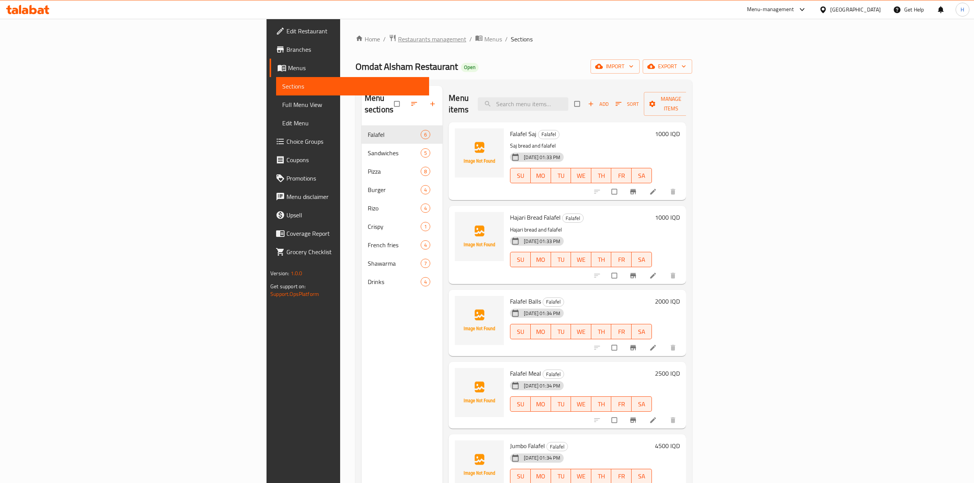
click at [398, 39] on span "Restaurants management" at bounding box center [432, 39] width 68 height 9
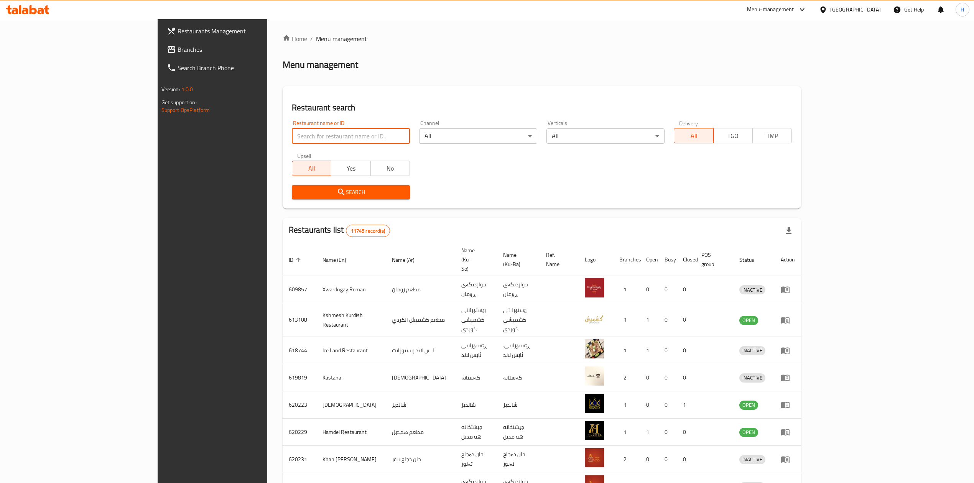
click at [298, 130] on input "search" at bounding box center [351, 135] width 118 height 15
type input "f"
click at [305, 199] on button "Search" at bounding box center [351, 192] width 118 height 14
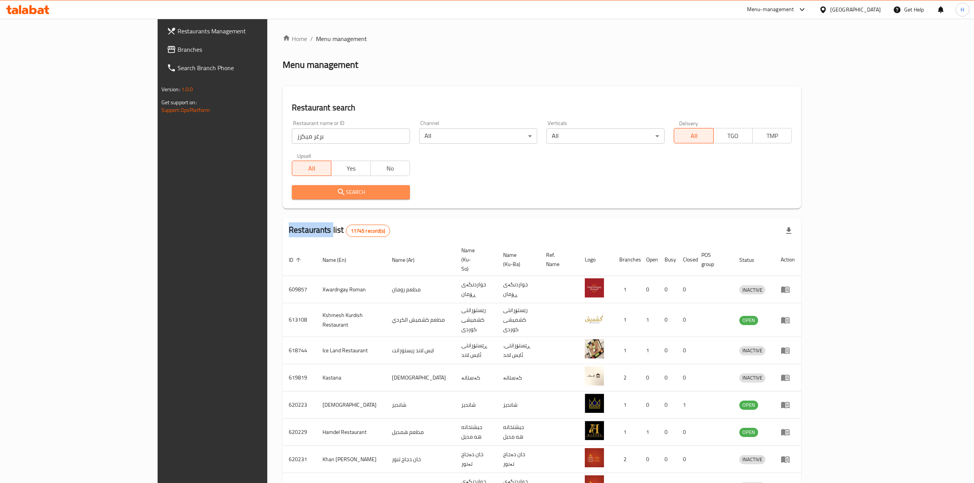
click at [305, 199] on div at bounding box center [487, 241] width 974 height 483
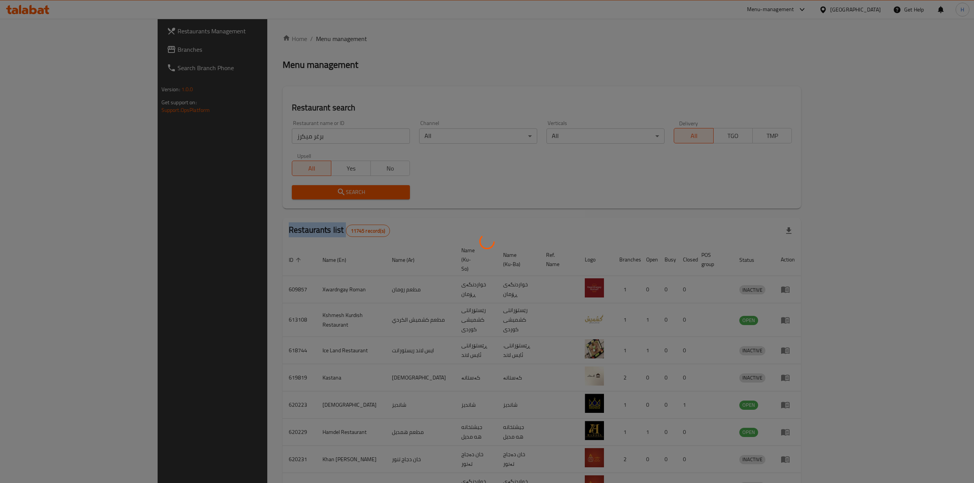
click at [305, 199] on div at bounding box center [487, 241] width 974 height 483
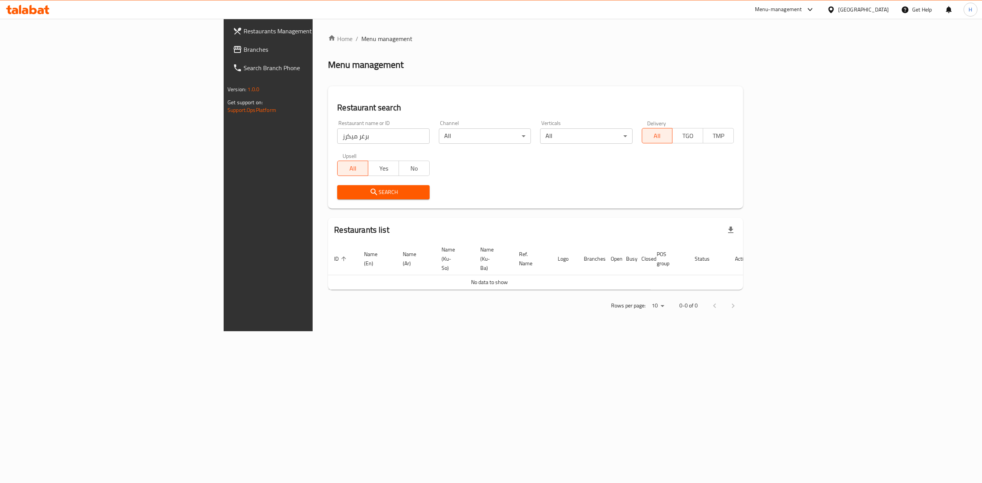
click at [337, 140] on input "برغر ميكرز" at bounding box center [383, 135] width 92 height 15
type input "ميكرز"
click button "Search" at bounding box center [383, 192] width 92 height 14
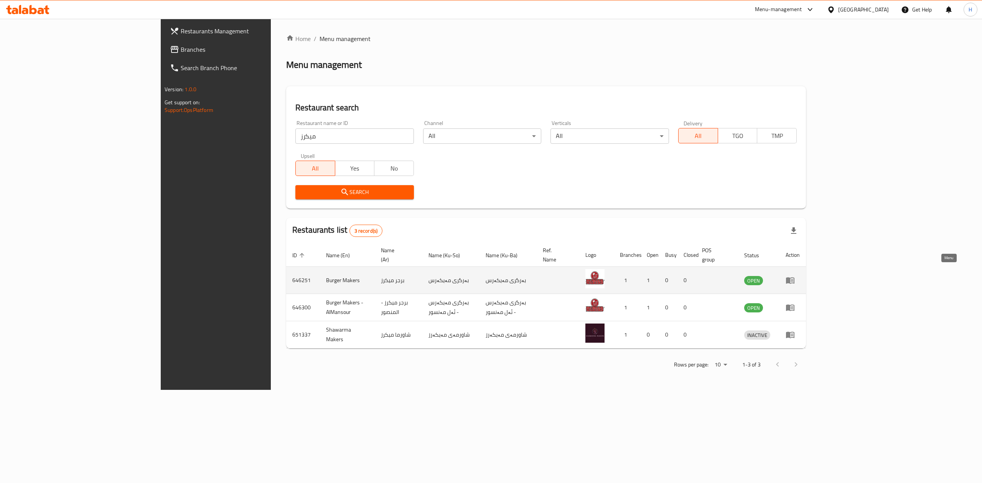
click at [795, 276] on icon "enhanced table" at bounding box center [789, 280] width 9 height 9
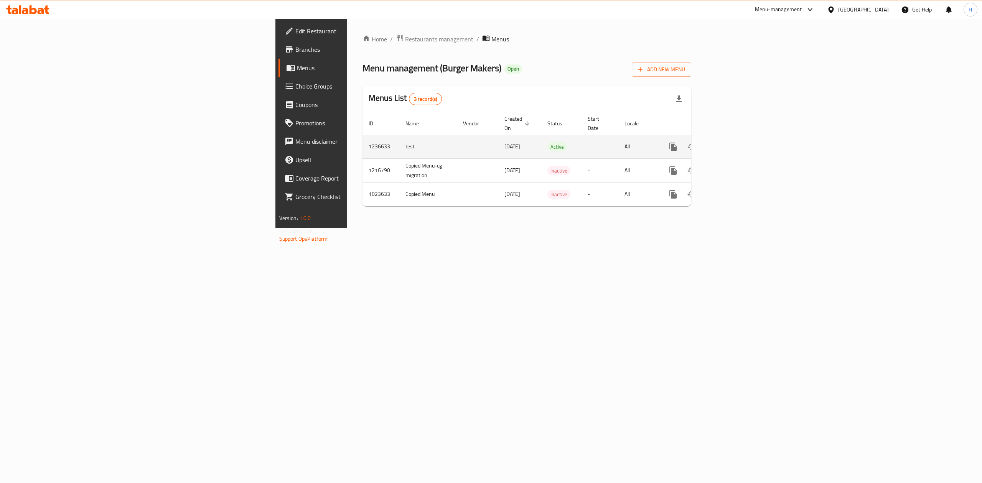
click at [733, 142] on icon "enhanced table" at bounding box center [728, 146] width 9 height 9
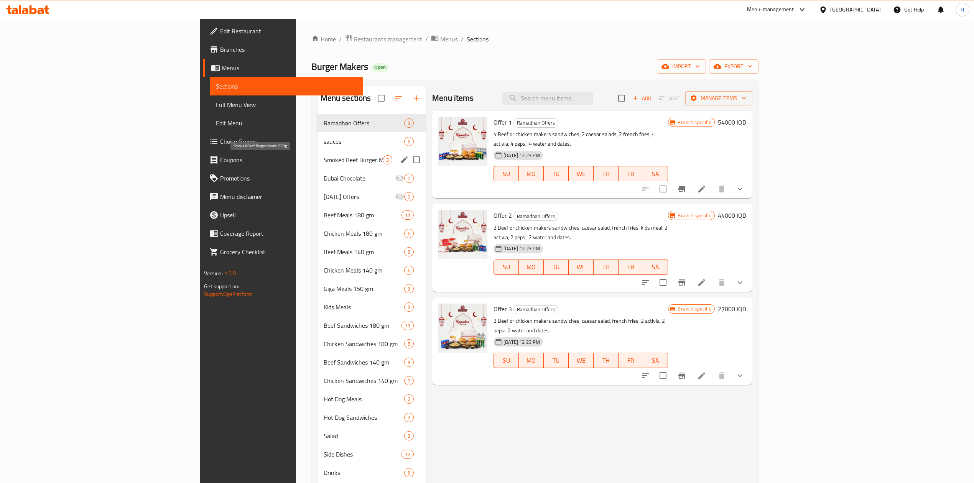
click at [324, 163] on span "Smoked Beef Burger Meals 220g" at bounding box center [353, 159] width 59 height 9
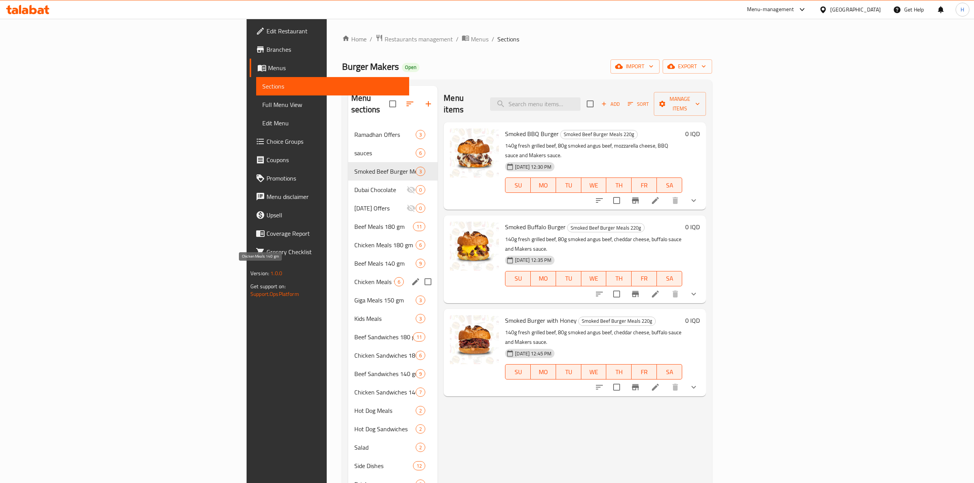
click at [354, 277] on span "Chicken Meals 140 gm" at bounding box center [374, 281] width 40 height 9
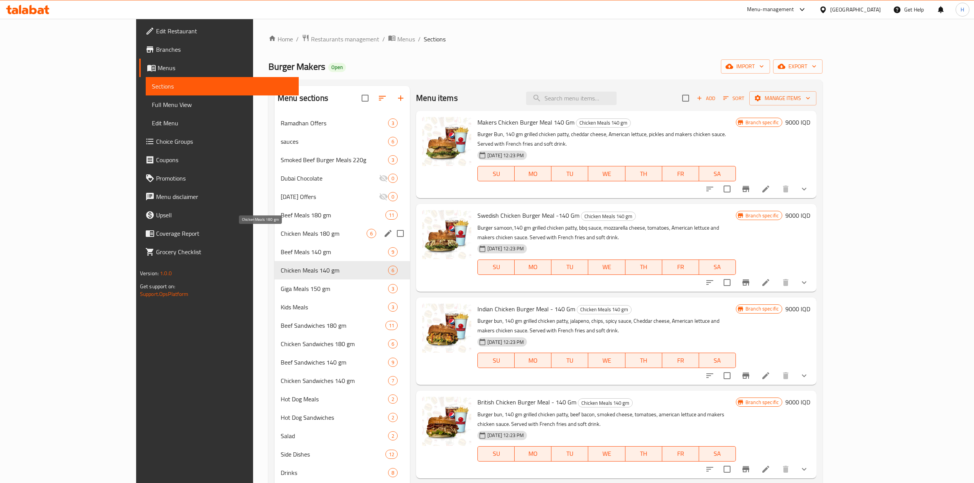
click at [281, 236] on span "Chicken Meals 180 gm" at bounding box center [324, 233] width 86 height 9
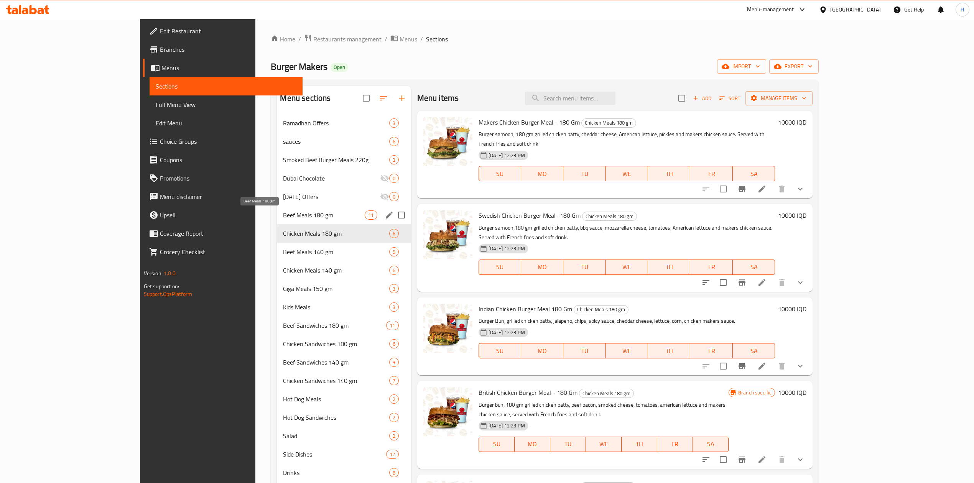
click at [283, 214] on span "Beef Meals 180 gm" at bounding box center [324, 215] width 82 height 9
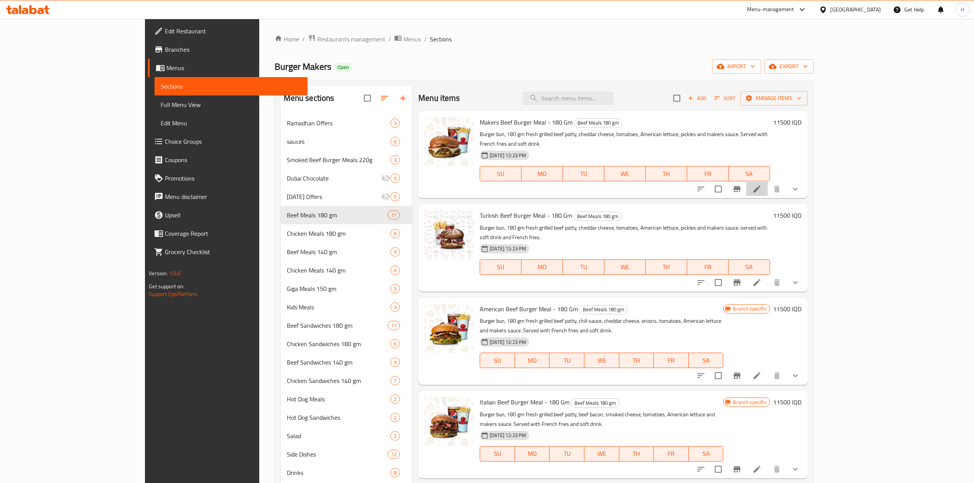
click at [768, 182] on li at bounding box center [756, 189] width 21 height 14
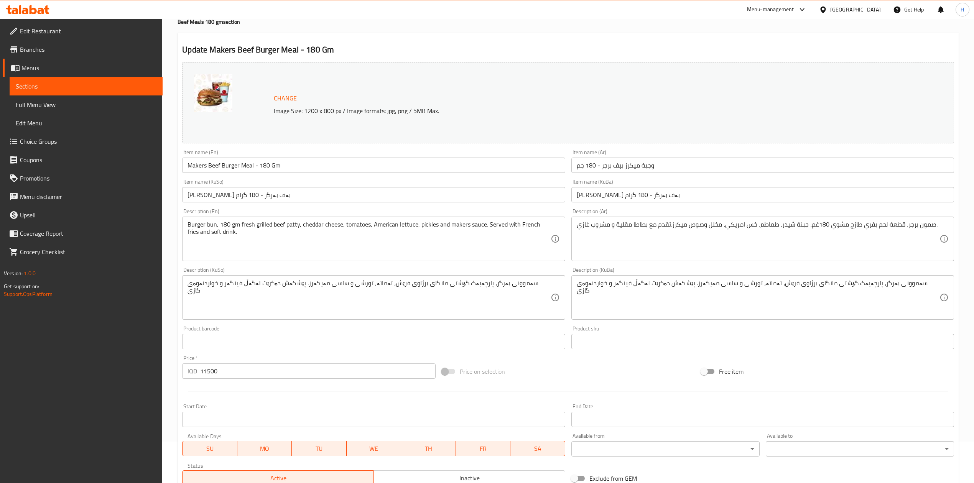
scroll to position [240, 0]
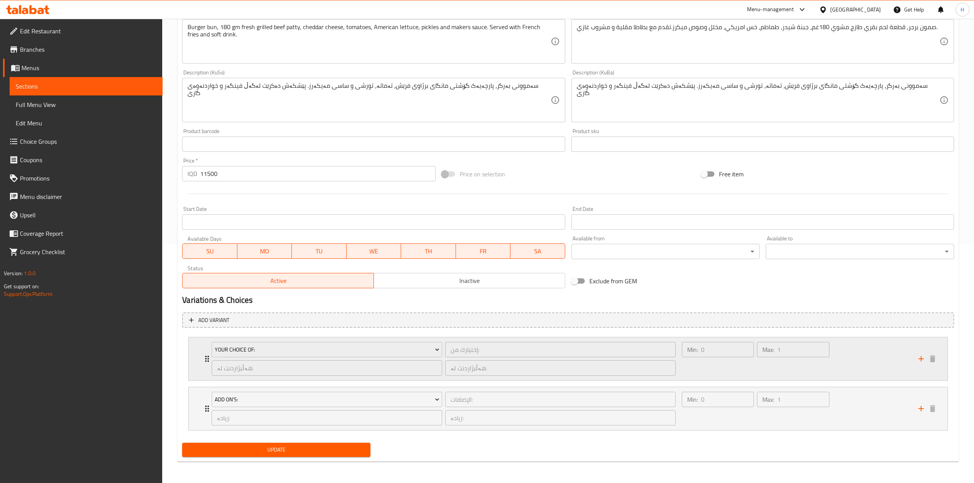
drag, startPoint x: 204, startPoint y: 356, endPoint x: 202, endPoint y: 365, distance: 9.8
click at [204, 357] on icon "Expand" at bounding box center [206, 358] width 9 height 9
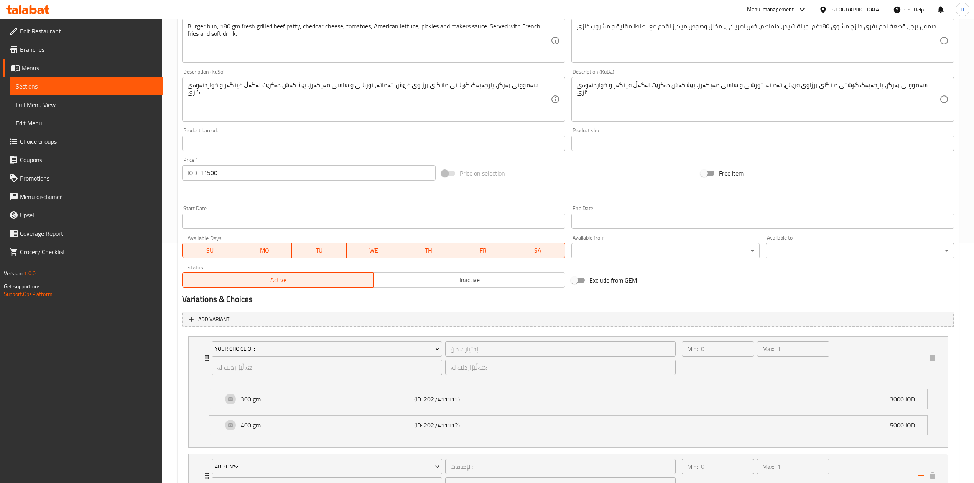
scroll to position [308, 0]
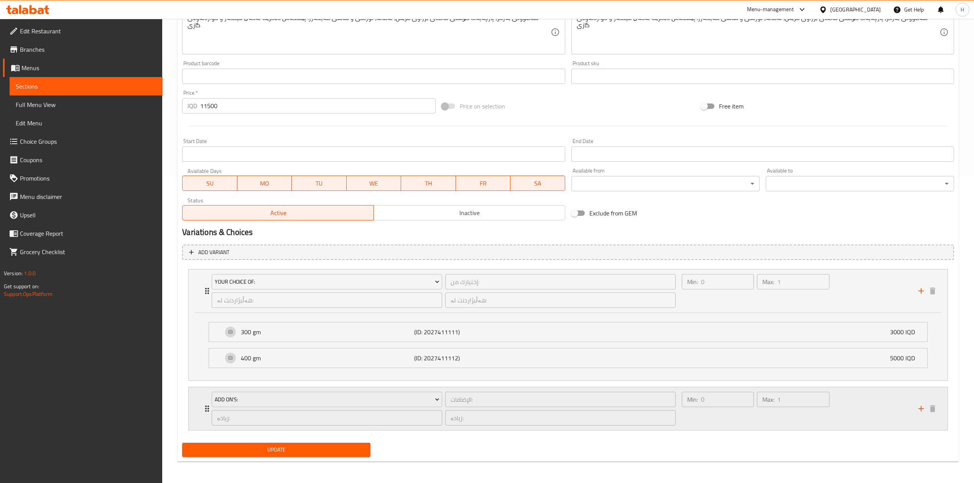
click at [198, 403] on div "Add On's: الإضافات: ​ زیادە: ​ زیادە: ​ Min: 0 ​ Max: 1 ​" at bounding box center [568, 408] width 759 height 43
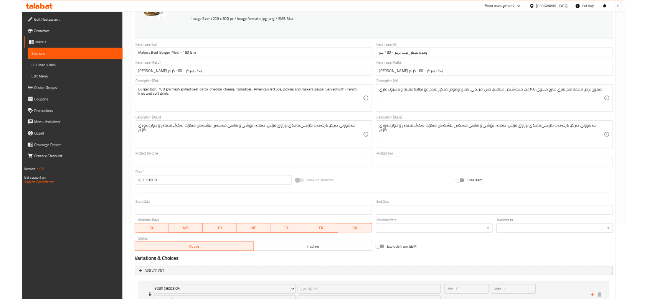
scroll to position [0, 0]
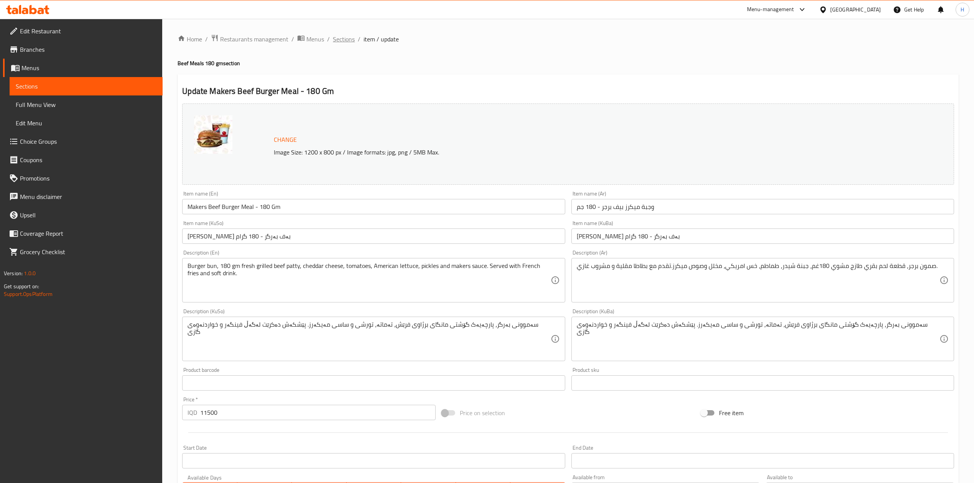
click at [347, 36] on span "Sections" at bounding box center [344, 39] width 22 height 9
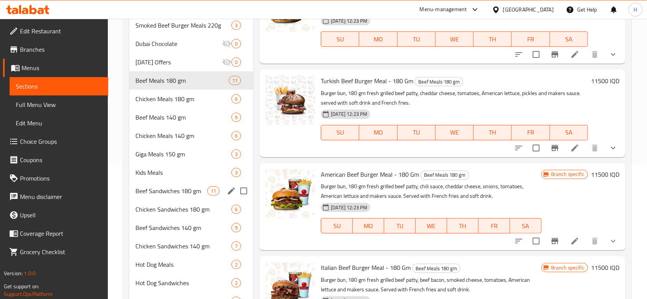
scroll to position [138, 0]
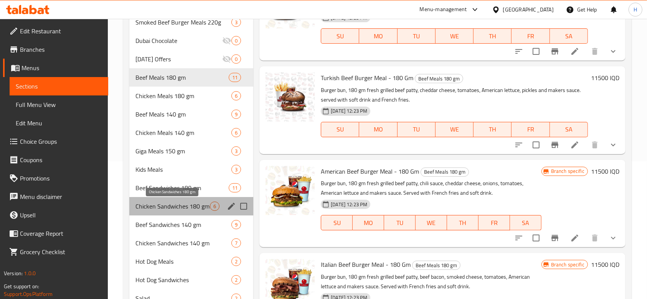
click at [165, 210] on span "Chicken Sandwiches 180 gm" at bounding box center [172, 206] width 74 height 9
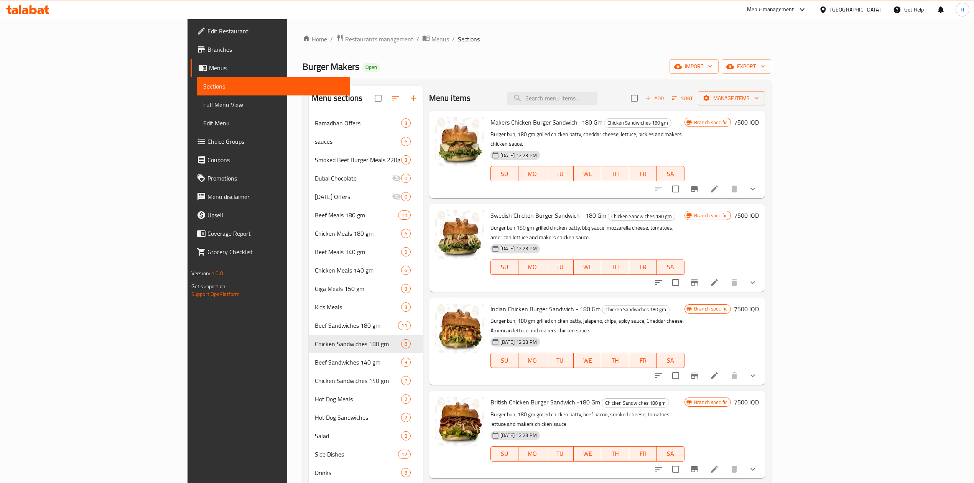
click at [345, 37] on span "Restaurants management" at bounding box center [379, 39] width 68 height 9
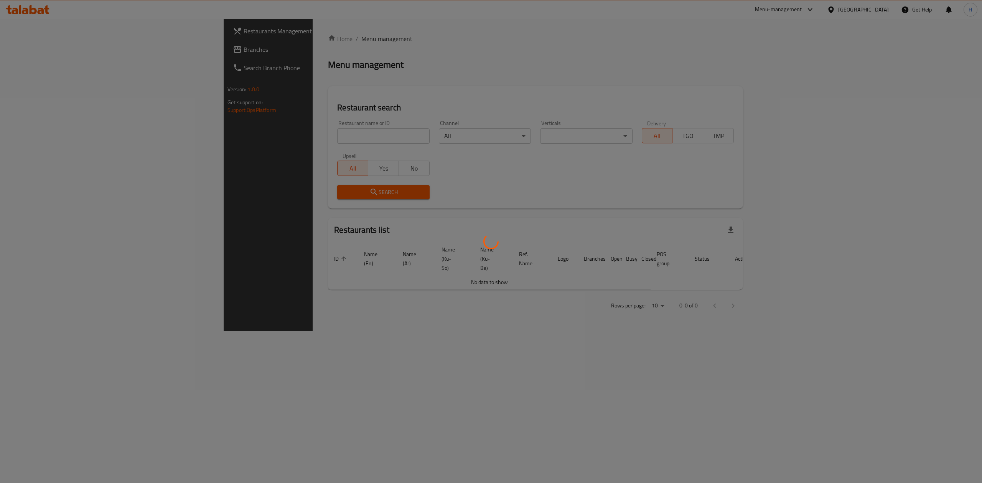
drag, startPoint x: 232, startPoint y: 144, endPoint x: 234, endPoint y: 140, distance: 4.1
click at [232, 143] on div at bounding box center [491, 241] width 982 height 483
click at [234, 140] on div at bounding box center [491, 241] width 982 height 483
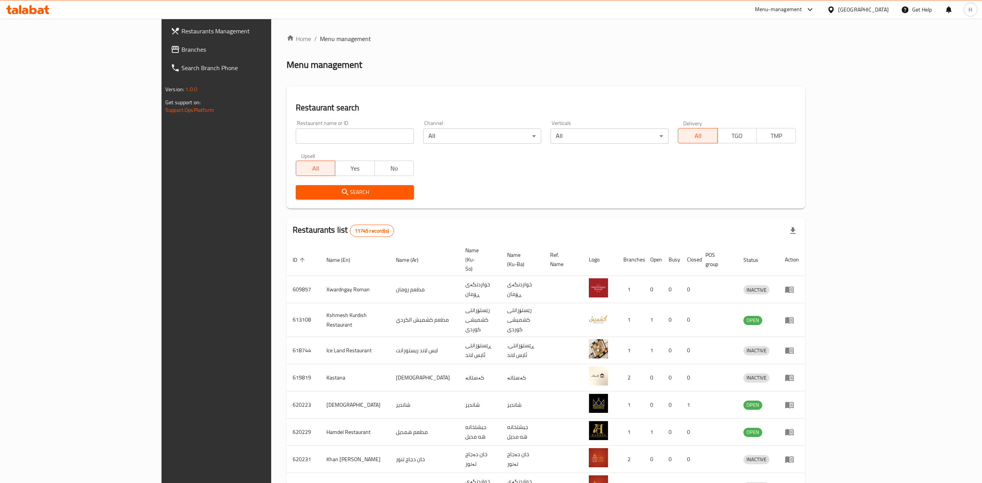
drag, startPoint x: 234, startPoint y: 140, endPoint x: 241, endPoint y: 137, distance: 7.7
click at [235, 139] on div at bounding box center [491, 241] width 982 height 483
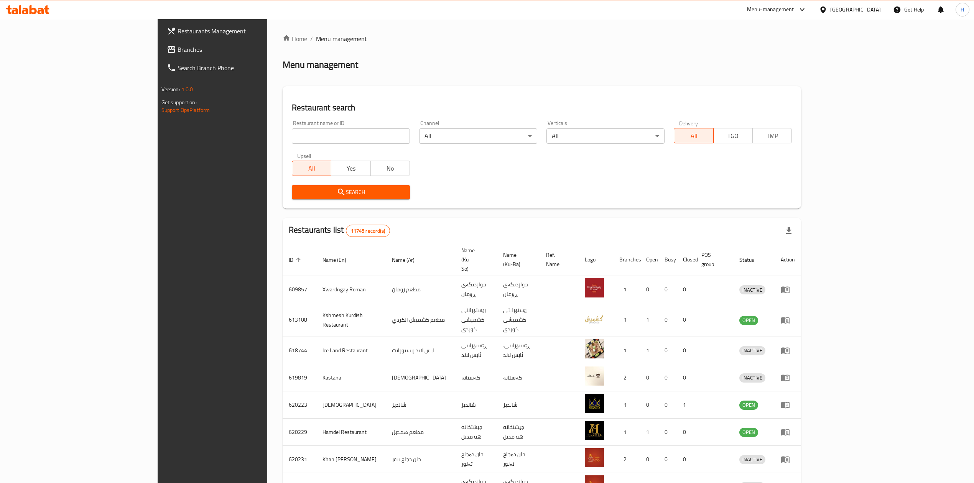
click at [292, 137] on input "search" at bounding box center [351, 135] width 118 height 15
paste input "699450"
click at [292, 129] on input "699450" at bounding box center [351, 135] width 118 height 15
type input "699450"
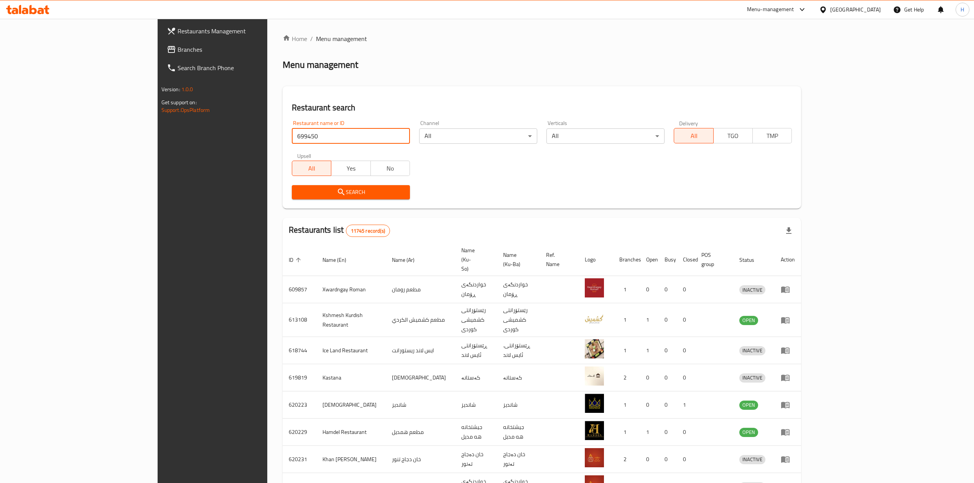
click button "Search" at bounding box center [351, 192] width 118 height 14
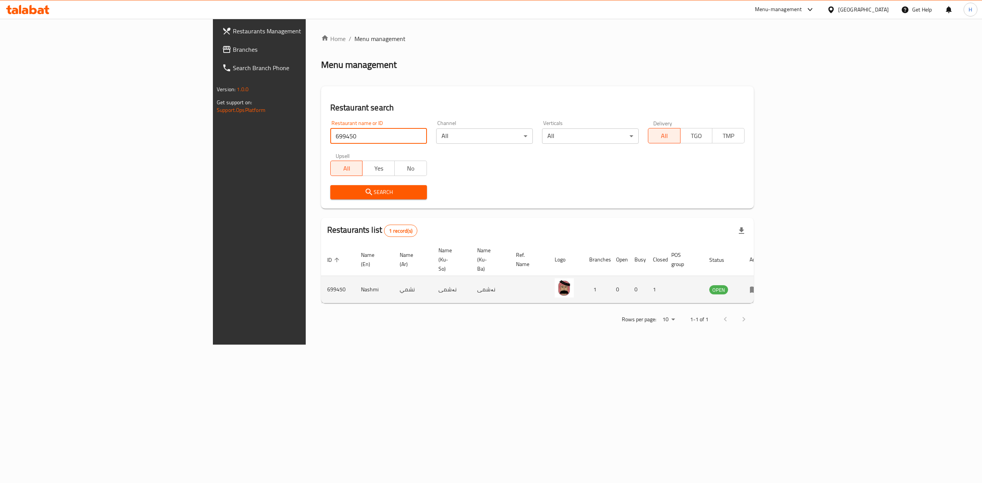
click at [770, 276] on td "enhanced table" at bounding box center [756, 289] width 26 height 27
click at [758, 287] on icon "enhanced table" at bounding box center [754, 290] width 8 height 7
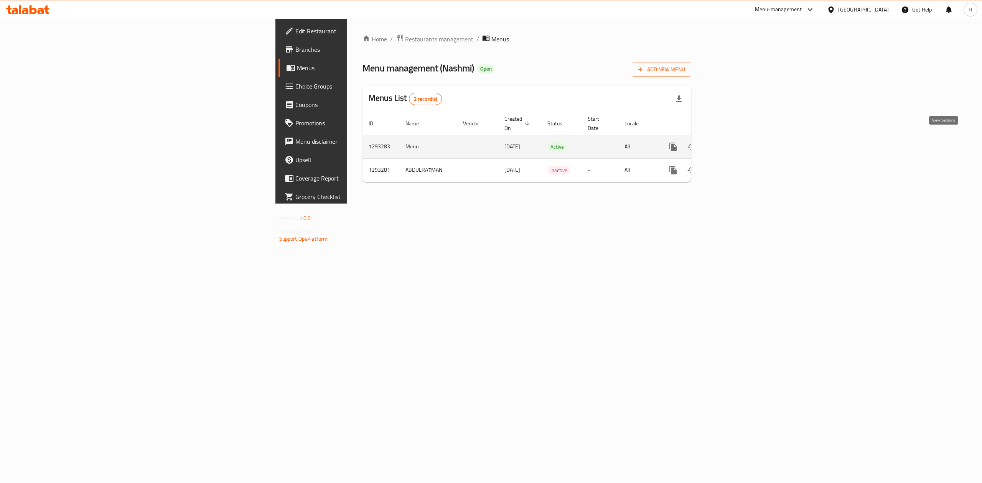
click at [737, 138] on link "enhanced table" at bounding box center [728, 147] width 18 height 18
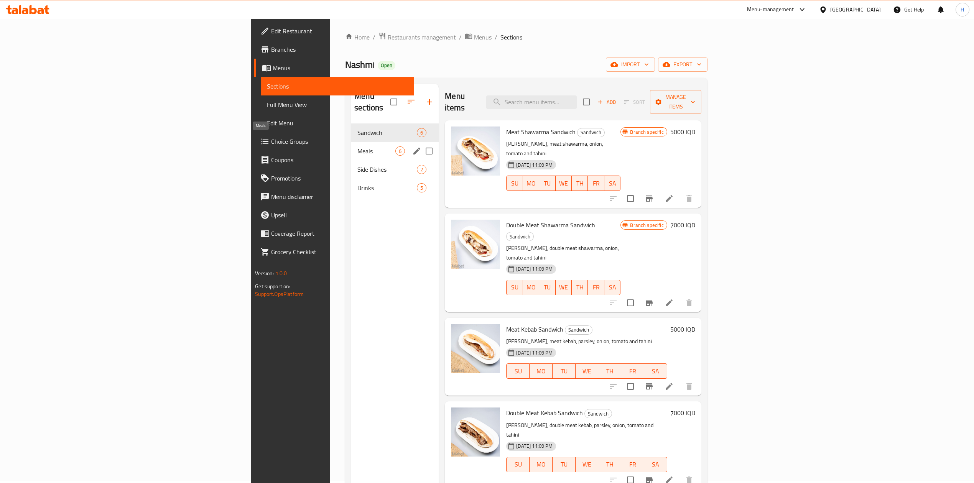
scroll to position [2, 0]
click at [357, 146] on span "Meals" at bounding box center [376, 150] width 38 height 9
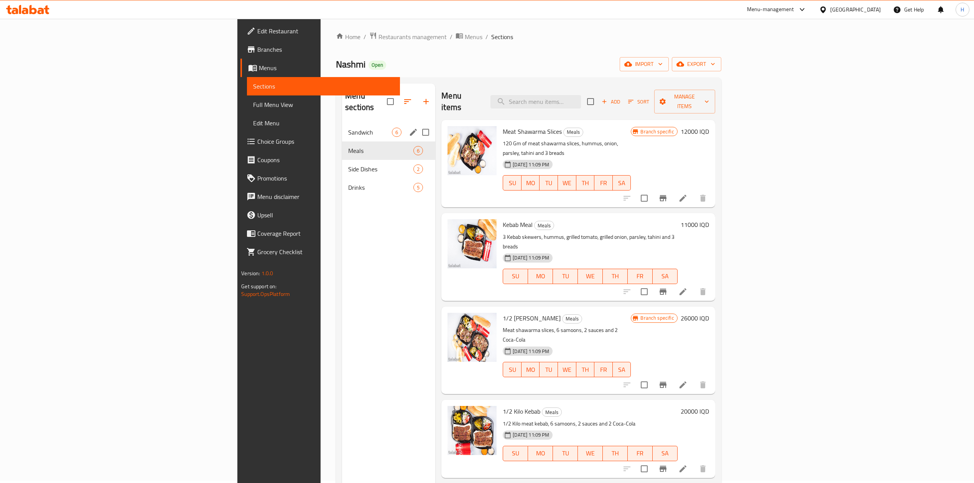
click at [348, 128] on span "Sandwich" at bounding box center [370, 132] width 44 height 9
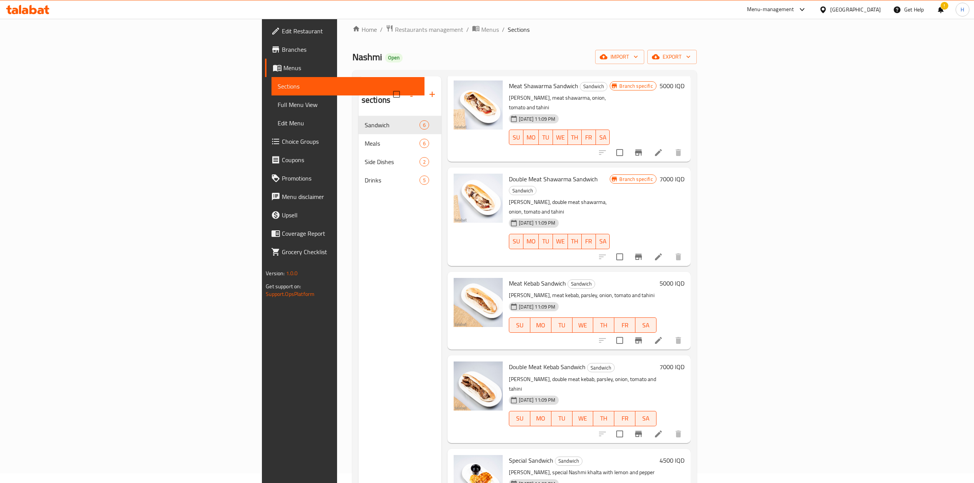
scroll to position [5, 0]
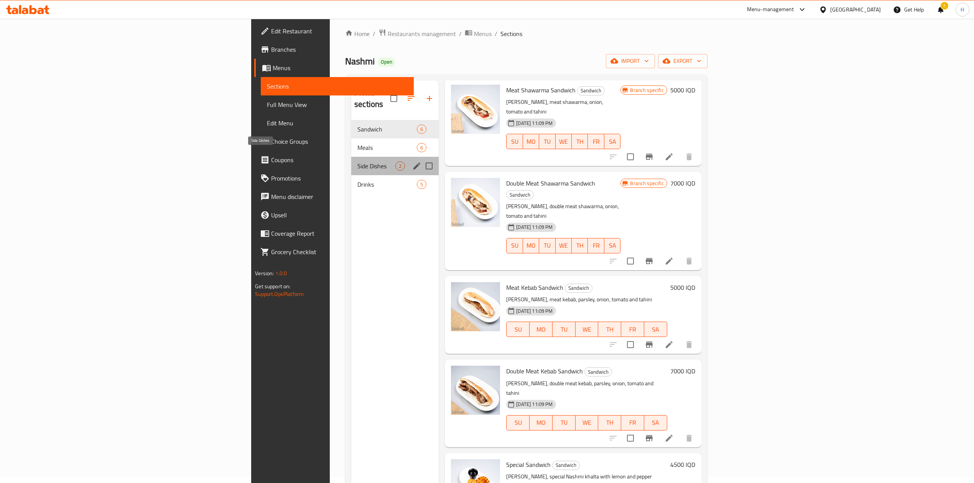
click at [357, 161] on span "Side Dishes" at bounding box center [376, 165] width 38 height 9
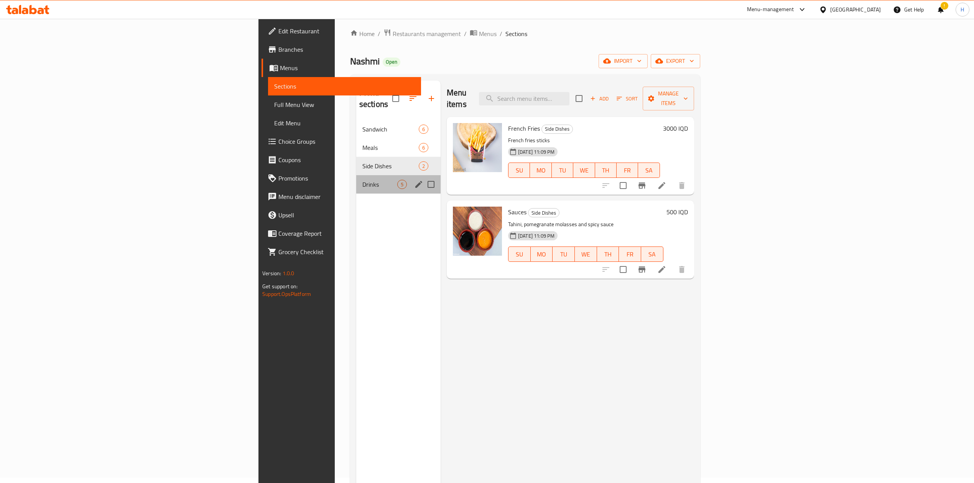
click at [356, 175] on div "Drinks 5" at bounding box center [398, 184] width 84 height 18
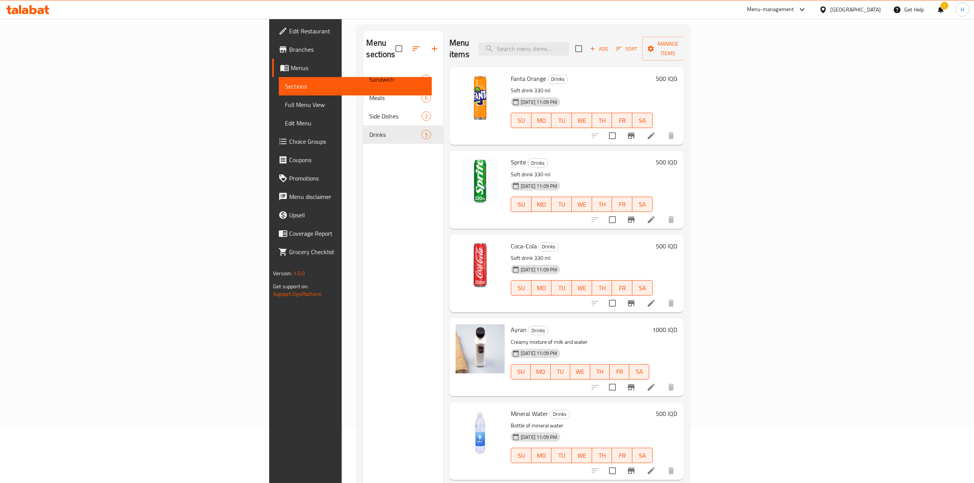
scroll to position [5, 0]
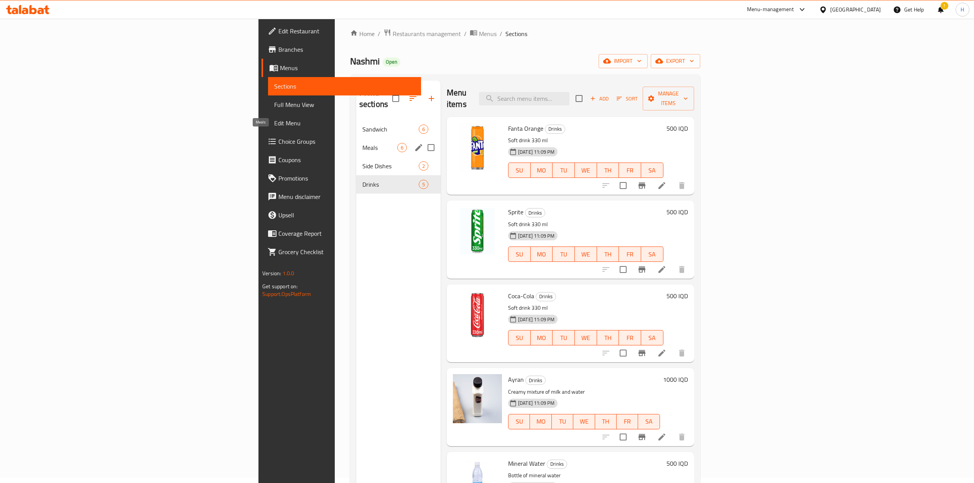
drag, startPoint x: 219, startPoint y: 135, endPoint x: 234, endPoint y: 137, distance: 14.7
click at [362, 143] on span "Meals" at bounding box center [379, 147] width 35 height 9
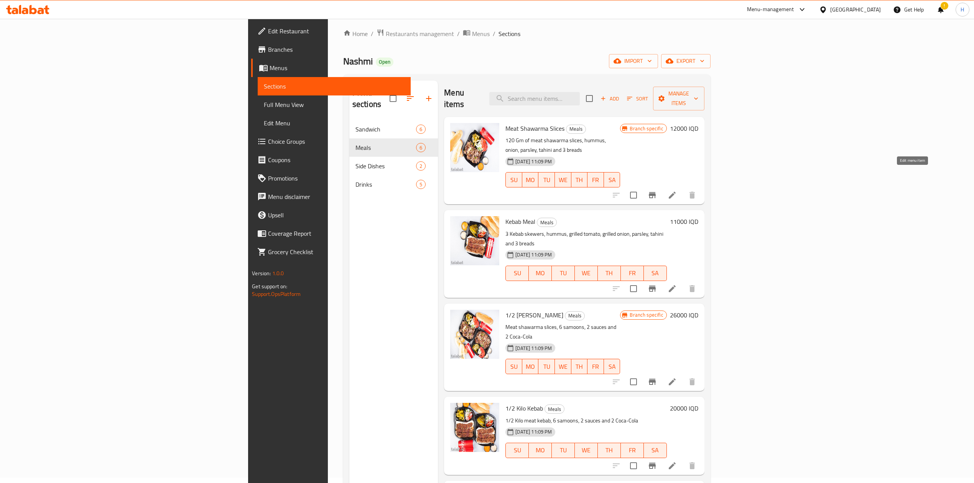
click at [677, 191] on icon at bounding box center [672, 195] width 9 height 9
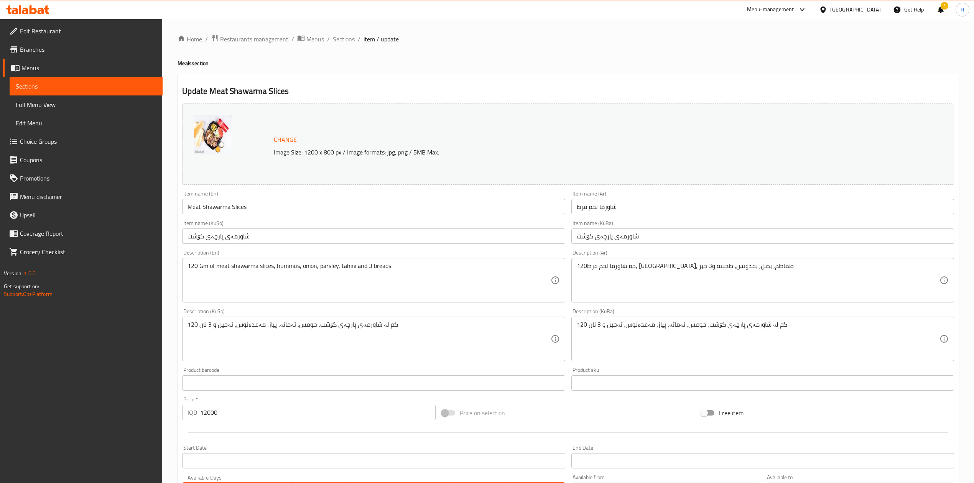
click at [352, 35] on span "Sections" at bounding box center [344, 39] width 22 height 9
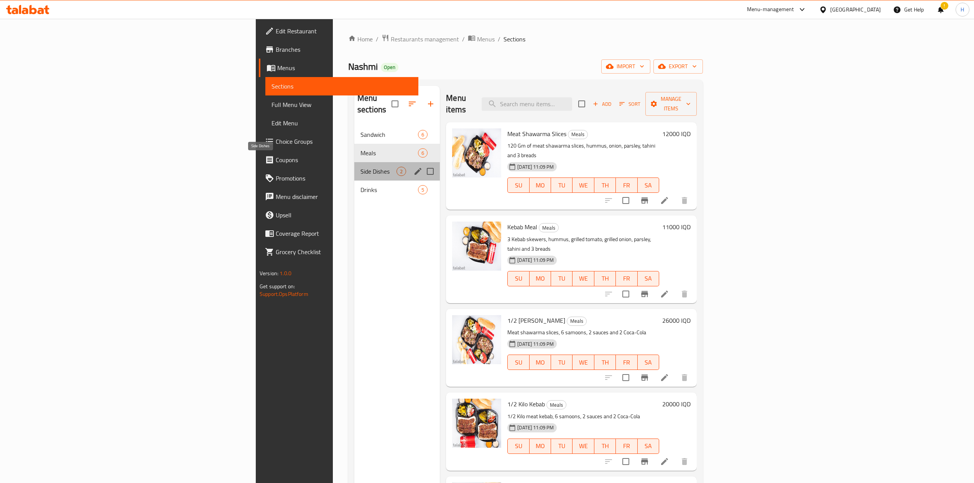
click at [360, 167] on span "Side Dishes" at bounding box center [378, 171] width 36 height 9
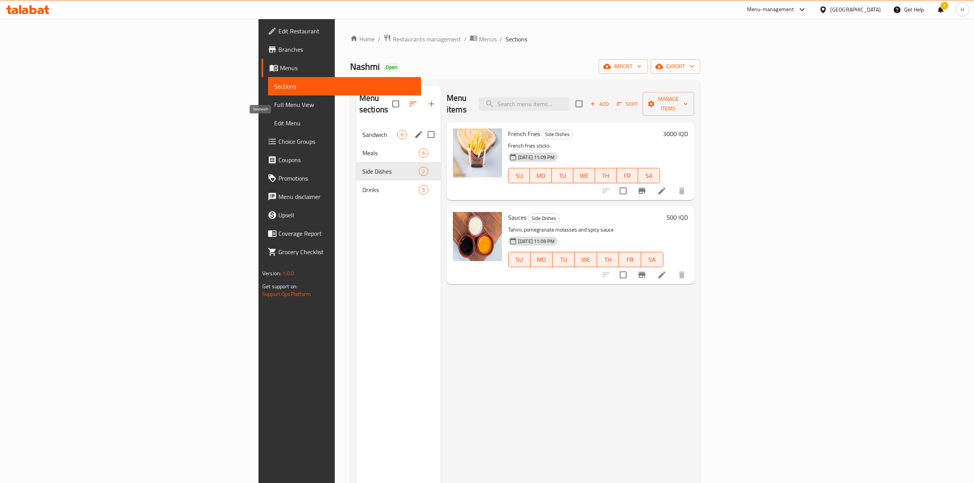
click at [362, 130] on span "Sandwich" at bounding box center [379, 134] width 35 height 9
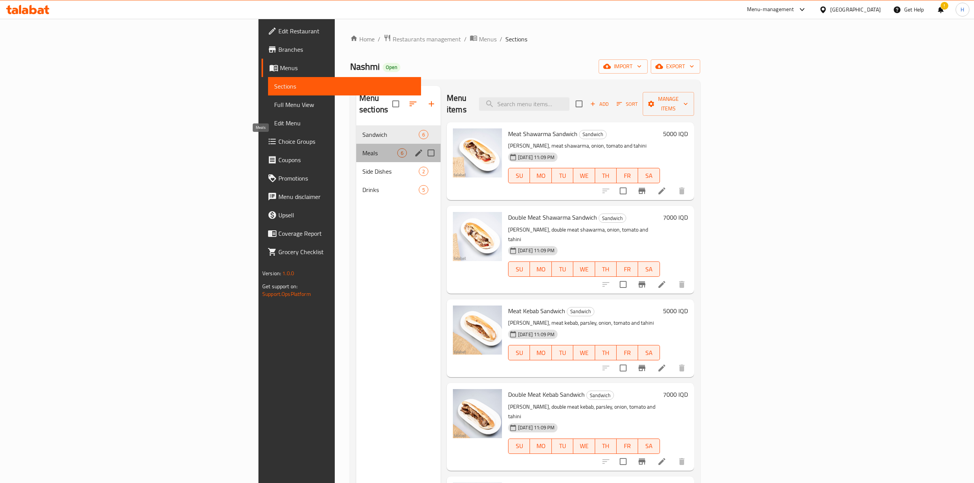
click at [362, 148] on span "Meals" at bounding box center [379, 152] width 35 height 9
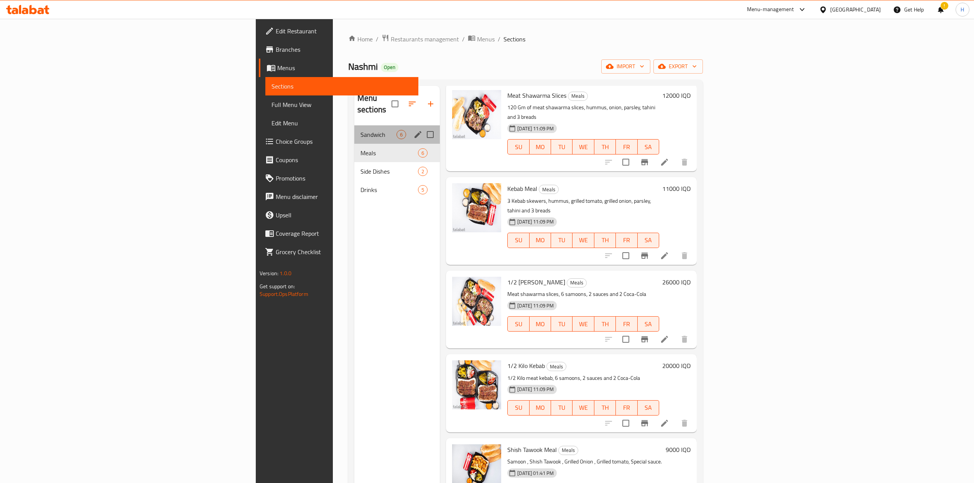
click at [360, 130] on span "Sandwich" at bounding box center [378, 134] width 36 height 9
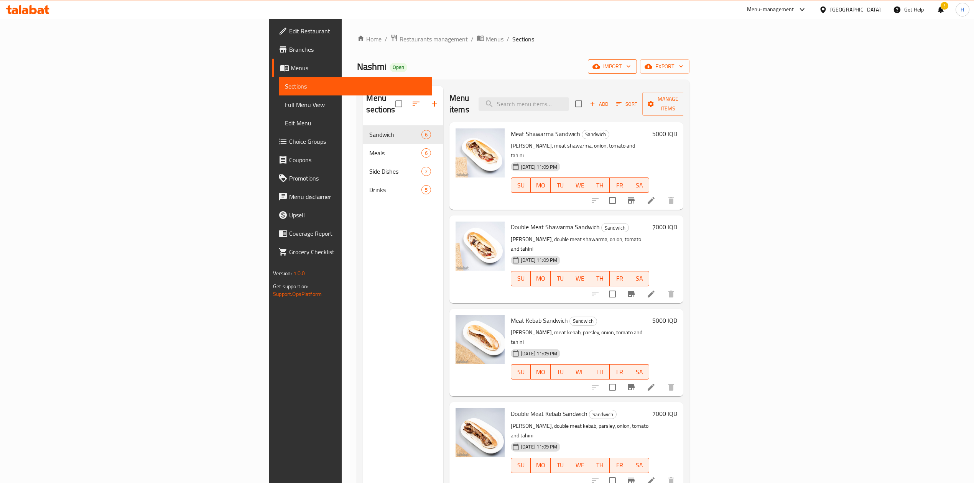
click at [631, 66] on span "import" at bounding box center [612, 67] width 37 height 10
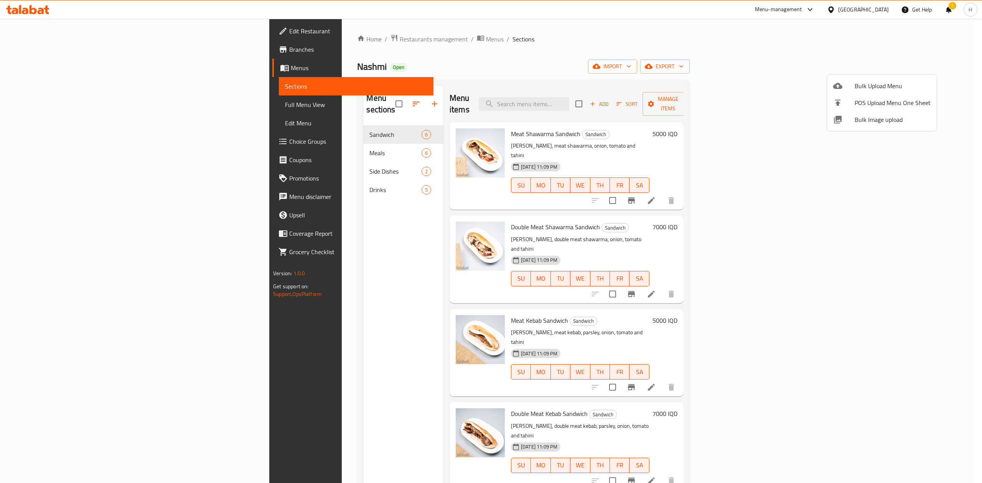
click at [861, 86] on span "Bulk Upload Menu" at bounding box center [892, 85] width 76 height 9
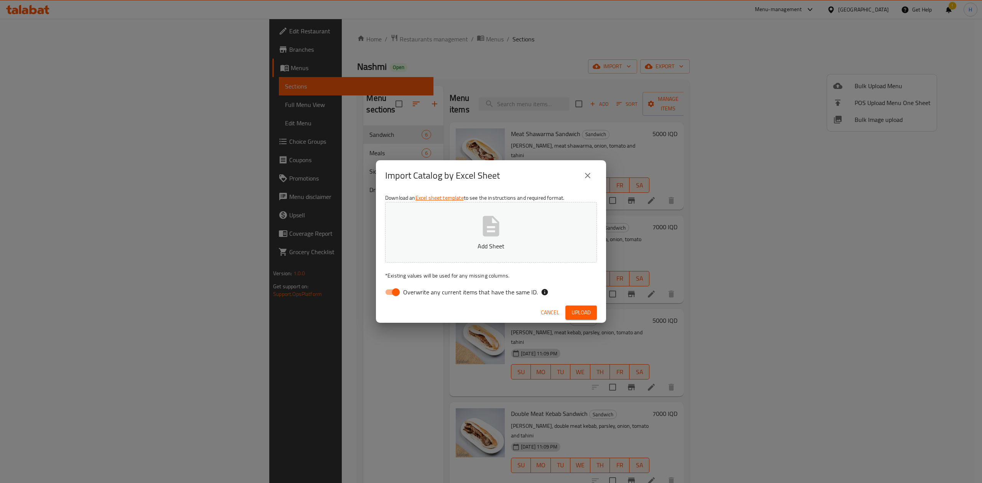
click at [395, 290] on input "Overwrite any current items that have the same ID." at bounding box center [396, 292] width 44 height 15
checkbox input "false"
click at [446, 237] on button "Add Sheet" at bounding box center [491, 232] width 212 height 61
click at [596, 310] on button "Upload" at bounding box center [580, 313] width 31 height 14
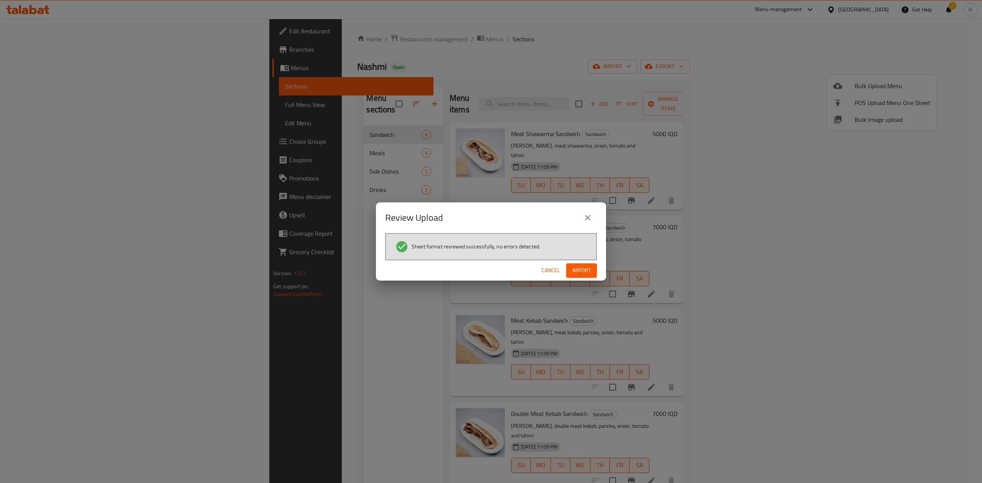
click at [589, 272] on span "Import" at bounding box center [581, 271] width 18 height 10
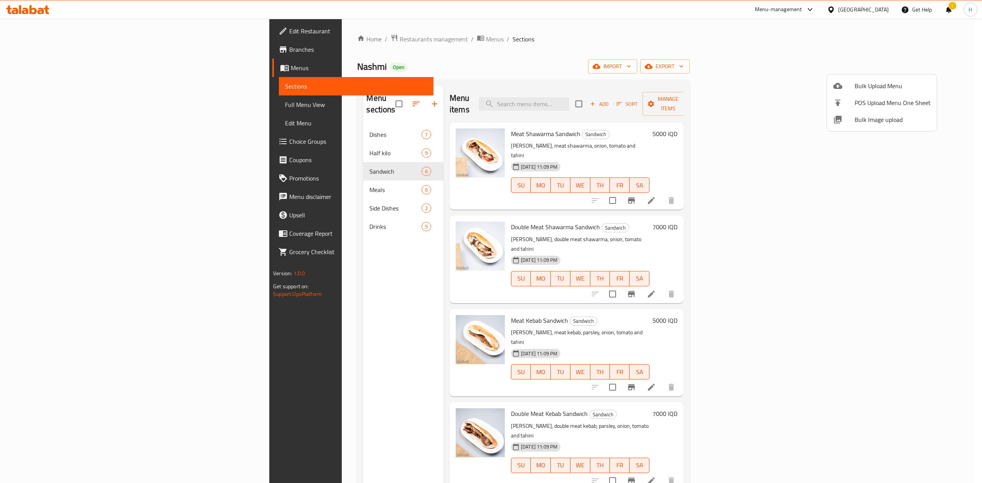
click at [222, 173] on div at bounding box center [491, 241] width 982 height 483
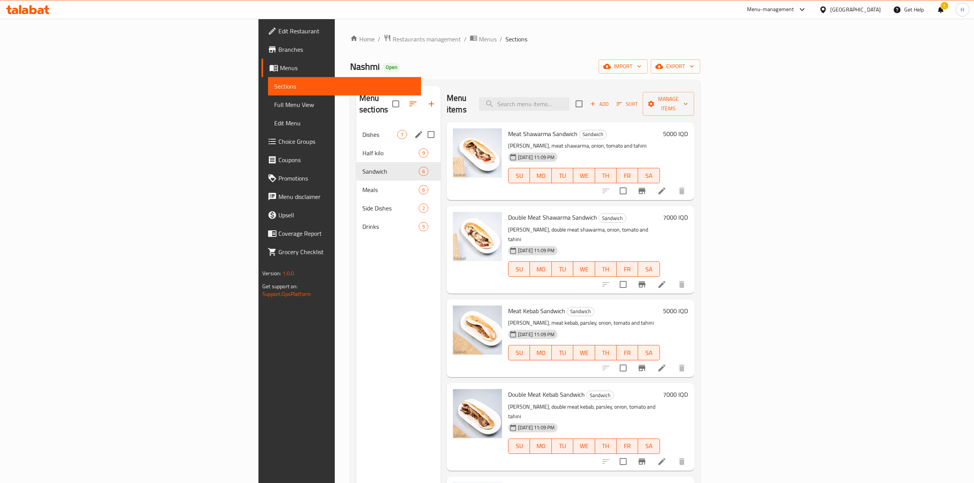
click at [356, 131] on div "Dishes 7" at bounding box center [398, 134] width 84 height 18
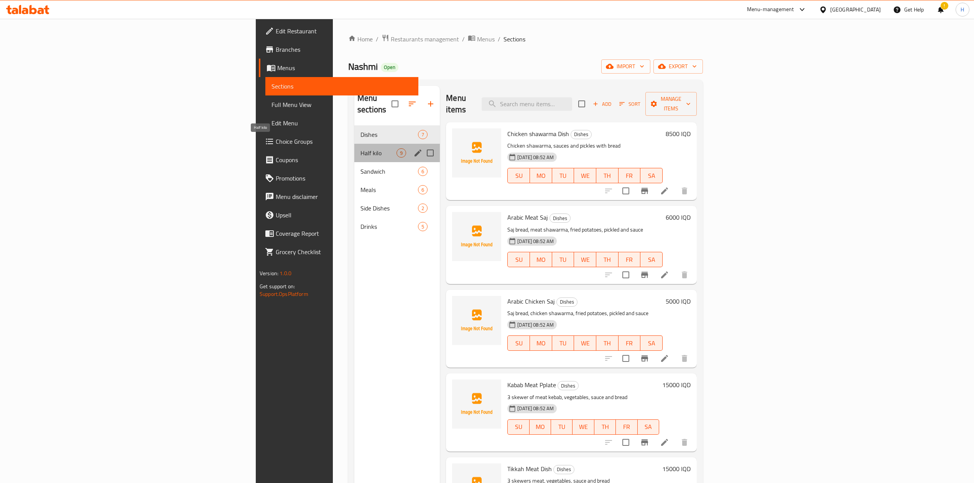
click at [360, 148] on span "Half kilo" at bounding box center [378, 152] width 36 height 9
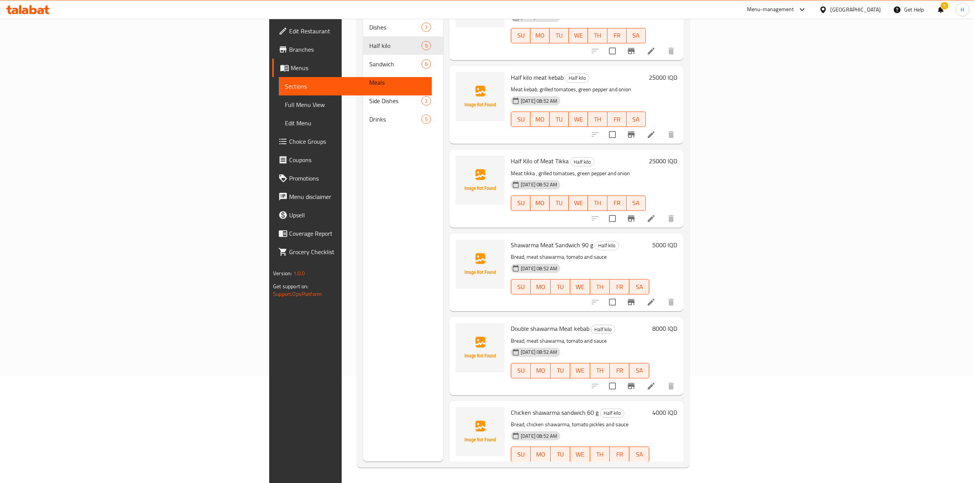
scroll to position [137, 0]
click at [621, 293] on input "checkbox" at bounding box center [612, 301] width 16 height 16
checkbox input "true"
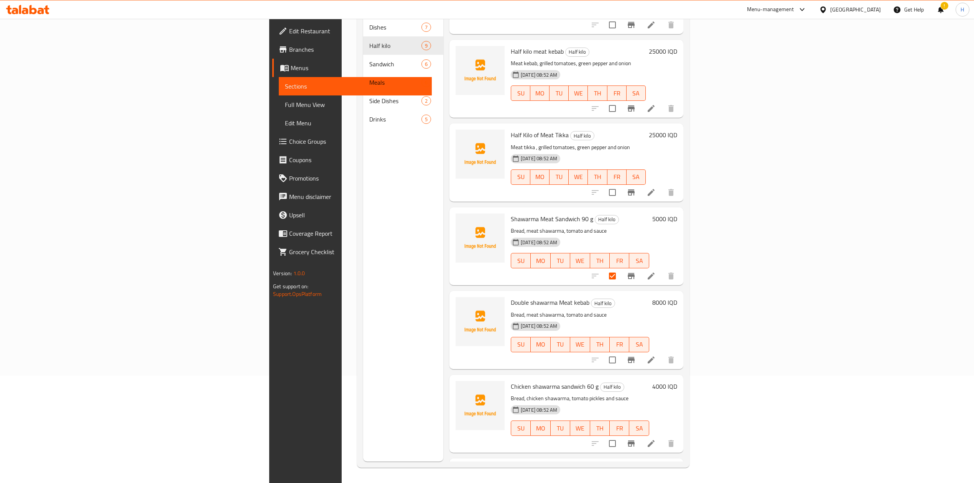
scroll to position [188, 0]
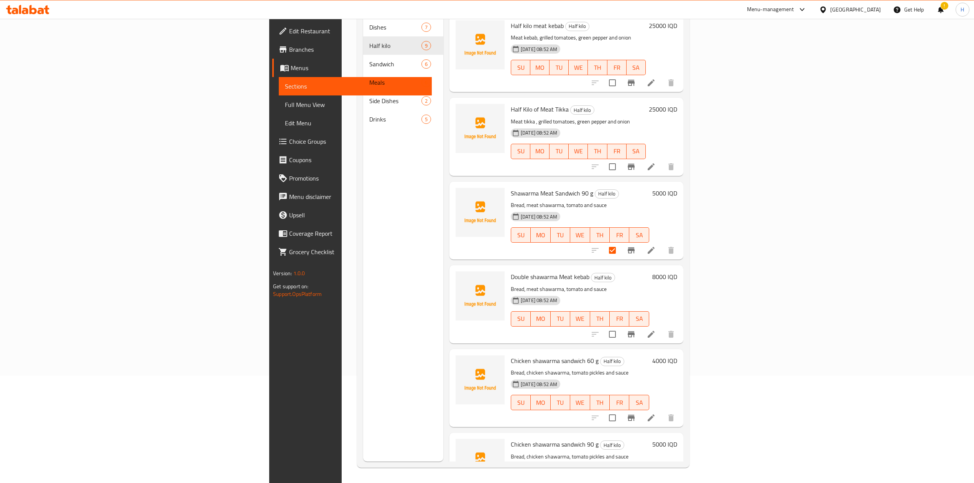
click at [621, 326] on input "checkbox" at bounding box center [612, 334] width 16 height 16
checkbox input "true"
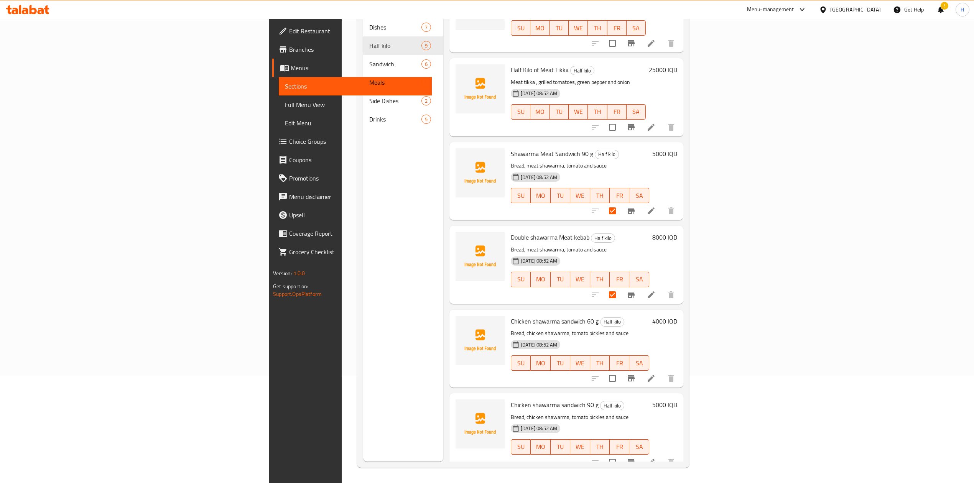
scroll to position [290, 0]
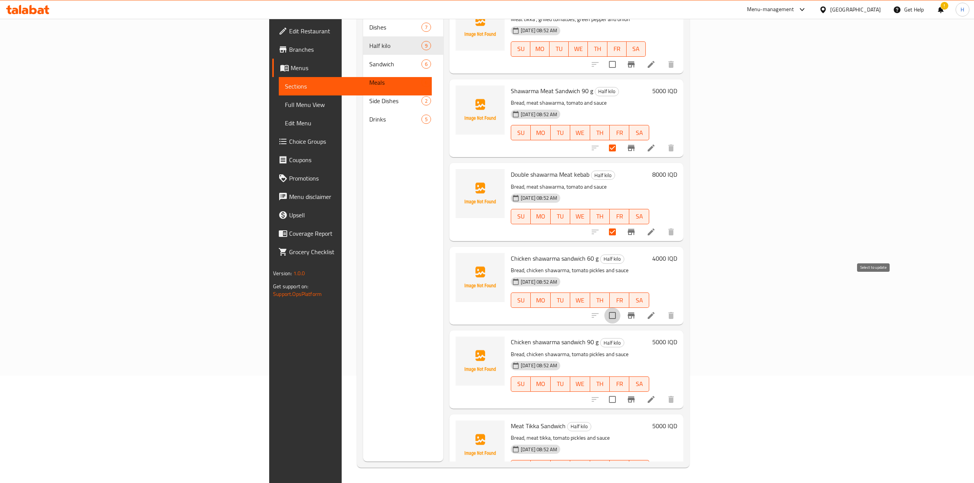
click at [621, 308] on input "checkbox" at bounding box center [612, 316] width 16 height 16
checkbox input "true"
click at [621, 392] on input "checkbox" at bounding box center [612, 400] width 16 height 16
checkbox input "true"
click at [621, 475] on input "checkbox" at bounding box center [612, 483] width 16 height 16
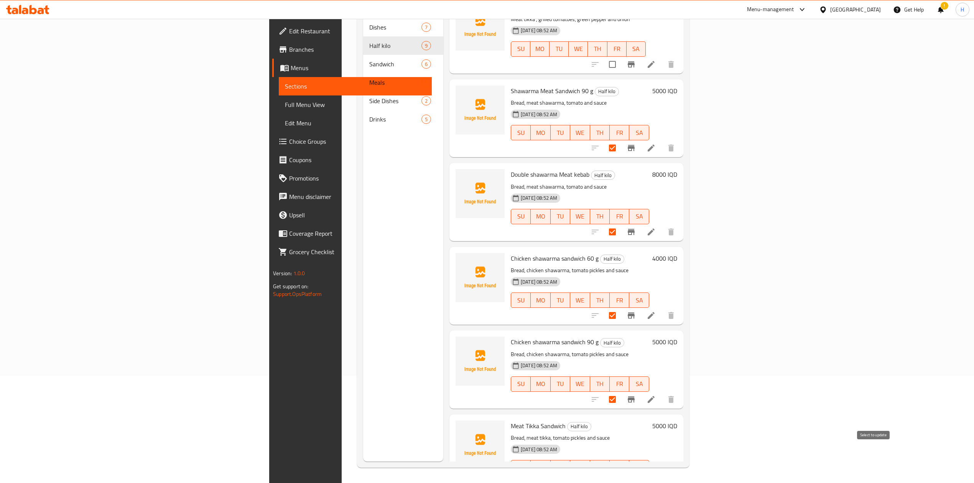
checkbox input "true"
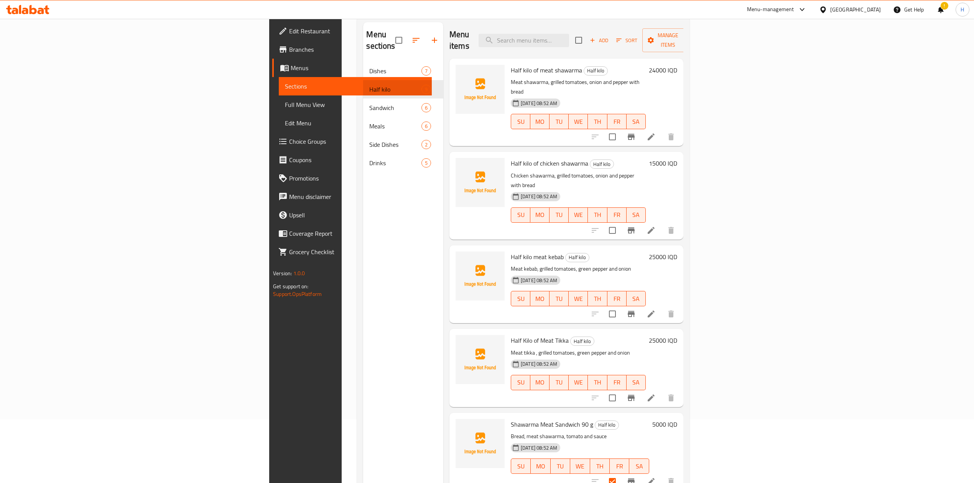
scroll to position [0, 0]
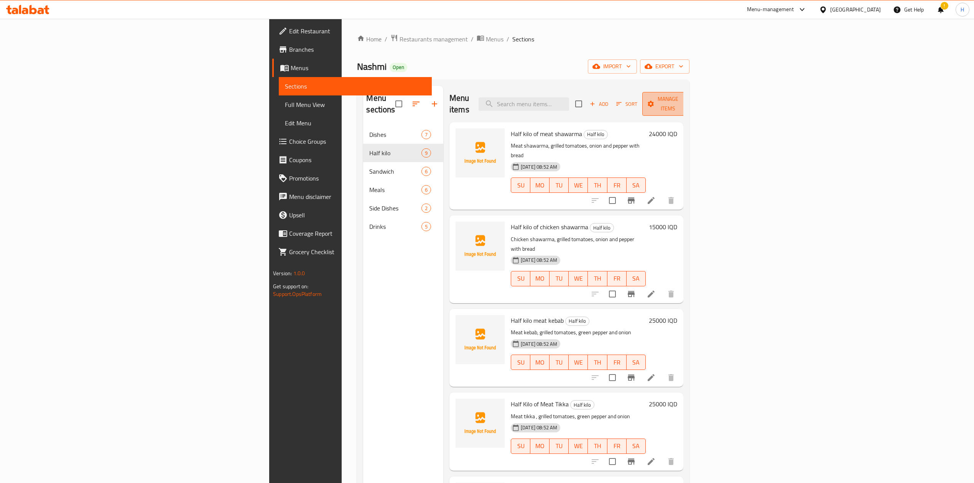
click at [688, 103] on span "Manage items" at bounding box center [668, 103] width 39 height 19
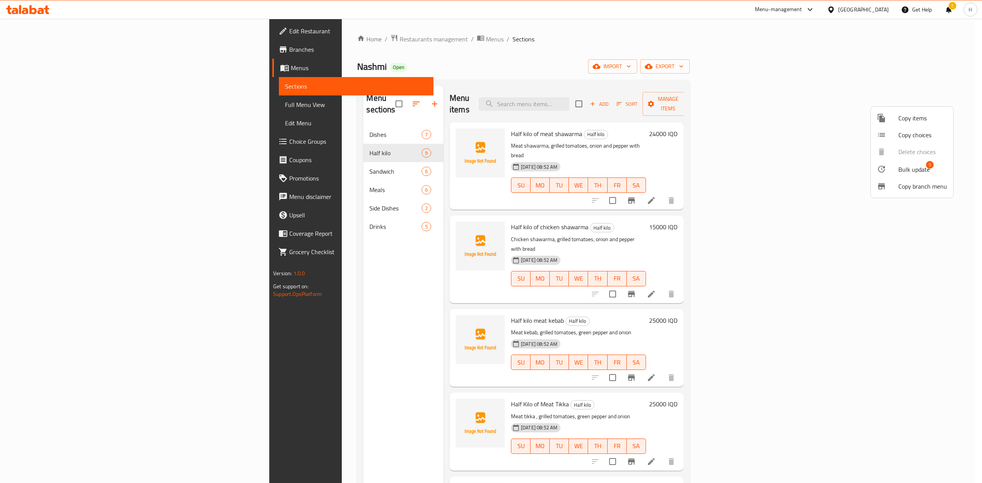
click at [908, 169] on span "Bulk update" at bounding box center [913, 169] width 31 height 9
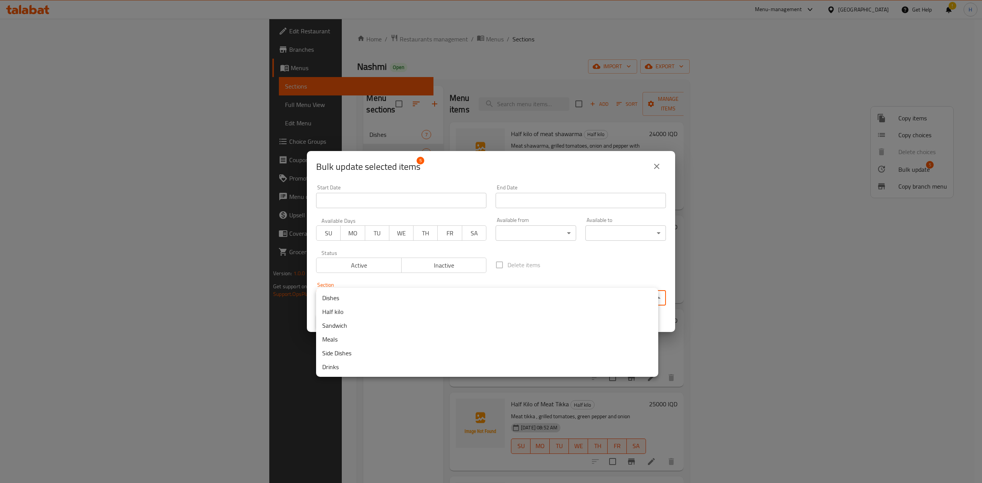
click at [394, 299] on body "​ Menu-management Iraq Get Help ! H Edit Restaurant Branches Menus Sections Ful…" at bounding box center [491, 251] width 982 height 464
click at [380, 328] on li "Sandwich" at bounding box center [487, 326] width 342 height 14
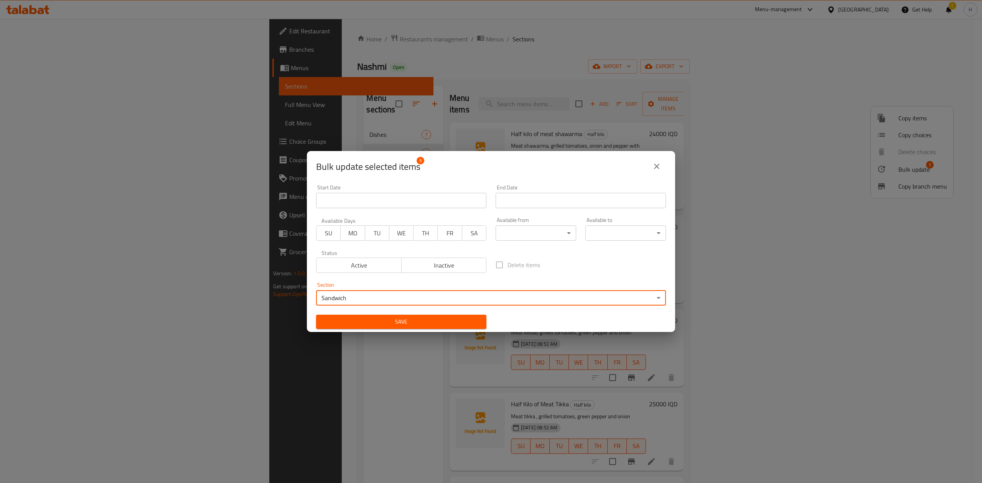
click at [475, 325] on span "Save" at bounding box center [401, 322] width 158 height 10
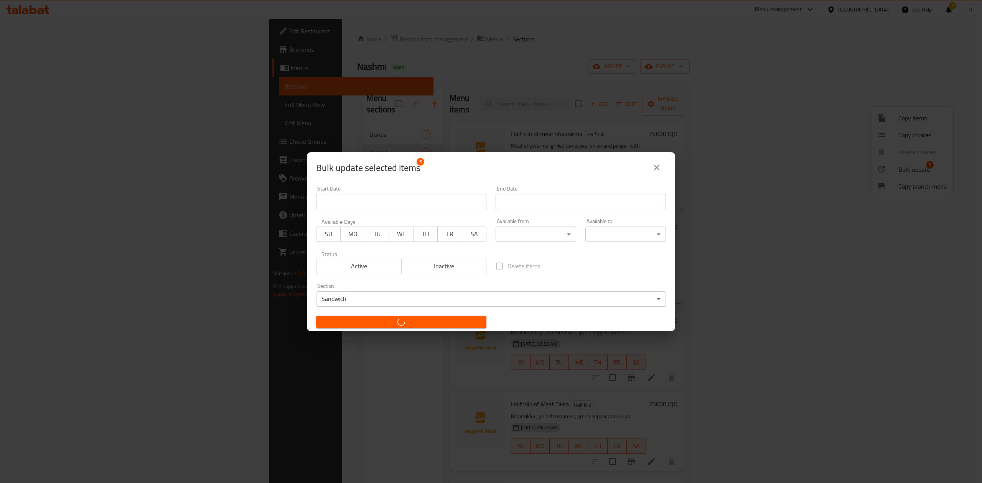
checkbox input "false"
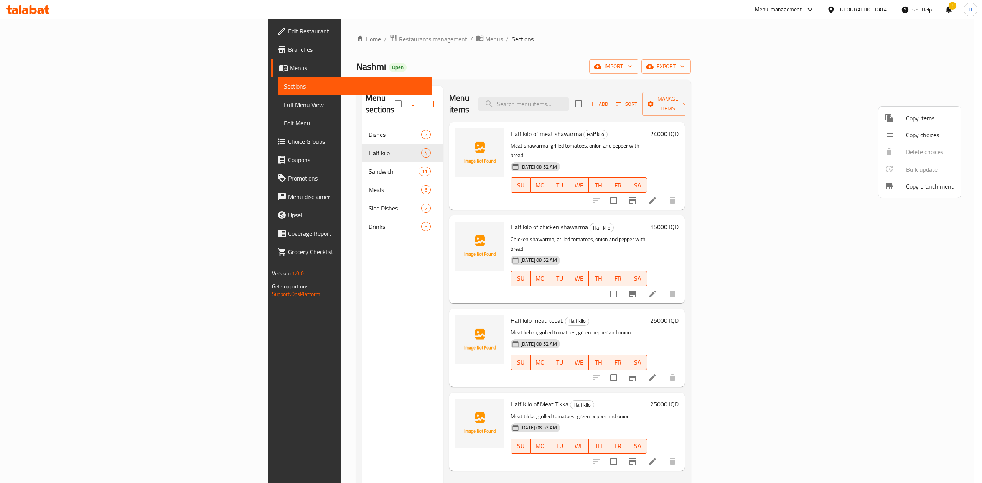
click at [419, 387] on div at bounding box center [491, 241] width 982 height 483
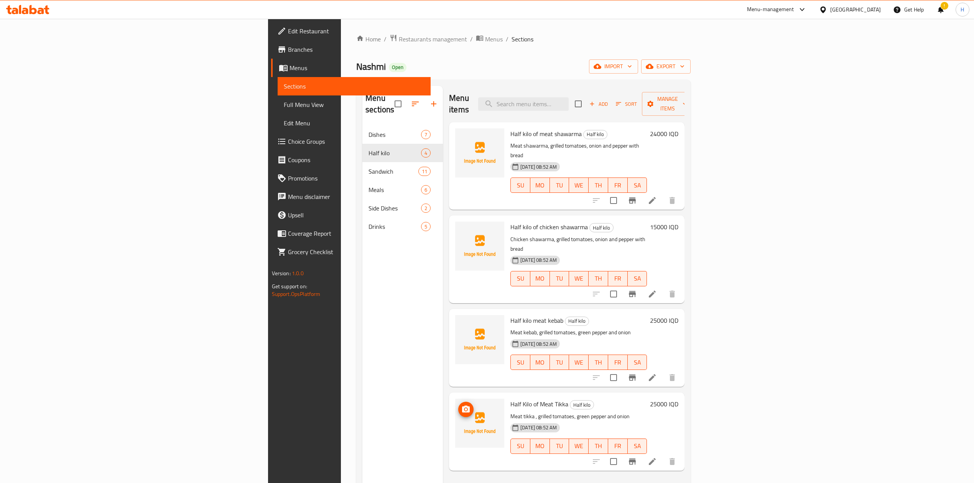
click at [461, 405] on icon "upload picture" at bounding box center [465, 409] width 9 height 9
click at [640, 39] on ol "Home / Restaurants management / Menus / Sections" at bounding box center [523, 39] width 334 height 10
click at [569, 97] on input "search" at bounding box center [523, 103] width 91 height 13
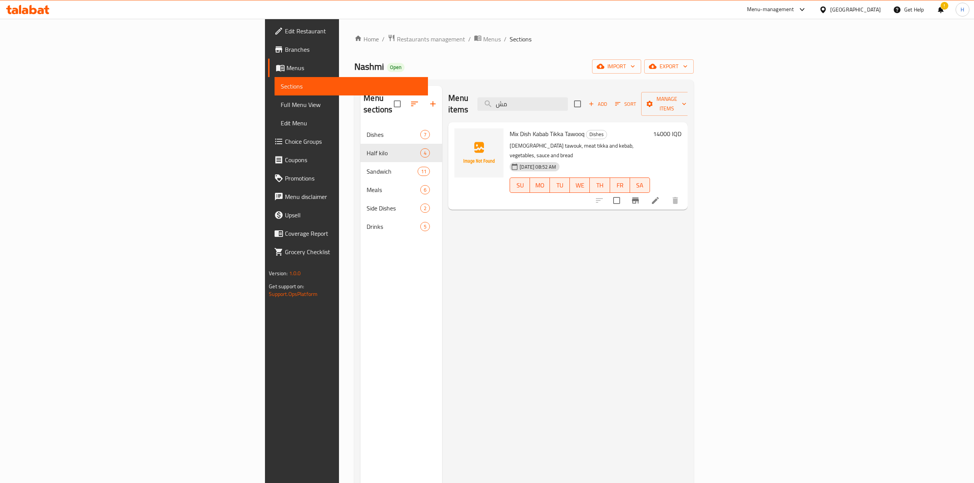
type input "مش"
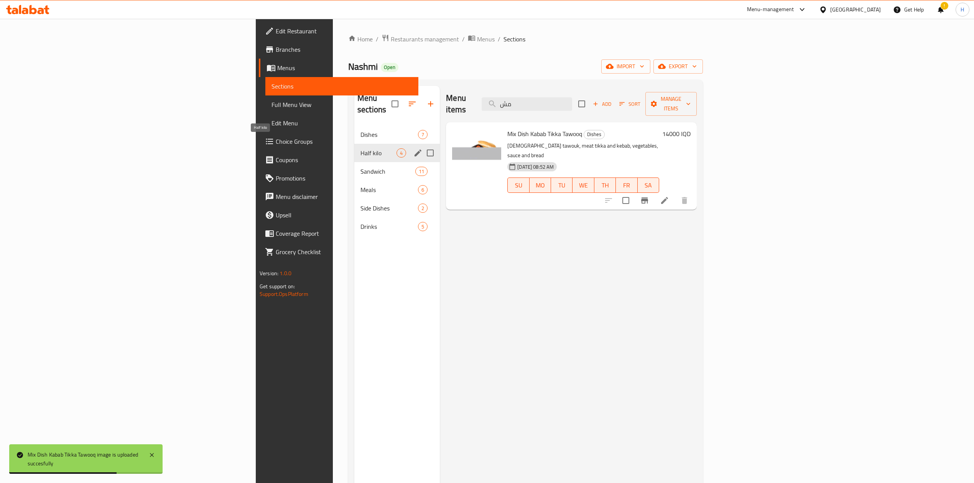
click at [360, 148] on span "Half kilo" at bounding box center [378, 152] width 36 height 9
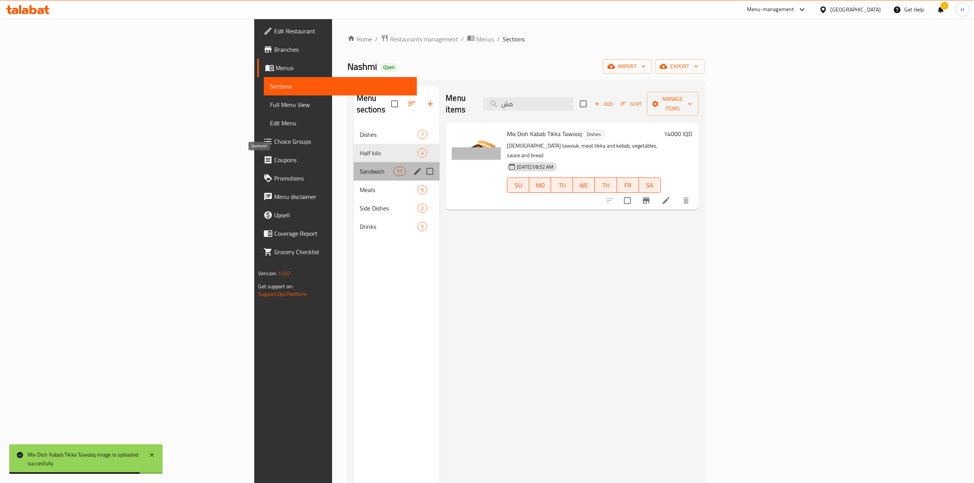
click at [360, 167] on span "Sandwich" at bounding box center [377, 171] width 34 height 9
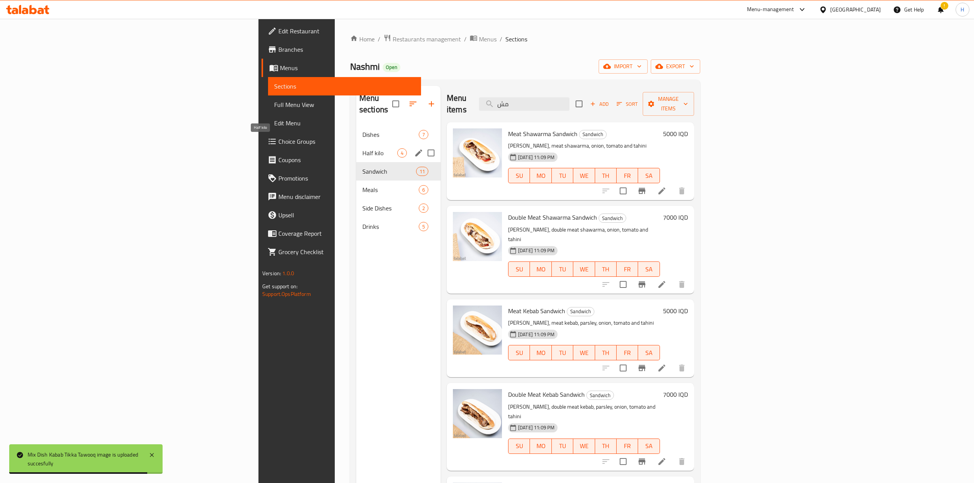
click at [362, 148] on span "Half kilo" at bounding box center [379, 152] width 35 height 9
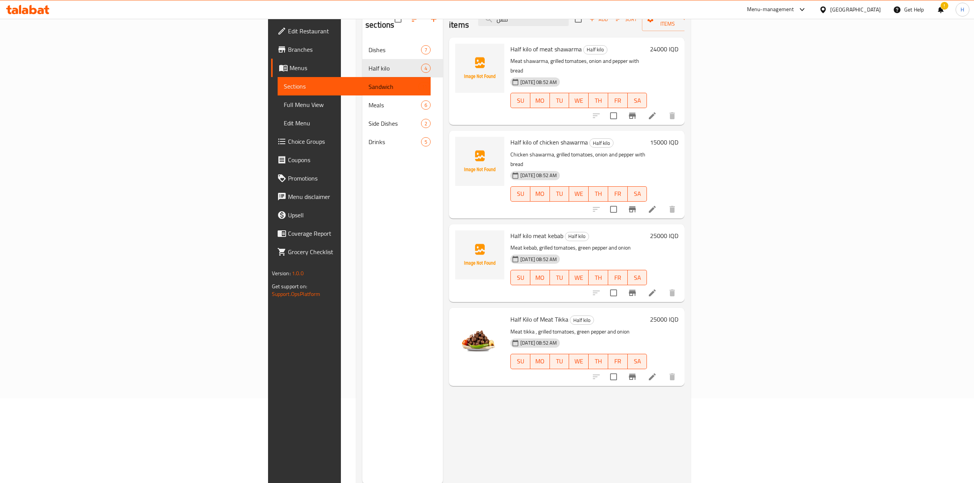
scroll to position [102, 0]
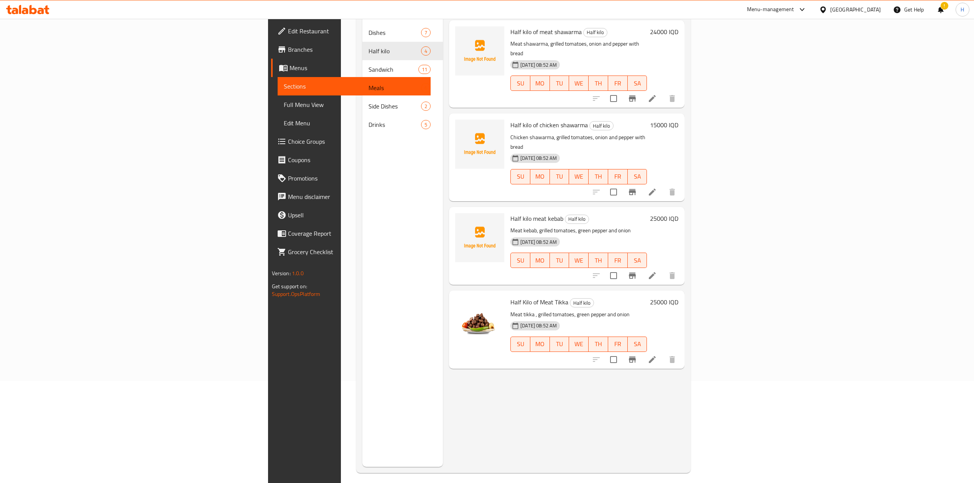
click at [663, 269] on li at bounding box center [652, 276] width 21 height 14
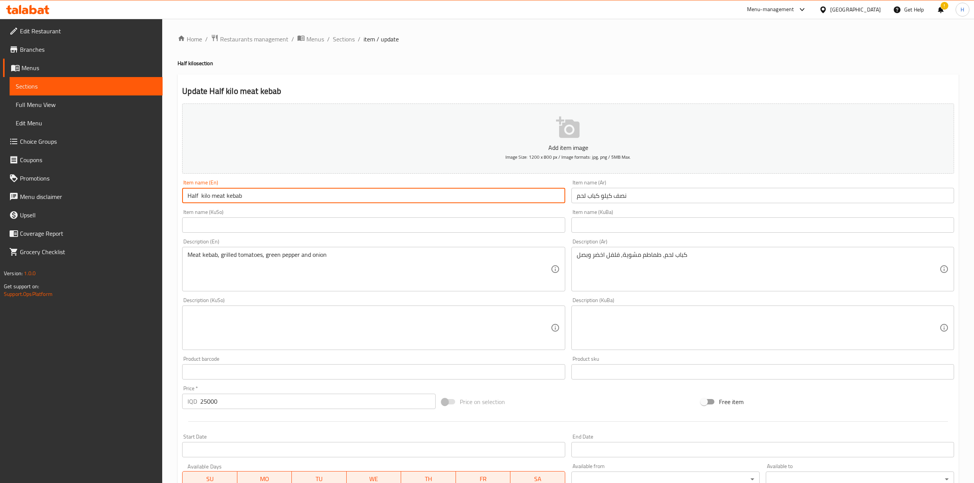
click at [213, 198] on input "Half kilo meat kebab" at bounding box center [373, 195] width 383 height 15
click at [211, 201] on input "Half kilo meat kebab" at bounding box center [373, 195] width 383 height 15
drag, startPoint x: 224, startPoint y: 197, endPoint x: 230, endPoint y: 201, distance: 7.2
click at [230, 201] on input "Half kilo Meat kebab" at bounding box center [373, 195] width 383 height 15
click at [226, 200] on input "Half kilo Meat kebab" at bounding box center [373, 195] width 383 height 15
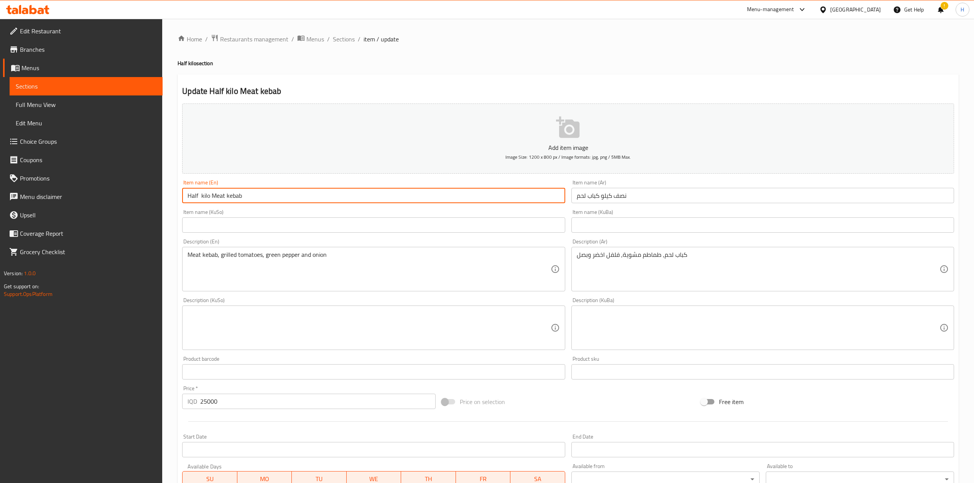
click at [227, 201] on input "Half kilo Meat kebab" at bounding box center [373, 195] width 383 height 15
click at [200, 198] on input "Half kilo Meat Kebab" at bounding box center [373, 195] width 383 height 15
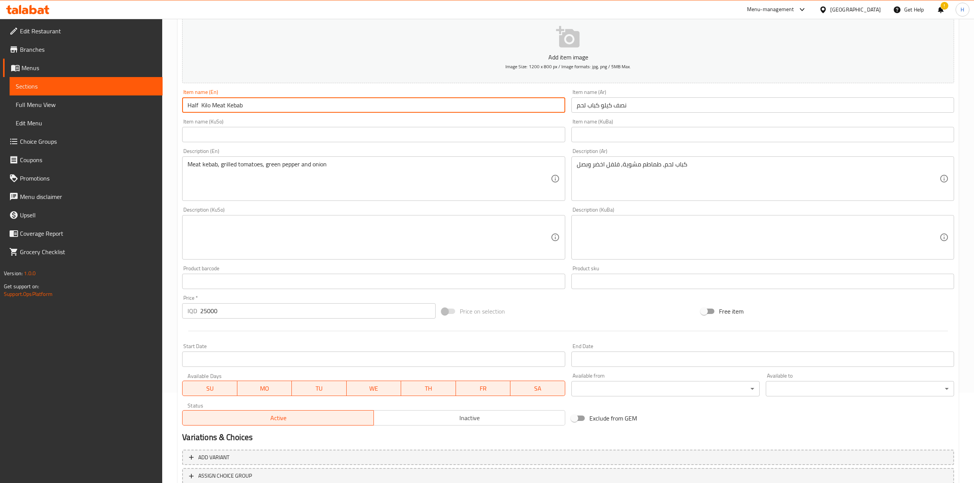
scroll to position [147, 0]
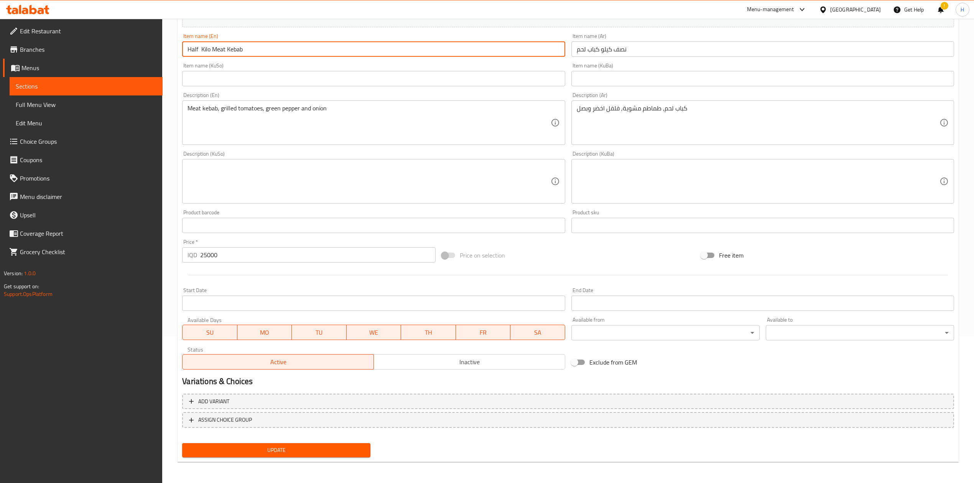
type input "Half Kilo Meat Kebab"
click at [287, 449] on span "Update" at bounding box center [276, 451] width 176 height 10
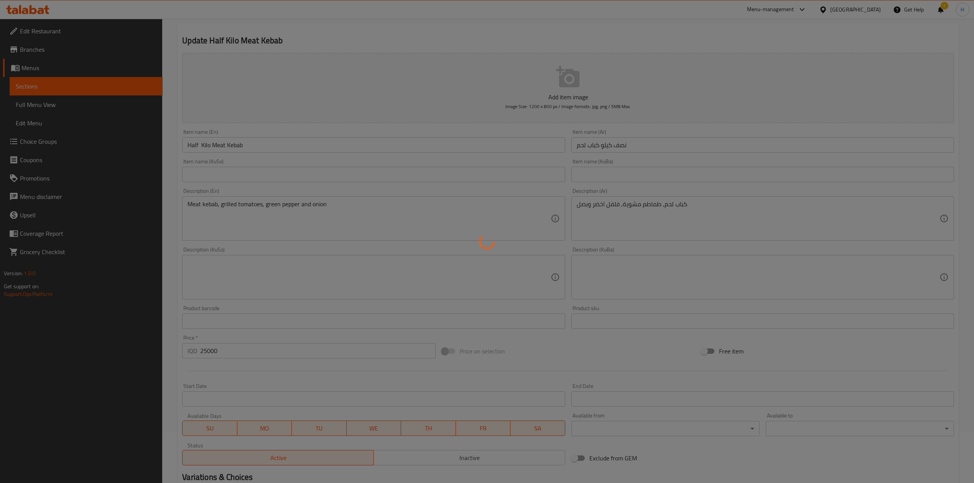
scroll to position [0, 0]
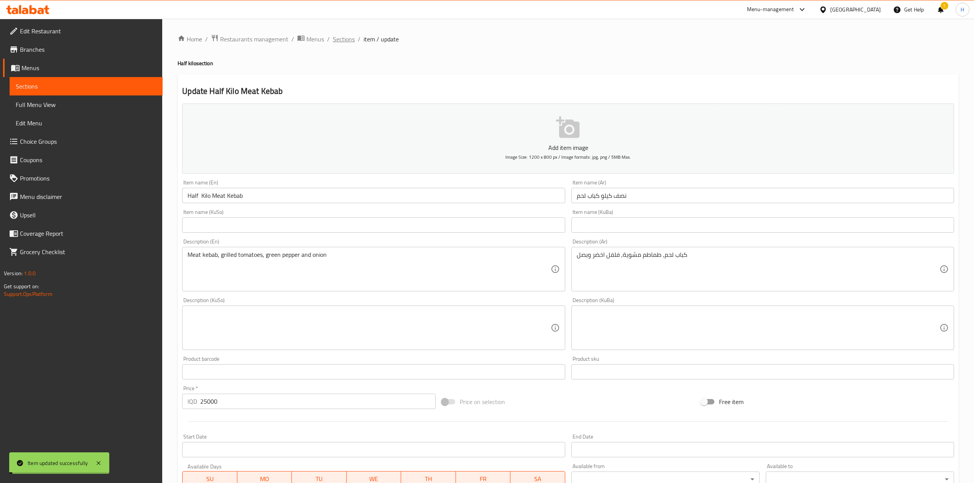
click at [347, 37] on span "Sections" at bounding box center [344, 39] width 22 height 9
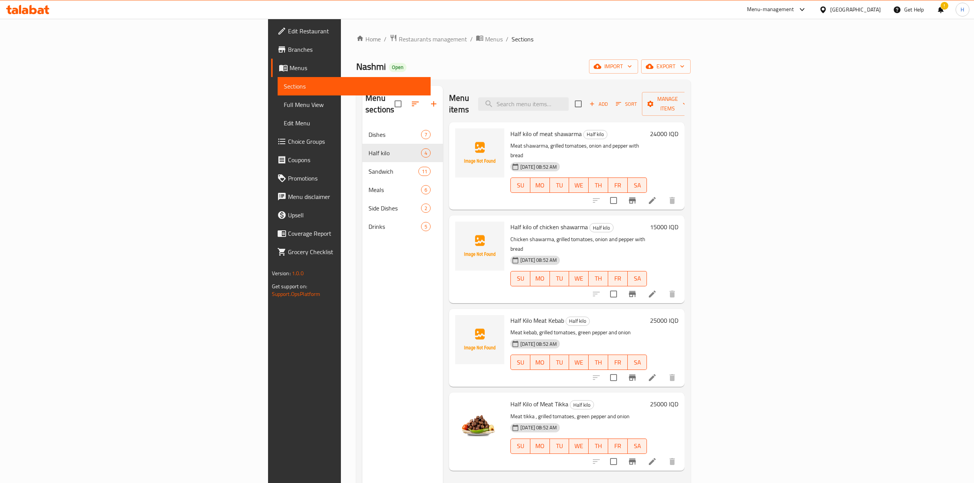
drag, startPoint x: 636, startPoint y: 51, endPoint x: 595, endPoint y: 149, distance: 106.3
click at [636, 51] on div "Home / Restaurants management / Menus / Sections Nashmi Open import export Menu…" at bounding box center [523, 304] width 334 height 541
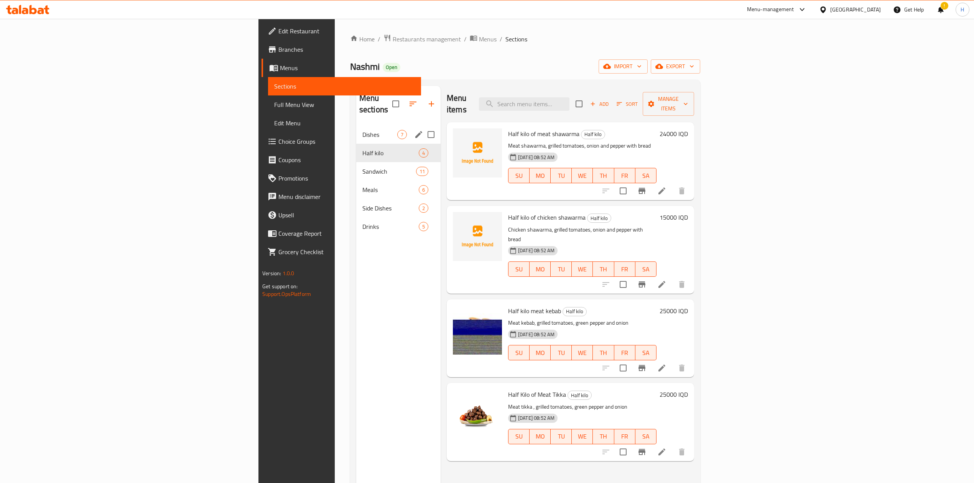
click at [362, 130] on span "Dishes" at bounding box center [379, 134] width 35 height 9
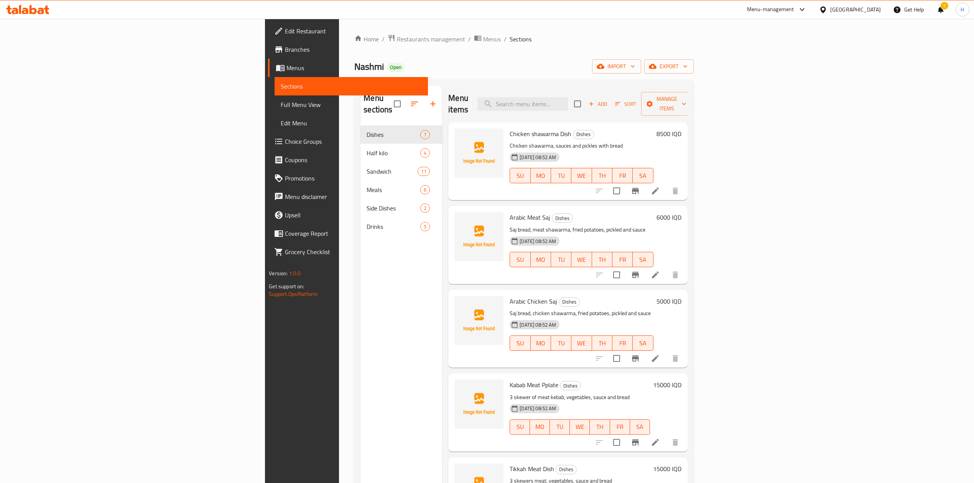
click at [666, 436] on li at bounding box center [655, 443] width 21 height 14
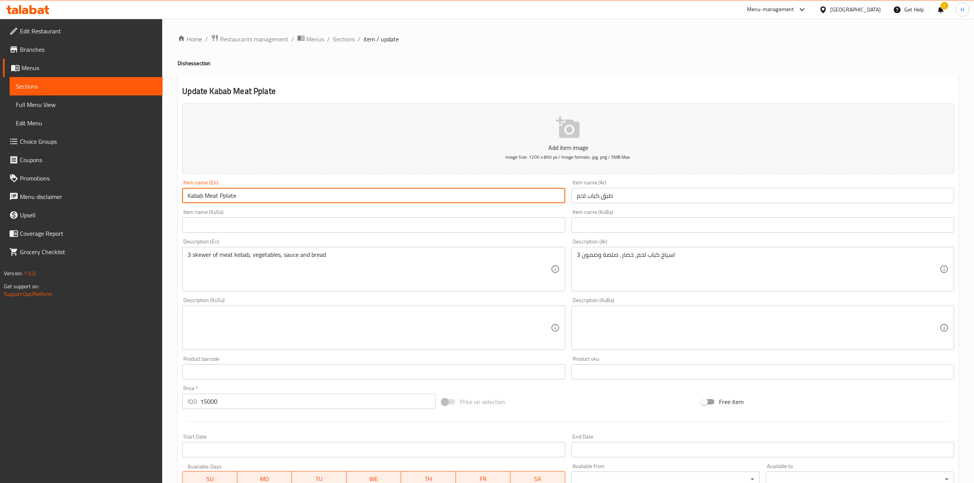
drag, startPoint x: 226, startPoint y: 197, endPoint x: 227, endPoint y: 202, distance: 5.1
click at [227, 202] on input "Kabab Meat Pplate" at bounding box center [373, 195] width 383 height 15
click at [224, 203] on input "Kabab Meat Pplate" at bounding box center [373, 195] width 383 height 15
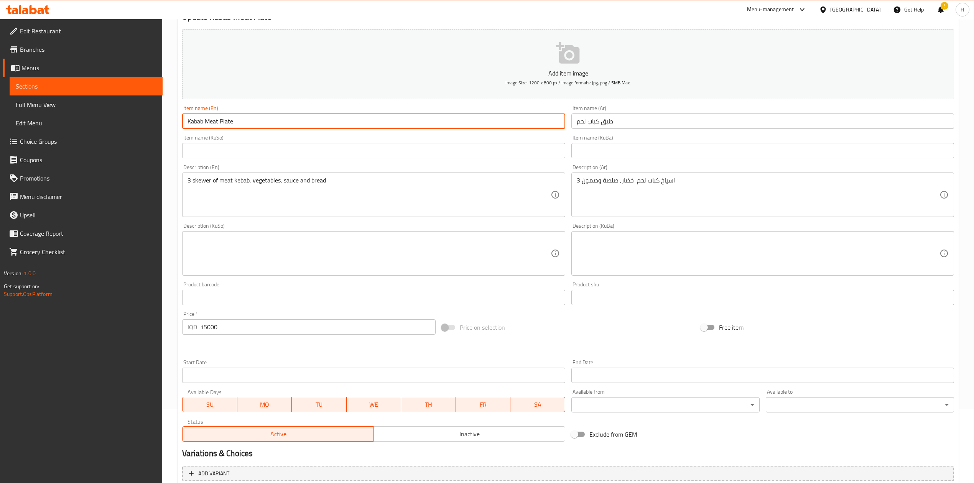
scroll to position [147, 0]
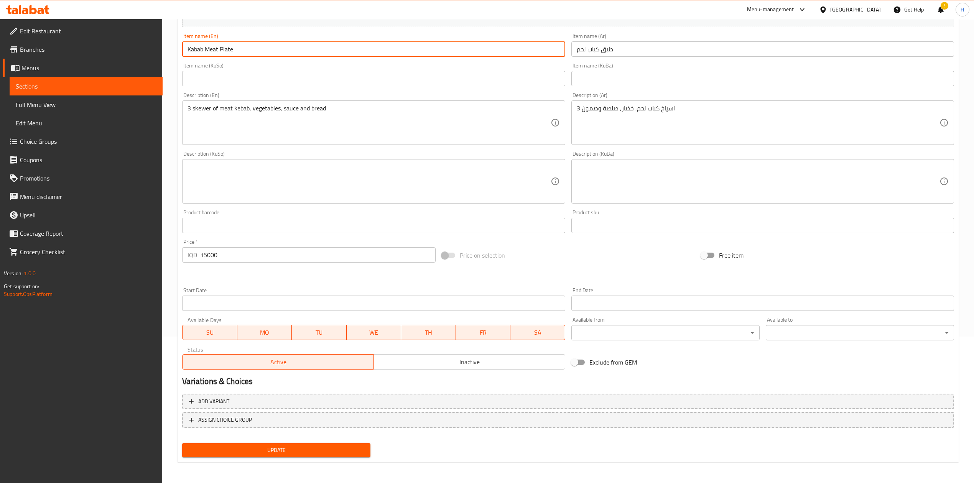
type input "Kabab Meat Plate"
click at [284, 456] on button "Update" at bounding box center [276, 450] width 188 height 14
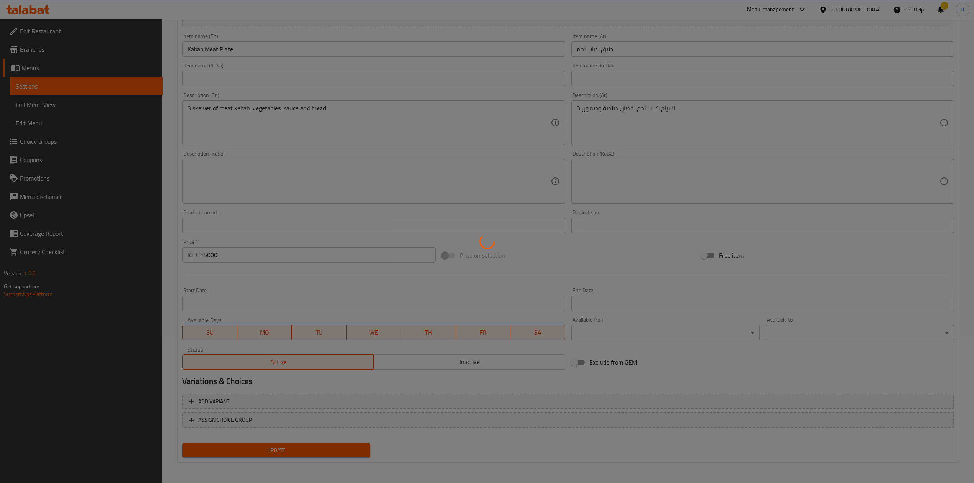
scroll to position [0, 0]
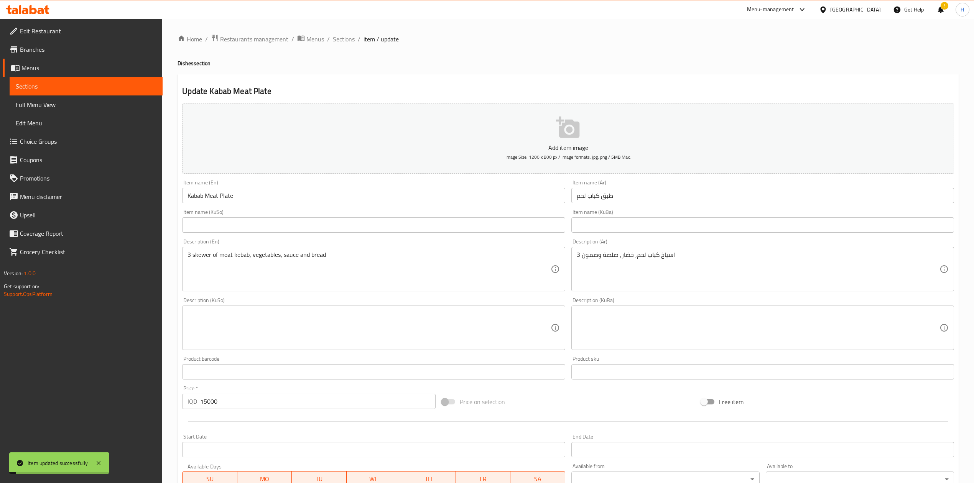
click at [344, 35] on span "Sections" at bounding box center [344, 39] width 22 height 9
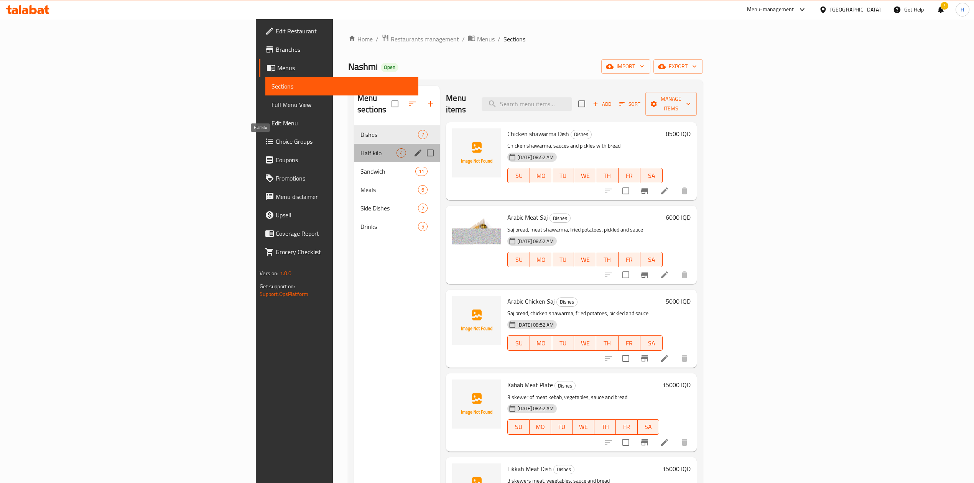
click at [360, 148] on span "Half kilo" at bounding box center [378, 152] width 36 height 9
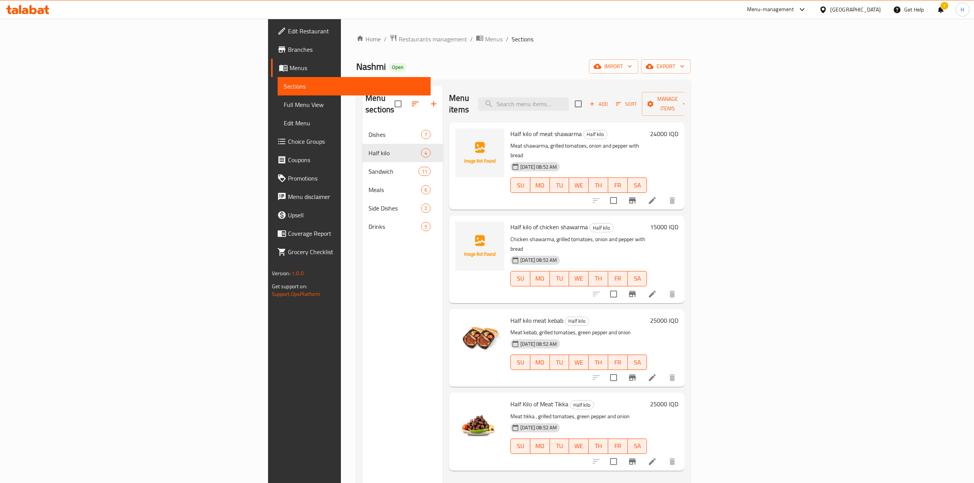
click at [663, 194] on li at bounding box center [652, 201] width 21 height 14
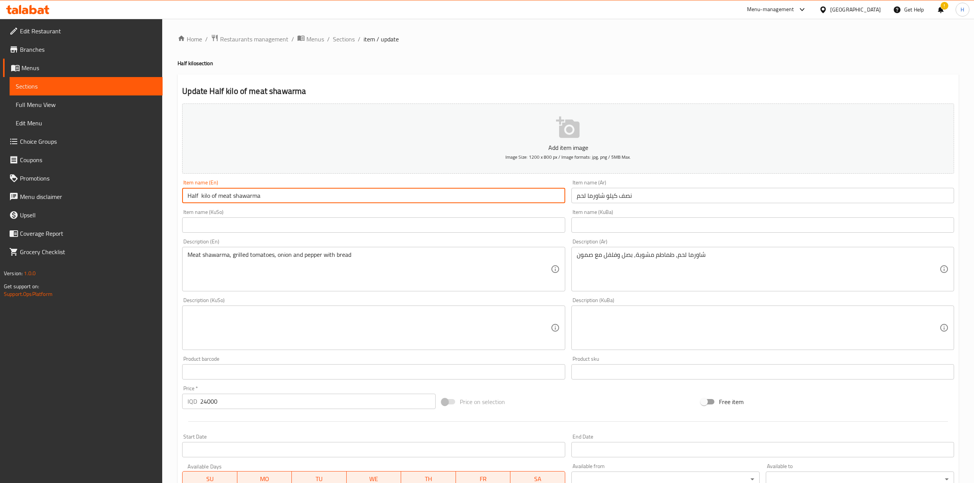
drag, startPoint x: 203, startPoint y: 195, endPoint x: 199, endPoint y: 198, distance: 4.9
click at [199, 198] on input "Half kilo of meat shawarma" at bounding box center [373, 195] width 383 height 15
click at [203, 199] on input "Half kilo of meat shawarma" at bounding box center [373, 195] width 383 height 15
drag, startPoint x: 212, startPoint y: 197, endPoint x: 216, endPoint y: 201, distance: 5.7
click at [216, 201] on input "Half kilo of meat shawarma" at bounding box center [373, 195] width 383 height 15
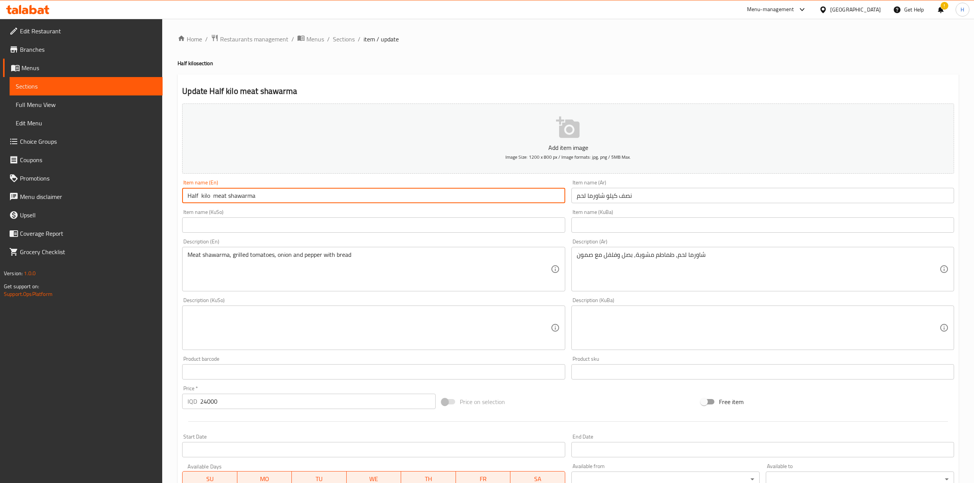
click at [213, 202] on input "Half kilo meat shawarma" at bounding box center [373, 195] width 383 height 15
click at [232, 199] on input "Half kilo Meat shawarma" at bounding box center [373, 195] width 383 height 15
type input "Half kilo Meat Shawarma"
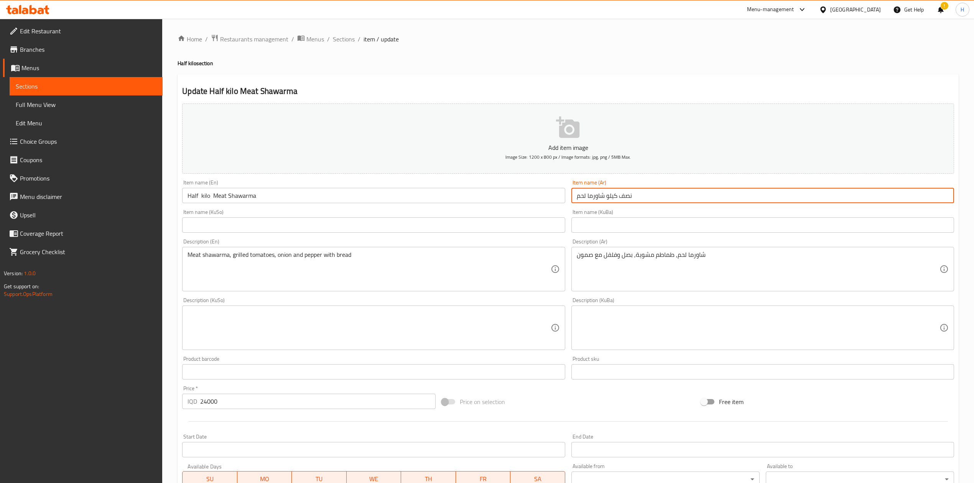
click at [657, 196] on input "نصف كيلو شاورما لحم" at bounding box center [762, 195] width 383 height 15
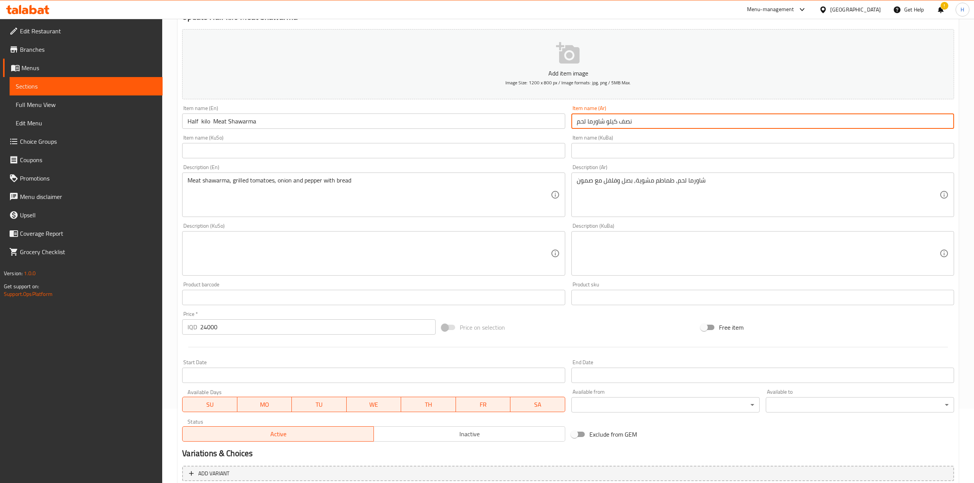
scroll to position [147, 0]
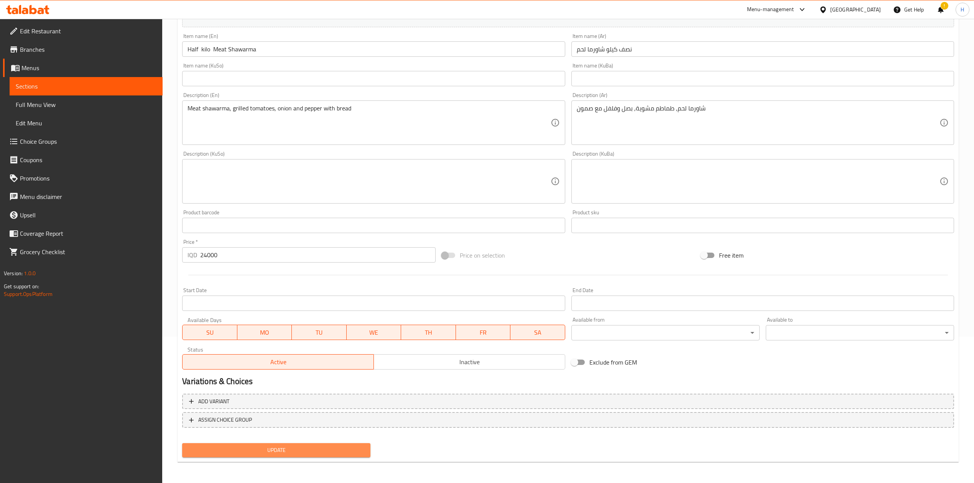
click at [316, 444] on button "Update" at bounding box center [276, 450] width 188 height 14
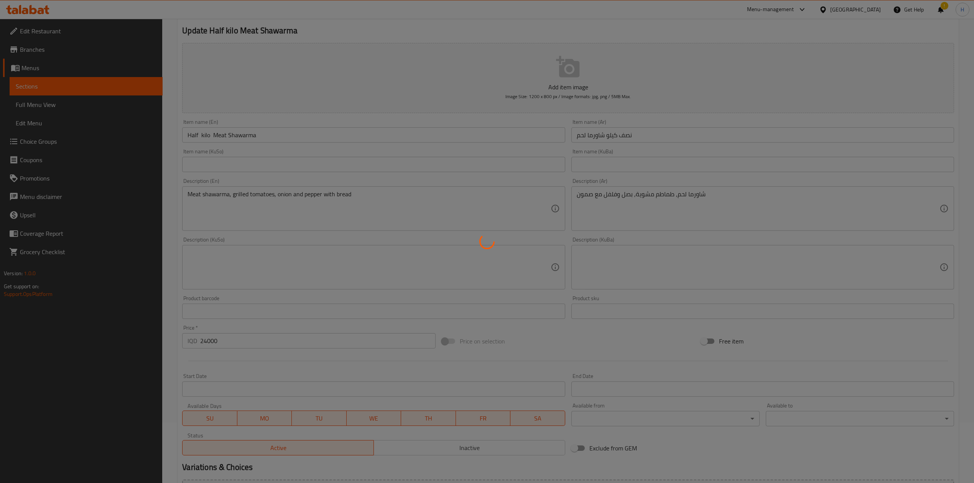
scroll to position [0, 0]
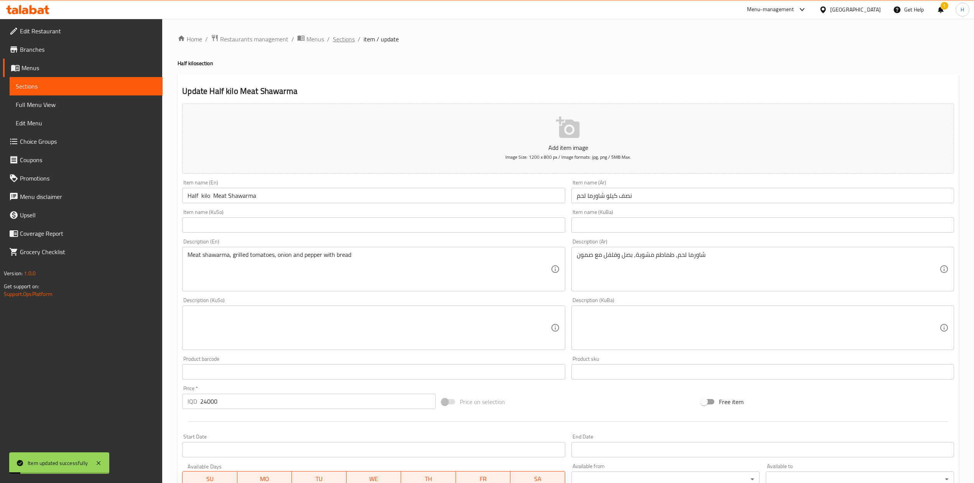
click at [344, 39] on span "Sections" at bounding box center [344, 39] width 22 height 9
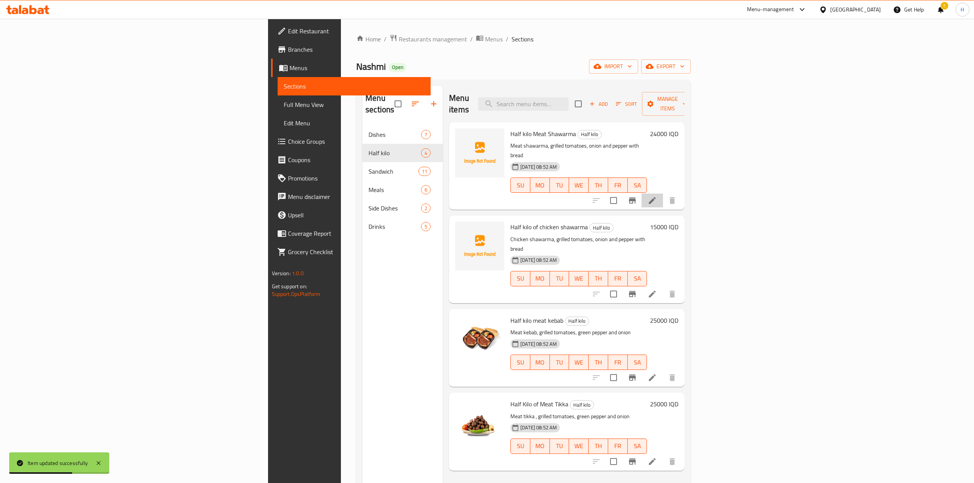
click at [657, 196] on icon at bounding box center [652, 200] width 9 height 9
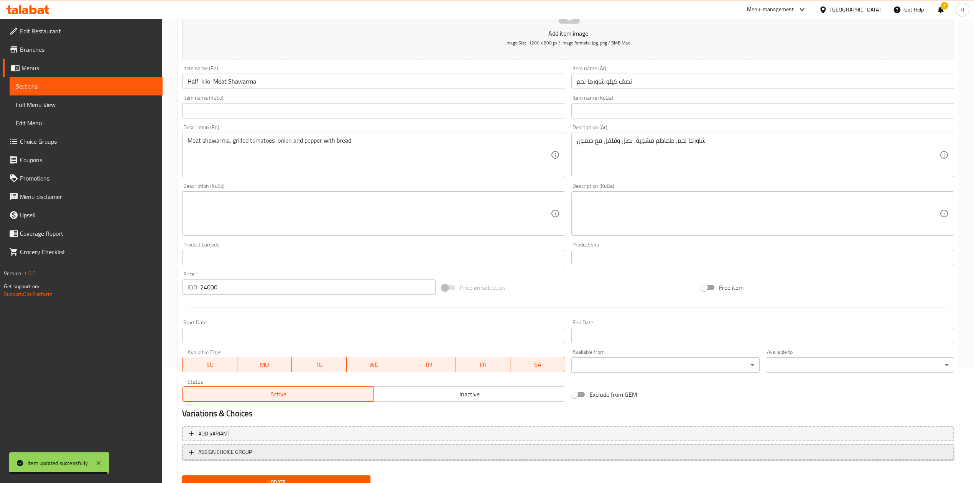
scroll to position [147, 0]
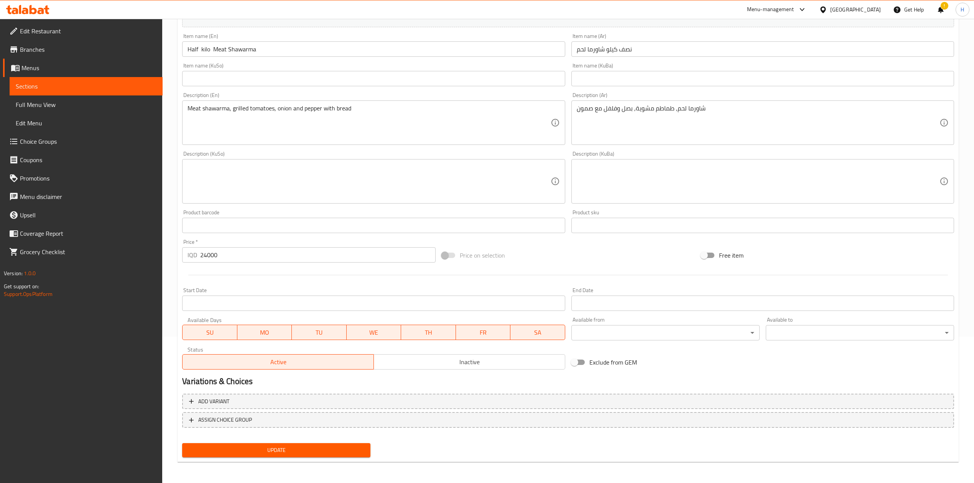
drag, startPoint x: 252, startPoint y: 469, endPoint x: 253, endPoint y: 458, distance: 11.7
click at [252, 469] on div "Home / Restaurants management / Menus / Sections / item / update Half kilo sect…" at bounding box center [568, 177] width 812 height 611
click at [255, 453] on span "Update" at bounding box center [276, 451] width 176 height 10
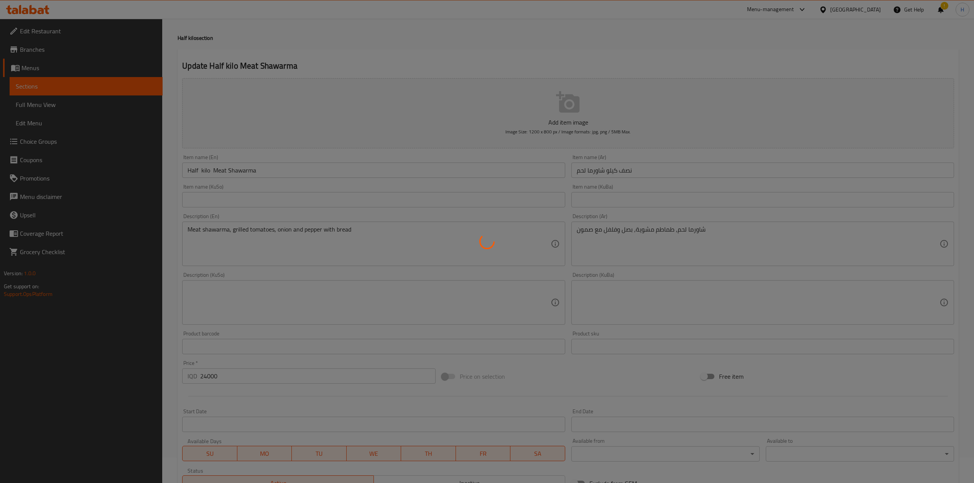
scroll to position [0, 0]
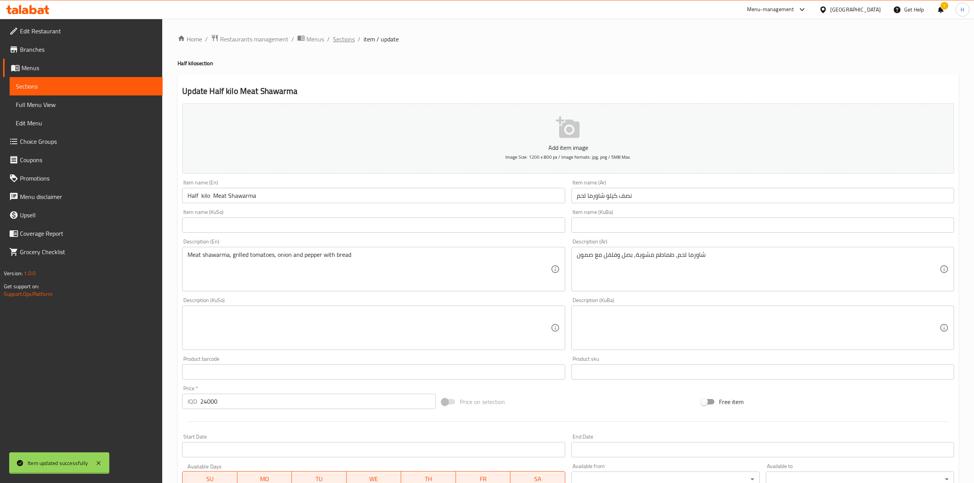
click at [341, 41] on div "Home / Restaurants management / Menus / Sections / item / update Half kilo sect…" at bounding box center [568, 324] width 781 height 581
click at [341, 41] on span "Sections" at bounding box center [344, 39] width 22 height 9
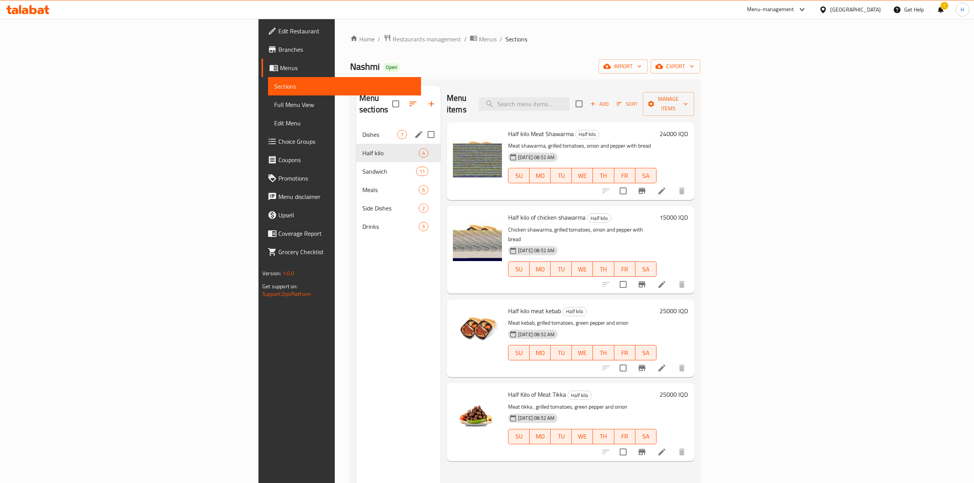
click at [356, 125] on div "Dishes 7" at bounding box center [398, 134] width 84 height 18
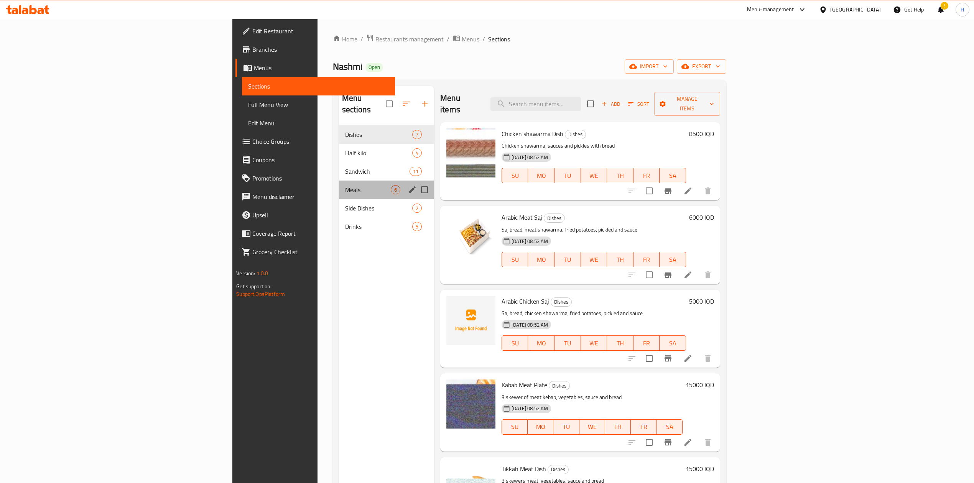
click at [339, 186] on div "Meals 6" at bounding box center [386, 190] width 95 height 18
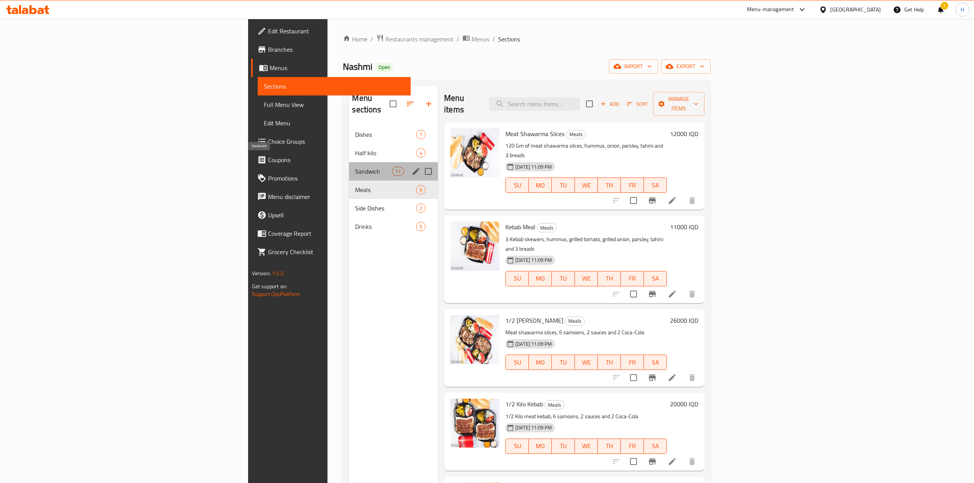
click at [355, 167] on span "Sandwich" at bounding box center [373, 171] width 36 height 9
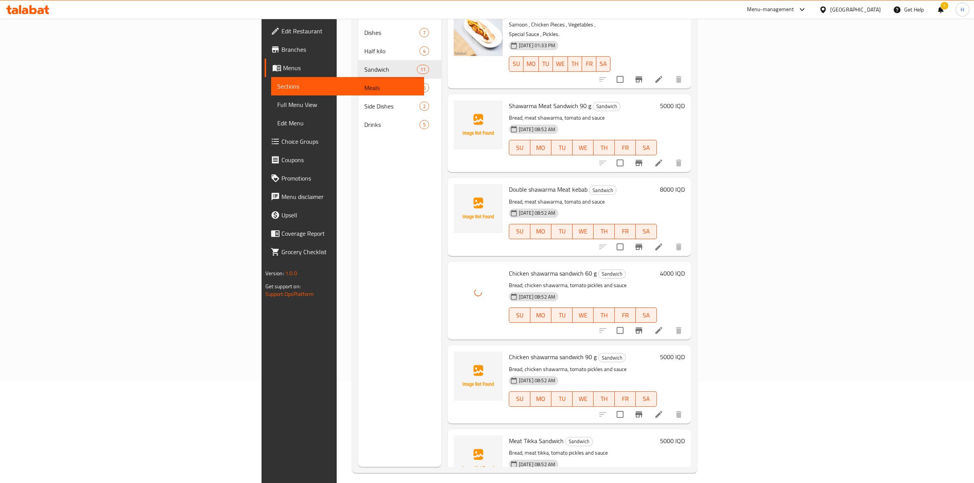
scroll to position [108, 0]
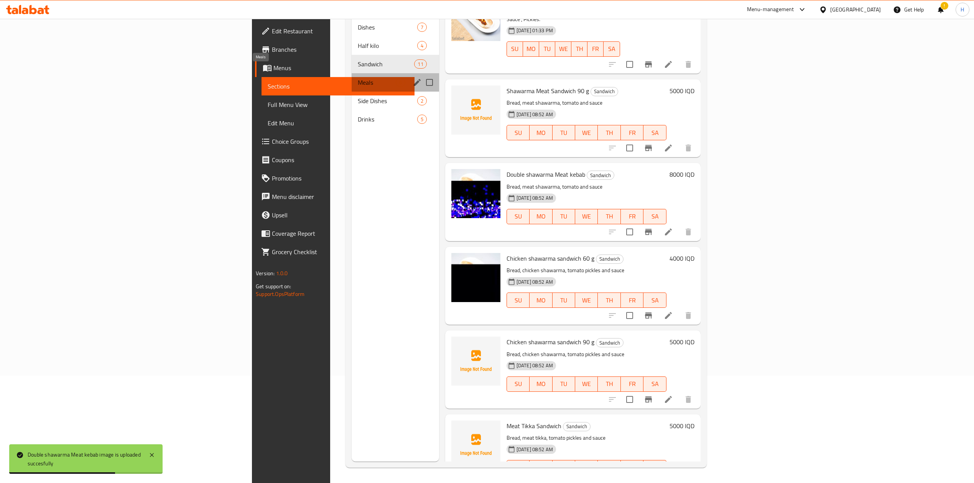
click at [358, 78] on span "Meals" at bounding box center [377, 82] width 38 height 9
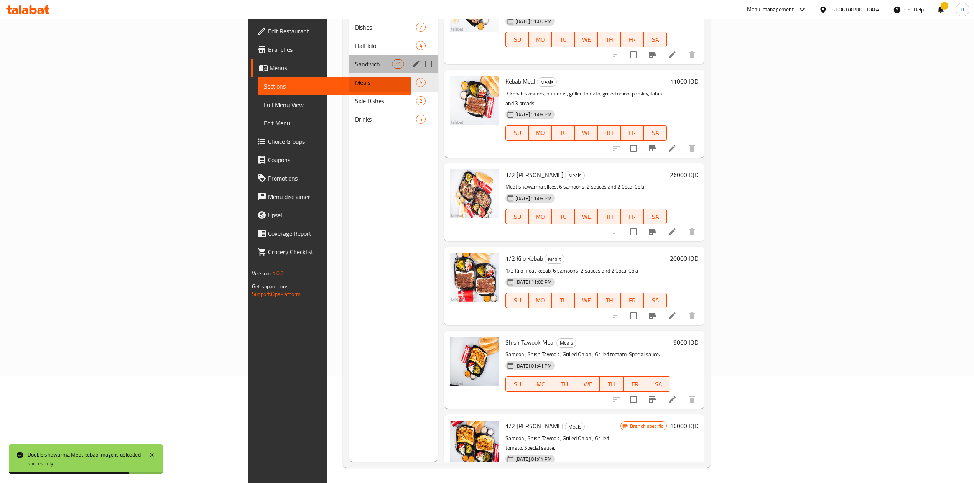
click at [349, 57] on div "Sandwich 11" at bounding box center [393, 64] width 89 height 18
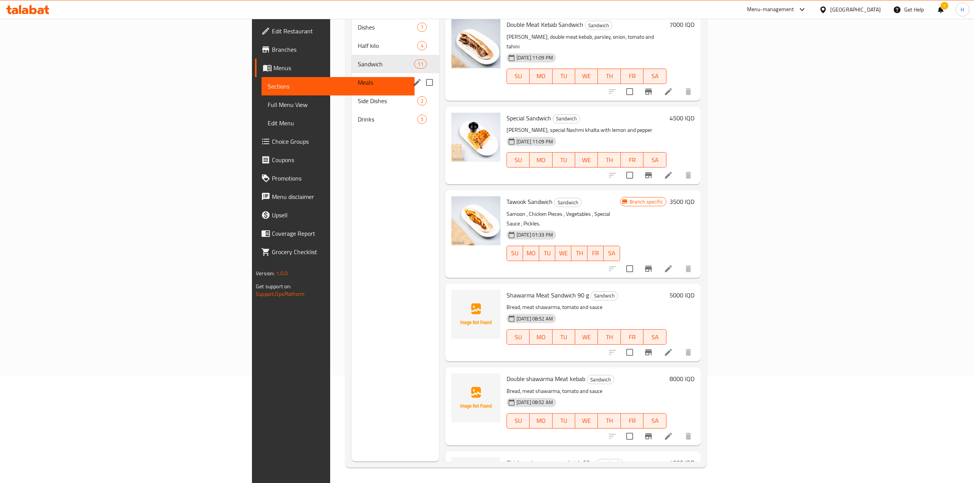
click at [352, 76] on div "Meals 6" at bounding box center [395, 82] width 87 height 18
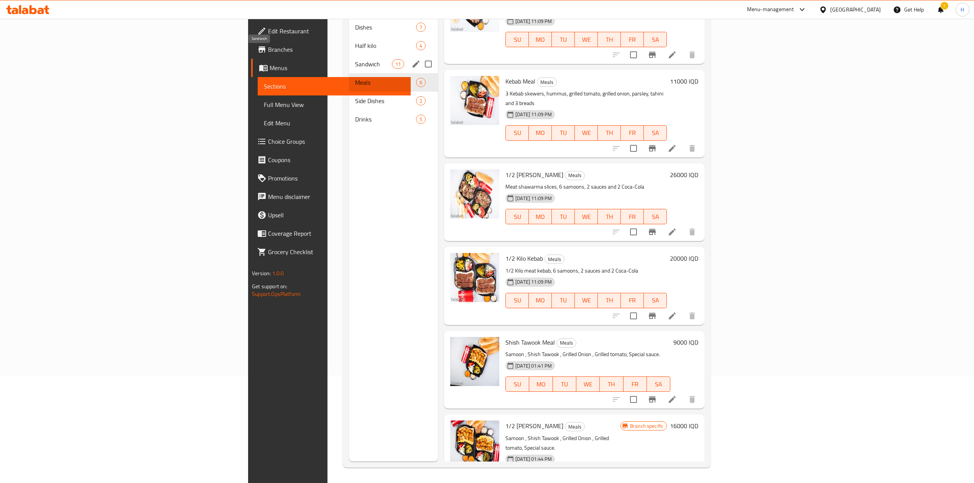
click at [355, 59] on span "Sandwich" at bounding box center [373, 63] width 36 height 9
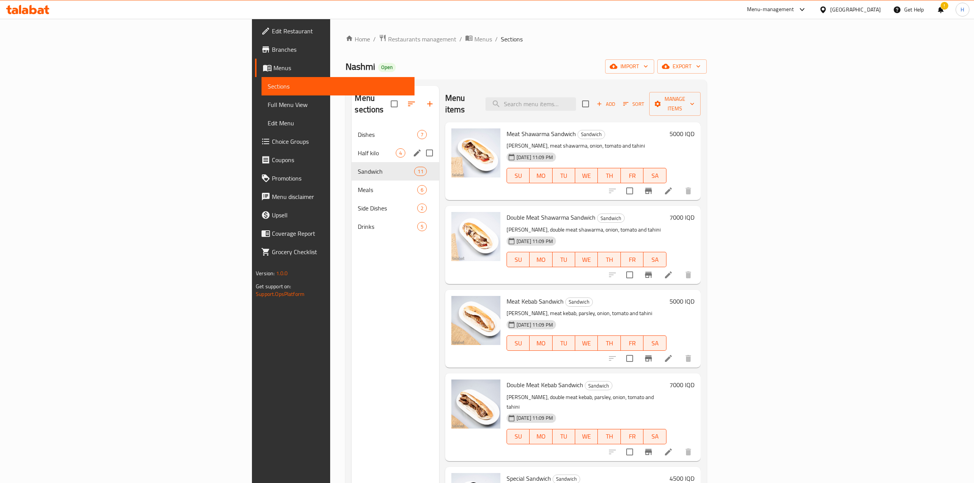
click at [358, 148] on span "Half kilo" at bounding box center [377, 152] width 38 height 9
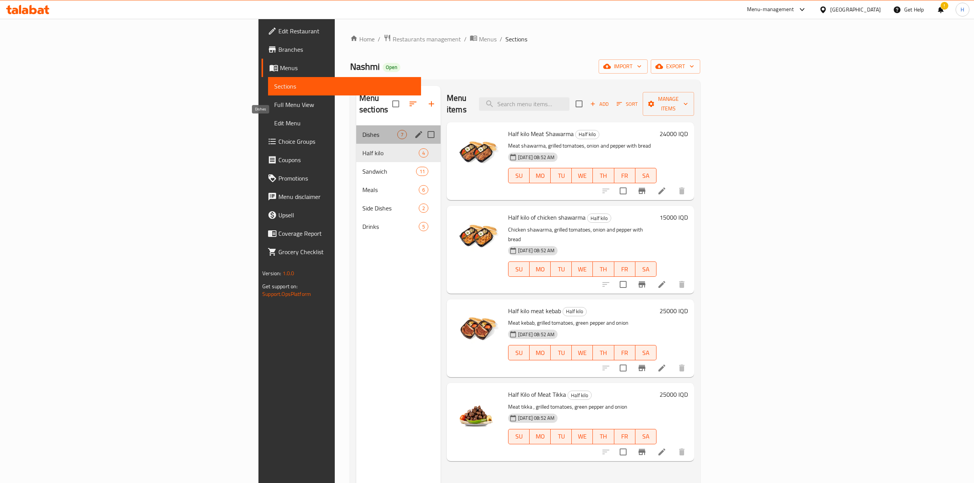
click at [362, 130] on span "Dishes" at bounding box center [379, 134] width 35 height 9
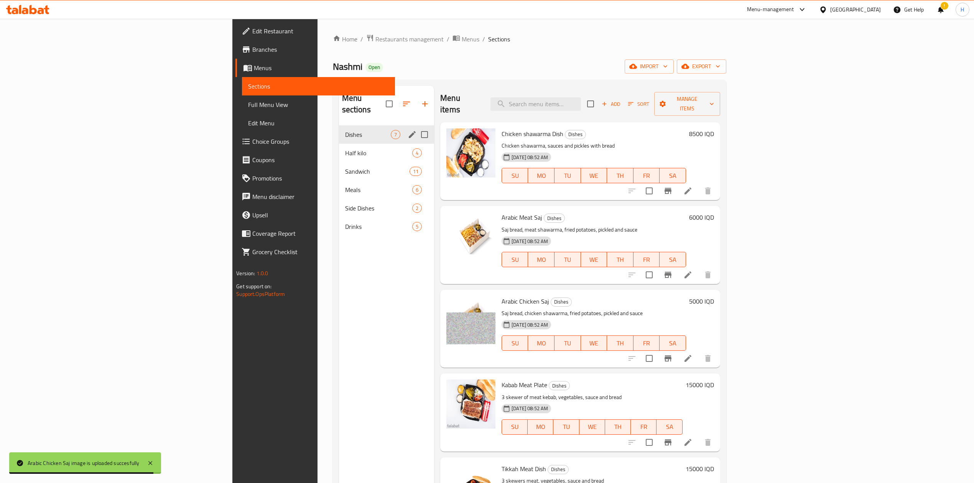
click at [339, 144] on div "Half kilo 4" at bounding box center [386, 153] width 95 height 18
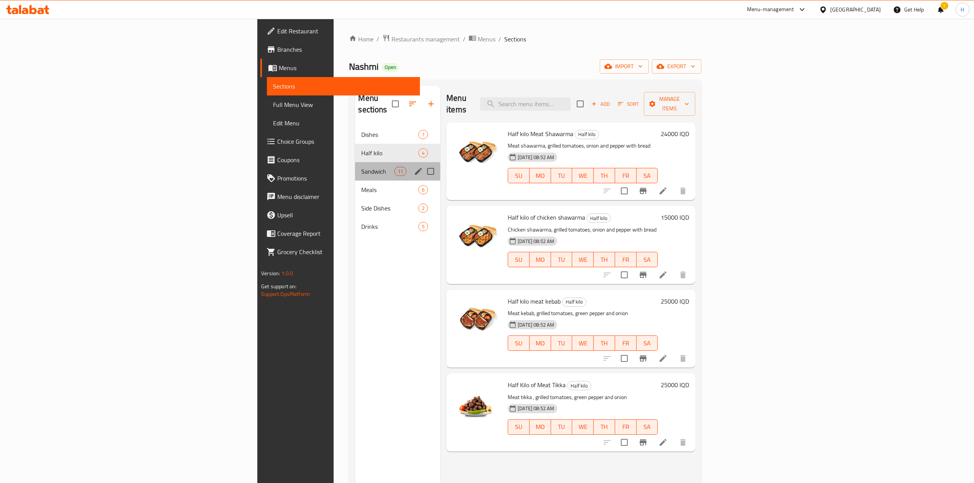
click at [355, 166] on div "Sandwich 11" at bounding box center [397, 171] width 85 height 18
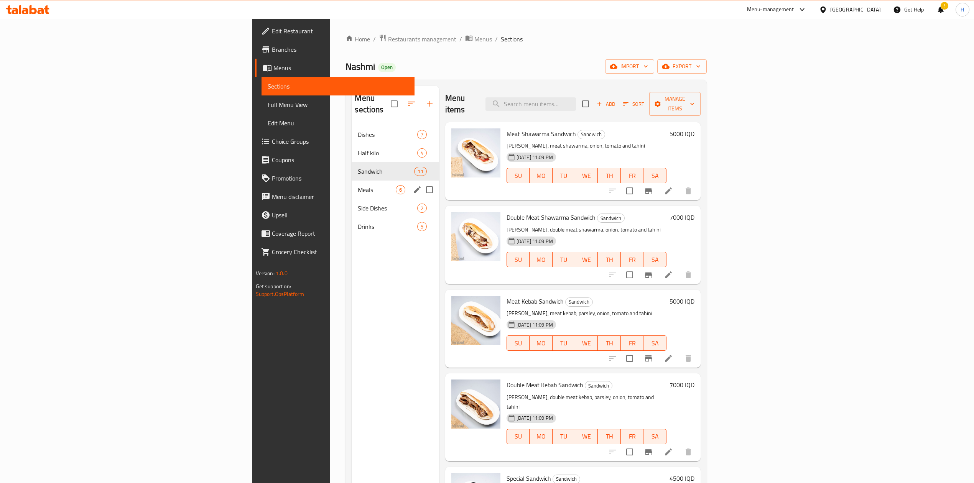
click at [358, 185] on span "Meals" at bounding box center [377, 189] width 38 height 9
click at [358, 204] on span "Side Dishes" at bounding box center [387, 208] width 59 height 9
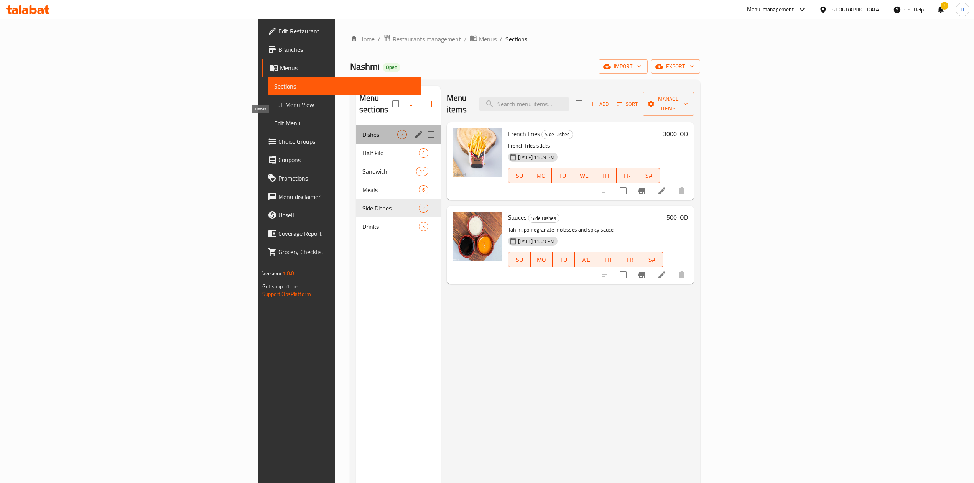
click at [362, 130] on span "Dishes" at bounding box center [379, 134] width 35 height 9
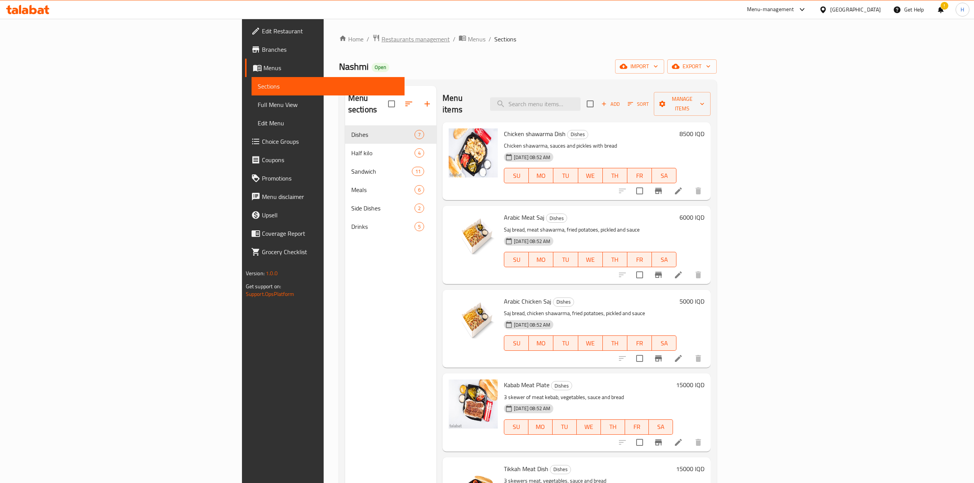
click at [382, 35] on span "Restaurants management" at bounding box center [416, 39] width 68 height 9
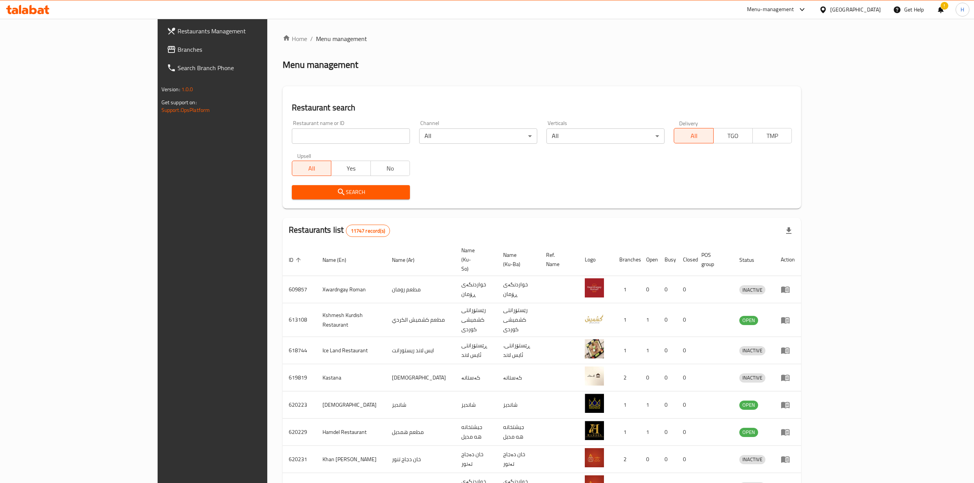
click at [283, 137] on div "Home / Menu management Menu management Restaurant search Restaurant name or ID …" at bounding box center [542, 307] width 519 height 547
click at [292, 137] on input "search" at bounding box center [351, 135] width 118 height 15
paste input "673329"
click button "Search" at bounding box center [351, 192] width 118 height 14
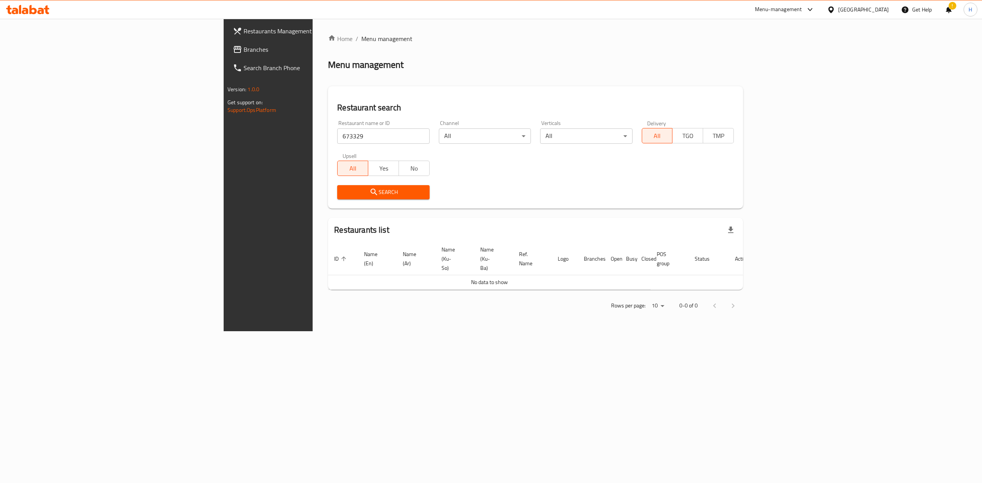
click at [337, 131] on input "673329" at bounding box center [383, 135] width 92 height 15
paste input "Shi wow"
type input "Shi wow"
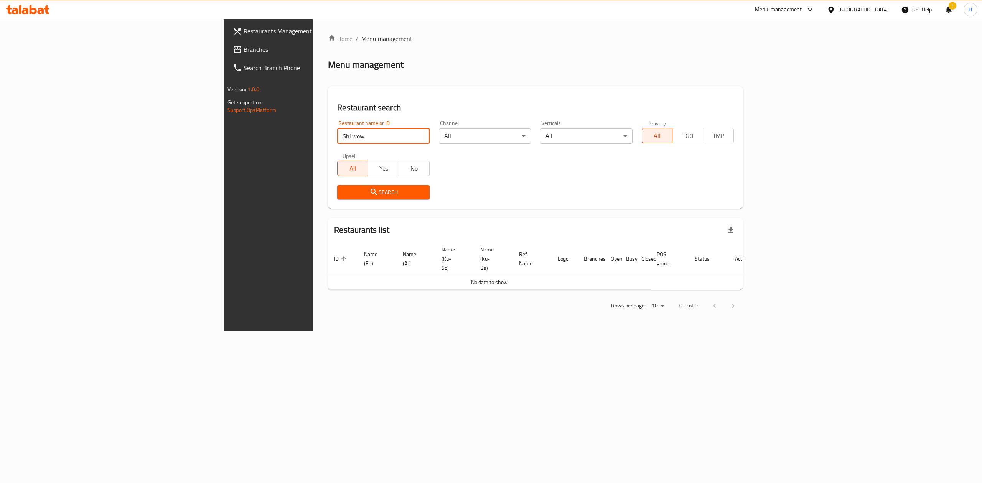
click button "Search" at bounding box center [383, 192] width 92 height 14
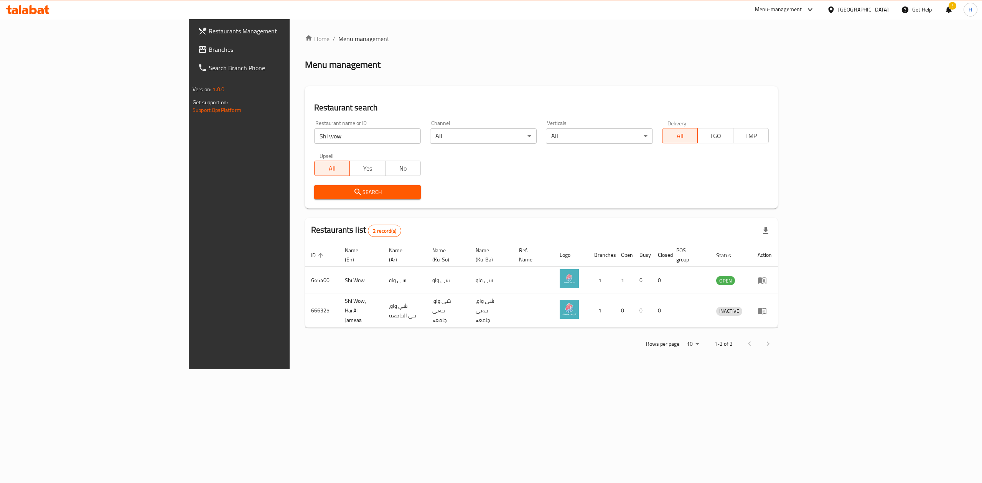
click at [209, 54] on span "Branches" at bounding box center [278, 49] width 138 height 9
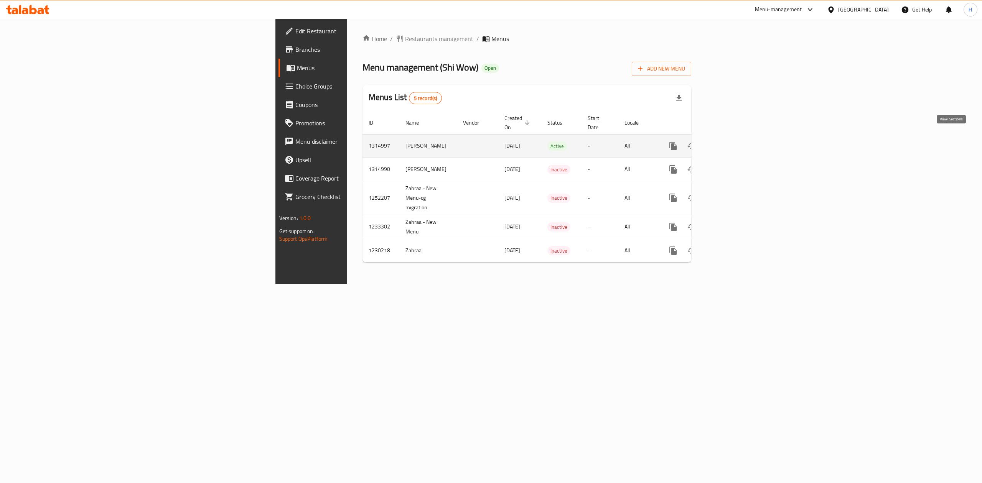
click at [737, 137] on link "enhanced table" at bounding box center [728, 146] width 18 height 18
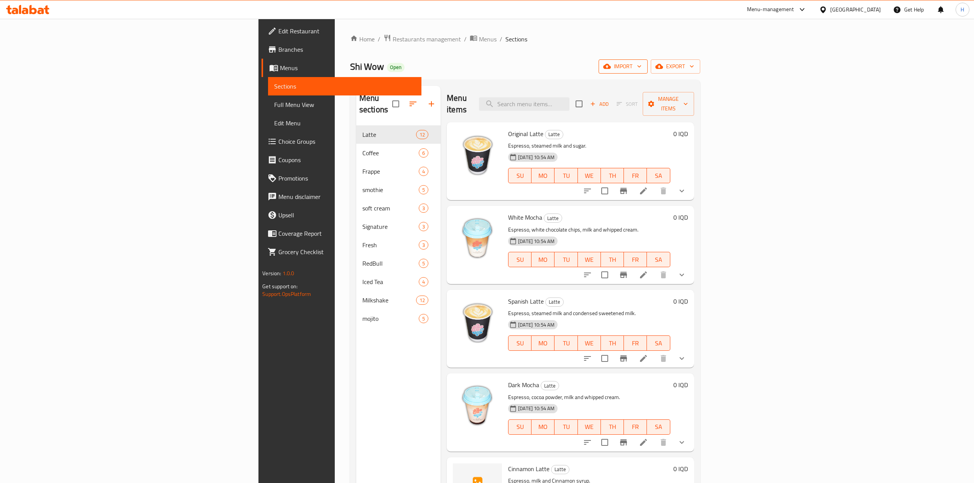
click at [642, 67] on span "import" at bounding box center [623, 67] width 37 height 10
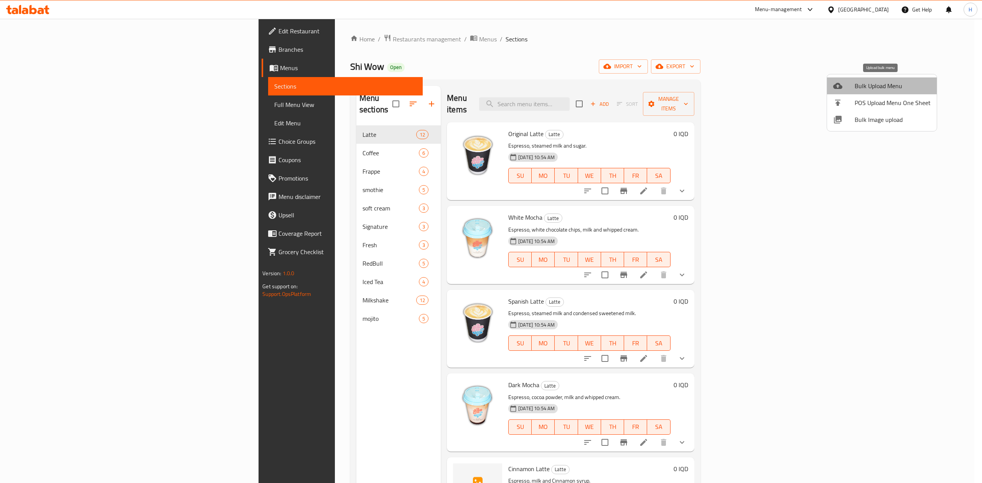
click at [885, 88] on span "Bulk Upload Menu" at bounding box center [892, 85] width 76 height 9
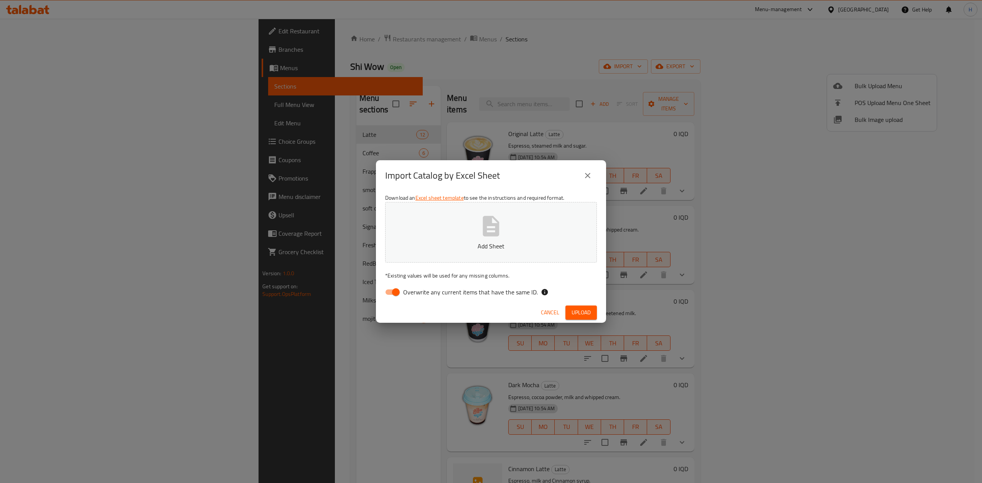
click at [393, 288] on input "Overwrite any current items that have the same ID." at bounding box center [396, 292] width 44 height 15
checkbox input "false"
click at [454, 229] on button "Add Sheet" at bounding box center [491, 232] width 212 height 61
click at [586, 315] on span "Upload" at bounding box center [580, 313] width 19 height 10
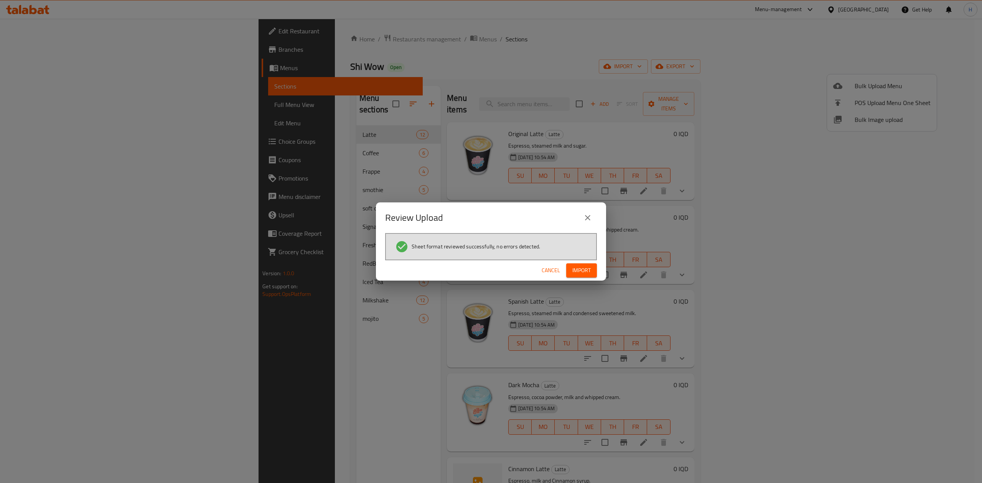
click at [580, 268] on span "Import" at bounding box center [581, 271] width 18 height 10
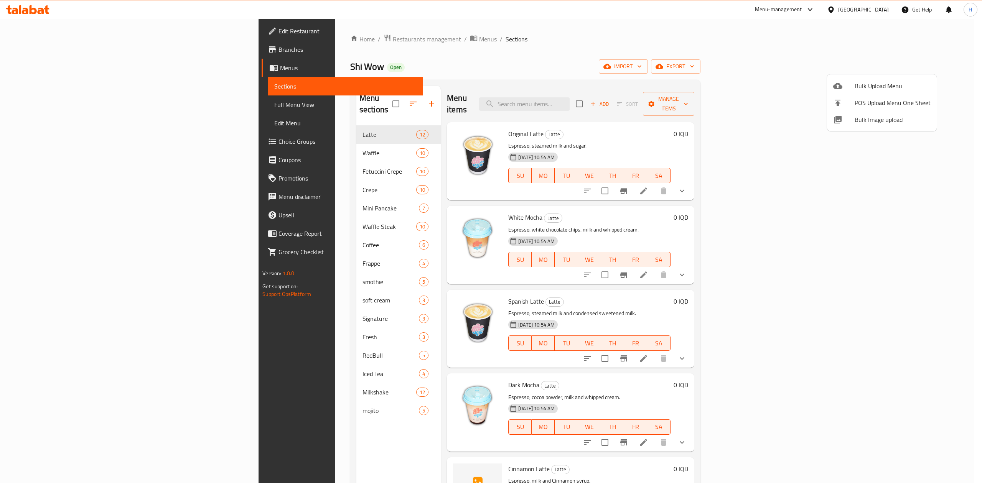
click at [212, 165] on div at bounding box center [491, 241] width 982 height 483
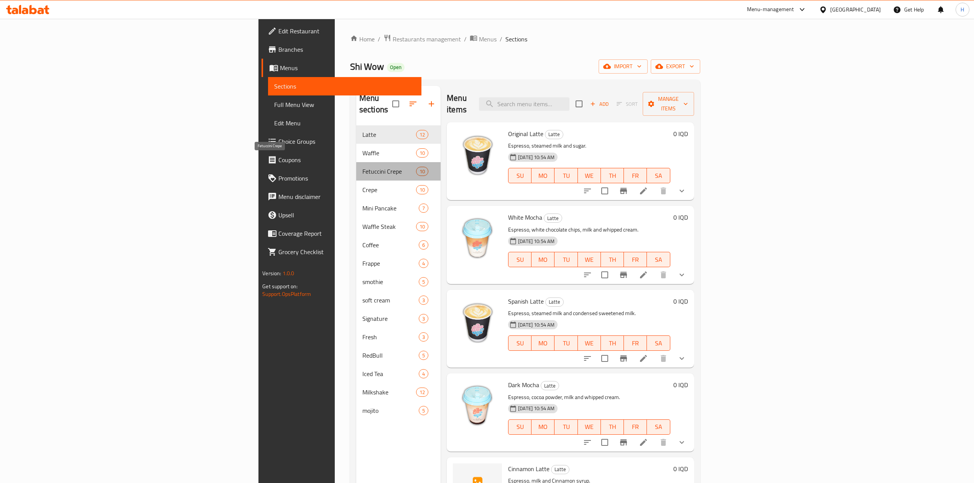
click at [362, 167] on span "Fetuccini Crepe" at bounding box center [389, 171] width 54 height 9
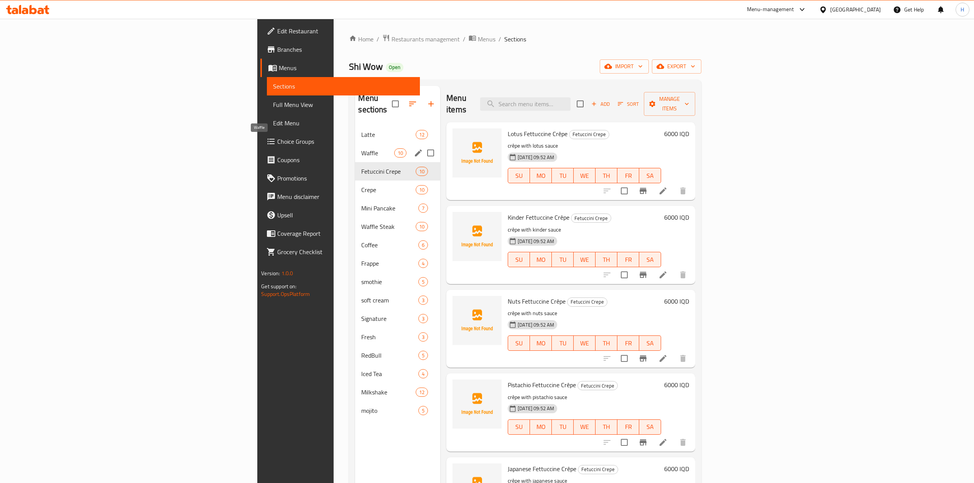
click at [361, 148] on span "Waffle" at bounding box center [377, 152] width 33 height 9
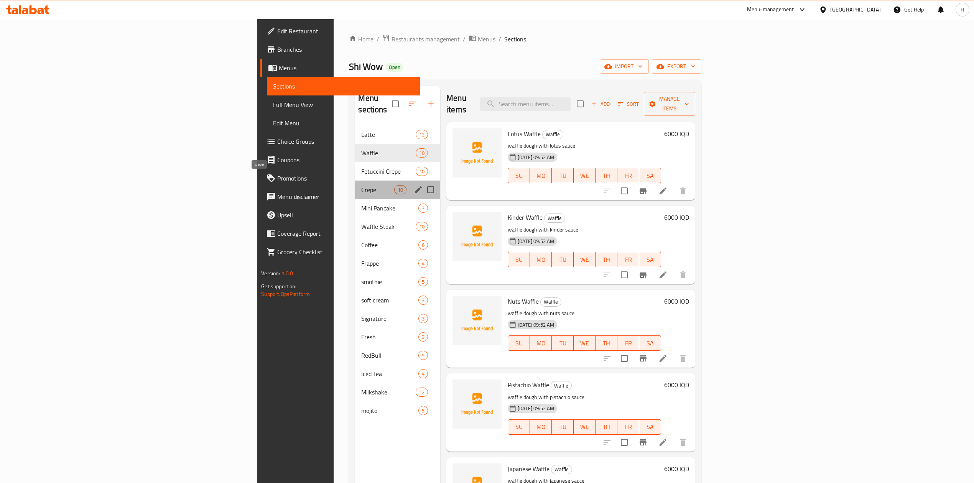
click at [361, 185] on span "Crepe" at bounding box center [377, 189] width 33 height 9
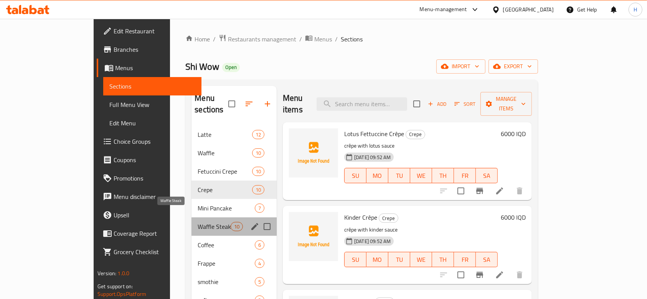
drag, startPoint x: 173, startPoint y: 214, endPoint x: 222, endPoint y: 214, distance: 48.7
click at [198, 222] on span "Waffle Steak" at bounding box center [214, 226] width 33 height 9
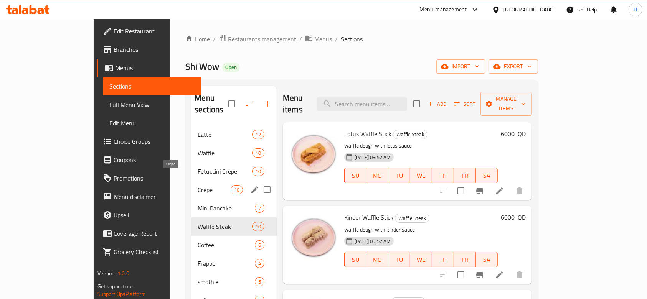
click at [198, 185] on span "Crepe" at bounding box center [214, 189] width 33 height 9
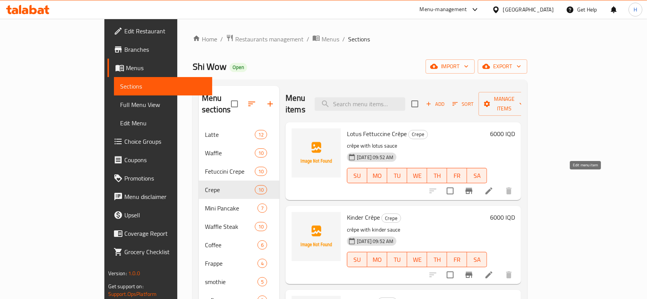
click at [493, 186] on icon at bounding box center [488, 190] width 9 height 9
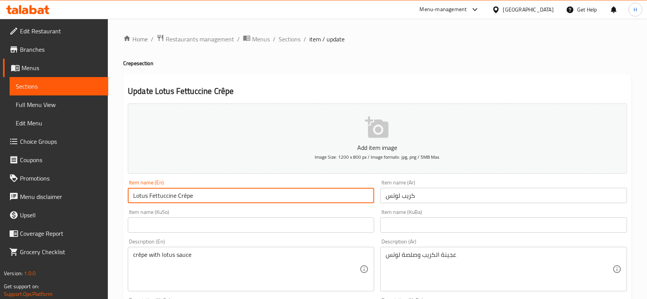
click at [159, 194] on input "Lotus Fettuccine Crêpe" at bounding box center [251, 195] width 246 height 15
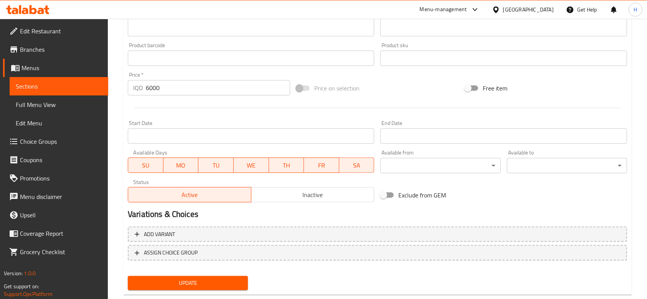
click at [222, 287] on div "Home / Restaurants management / Menus / Sections / item / update Crepe section …" at bounding box center [377, 6] width 508 height 589
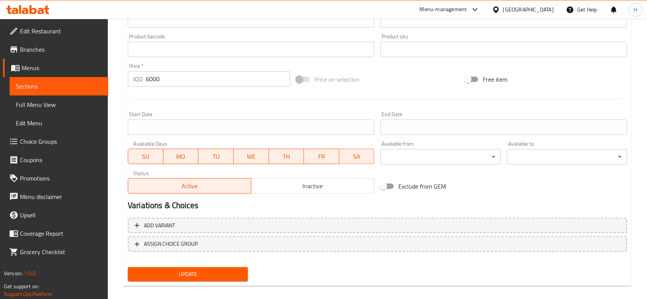
click at [229, 272] on span "Update" at bounding box center [188, 275] width 108 height 10
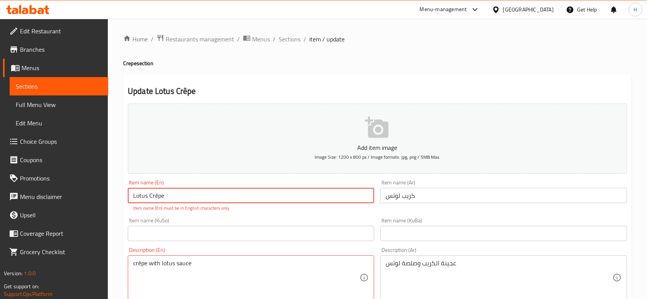
click at [155, 196] on input "Lotus Crêpe" at bounding box center [251, 195] width 246 height 15
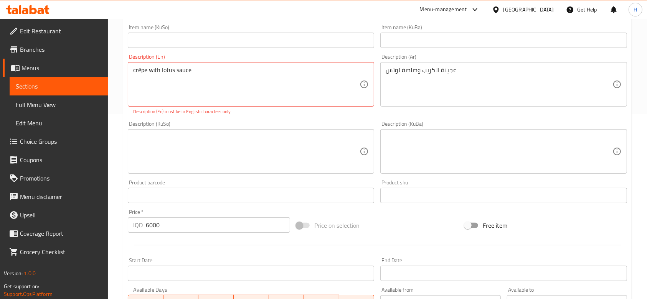
type input "Lotus Crepe"
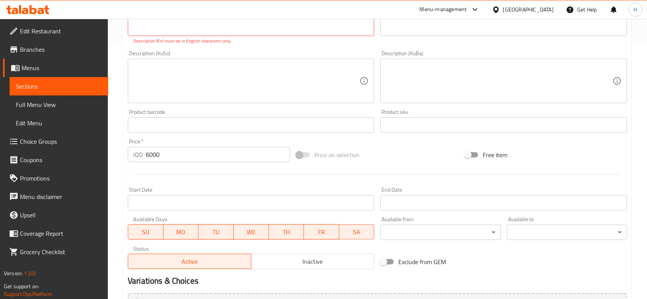
drag, startPoint x: 253, startPoint y: 260, endPoint x: 224, endPoint y: 262, distance: 29.6
click at [222, 262] on div "Active Inactive" at bounding box center [251, 257] width 246 height 23
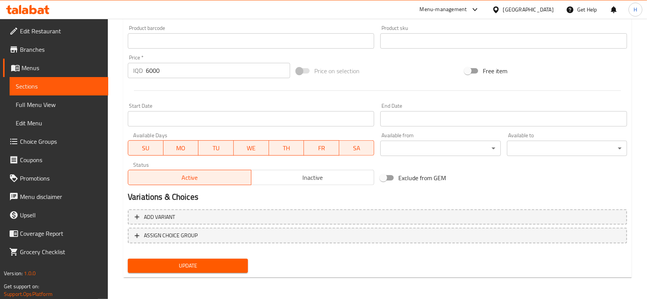
click at [224, 256] on div "Update" at bounding box center [188, 266] width 126 height 20
click at [220, 267] on span "Update" at bounding box center [188, 266] width 108 height 10
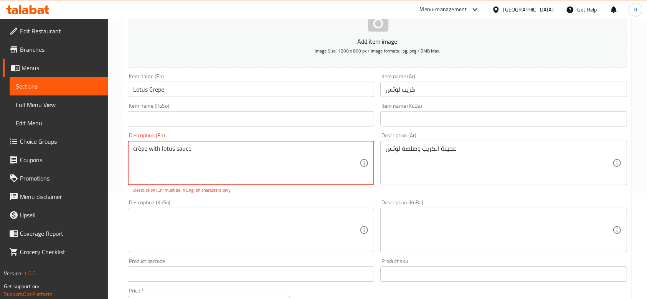
drag, startPoint x: 141, startPoint y: 149, endPoint x: 136, endPoint y: 148, distance: 5.1
click at [136, 148] on textarea "crêpe with lotus sauce" at bounding box center [246, 163] width 226 height 36
click at [137, 148] on textarea "crêpe with lotus sauce" at bounding box center [246, 163] width 226 height 36
drag, startPoint x: 139, startPoint y: 148, endPoint x: 139, endPoint y: 154, distance: 6.5
click at [139, 154] on textarea "crêpe with lotus sauce" at bounding box center [246, 163] width 226 height 36
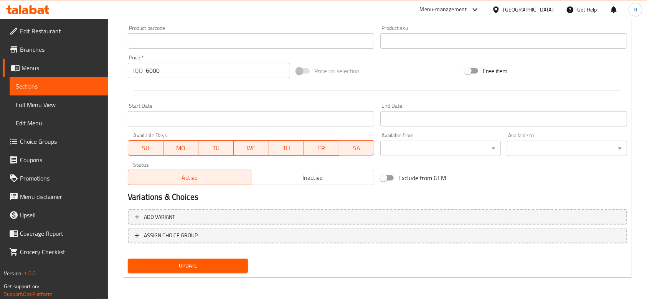
type textarea "crepe with lotus sauce"
drag, startPoint x: 189, startPoint y: 266, endPoint x: 208, endPoint y: 261, distance: 19.3
click at [189, 265] on span "Update" at bounding box center [188, 266] width 108 height 10
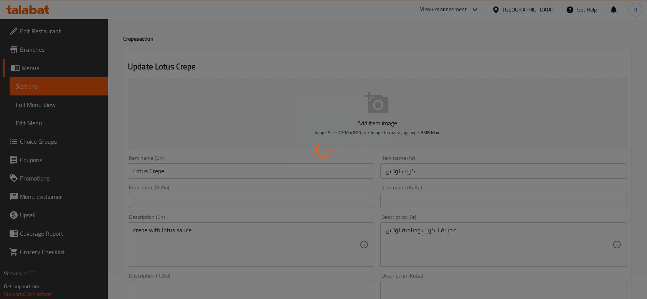
scroll to position [0, 0]
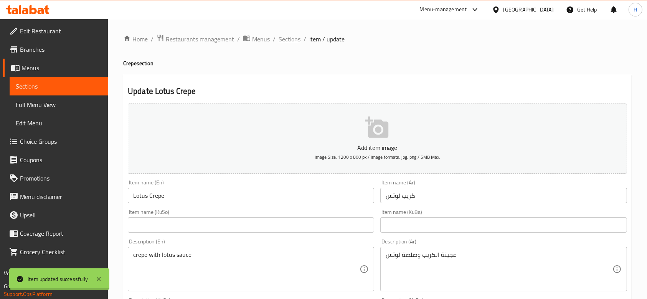
click at [291, 40] on span "Sections" at bounding box center [289, 39] width 22 height 9
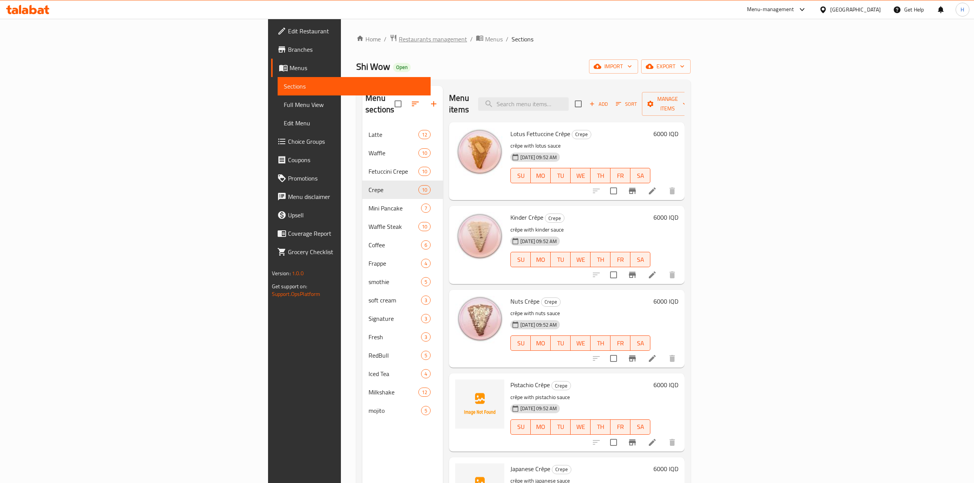
click at [399, 35] on span "Restaurants management" at bounding box center [433, 39] width 68 height 9
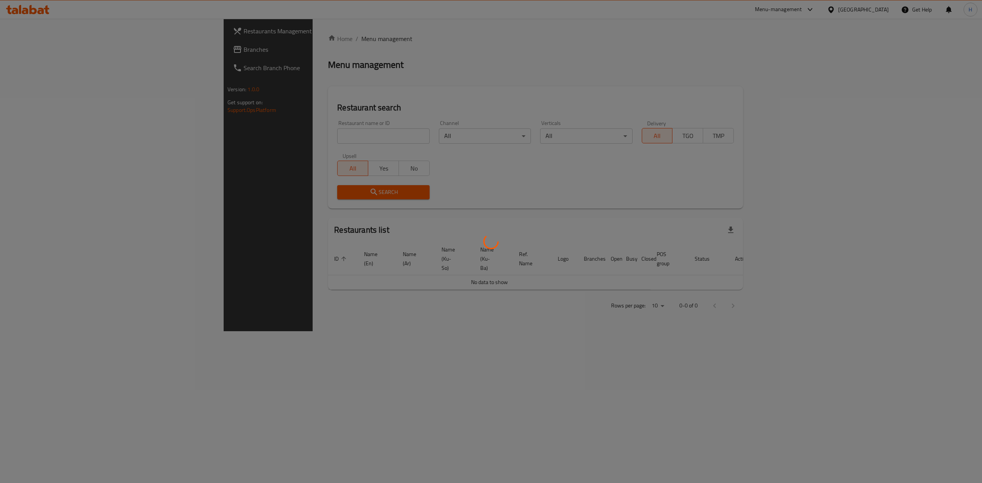
click at [260, 138] on div at bounding box center [491, 241] width 982 height 483
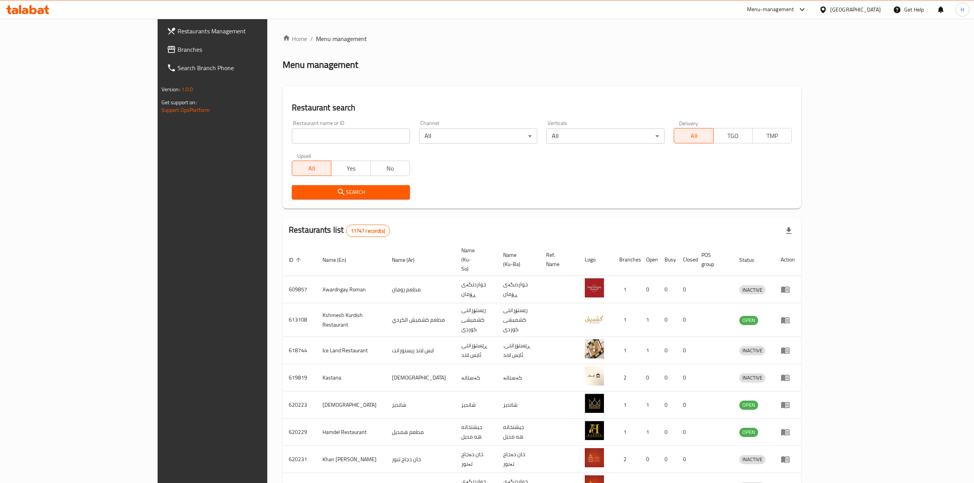
click at [292, 134] on input "search" at bounding box center [351, 135] width 118 height 15
drag, startPoint x: 266, startPoint y: 134, endPoint x: 277, endPoint y: 131, distance: 10.9
click at [292, 134] on input "search" at bounding box center [351, 135] width 118 height 15
paste input "701349"
type input "701349"
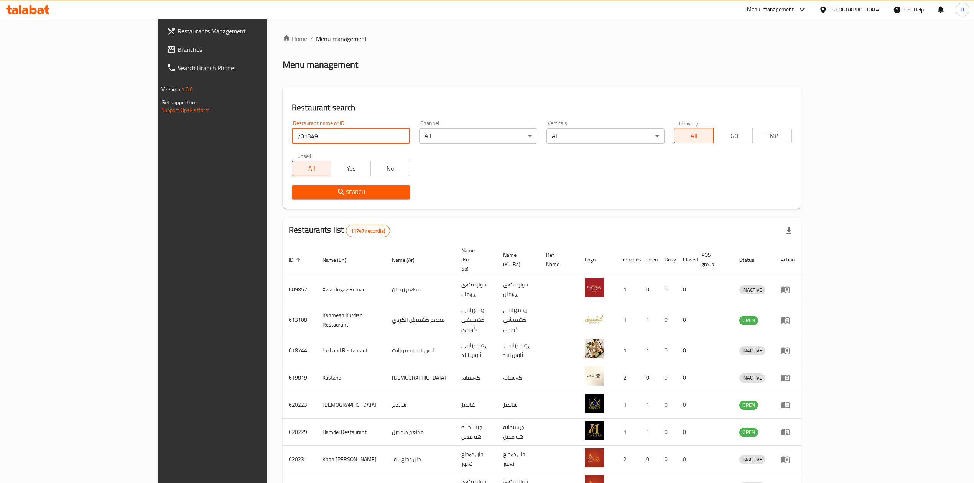
click button "Search" at bounding box center [351, 192] width 118 height 14
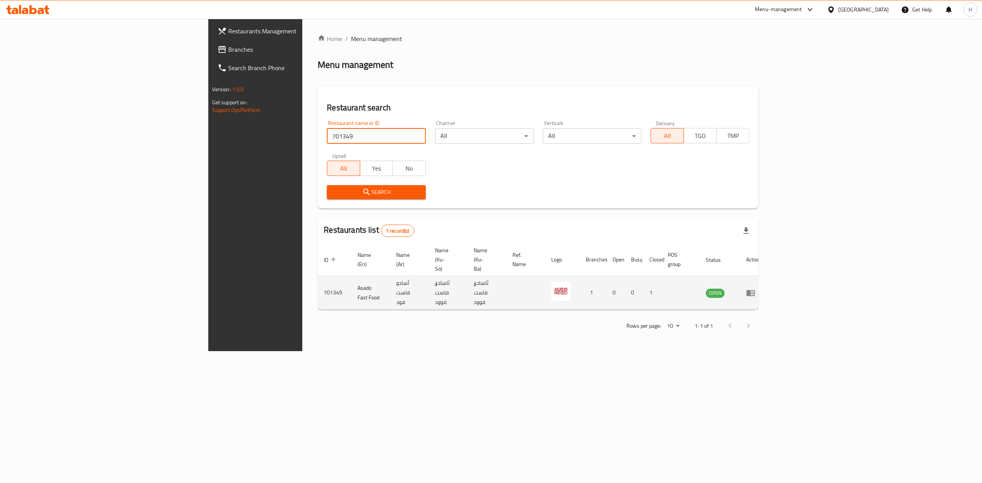
click at [755, 288] on icon "enhanced table" at bounding box center [750, 292] width 9 height 9
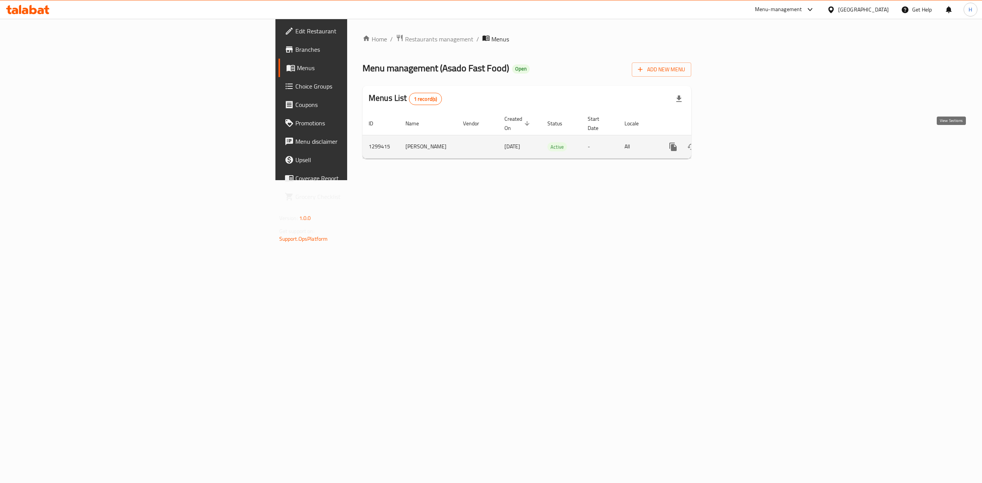
click at [737, 140] on link "enhanced table" at bounding box center [728, 147] width 18 height 18
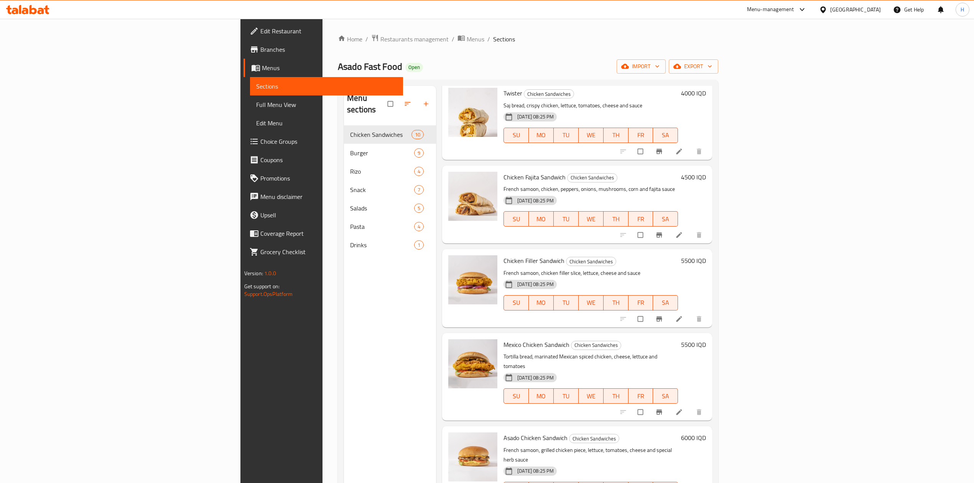
scroll to position [374, 0]
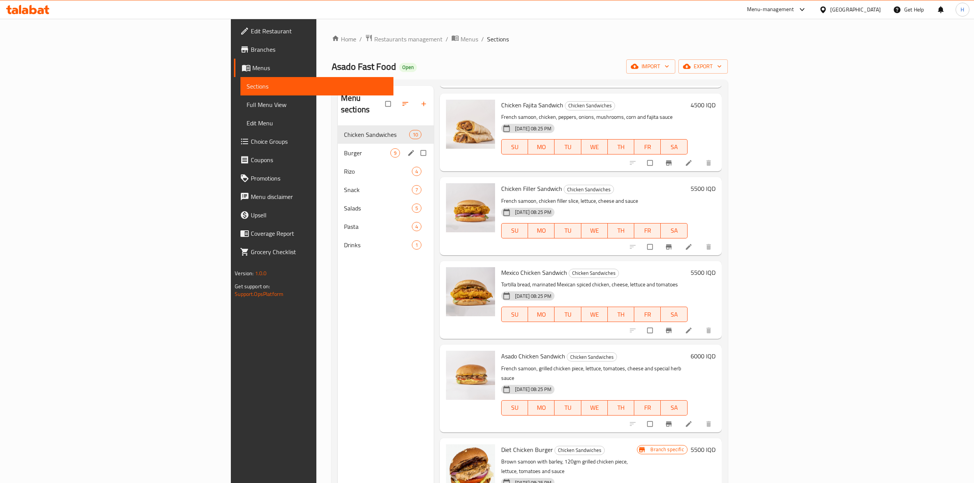
click at [338, 144] on div "Burger 9" at bounding box center [386, 153] width 96 height 18
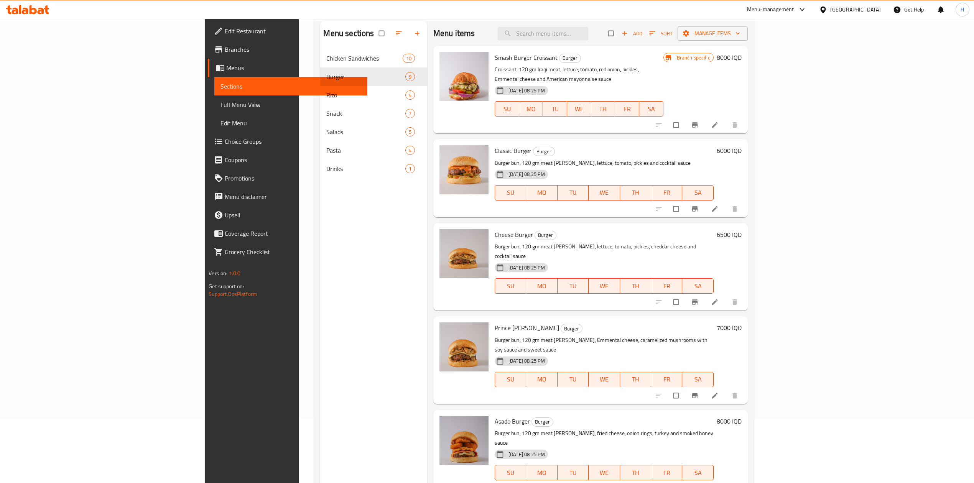
scroll to position [5, 0]
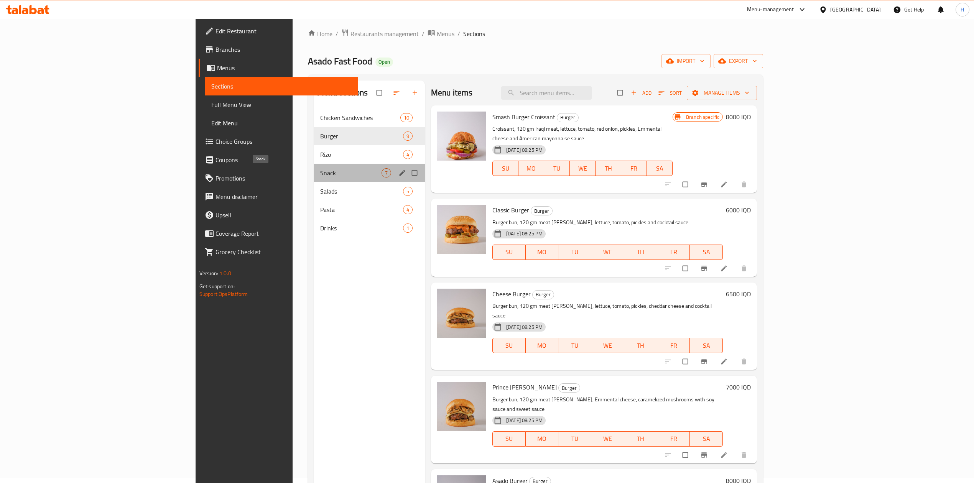
click at [320, 176] on span "Snack" at bounding box center [350, 172] width 61 height 9
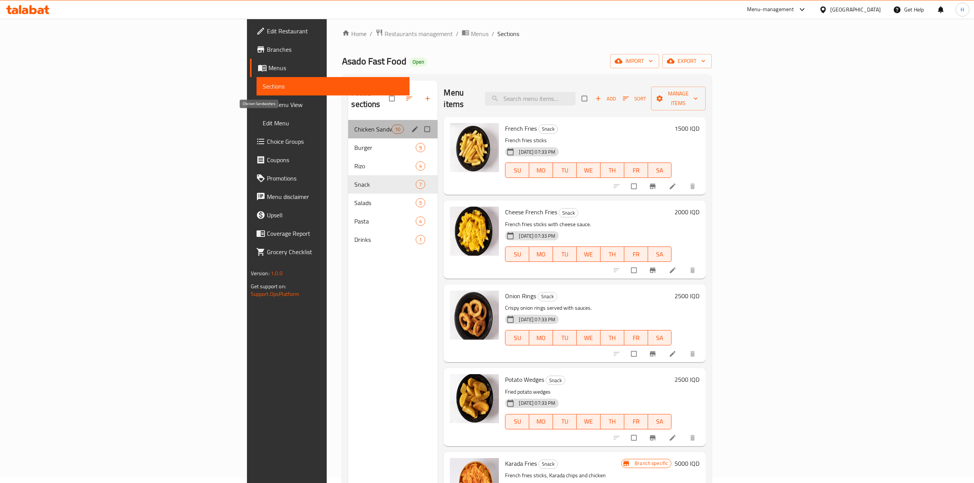
click at [354, 125] on span "Chicken Sandwiches" at bounding box center [372, 129] width 37 height 9
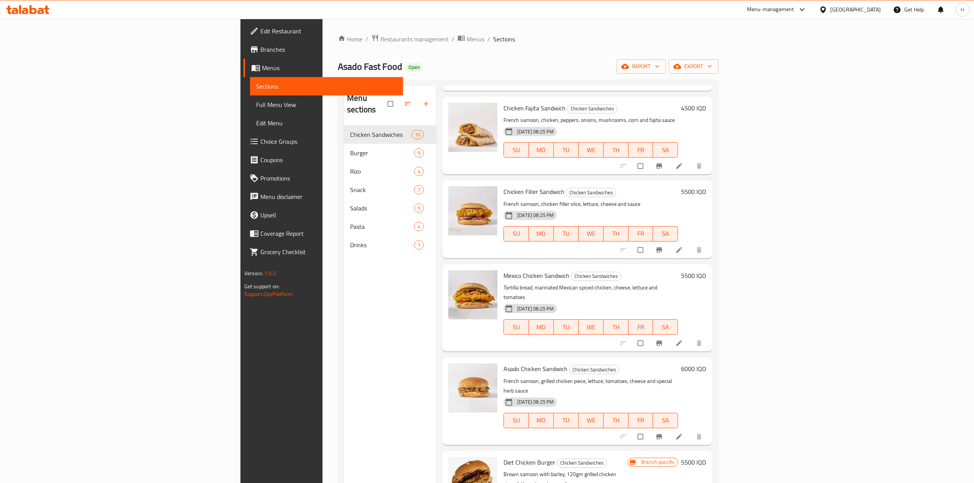
scroll to position [374, 0]
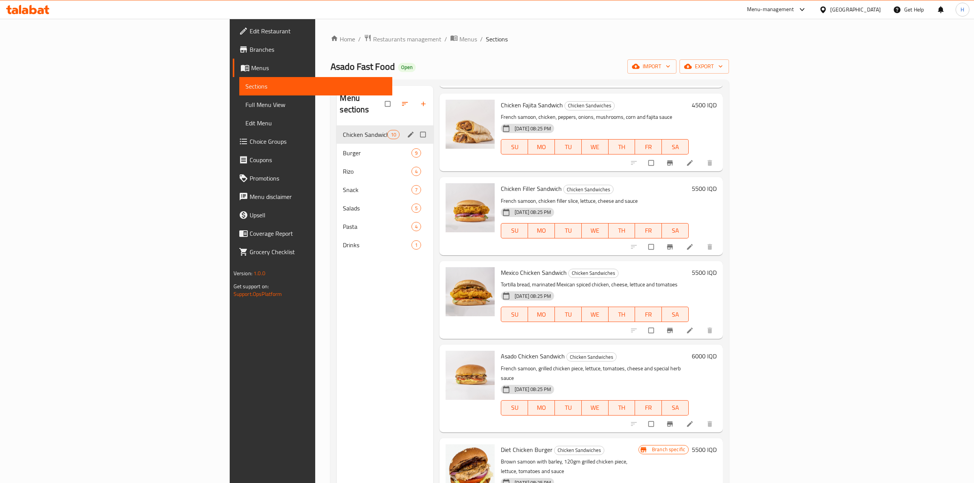
click at [343, 148] on span "Burger" at bounding box center [377, 152] width 69 height 9
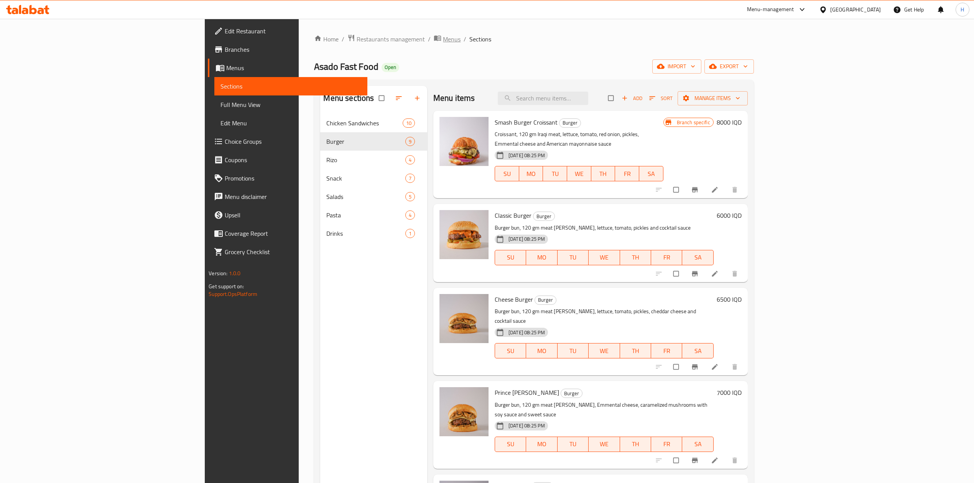
click at [443, 39] on span "Menus" at bounding box center [452, 39] width 18 height 9
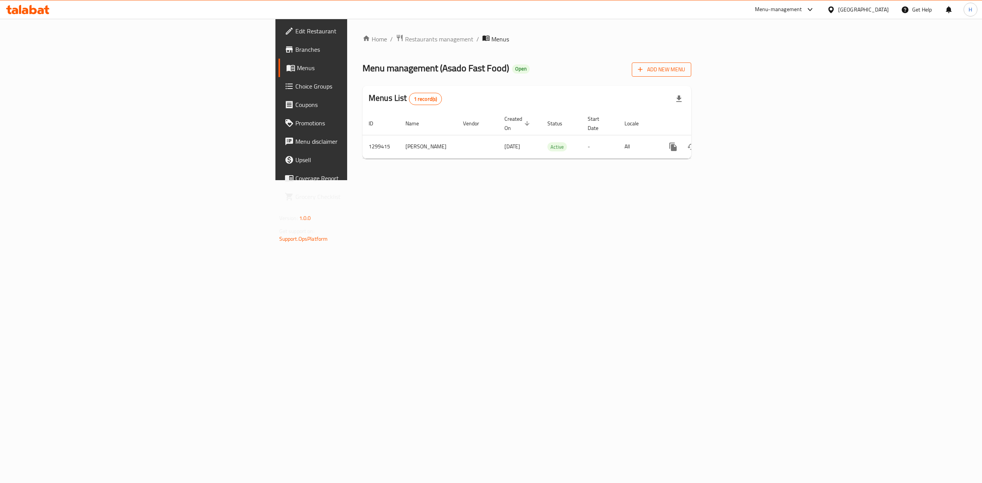
click at [685, 74] on span "Add New Menu" at bounding box center [661, 70] width 47 height 10
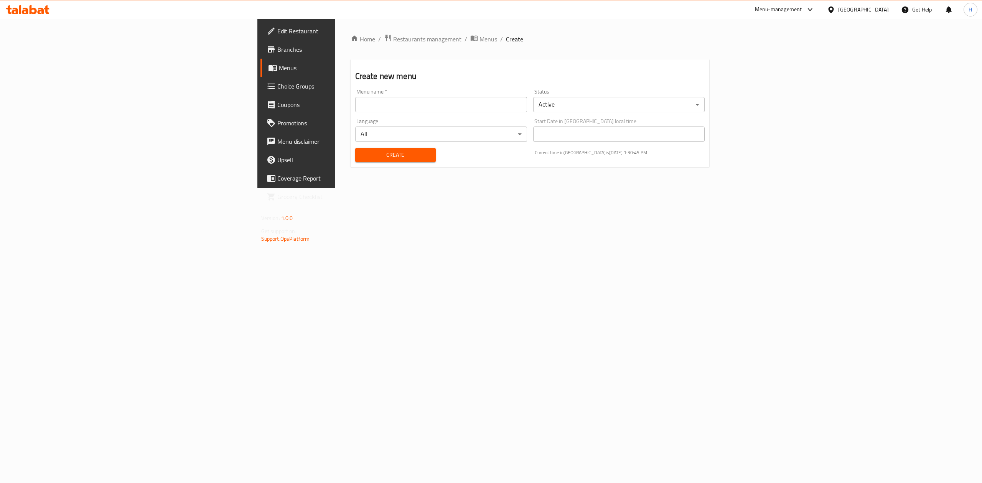
drag, startPoint x: 497, startPoint y: 111, endPoint x: 396, endPoint y: 129, distance: 102.8
click at [496, 112] on input "text" at bounding box center [441, 104] width 172 height 15
type input "[PERSON_NAME]"
click at [614, 106] on body "​ Menu-management Iraq Get Help H Edit Restaurant Branches Menus Choice Groups …" at bounding box center [491, 251] width 982 height 464
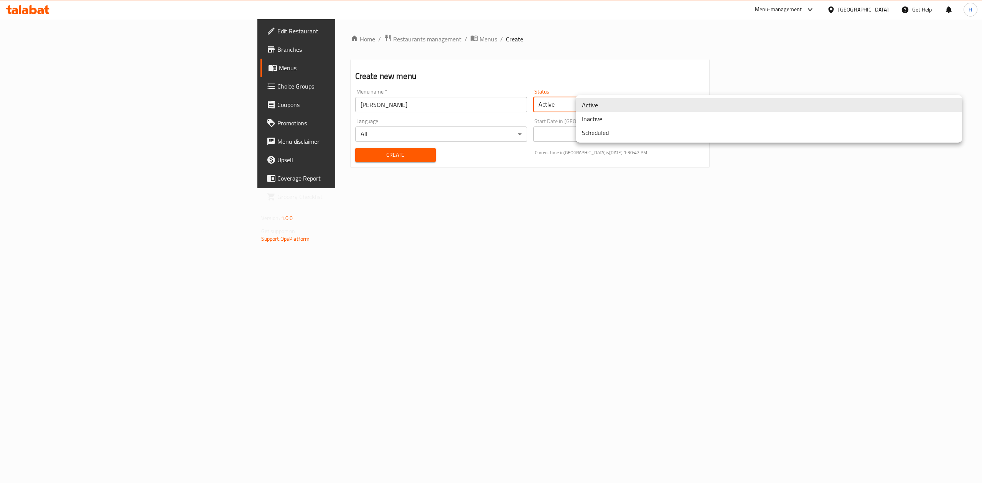
click at [614, 117] on li "Inactive" at bounding box center [769, 119] width 386 height 14
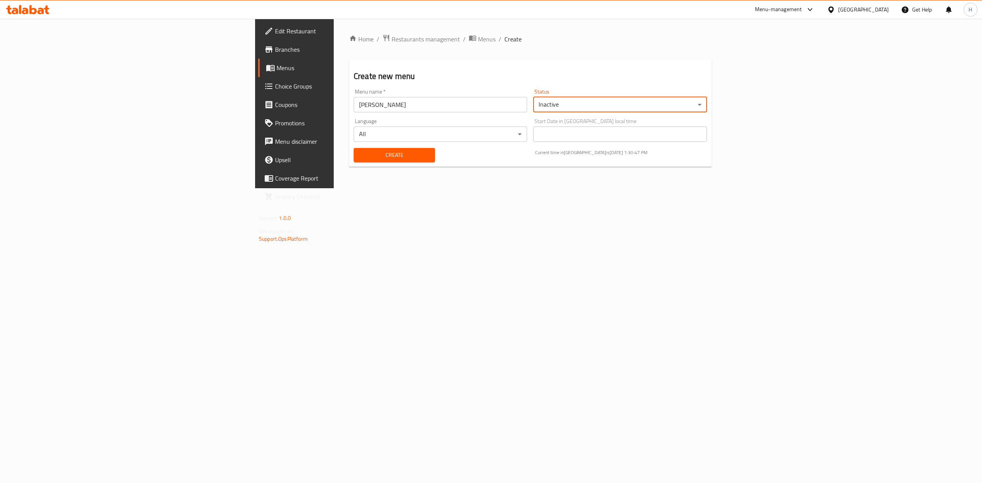
click at [360, 158] on span "Create" at bounding box center [394, 155] width 69 height 10
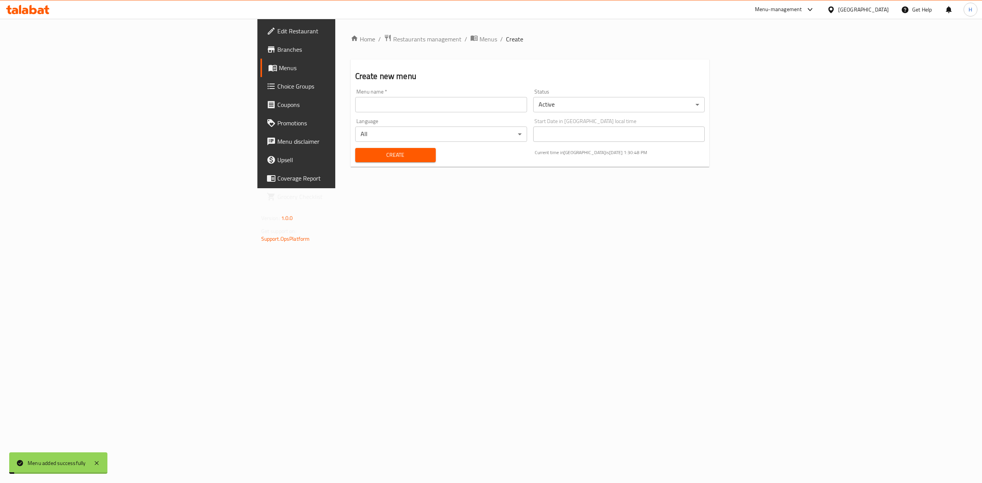
click at [479, 43] on span "Menus" at bounding box center [488, 39] width 18 height 9
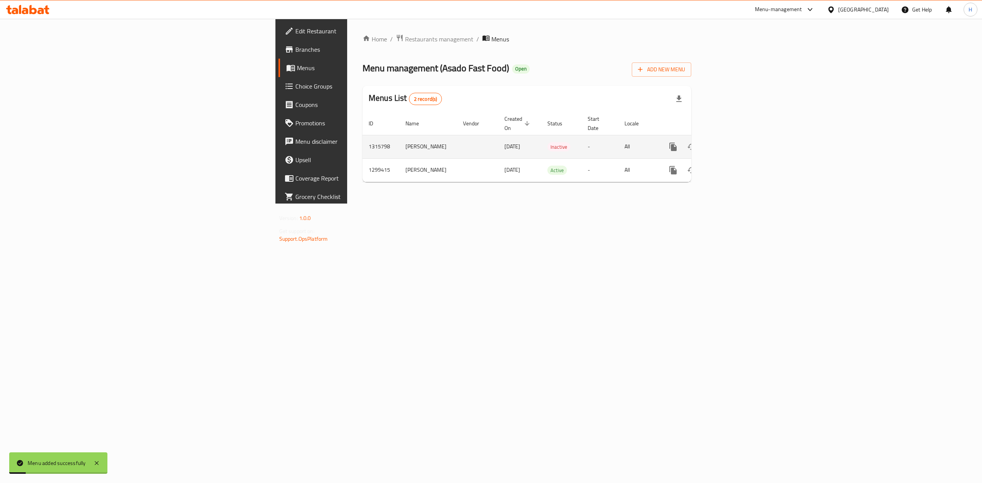
click at [733, 142] on icon "enhanced table" at bounding box center [728, 146] width 9 height 9
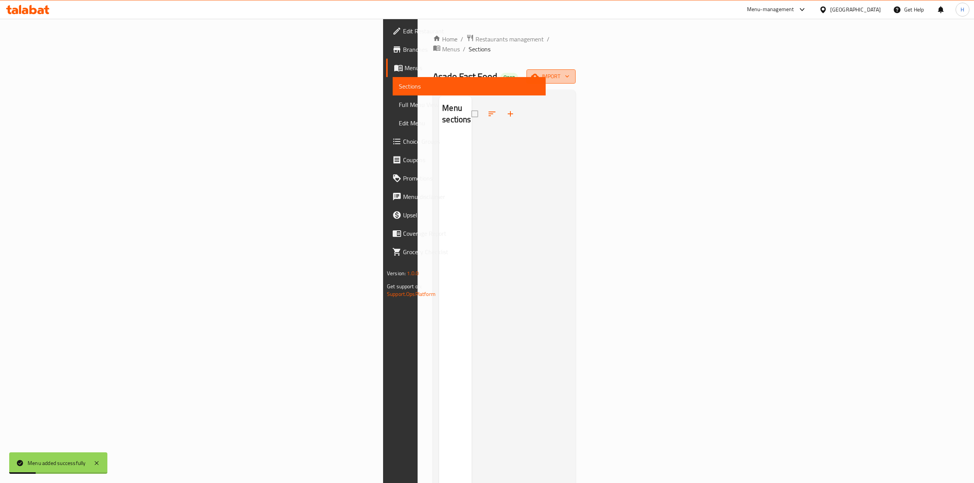
click at [570, 72] on span "import" at bounding box center [551, 77] width 37 height 10
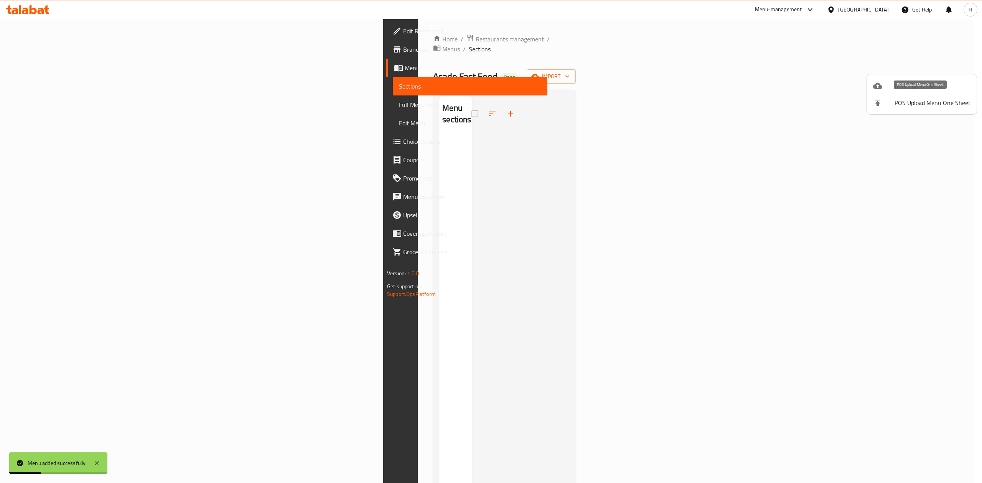
click at [895, 94] on li "POS Upload Menu One Sheet" at bounding box center [922, 102] width 110 height 17
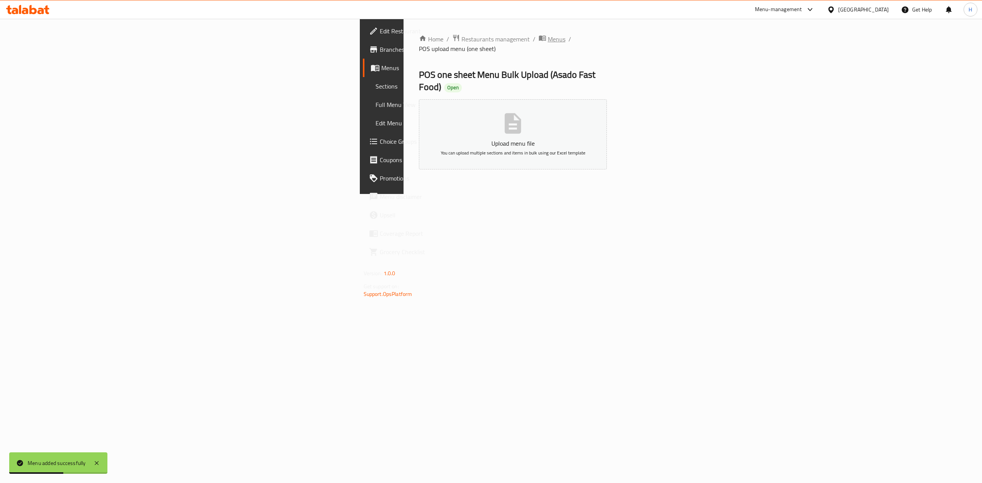
click at [548, 42] on span "Menus" at bounding box center [557, 39] width 18 height 9
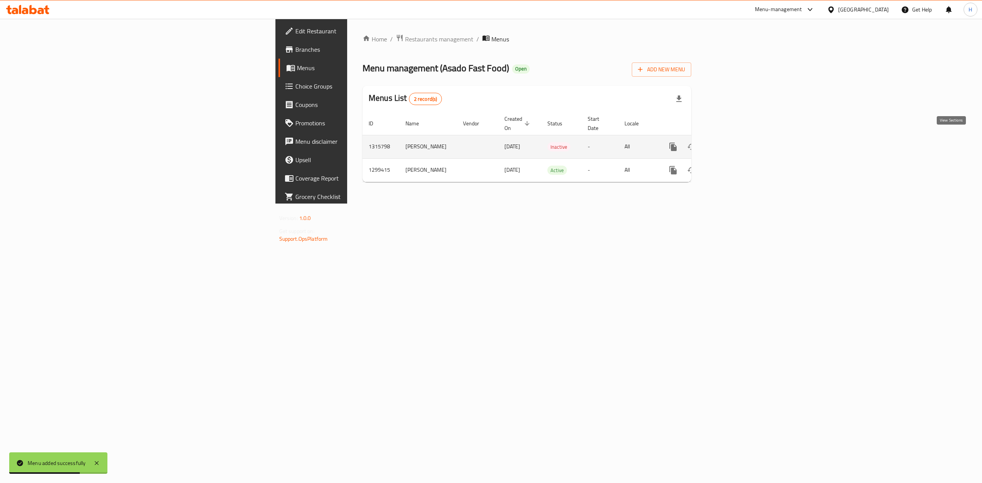
click at [737, 138] on link "enhanced table" at bounding box center [728, 147] width 18 height 18
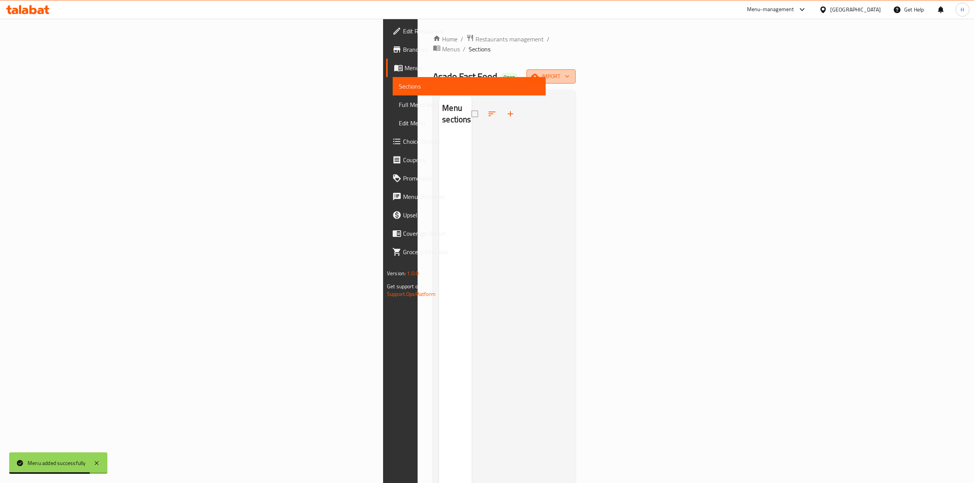
click at [570, 72] on span "import" at bounding box center [551, 77] width 37 height 10
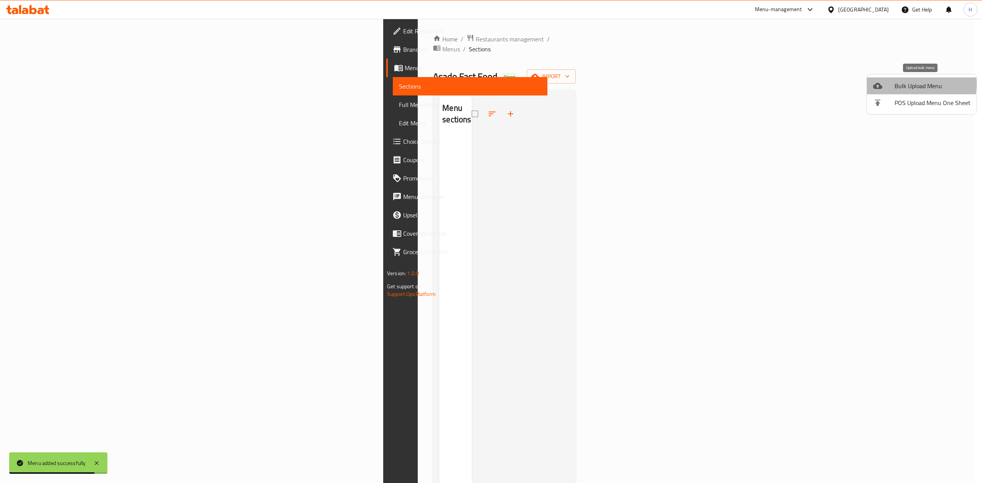
click at [911, 84] on span "Bulk Upload Menu" at bounding box center [932, 85] width 76 height 9
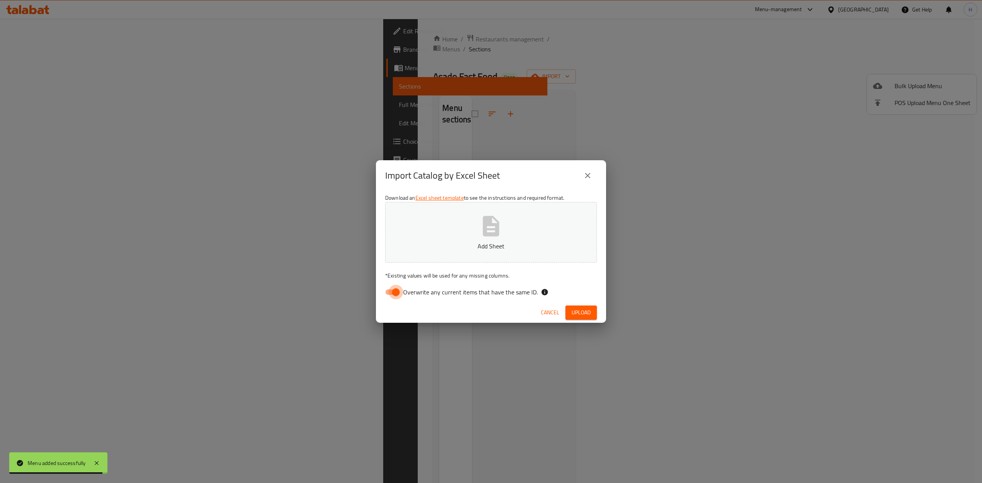
drag, startPoint x: 383, startPoint y: 290, endPoint x: 459, endPoint y: 239, distance: 91.8
click at [385, 289] on input "Overwrite any current items that have the same ID." at bounding box center [396, 292] width 44 height 15
checkbox input "false"
click at [462, 238] on button "Add Sheet" at bounding box center [491, 232] width 212 height 61
click at [588, 312] on span "Upload" at bounding box center [580, 313] width 19 height 10
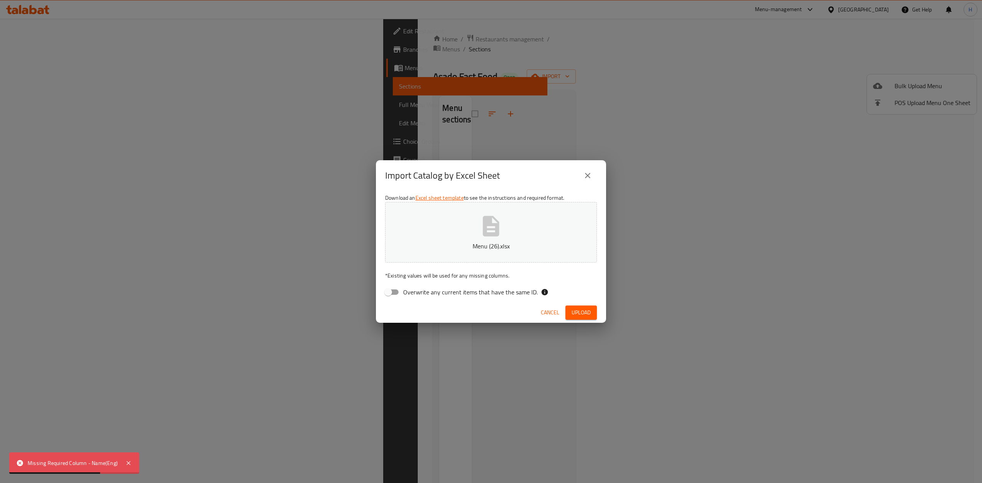
click at [592, 171] on button "close" at bounding box center [587, 175] width 18 height 18
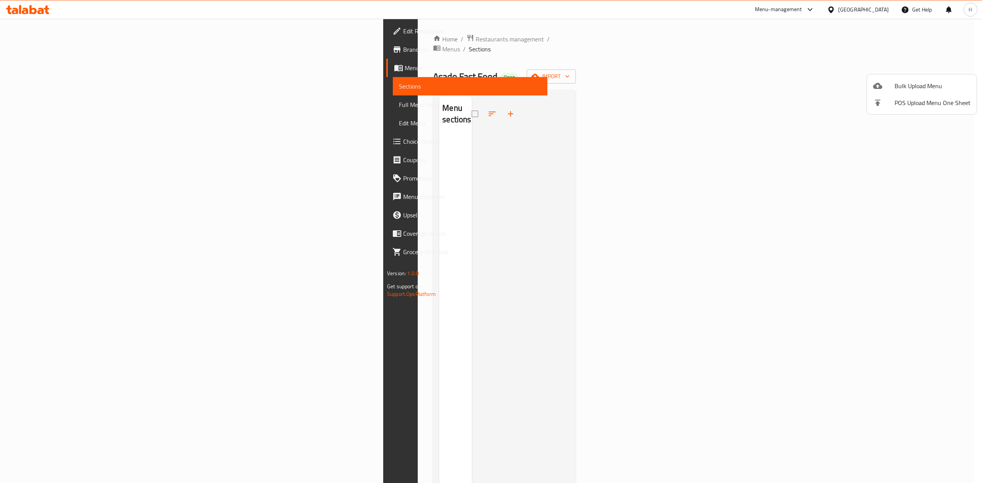
click at [935, 68] on div at bounding box center [491, 241] width 982 height 483
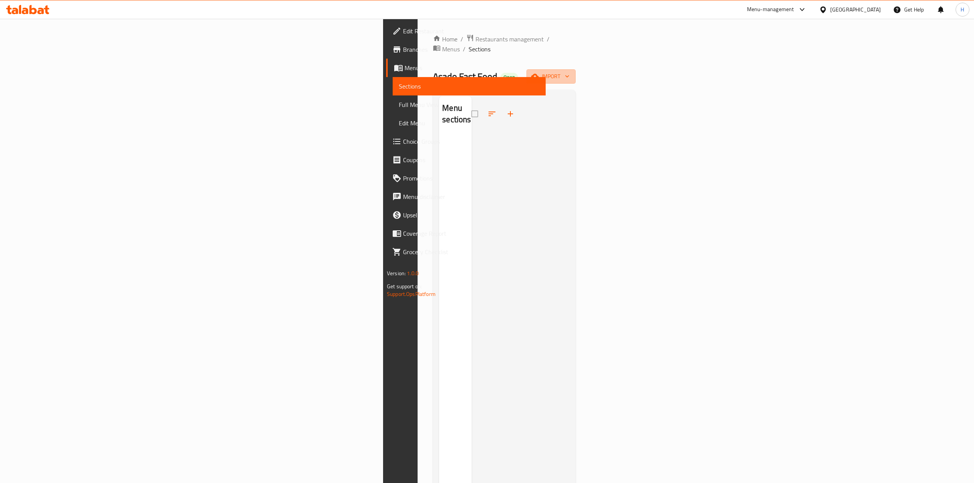
click at [570, 72] on span "import" at bounding box center [551, 77] width 37 height 10
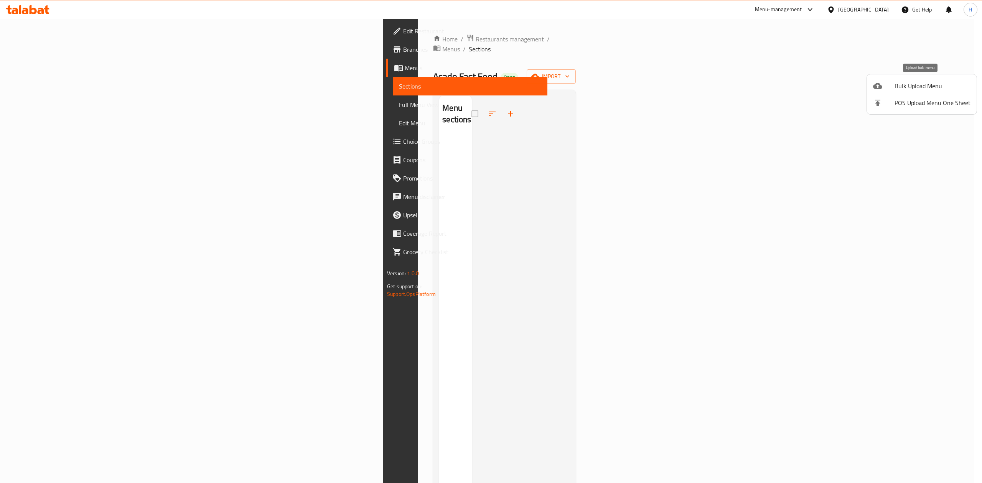
click at [909, 81] on span "Bulk Upload Menu" at bounding box center [932, 85] width 76 height 9
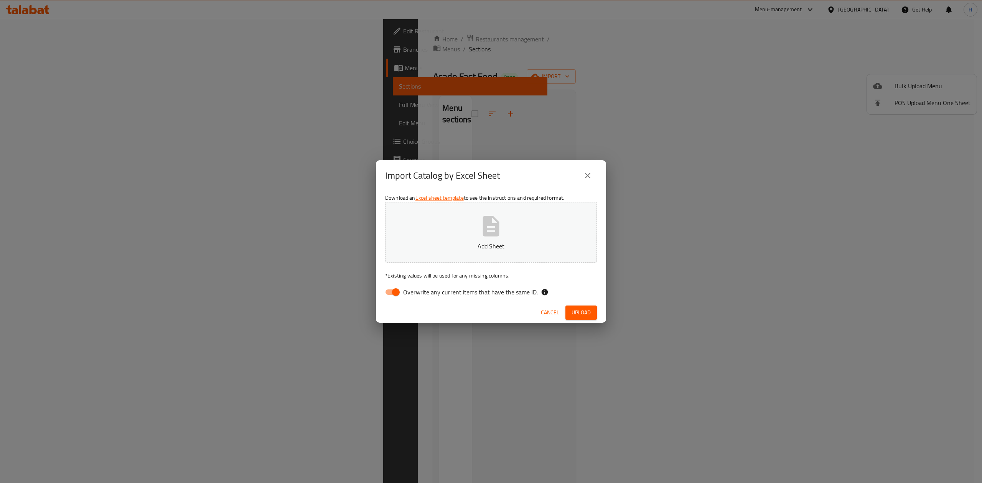
click at [385, 292] on input "Overwrite any current items that have the same ID." at bounding box center [396, 292] width 44 height 15
checkbox input "false"
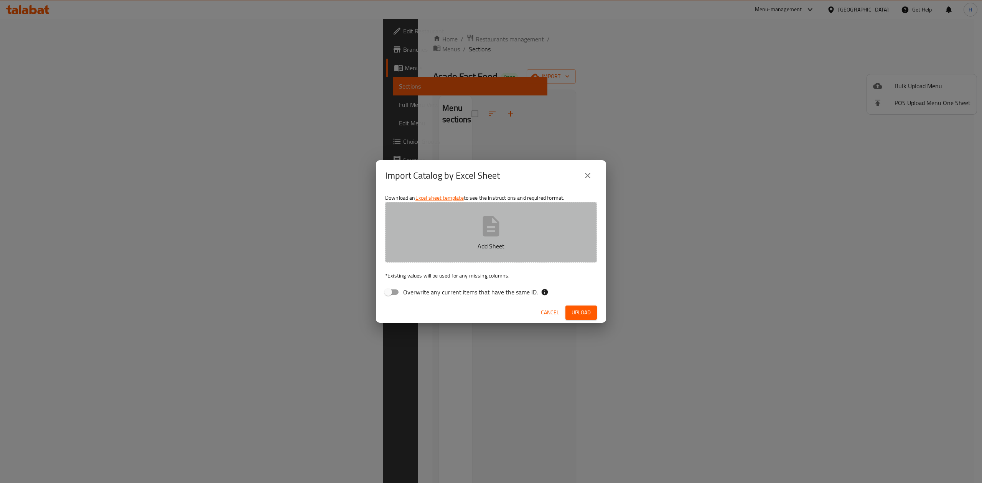
click at [456, 215] on button "Add Sheet" at bounding box center [491, 232] width 212 height 61
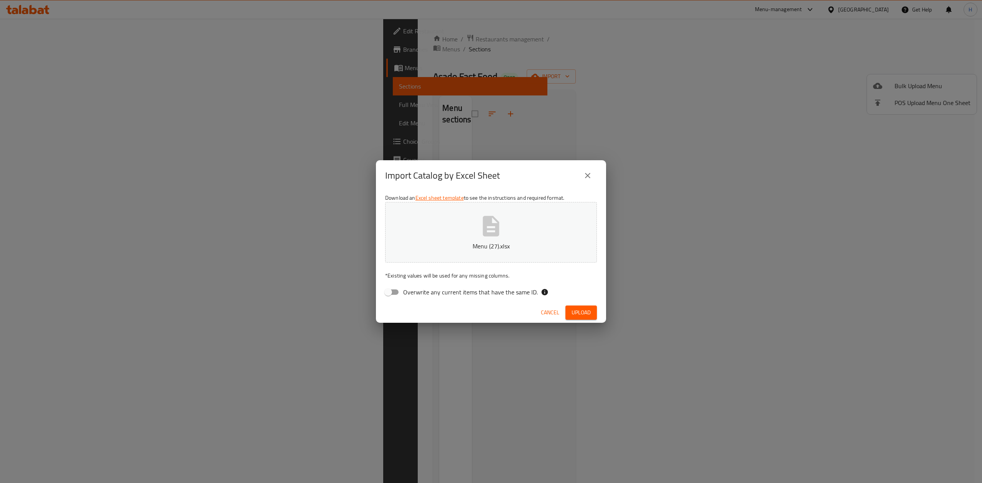
click at [573, 315] on span "Upload" at bounding box center [580, 313] width 19 height 10
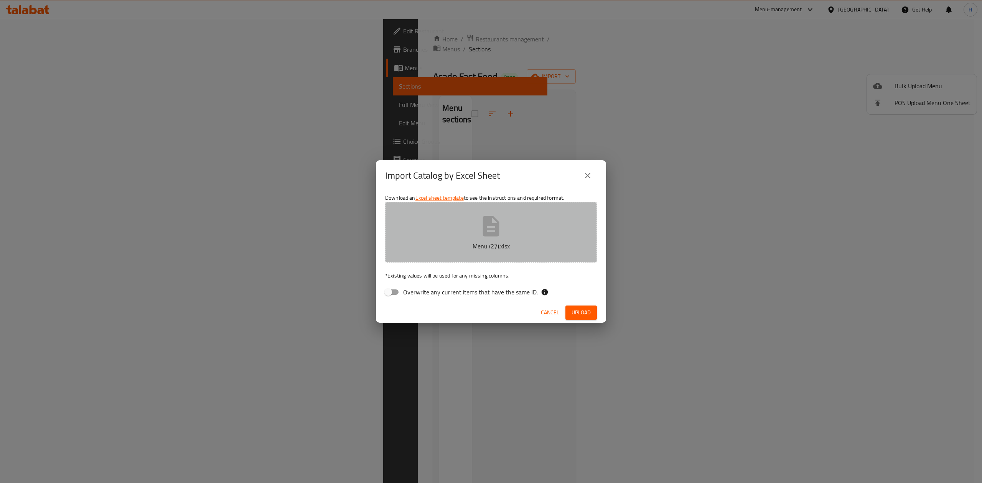
click at [509, 254] on button "Menu (27).xlsx" at bounding box center [491, 232] width 212 height 61
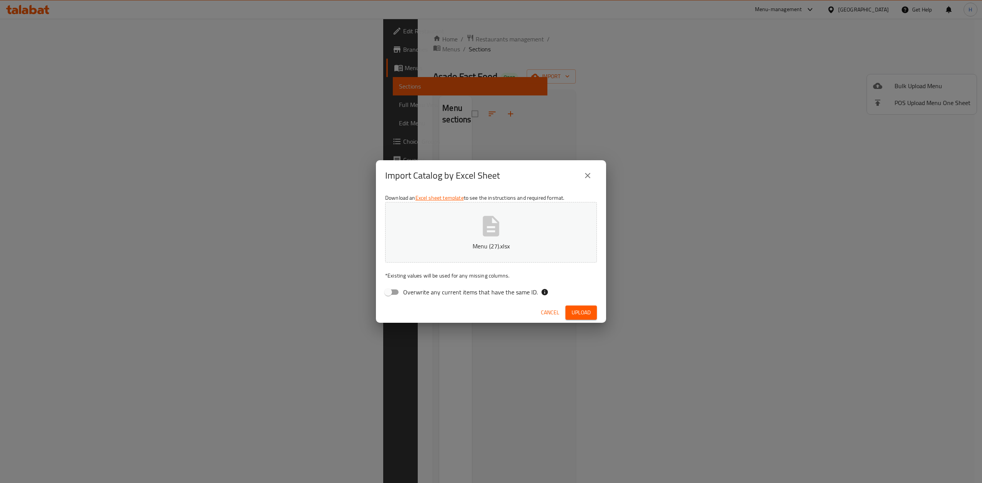
click at [586, 310] on span "Upload" at bounding box center [580, 313] width 19 height 10
click at [40, 463] on div "Missing Required Column - Name(Eng)" at bounding box center [73, 463] width 90 height 8
click at [481, 246] on p "Menu (27).xlsx" at bounding box center [491, 246] width 188 height 9
click at [581, 316] on span "Upload" at bounding box center [580, 313] width 19 height 10
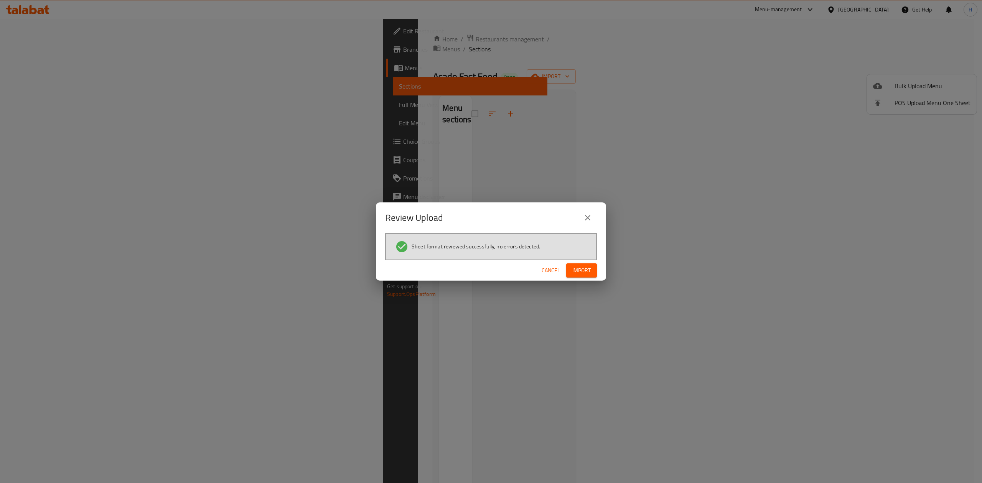
click at [597, 273] on div "Cancel Import" at bounding box center [491, 270] width 230 height 20
click at [594, 273] on button "Import" at bounding box center [581, 270] width 31 height 14
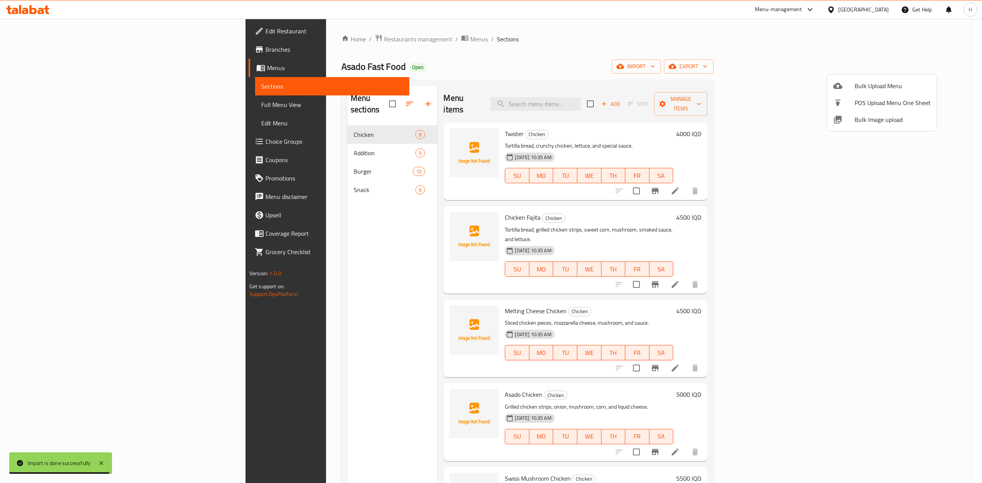
click at [239, 142] on div at bounding box center [491, 241] width 982 height 483
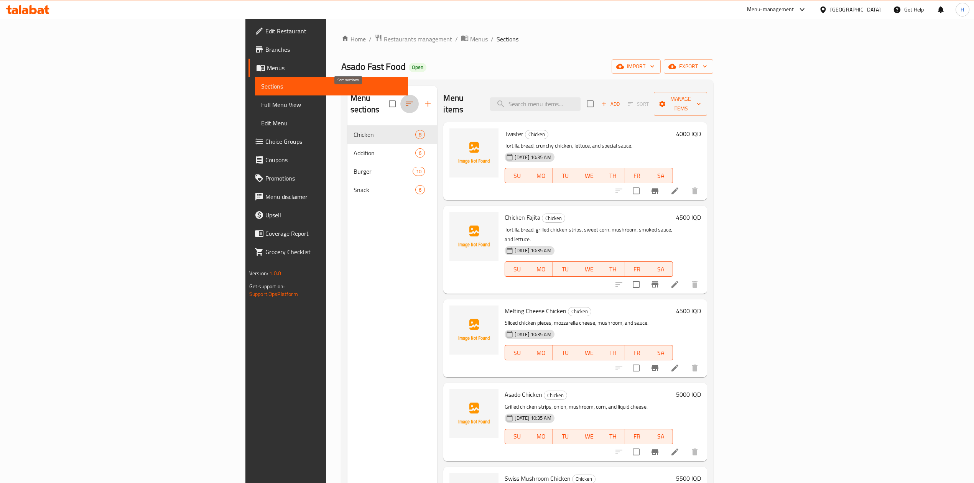
click at [400, 95] on button "button" at bounding box center [409, 104] width 18 height 18
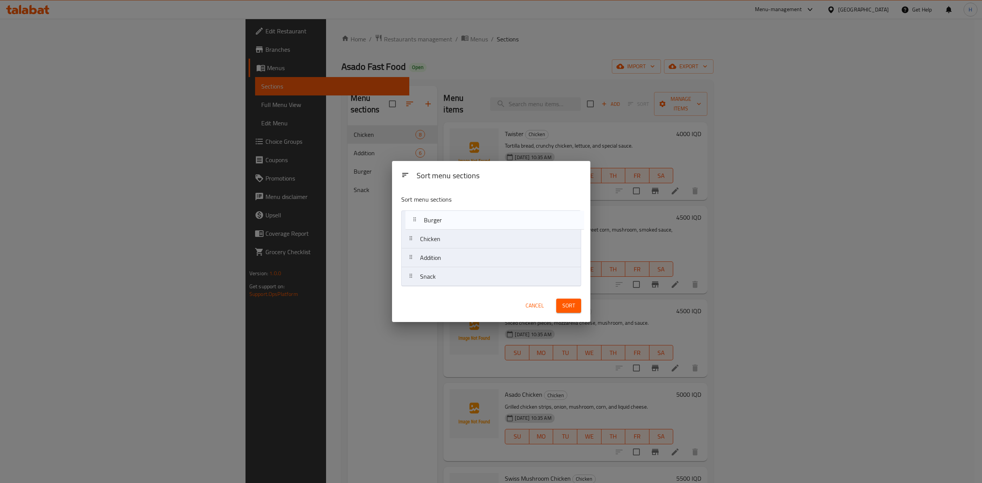
drag, startPoint x: 473, startPoint y: 264, endPoint x: 477, endPoint y: 224, distance: 40.5
click at [477, 224] on nav "Chicken Addition Burger Snack" at bounding box center [491, 249] width 180 height 76
click at [476, 261] on nav "Burger Chicken Addition Snack" at bounding box center [491, 249] width 180 height 76
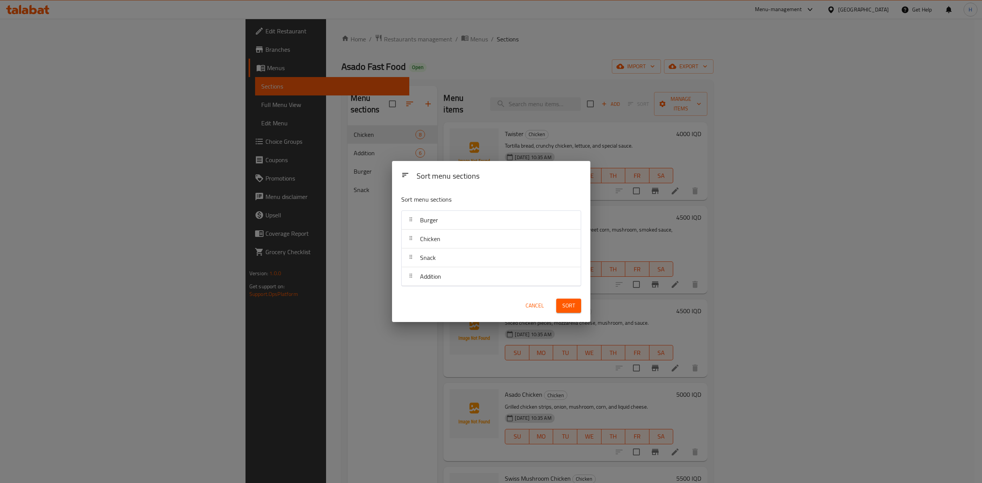
click at [583, 312] on div "Sort" at bounding box center [568, 305] width 34 height 23
click at [580, 308] on button "Sort" at bounding box center [568, 306] width 25 height 14
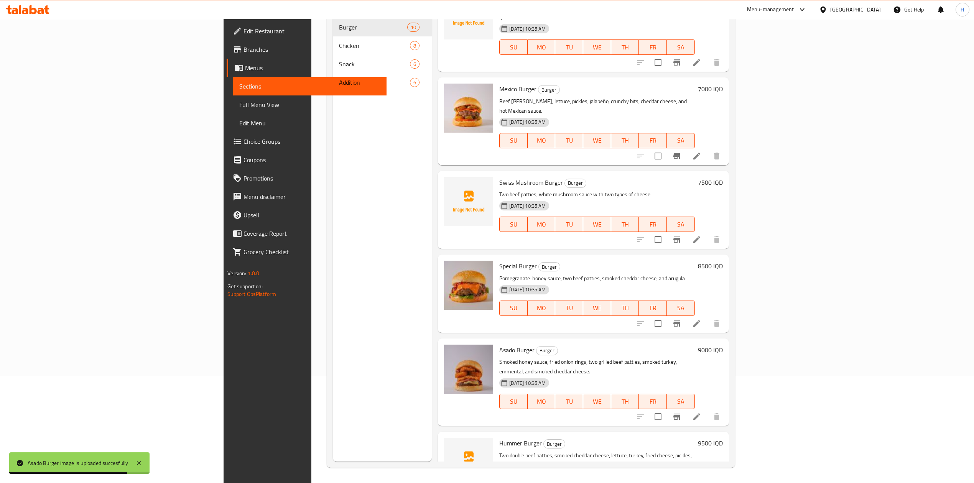
scroll to position [220, 0]
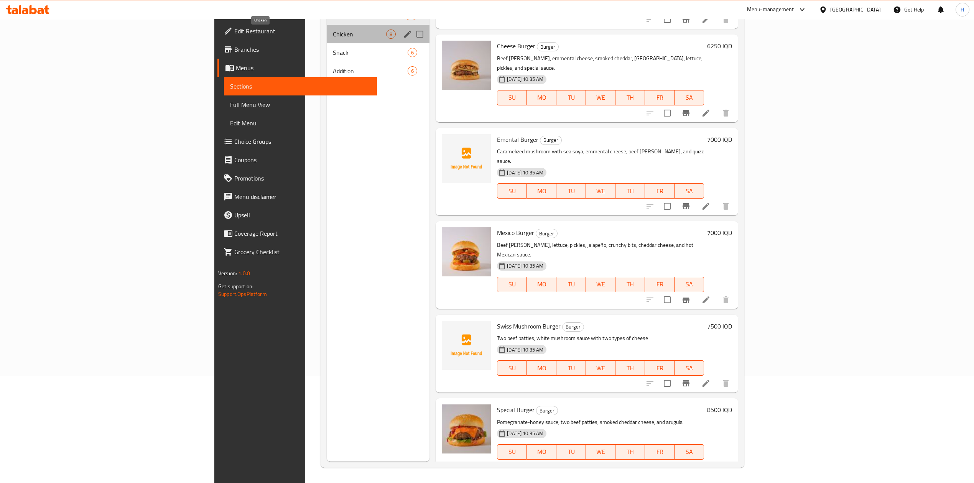
click at [333, 34] on span "Chicken" at bounding box center [359, 34] width 53 height 9
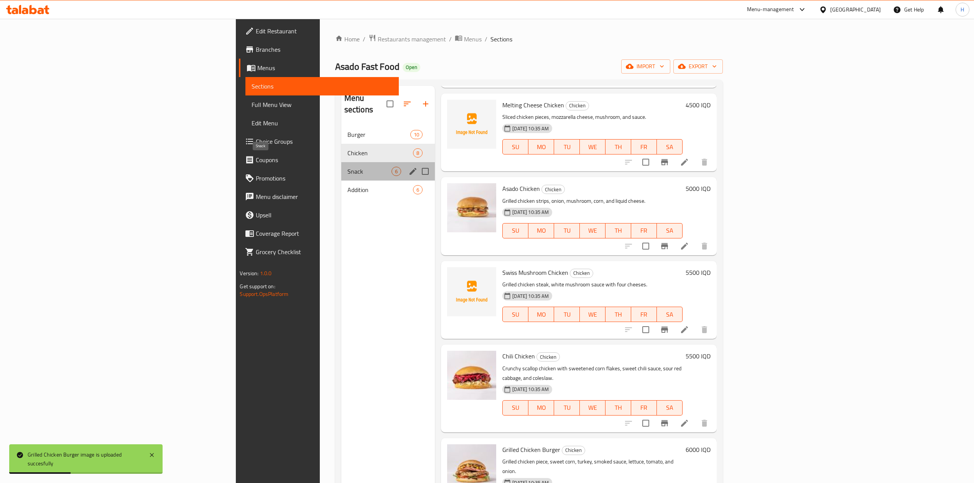
click at [347, 167] on span "Snack" at bounding box center [369, 171] width 44 height 9
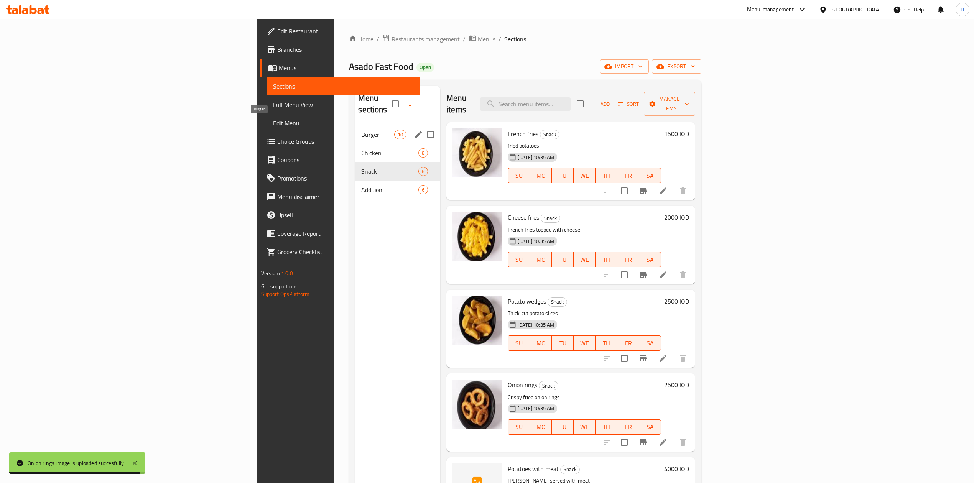
drag, startPoint x: 252, startPoint y: 123, endPoint x: 272, endPoint y: 130, distance: 21.2
click at [361, 130] on span "Burger" at bounding box center [377, 134] width 33 height 9
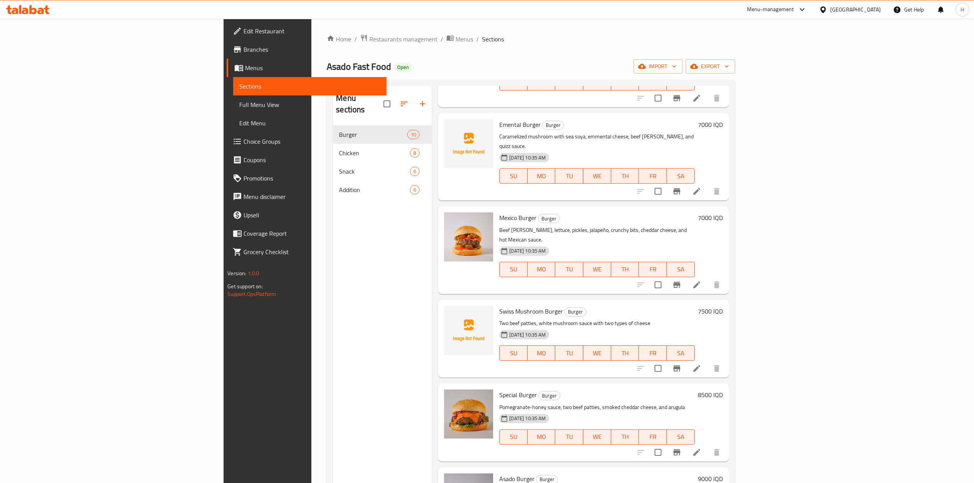
scroll to position [374, 0]
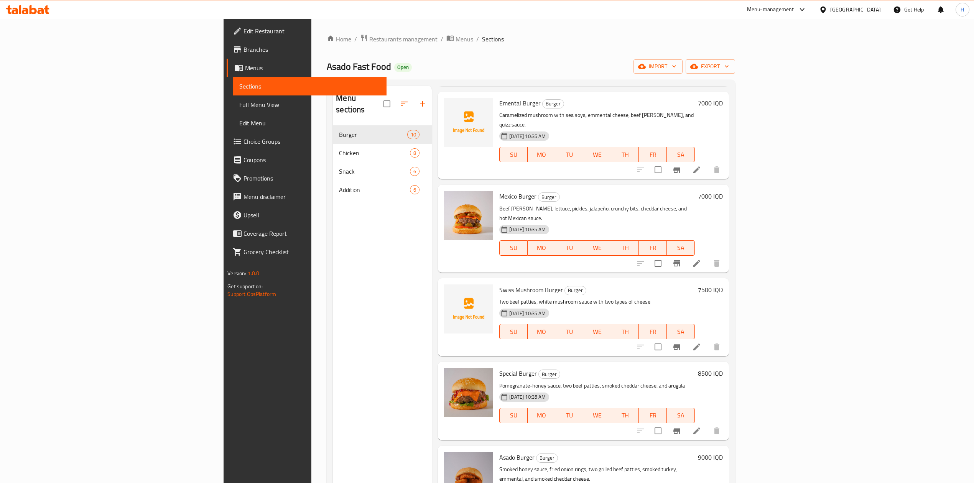
click at [456, 43] on span "Menus" at bounding box center [465, 39] width 18 height 9
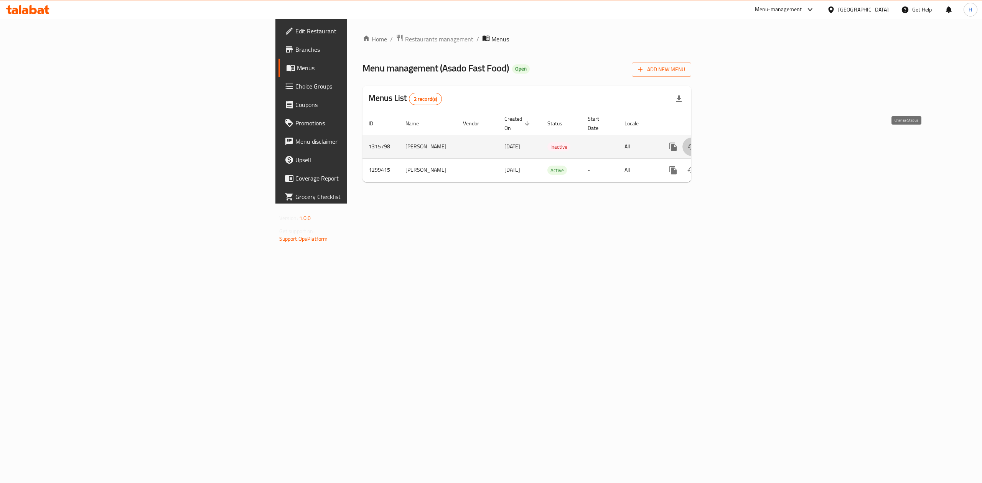
click at [696, 142] on icon "enhanced table" at bounding box center [691, 146] width 9 height 9
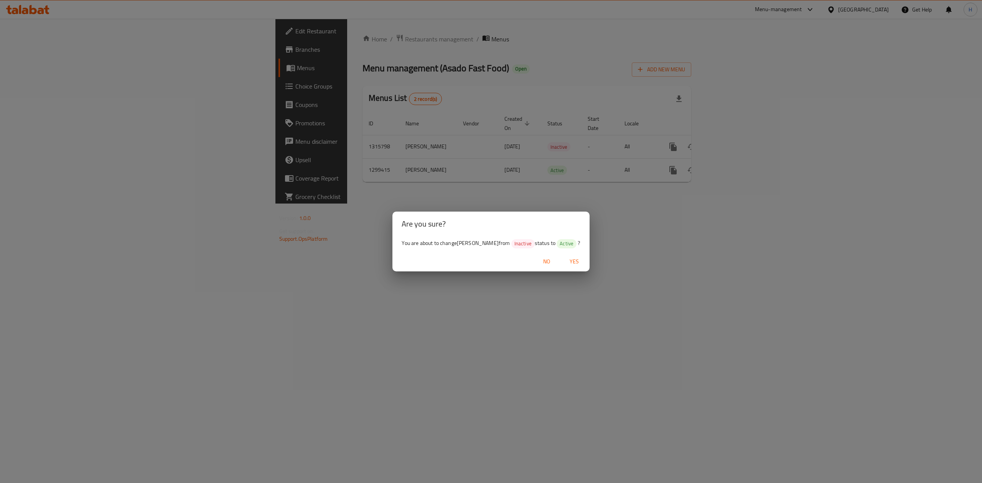
drag, startPoint x: 573, startPoint y: 261, endPoint x: 596, endPoint y: 265, distance: 23.5
click at [574, 261] on span "Yes" at bounding box center [574, 262] width 18 height 10
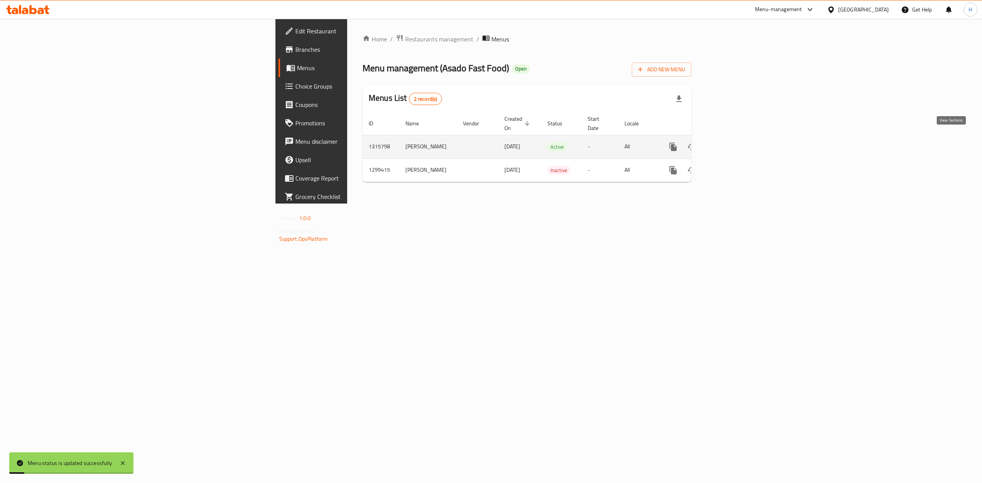
click at [737, 140] on link "enhanced table" at bounding box center [728, 147] width 18 height 18
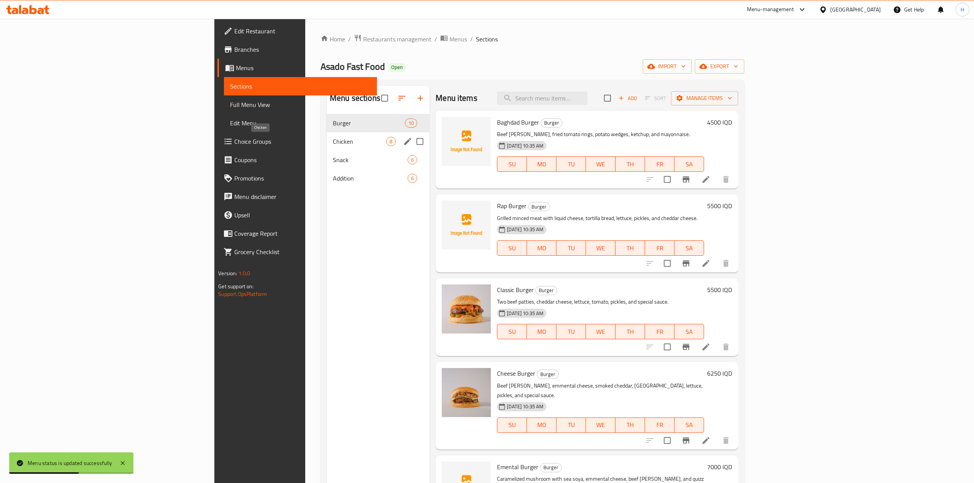
drag, startPoint x: 223, startPoint y: 141, endPoint x: 356, endPoint y: 146, distance: 132.8
click at [333, 141] on span "Chicken" at bounding box center [359, 141] width 53 height 9
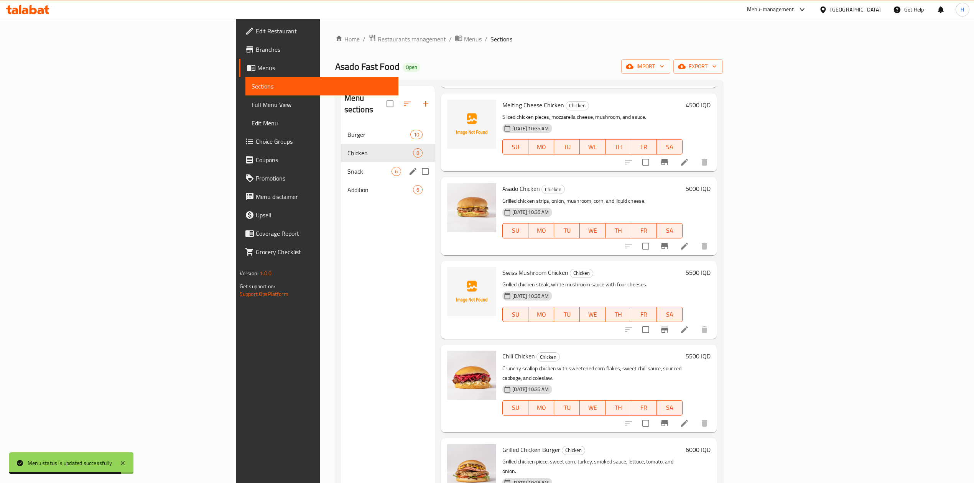
click at [347, 167] on span "Snack" at bounding box center [369, 171] width 44 height 9
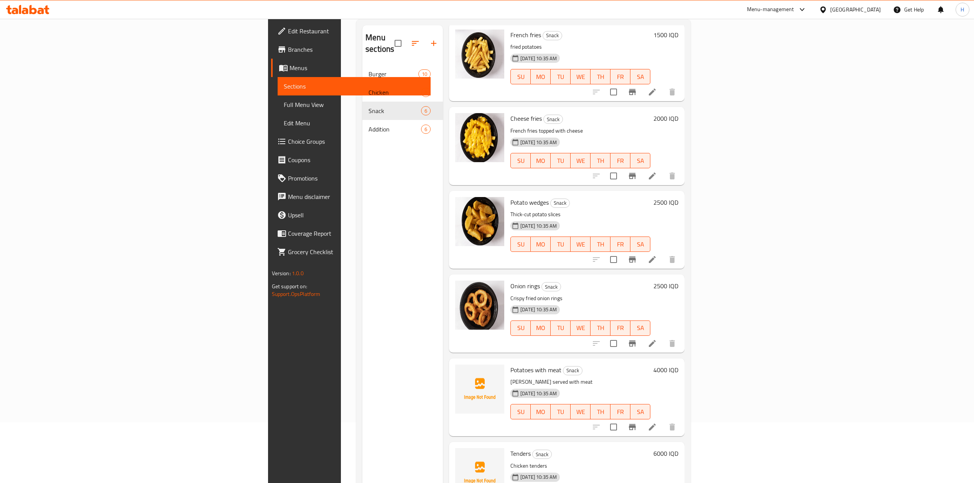
scroll to position [108, 0]
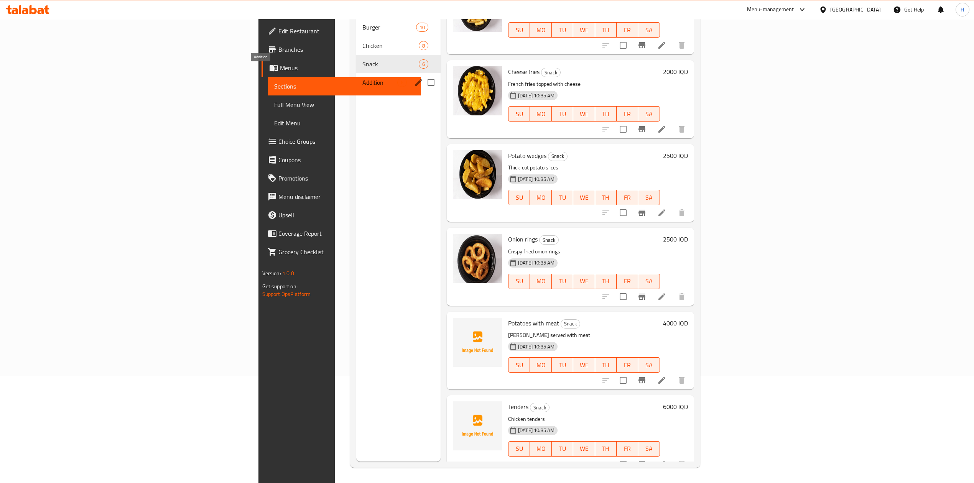
click at [356, 76] on div "Addition 6" at bounding box center [398, 82] width 84 height 18
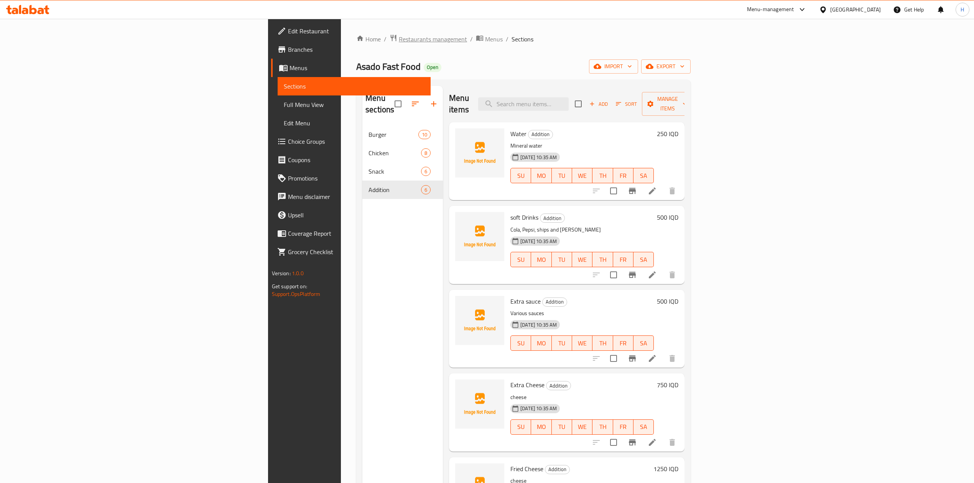
click at [399, 42] on span "Restaurants management" at bounding box center [433, 39] width 68 height 9
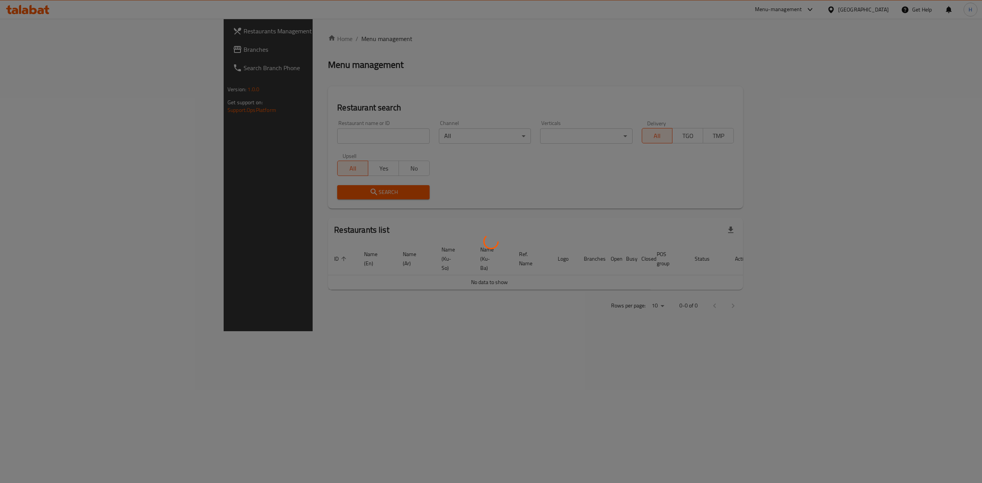
click at [255, 138] on div at bounding box center [491, 241] width 982 height 483
click at [281, 131] on div at bounding box center [491, 241] width 982 height 483
click at [288, 133] on div at bounding box center [491, 241] width 982 height 483
click at [295, 137] on div at bounding box center [491, 241] width 982 height 483
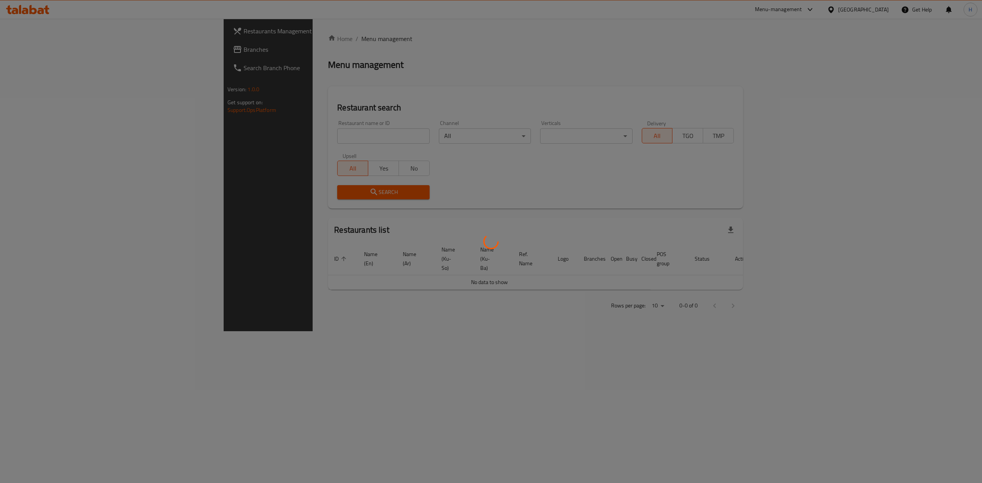
click at [296, 102] on div at bounding box center [491, 241] width 982 height 483
click at [300, 121] on div at bounding box center [491, 241] width 982 height 483
click at [298, 131] on div at bounding box center [491, 241] width 982 height 483
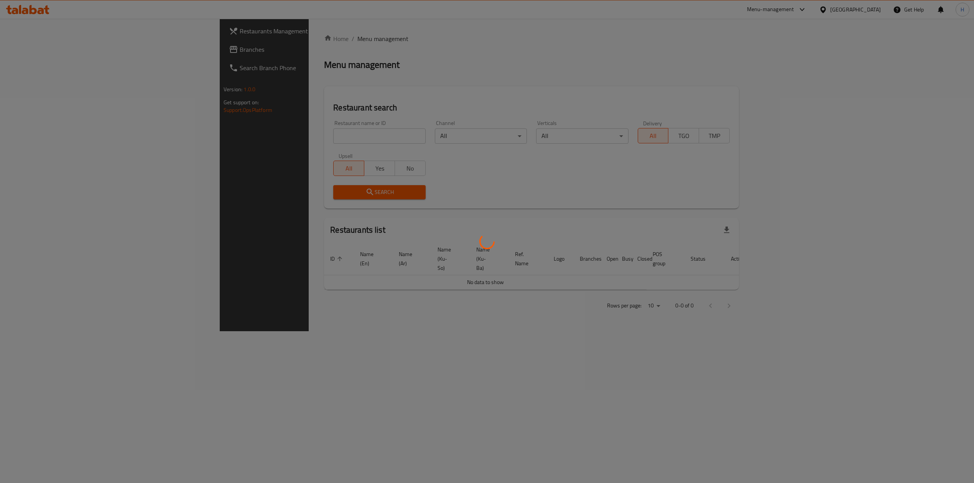
click at [281, 61] on div at bounding box center [487, 241] width 974 height 483
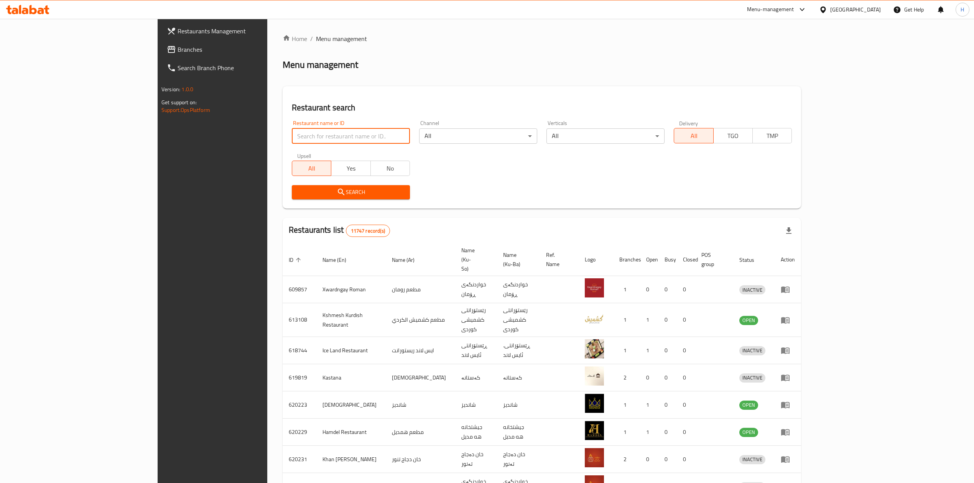
click at [303, 131] on input "search" at bounding box center [351, 135] width 118 height 15
paste input "656016"
type input "656016"
click button "Search" at bounding box center [351, 192] width 118 height 14
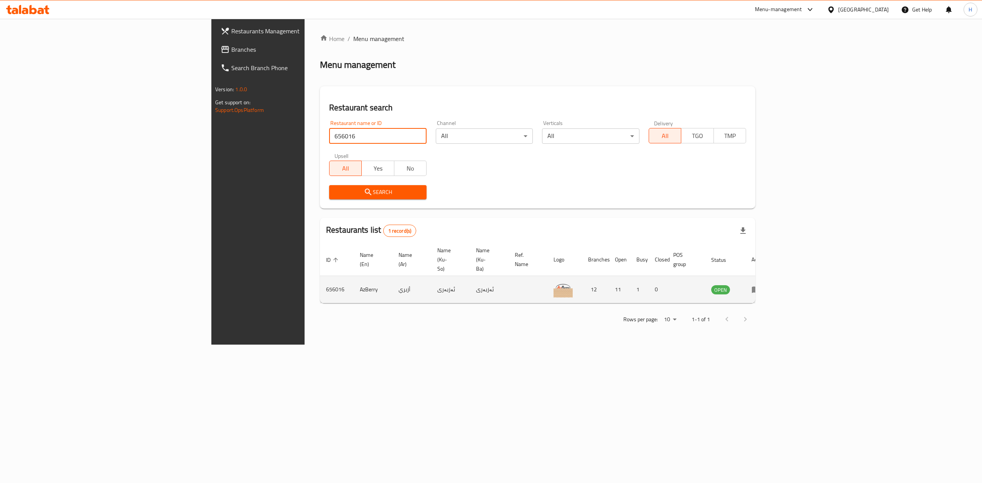
click at [760, 285] on icon "enhanced table" at bounding box center [755, 289] width 9 height 9
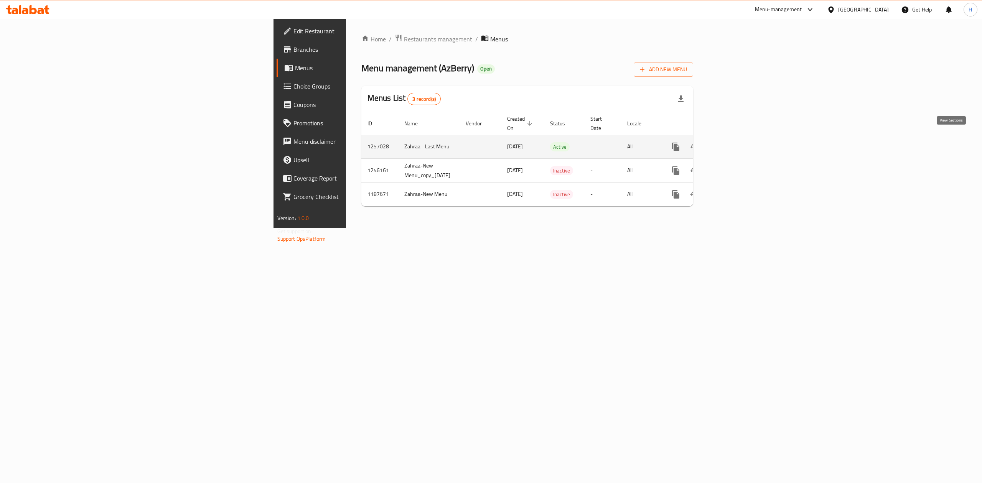
click at [736, 142] on icon "enhanced table" at bounding box center [730, 146] width 9 height 9
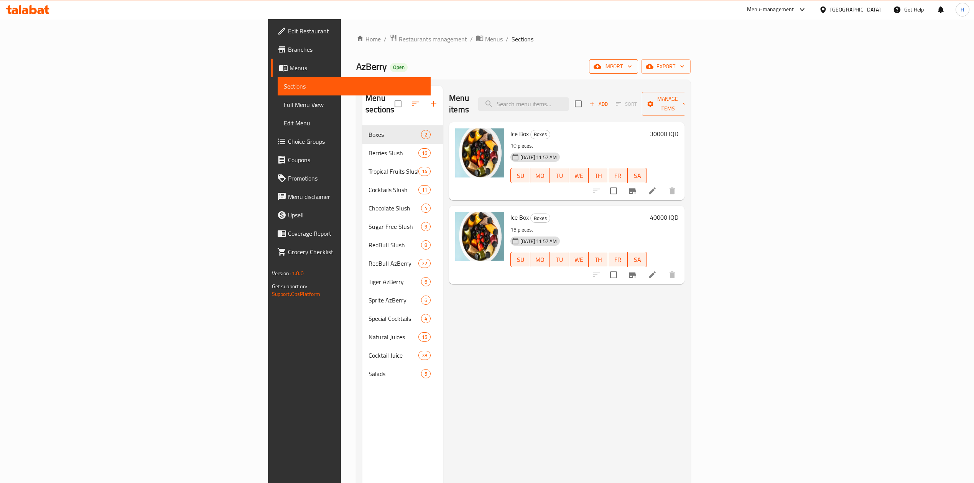
click at [632, 67] on span "import" at bounding box center [613, 67] width 37 height 10
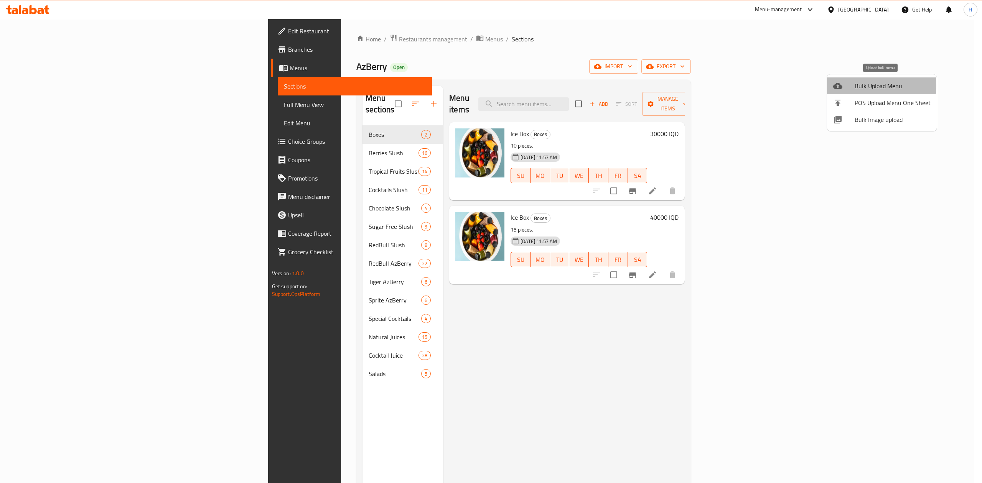
click at [852, 88] on div at bounding box center [843, 85] width 21 height 9
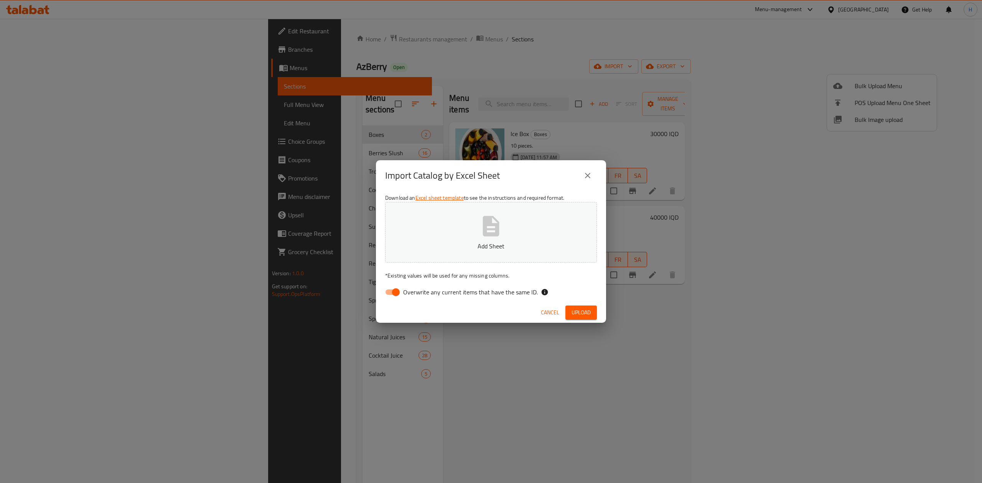
click at [378, 102] on div "Import Catalog by Excel Sheet Download an Excel sheet template to see the instr…" at bounding box center [491, 241] width 982 height 483
click at [581, 174] on button "close" at bounding box center [587, 175] width 18 height 18
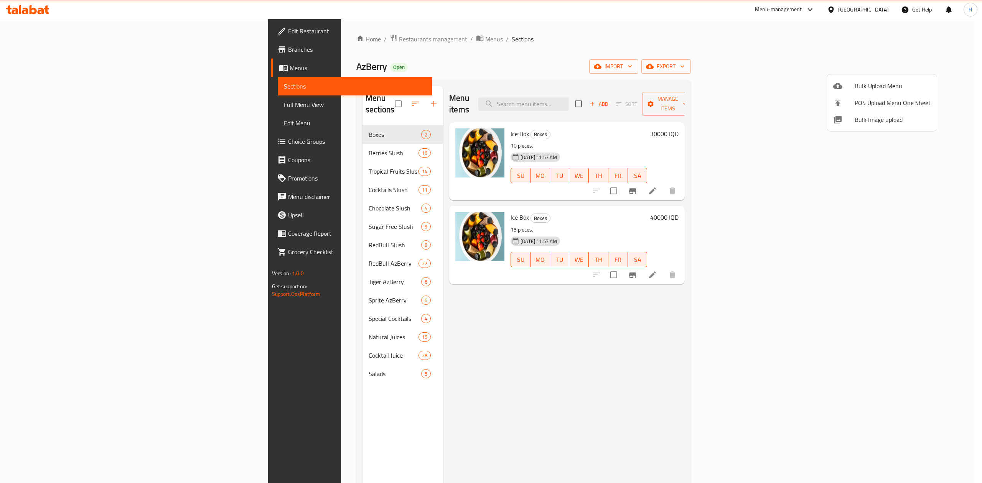
click at [53, 53] on div at bounding box center [491, 241] width 982 height 483
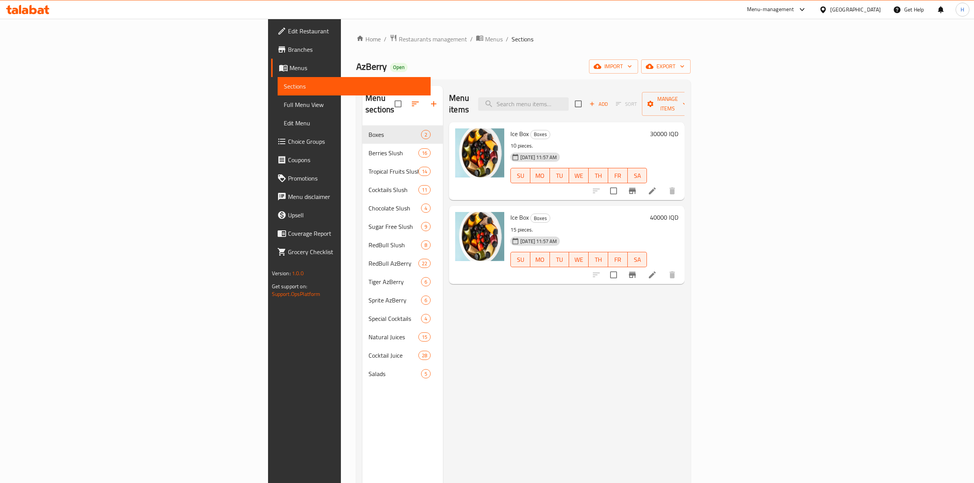
click at [288, 53] on span "Branches" at bounding box center [356, 49] width 137 height 9
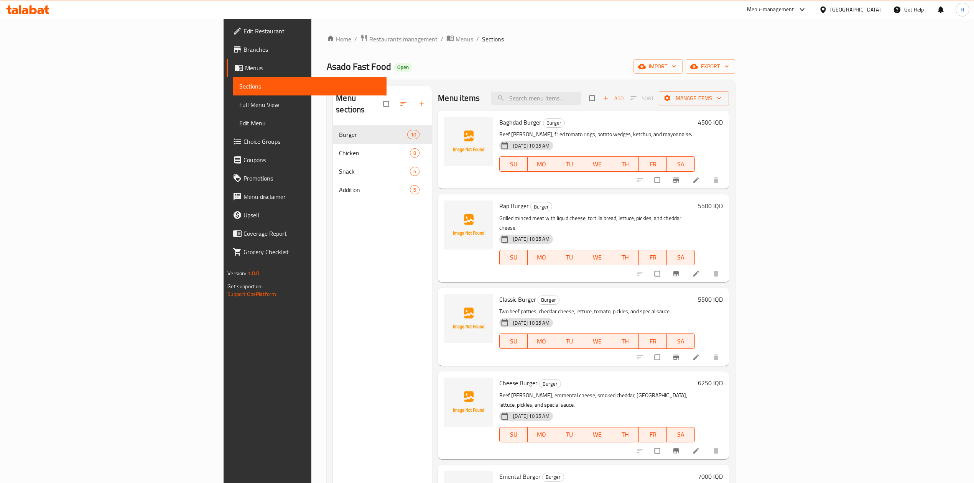
click at [446, 37] on span "breadcrumb" at bounding box center [450, 39] width 9 height 10
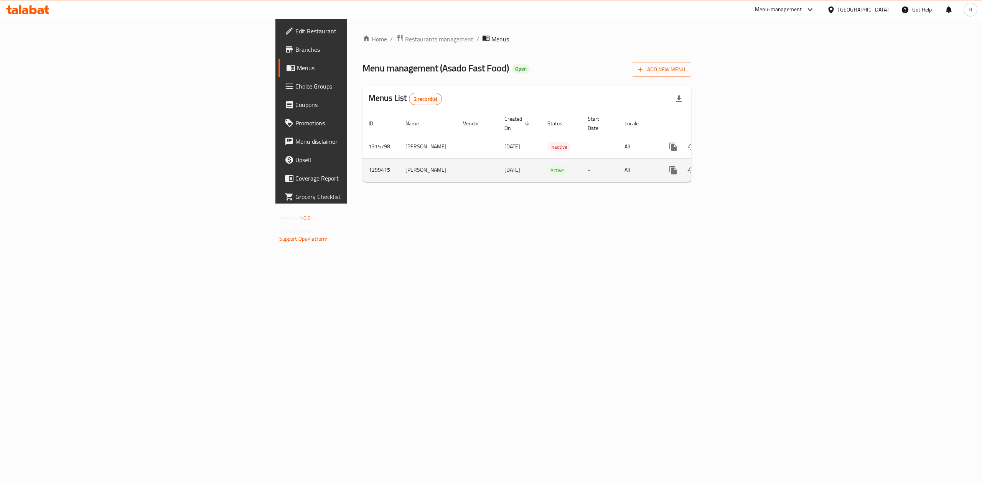
click at [737, 163] on link "enhanced table" at bounding box center [728, 170] width 18 height 18
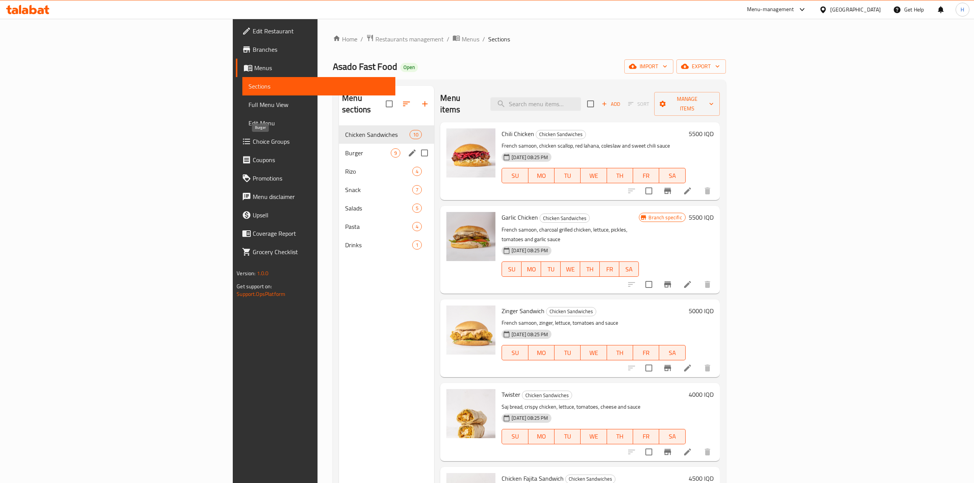
click at [345, 148] on span "Burger" at bounding box center [368, 152] width 46 height 9
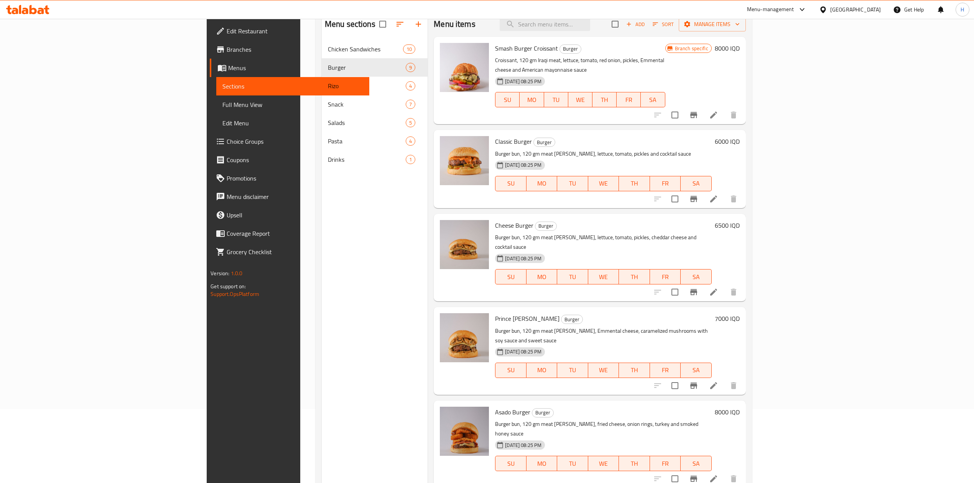
scroll to position [5, 0]
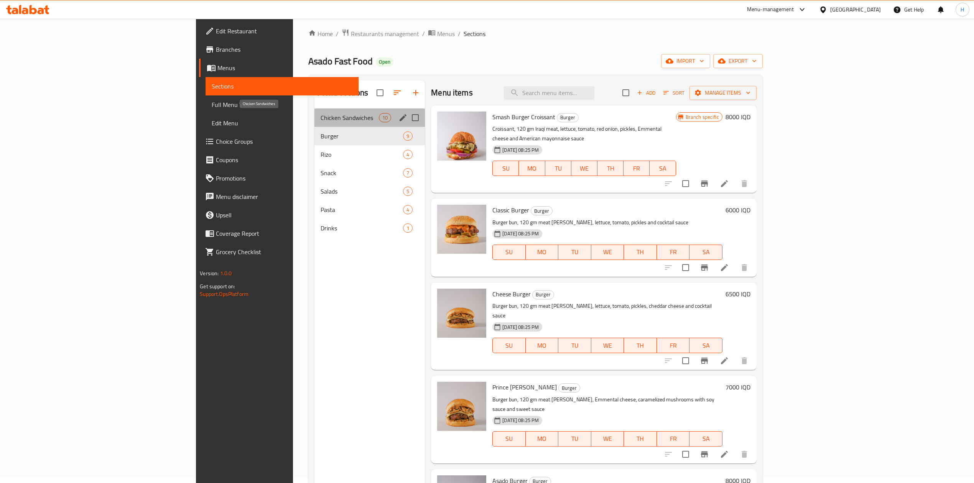
click at [321, 120] on span "Chicken Sandwiches" at bounding box center [350, 117] width 58 height 9
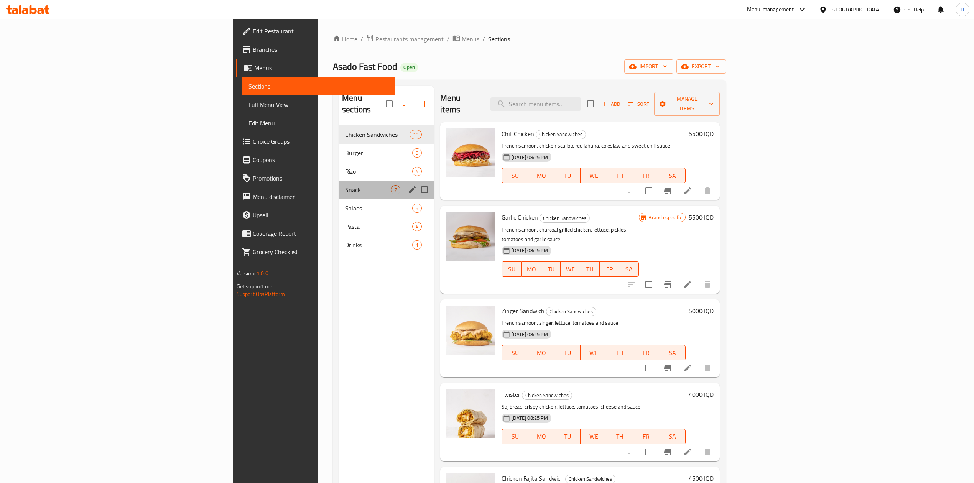
click at [345, 185] on span "Snack" at bounding box center [368, 189] width 46 height 9
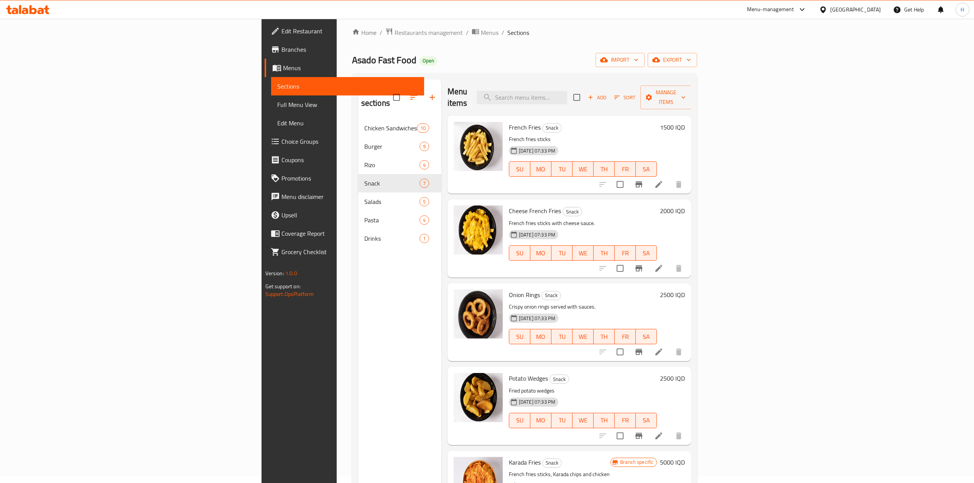
scroll to position [5, 0]
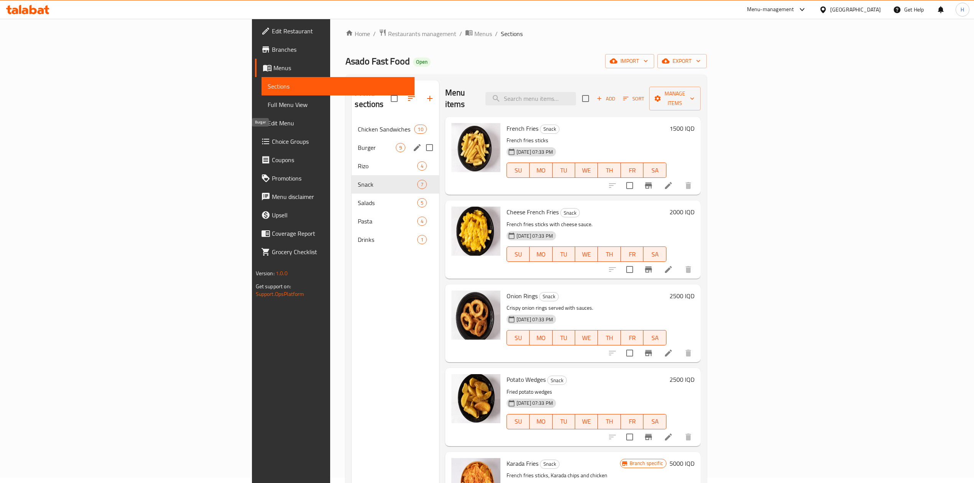
click at [352, 123] on div "Chicken Sandwiches 10" at bounding box center [395, 129] width 87 height 18
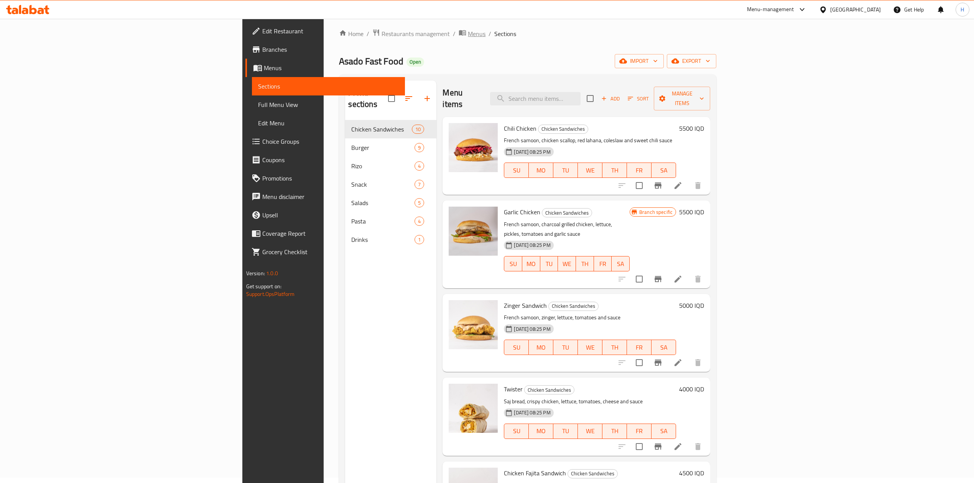
click at [468, 32] on span "Menus" at bounding box center [477, 33] width 18 height 9
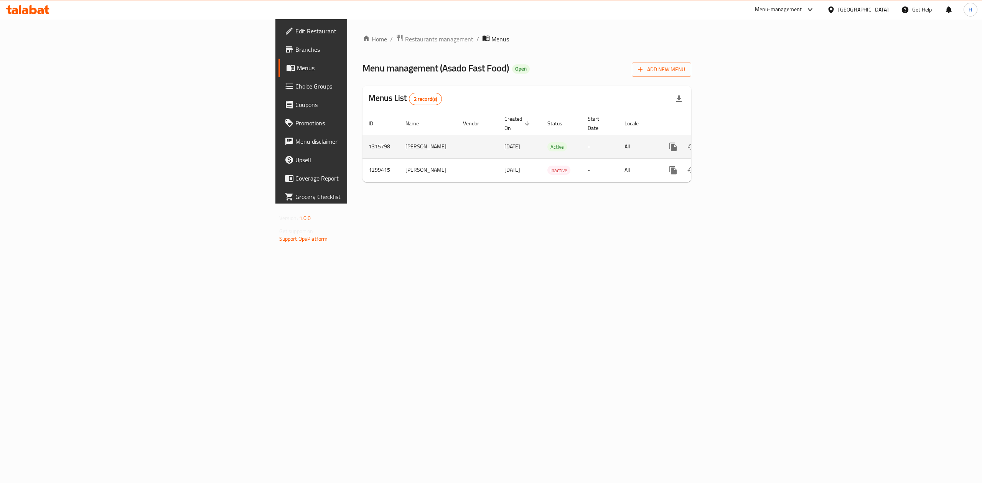
click at [733, 142] on icon "enhanced table" at bounding box center [728, 146] width 9 height 9
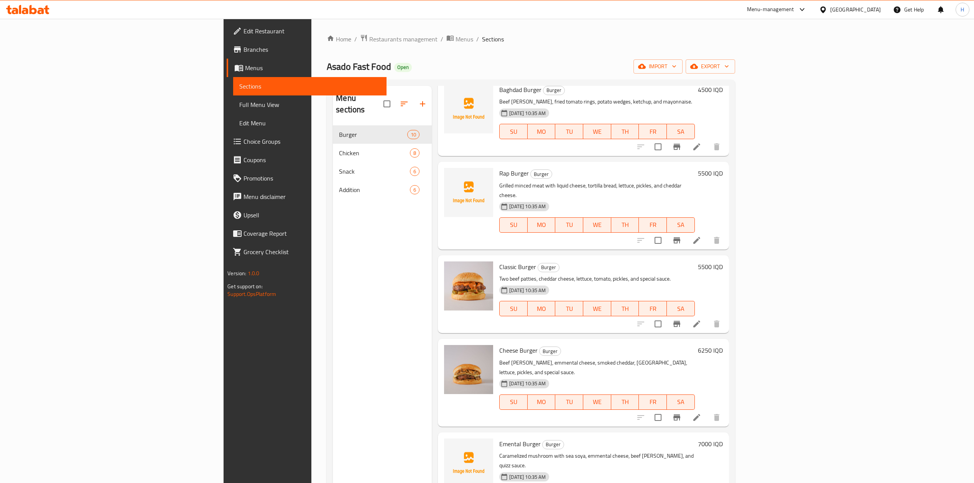
scroll to position [51, 0]
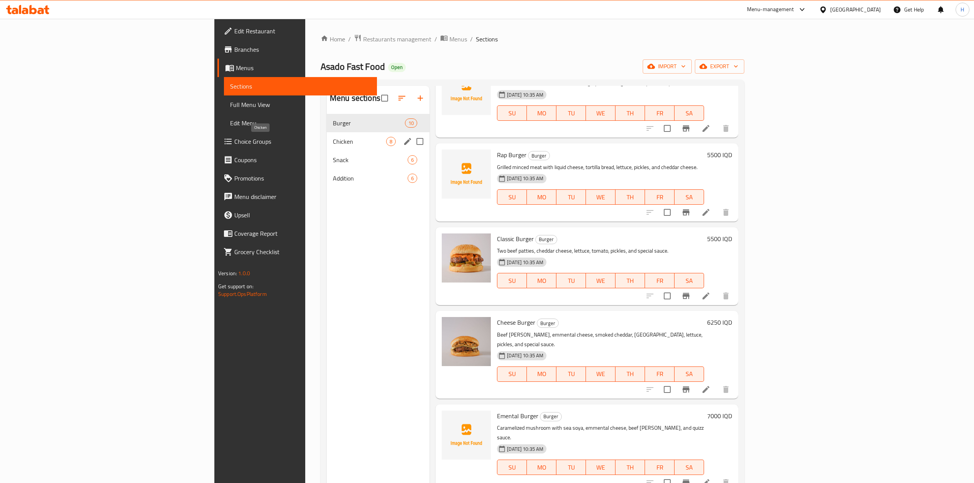
drag, startPoint x: 218, startPoint y: 145, endPoint x: 249, endPoint y: 150, distance: 31.4
click at [333, 145] on span "Chicken" at bounding box center [359, 141] width 53 height 9
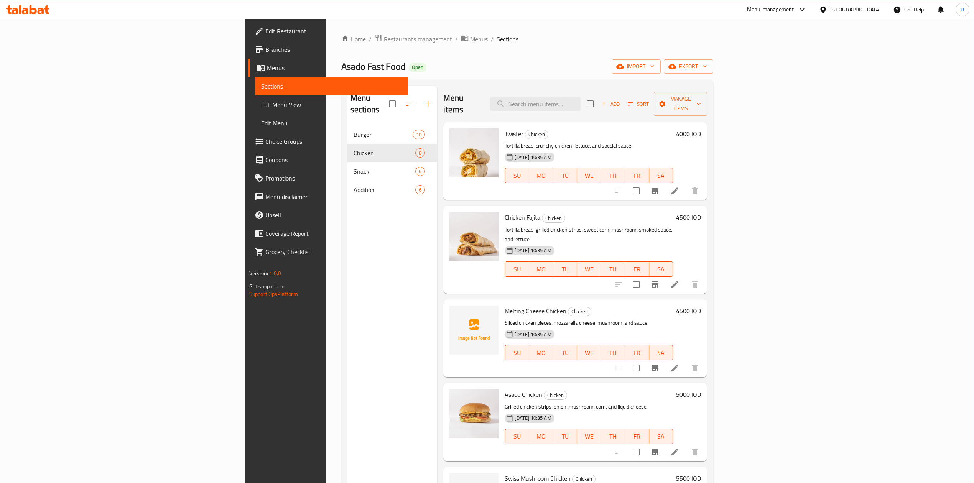
click at [354, 130] on span "Burger" at bounding box center [383, 134] width 59 height 9
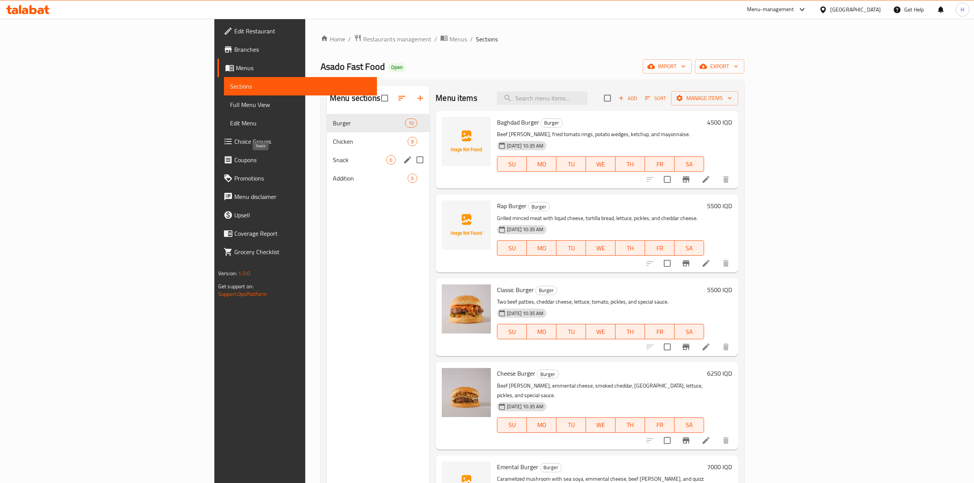
click at [333, 165] on span "Snack" at bounding box center [359, 159] width 53 height 9
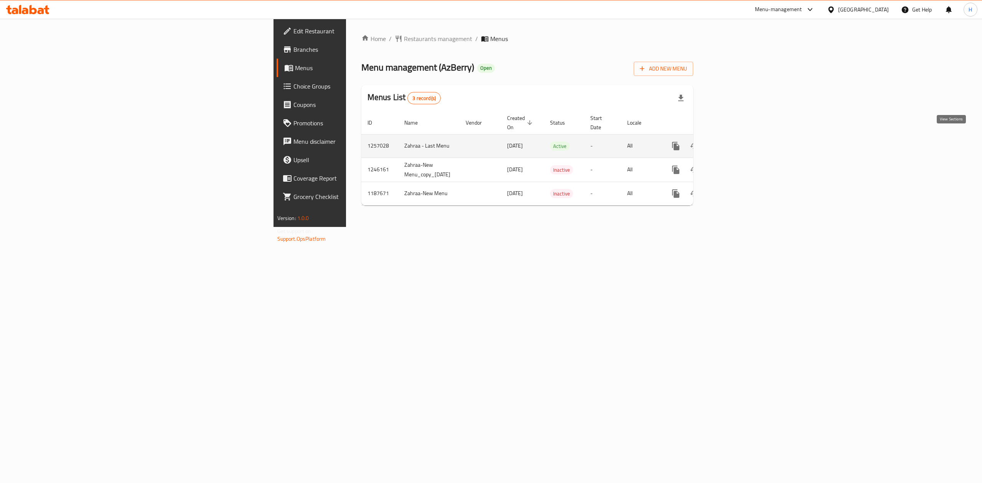
click at [734, 143] on icon "enhanced table" at bounding box center [731, 146] width 7 height 7
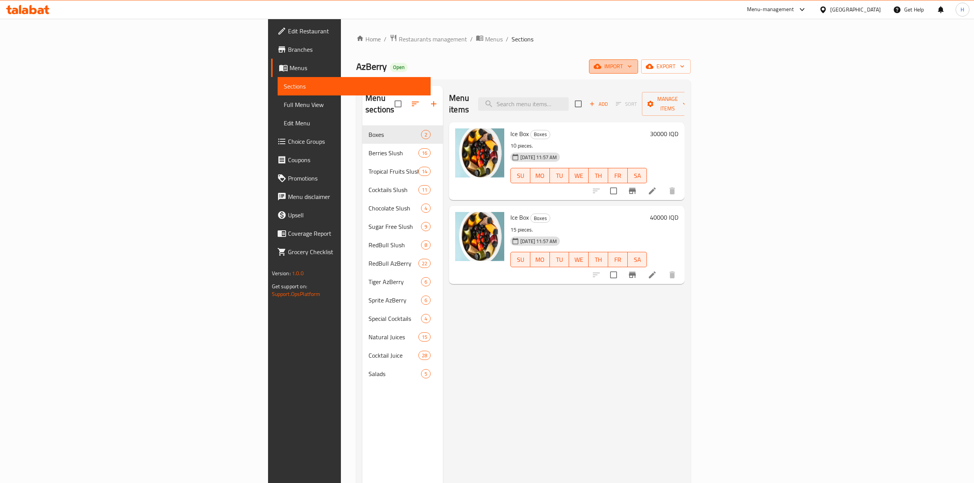
click at [632, 69] on span "import" at bounding box center [613, 67] width 37 height 10
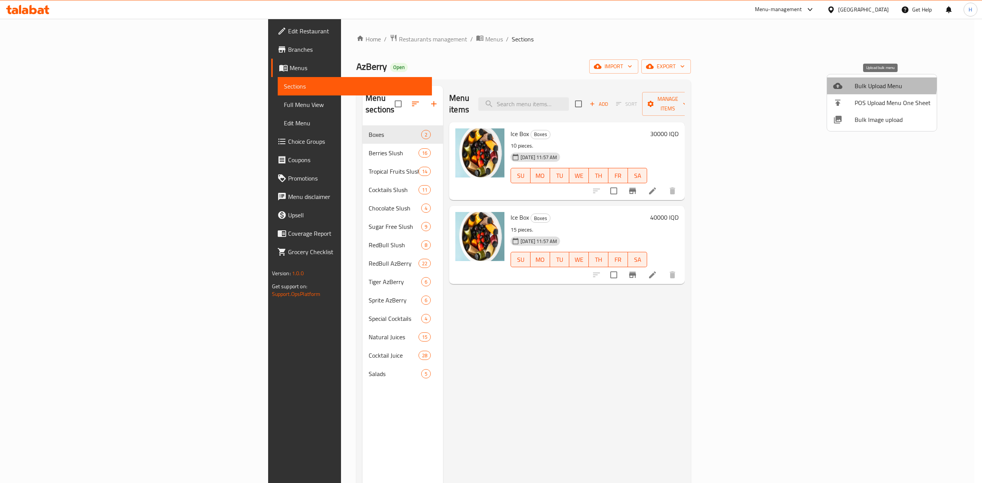
click at [853, 83] on div at bounding box center [843, 85] width 21 height 9
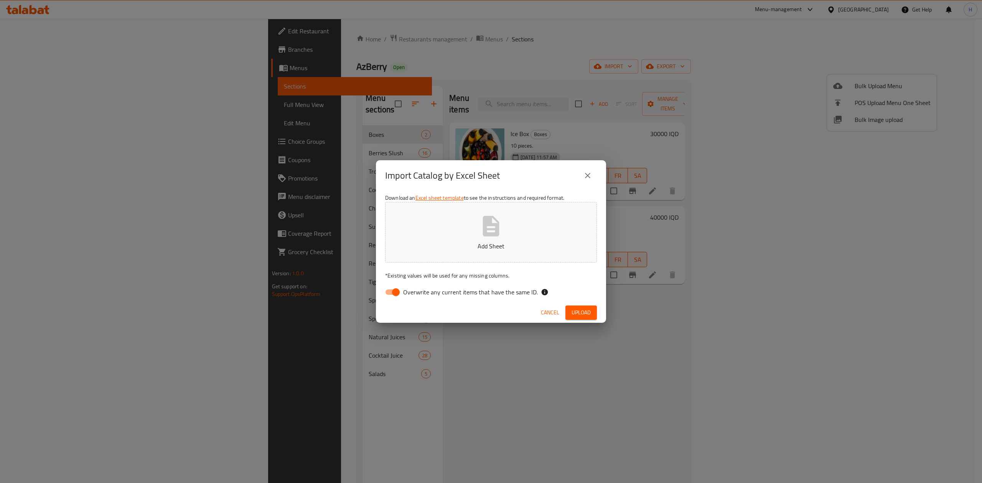
click at [399, 297] on input "Overwrite any current items that have the same ID." at bounding box center [396, 292] width 44 height 15
checkbox input "false"
click at [473, 254] on button "Add Sheet" at bounding box center [491, 232] width 212 height 61
click at [568, 309] on button "Upload" at bounding box center [580, 313] width 31 height 14
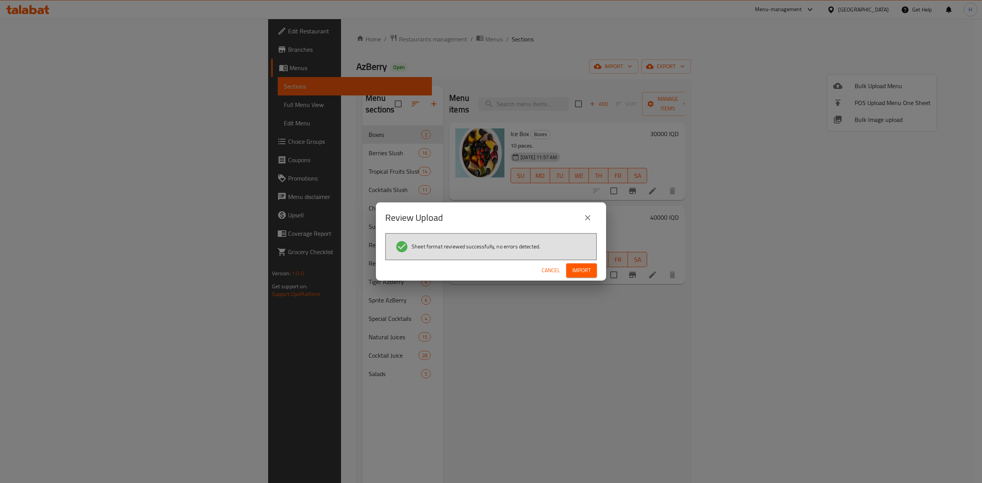
click at [590, 270] on span "Import" at bounding box center [581, 271] width 18 height 10
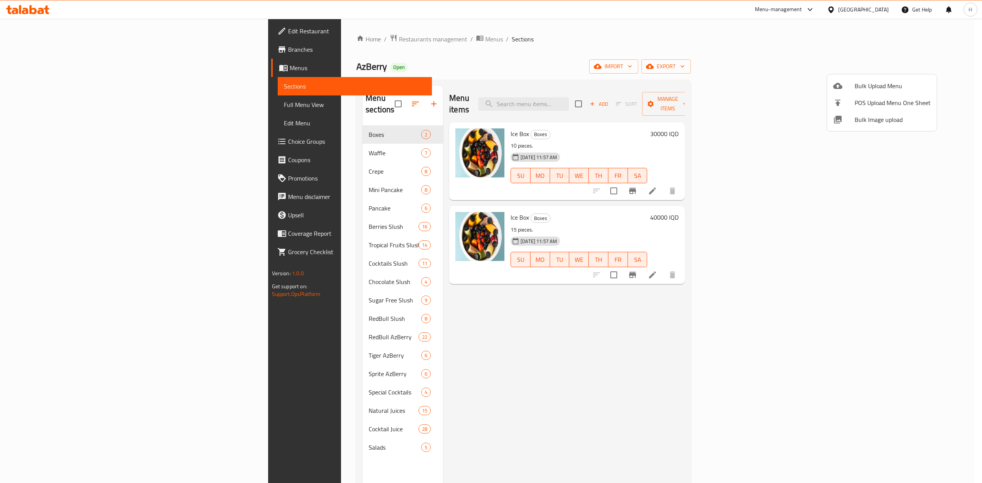
click at [255, 146] on div at bounding box center [491, 241] width 982 height 483
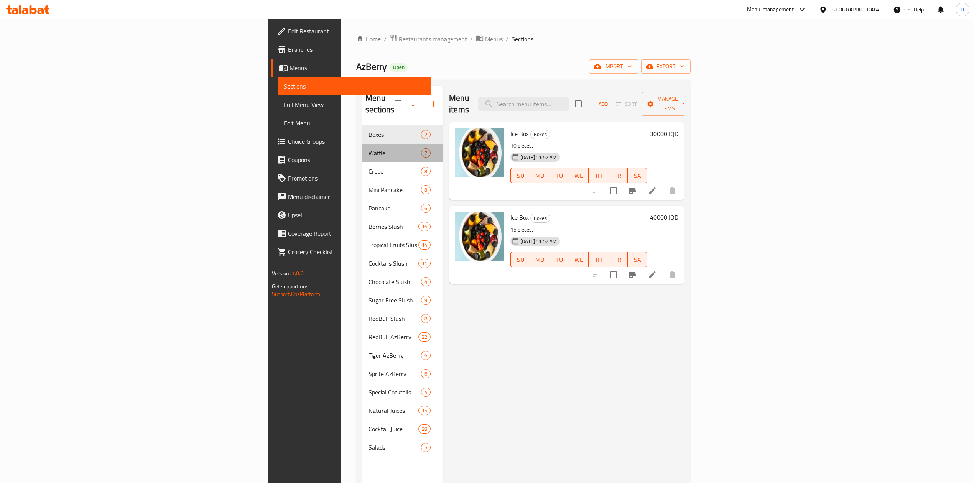
click at [362, 147] on div "Waffle 7" at bounding box center [402, 153] width 81 height 18
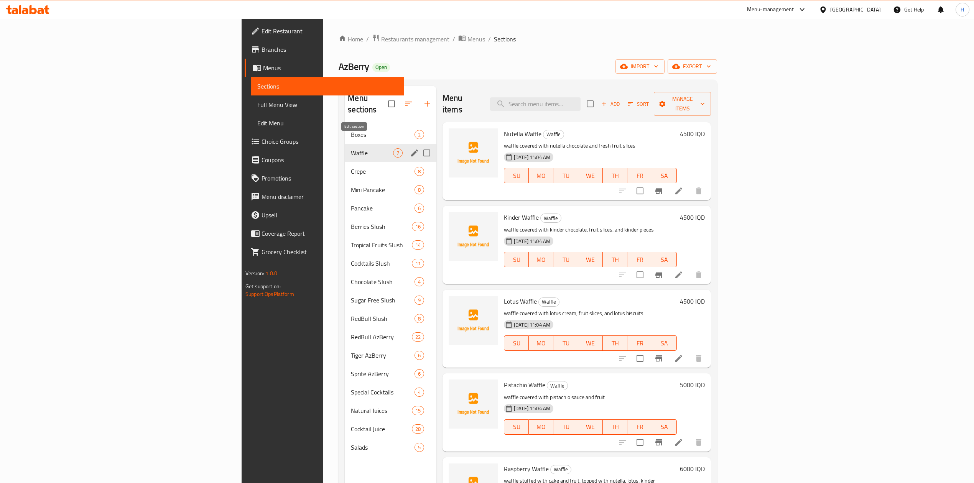
click at [410, 148] on icon "edit" at bounding box center [414, 152] width 9 height 9
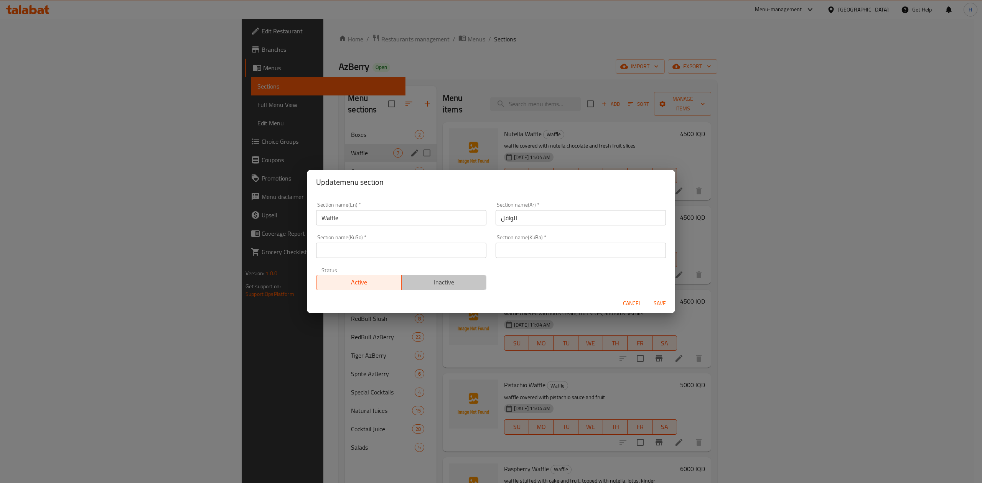
click at [453, 277] on span "Inactive" at bounding box center [444, 282] width 79 height 11
click at [665, 306] on span "Save" at bounding box center [659, 304] width 18 height 10
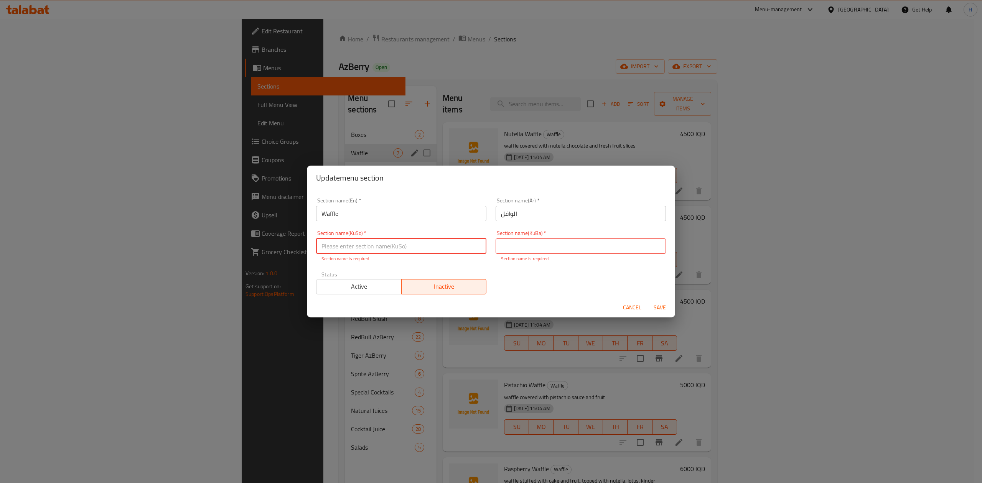
click at [431, 249] on input "text" at bounding box center [401, 246] width 170 height 15
type input "."
click at [503, 249] on input "text" at bounding box center [580, 246] width 170 height 15
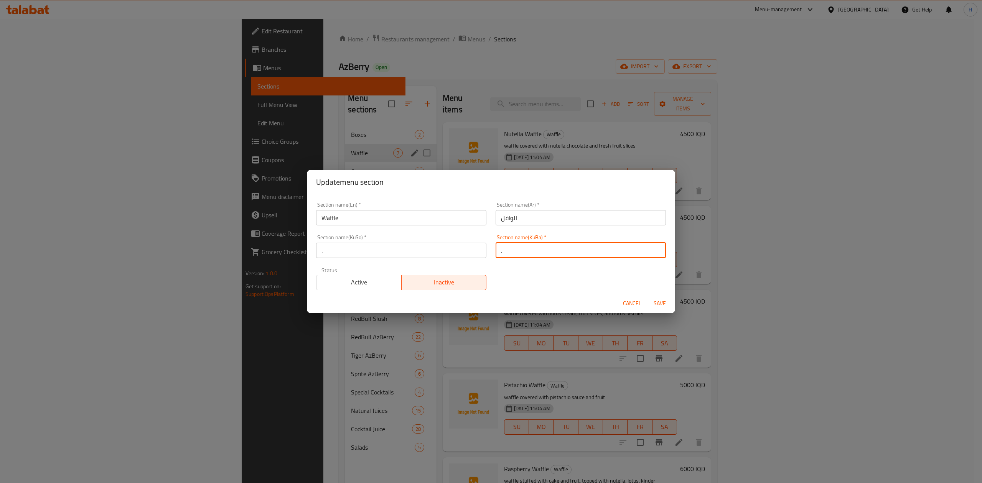
type input "."
click at [665, 299] on span "Save" at bounding box center [659, 304] width 18 height 10
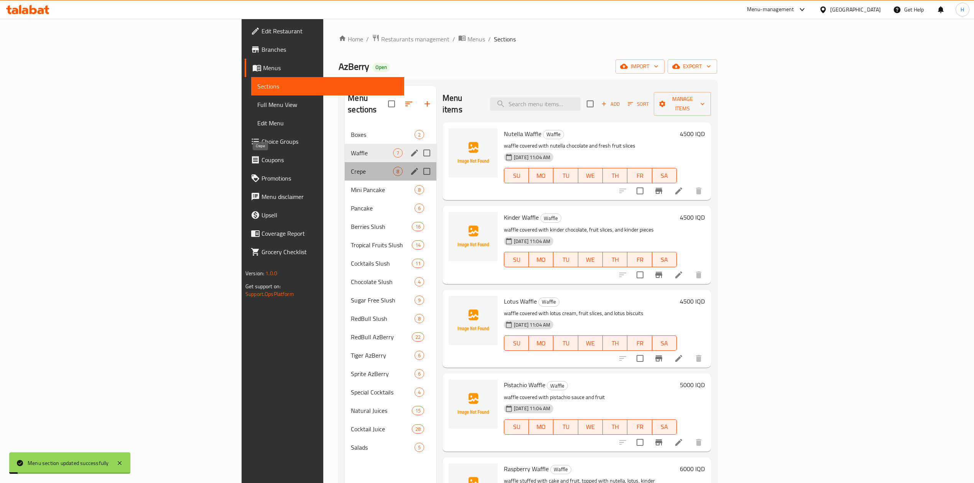
click at [351, 167] on span "Crepe" at bounding box center [372, 171] width 42 height 9
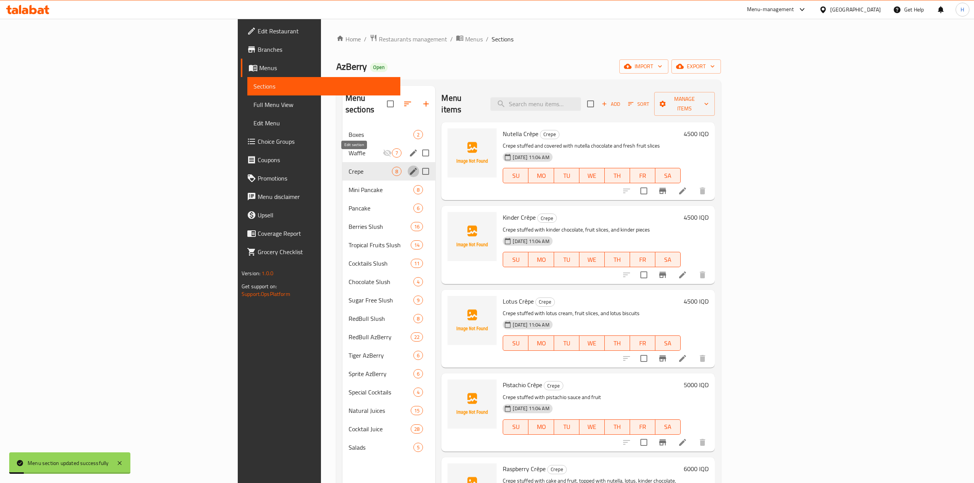
click at [410, 168] on icon "edit" at bounding box center [413, 171] width 7 height 7
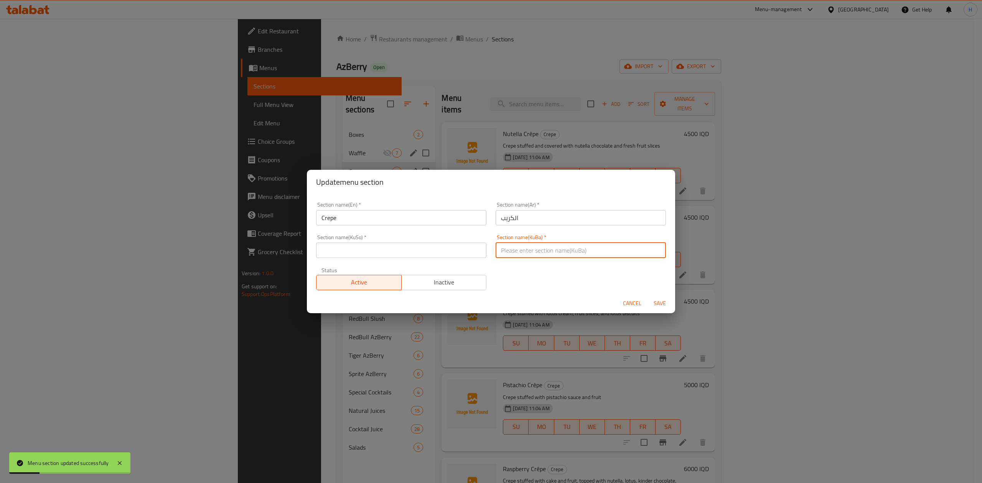
click at [543, 256] on input "text" at bounding box center [580, 250] width 170 height 15
type input "."
click at [447, 253] on input "text" at bounding box center [401, 250] width 170 height 15
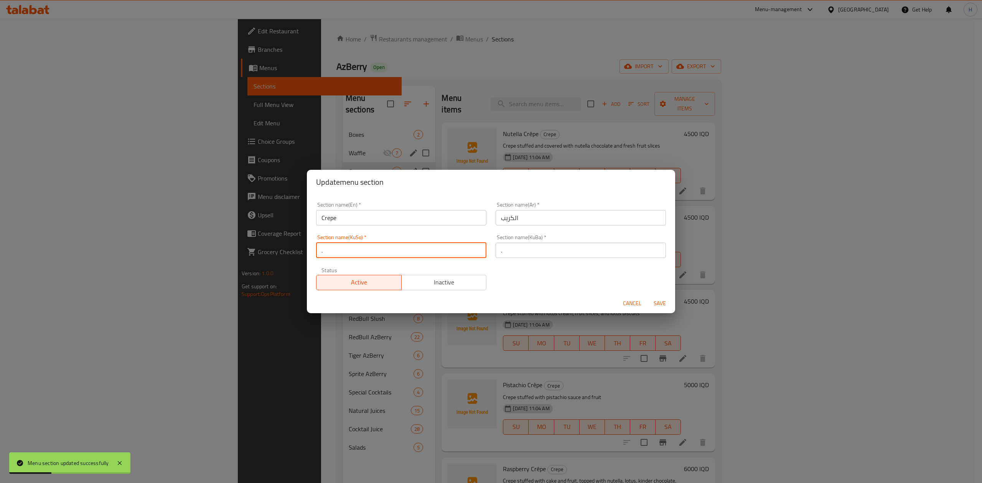
type input "."
click at [457, 279] on span "Inactive" at bounding box center [444, 282] width 79 height 11
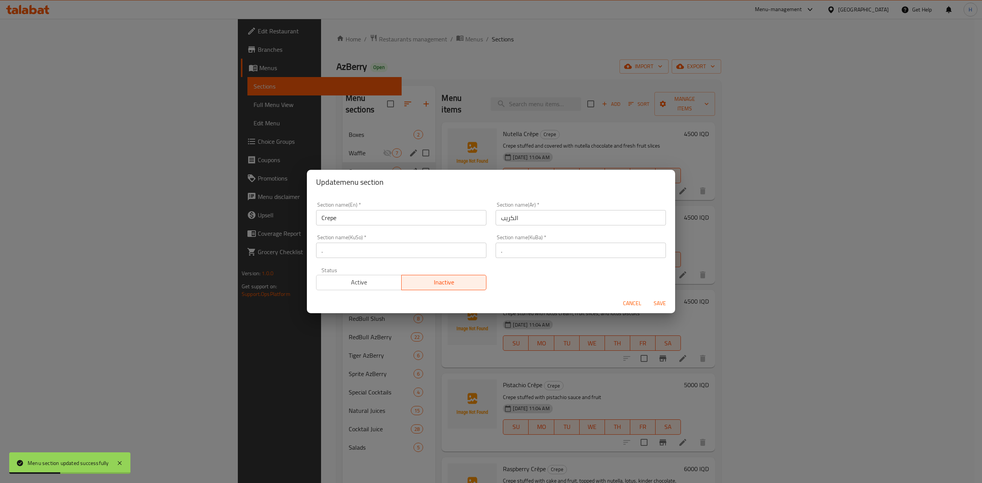
click at [666, 305] on span "Save" at bounding box center [659, 304] width 18 height 10
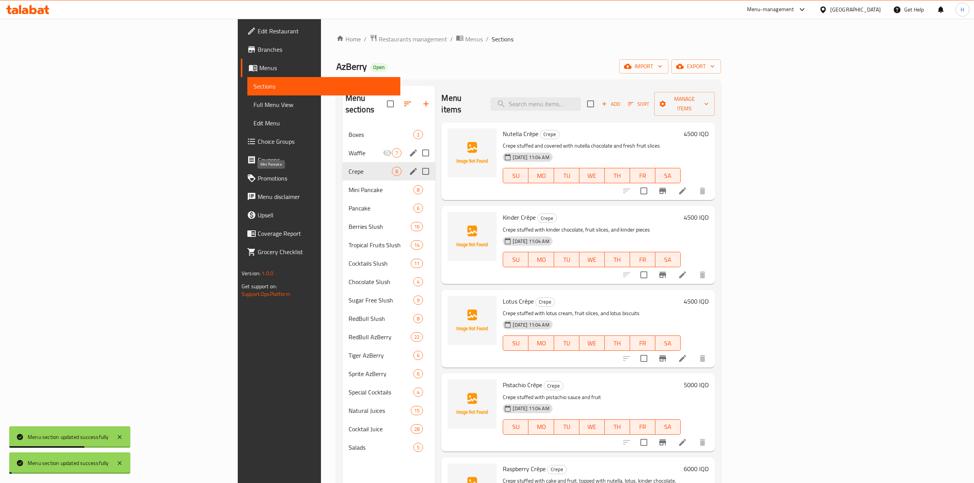
click at [349, 185] on span "Mini Pancake" at bounding box center [381, 189] width 65 height 9
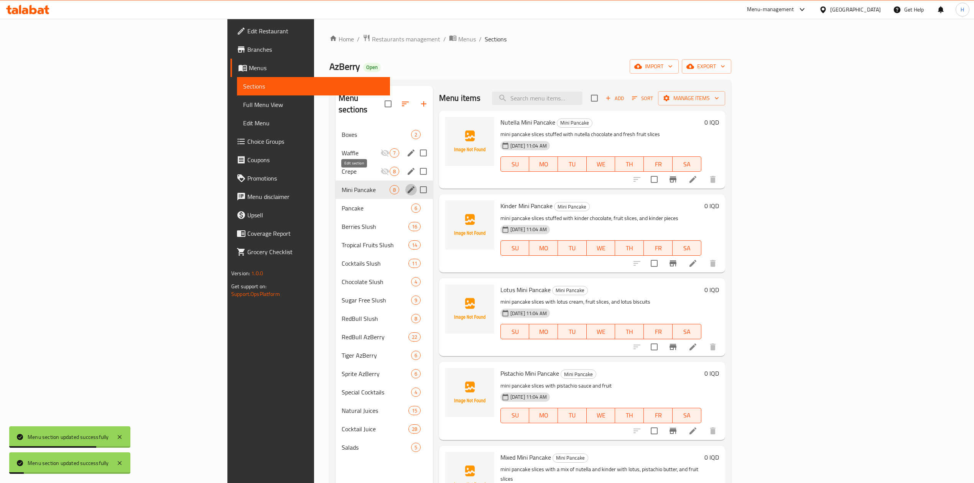
click at [408, 186] on icon "edit" at bounding box center [411, 189] width 7 height 7
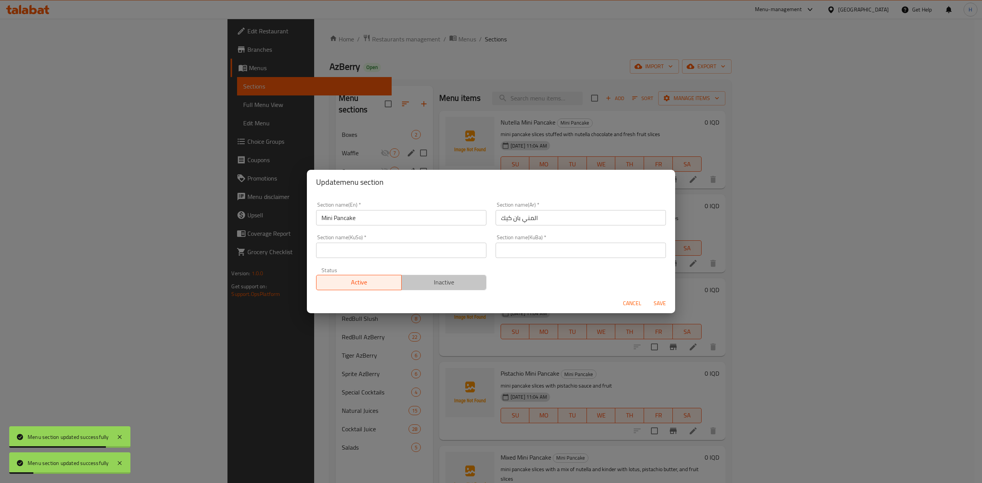
click at [462, 278] on span "Inactive" at bounding box center [444, 282] width 79 height 11
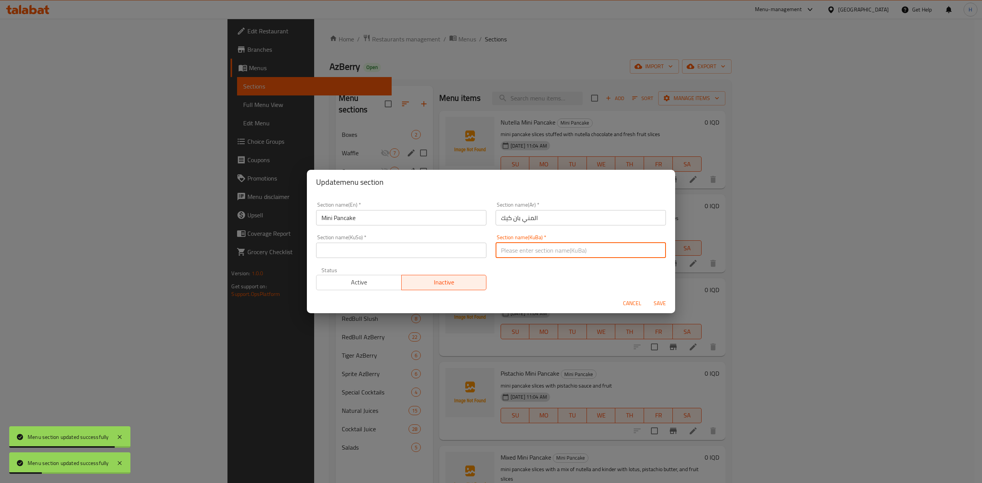
click at [586, 252] on input "text" at bounding box center [580, 250] width 170 height 15
type input "."
drag, startPoint x: 445, startPoint y: 251, endPoint x: 454, endPoint y: 253, distance: 9.5
click at [444, 251] on input "text" at bounding box center [401, 250] width 170 height 15
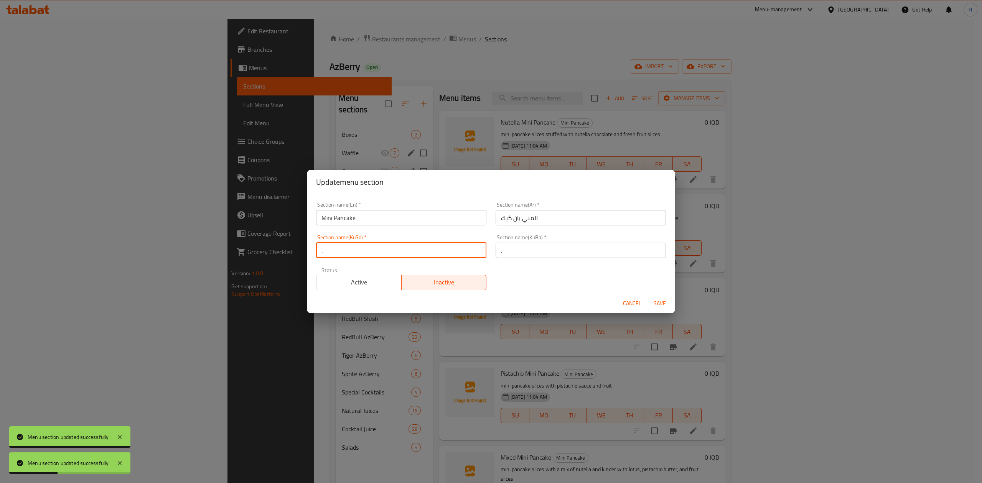
type input "."
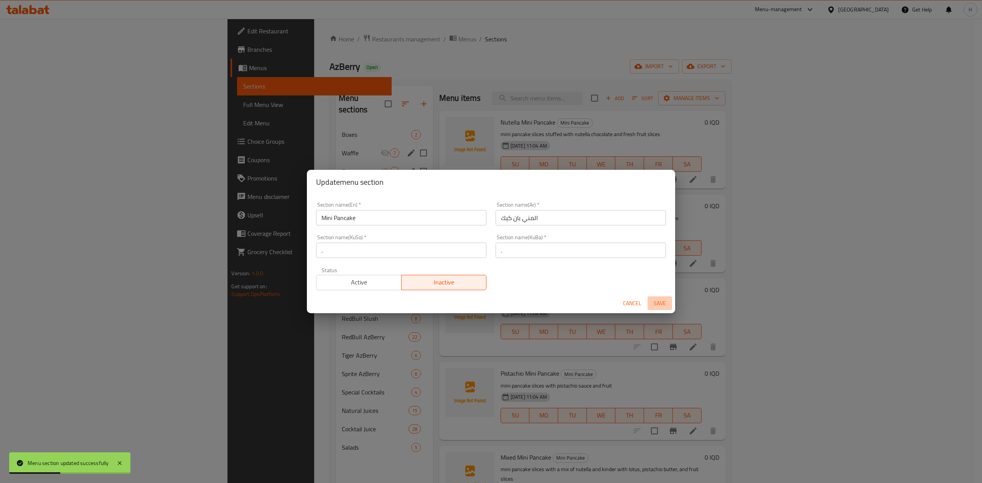
click at [661, 300] on span "Save" at bounding box center [659, 304] width 18 height 10
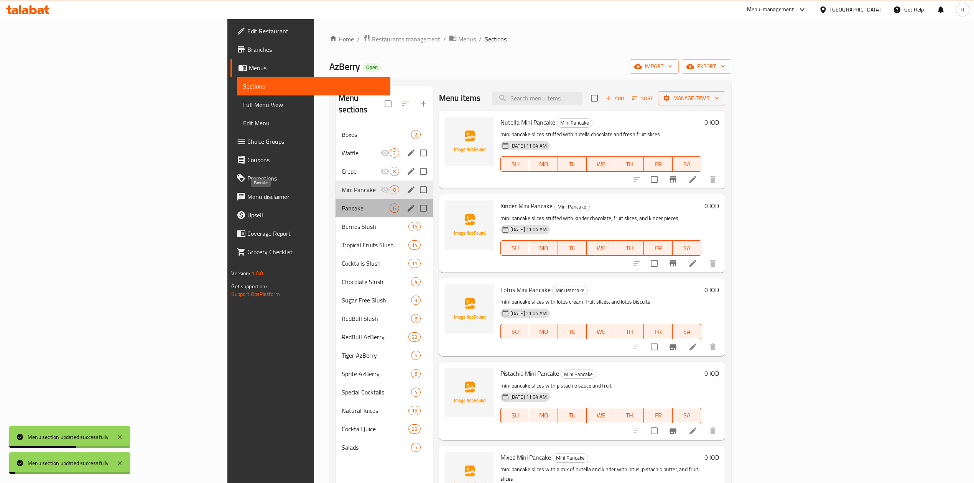
click at [342, 204] on span "Pancake" at bounding box center [366, 208] width 48 height 9
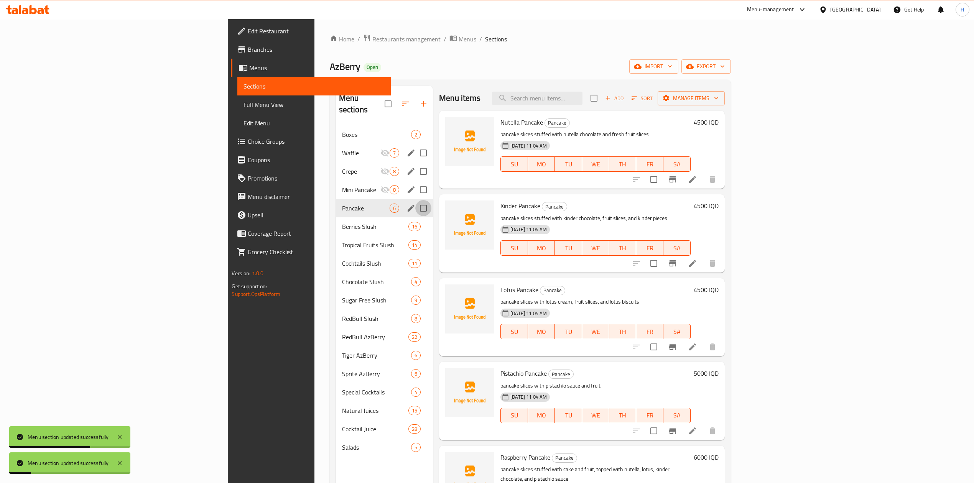
click at [415, 201] on input "Menu sections" at bounding box center [423, 208] width 16 height 16
click at [415, 200] on input "Menu sections" at bounding box center [423, 208] width 16 height 16
checkbox input "false"
click at [407, 204] on icon "edit" at bounding box center [411, 208] width 9 height 9
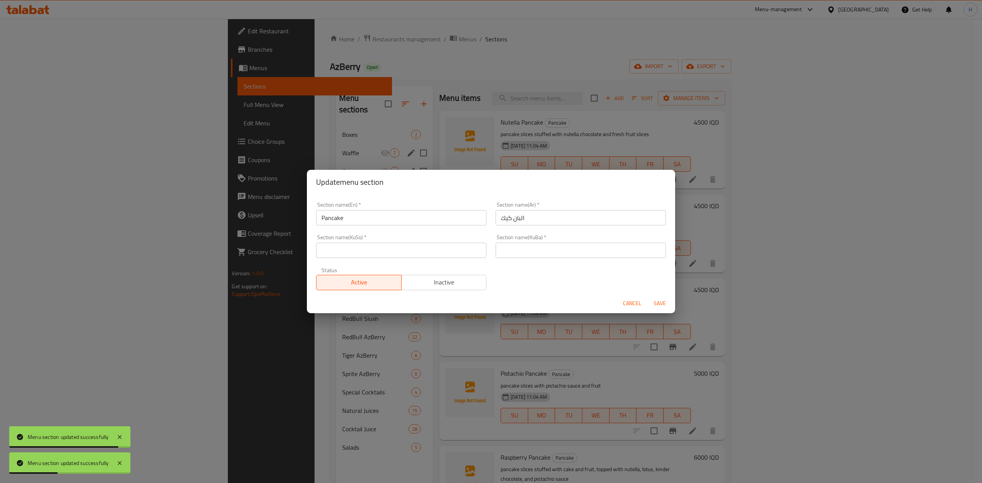
click at [433, 278] on span "Inactive" at bounding box center [444, 282] width 79 height 11
click at [398, 249] on input "text" at bounding box center [401, 250] width 170 height 15
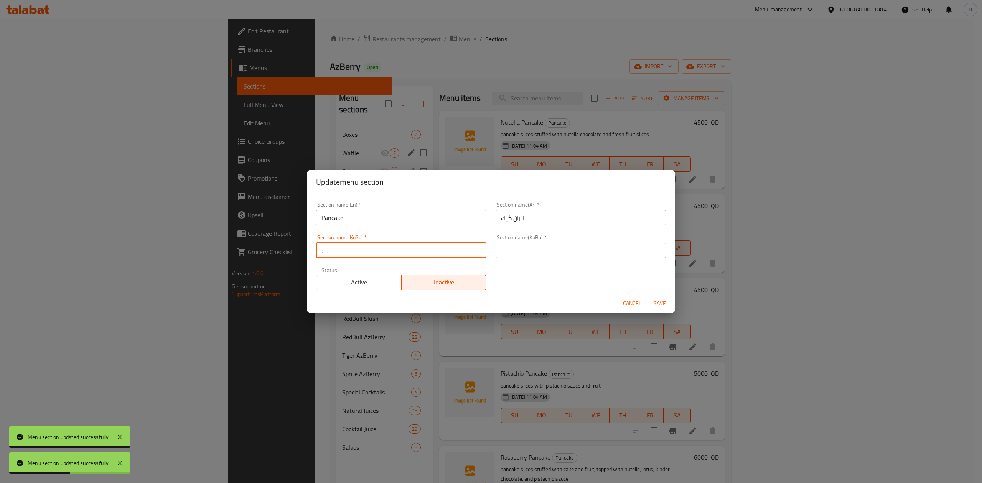
type input "."
click at [532, 252] on input "text" at bounding box center [580, 250] width 170 height 15
type input "."
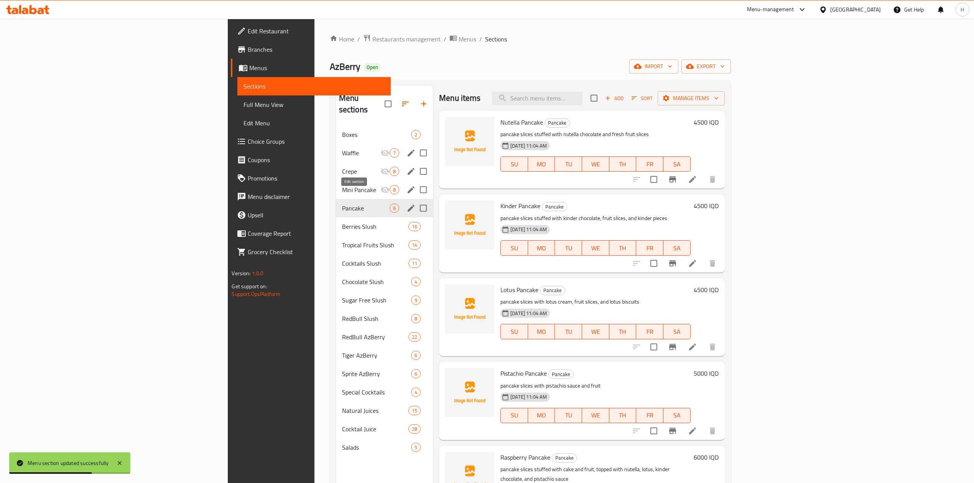
click at [407, 204] on icon "edit" at bounding box center [411, 208] width 9 height 9
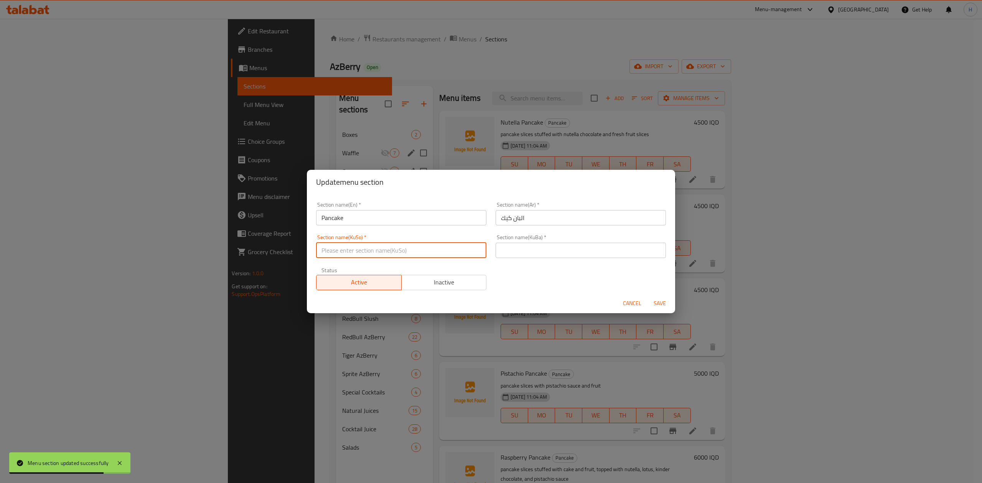
click at [431, 247] on input "text" at bounding box center [401, 250] width 170 height 15
type input "."
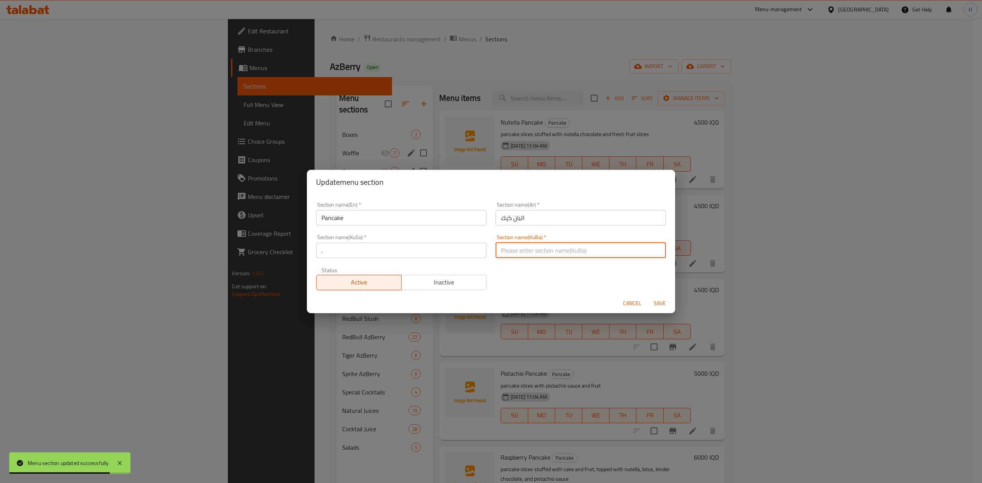
click at [531, 252] on input "text" at bounding box center [580, 250] width 170 height 15
type input "."
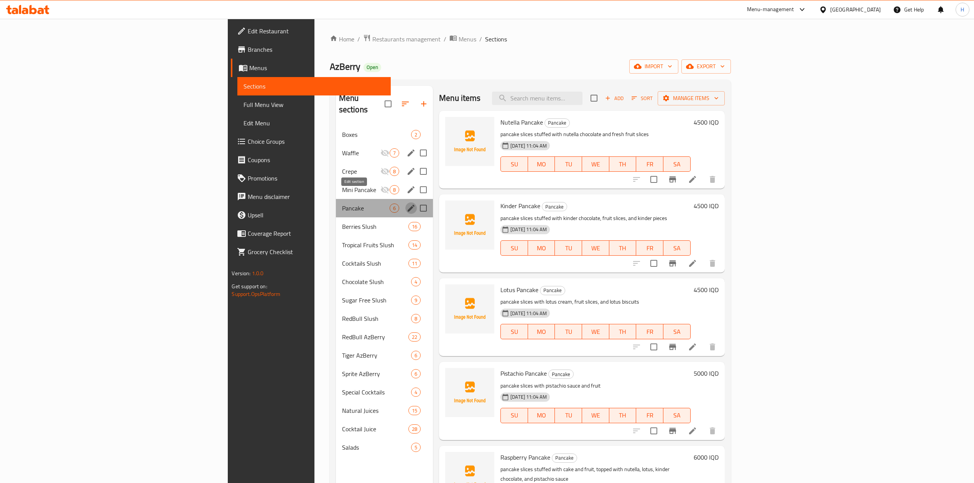
click at [408, 205] on icon "edit" at bounding box center [411, 208] width 7 height 7
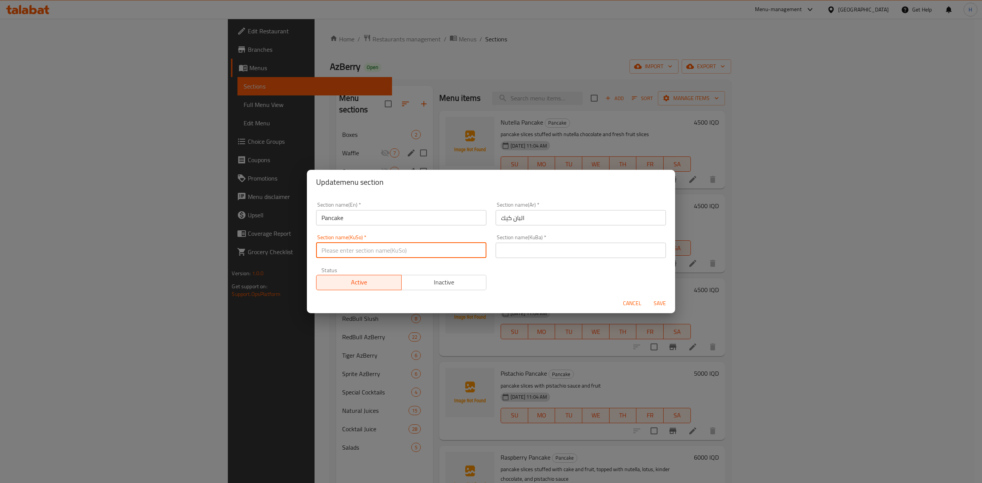
click at [396, 256] on input "text" at bounding box center [401, 250] width 170 height 15
type input "."
click at [532, 253] on input "." at bounding box center [580, 250] width 170 height 15
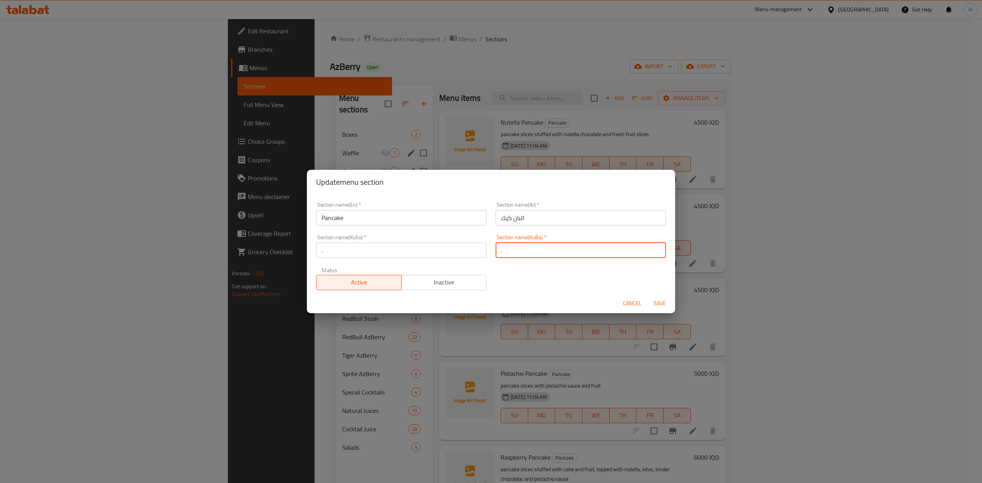
type input "."
click at [457, 278] on span "Inactive" at bounding box center [444, 282] width 79 height 11
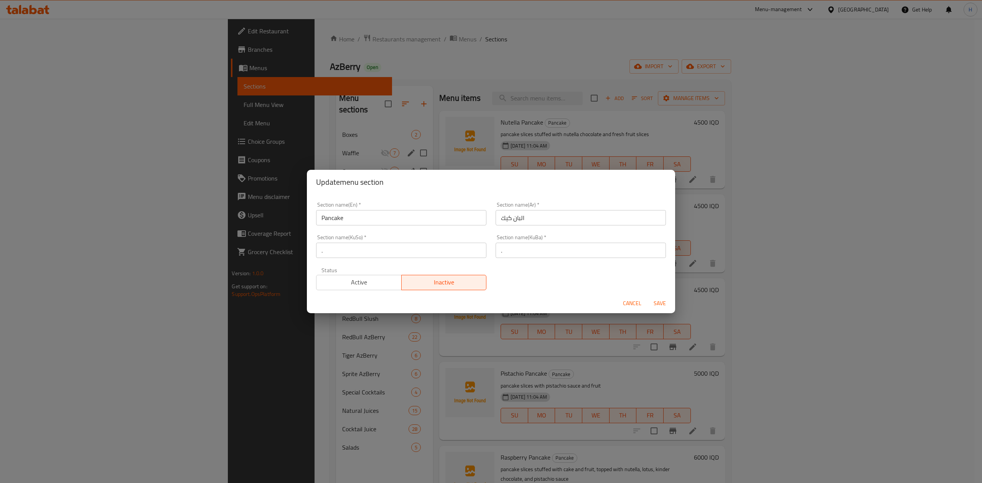
click at [663, 304] on span "Save" at bounding box center [659, 304] width 18 height 10
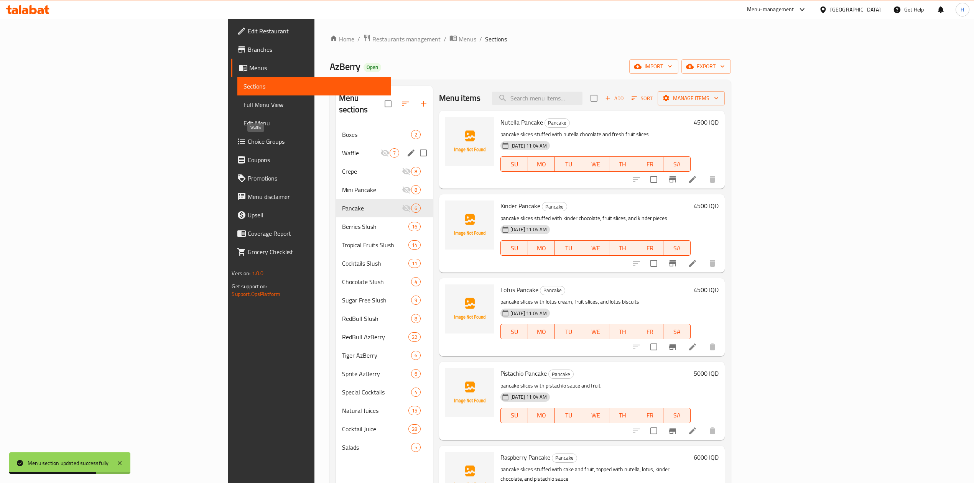
click at [342, 148] on span "Waffle" at bounding box center [361, 152] width 38 height 9
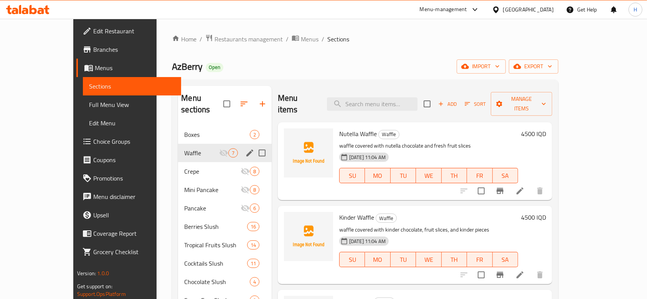
click at [178, 144] on div "Waffle 7" at bounding box center [225, 153] width 94 height 18
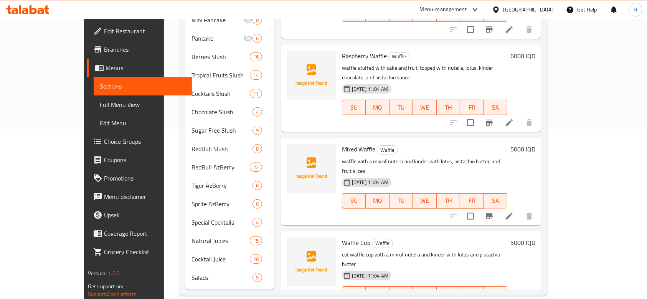
scroll to position [170, 0]
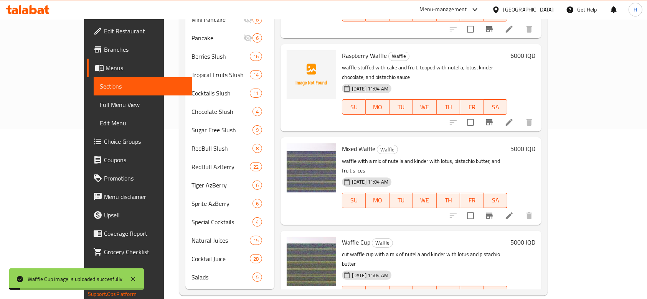
drag, startPoint x: 114, startPoint y: 48, endPoint x: 114, endPoint y: 42, distance: 5.8
click at [164, 48] on div "Home / Restaurants management / Menus / Sections AzBerry Open import export Men…" at bounding box center [363, 80] width 399 height 463
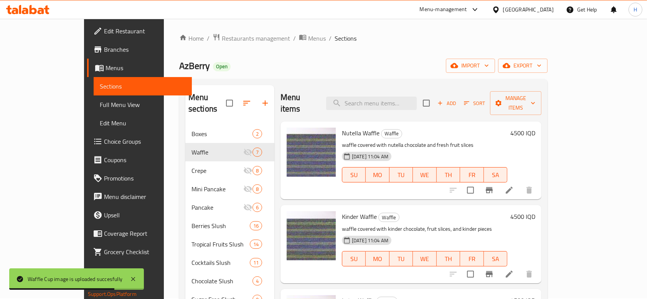
scroll to position [0, 0]
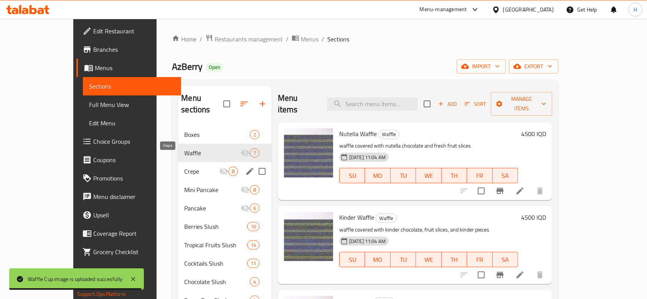
click at [185, 167] on span "Crepe" at bounding box center [201, 171] width 35 height 9
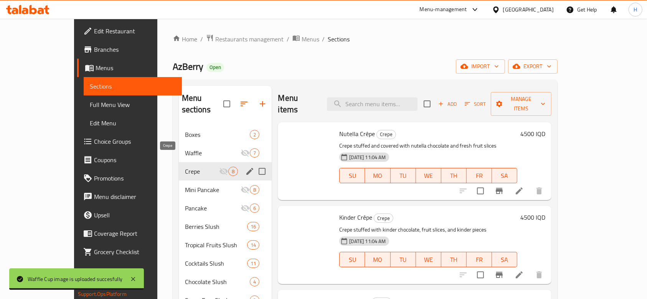
drag, startPoint x: 189, startPoint y: 136, endPoint x: 216, endPoint y: 142, distance: 26.7
click at [190, 144] on div "Waffle 7" at bounding box center [225, 153] width 93 height 18
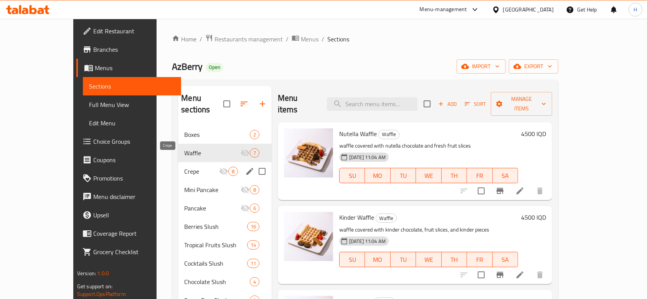
click at [184, 167] on span "Crepe" at bounding box center [201, 171] width 35 height 9
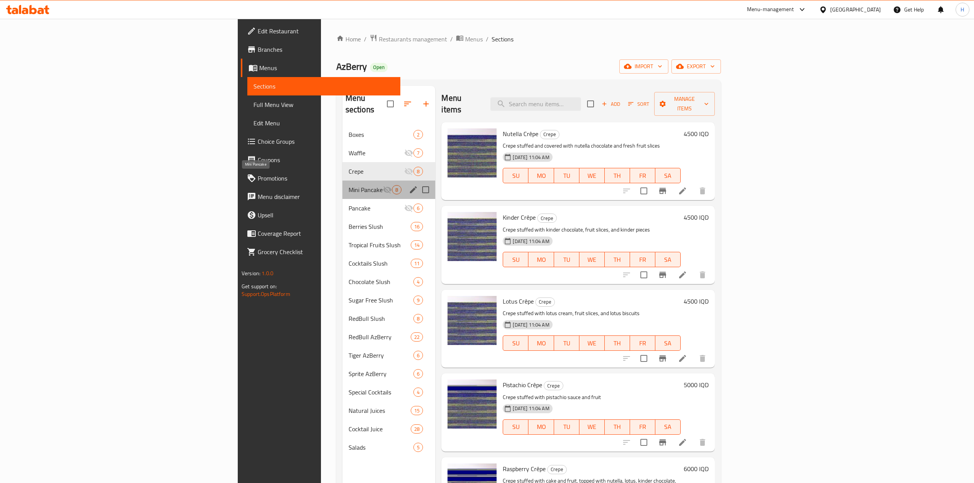
click at [349, 185] on span "Mini Pancake" at bounding box center [366, 189] width 35 height 9
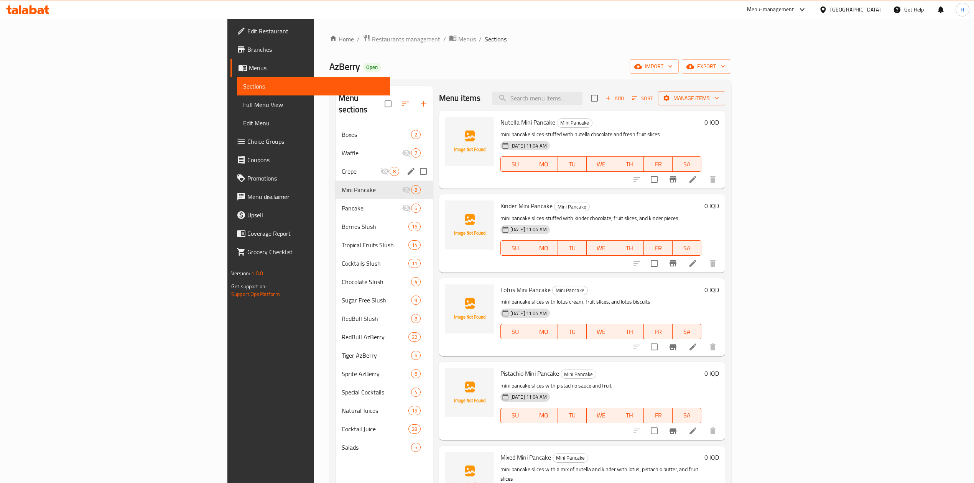
click at [336, 162] on div "Crepe 8" at bounding box center [384, 171] width 97 height 18
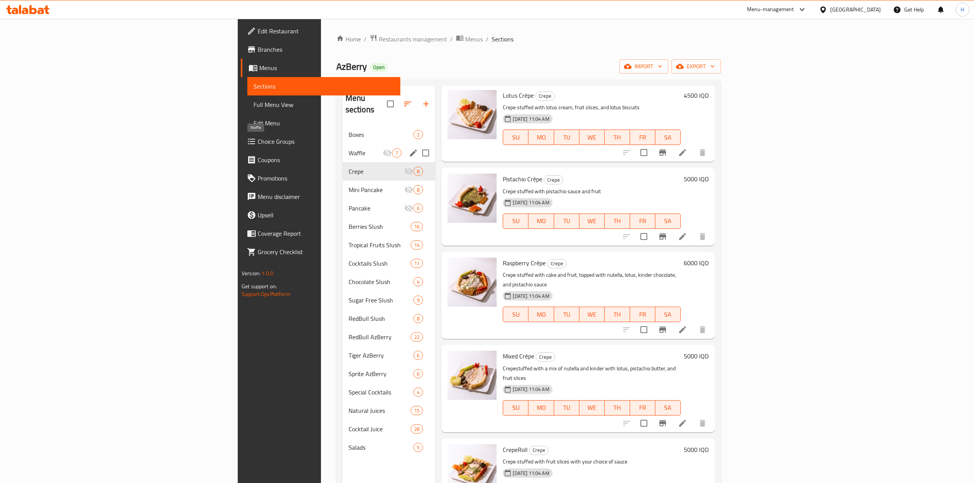
drag, startPoint x: 258, startPoint y: 145, endPoint x: 258, endPoint y: 154, distance: 8.8
click at [349, 148] on span "Waffle" at bounding box center [366, 152] width 35 height 9
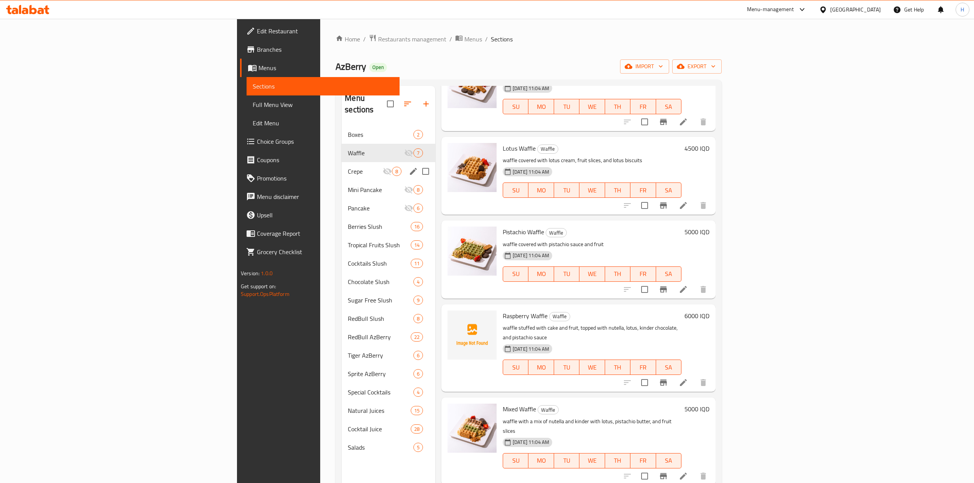
scroll to position [122, 0]
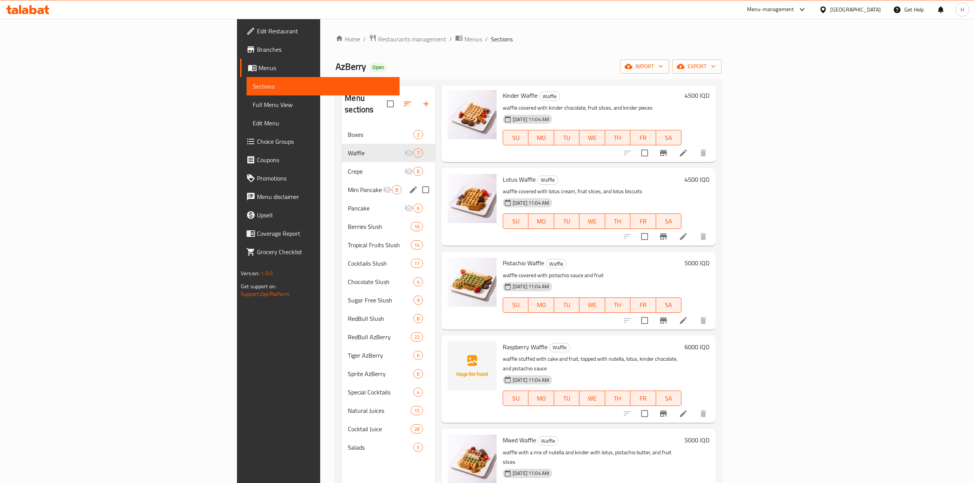
click at [342, 181] on div "Mini Pancake 8" at bounding box center [389, 190] width 94 height 18
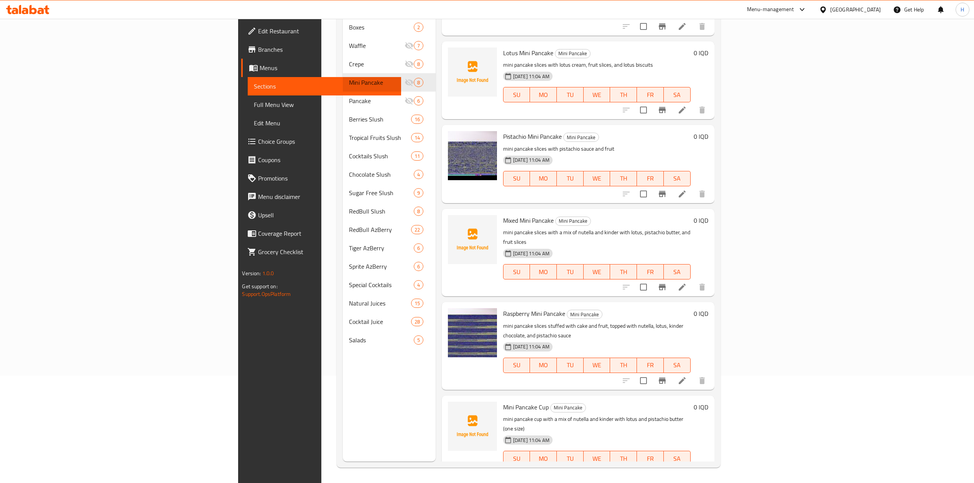
scroll to position [206, 0]
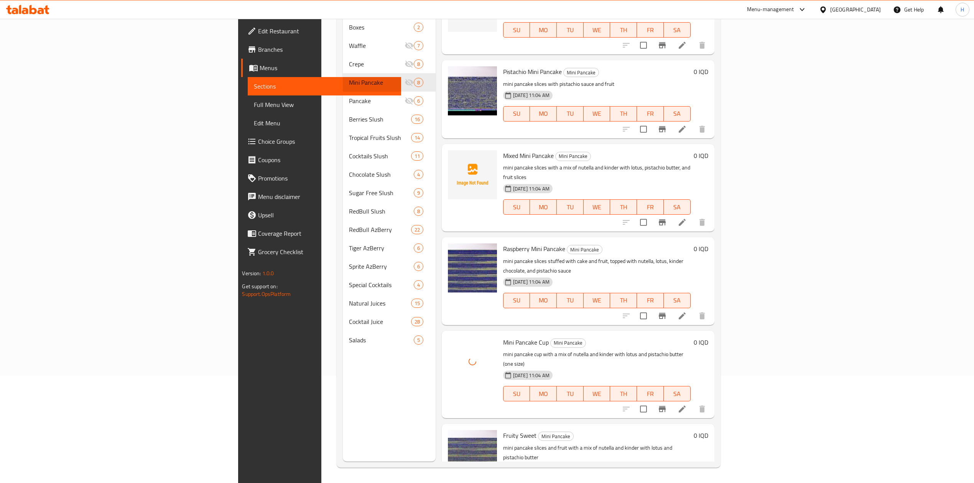
click at [436, 128] on div "Menu items Add Sort Manage items Nutella Mini Pancake Mini Pancake mini pancake…" at bounding box center [575, 220] width 279 height 483
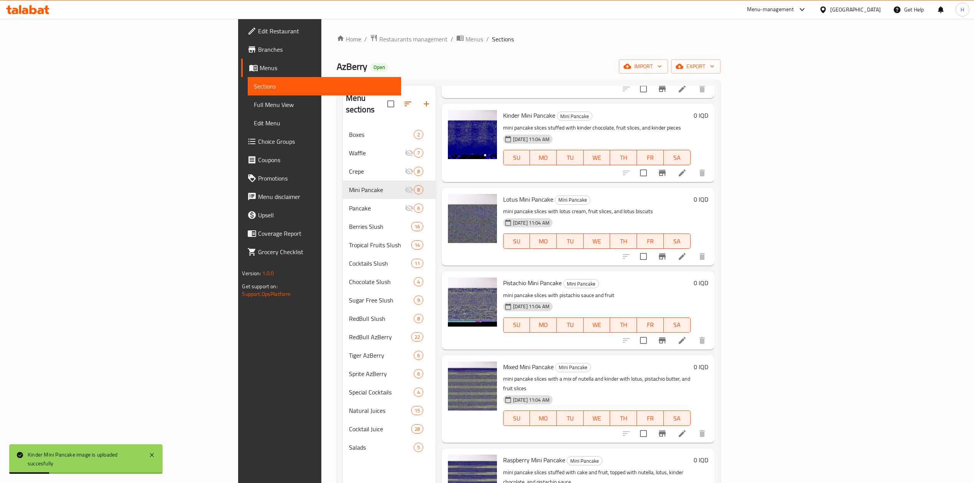
scroll to position [0, 0]
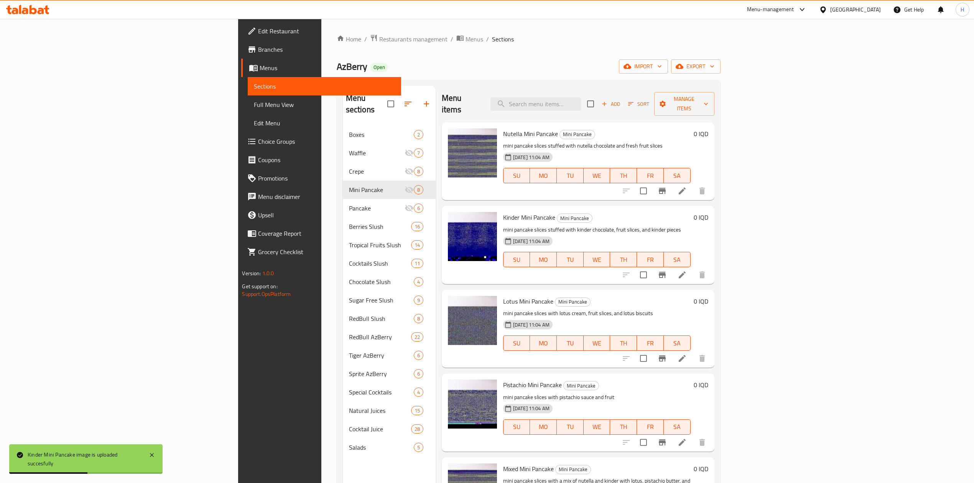
click at [535, 63] on div "AzBerry Open import export" at bounding box center [529, 66] width 384 height 14
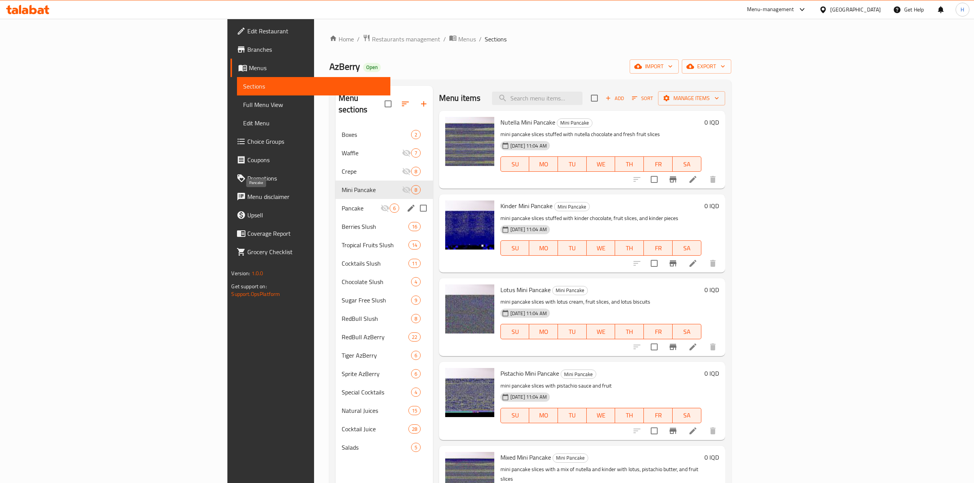
click at [342, 204] on span "Pancake" at bounding box center [361, 208] width 39 height 9
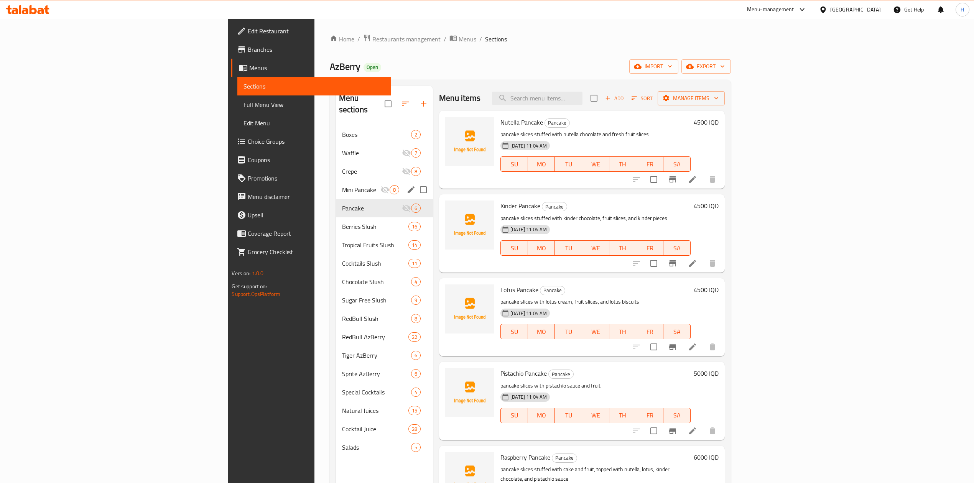
click at [336, 184] on div "Mini Pancake 8" at bounding box center [384, 190] width 97 height 18
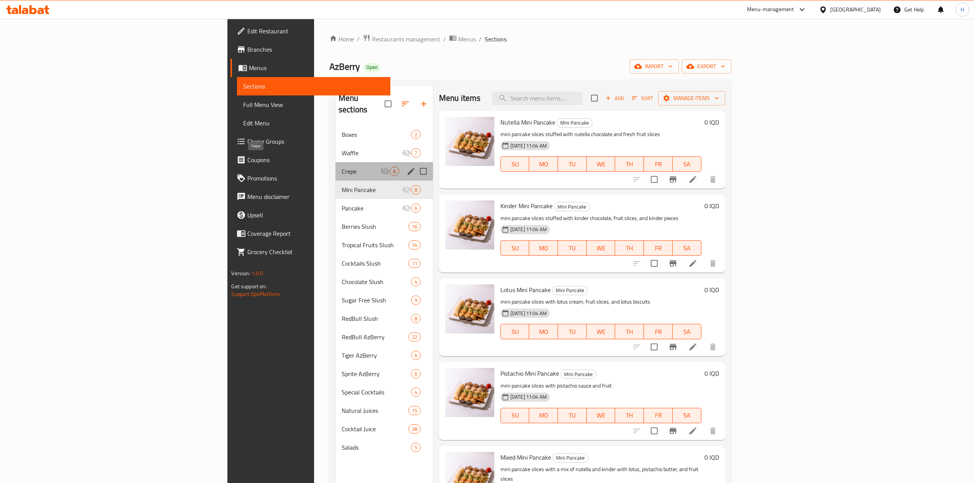
click at [342, 167] on span "Crepe" at bounding box center [361, 171] width 39 height 9
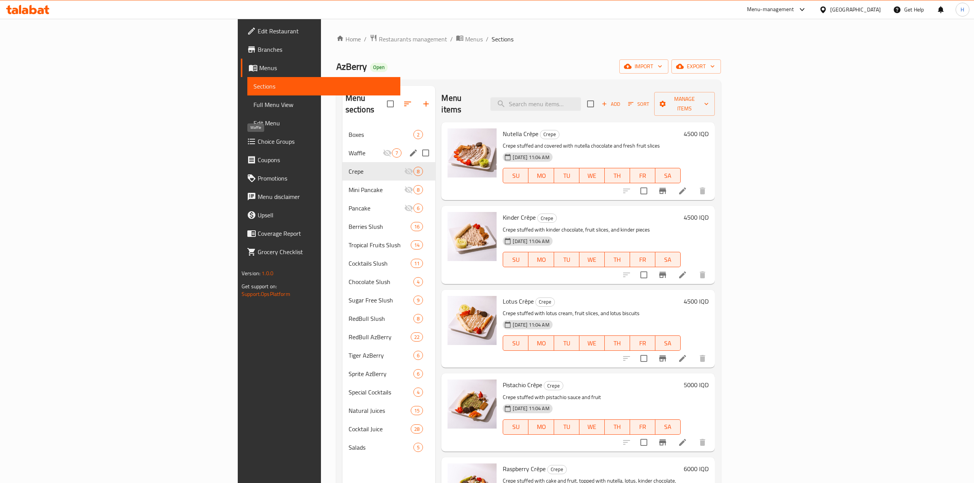
click at [349, 148] on span "Waffle" at bounding box center [366, 152] width 35 height 9
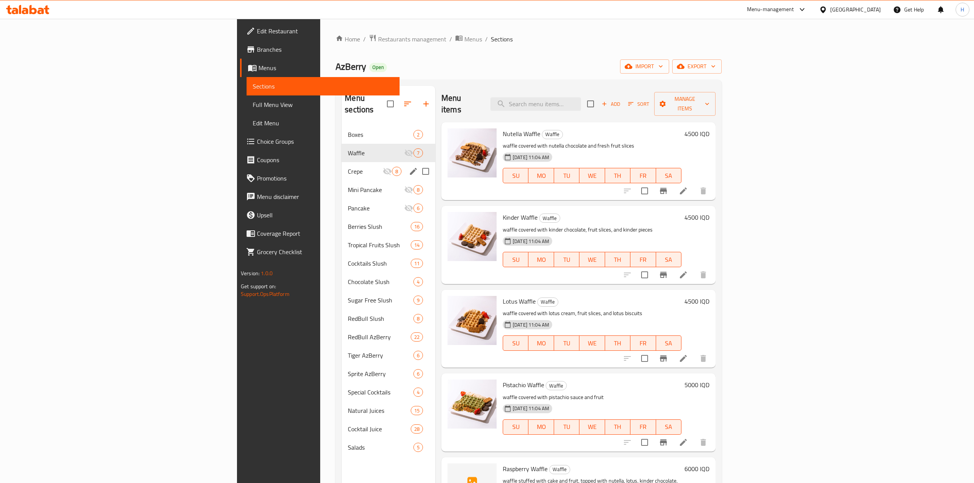
click at [348, 185] on span "Mini Pancake" at bounding box center [376, 189] width 56 height 9
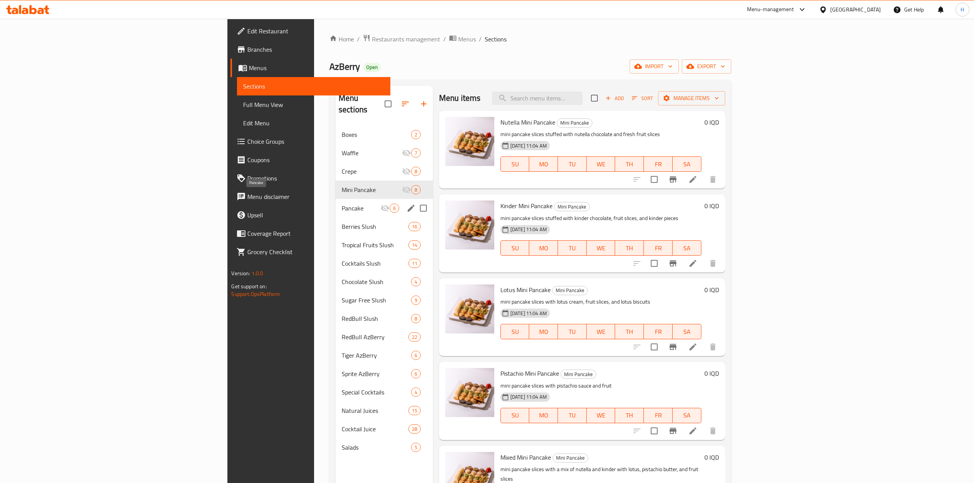
click at [342, 204] on span "Pancake" at bounding box center [361, 208] width 39 height 9
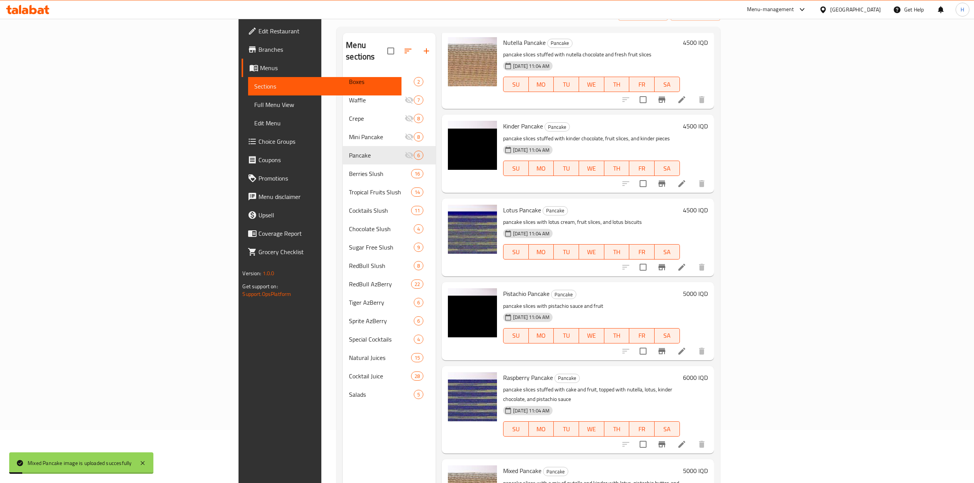
scroll to position [108, 0]
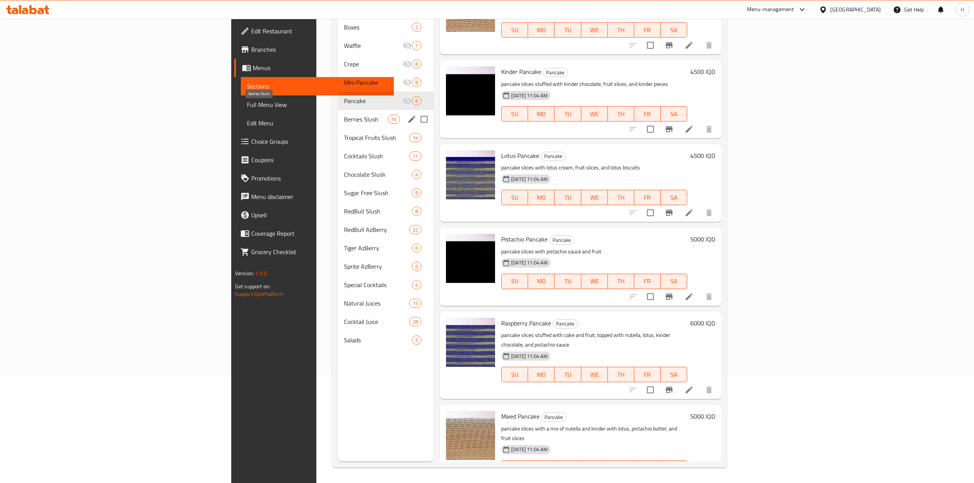
click at [344, 115] on span "Berries Slush" at bounding box center [366, 119] width 44 height 9
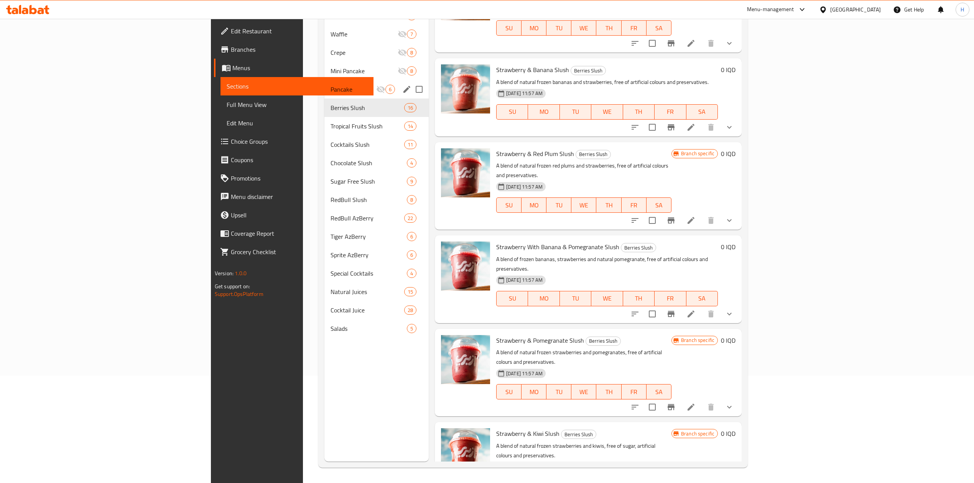
click at [331, 93] on span "Pancake" at bounding box center [354, 89] width 46 height 9
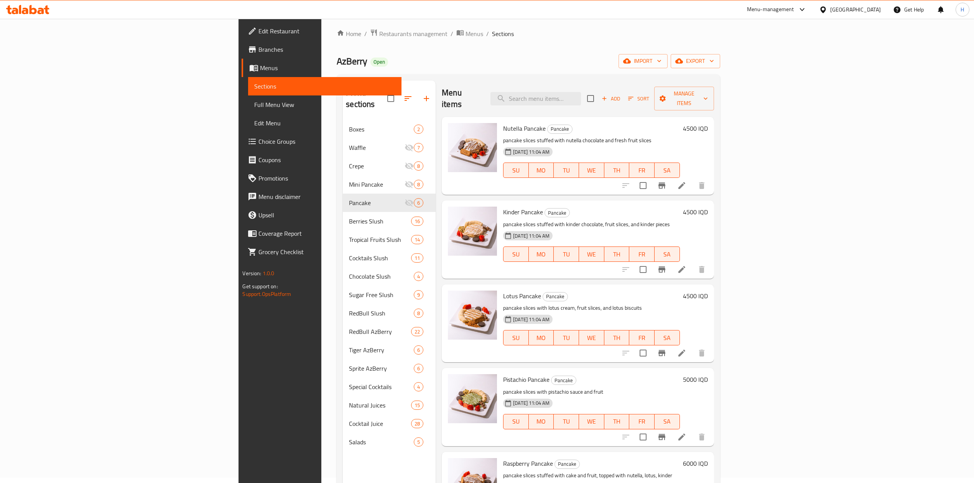
scroll to position [38, 0]
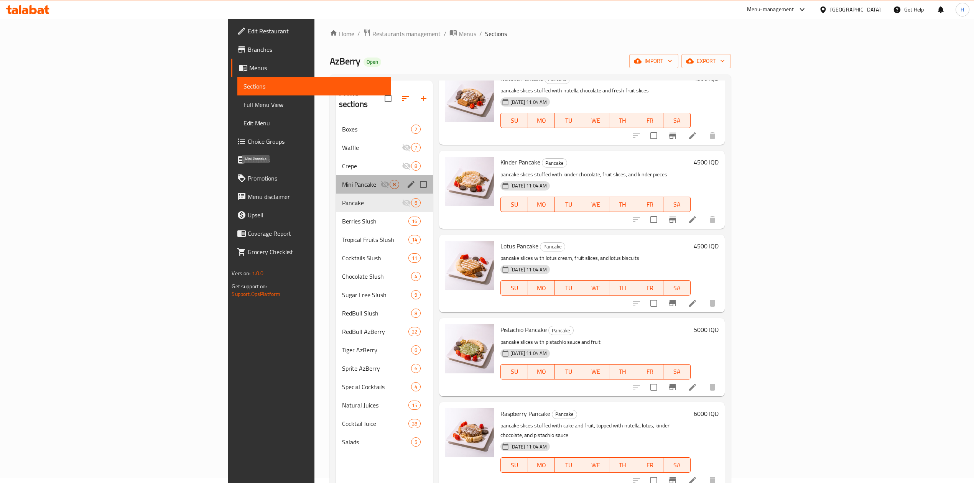
click at [342, 180] on span "Mini Pancake" at bounding box center [361, 184] width 38 height 9
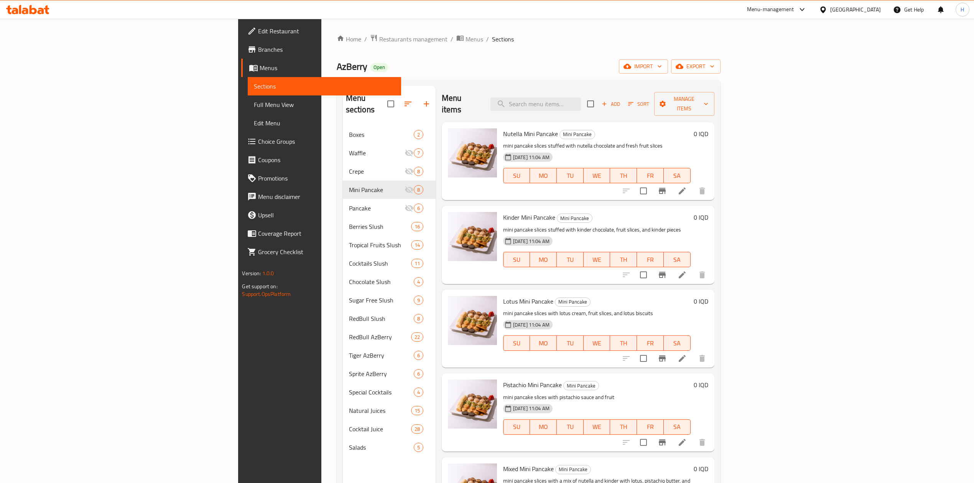
click at [687, 186] on icon at bounding box center [682, 190] width 9 height 9
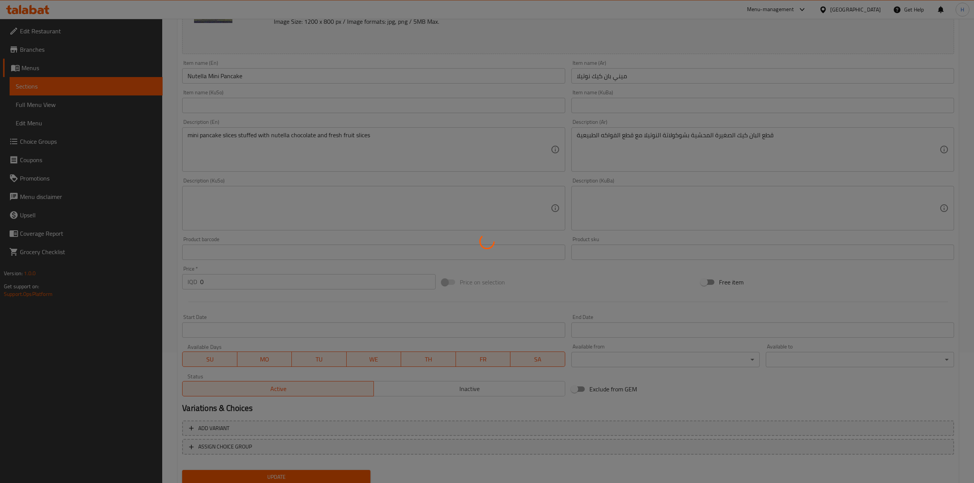
scroll to position [157, 0]
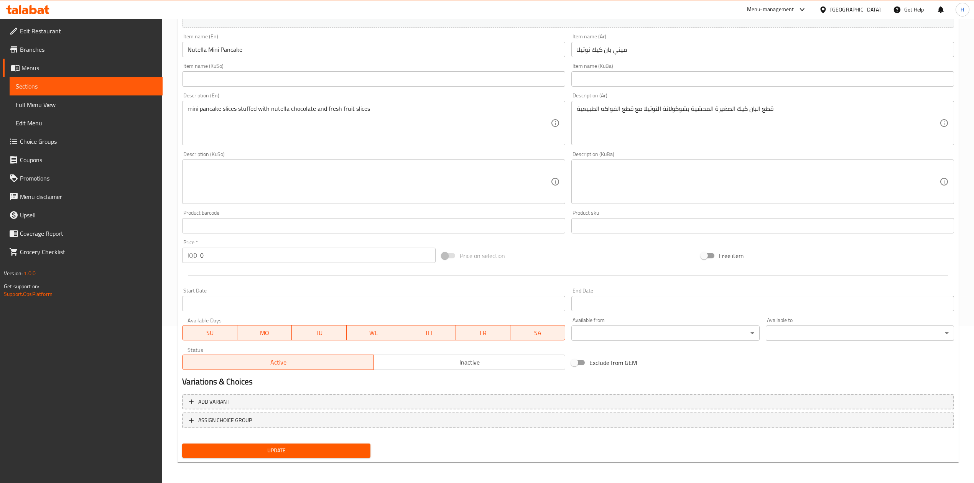
click at [246, 255] on input "0" at bounding box center [317, 255] width 235 height 15
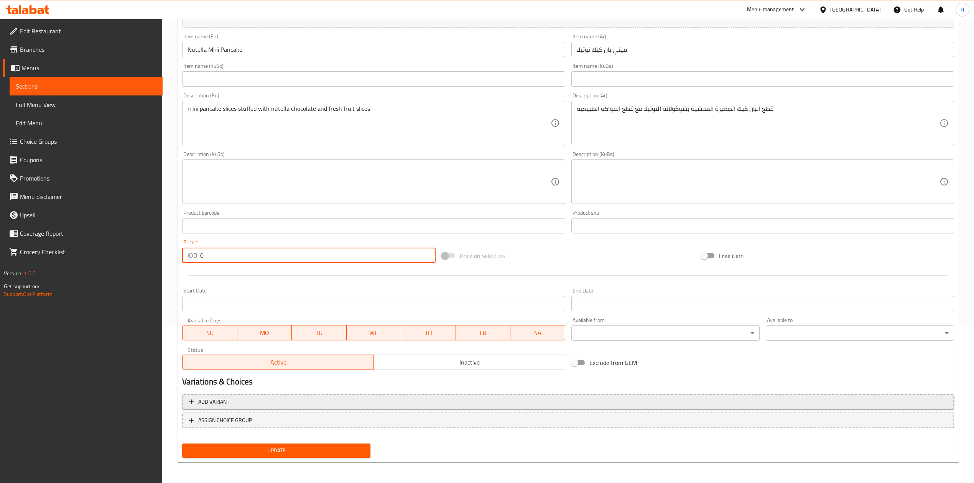
drag, startPoint x: 232, startPoint y: 408, endPoint x: 324, endPoint y: 387, distance: 94.4
click at [233, 407] on button "Add variant" at bounding box center [568, 402] width 772 height 16
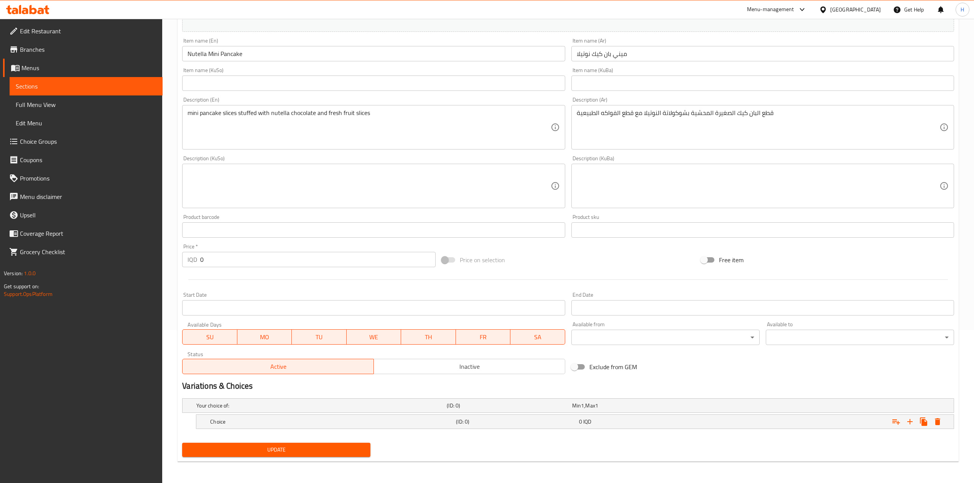
scroll to position [154, 0]
click at [915, 426] on button "Expand" at bounding box center [910, 422] width 14 height 14
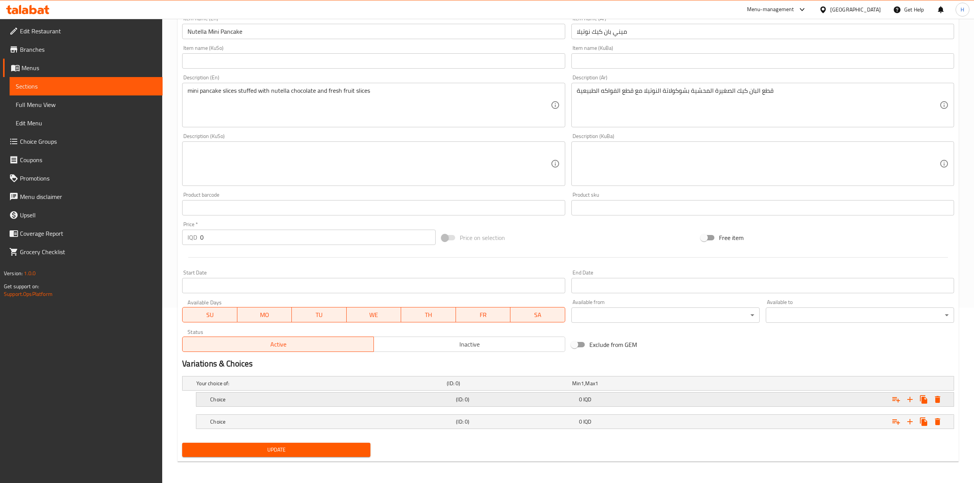
click at [262, 396] on h5 "Choice" at bounding box center [331, 400] width 243 height 8
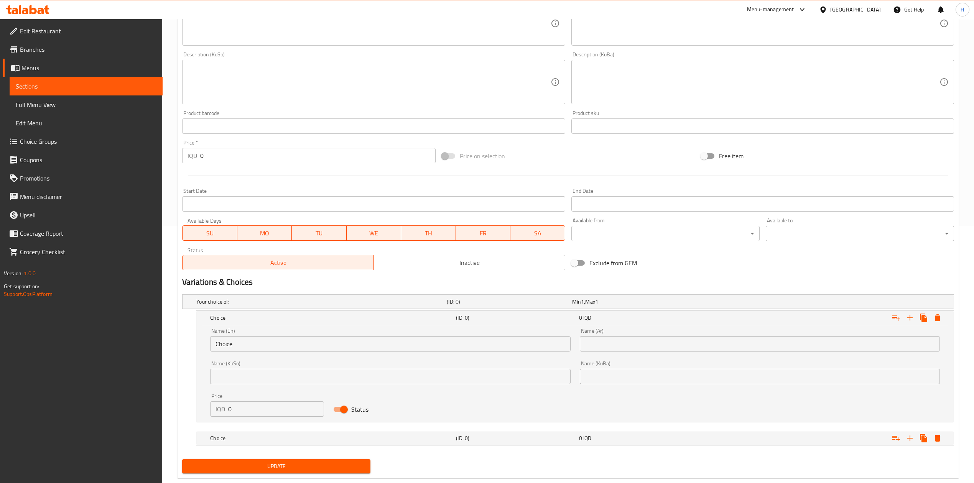
scroll to position [258, 0]
click at [239, 345] on input "Choice" at bounding box center [390, 342] width 360 height 15
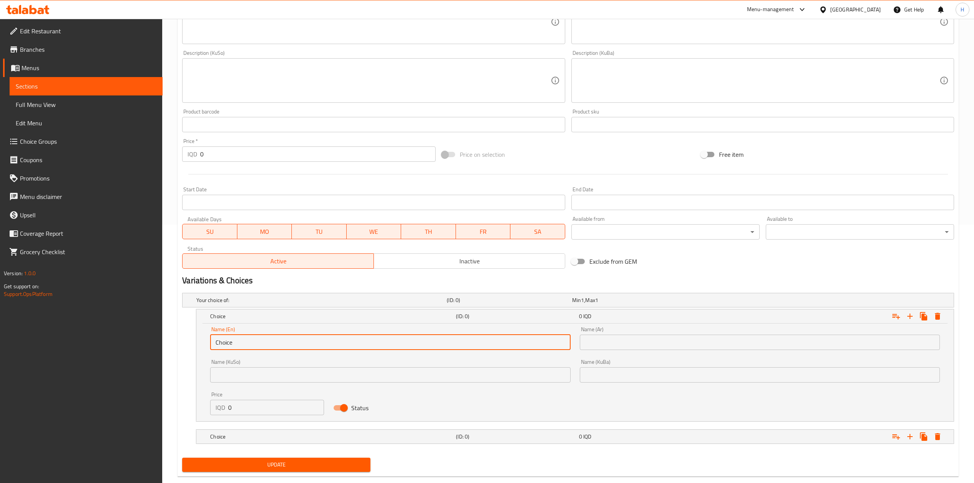
click at [239, 345] on input "Choice" at bounding box center [390, 342] width 360 height 15
type input "Small 8 pieces"
click at [604, 341] on input "text" at bounding box center [760, 342] width 360 height 15
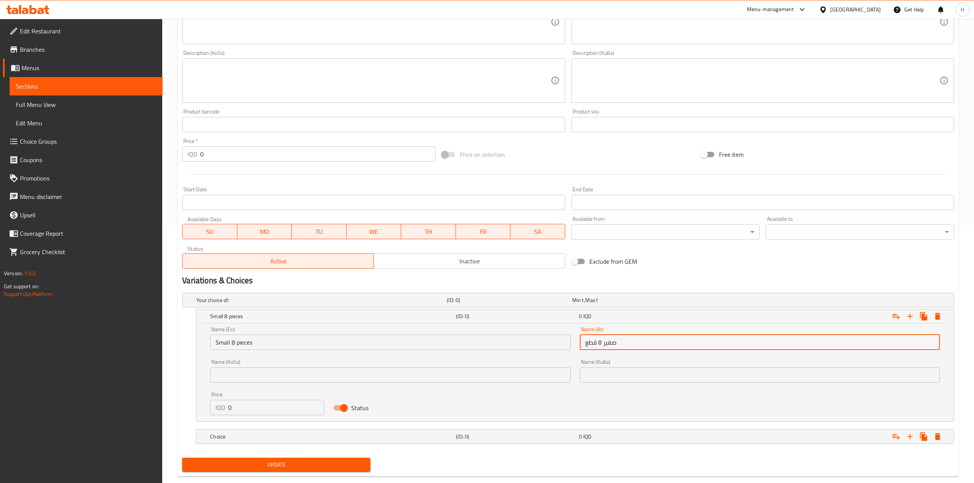
type input "صغير 8 قطع"
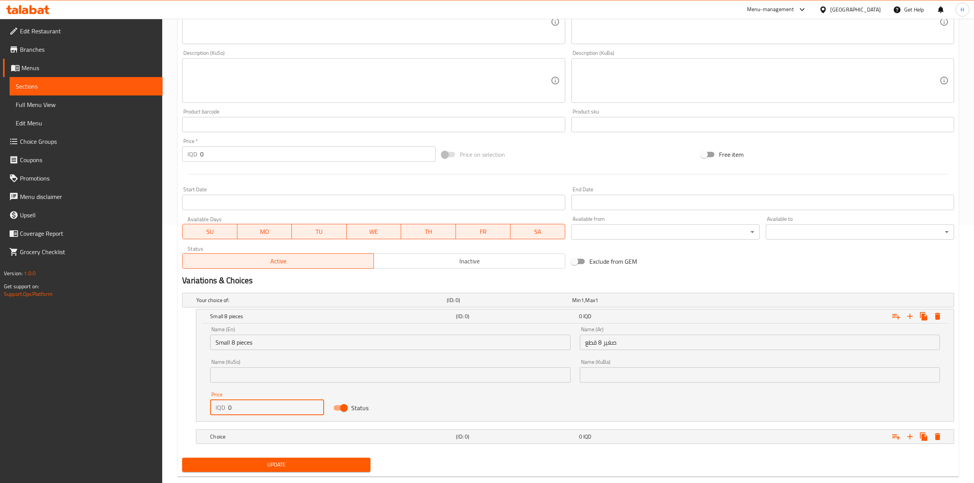
click at [264, 403] on input "0" at bounding box center [276, 407] width 96 height 15
type input "3500"
click at [266, 447] on nav at bounding box center [568, 449] width 772 height 6
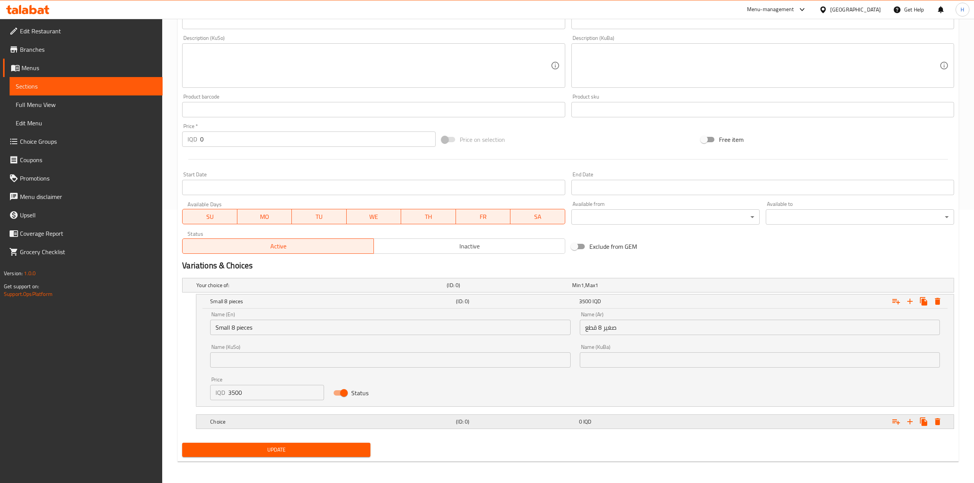
click at [235, 422] on h5 "Choice" at bounding box center [331, 422] width 243 height 8
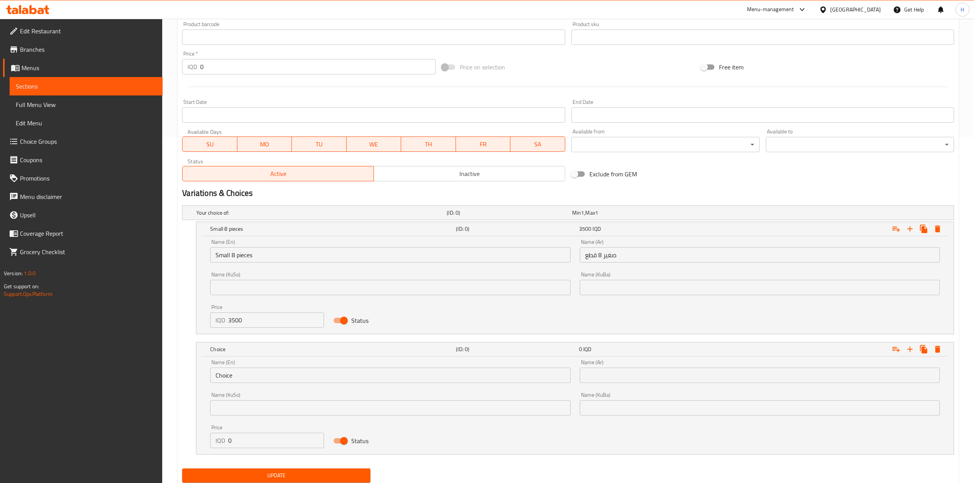
scroll to position [351, 0]
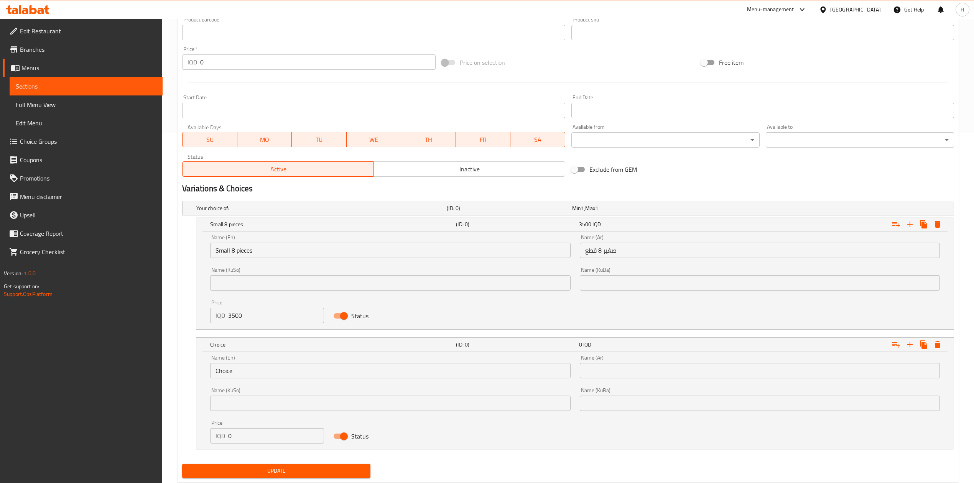
click at [241, 374] on input "Choice" at bounding box center [390, 370] width 360 height 15
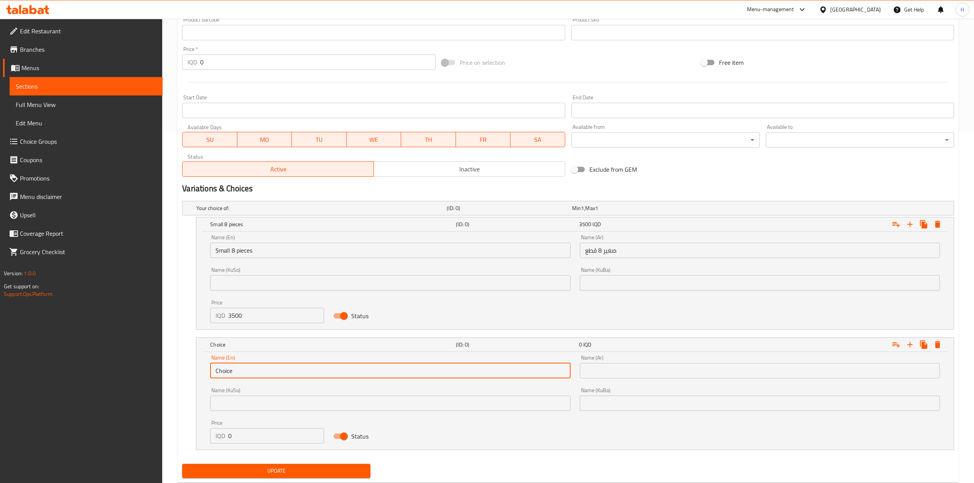
click at [241, 374] on input "Choice" at bounding box center [390, 370] width 360 height 15
drag, startPoint x: 240, startPoint y: 375, endPoint x: 245, endPoint y: 376, distance: 4.7
click at [240, 375] on input "text" at bounding box center [390, 370] width 360 height 15
type input "Large 15 Pieces"
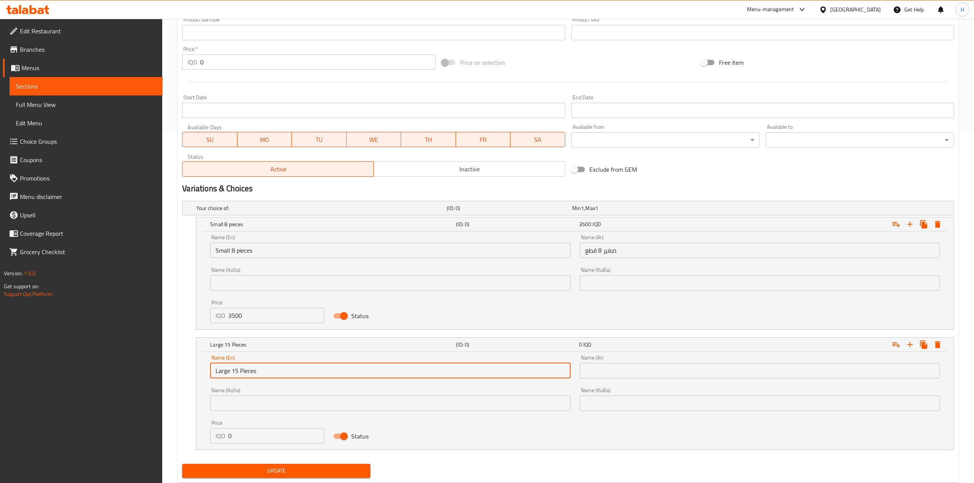
click at [596, 370] on input "text" at bounding box center [760, 370] width 360 height 15
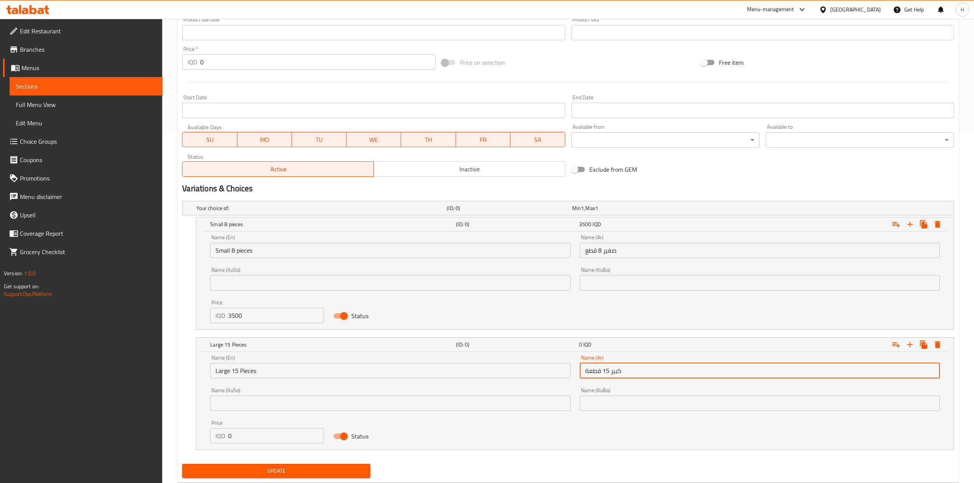
type input "كبير 15 قطعة"
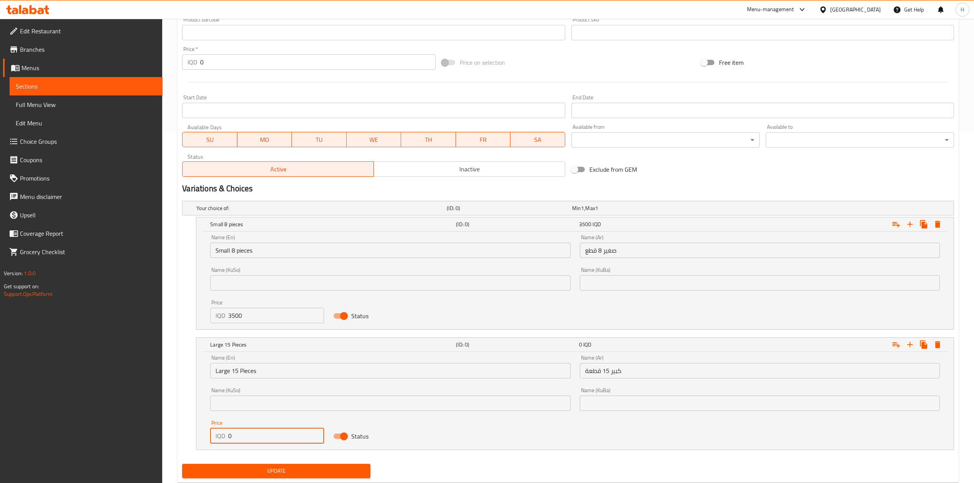
click at [249, 434] on input "0" at bounding box center [276, 435] width 96 height 15
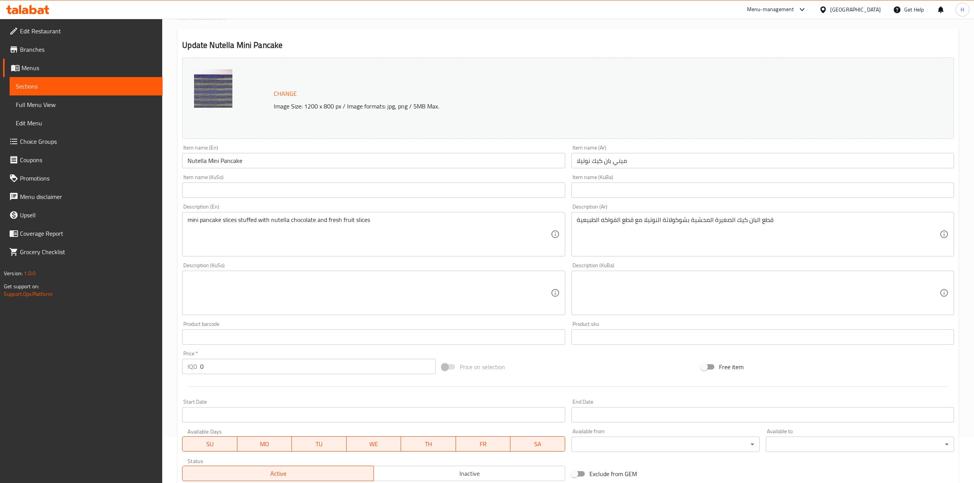
scroll to position [0, 0]
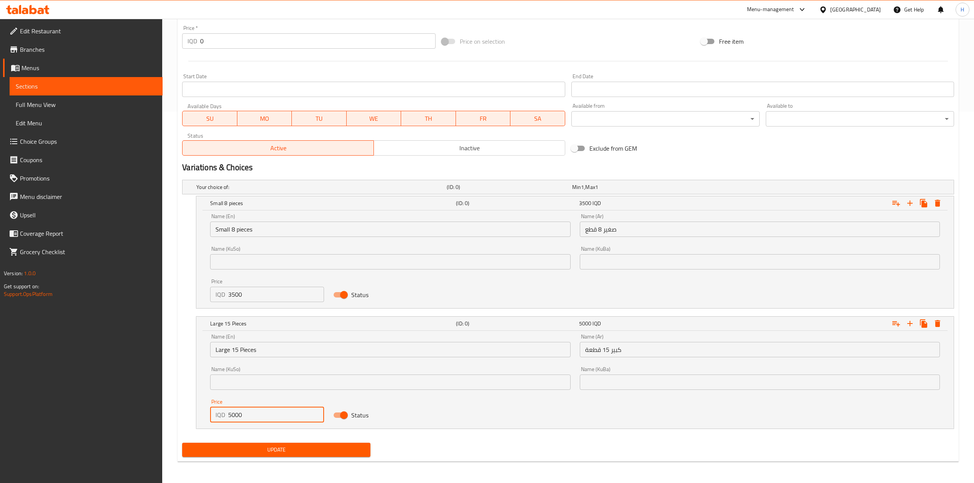
type input "5000"
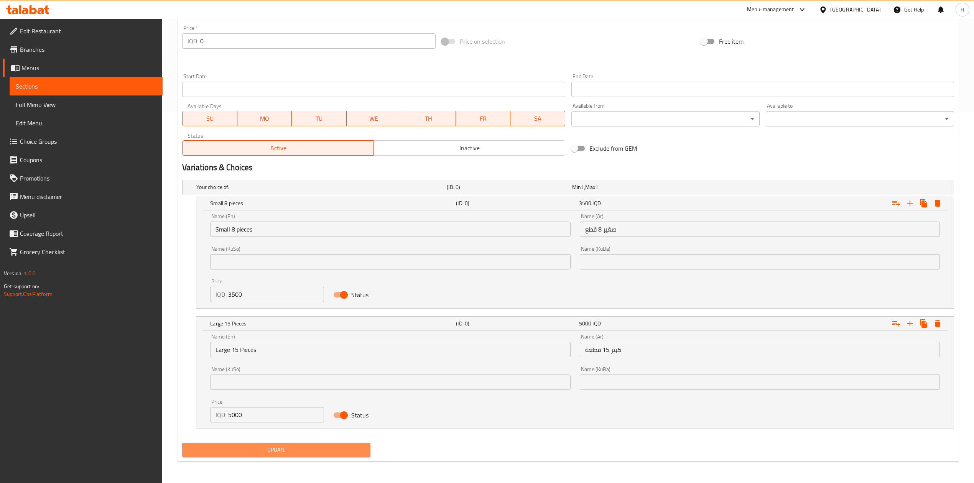
drag, startPoint x: 266, startPoint y: 446, endPoint x: 451, endPoint y: 286, distance: 244.9
click at [267, 446] on span "Update" at bounding box center [276, 450] width 176 height 10
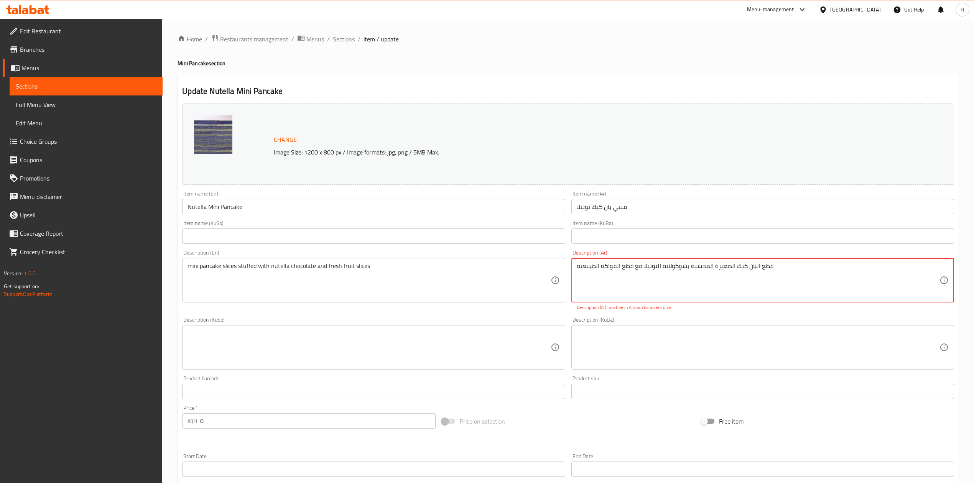
click at [660, 267] on textarea "قطع البان كیك الصغیرة المحشیة بشوكولاتة النوتیلا مع قطع الفواكه الطبیعیة" at bounding box center [758, 280] width 363 height 36
click at [641, 272] on textarea "قطع البان كیك الصغیرة المحشیة بشوكولاتة النوتیلا مع قطع الفواكه الطبیعیة" at bounding box center [758, 280] width 363 height 36
click at [723, 268] on textarea "قطع البان كیك الصغیرة المحشیة بشوكولاتة النوتیلا مع قطع الفواكه الطبیعیة" at bounding box center [758, 280] width 363 height 36
drag, startPoint x: 718, startPoint y: 316, endPoint x: 713, endPoint y: 319, distance: 6.7
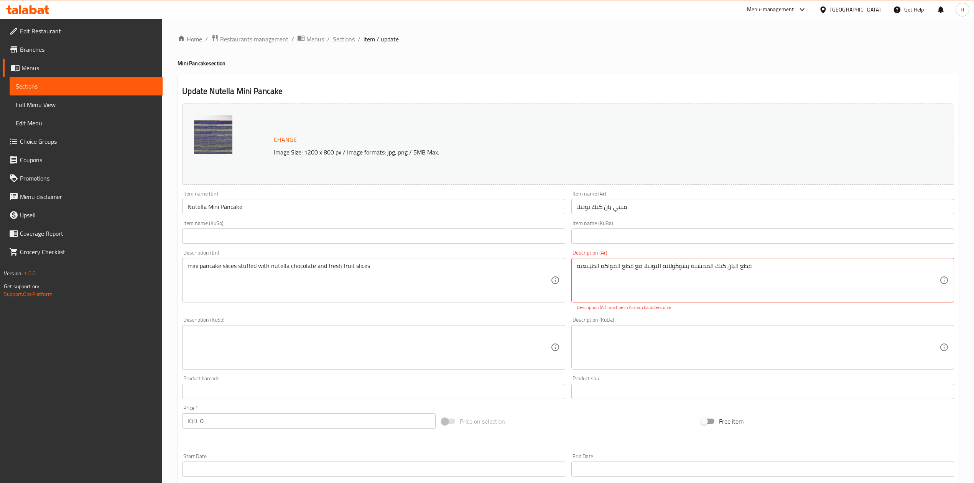
click at [717, 316] on div "Description (KuBa) Description (KuBa)" at bounding box center [762, 343] width 389 height 59
click at [698, 285] on textarea "قطع البان كیك المحشیة بشوكولاتة النوتیلا مع قطع الفواكه الطبیعیة" at bounding box center [758, 280] width 363 height 36
click at [706, 264] on textarea "قطع البان كیك المحشیة بشوكولاتة النوتیلا مع قطع الفواكه الطبیعیة" at bounding box center [758, 280] width 363 height 36
drag, startPoint x: 689, startPoint y: 266, endPoint x: 525, endPoint y: 272, distance: 163.9
click at [525, 272] on div "Change Image Size: 1200 x 800 px / Image formats: jpg, png / 5MB Max. Item name…" at bounding box center [568, 319] width 778 height 438
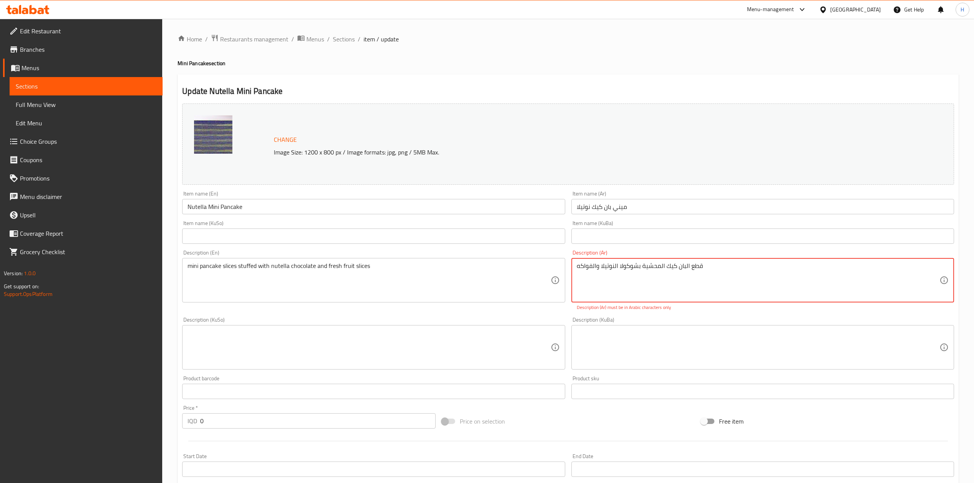
click at [652, 318] on div "Description (KuBa) Description (KuBa)" at bounding box center [762, 343] width 383 height 53
drag, startPoint x: 663, startPoint y: 316, endPoint x: 716, endPoint y: 304, distance: 53.9
click at [666, 316] on div "Description (KuBa) Description (KuBa)" at bounding box center [762, 343] width 389 height 59
click at [729, 301] on div "قطع البان كیك المحشیة بشوكولا النوتيلا والفواكه Description (Ar)" at bounding box center [762, 280] width 383 height 44
click at [700, 266] on textarea "قطع البان كیك المحشیة بشوكولا النوتيلا والفواكه" at bounding box center [758, 280] width 363 height 36
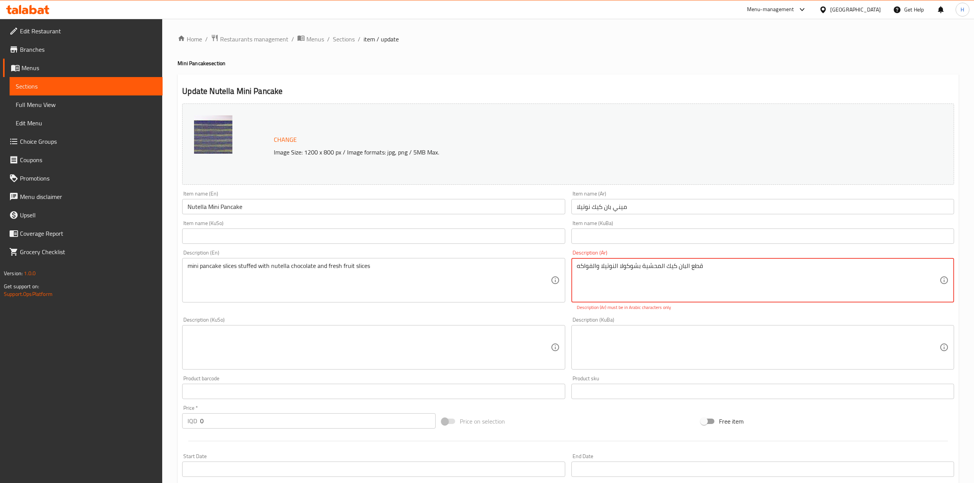
click at [700, 266] on textarea "قطع البان كیك المحشیة بشوكولا النوتيلا والفواكه" at bounding box center [758, 280] width 363 height 36
type textarea "ق"
click at [583, 334] on textarea at bounding box center [758, 347] width 363 height 36
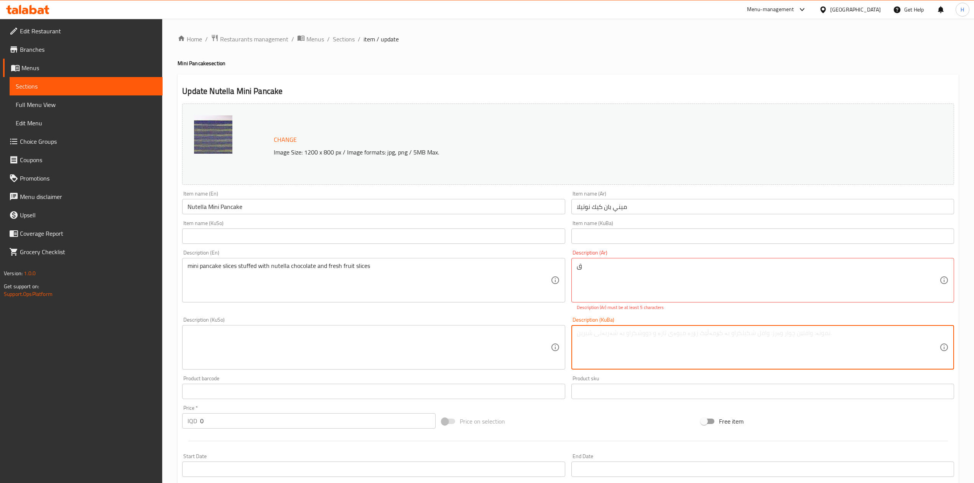
click at [541, 307] on div "Description (En) mini pancake slices stuffed with nutella chocolate and fresh f…" at bounding box center [373, 280] width 389 height 67
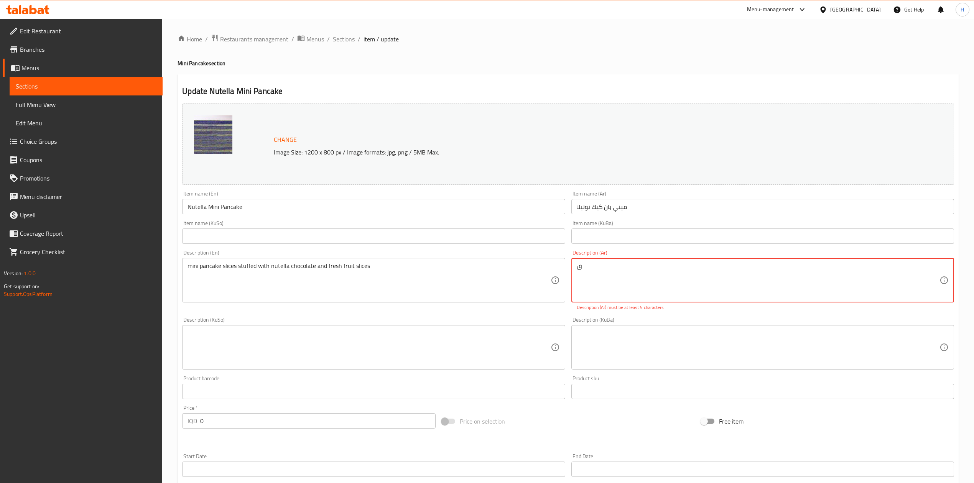
click at [645, 268] on textarea "ق" at bounding box center [758, 280] width 363 height 36
click at [644, 267] on textarea at bounding box center [758, 280] width 363 height 36
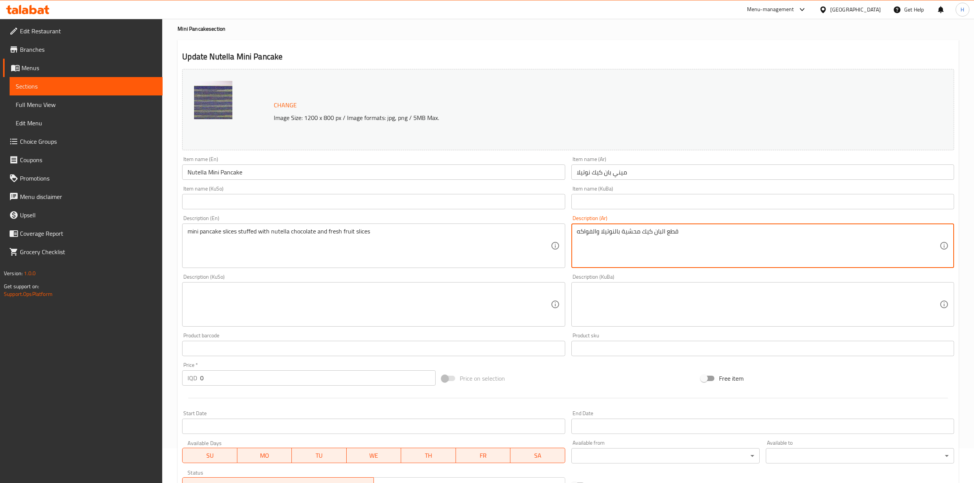
scroll to position [358, 0]
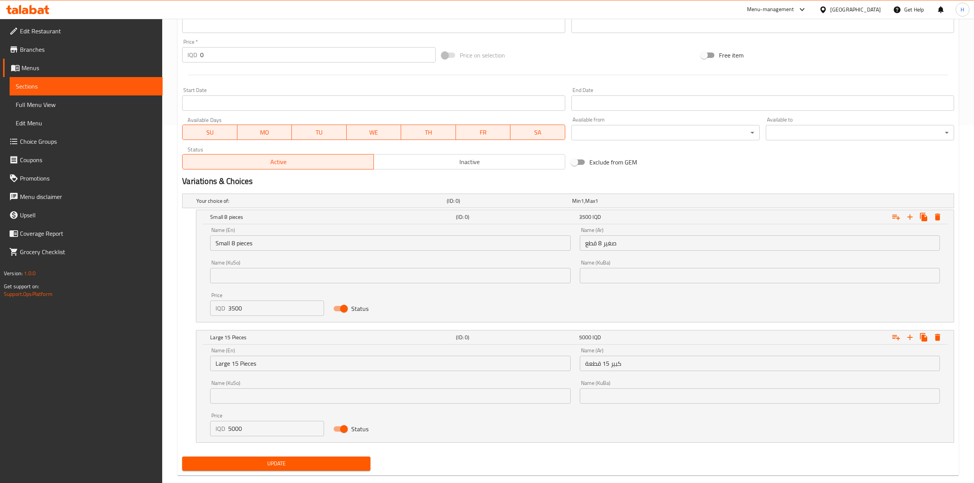
type textarea "قطع البان كيك محشية بالنوتيلا والفواكه"
click at [288, 465] on span "Update" at bounding box center [276, 464] width 176 height 10
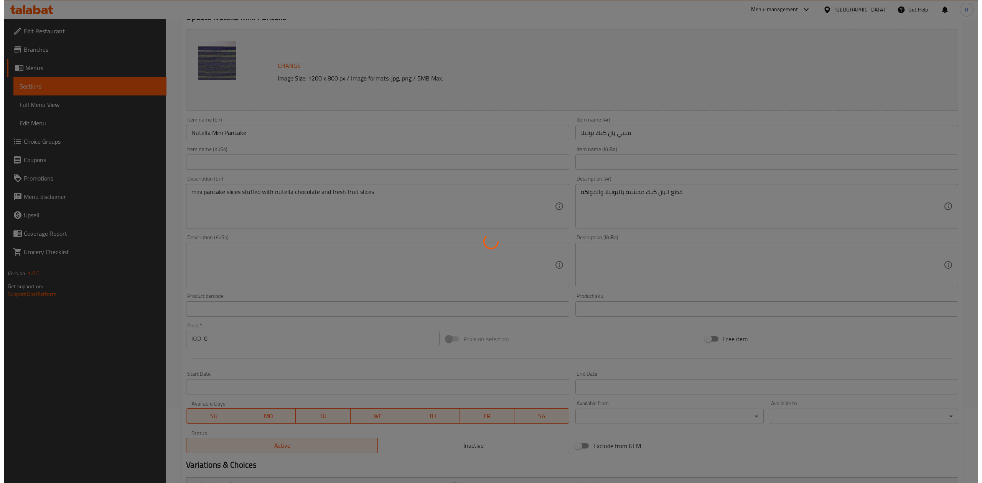
scroll to position [0, 0]
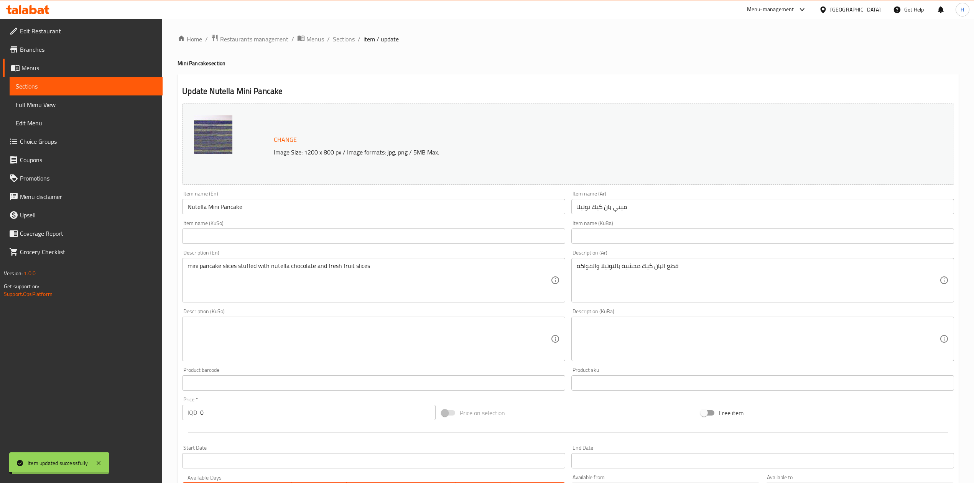
click at [344, 39] on span "Sections" at bounding box center [344, 39] width 22 height 9
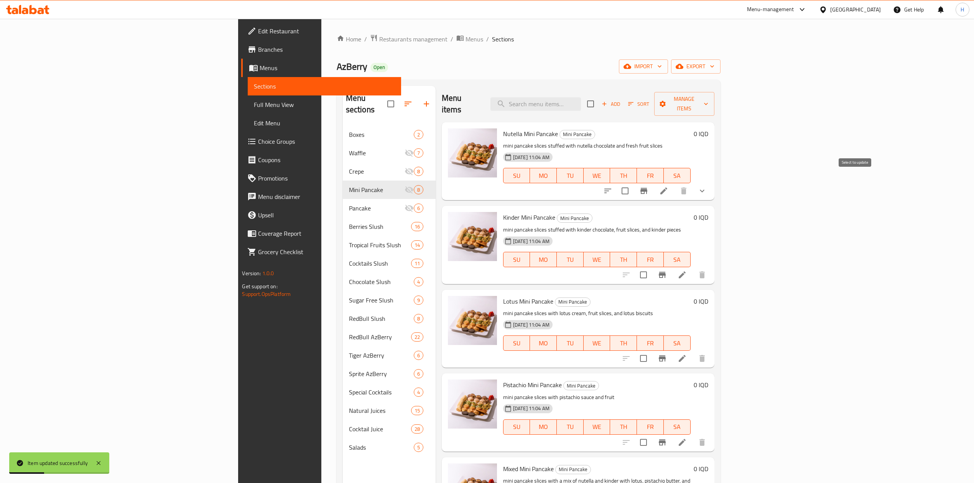
click at [633, 183] on input "checkbox" at bounding box center [625, 191] width 16 height 16
checkbox input "true"
click at [708, 97] on span "Manage items" at bounding box center [684, 103] width 48 height 19
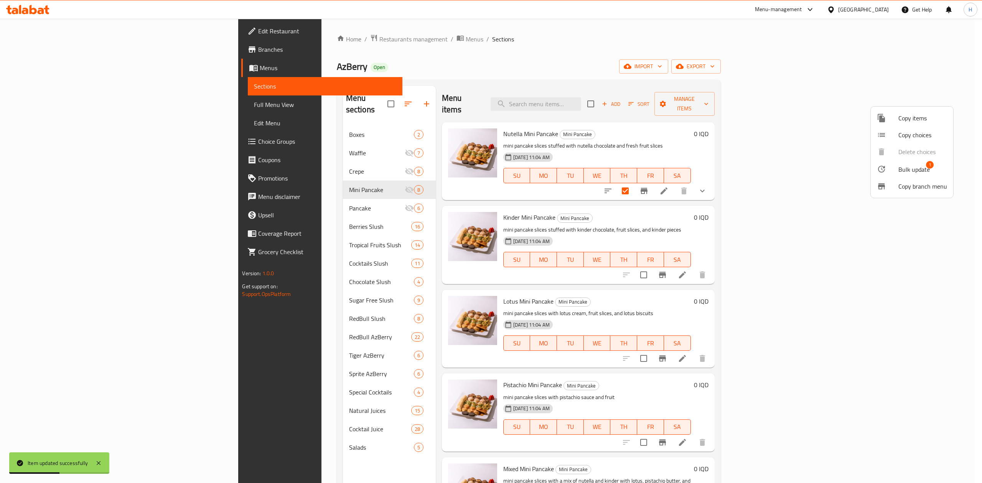
click at [894, 130] on li "Copy choices" at bounding box center [912, 135] width 82 height 17
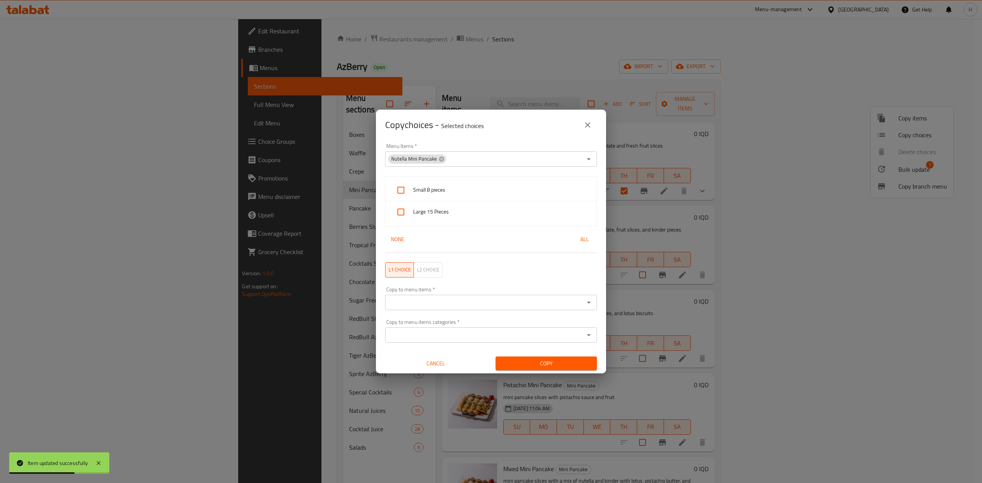
click at [407, 188] on input "checkbox" at bounding box center [401, 190] width 18 height 18
checkbox input "true"
click at [430, 215] on span "Large 15 Pieces" at bounding box center [501, 212] width 177 height 10
checkbox input "true"
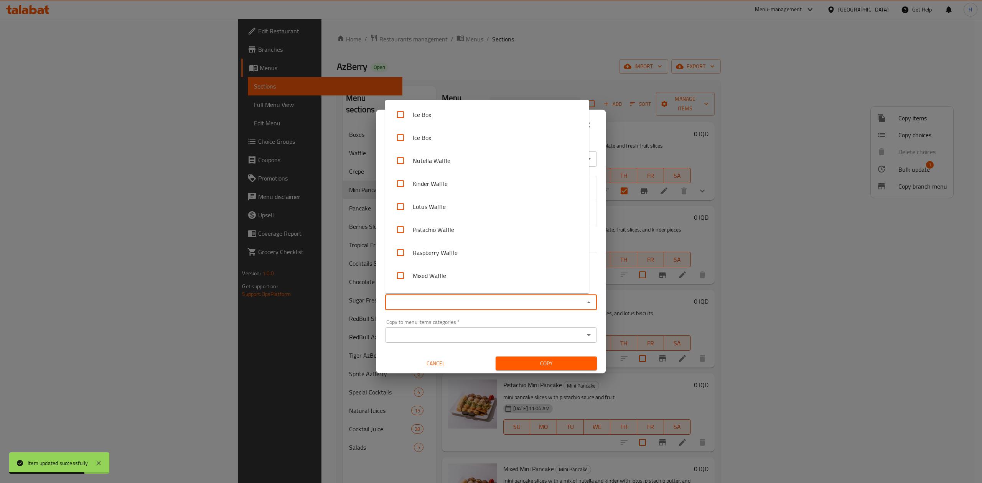
click at [406, 304] on input "Copy to menu items   *" at bounding box center [484, 302] width 194 height 11
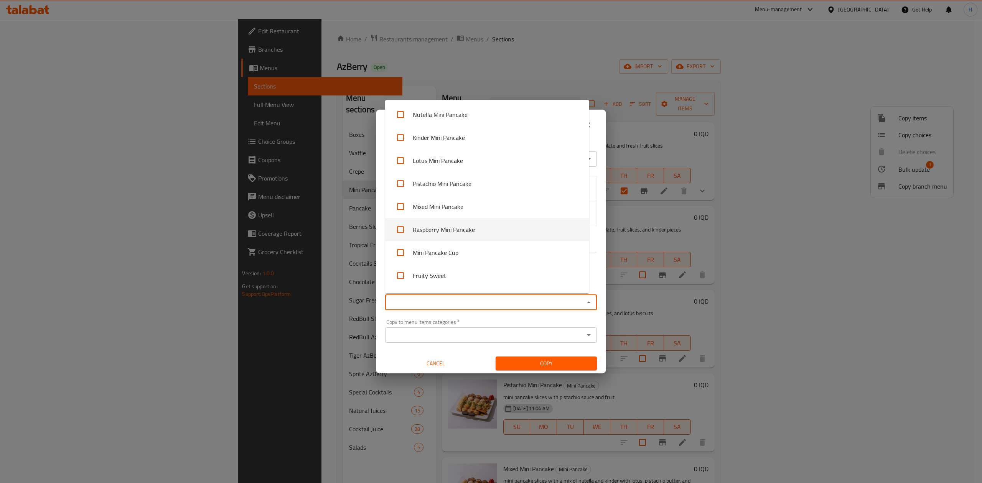
scroll to position [409, 0]
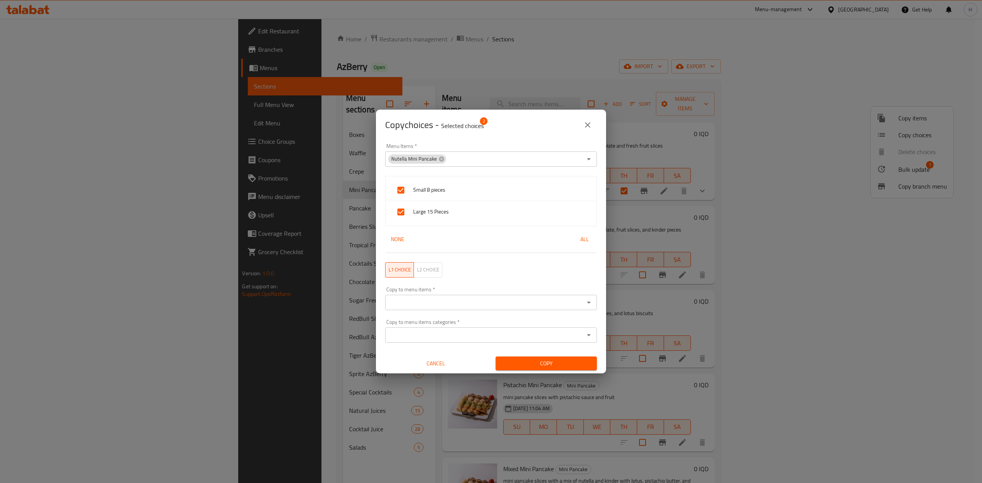
click at [425, 300] on input "Copy to menu items   *" at bounding box center [484, 302] width 194 height 11
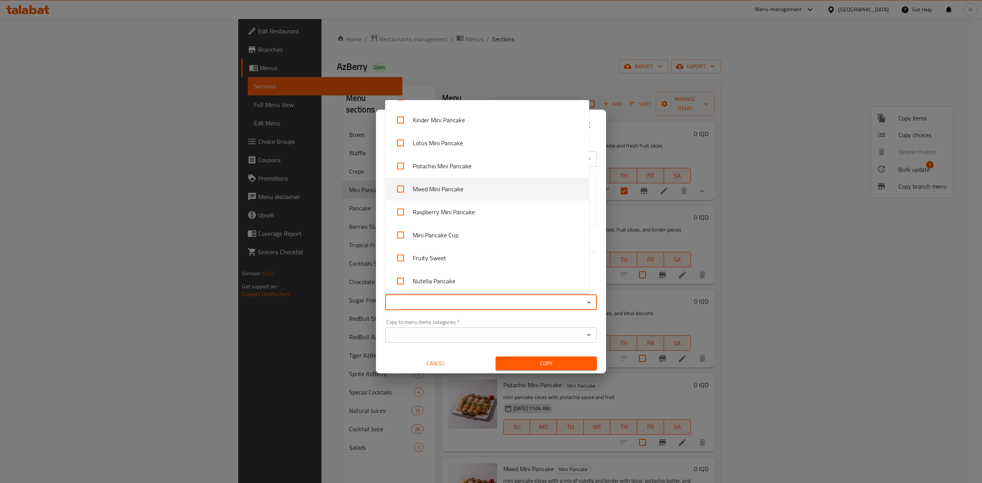
scroll to position [460, 0]
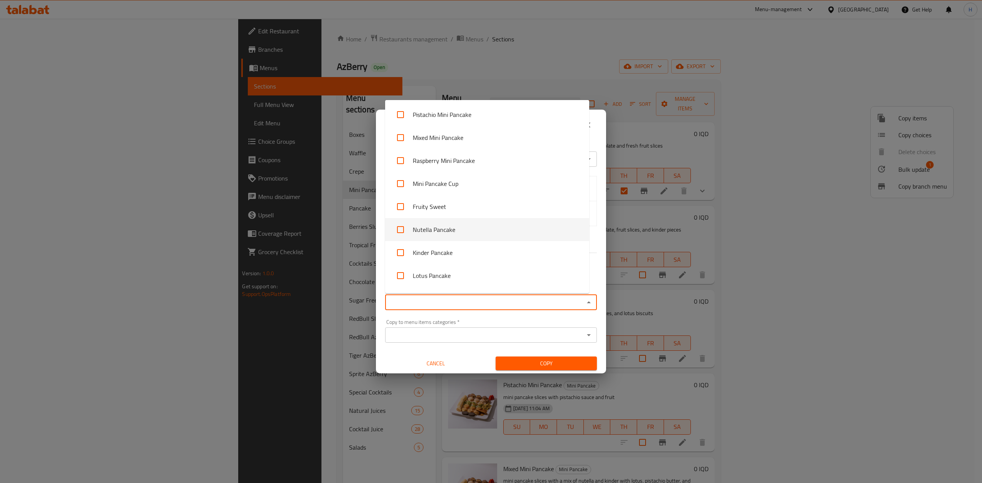
drag, startPoint x: 445, startPoint y: 269, endPoint x: 459, endPoint y: 212, distance: 59.2
click at [458, 234] on ul "Ice Box Ice Box Nutella Waffle Kinder Waffle Lotus Waffle Pistachio Waffle Rasp…" at bounding box center [487, 196] width 204 height 193
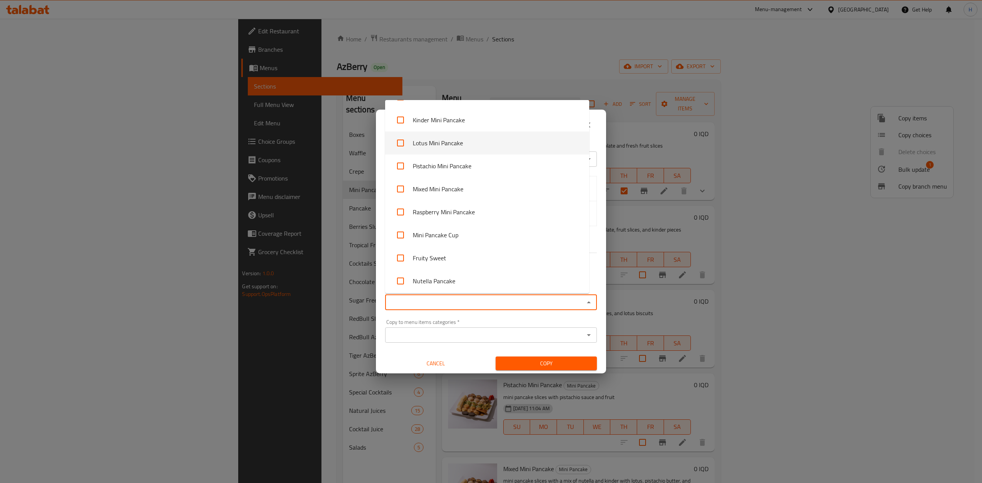
click at [445, 145] on li "Lotus Mini Pancake" at bounding box center [487, 143] width 204 height 23
checkbox input "true"
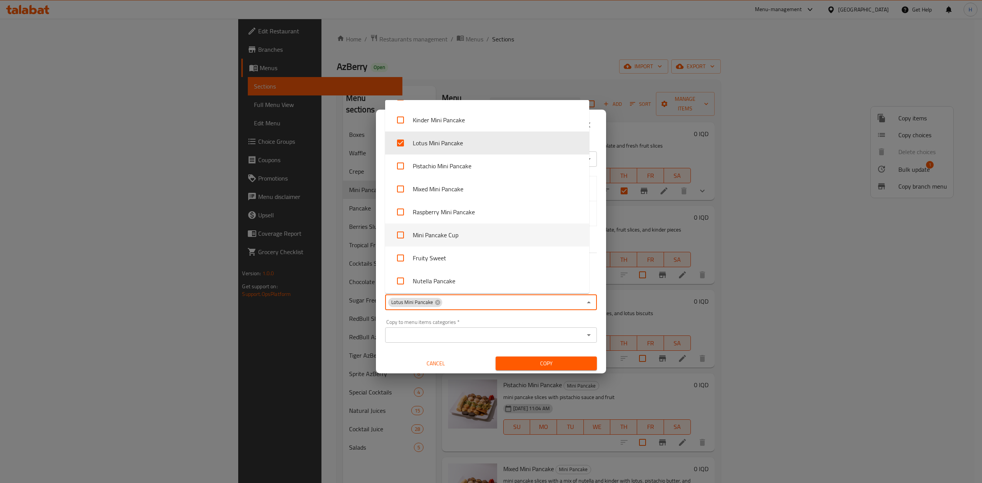
scroll to position [358, 0]
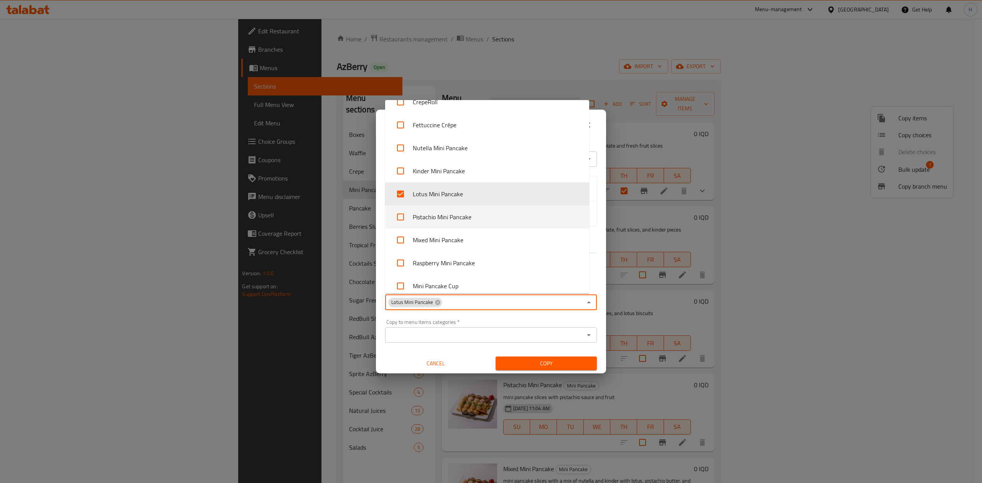
click at [421, 212] on li "Pistachio Mini Pancake" at bounding box center [487, 217] width 204 height 23
checkbox input "true"
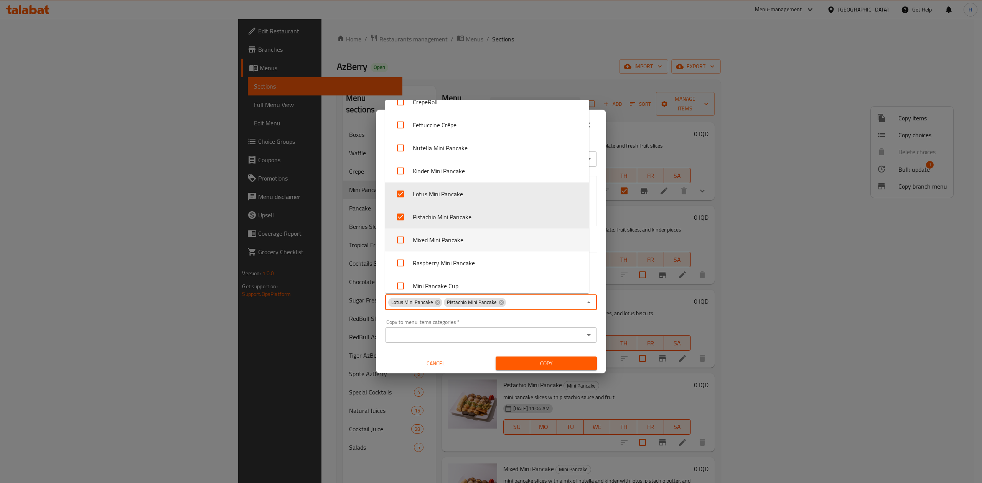
click at [459, 241] on li "Mixed Mini Pancake" at bounding box center [487, 240] width 204 height 23
checkbox input "true"
click at [412, 364] on span "Cancel" at bounding box center [435, 364] width 95 height 10
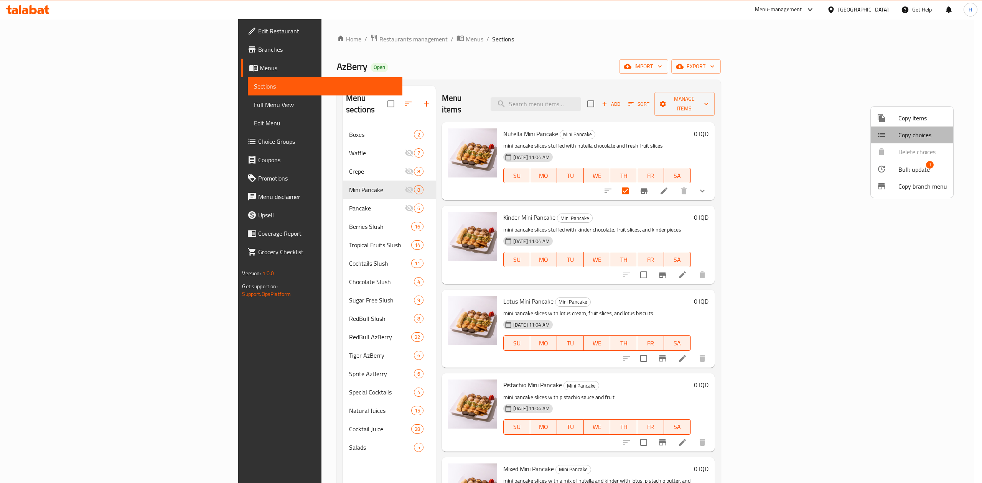
click at [937, 130] on li "Copy choices" at bounding box center [912, 135] width 82 height 17
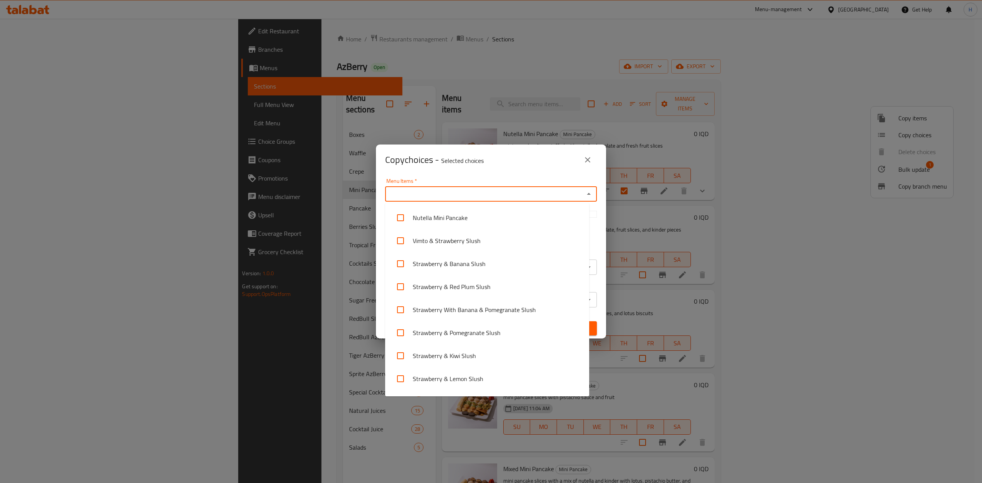
click at [449, 189] on input "Menu Items   *" at bounding box center [484, 194] width 194 height 11
click at [493, 185] on div "Menu Items   * Menu Items *" at bounding box center [491, 189] width 212 height 23
click at [570, 178] on div "Menu Items   * Menu Items *" at bounding box center [491, 189] width 212 height 23
click at [453, 220] on li "Nutella Mini Pancake" at bounding box center [487, 217] width 204 height 23
checkbox input "true"
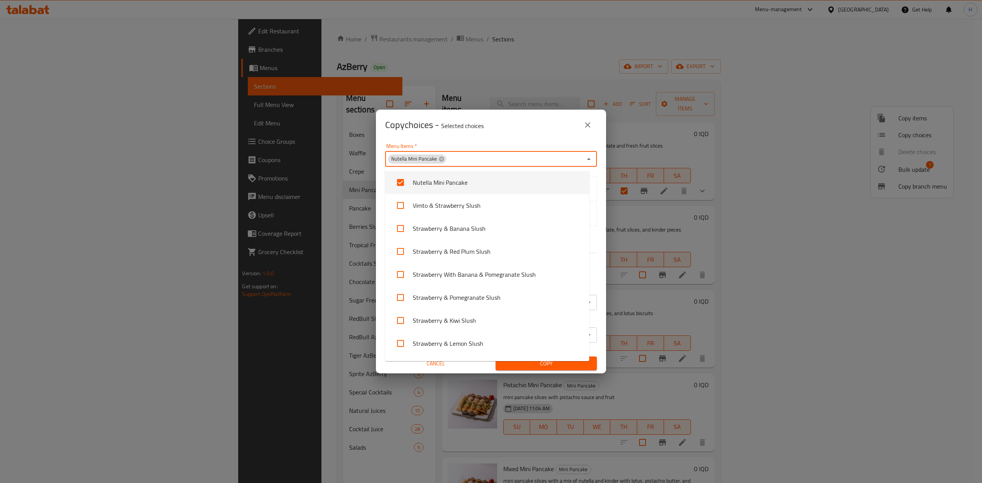
click at [502, 145] on div "Menu Items   * Nutella Mini Pancake Menu Items *" at bounding box center [491, 154] width 212 height 23
click at [485, 133] on div "Copy choices - Selected choices 0" at bounding box center [491, 125] width 212 height 18
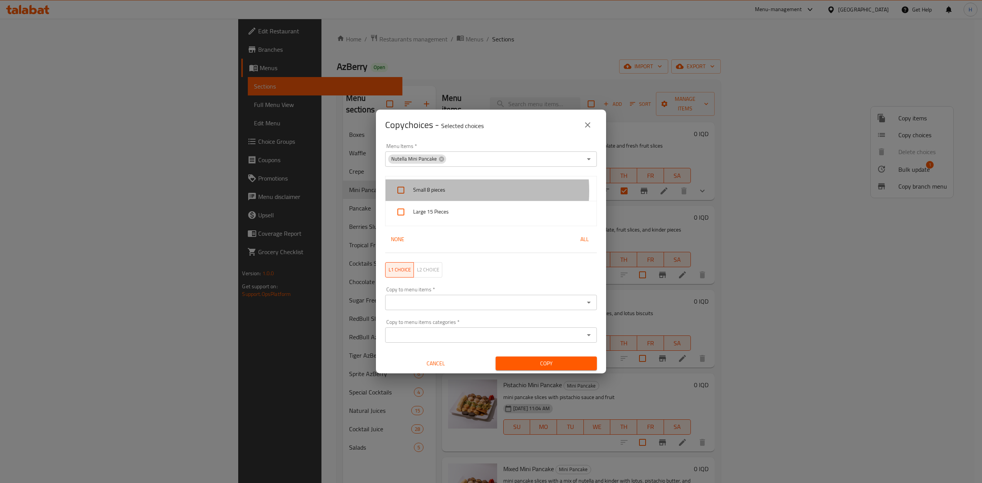
click at [441, 191] on span "Small 8 pieces" at bounding box center [501, 190] width 177 height 10
checkbox input "true"
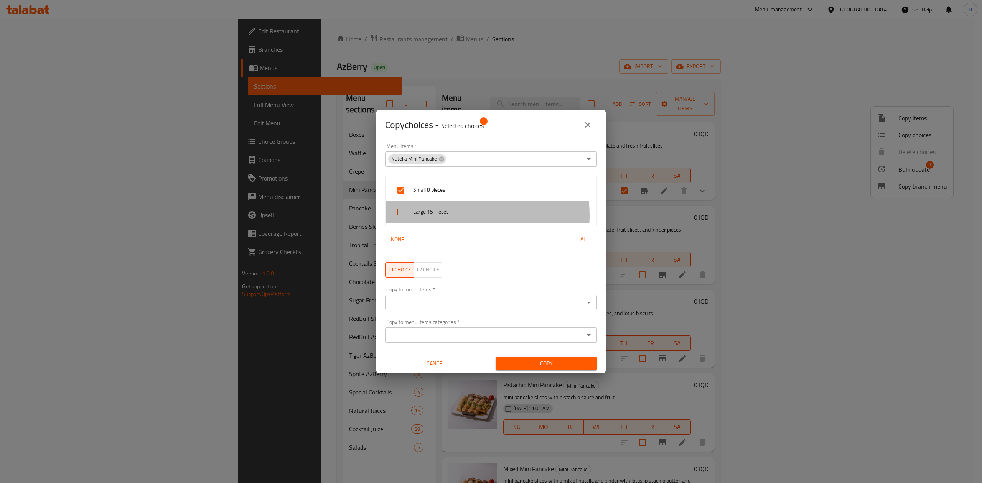
drag, startPoint x: 430, startPoint y: 216, endPoint x: 430, endPoint y: 242, distance: 26.1
click at [430, 215] on span "Large 15 Pieces" at bounding box center [501, 212] width 177 height 10
checkbox input "true"
click at [435, 298] on input "Copy to menu items   *" at bounding box center [484, 302] width 194 height 11
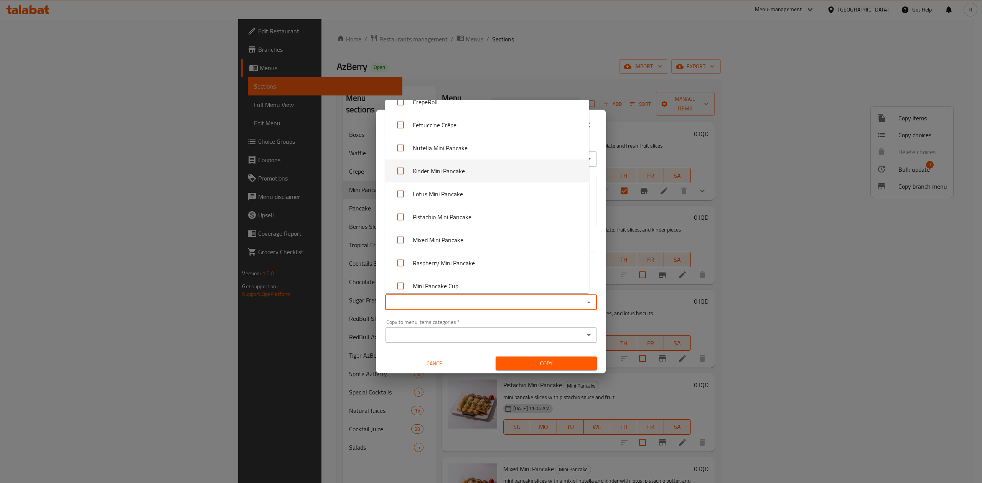
click at [434, 170] on li "Kinder Mini Pancake" at bounding box center [487, 171] width 204 height 23
checkbox input "true"
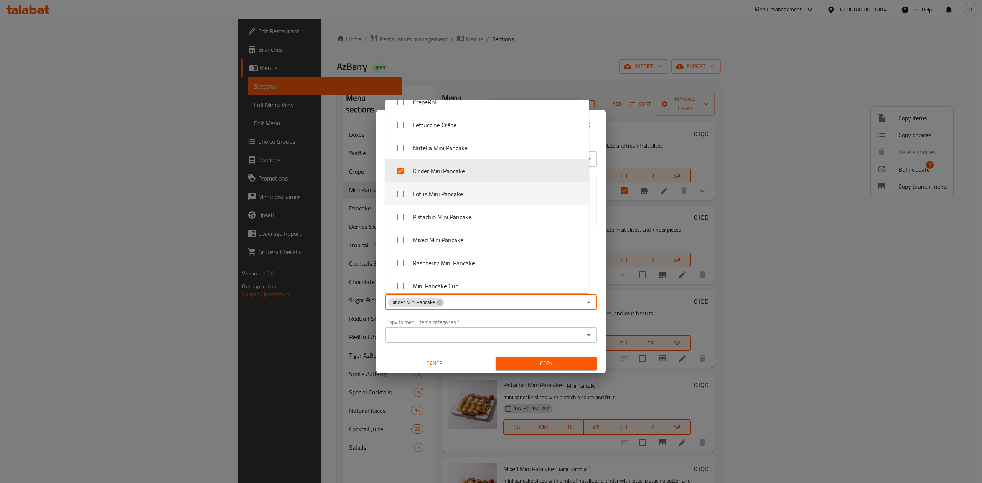
click at [432, 191] on li "Lotus Mini Pancake" at bounding box center [487, 194] width 204 height 23
checkbox input "true"
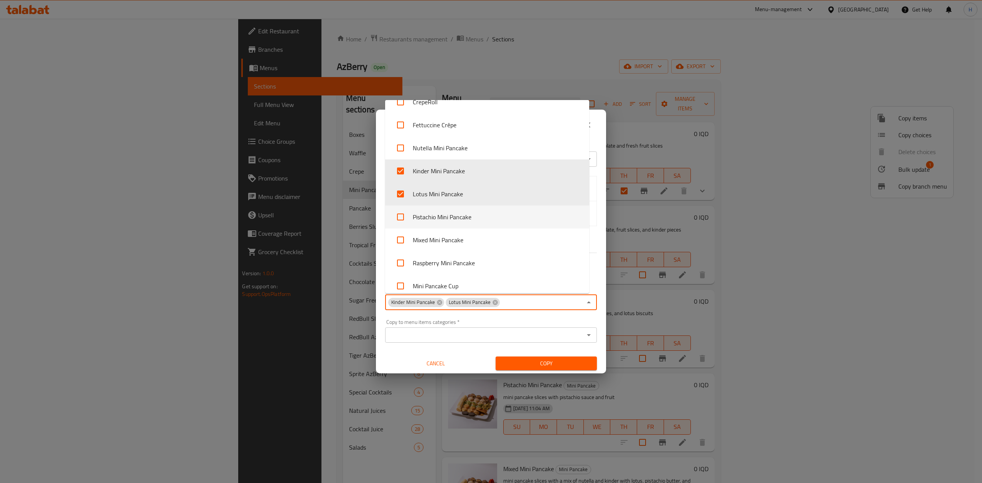
click at [436, 212] on li "Pistachio Mini Pancake" at bounding box center [487, 217] width 204 height 23
checkbox input "true"
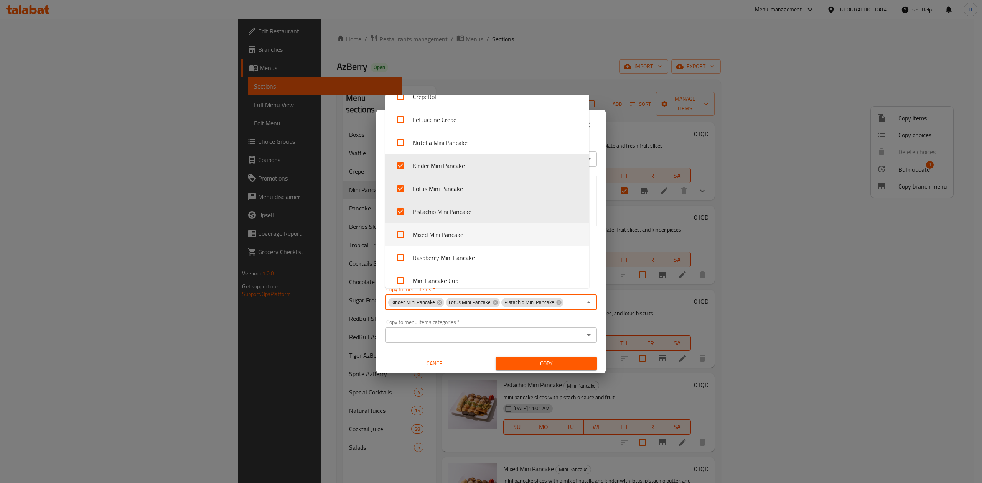
click at [435, 232] on li "Mixed Mini Pancake" at bounding box center [487, 234] width 204 height 23
checkbox input "true"
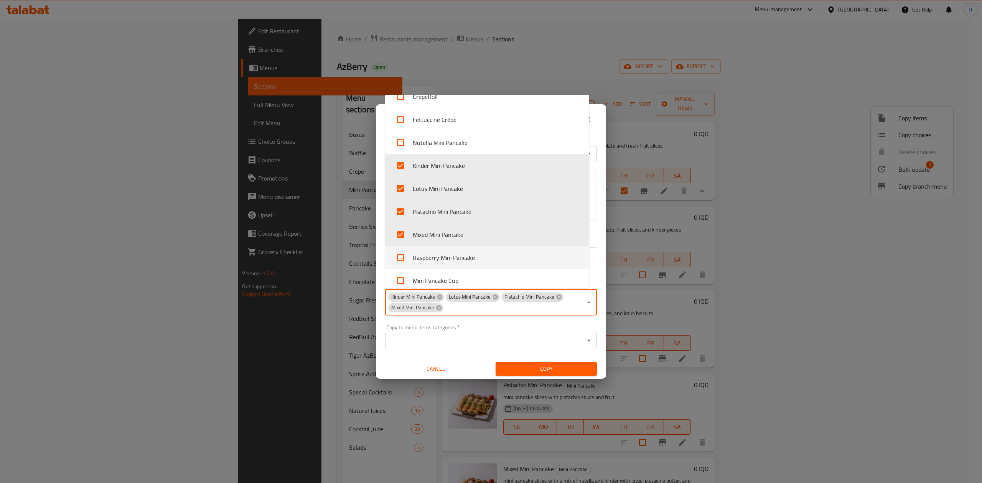
click at [420, 257] on li "Raspberry Mini Pancake" at bounding box center [487, 257] width 204 height 23
checkbox input "true"
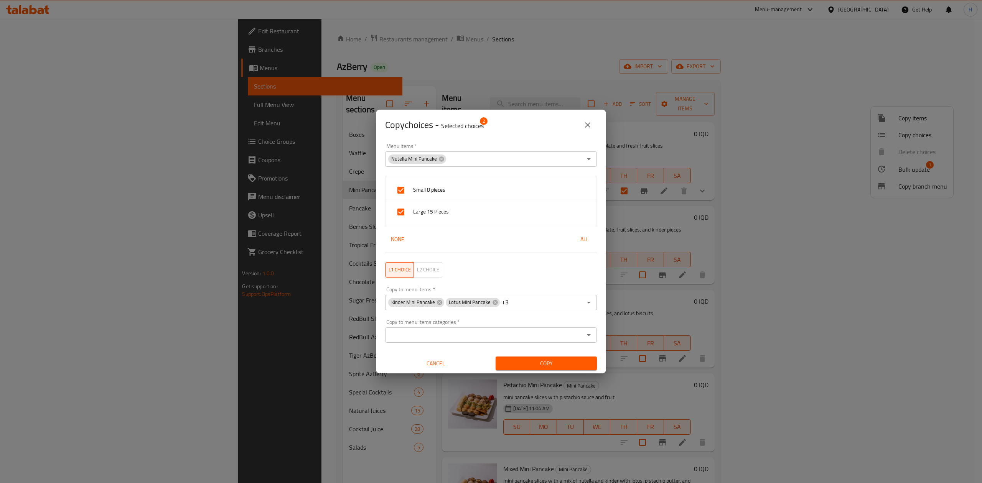
click at [591, 220] on div "Small 8 pieces Large 15 Pieces None All" at bounding box center [490, 214] width 221 height 86
click at [532, 367] on span "Copy" at bounding box center [546, 364] width 89 height 10
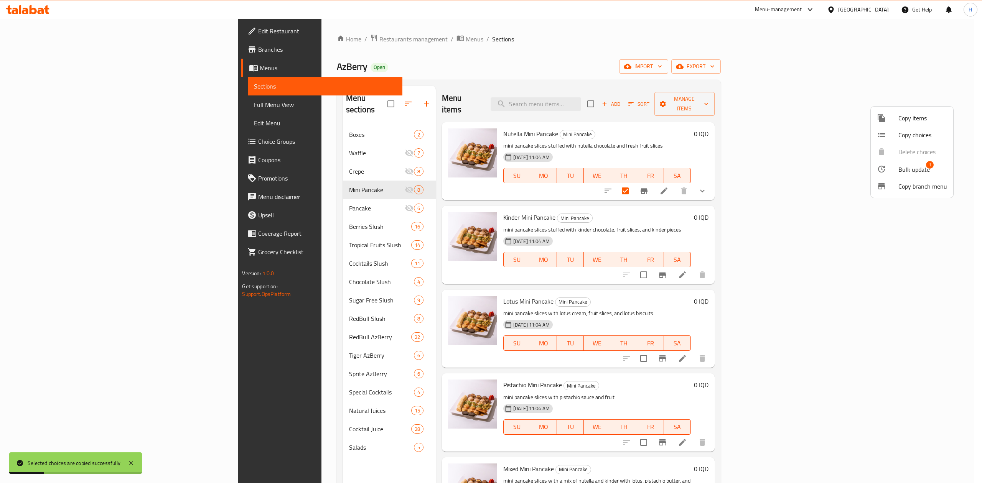
click at [708, 67] on div at bounding box center [491, 241] width 982 height 483
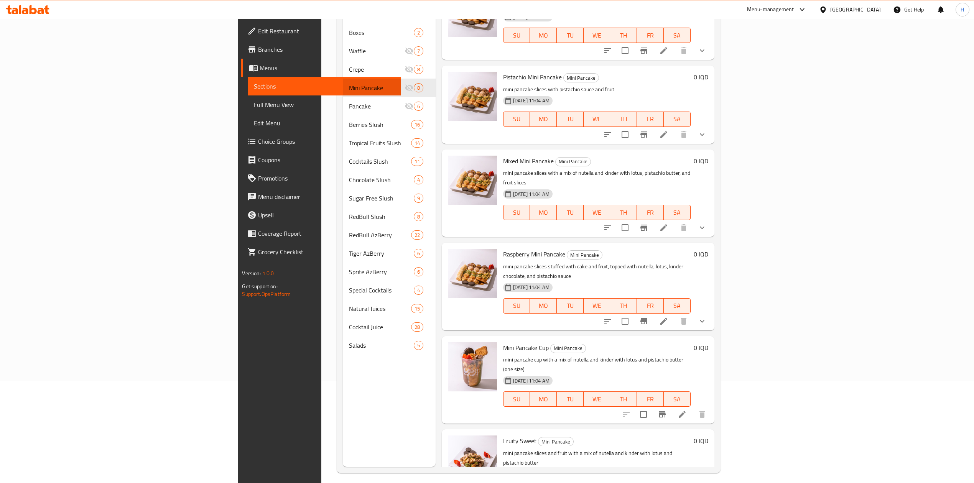
scroll to position [108, 0]
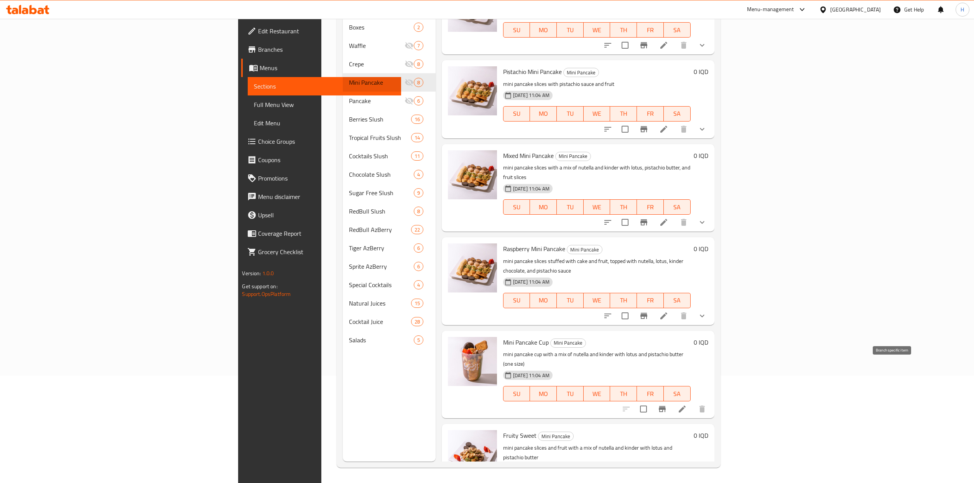
click at [666, 406] on icon "Branch-specific-item" at bounding box center [662, 409] width 7 height 6
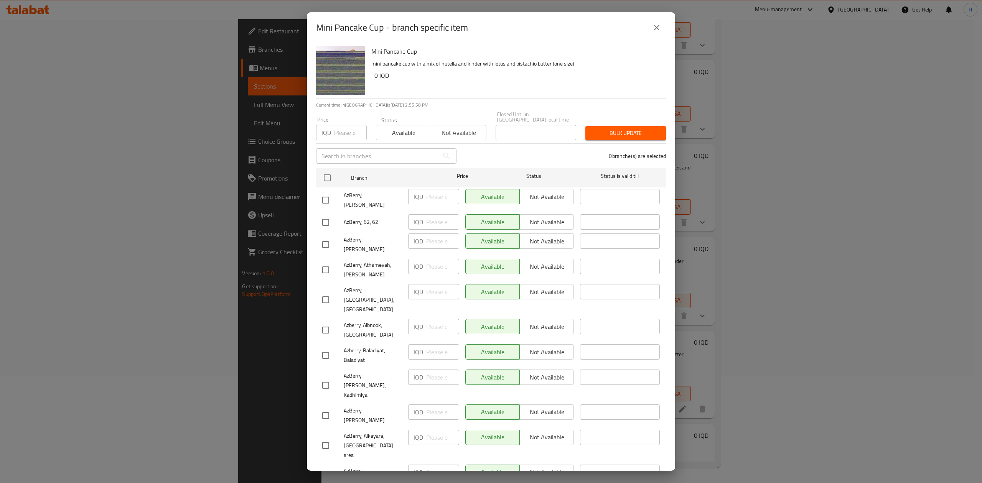
click at [326, 408] on input "checkbox" at bounding box center [326, 416] width 16 height 16
checkbox input "true"
click at [430, 405] on input "number" at bounding box center [442, 412] width 33 height 15
type input "4500"
click at [322, 262] on input "checkbox" at bounding box center [326, 270] width 16 height 16
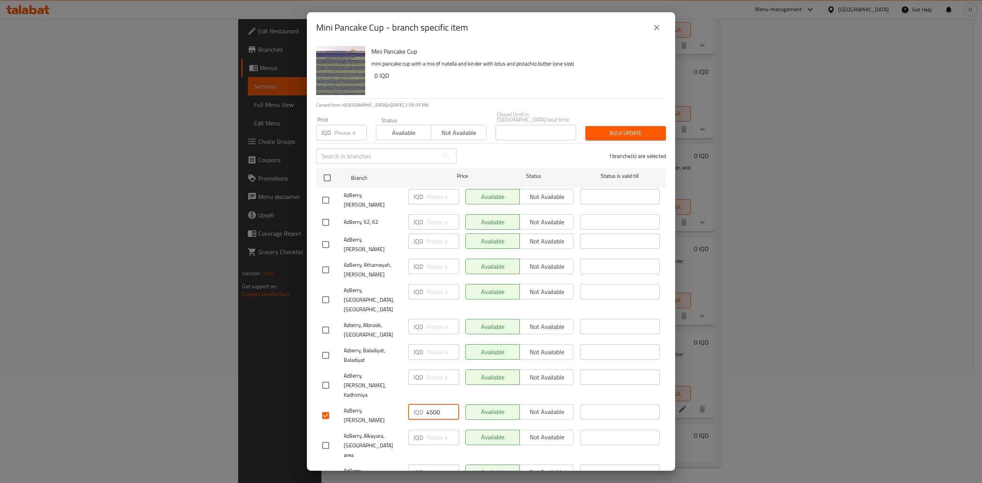
checkbox input "true"
click at [439, 259] on input "number" at bounding box center [442, 266] width 33 height 15
type input "4500"
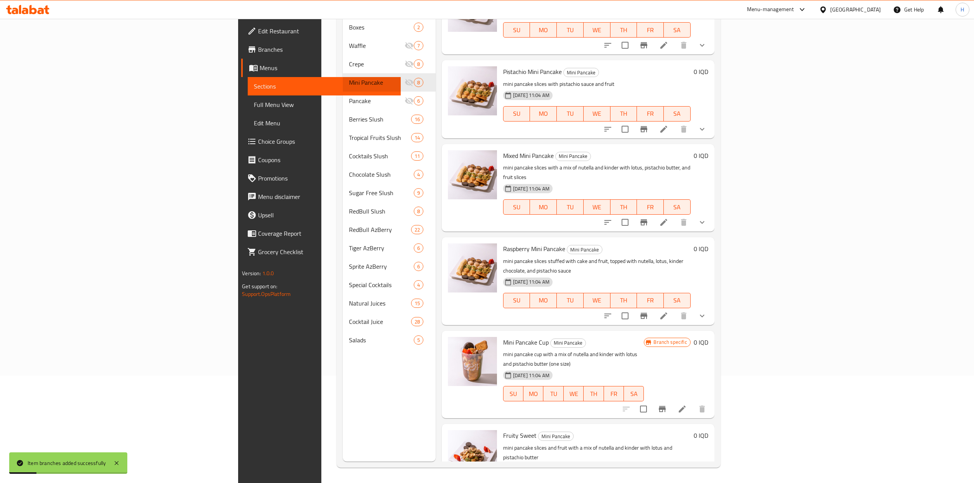
click at [708, 337] on h6 "0 IQD" at bounding box center [701, 342] width 15 height 11
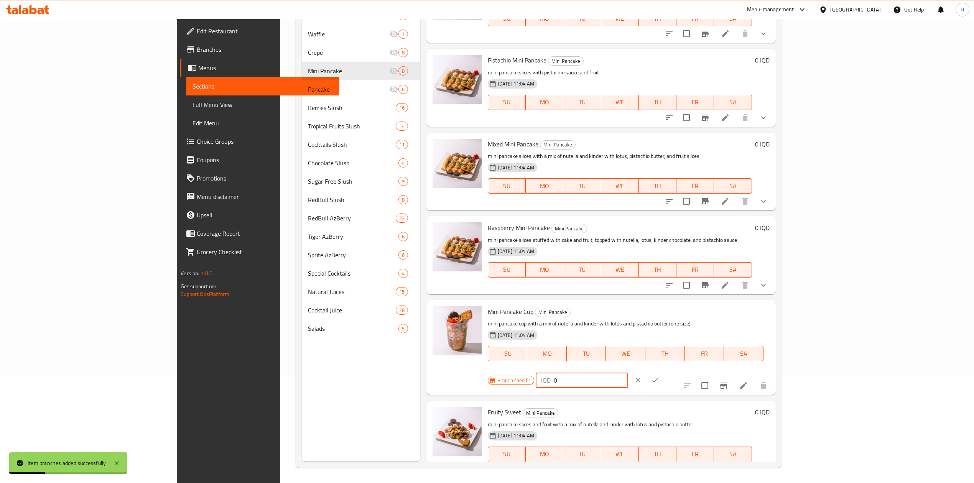
click at [628, 373] on input "0" at bounding box center [591, 380] width 74 height 15
type input "4500"
click at [659, 377] on icon "ok" at bounding box center [655, 381] width 8 height 8
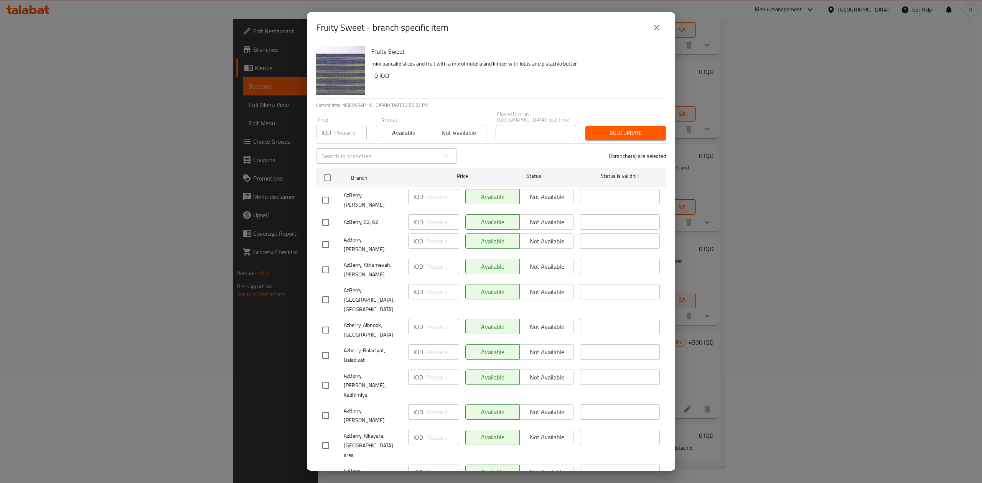
drag, startPoint x: 325, startPoint y: 376, endPoint x: 413, endPoint y: 377, distance: 87.4
click at [326, 408] on input "checkbox" at bounding box center [326, 416] width 16 height 16
checkbox input "true"
click at [433, 405] on input "number" at bounding box center [442, 412] width 33 height 15
type input "5000"
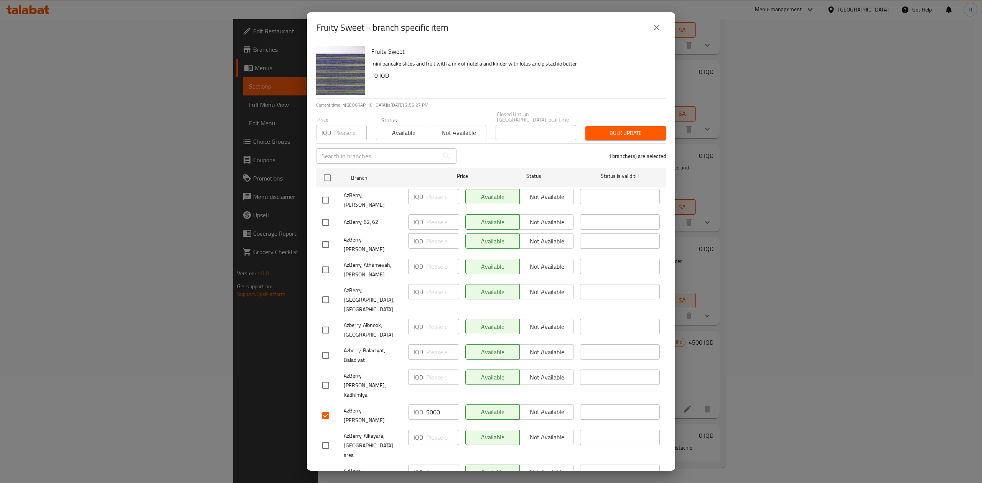
click at [331, 262] on input "checkbox" at bounding box center [326, 270] width 16 height 16
checkbox input "true"
click at [449, 259] on input "-1" at bounding box center [442, 266] width 33 height 15
click at [433, 259] on input "-1" at bounding box center [442, 266] width 33 height 15
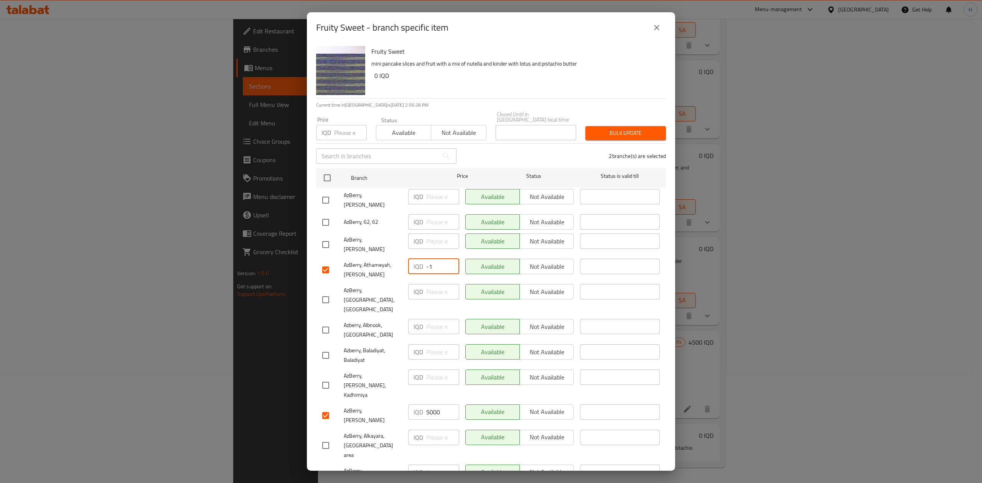
click at [433, 259] on input "-1" at bounding box center [442, 266] width 33 height 15
type input "5000"
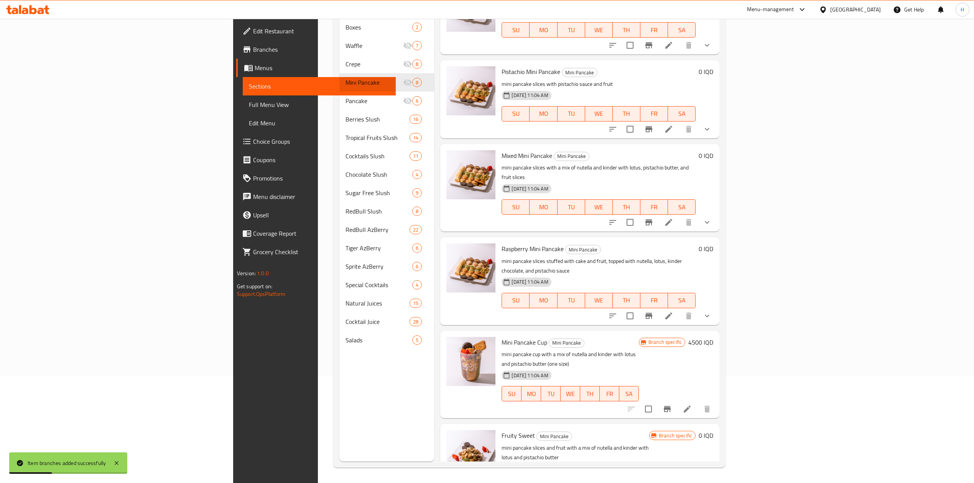
click at [713, 430] on h6 "0 IQD" at bounding box center [706, 435] width 15 height 11
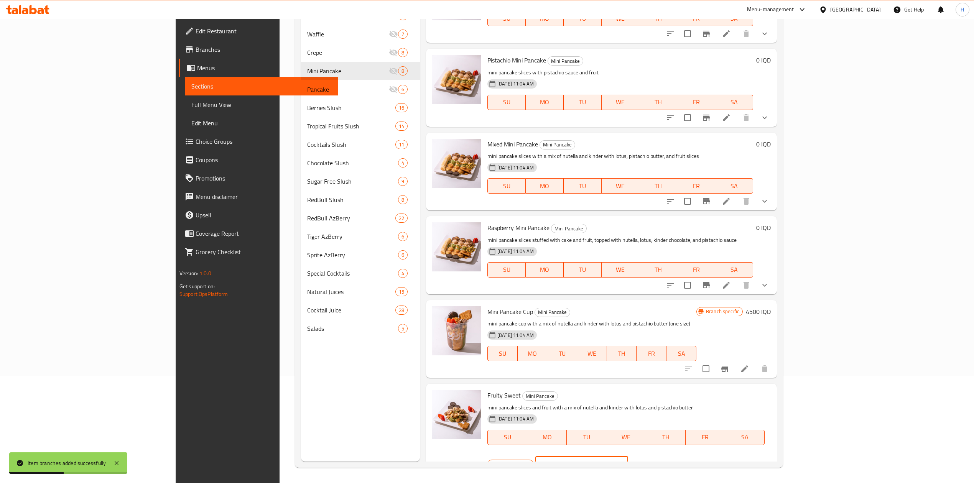
click at [628, 457] on input "0" at bounding box center [590, 464] width 74 height 15
click at [628, 457] on input "5" at bounding box center [590, 464] width 74 height 15
type input "5000"
click at [663, 456] on button "ok" at bounding box center [655, 464] width 17 height 17
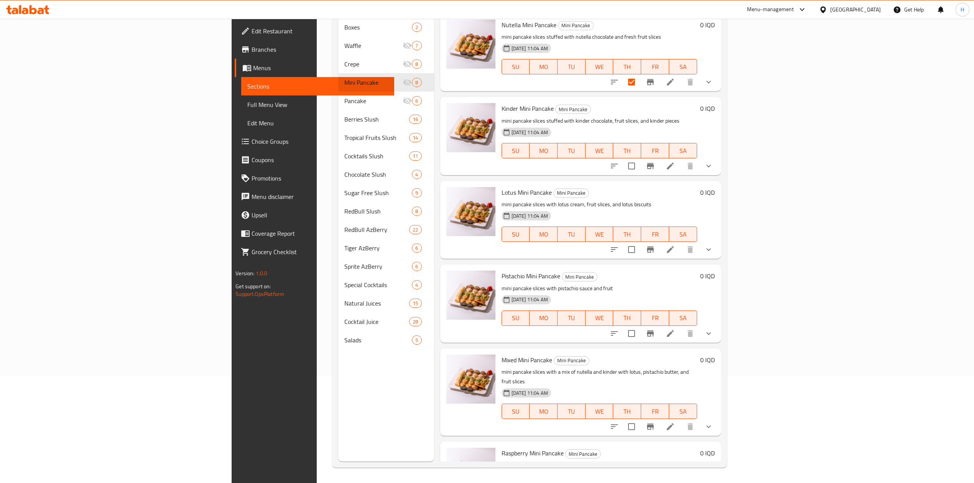
scroll to position [0, 0]
click at [338, 404] on div "Menu sections Boxes 2 Waffle 7 Crepe 8 Mini Pancake 8 Pancake 6 Berries Slush 1…" at bounding box center [385, 220] width 95 height 483
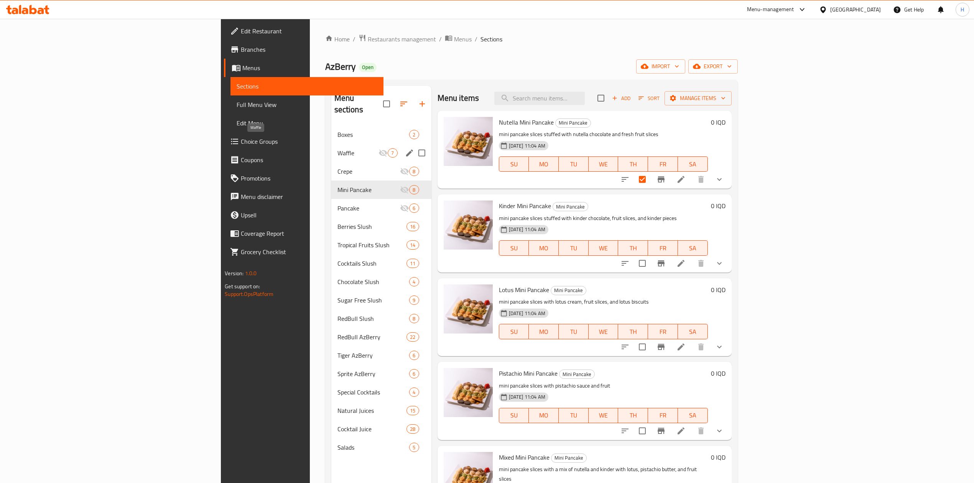
click at [337, 148] on span "Waffle" at bounding box center [357, 152] width 41 height 9
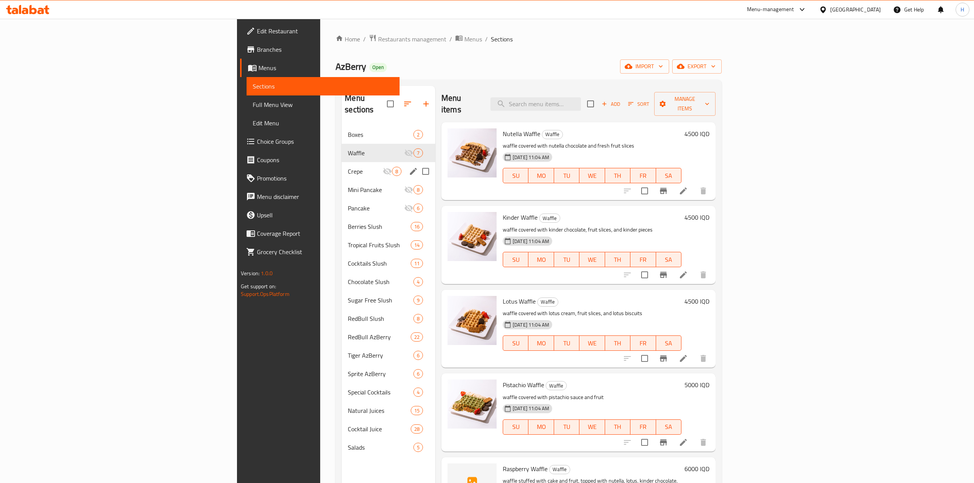
click at [342, 162] on div "Crepe 8" at bounding box center [389, 171] width 94 height 18
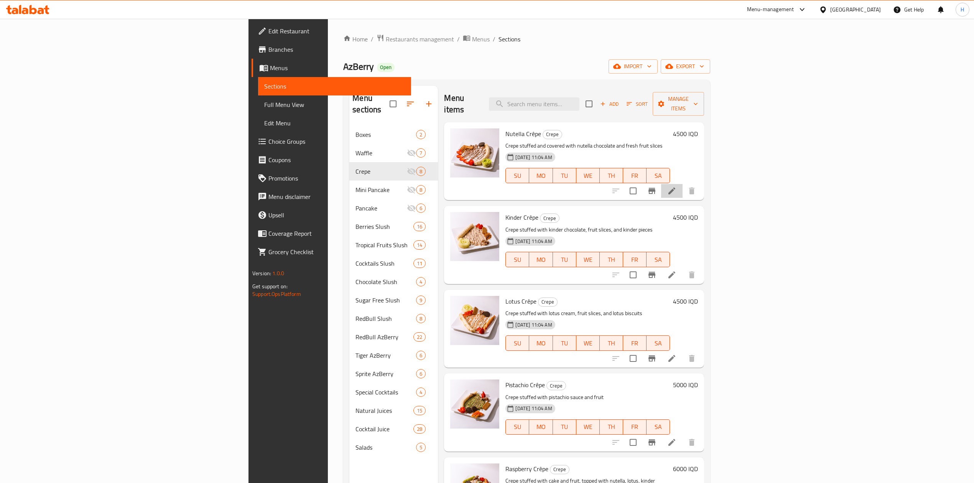
click at [683, 184] on li at bounding box center [671, 191] width 21 height 14
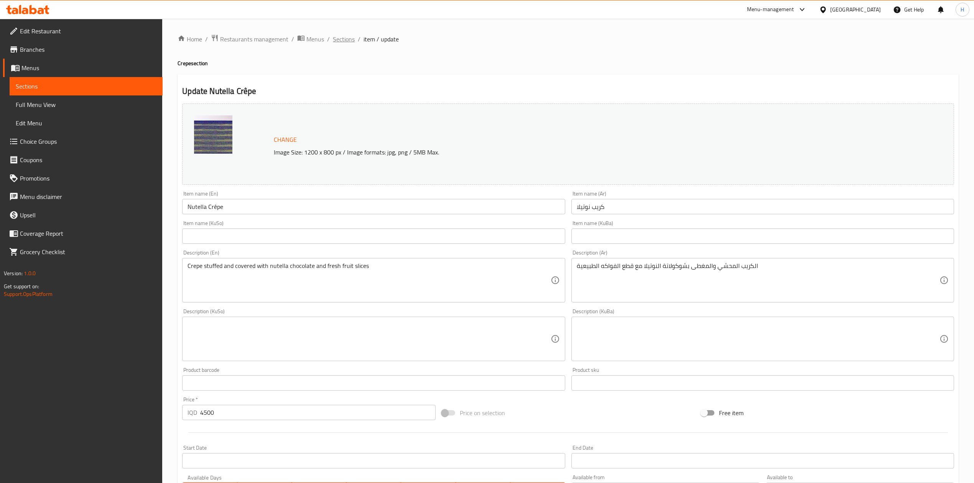
click at [342, 39] on span "Sections" at bounding box center [344, 39] width 22 height 9
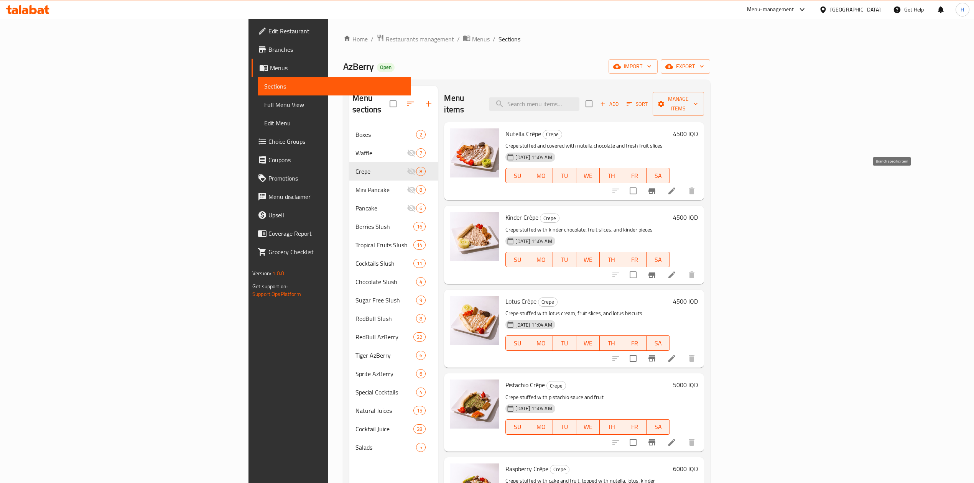
click at [661, 182] on button "Branch-specific-item" at bounding box center [652, 191] width 18 height 18
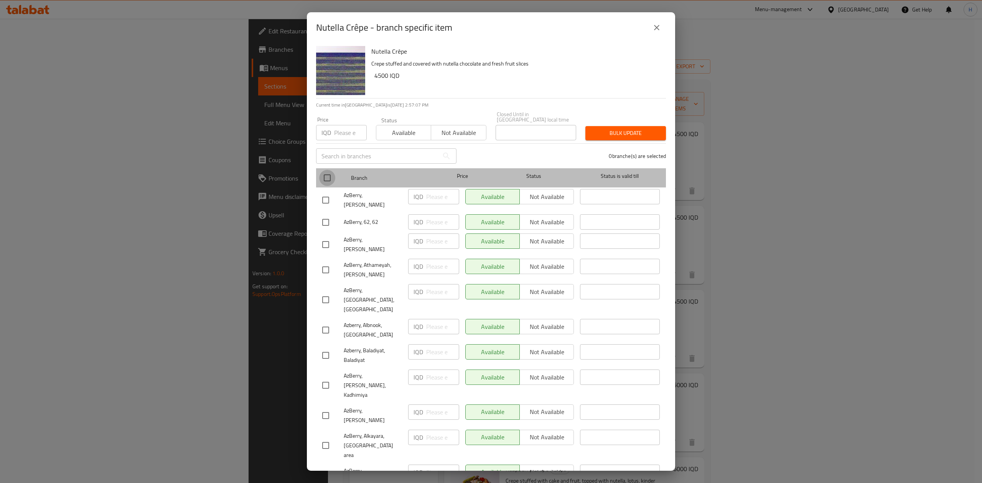
click at [328, 174] on input "checkbox" at bounding box center [327, 178] width 16 height 16
checkbox input "true"
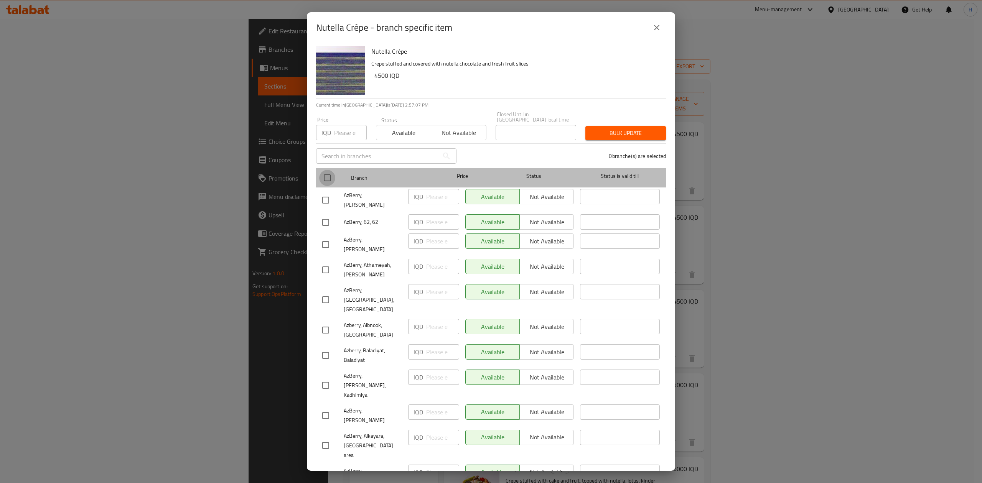
checkbox input "true"
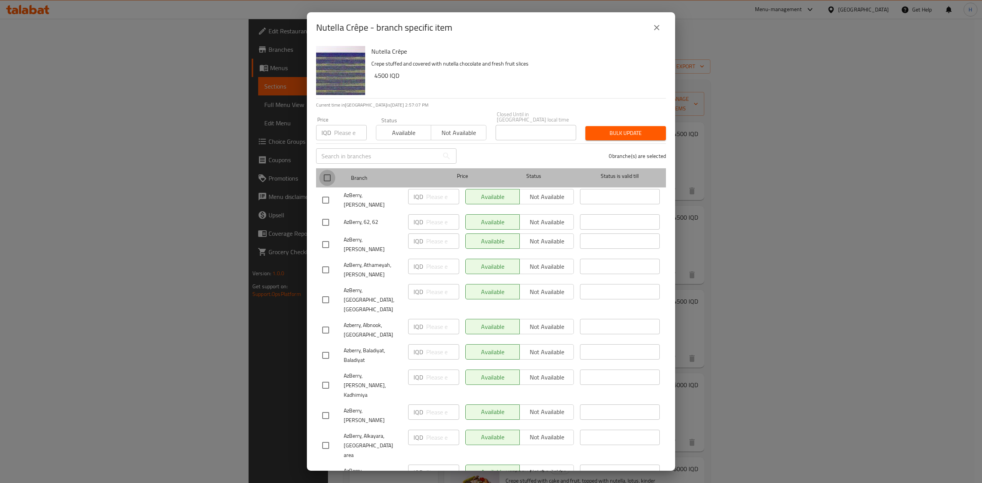
checkbox input "true"
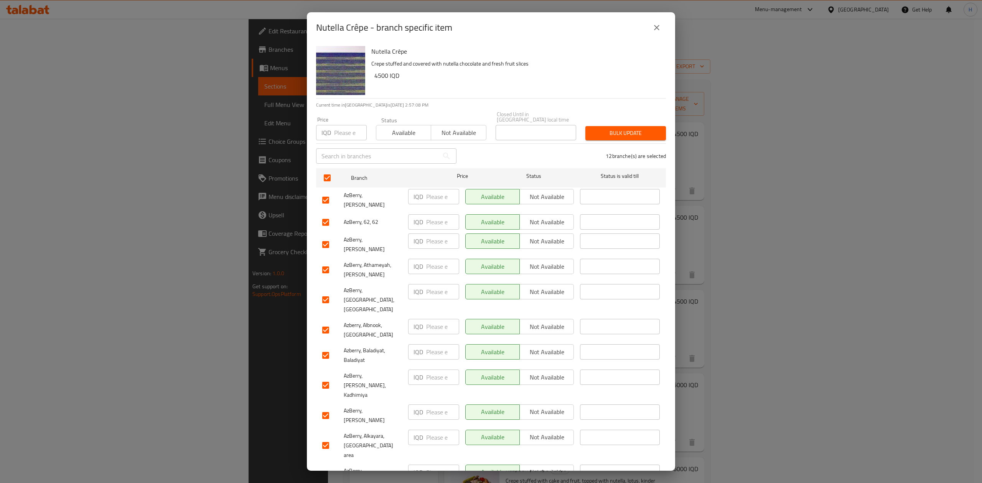
click at [548, 197] on span "Not available" at bounding box center [547, 196] width 48 height 11
click at [548, 217] on span "Not available" at bounding box center [547, 222] width 48 height 11
click at [548, 236] on span "Not available" at bounding box center [547, 241] width 48 height 11
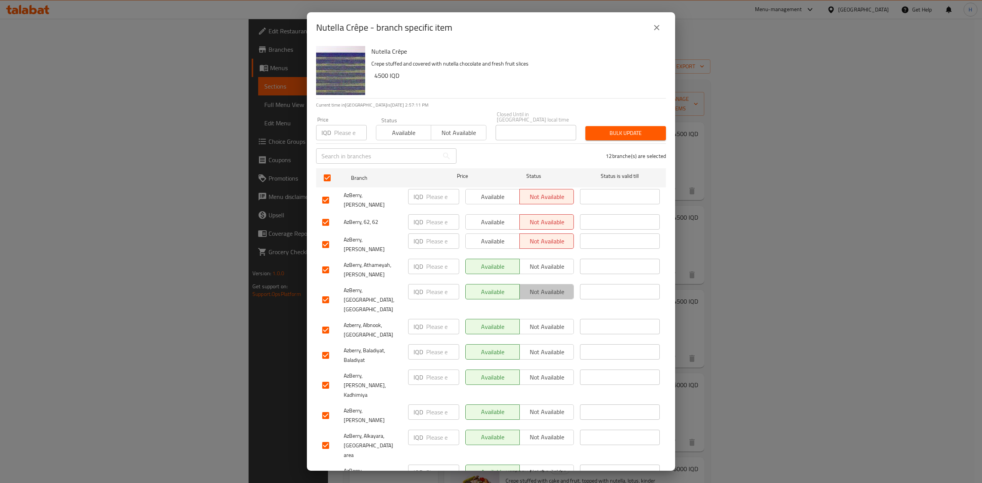
click at [554, 286] on span "Not available" at bounding box center [547, 291] width 48 height 11
click at [551, 321] on span "Not available" at bounding box center [547, 326] width 48 height 11
click at [551, 347] on span "Not available" at bounding box center [547, 352] width 48 height 11
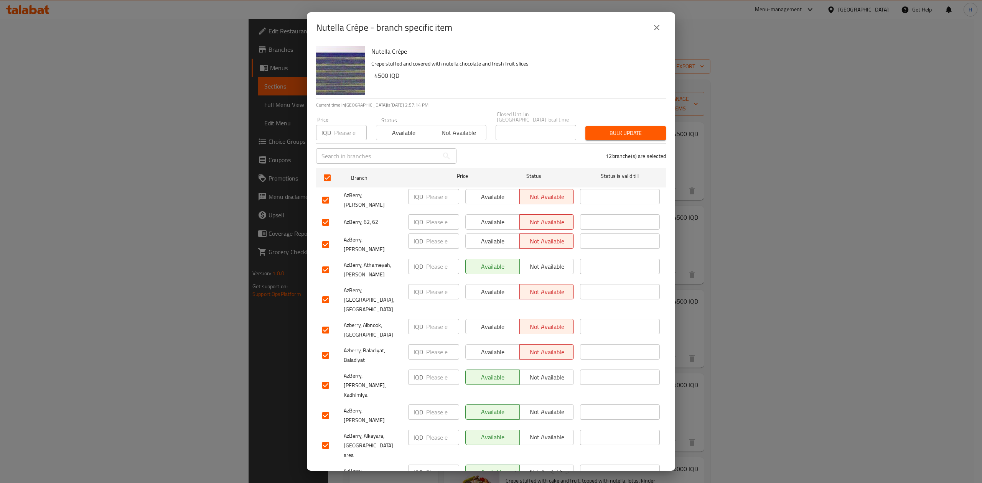
click at [548, 372] on span "Not available" at bounding box center [547, 377] width 48 height 11
click at [566, 432] on span "Not available" at bounding box center [547, 437] width 48 height 11
click at [553, 467] on span "Not available" at bounding box center [547, 472] width 48 height 11
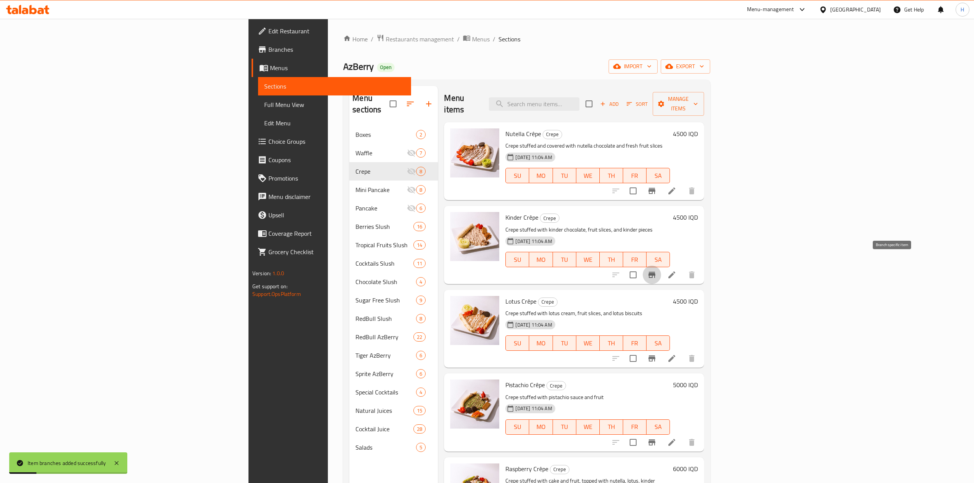
click at [661, 266] on button "Branch-specific-item" at bounding box center [652, 275] width 18 height 18
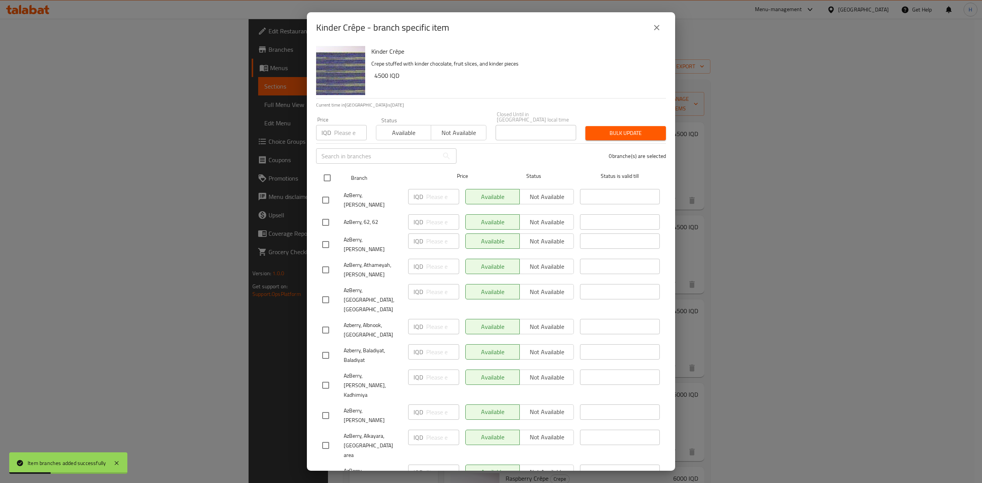
click at [325, 170] on input "checkbox" at bounding box center [327, 178] width 16 height 16
checkbox input "true"
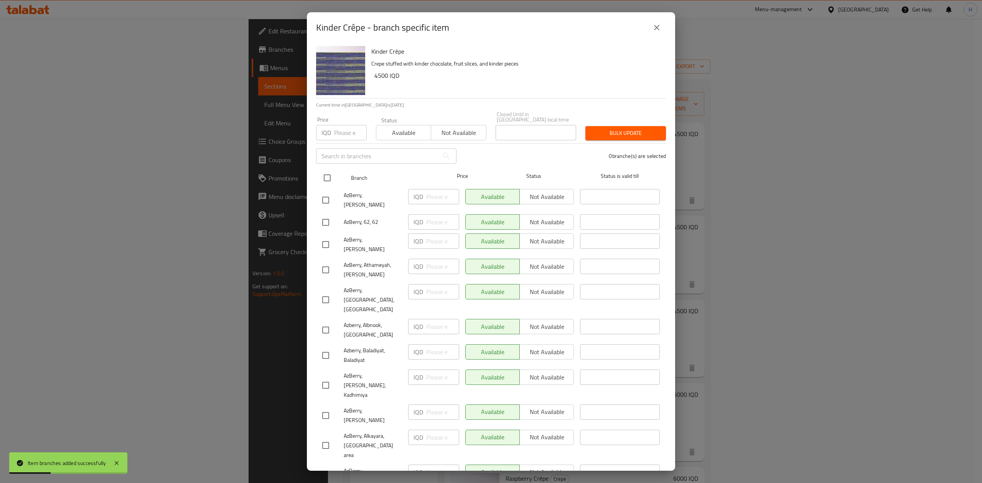
checkbox input "true"
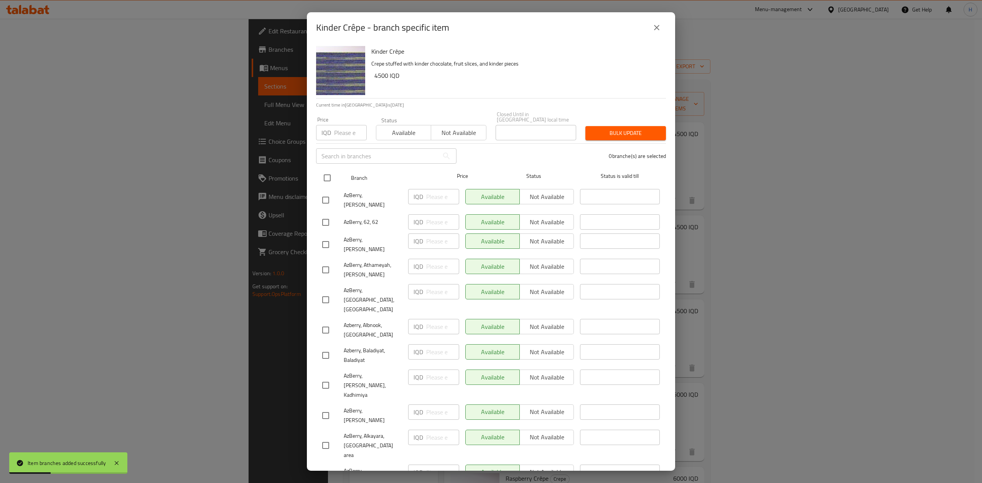
checkbox input "true"
click at [538, 195] on span "Not available" at bounding box center [547, 196] width 48 height 11
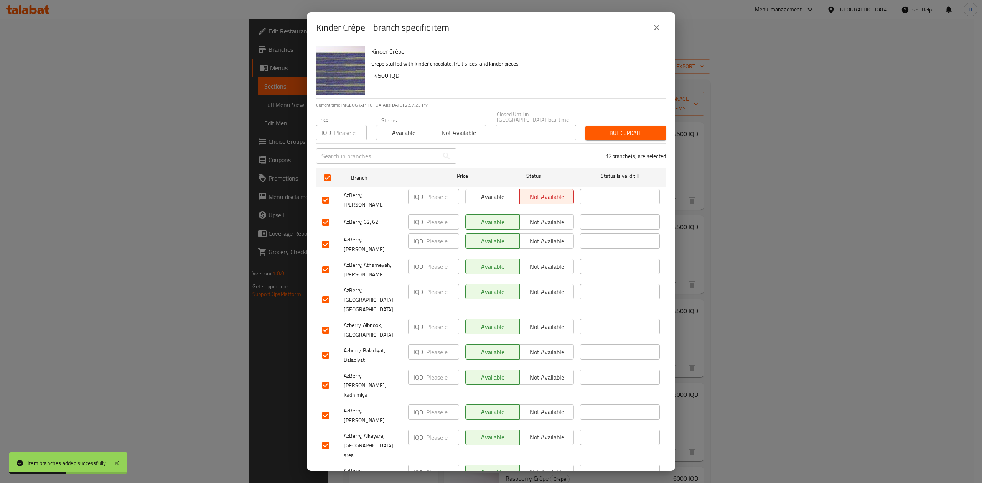
click at [539, 217] on span "Not available" at bounding box center [547, 222] width 48 height 11
click at [541, 236] on span "Not available" at bounding box center [547, 241] width 48 height 11
drag, startPoint x: 552, startPoint y: 275, endPoint x: 553, endPoint y: 287, distance: 11.9
click at [552, 286] on span "Not available" at bounding box center [547, 291] width 48 height 11
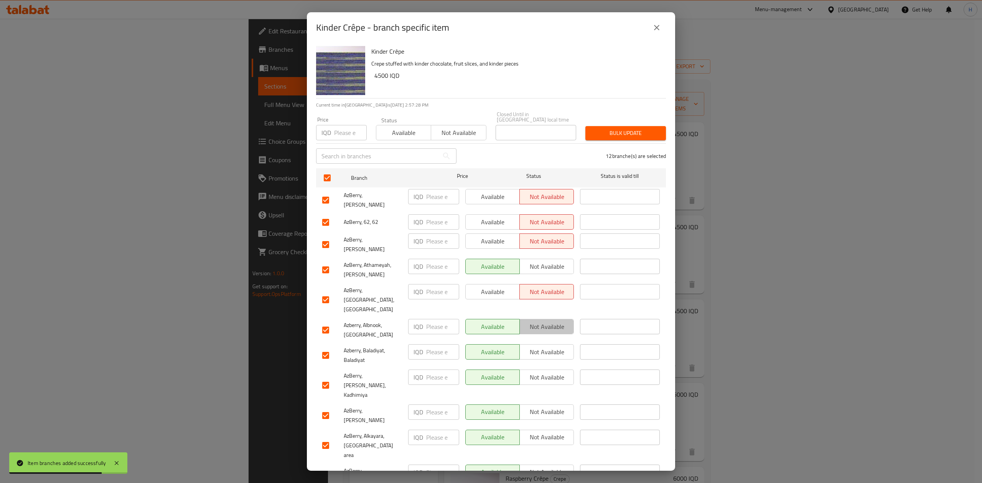
click at [553, 321] on span "Not available" at bounding box center [547, 326] width 48 height 11
click at [559, 347] on span "Not available" at bounding box center [547, 352] width 48 height 11
drag, startPoint x: 559, startPoint y: 346, endPoint x: 562, endPoint y: 351, distance: 5.9
click at [560, 372] on span "Not available" at bounding box center [547, 377] width 48 height 11
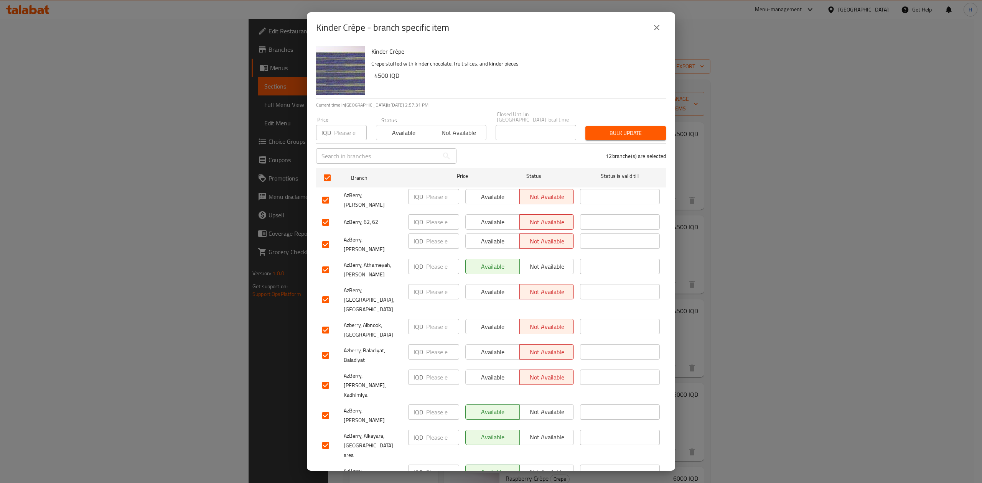
click at [562, 432] on span "Not available" at bounding box center [547, 437] width 48 height 11
click at [559, 467] on span "Not available" at bounding box center [547, 472] width 48 height 11
click at [563, 470] on div "Kinder Crêpe - branch specific item Kinder Crêpe Crepe stuffed with kinder choc…" at bounding box center [491, 241] width 982 height 483
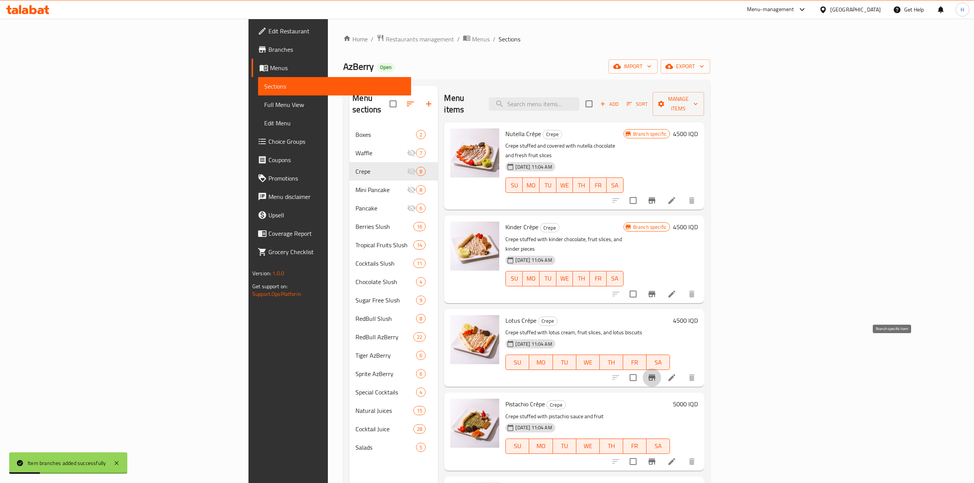
click at [655, 375] on icon "Branch-specific-item" at bounding box center [652, 378] width 7 height 6
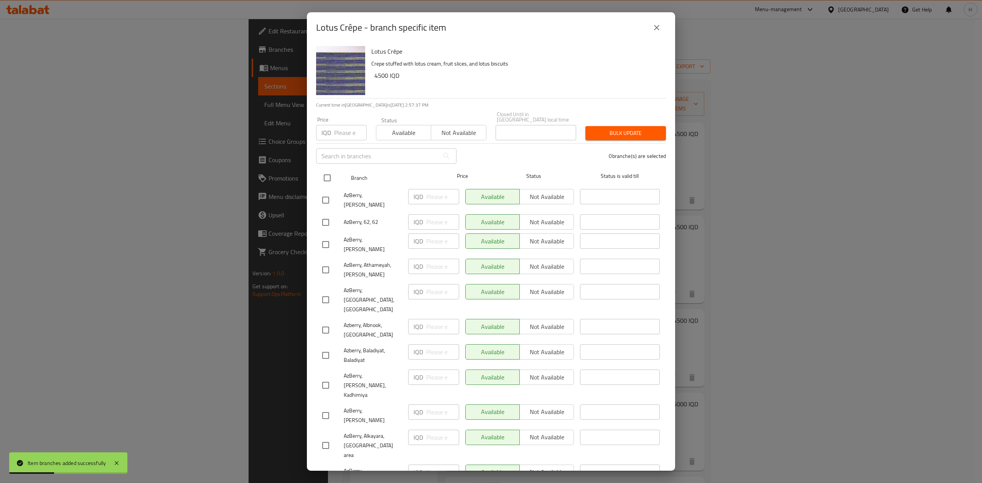
click at [325, 170] on input "checkbox" at bounding box center [327, 178] width 16 height 16
checkbox input "true"
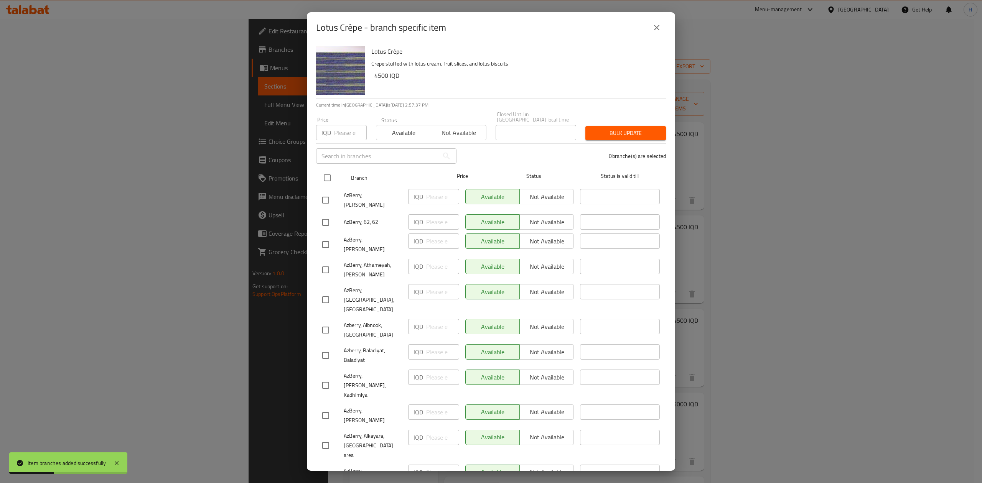
checkbox input "true"
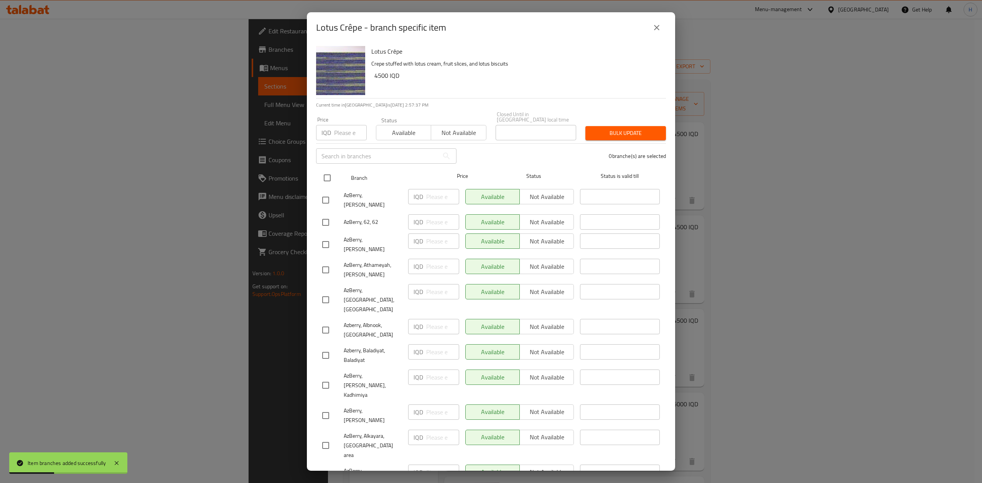
checkbox input "true"
click at [542, 191] on span "Not available" at bounding box center [547, 196] width 48 height 11
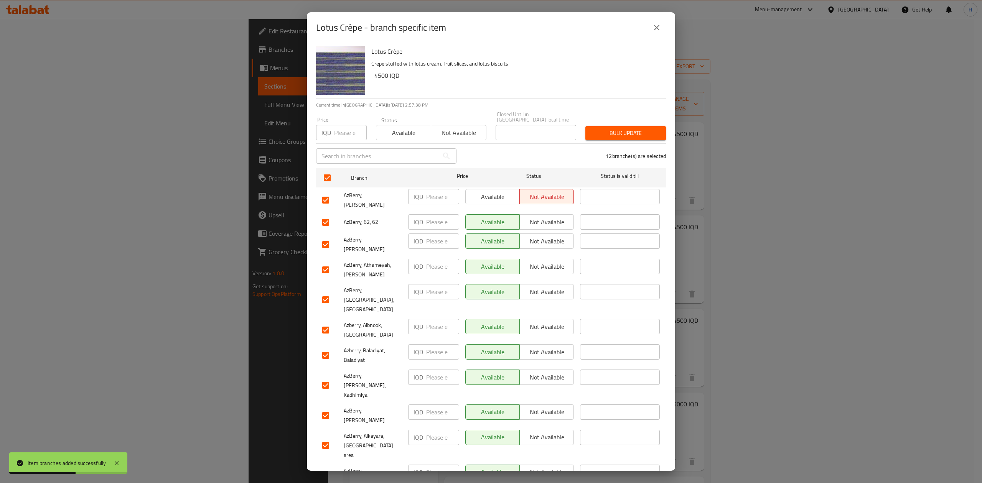
click at [552, 217] on span "Not available" at bounding box center [547, 222] width 48 height 11
click at [555, 236] on span "Not available" at bounding box center [547, 241] width 48 height 11
click at [553, 259] on button "Not available" at bounding box center [546, 266] width 54 height 15
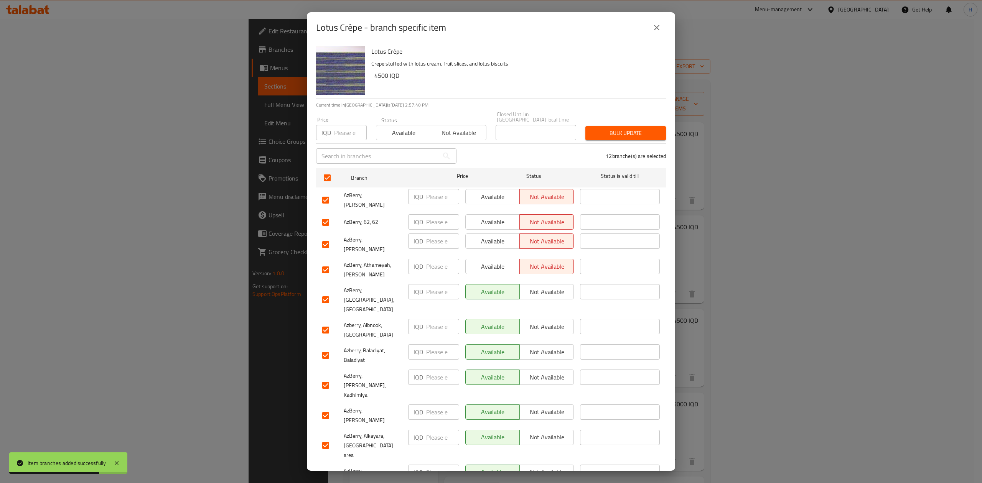
click at [500, 261] on span "Available" at bounding box center [493, 266] width 48 height 11
click at [544, 286] on span "Not available" at bounding box center [547, 291] width 48 height 11
click at [550, 321] on span "Not available" at bounding box center [547, 326] width 48 height 11
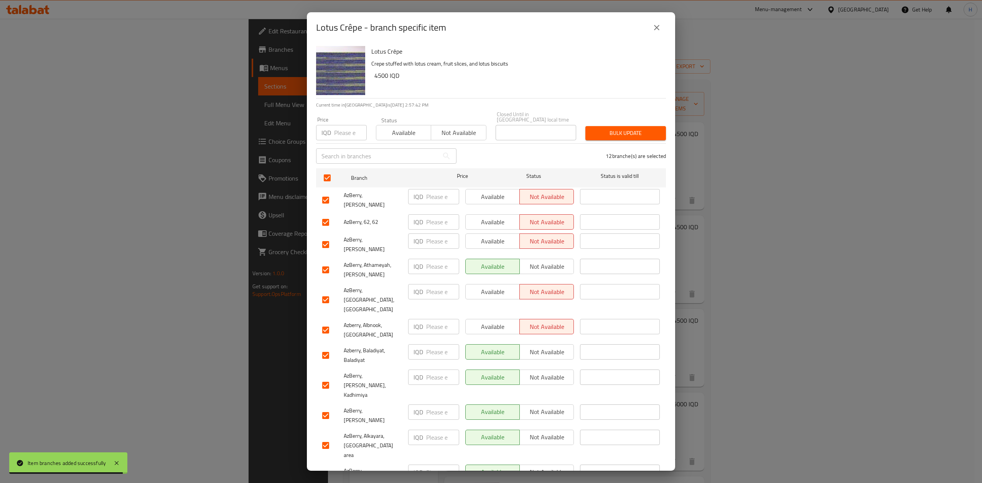
click at [551, 344] on button "Not available" at bounding box center [546, 351] width 54 height 15
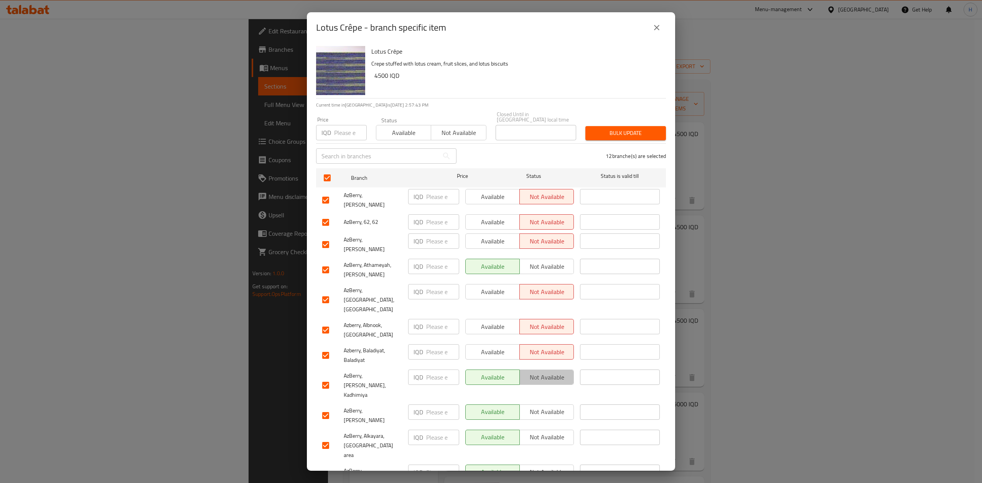
click at [552, 372] on span "Not available" at bounding box center [547, 377] width 48 height 11
click at [560, 432] on span "Not available" at bounding box center [547, 437] width 48 height 11
drag, startPoint x: 548, startPoint y: 419, endPoint x: 551, endPoint y: 431, distance: 12.9
click at [548, 467] on span "Not available" at bounding box center [547, 472] width 48 height 11
drag, startPoint x: 550, startPoint y: 436, endPoint x: 548, endPoint y: 449, distance: 12.4
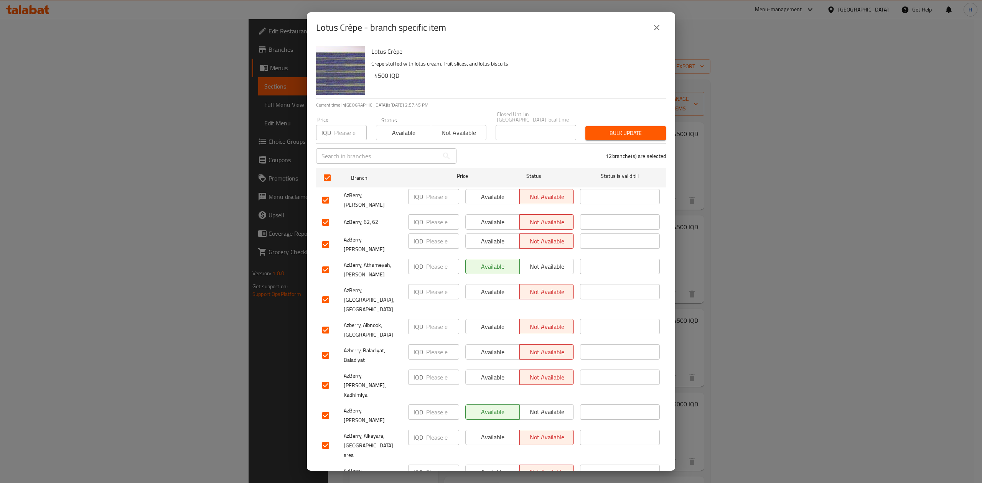
click at [547, 451] on ul "Branch Price Status Status is valid till AzBerry, [PERSON_NAME] IQD ​ Available…" at bounding box center [491, 338] width 350 height 346
drag, startPoint x: 548, startPoint y: 454, endPoint x: 558, endPoint y: 456, distance: 10.9
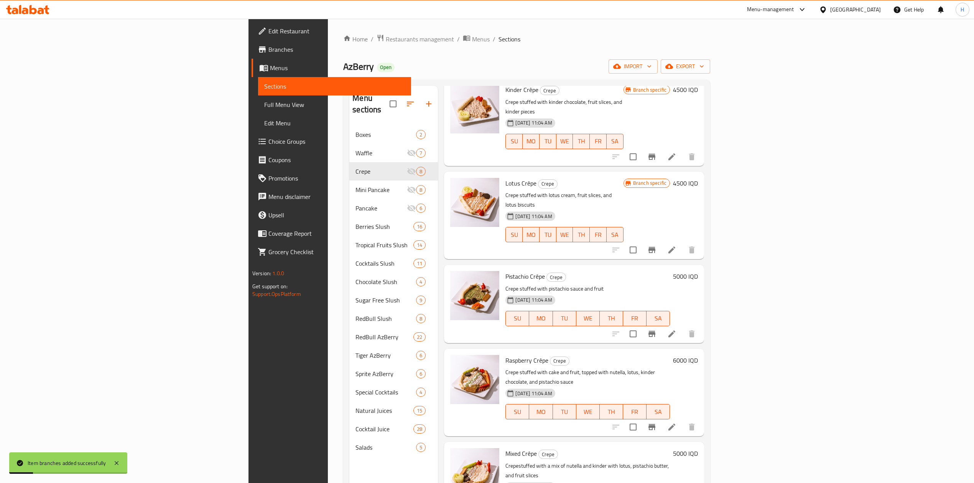
scroll to position [153, 0]
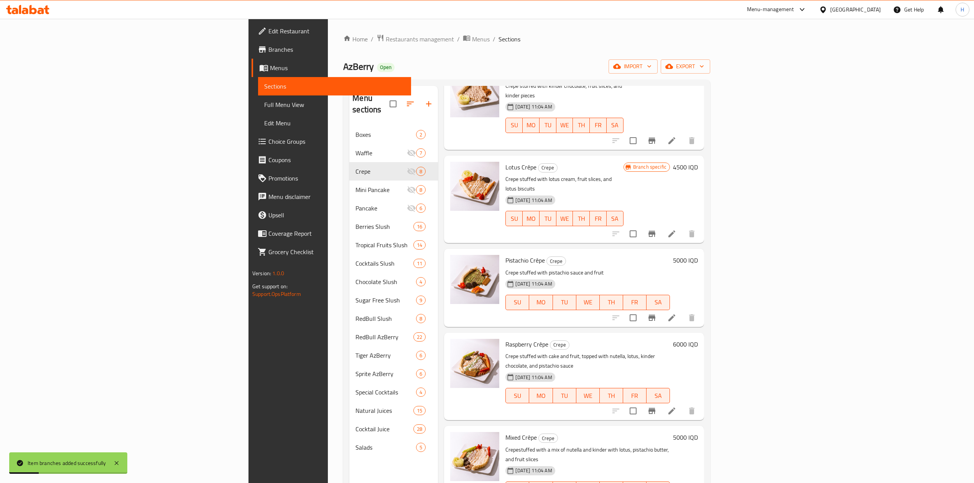
click at [661, 309] on button "Branch-specific-item" at bounding box center [652, 318] width 18 height 18
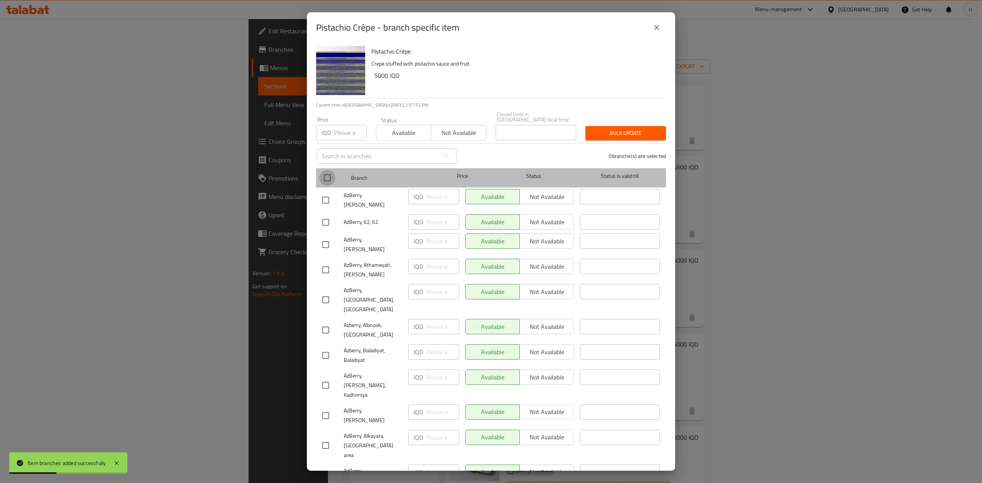
drag, startPoint x: 323, startPoint y: 170, endPoint x: 399, endPoint y: 179, distance: 77.3
click at [323, 170] on input "checkbox" at bounding box center [327, 178] width 16 height 16
checkbox input "true"
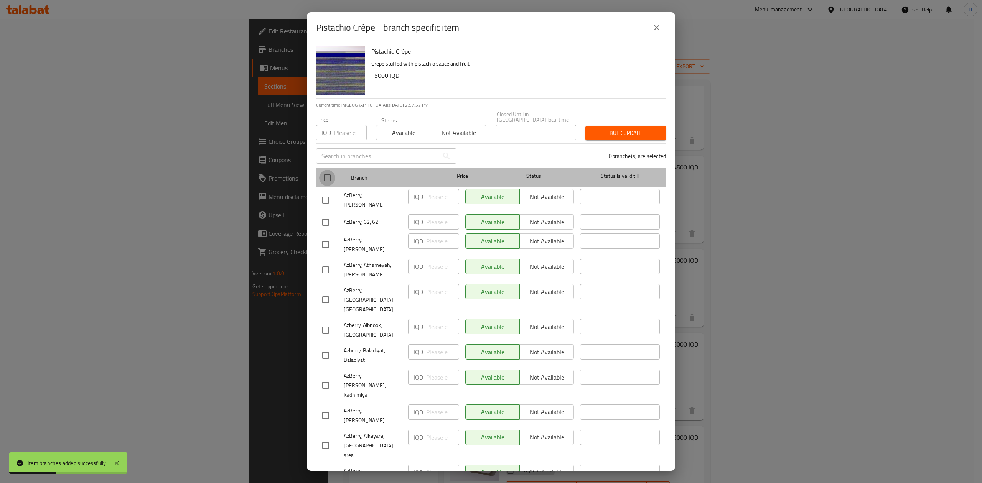
checkbox input "true"
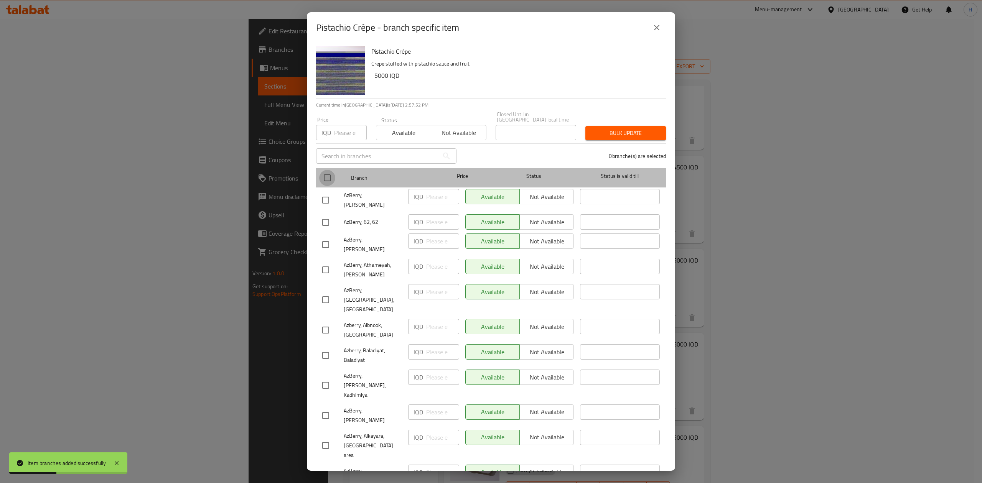
checkbox input "true"
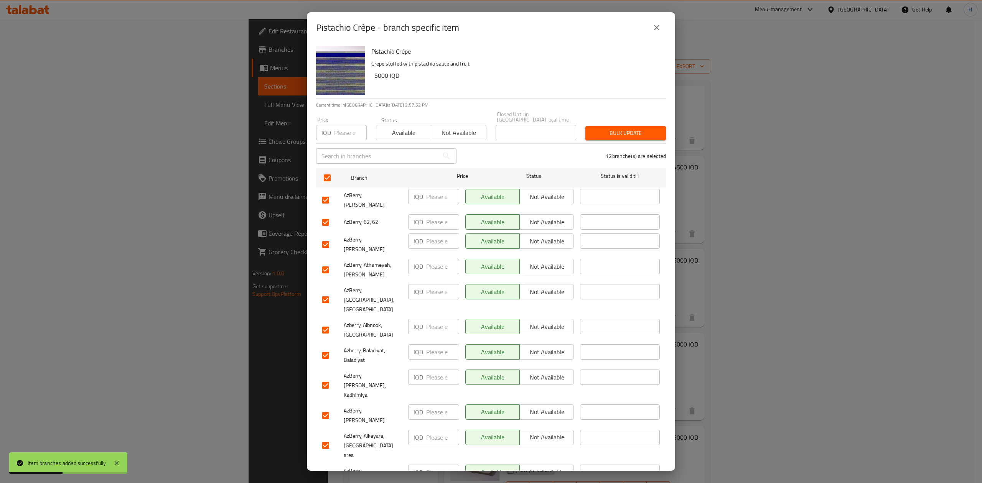
drag, startPoint x: 550, startPoint y: 193, endPoint x: 549, endPoint y: 206, distance: 13.0
click at [550, 195] on span "Not available" at bounding box center [547, 196] width 48 height 11
click at [549, 217] on span "Not available" at bounding box center [547, 222] width 48 height 11
click at [549, 234] on button "Not available" at bounding box center [546, 241] width 54 height 15
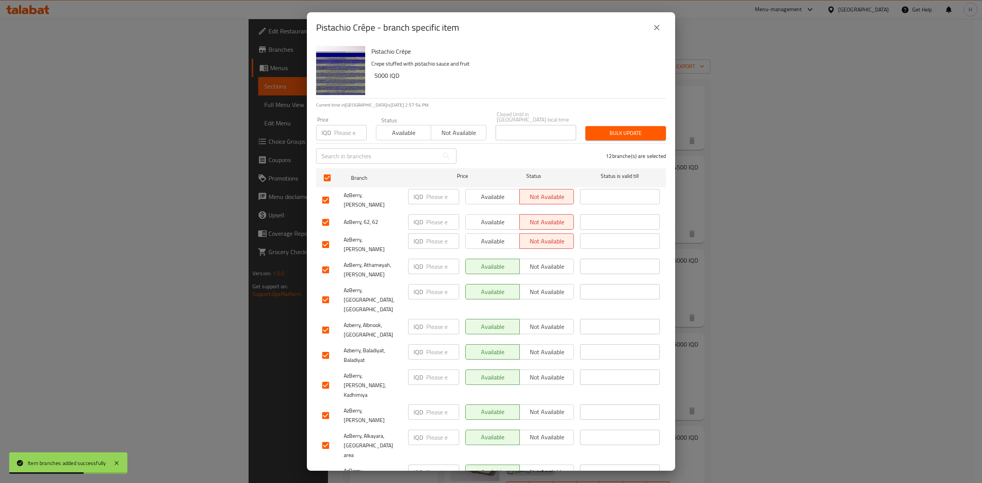
click at [549, 286] on span "Not available" at bounding box center [547, 291] width 48 height 11
click at [550, 321] on span "Not available" at bounding box center [547, 326] width 48 height 11
drag, startPoint x: 550, startPoint y: 321, endPoint x: 550, endPoint y: 328, distance: 6.9
click at [550, 347] on span "Not available" at bounding box center [547, 352] width 48 height 11
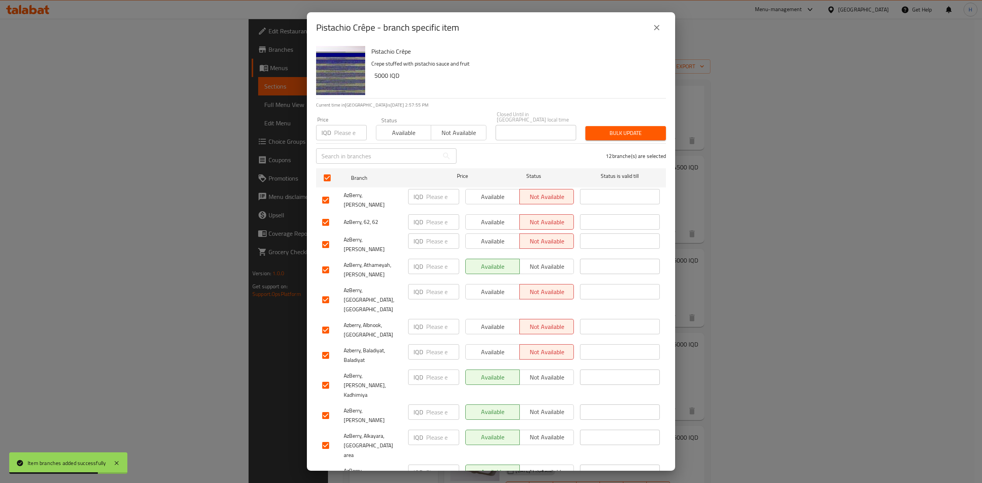
click at [550, 372] on span "Not available" at bounding box center [547, 377] width 48 height 11
click at [550, 432] on span "Not available" at bounding box center [547, 437] width 48 height 11
drag, startPoint x: 550, startPoint y: 421, endPoint x: 548, endPoint y: 426, distance: 5.3
click at [550, 467] on span "Not available" at bounding box center [547, 472] width 48 height 11
drag, startPoint x: 547, startPoint y: 434, endPoint x: 547, endPoint y: 440, distance: 5.4
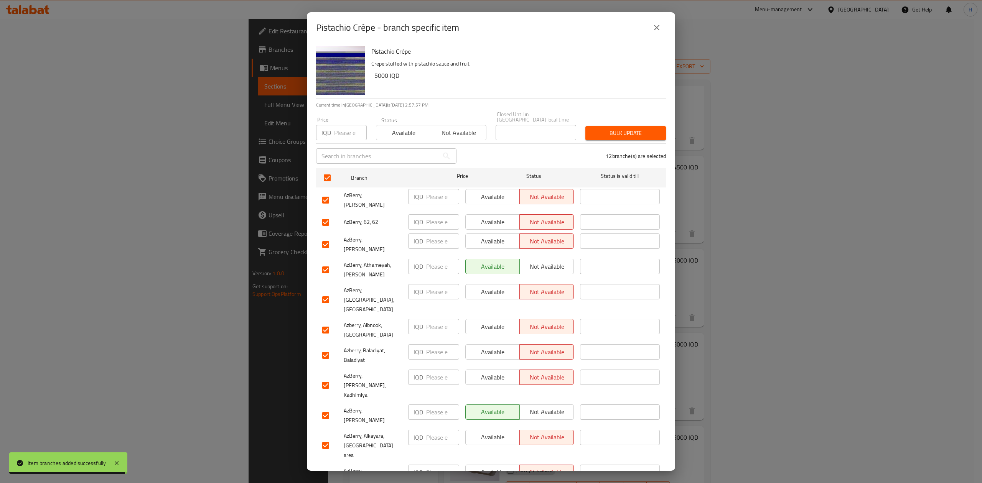
click at [548, 451] on ul "Branch Price Status Status is valid till AzBerry, [PERSON_NAME] IQD ​ Available…" at bounding box center [491, 338] width 350 height 346
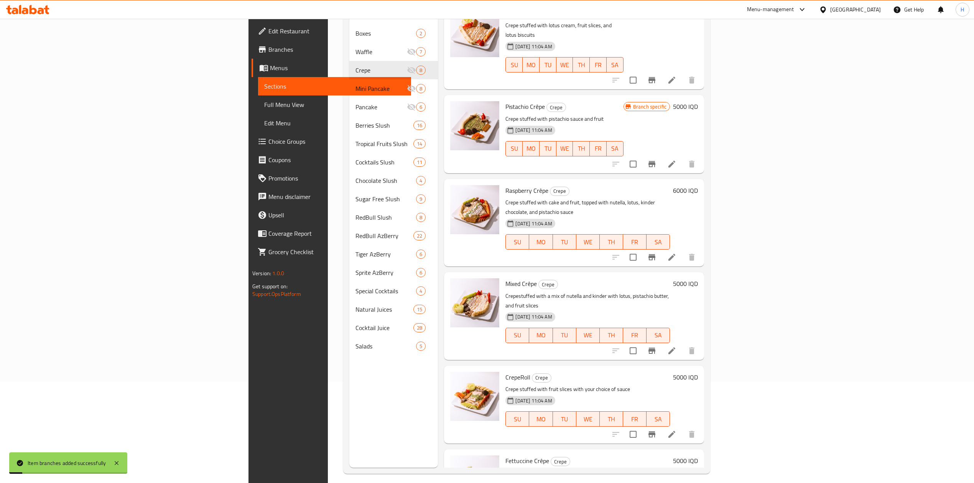
scroll to position [102, 0]
click at [657, 252] on icon "Branch-specific-item" at bounding box center [651, 256] width 9 height 9
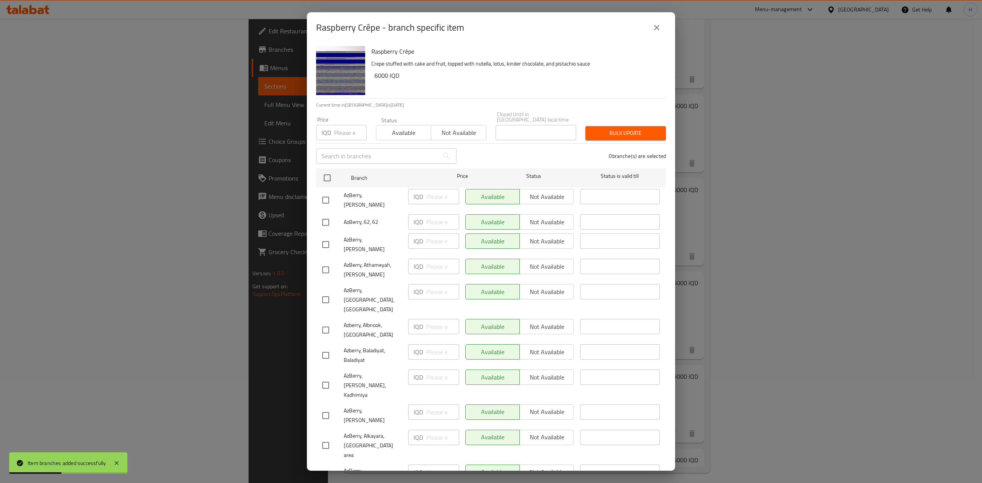
click at [327, 173] on input "checkbox" at bounding box center [327, 178] width 16 height 16
checkbox input "true"
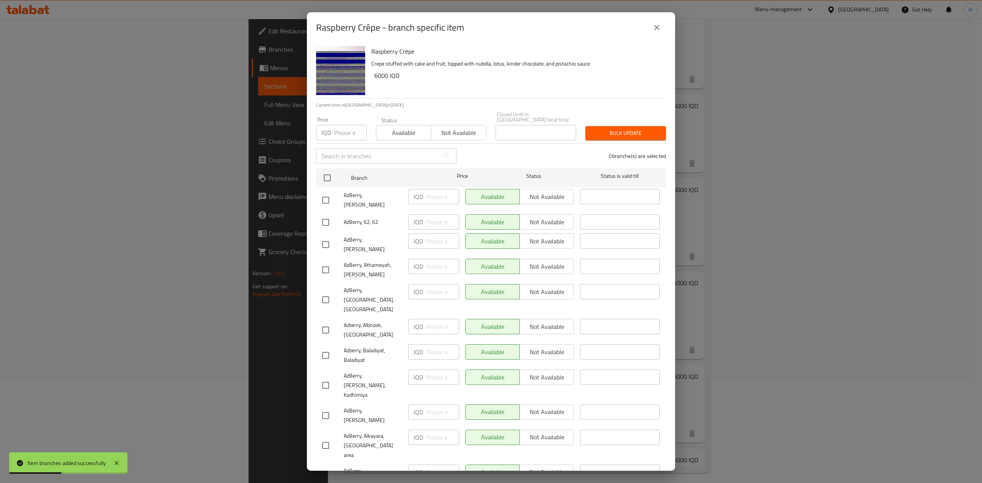
checkbox input "true"
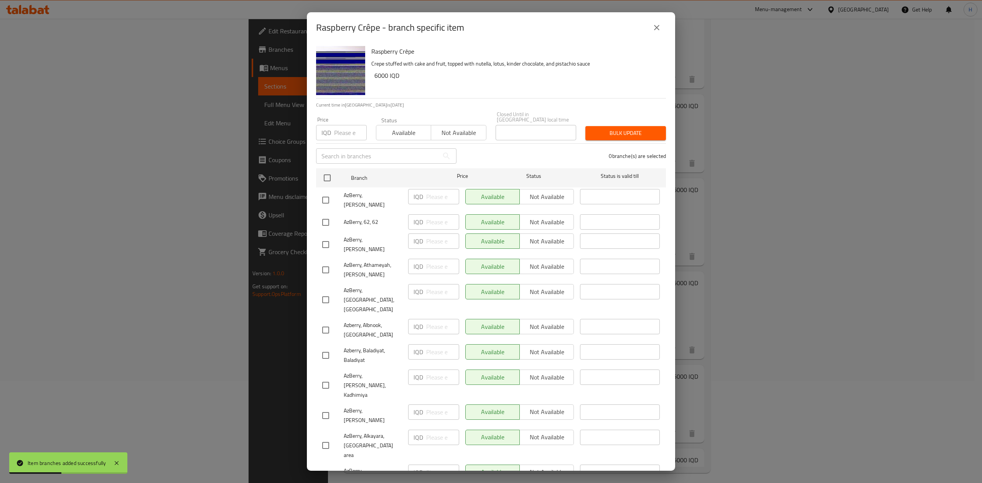
checkbox input "true"
click at [551, 193] on span "Not available" at bounding box center [547, 196] width 48 height 11
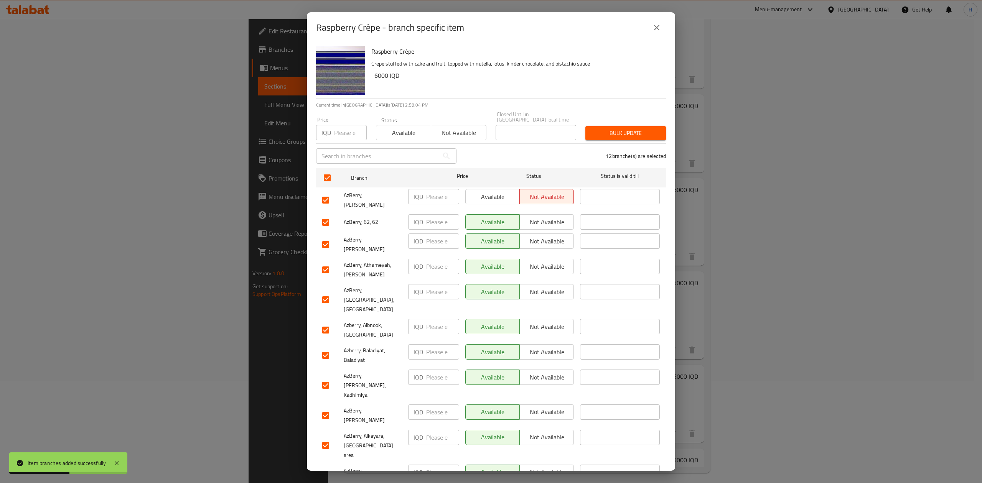
click at [550, 217] on span "Not available" at bounding box center [547, 222] width 48 height 11
click at [547, 236] on span "Not available" at bounding box center [547, 241] width 48 height 11
click at [562, 284] on div "Available Not available" at bounding box center [519, 300] width 115 height 38
click at [558, 286] on span "Not available" at bounding box center [547, 291] width 48 height 11
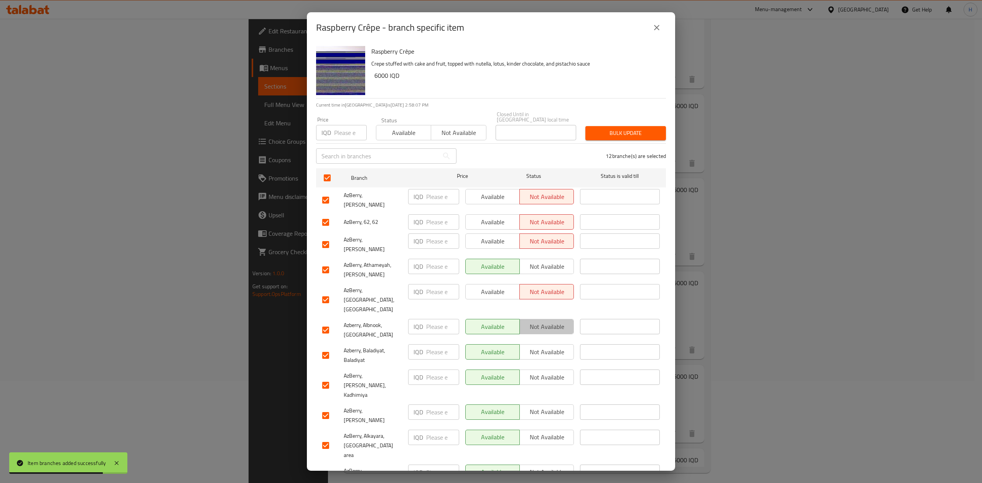
click at [556, 321] on span "Not available" at bounding box center [547, 326] width 48 height 11
click at [554, 341] on div "Available Not available" at bounding box center [519, 355] width 115 height 28
click at [554, 347] on span "Not available" at bounding box center [547, 352] width 48 height 11
click at [555, 372] on span "Not available" at bounding box center [547, 377] width 48 height 11
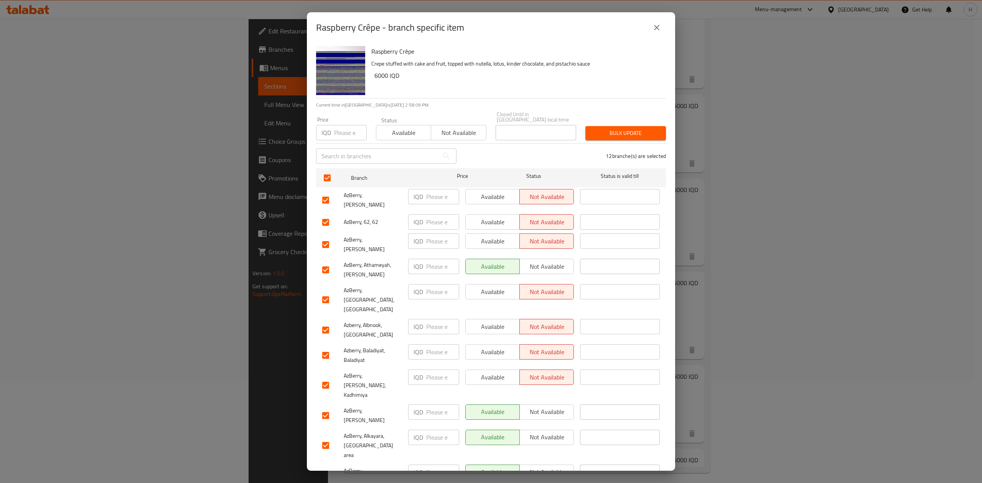
click at [551, 432] on span "Not available" at bounding box center [547, 437] width 48 height 11
drag, startPoint x: 551, startPoint y: 415, endPoint x: 549, endPoint y: 424, distance: 9.7
click at [550, 465] on button "Not available" at bounding box center [546, 472] width 54 height 15
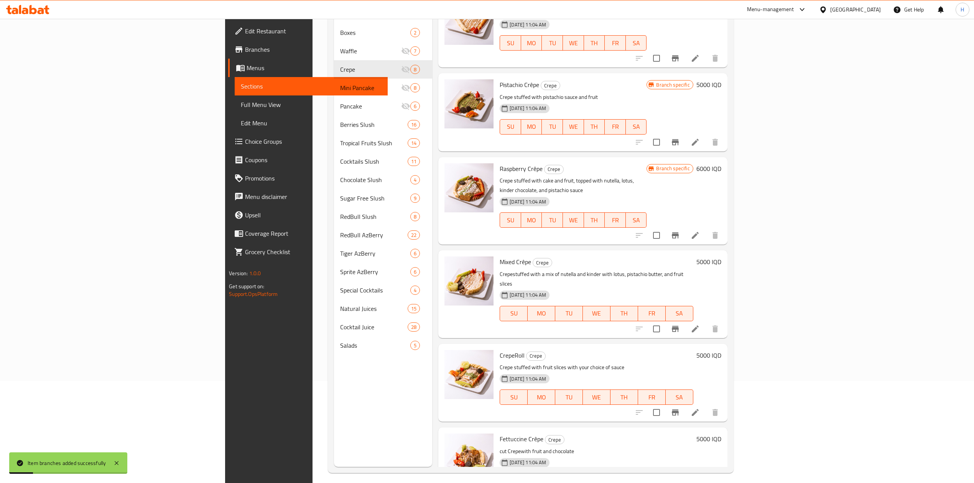
click at [685, 320] on button "Branch-specific-item" at bounding box center [675, 329] width 18 height 18
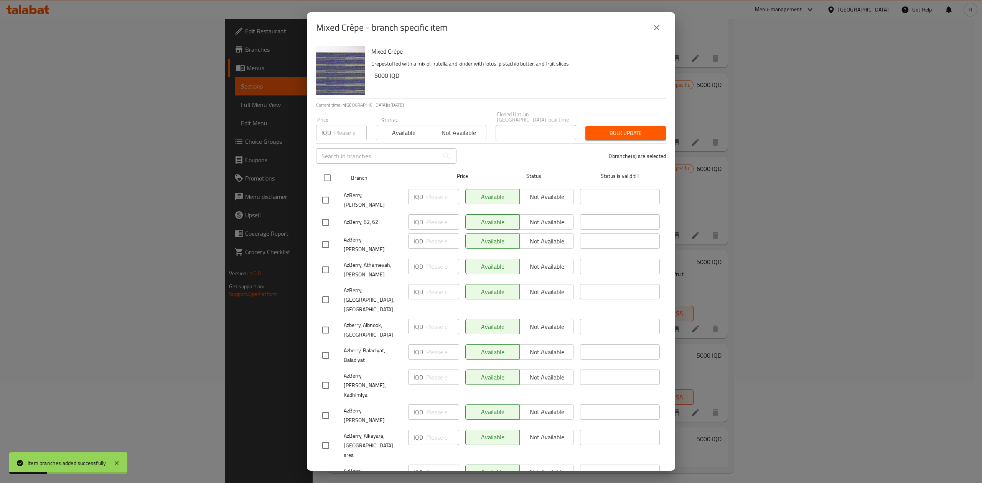
click at [331, 173] on input "checkbox" at bounding box center [327, 178] width 16 height 16
checkbox input "true"
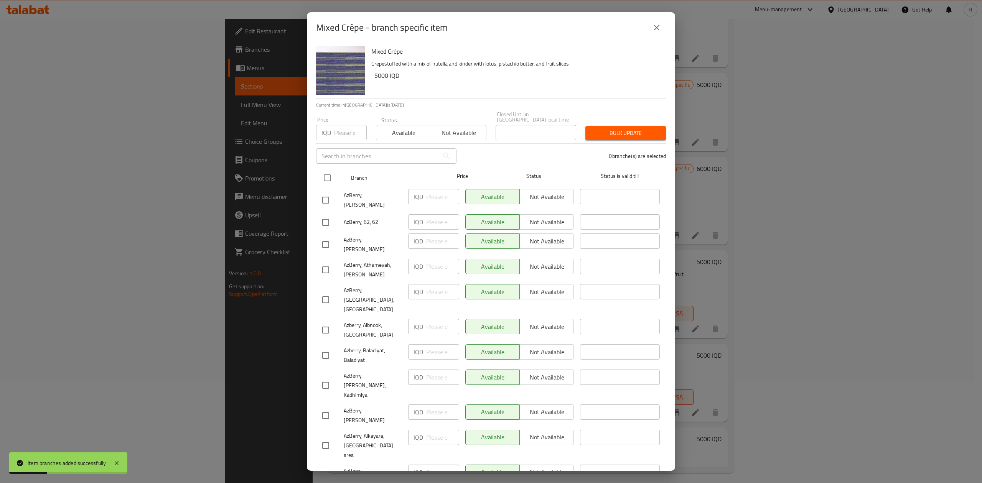
checkbox input "true"
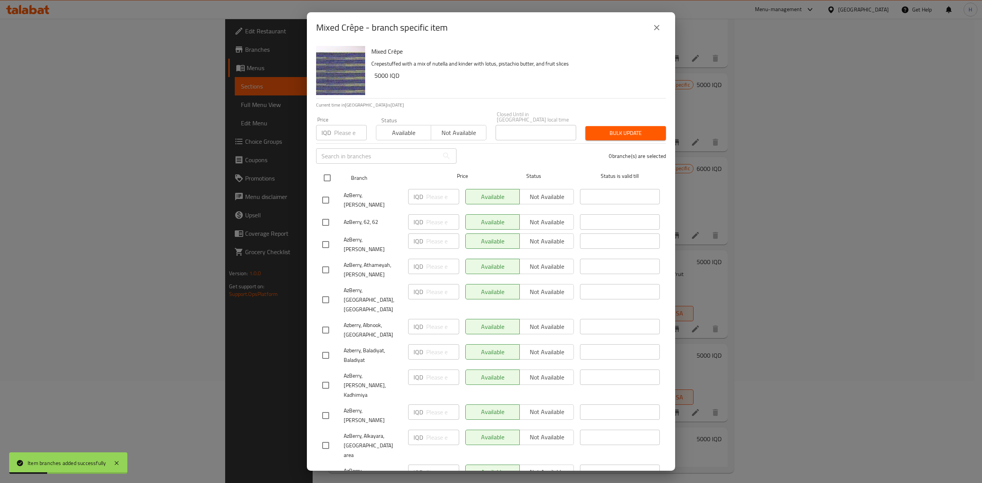
checkbox input "true"
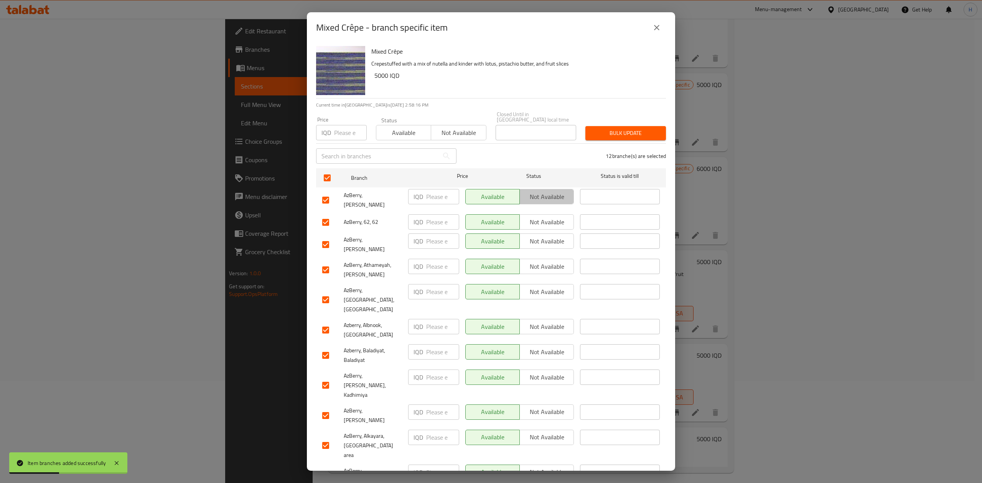
click at [539, 193] on span "Not available" at bounding box center [547, 196] width 48 height 11
click at [542, 217] on span "Not available" at bounding box center [547, 222] width 48 height 11
click at [544, 236] on span "Not available" at bounding box center [547, 241] width 48 height 11
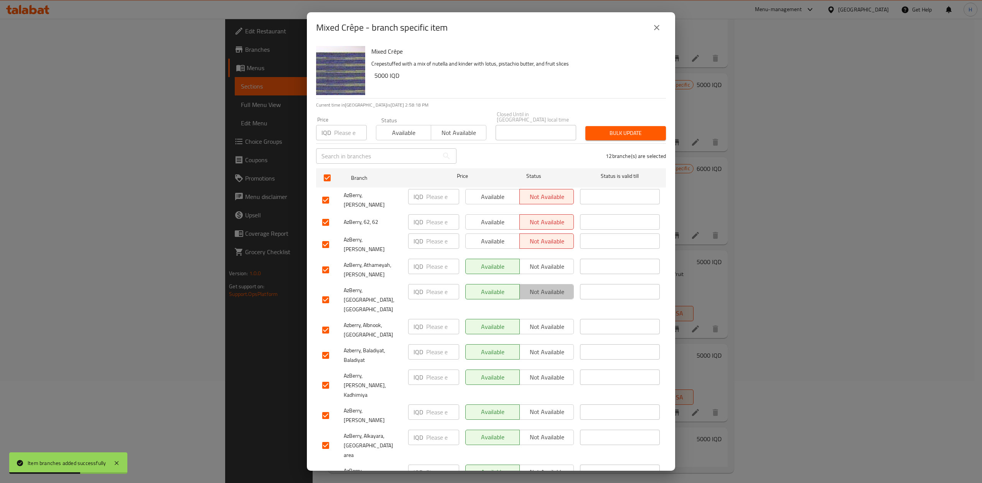
click at [551, 286] on span "Not available" at bounding box center [547, 291] width 48 height 11
click at [551, 321] on span "Not available" at bounding box center [547, 326] width 48 height 11
drag, startPoint x: 552, startPoint y: 324, endPoint x: 552, endPoint y: 337, distance: 12.3
click at [552, 347] on span "Not available" at bounding box center [547, 352] width 48 height 11
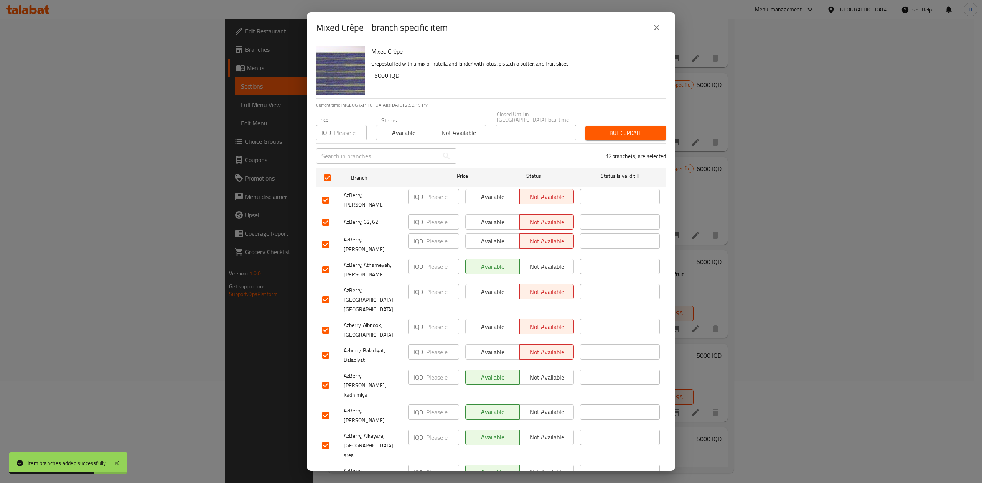
click at [551, 372] on span "Not available" at bounding box center [547, 377] width 48 height 11
click at [553, 432] on span "Not available" at bounding box center [547, 437] width 48 height 11
click at [554, 467] on span "Not available" at bounding box center [547, 472] width 48 height 11
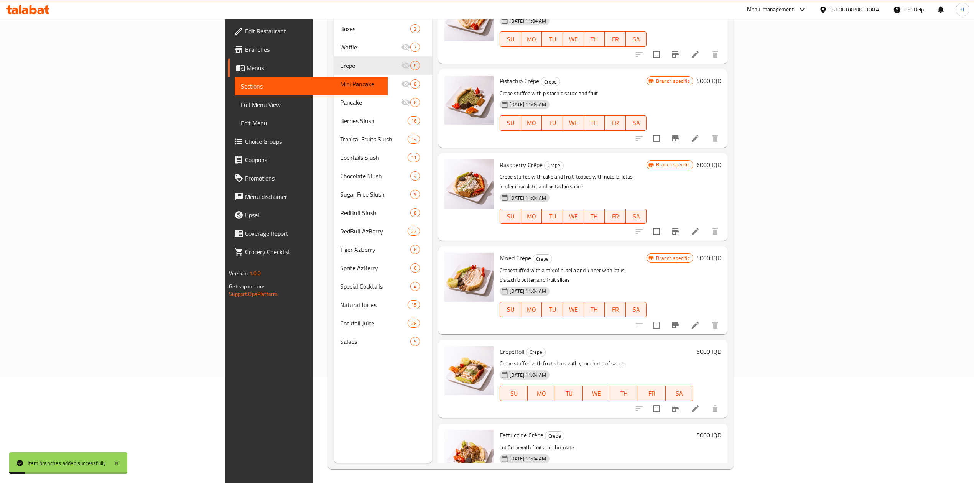
scroll to position [108, 0]
click at [680, 403] on icon "Branch-specific-item" at bounding box center [675, 407] width 9 height 9
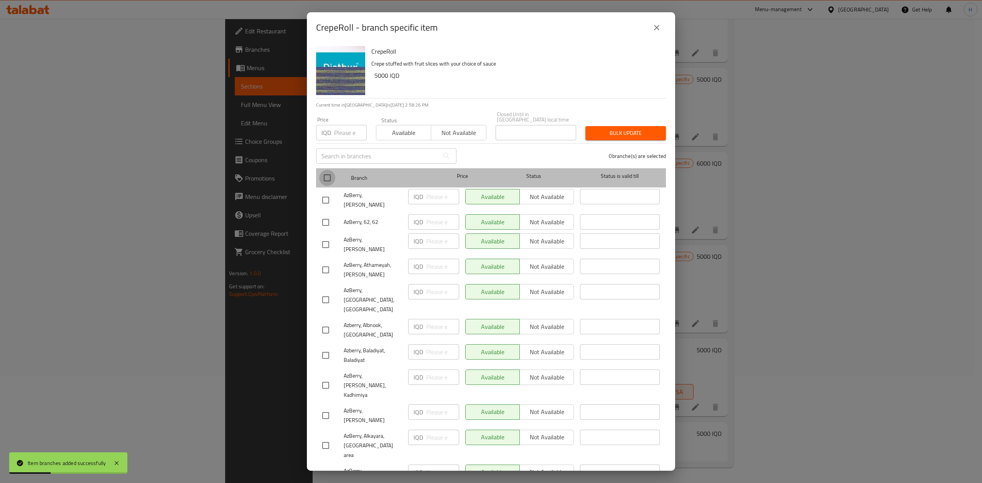
drag, startPoint x: 327, startPoint y: 175, endPoint x: 459, endPoint y: 188, distance: 132.5
click at [329, 175] on input "checkbox" at bounding box center [327, 178] width 16 height 16
checkbox input "true"
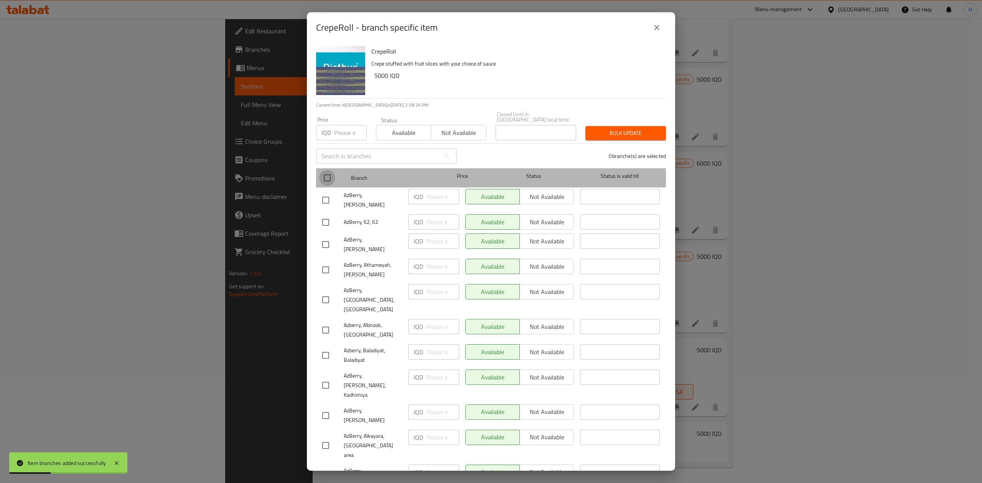
checkbox input "true"
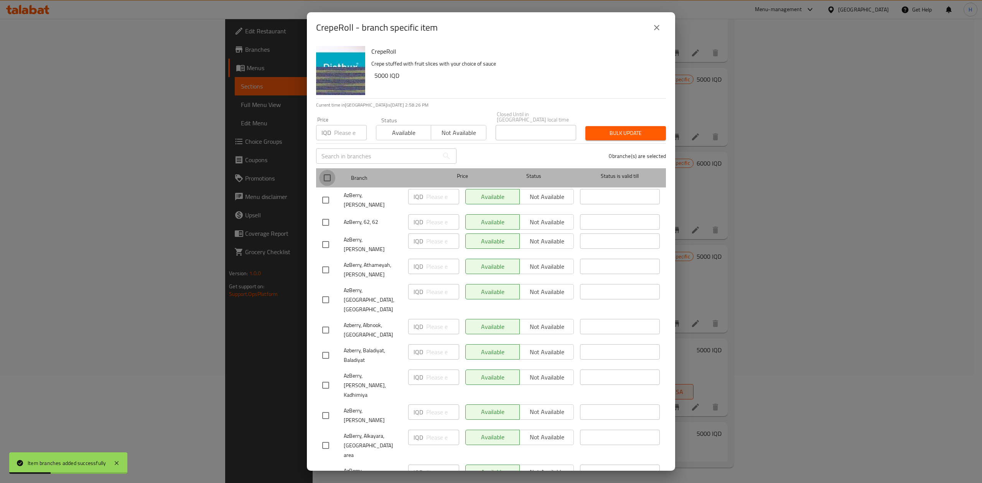
checkbox input "true"
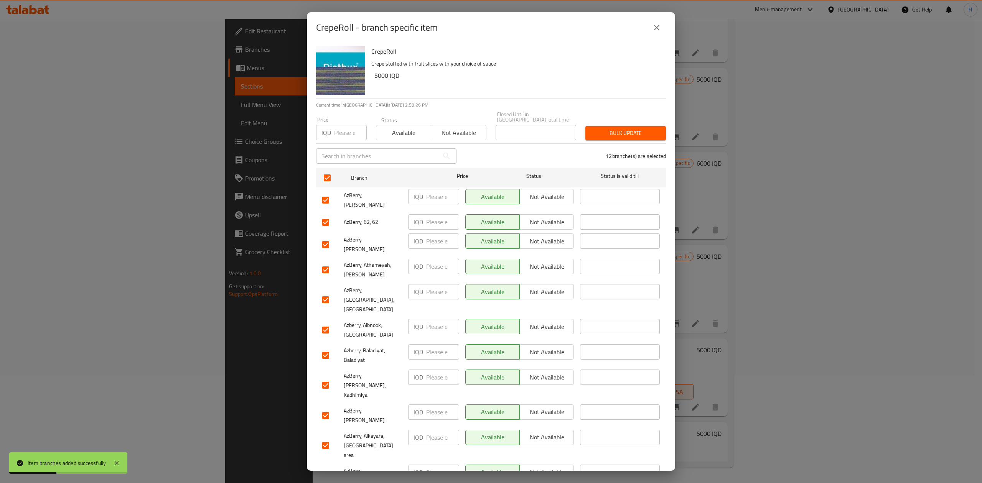
click at [551, 192] on span "Not available" at bounding box center [547, 196] width 48 height 11
click at [554, 217] on span "Not available" at bounding box center [547, 222] width 48 height 11
drag, startPoint x: 553, startPoint y: 226, endPoint x: 551, endPoint y: 235, distance: 9.3
click at [553, 236] on span "Not available" at bounding box center [547, 241] width 48 height 11
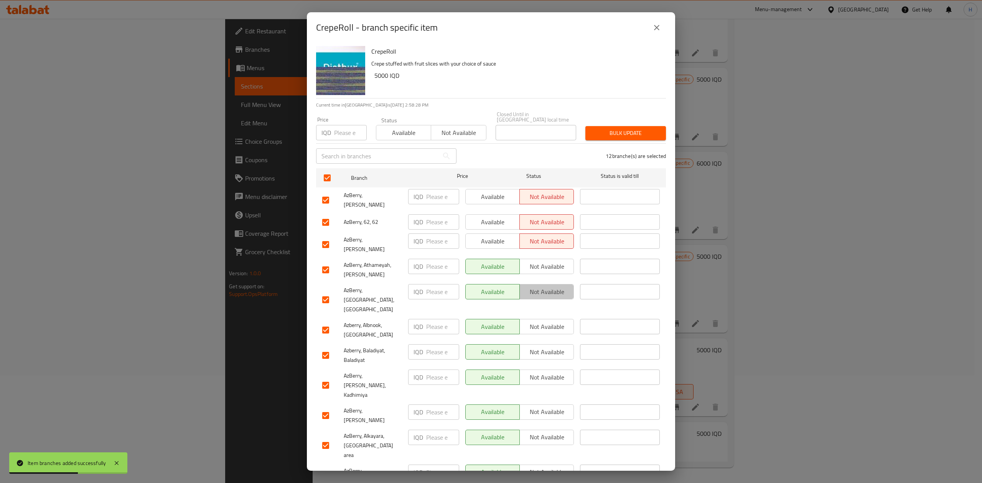
drag, startPoint x: 558, startPoint y: 271, endPoint x: 556, endPoint y: 287, distance: 16.2
click at [558, 286] on span "Not available" at bounding box center [547, 291] width 48 height 11
click at [552, 321] on span "Not available" at bounding box center [547, 326] width 48 height 11
drag, startPoint x: 549, startPoint y: 323, endPoint x: 549, endPoint y: 337, distance: 14.6
click at [549, 347] on span "Not available" at bounding box center [547, 352] width 48 height 11
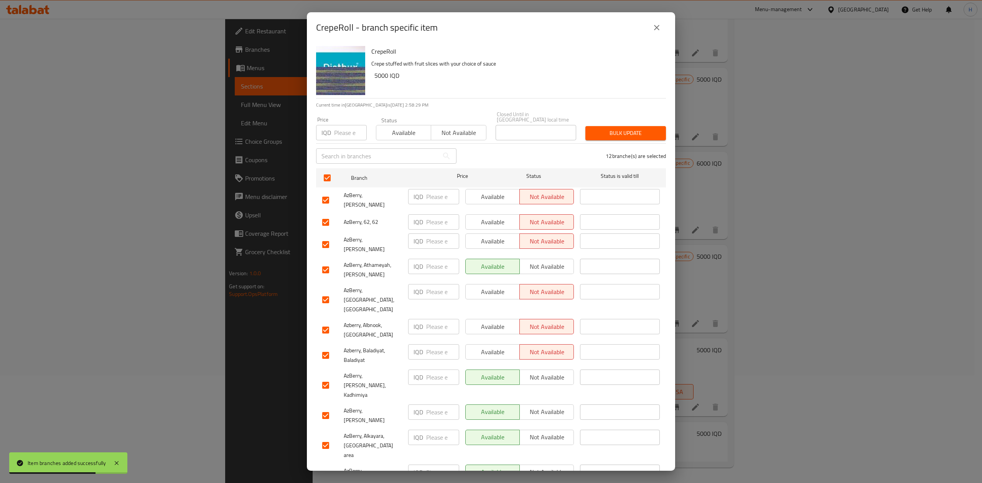
click at [548, 372] on span "Not available" at bounding box center [547, 377] width 48 height 11
drag, startPoint x: 550, startPoint y: 392, endPoint x: 549, endPoint y: 399, distance: 6.9
click at [550, 432] on span "Not available" at bounding box center [547, 437] width 48 height 11
drag, startPoint x: 545, startPoint y: 416, endPoint x: 537, endPoint y: 423, distance: 10.0
click at [545, 467] on span "Not available" at bounding box center [547, 472] width 48 height 11
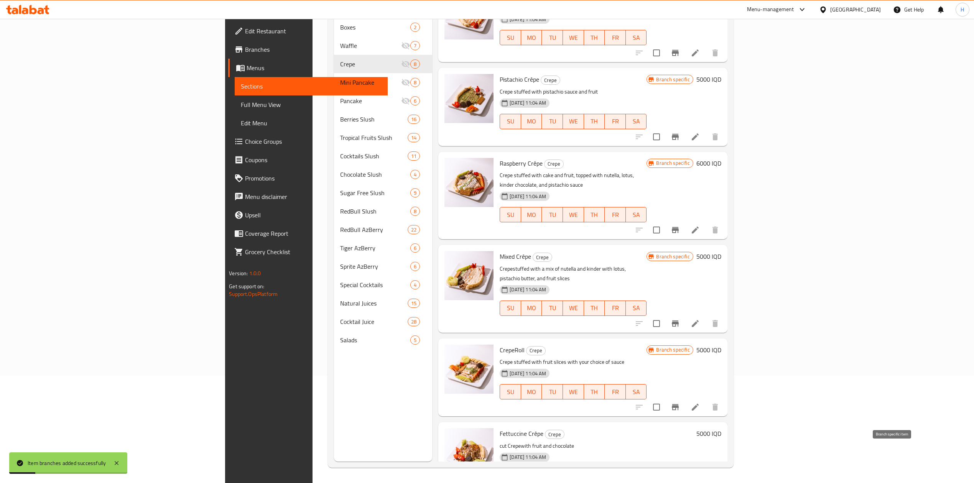
click at [680, 483] on icon "Branch-specific-item" at bounding box center [675, 491] width 9 height 9
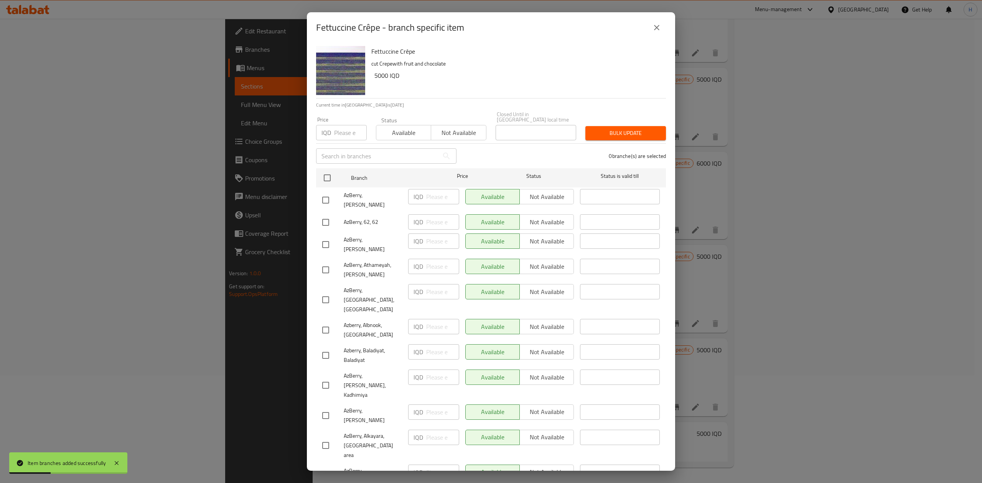
click at [330, 186] on div "AzBerry, [PERSON_NAME]" at bounding box center [362, 200] width 86 height 28
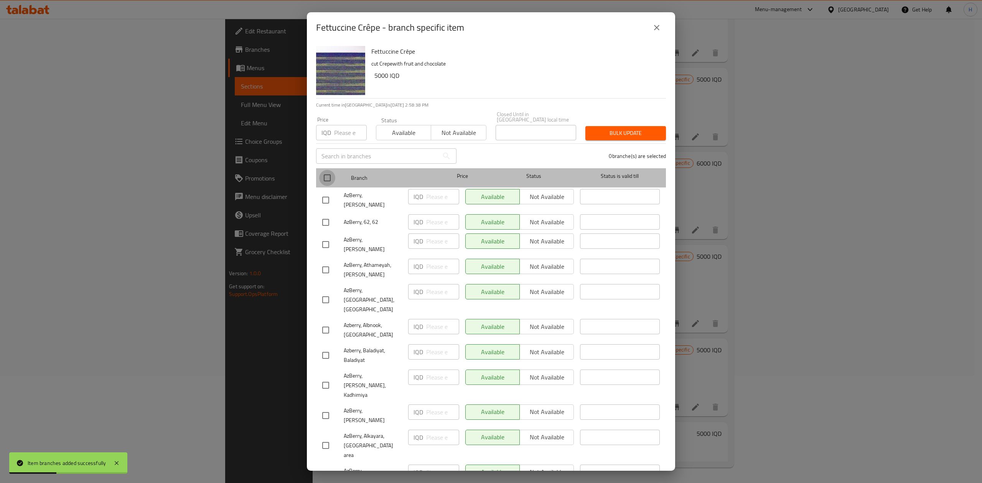
click at [328, 170] on input "checkbox" at bounding box center [327, 178] width 16 height 16
checkbox input "true"
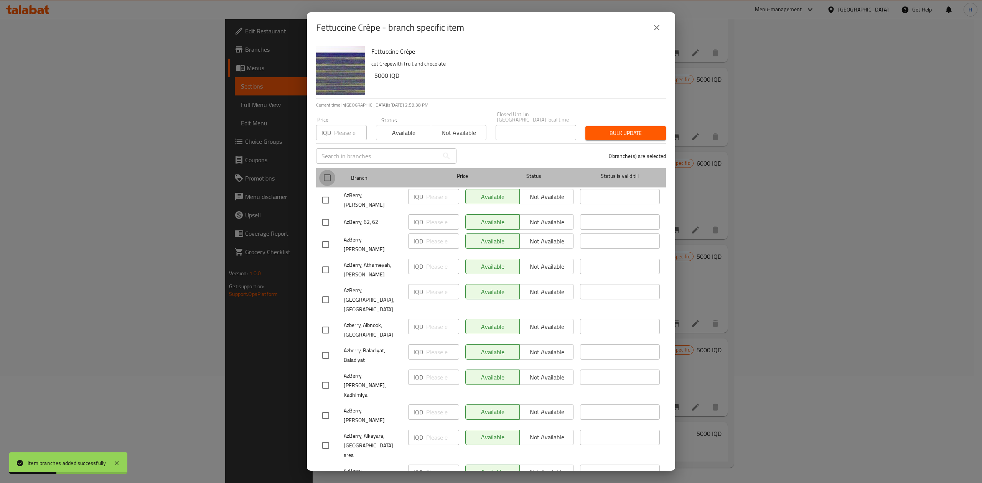
checkbox input "true"
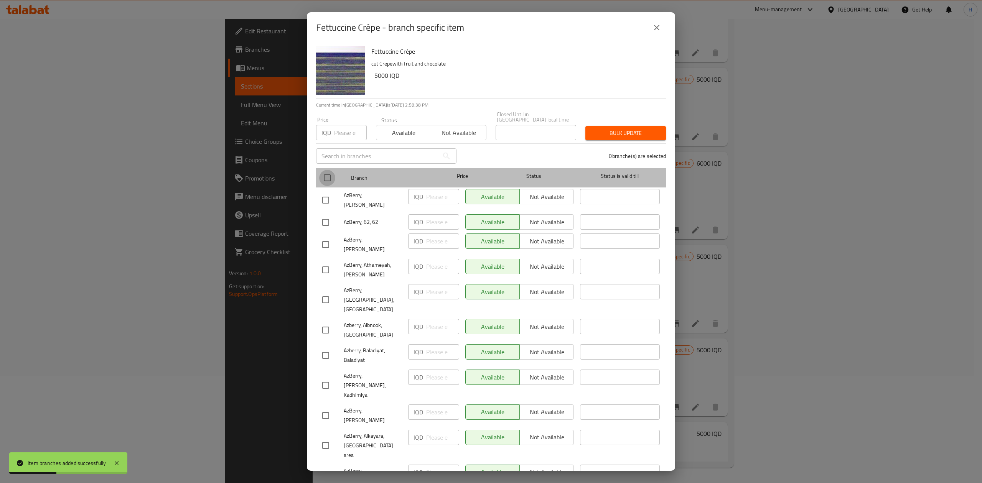
checkbox input "true"
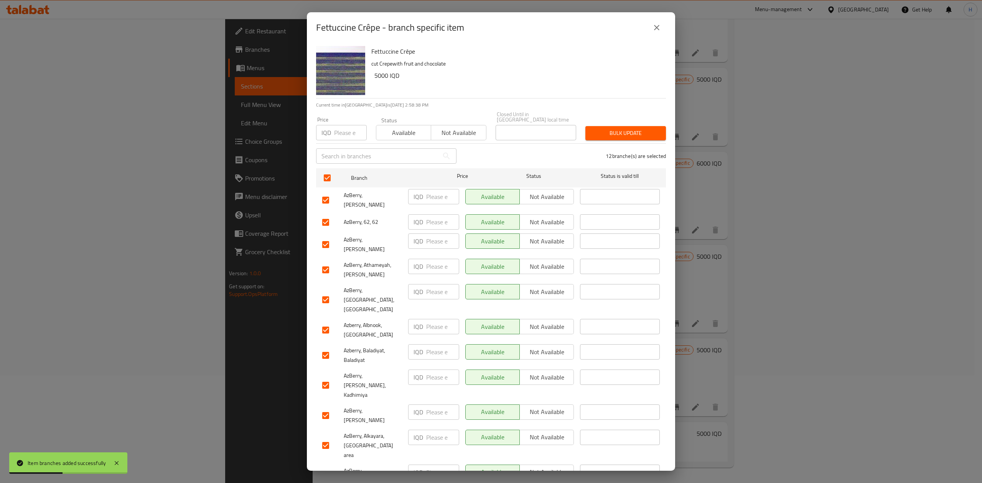
drag, startPoint x: 535, startPoint y: 197, endPoint x: 539, endPoint y: 201, distance: 5.7
click at [535, 197] on span "Not available" at bounding box center [547, 196] width 48 height 11
click at [545, 217] on span "Not available" at bounding box center [547, 222] width 48 height 11
click at [543, 236] on span "Not available" at bounding box center [547, 241] width 48 height 11
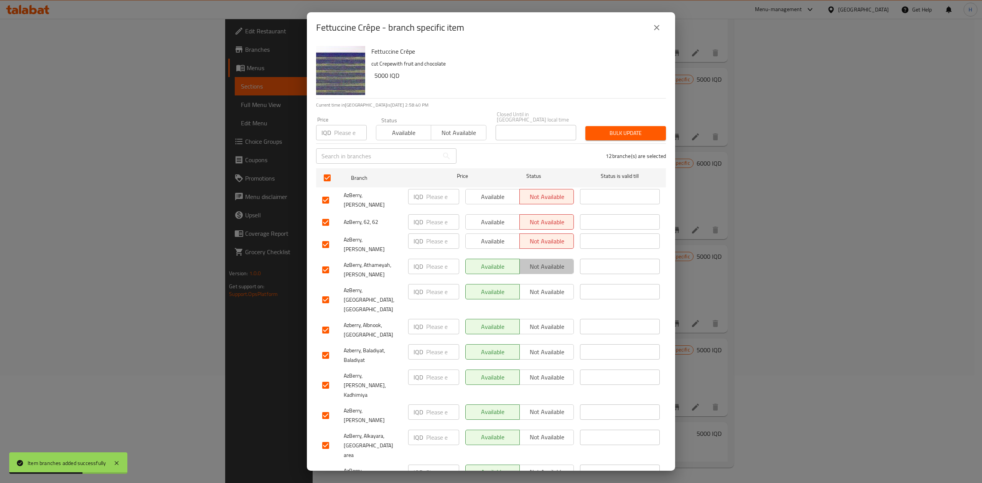
click at [552, 261] on span "Not available" at bounding box center [547, 266] width 48 height 11
click at [514, 261] on span "Available" at bounding box center [493, 266] width 48 height 11
click at [551, 286] on span "Not available" at bounding box center [547, 291] width 48 height 11
click at [558, 321] on span "Not available" at bounding box center [547, 326] width 48 height 11
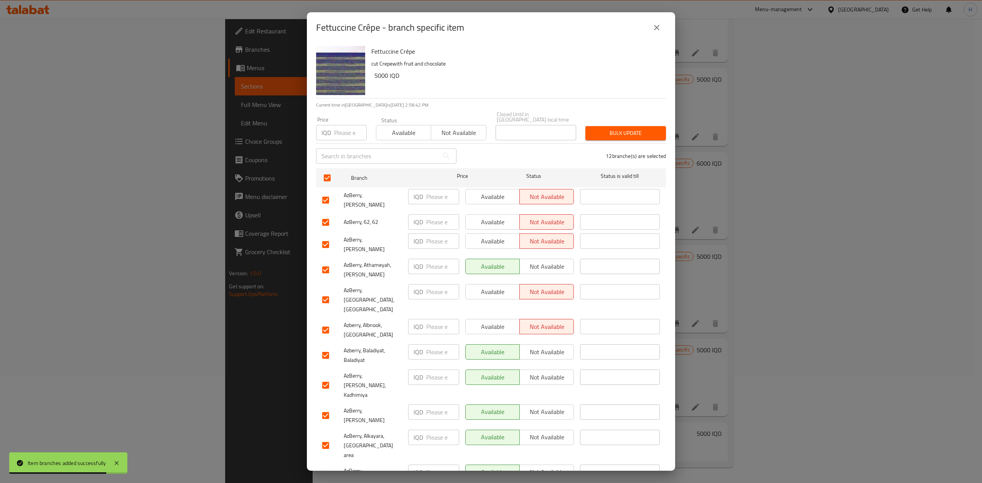
drag, startPoint x: 555, startPoint y: 321, endPoint x: 556, endPoint y: 333, distance: 12.3
click at [555, 347] on span "Not available" at bounding box center [547, 352] width 48 height 11
drag, startPoint x: 555, startPoint y: 340, endPoint x: 554, endPoint y: 347, distance: 6.9
click at [555, 341] on ul "Branch Price Status Status is valid till AzBerry, [PERSON_NAME] IQD ​ Available…" at bounding box center [491, 338] width 350 height 346
click at [554, 372] on span "Not available" at bounding box center [547, 377] width 48 height 11
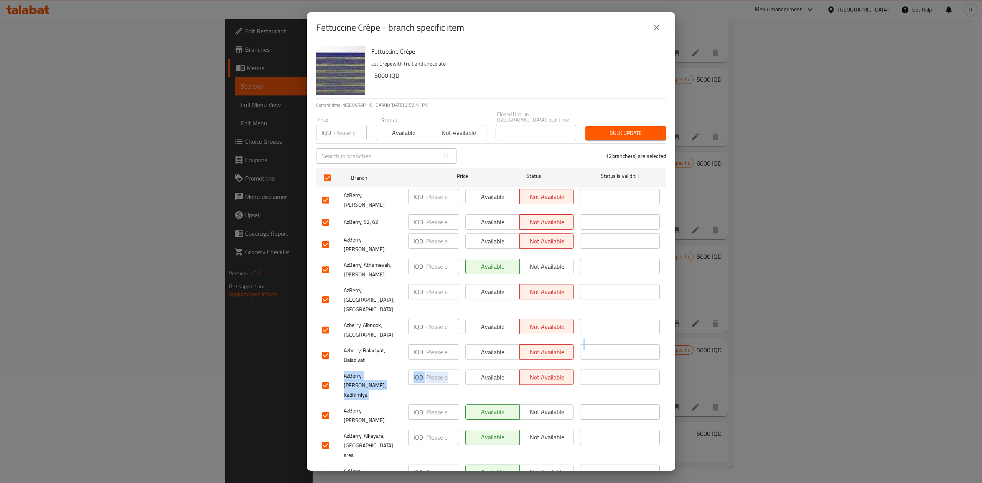
click at [537, 407] on span "Not available" at bounding box center [547, 412] width 48 height 11
drag, startPoint x: 509, startPoint y: 373, endPoint x: 520, endPoint y: 382, distance: 13.9
click at [510, 407] on span "Available" at bounding box center [493, 412] width 48 height 11
click at [534, 432] on span "Not available" at bounding box center [547, 437] width 48 height 11
click at [545, 467] on span "Not available" at bounding box center [547, 472] width 48 height 11
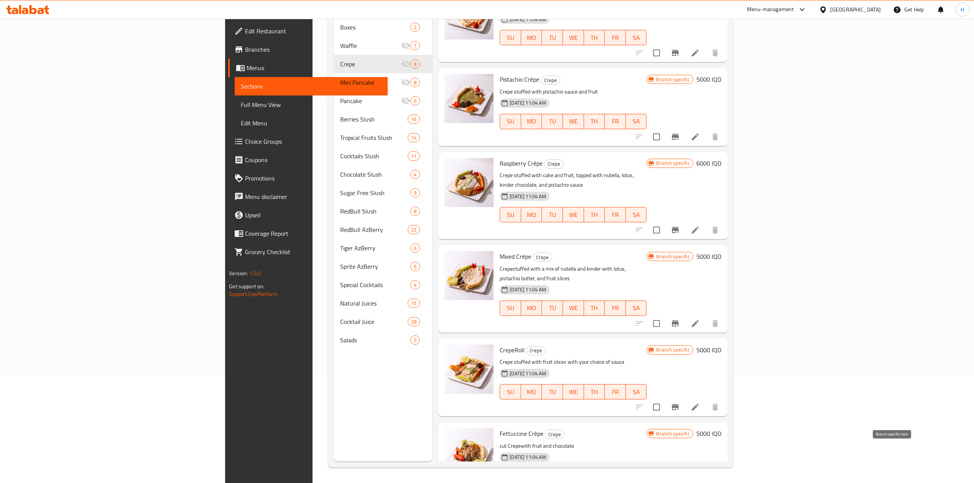
click at [679, 483] on icon "Branch-specific-item" at bounding box center [675, 491] width 7 height 6
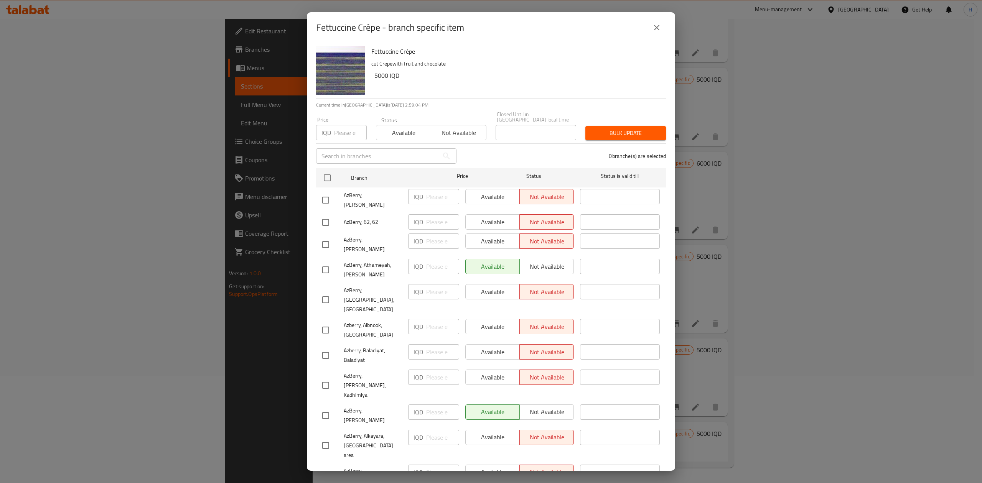
click at [660, 23] on icon "close" at bounding box center [656, 27] width 9 height 9
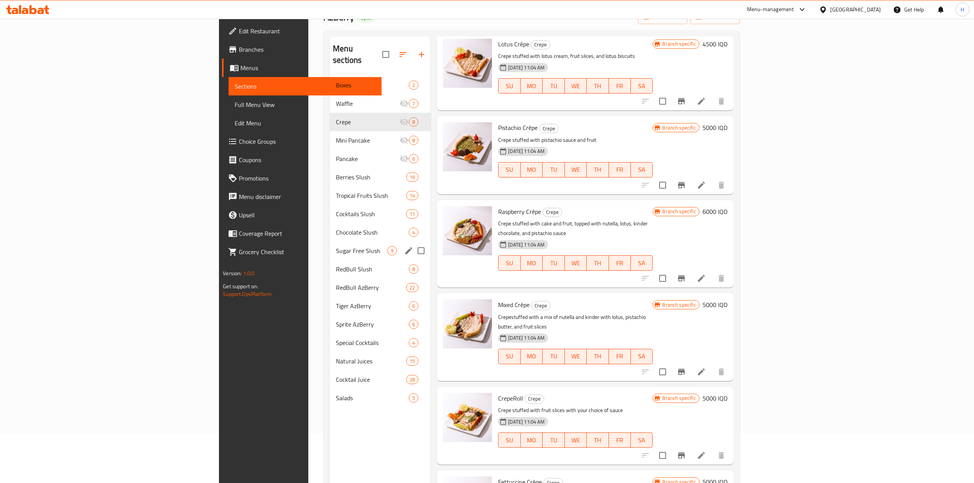
scroll to position [0, 0]
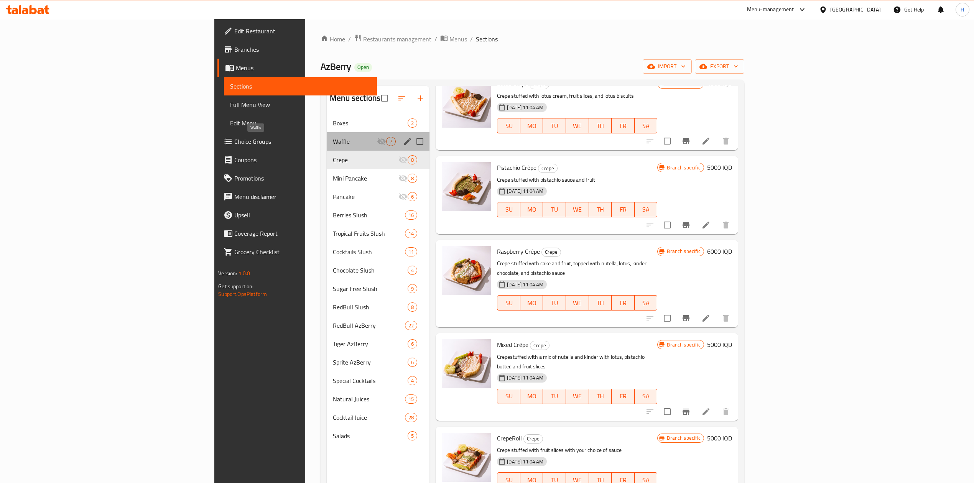
click at [333, 138] on span "Waffle" at bounding box center [355, 141] width 44 height 9
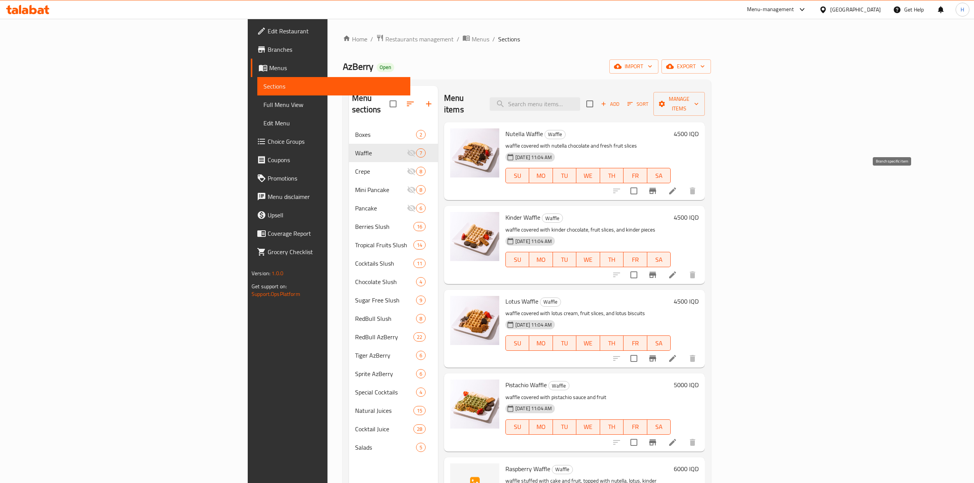
click at [656, 188] on icon "Branch-specific-item" at bounding box center [652, 191] width 7 height 6
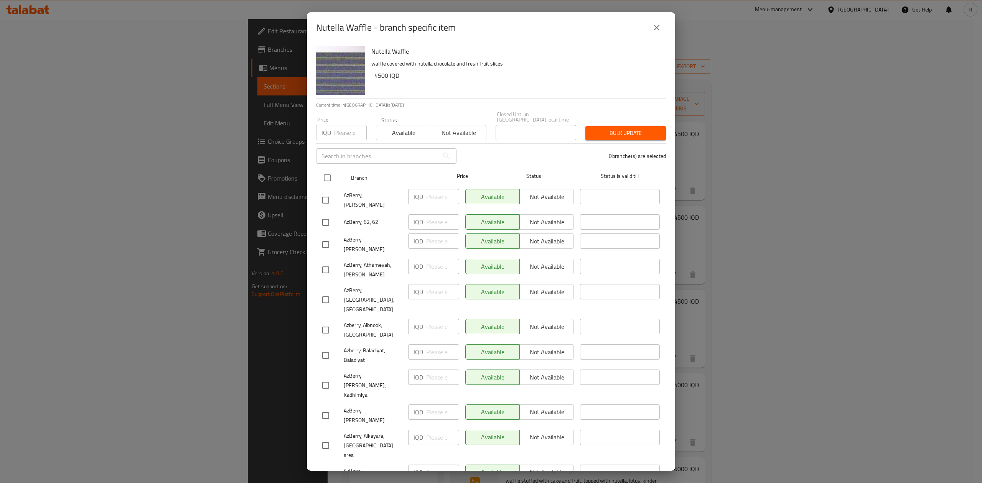
click at [326, 174] on input "checkbox" at bounding box center [327, 178] width 16 height 16
checkbox input "true"
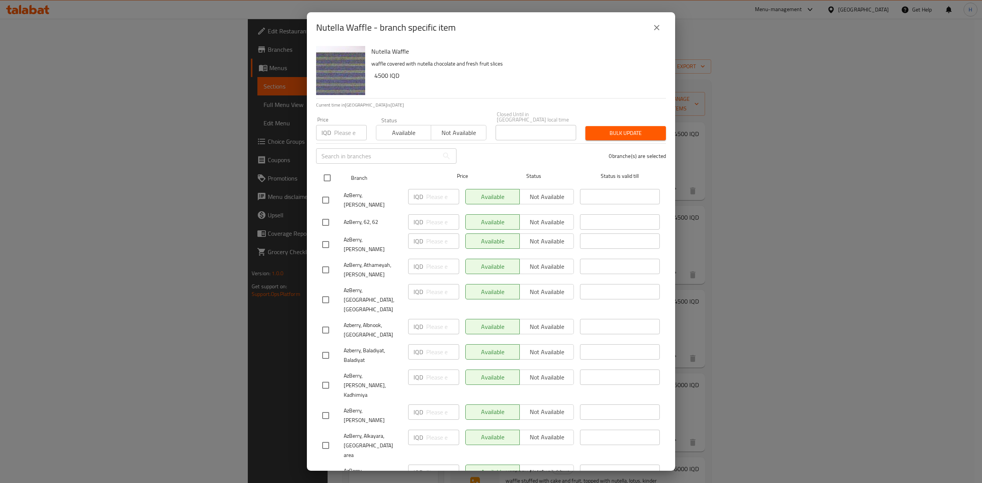
checkbox input "true"
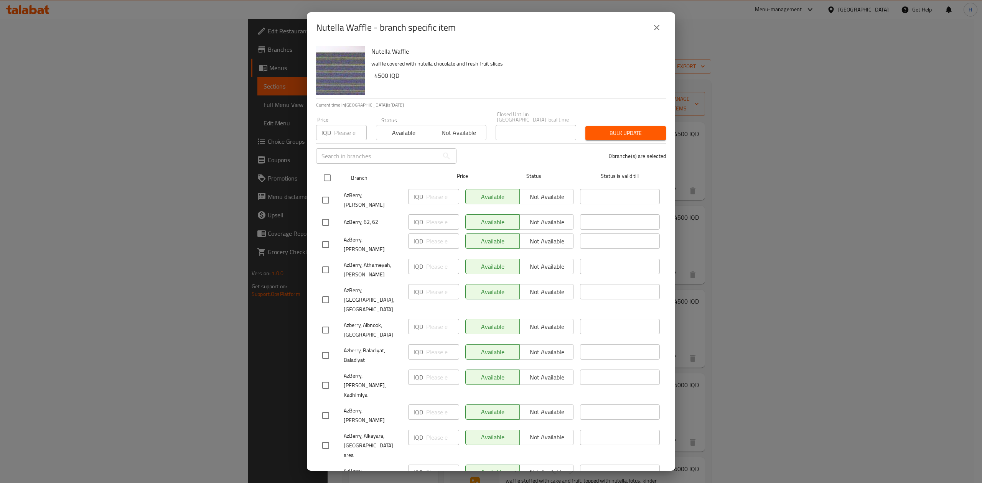
checkbox input "true"
click at [550, 195] on span "Not available" at bounding box center [547, 196] width 48 height 11
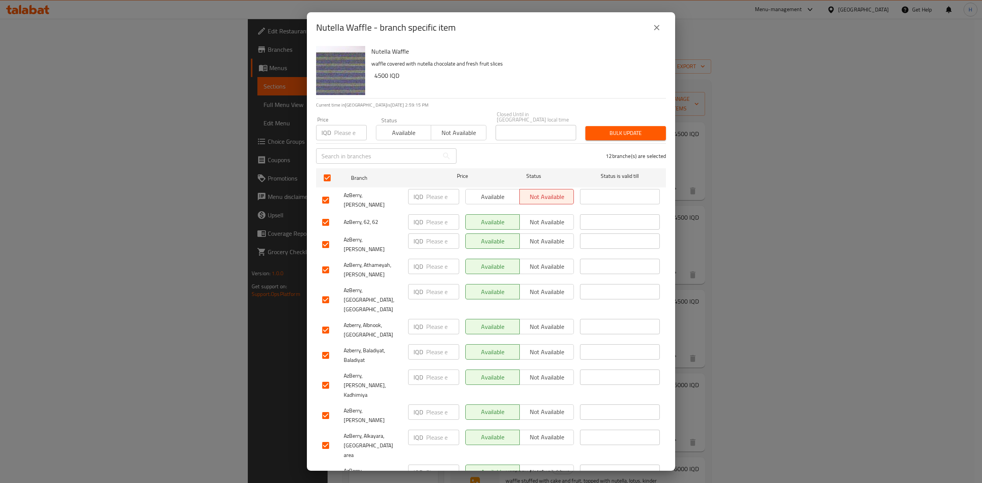
click at [551, 217] on span "Not available" at bounding box center [547, 222] width 48 height 11
click at [551, 230] on div "Available Not available" at bounding box center [519, 244] width 115 height 28
click at [551, 236] on span "Not available" at bounding box center [547, 241] width 48 height 11
click at [548, 286] on span "Not available" at bounding box center [547, 291] width 48 height 11
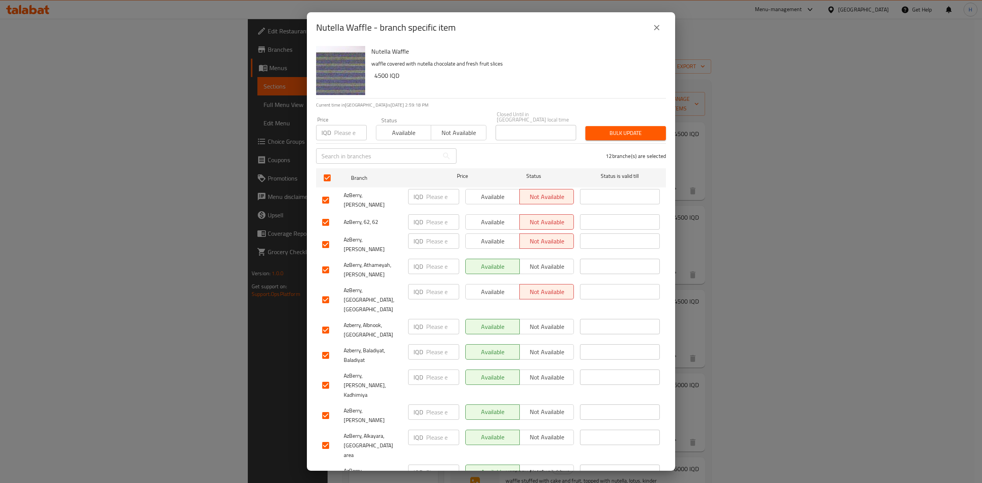
click at [551, 319] on button "Not available" at bounding box center [546, 326] width 54 height 15
click at [553, 347] on span "Not available" at bounding box center [547, 352] width 48 height 11
click at [552, 370] on button "Not available" at bounding box center [546, 377] width 54 height 15
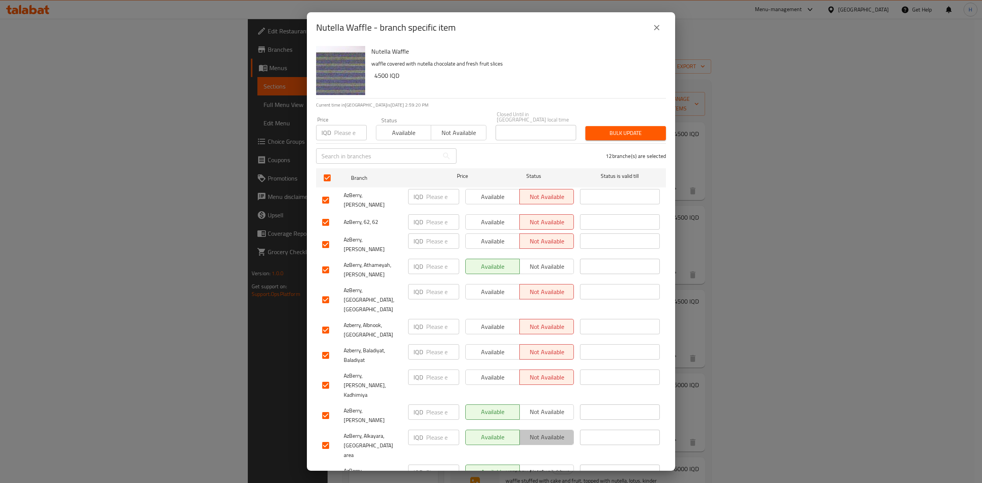
click at [557, 432] on span "Not available" at bounding box center [547, 437] width 48 height 11
drag, startPoint x: 556, startPoint y: 422, endPoint x: 556, endPoint y: 429, distance: 6.5
click at [556, 467] on span "Not available" at bounding box center [547, 472] width 48 height 11
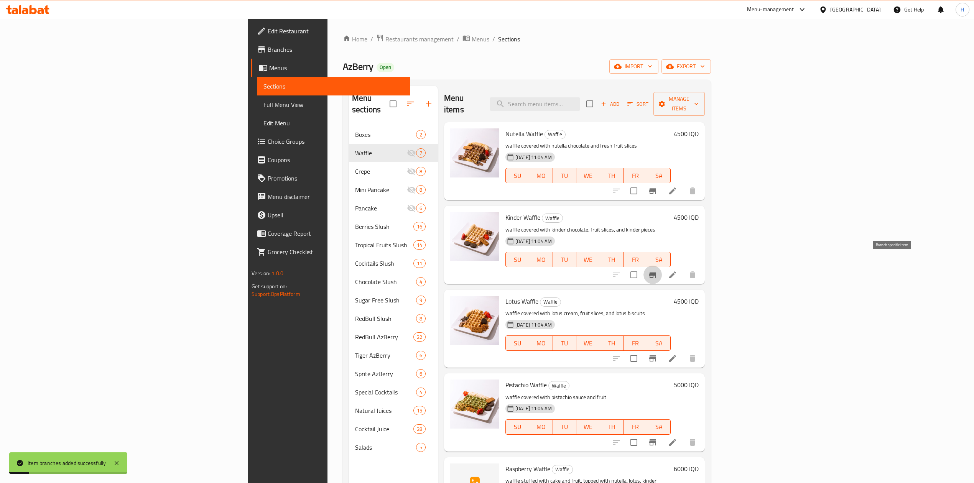
click at [662, 266] on button "Branch-specific-item" at bounding box center [653, 275] width 18 height 18
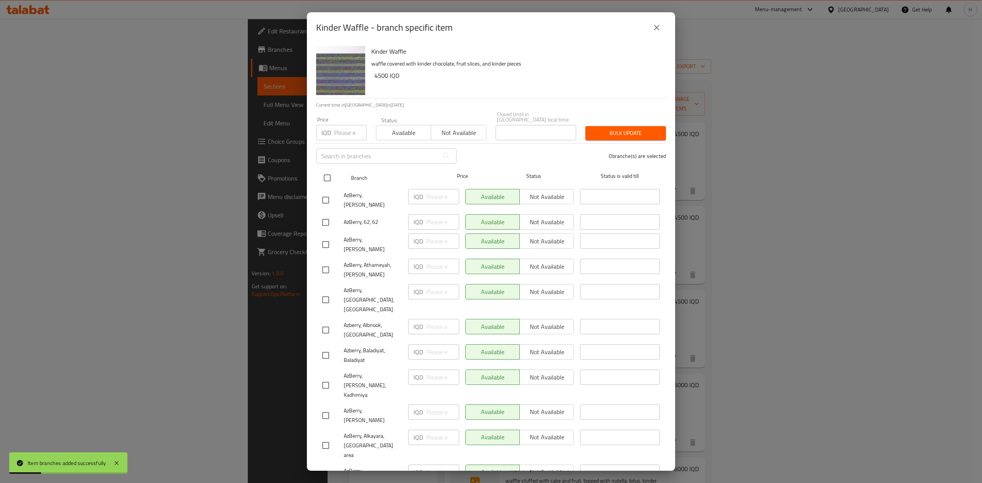
click at [321, 171] on input "checkbox" at bounding box center [327, 178] width 16 height 16
checkbox input "true"
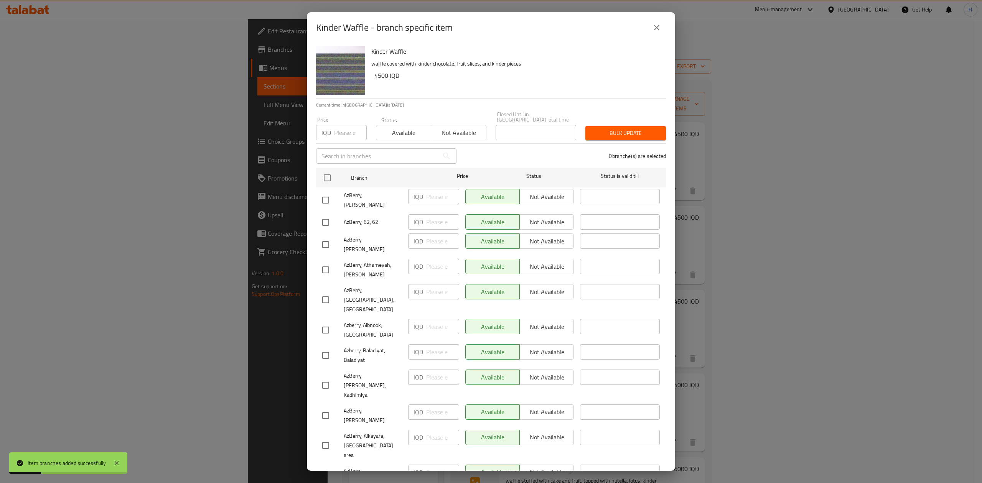
checkbox input "true"
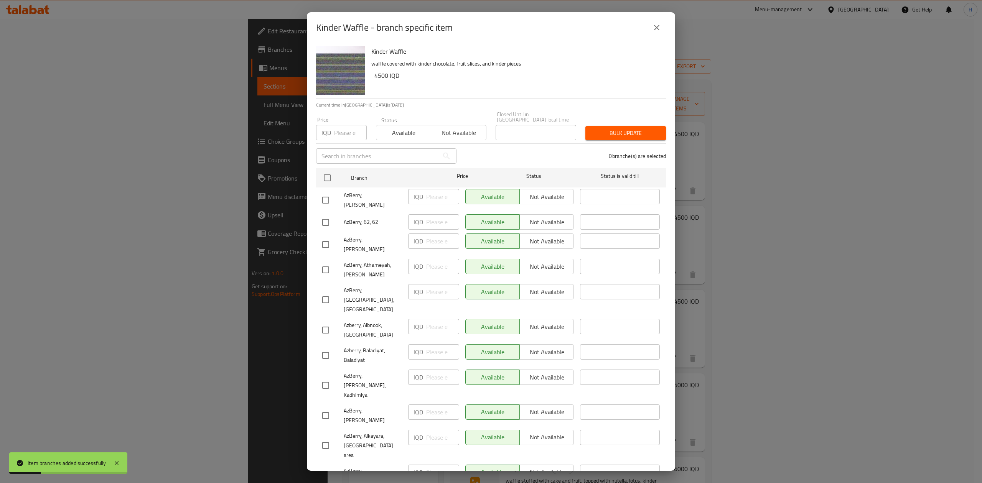
checkbox input "true"
click at [555, 193] on span "Not available" at bounding box center [547, 196] width 48 height 11
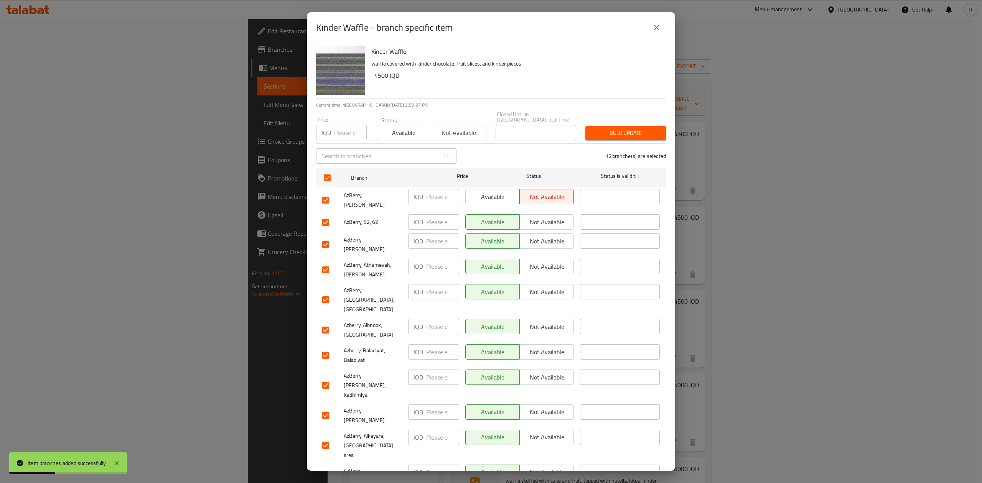
click at [542, 217] on span "Not available" at bounding box center [547, 222] width 48 height 11
click at [545, 236] on span "Not available" at bounding box center [547, 241] width 48 height 11
click at [551, 284] on button "Not available" at bounding box center [546, 291] width 54 height 15
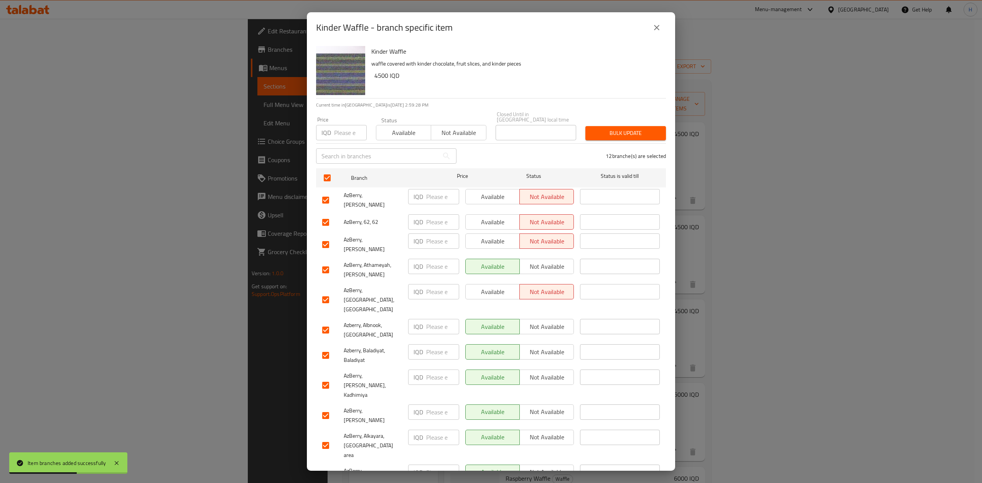
click at [551, 319] on button "Not available" at bounding box center [546, 326] width 54 height 15
click at [553, 347] on span "Not available" at bounding box center [547, 352] width 48 height 11
click at [555, 372] on span "Not available" at bounding box center [547, 377] width 48 height 11
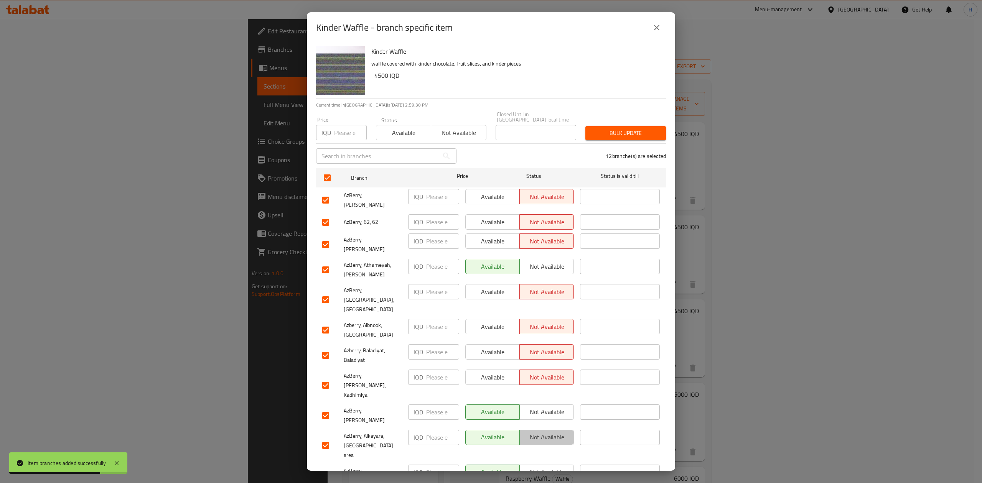
drag, startPoint x: 560, startPoint y: 395, endPoint x: 555, endPoint y: 407, distance: 12.7
click at [560, 432] on span "Not available" at bounding box center [547, 437] width 48 height 11
click at [550, 467] on span "Not available" at bounding box center [547, 472] width 48 height 11
drag, startPoint x: 547, startPoint y: 440, endPoint x: 547, endPoint y: 446, distance: 6.1
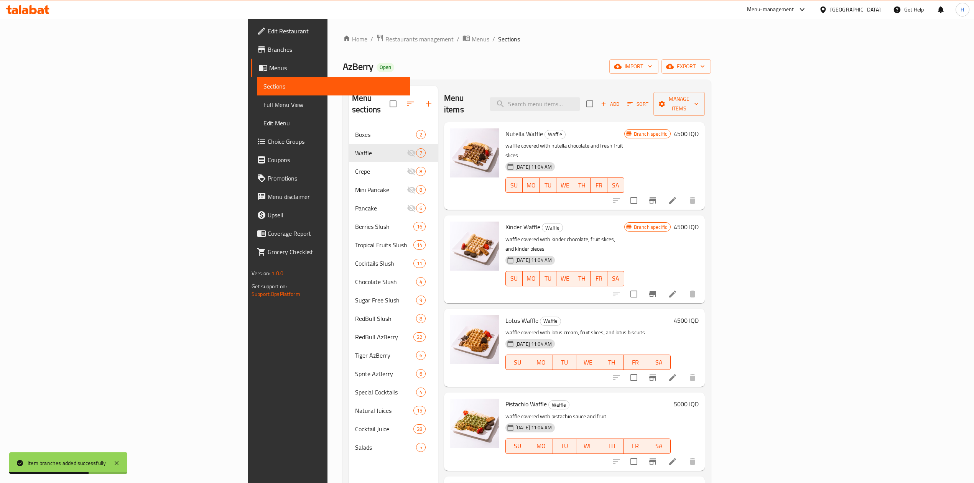
click at [657, 373] on icon "Branch-specific-item" at bounding box center [652, 377] width 9 height 9
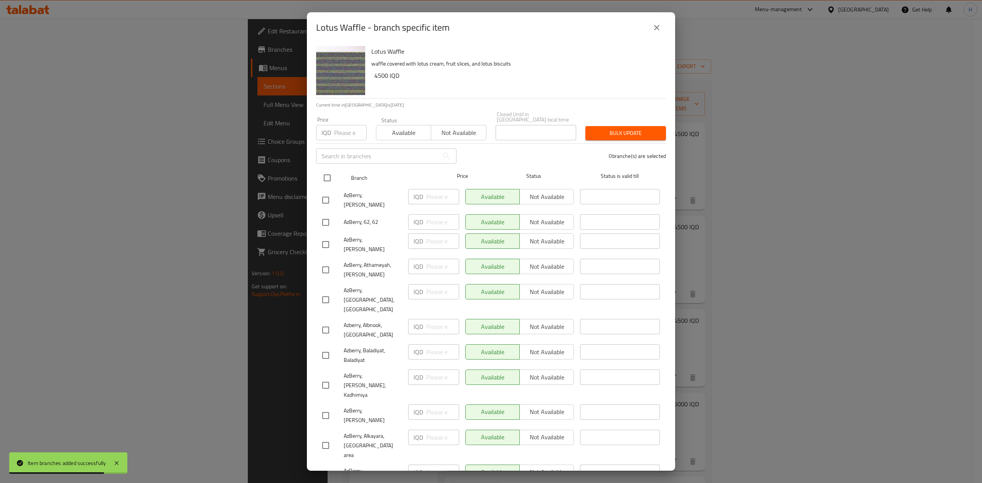
click at [326, 171] on input "checkbox" at bounding box center [327, 178] width 16 height 16
checkbox input "true"
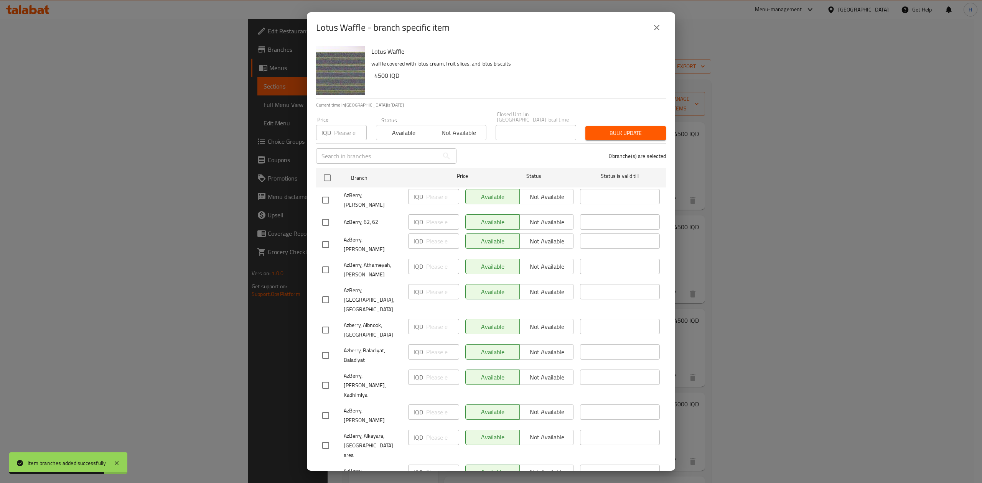
checkbox input "true"
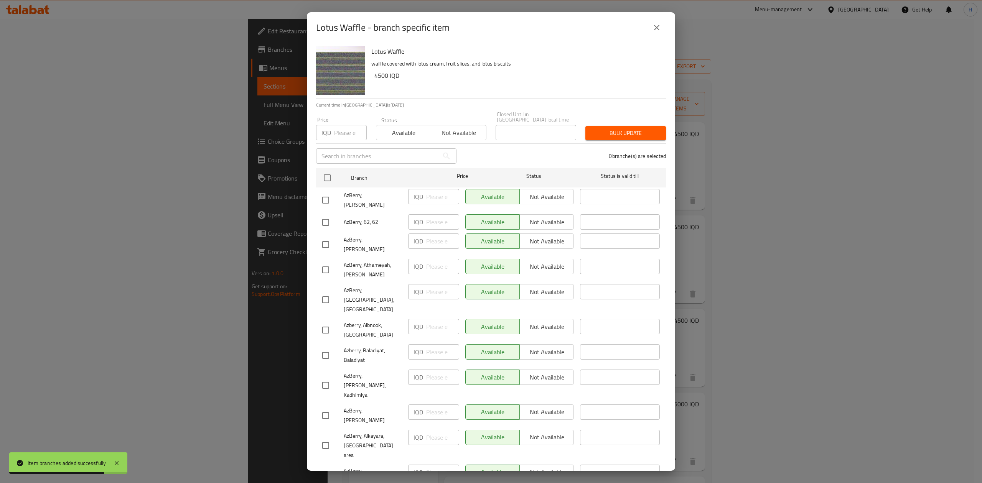
checkbox input "true"
click at [552, 196] on span "Not available" at bounding box center [547, 196] width 48 height 11
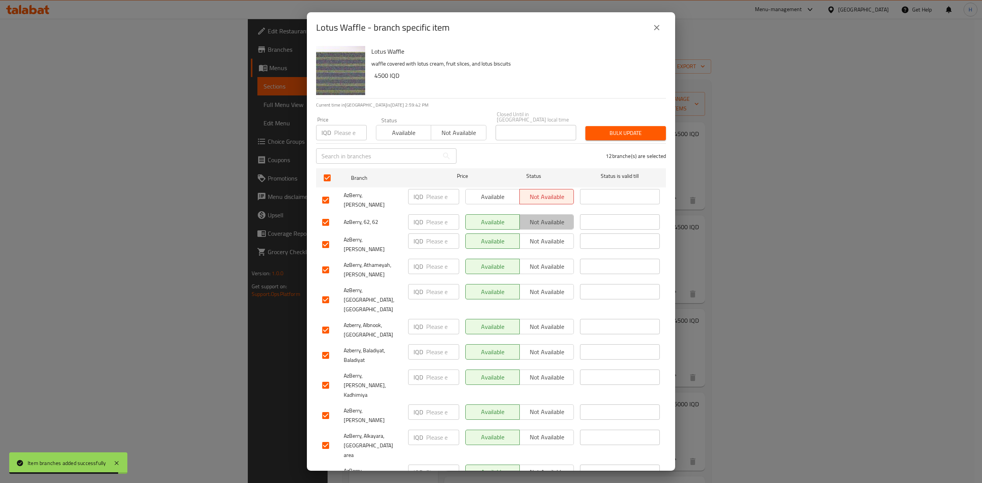
click at [547, 217] on span "Not available" at bounding box center [547, 222] width 48 height 11
click at [548, 236] on span "Not available" at bounding box center [547, 241] width 48 height 11
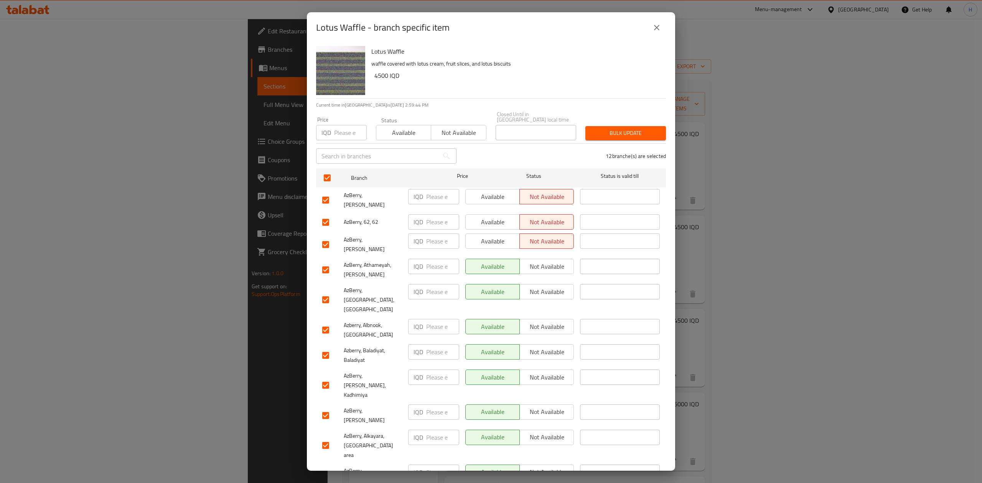
click at [554, 286] on span "Not available" at bounding box center [547, 291] width 48 height 11
click at [551, 321] on span "Not available" at bounding box center [547, 326] width 48 height 11
drag, startPoint x: 548, startPoint y: 322, endPoint x: 548, endPoint y: 332, distance: 10.0
click at [548, 347] on span "Not available" at bounding box center [547, 352] width 48 height 11
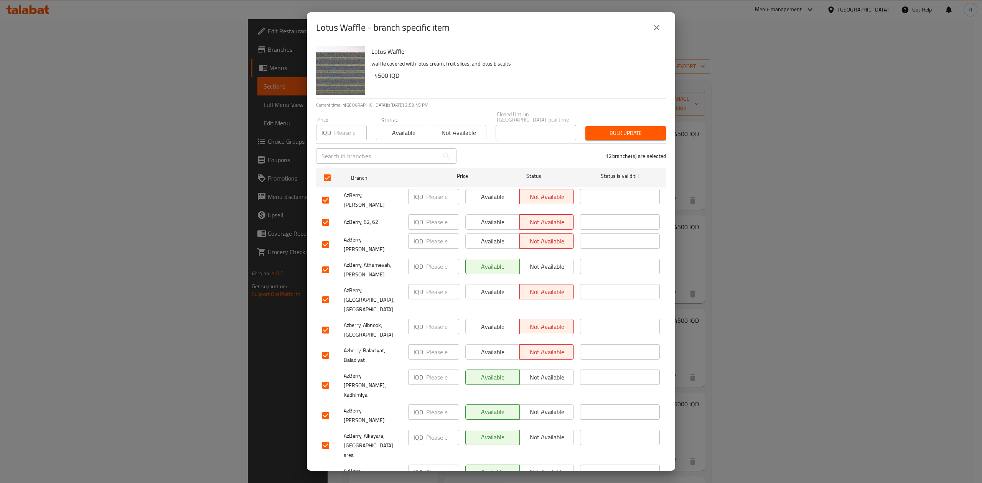
click at [546, 372] on span "Not available" at bounding box center [547, 377] width 48 height 11
drag, startPoint x: 551, startPoint y: 393, endPoint x: 553, endPoint y: 420, distance: 26.5
click at [552, 432] on span "Not available" at bounding box center [547, 437] width 48 height 11
click at [553, 467] on span "Not available" at bounding box center [547, 472] width 48 height 11
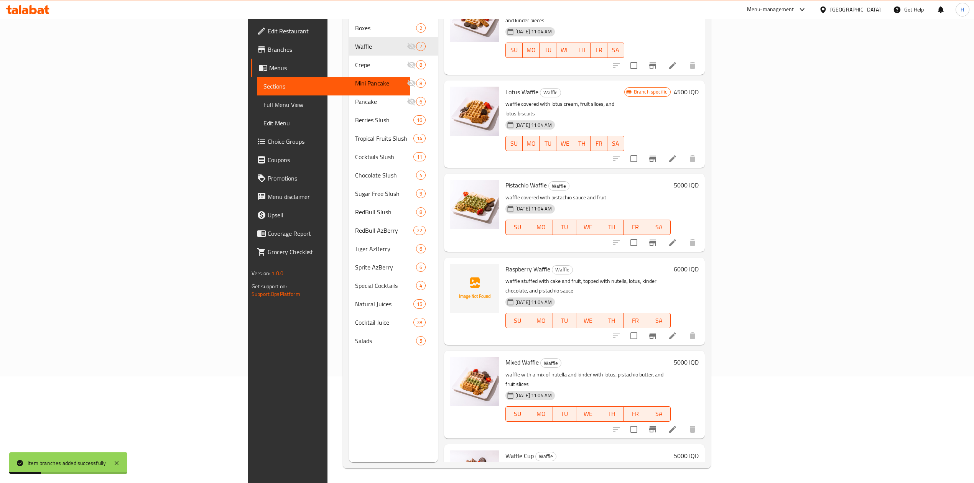
scroll to position [108, 0]
click at [656, 332] on icon "Branch-specific-item" at bounding box center [652, 335] width 7 height 6
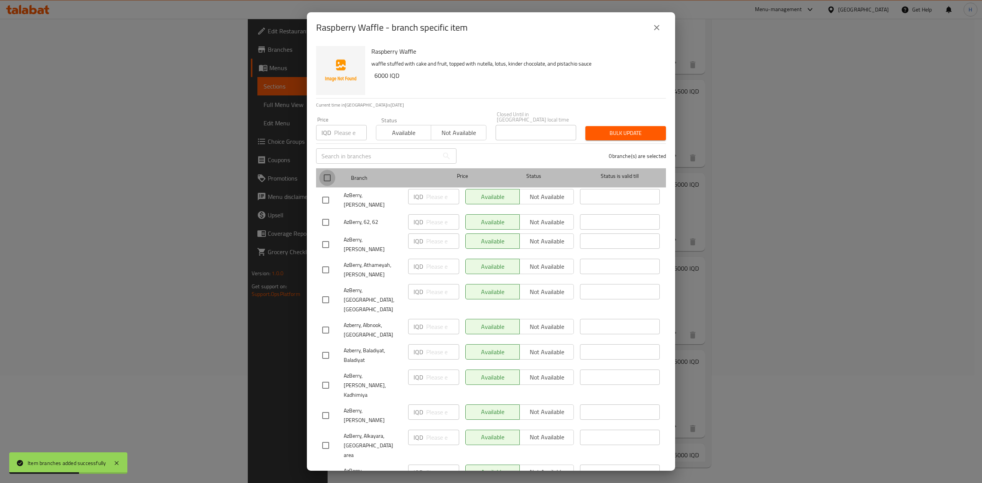
click at [332, 170] on input "checkbox" at bounding box center [327, 178] width 16 height 16
checkbox input "true"
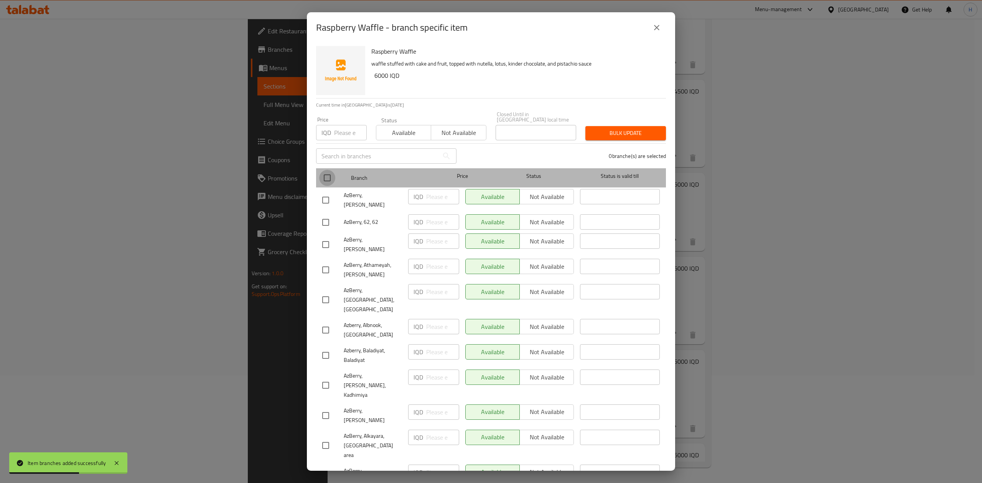
checkbox input "true"
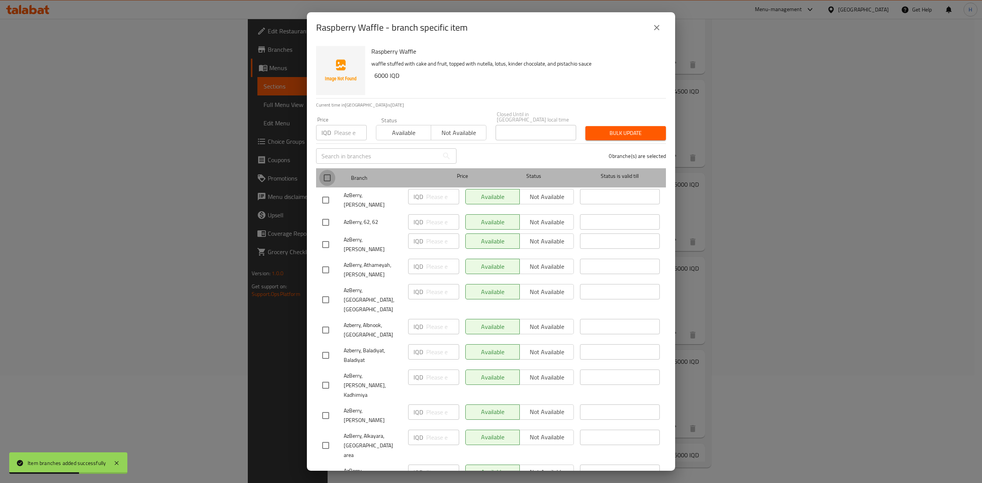
checkbox input "true"
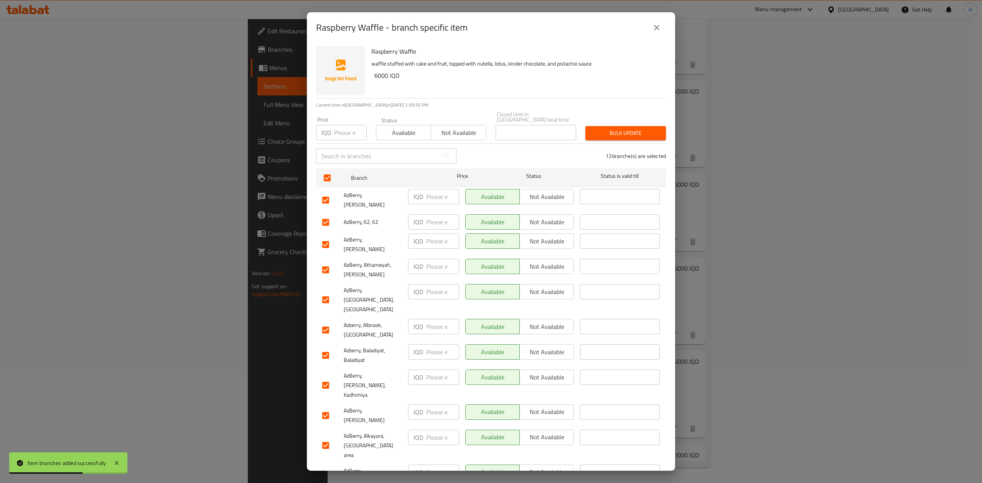
drag, startPoint x: 557, startPoint y: 190, endPoint x: 553, endPoint y: 201, distance: 11.5
click at [557, 192] on span "Not available" at bounding box center [547, 196] width 48 height 11
click at [550, 217] on span "Not available" at bounding box center [547, 222] width 48 height 11
click at [551, 236] on span "Not available" at bounding box center [547, 241] width 48 height 11
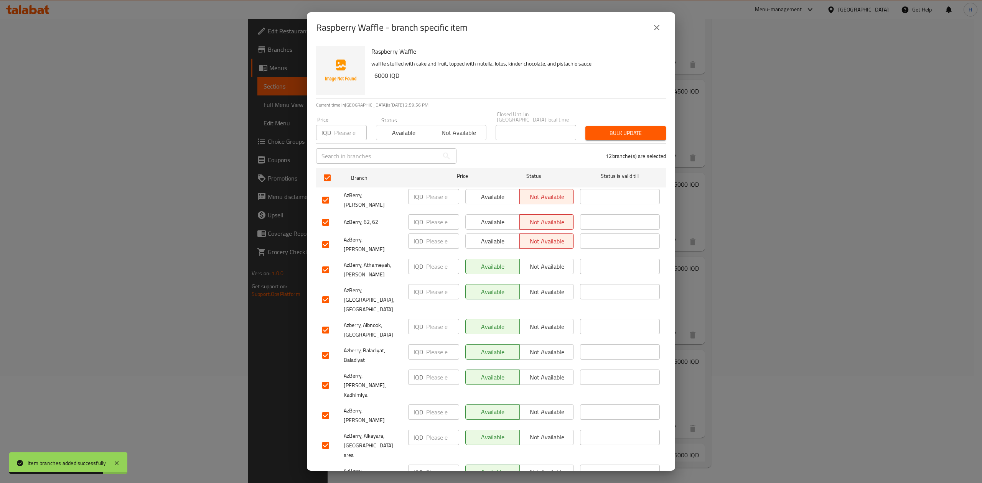
click at [550, 286] on span "Not available" at bounding box center [547, 291] width 48 height 11
click at [548, 321] on span "Not available" at bounding box center [547, 326] width 48 height 11
click at [548, 347] on span "Not available" at bounding box center [547, 352] width 48 height 11
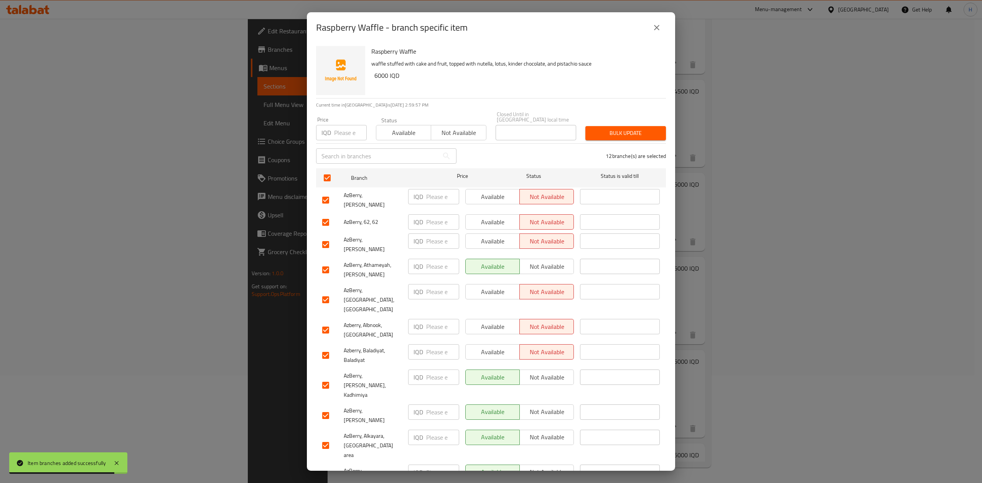
click at [548, 367] on div "Available Not available" at bounding box center [519, 386] width 115 height 38
click at [553, 372] on span "Not available" at bounding box center [547, 377] width 48 height 11
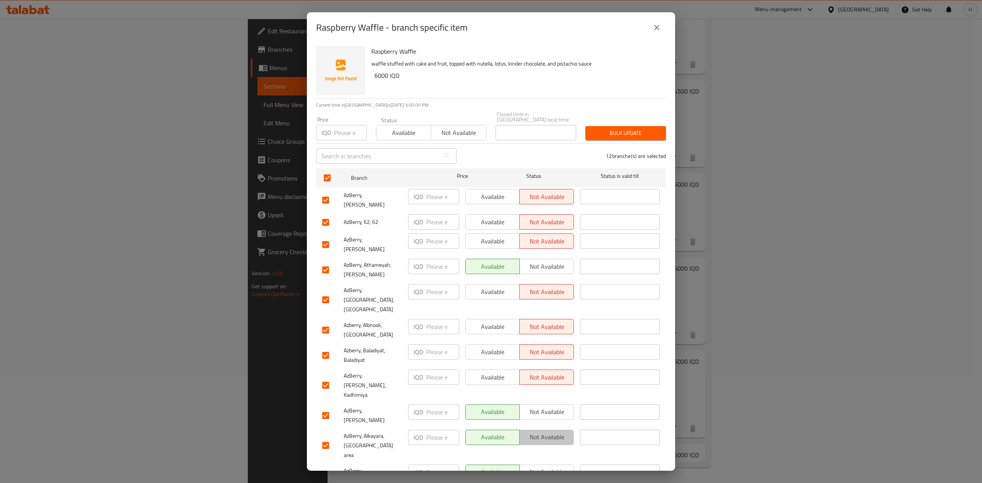
click at [550, 432] on span "Not available" at bounding box center [547, 437] width 48 height 11
click at [547, 467] on span "Not available" at bounding box center [547, 472] width 48 height 11
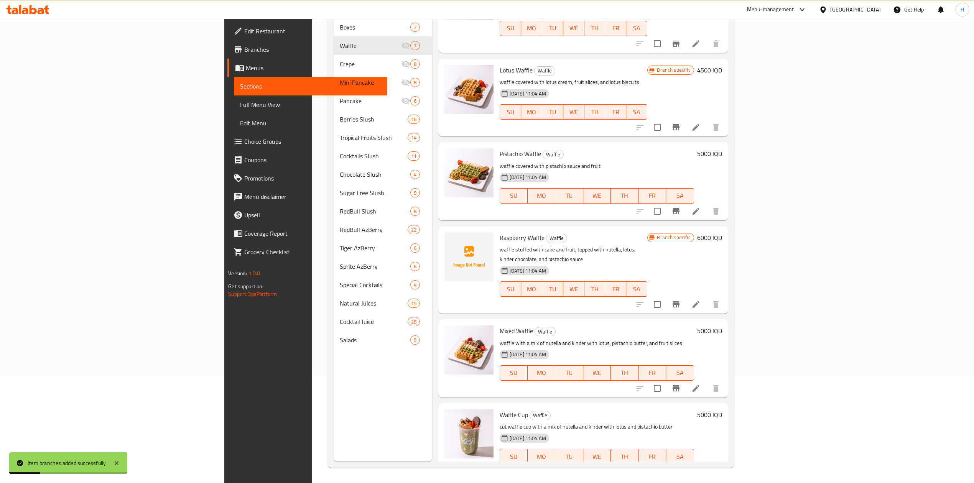
click at [681, 207] on icon "Branch-specific-item" at bounding box center [676, 211] width 9 height 9
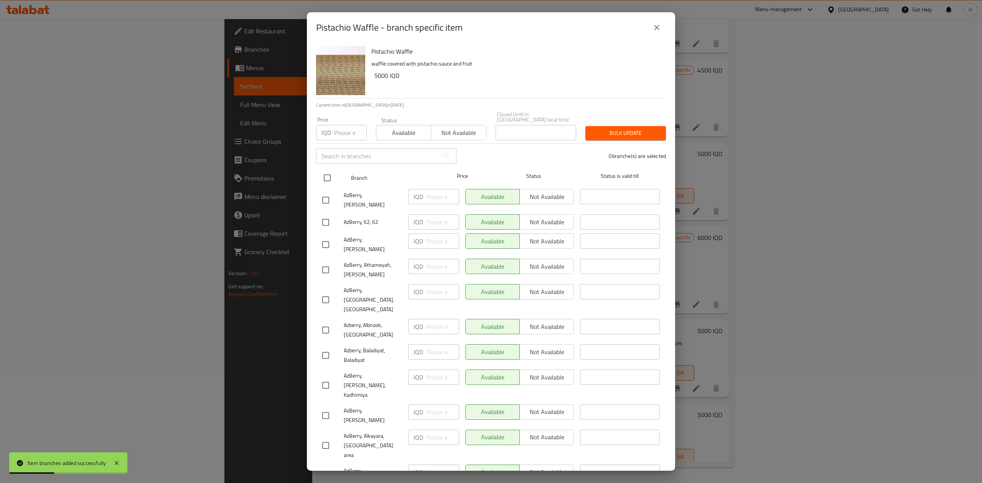
click at [328, 171] on input "checkbox" at bounding box center [327, 178] width 16 height 16
drag, startPoint x: 546, startPoint y: 194, endPoint x: 547, endPoint y: 208, distance: 14.2
click at [546, 196] on span "Not available" at bounding box center [547, 196] width 48 height 11
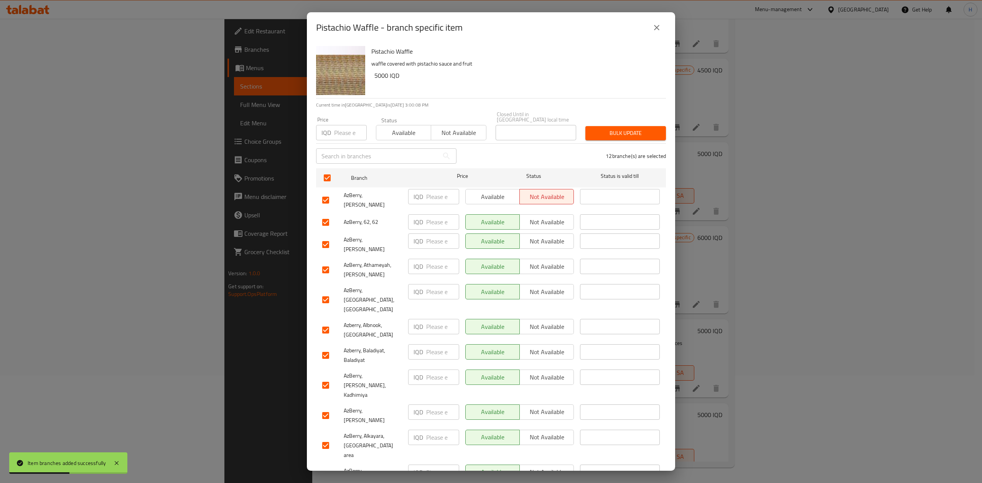
drag, startPoint x: 547, startPoint y: 209, endPoint x: 540, endPoint y: 225, distance: 17.2
click at [547, 217] on span "Not available" at bounding box center [547, 222] width 48 height 11
click at [540, 236] on span "Not available" at bounding box center [547, 241] width 48 height 11
click at [547, 286] on span "Not available" at bounding box center [547, 291] width 48 height 11
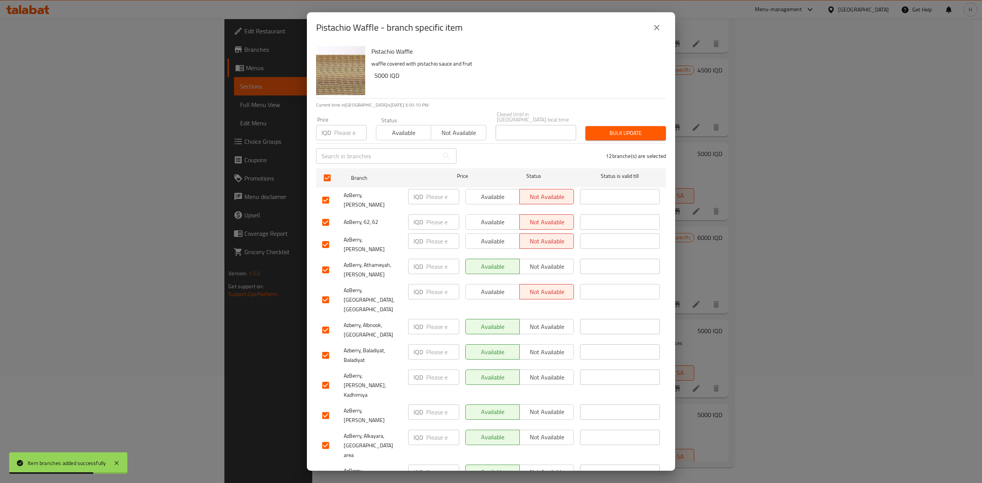
click at [546, 321] on span "Not available" at bounding box center [547, 326] width 48 height 11
drag, startPoint x: 546, startPoint y: 320, endPoint x: 547, endPoint y: 334, distance: 13.8
click at [546, 347] on span "Not available" at bounding box center [547, 352] width 48 height 11
click at [551, 372] on span "Not available" at bounding box center [547, 377] width 48 height 11
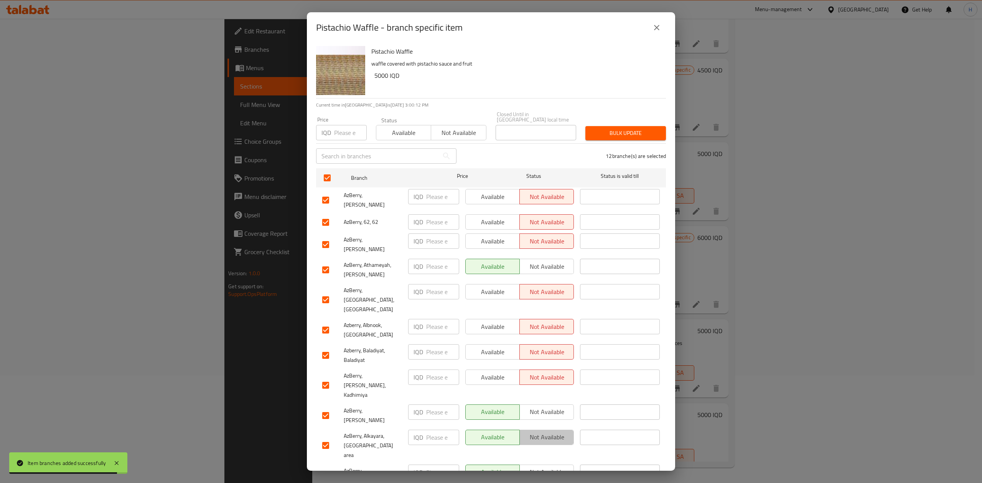
click at [538, 432] on span "Not available" at bounding box center [547, 437] width 48 height 11
drag, startPoint x: 545, startPoint y: 418, endPoint x: 546, endPoint y: 433, distance: 15.7
click at [545, 467] on span "Not available" at bounding box center [547, 472] width 48 height 11
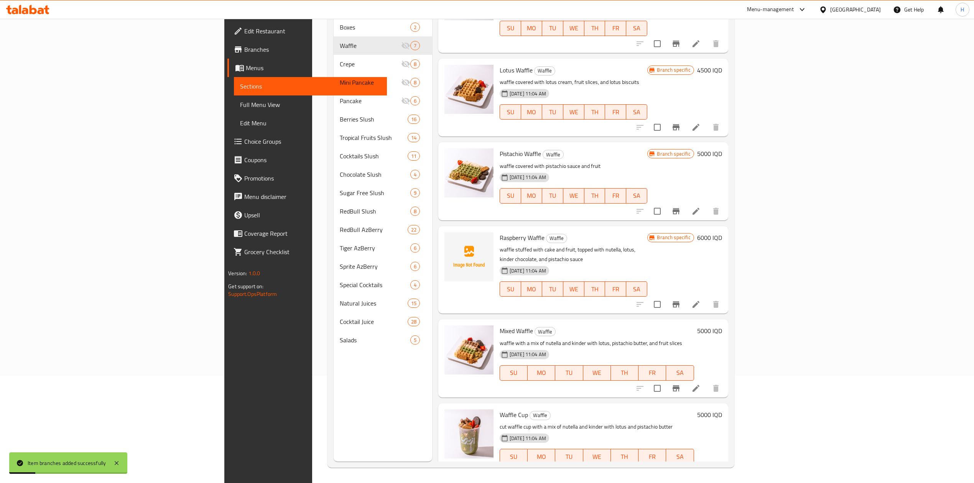
click at [681, 384] on icon "Branch-specific-item" at bounding box center [676, 388] width 9 height 9
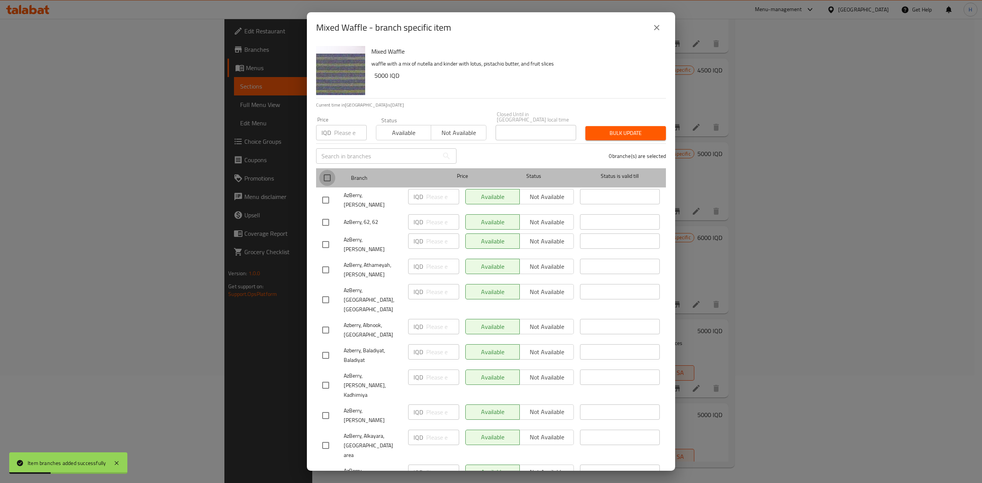
drag, startPoint x: 328, startPoint y: 170, endPoint x: 500, endPoint y: 201, distance: 175.9
click at [329, 170] on input "checkbox" at bounding box center [327, 178] width 16 height 16
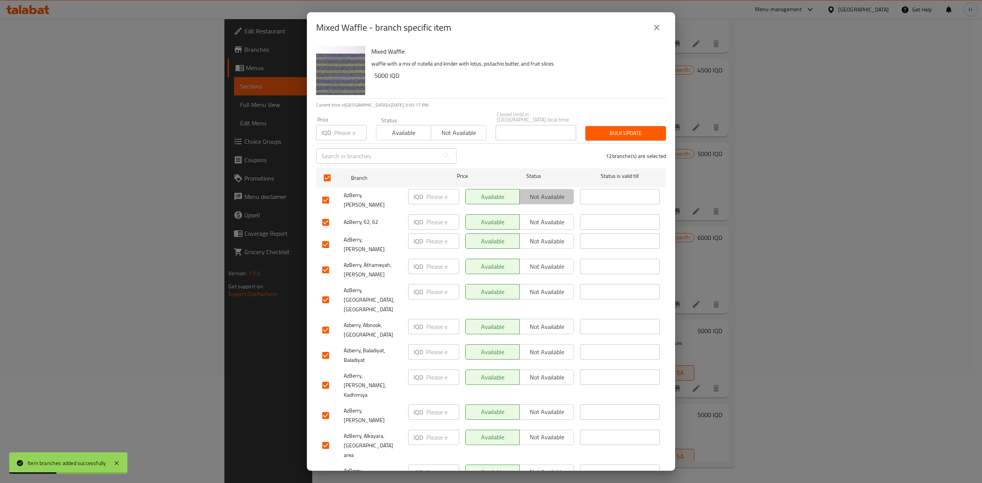
click at [534, 194] on span "Not available" at bounding box center [547, 196] width 48 height 11
click at [542, 217] on span "Not available" at bounding box center [547, 222] width 48 height 11
click at [545, 236] on span "Not available" at bounding box center [547, 241] width 48 height 11
click at [548, 286] on span "Not available" at bounding box center [547, 291] width 48 height 11
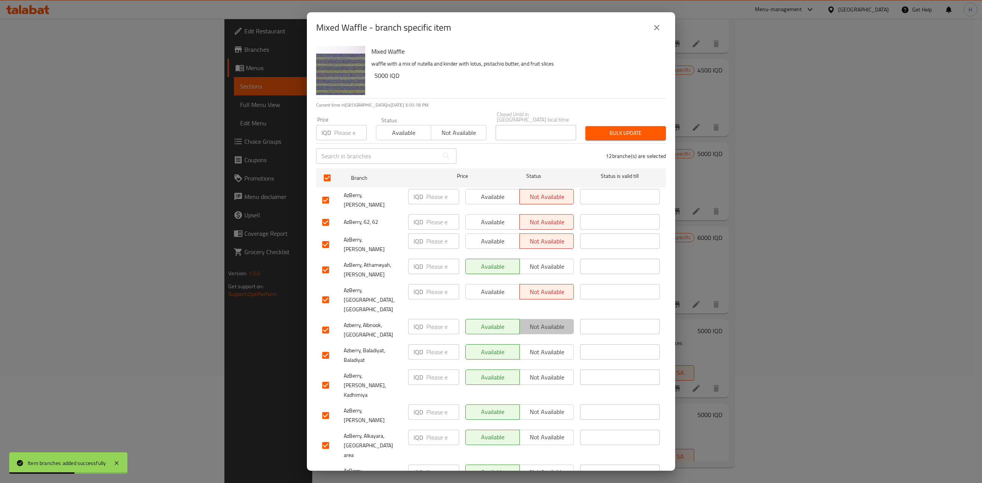
click at [550, 321] on span "Not available" at bounding box center [547, 326] width 48 height 11
click at [558, 347] on span "Not available" at bounding box center [547, 352] width 48 height 11
click at [556, 370] on button "Not available" at bounding box center [546, 377] width 54 height 15
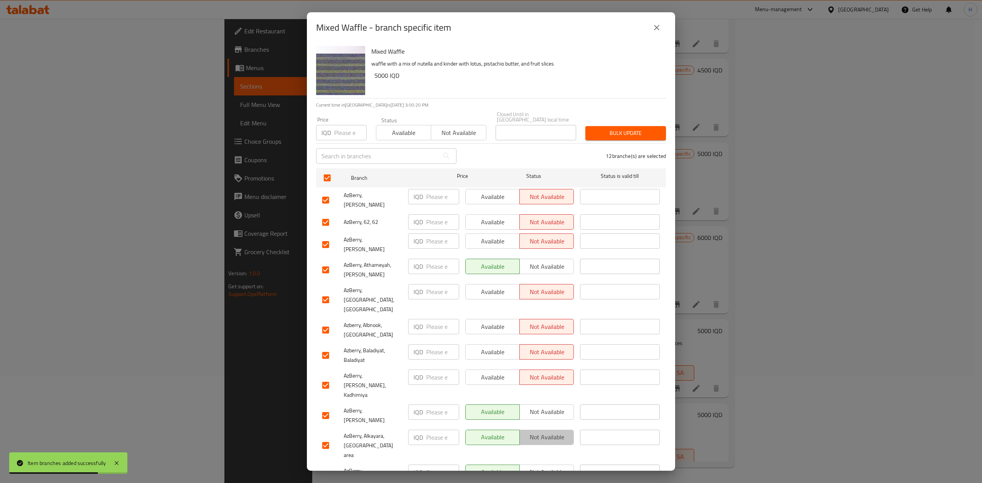
drag, startPoint x: 551, startPoint y: 394, endPoint x: 552, endPoint y: 405, distance: 10.8
click at [551, 432] on span "Not available" at bounding box center [547, 437] width 48 height 11
drag, startPoint x: 559, startPoint y: 424, endPoint x: 556, endPoint y: 438, distance: 13.9
click at [559, 467] on span "Not available" at bounding box center [547, 472] width 48 height 11
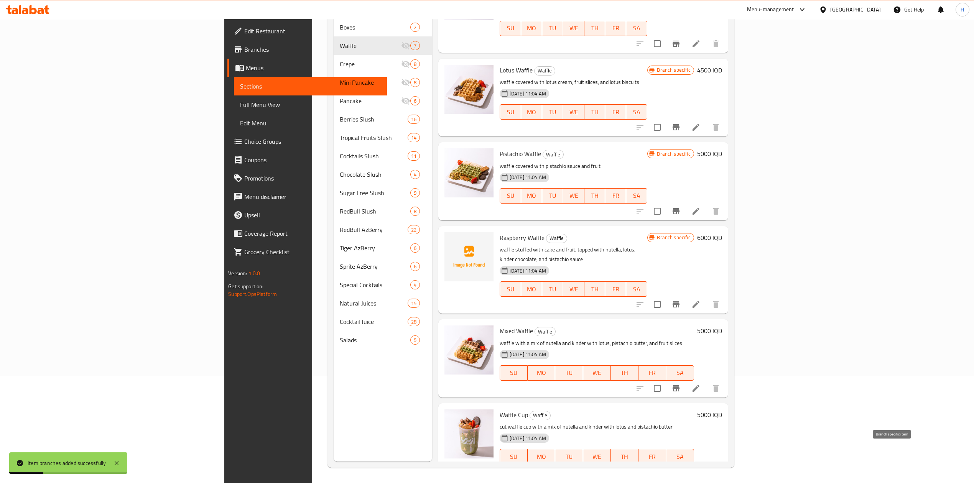
click at [680, 469] on icon "Branch-specific-item" at bounding box center [676, 472] width 7 height 6
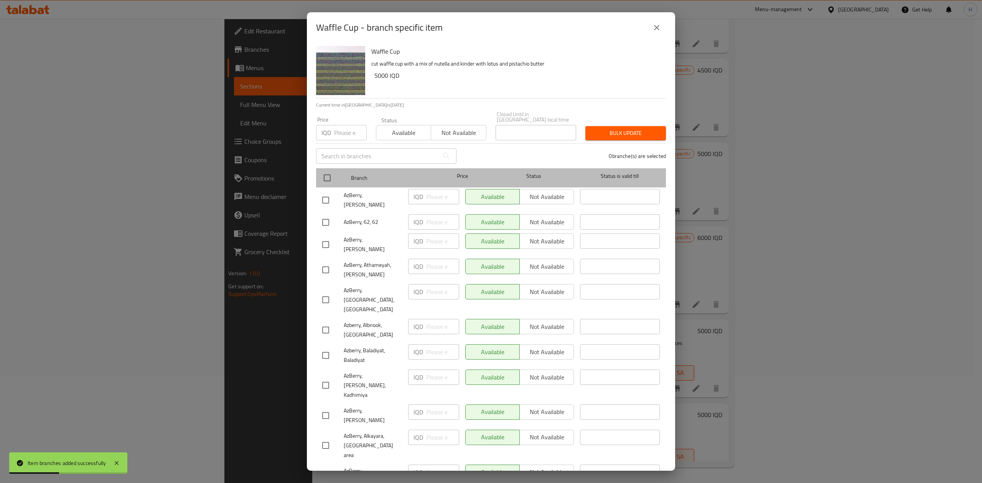
click at [328, 167] on div at bounding box center [333, 178] width 29 height 22
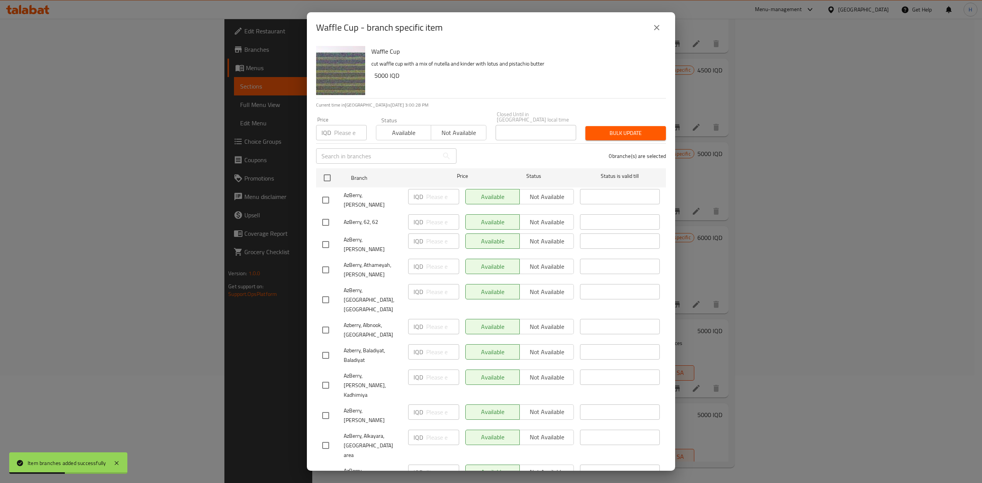
click at [555, 194] on div "Available Not available" at bounding box center [519, 196] width 109 height 15
click at [325, 171] on input "checkbox" at bounding box center [327, 178] width 16 height 16
drag, startPoint x: 547, startPoint y: 192, endPoint x: 548, endPoint y: 208, distance: 15.7
click at [547, 200] on ul "Branch Price Status Status is valid till AzBerry, [PERSON_NAME] IQD ​ Available…" at bounding box center [491, 338] width 350 height 346
click at [547, 217] on span "Not available" at bounding box center [547, 222] width 48 height 11
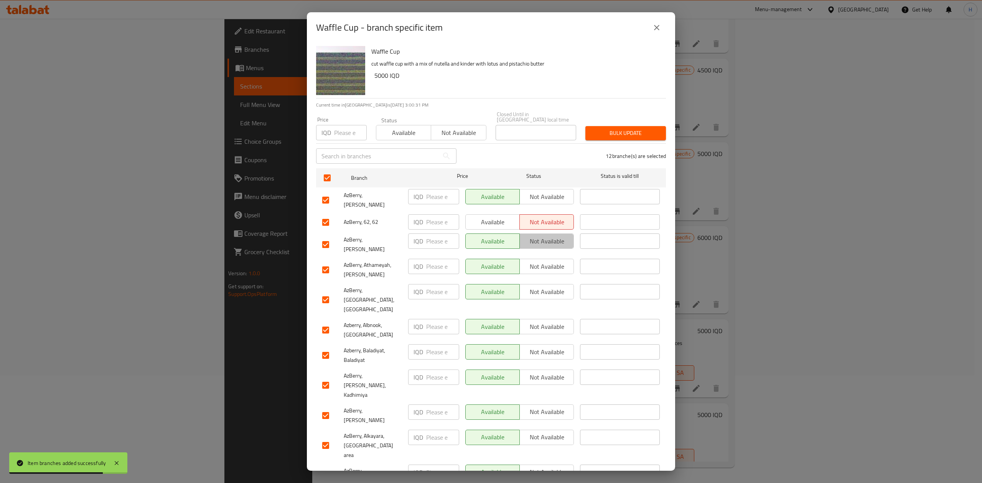
click at [547, 236] on span "Not available" at bounding box center [547, 241] width 48 height 11
click at [548, 191] on span "Not available" at bounding box center [547, 196] width 48 height 11
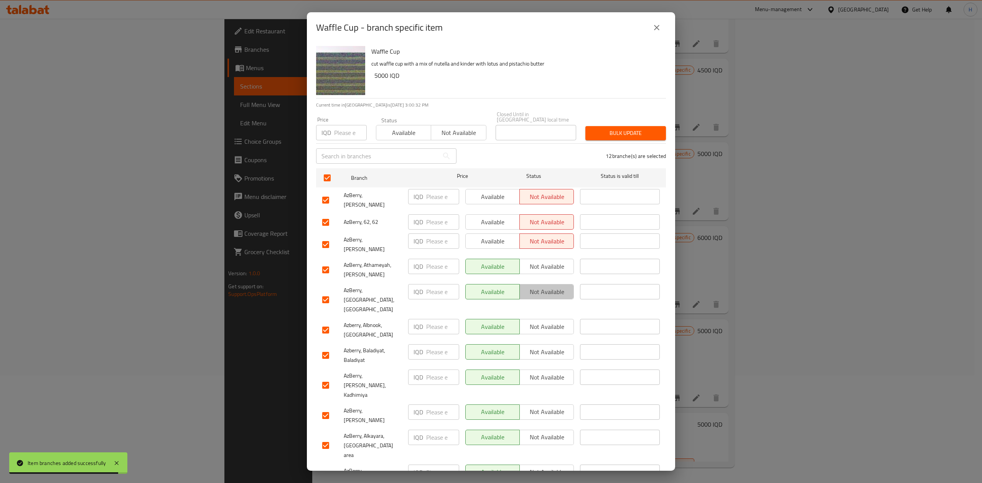
drag, startPoint x: 553, startPoint y: 273, endPoint x: 556, endPoint y: 291, distance: 18.6
click at [553, 286] on span "Not available" at bounding box center [547, 291] width 48 height 11
click at [556, 321] on span "Not available" at bounding box center [547, 326] width 48 height 11
click at [553, 347] on span "Not available" at bounding box center [547, 352] width 48 height 11
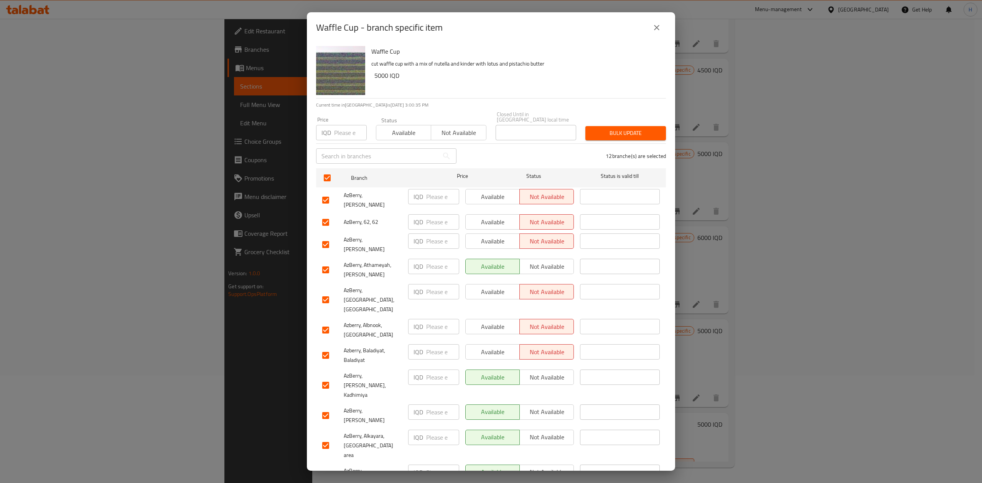
click at [548, 372] on span "Not available" at bounding box center [547, 377] width 48 height 11
click at [556, 432] on span "Not available" at bounding box center [547, 437] width 48 height 11
drag, startPoint x: 553, startPoint y: 414, endPoint x: 552, endPoint y: 428, distance: 13.8
click at [553, 465] on button "Not available" at bounding box center [546, 472] width 54 height 15
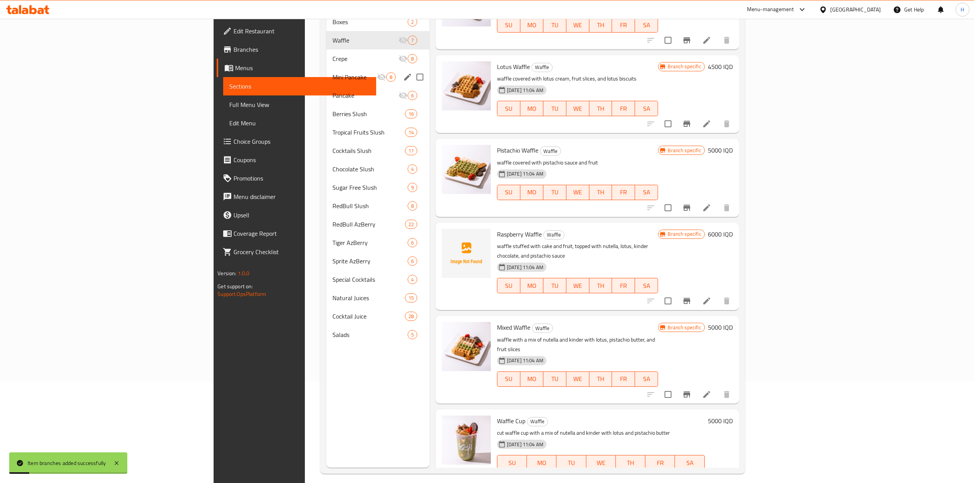
scroll to position [57, 0]
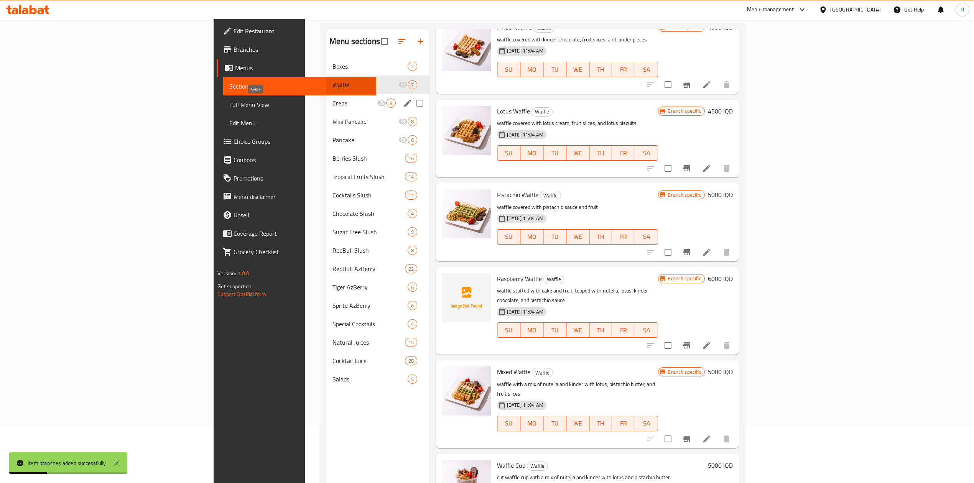
click at [333, 99] on span "Crepe" at bounding box center [355, 103] width 44 height 9
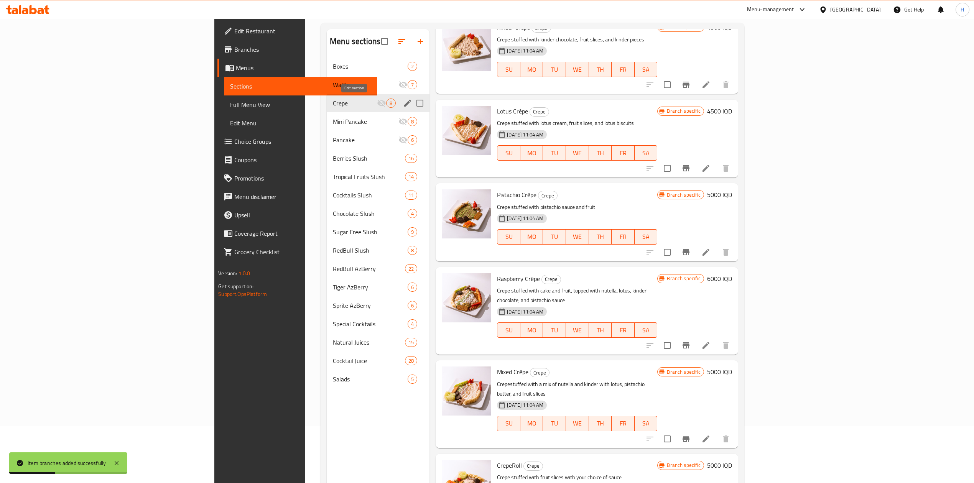
click at [403, 103] on icon "edit" at bounding box center [407, 103] width 9 height 9
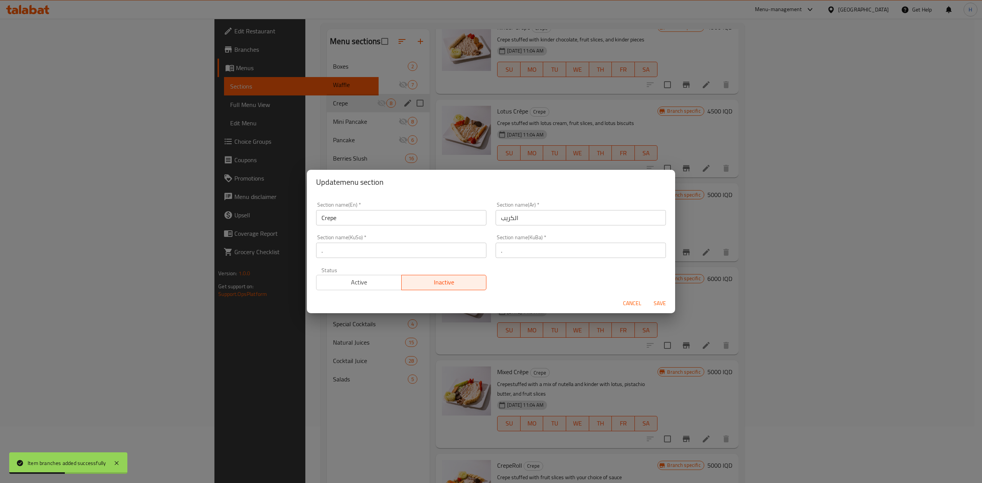
click at [370, 286] on span "Active" at bounding box center [358, 282] width 79 height 11
click at [664, 303] on span "Save" at bounding box center [659, 304] width 18 height 10
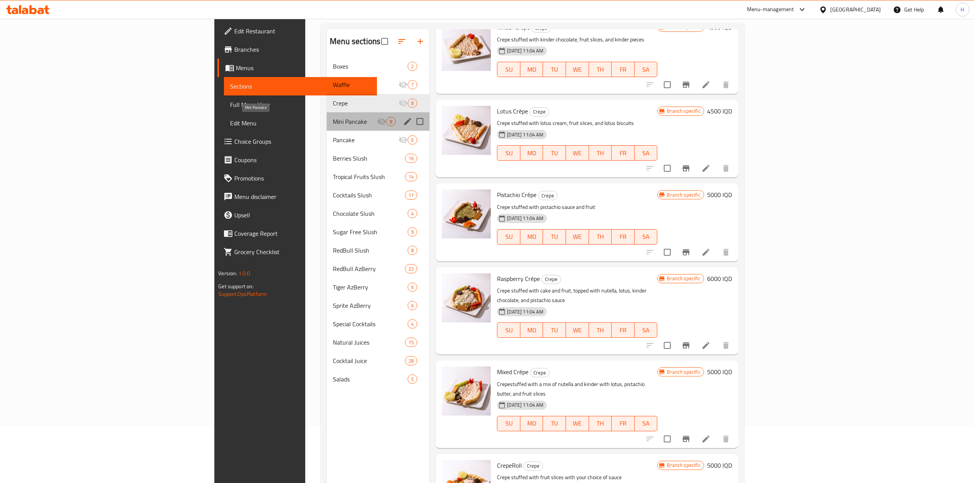
click at [333, 125] on span "Mini Pancake" at bounding box center [355, 121] width 44 height 9
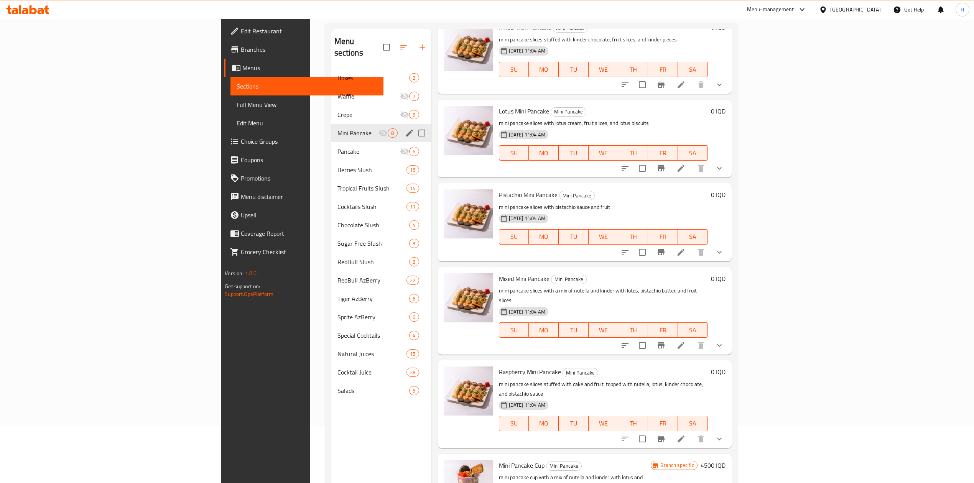
click at [331, 124] on div "Mini Pancake 8" at bounding box center [381, 133] width 100 height 18
click at [405, 110] on icon "edit" at bounding box center [409, 114] width 9 height 9
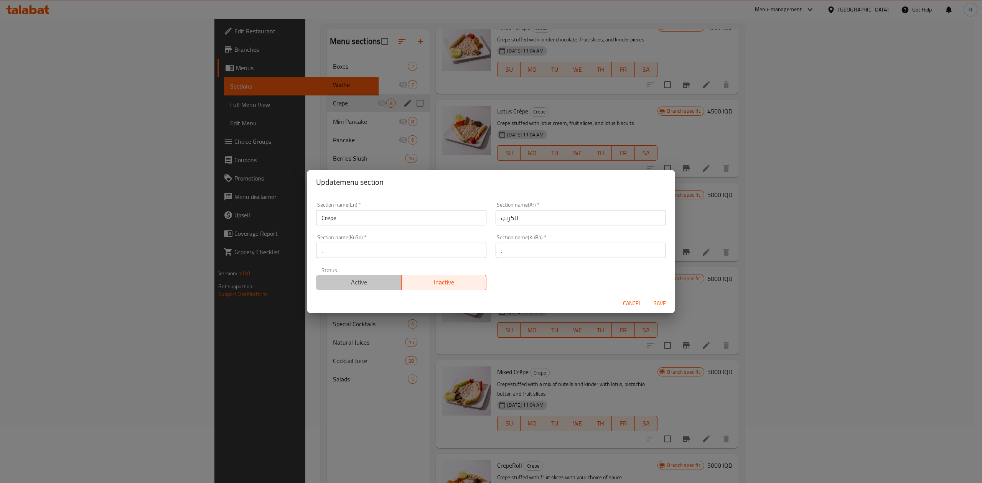
click at [372, 280] on span "Active" at bounding box center [358, 282] width 79 height 11
drag, startPoint x: 629, startPoint y: 301, endPoint x: 597, endPoint y: 302, distance: 31.9
click at [628, 301] on span "Cancel" at bounding box center [632, 304] width 18 height 10
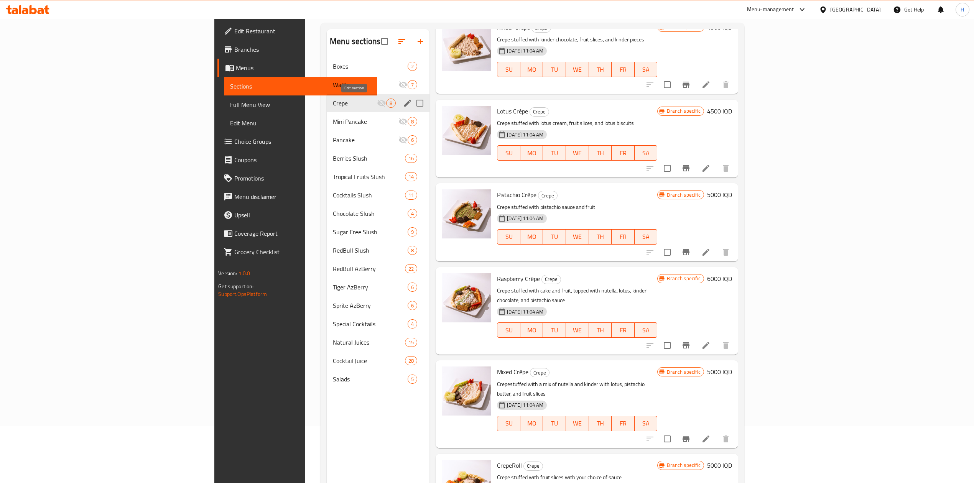
click at [403, 102] on icon "edit" at bounding box center [407, 103] width 9 height 9
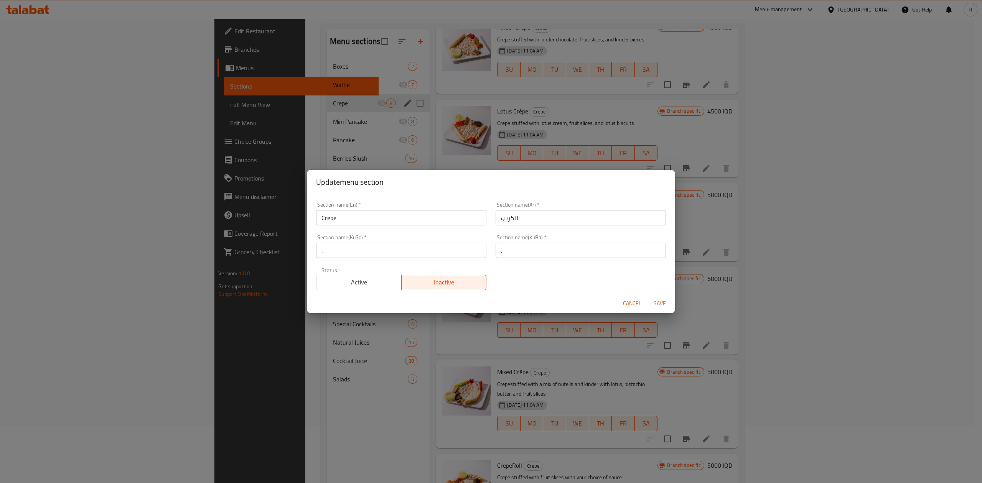
click at [373, 283] on span "Active" at bounding box center [358, 282] width 79 height 11
click at [661, 303] on span "Save" at bounding box center [659, 304] width 18 height 10
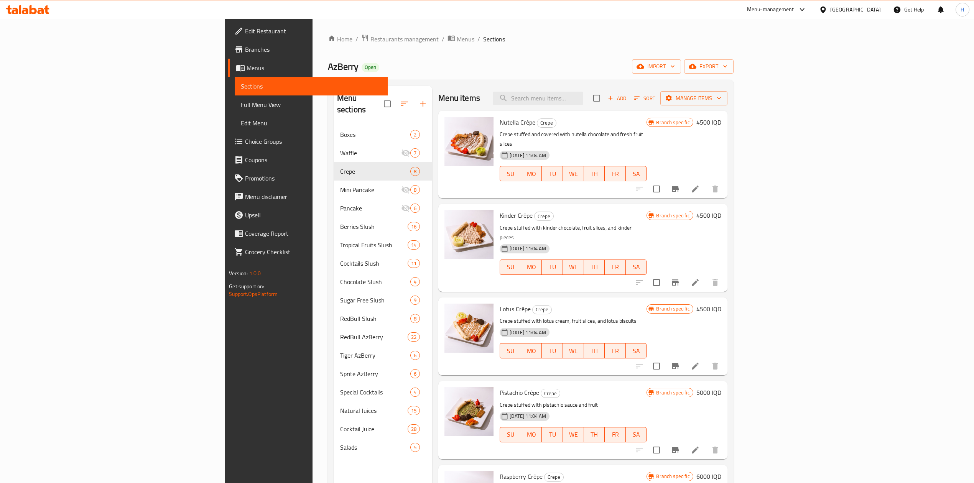
click at [685, 180] on button "Branch-specific-item" at bounding box center [675, 189] width 18 height 18
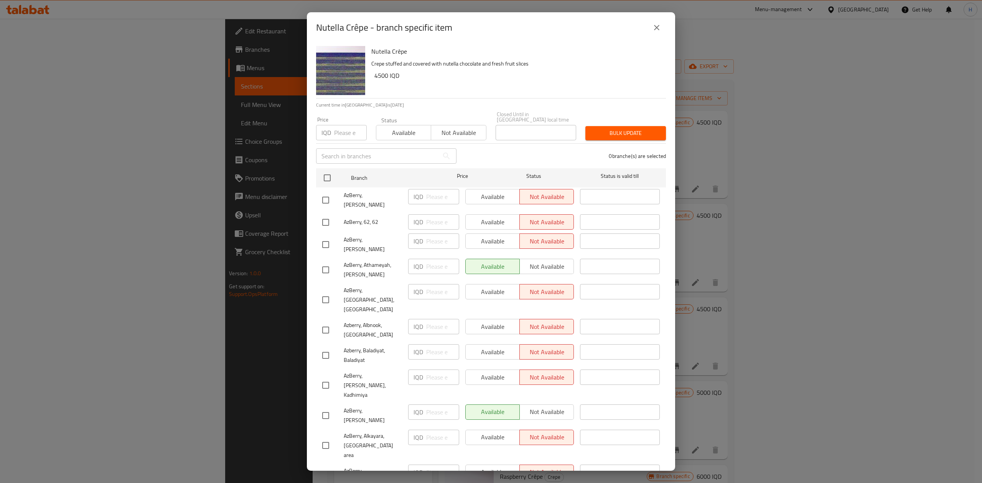
click at [660, 19] on div "Nutella Crêpe - branch specific item" at bounding box center [491, 27] width 350 height 18
click at [658, 20] on button "close" at bounding box center [656, 27] width 18 height 18
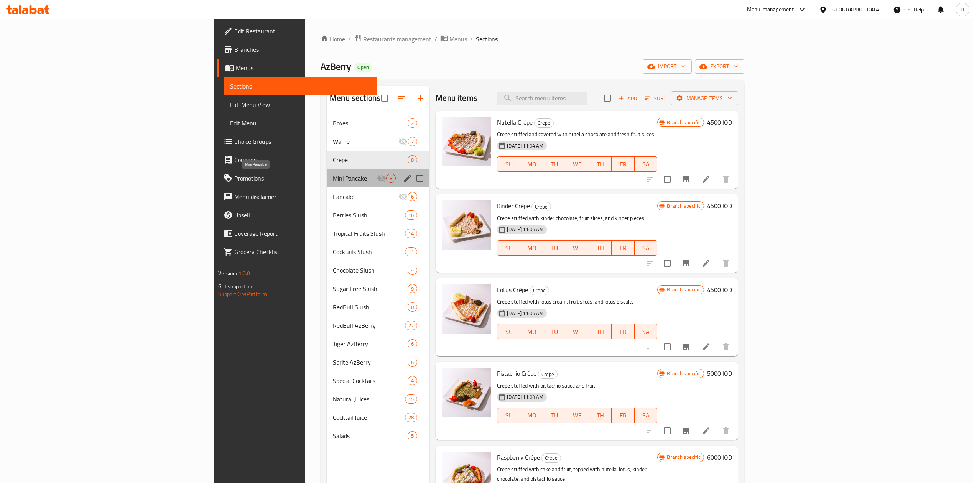
click at [333, 175] on span "Mini Pancake" at bounding box center [355, 178] width 44 height 9
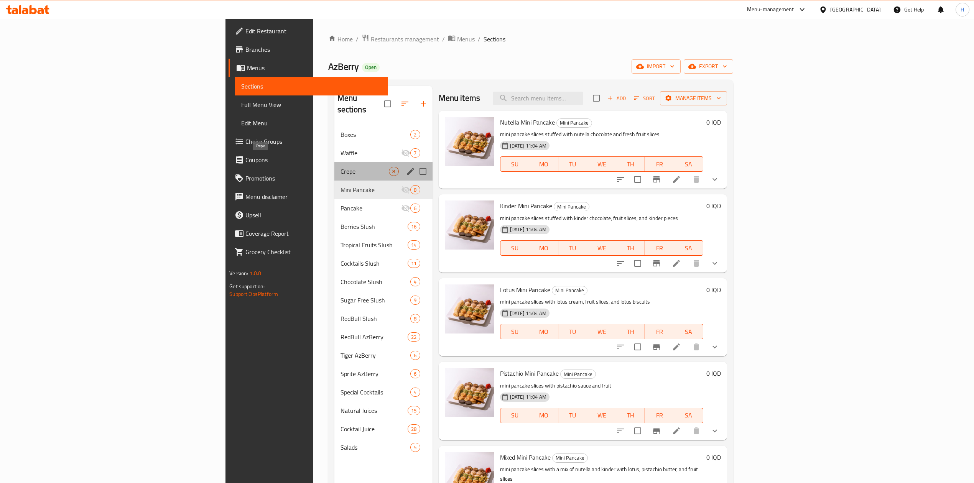
click at [341, 167] on span "Crepe" at bounding box center [365, 171] width 49 height 9
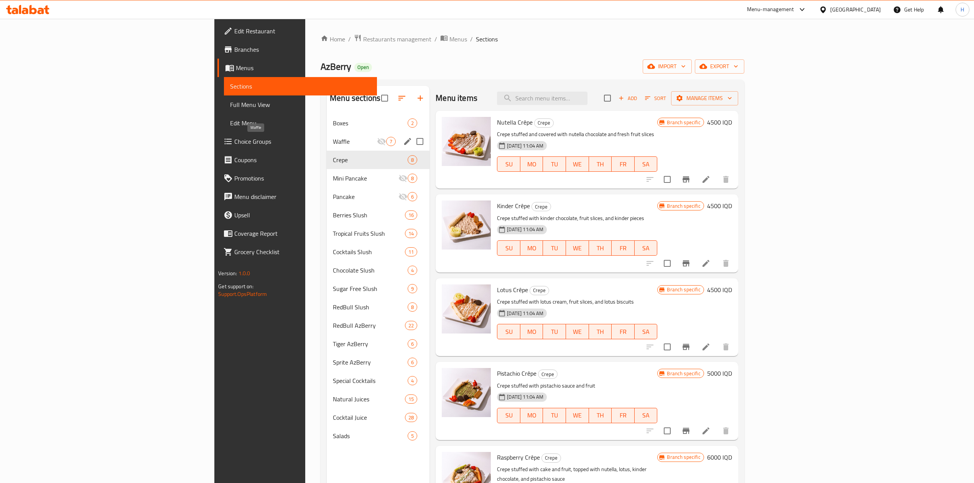
click at [333, 139] on span "Waffle" at bounding box center [355, 141] width 44 height 9
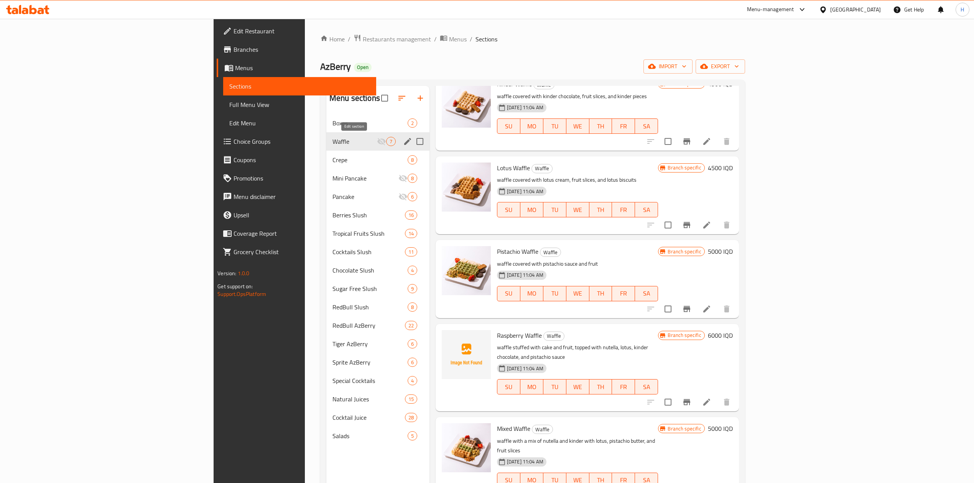
click at [404, 143] on icon "edit" at bounding box center [407, 141] width 7 height 7
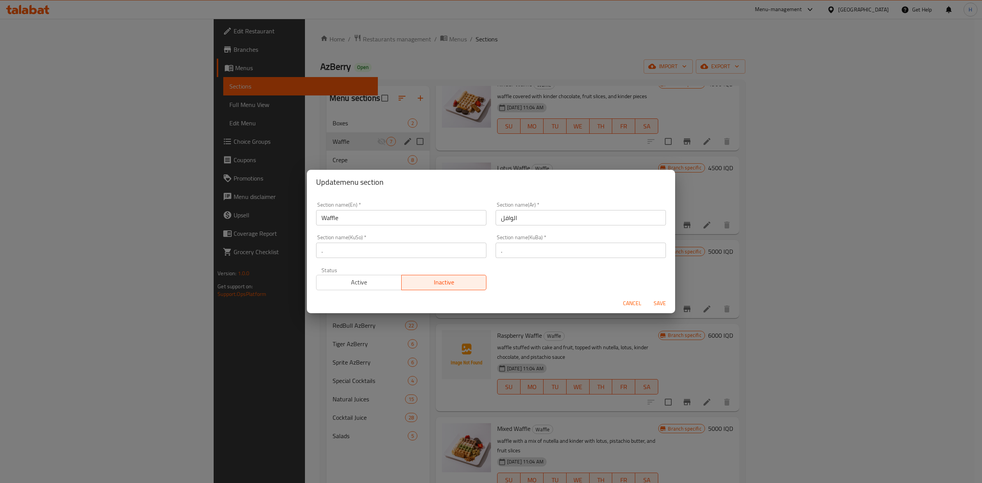
click at [369, 287] on span "Active" at bounding box center [358, 282] width 79 height 11
click at [659, 303] on span "Save" at bounding box center [659, 304] width 18 height 10
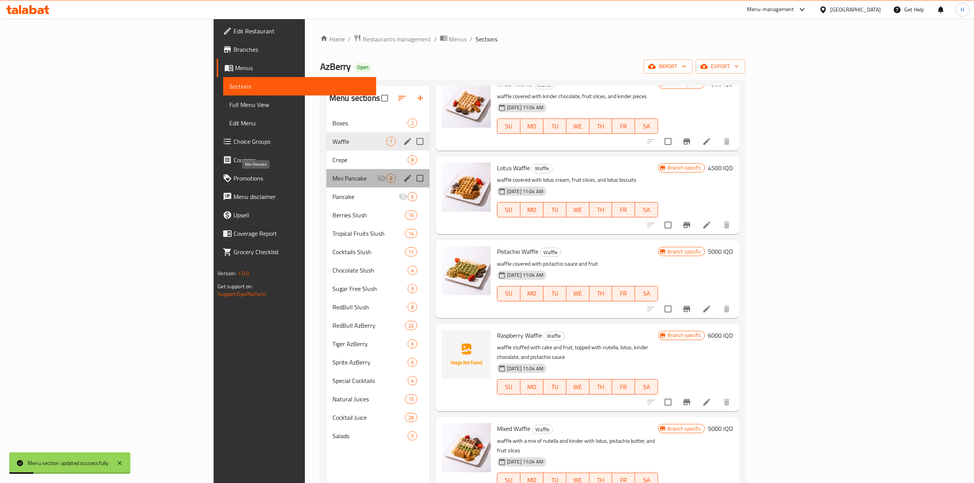
click at [333, 174] on span "Mini Pancake" at bounding box center [355, 178] width 44 height 9
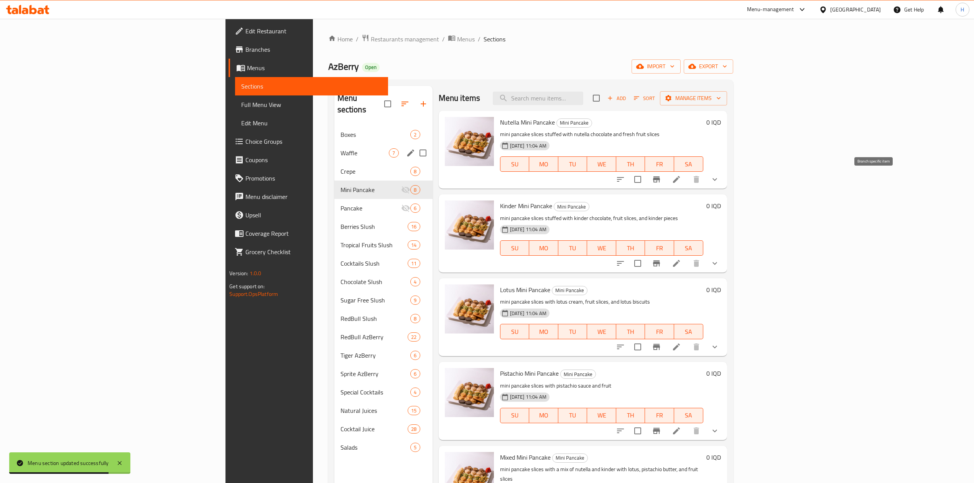
click at [661, 177] on icon "Branch-specific-item" at bounding box center [656, 179] width 9 height 9
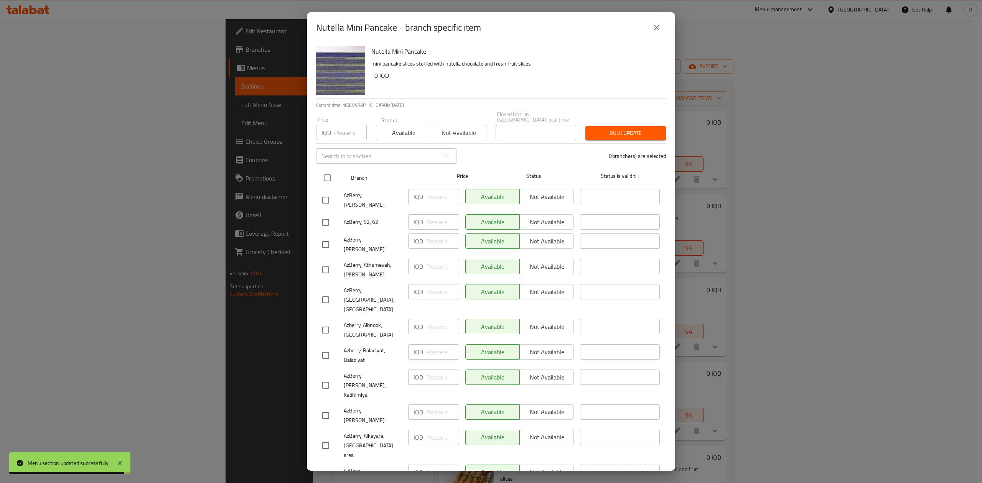
click at [330, 174] on input "checkbox" at bounding box center [327, 178] width 16 height 16
click at [551, 193] on span "Not available" at bounding box center [547, 196] width 48 height 11
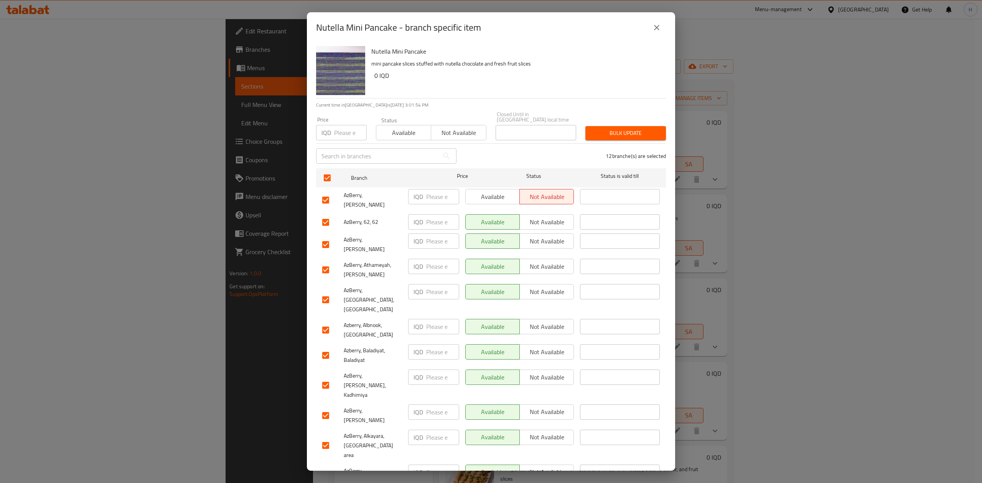
click at [545, 217] on span "Not available" at bounding box center [547, 222] width 48 height 11
click at [538, 236] on span "Not available" at bounding box center [547, 241] width 48 height 11
click at [547, 286] on span "Not available" at bounding box center [547, 291] width 48 height 11
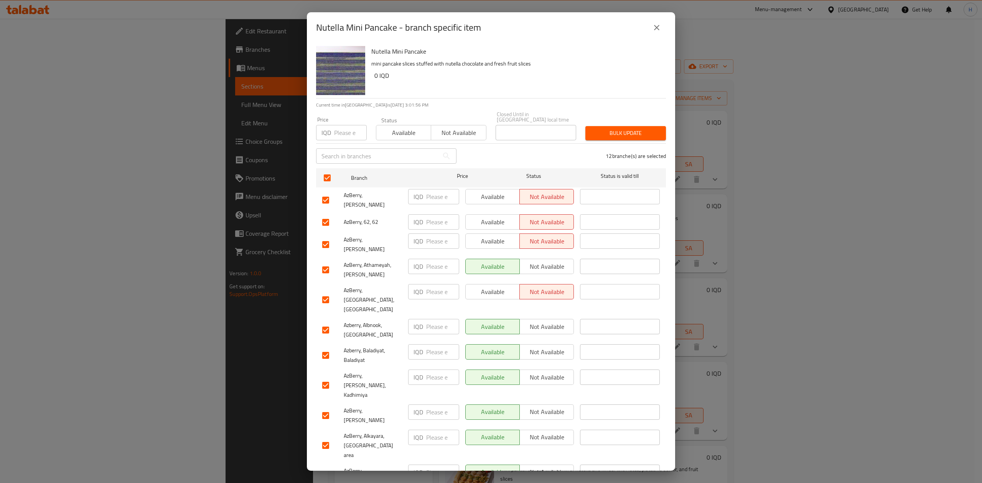
click at [548, 321] on span "Not available" at bounding box center [547, 326] width 48 height 11
drag, startPoint x: 550, startPoint y: 327, endPoint x: 551, endPoint y: 334, distance: 7.7
click at [550, 347] on span "Not available" at bounding box center [547, 352] width 48 height 11
click at [550, 372] on span "Not available" at bounding box center [547, 377] width 48 height 11
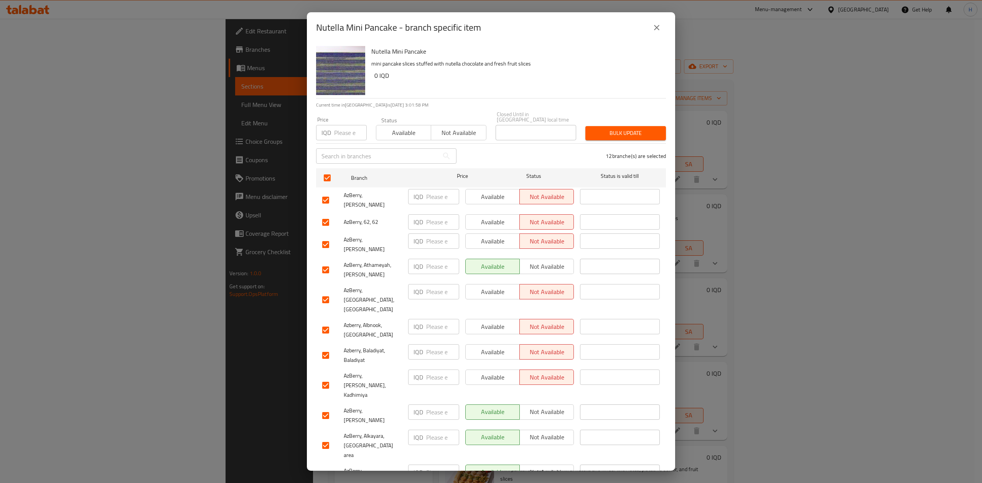
drag, startPoint x: 554, startPoint y: 391, endPoint x: 555, endPoint y: 407, distance: 15.4
click at [554, 432] on span "Not available" at bounding box center [547, 437] width 48 height 11
drag, startPoint x: 550, startPoint y: 425, endPoint x: 549, endPoint y: 436, distance: 10.7
click at [550, 467] on span "Not available" at bounding box center [547, 472] width 48 height 11
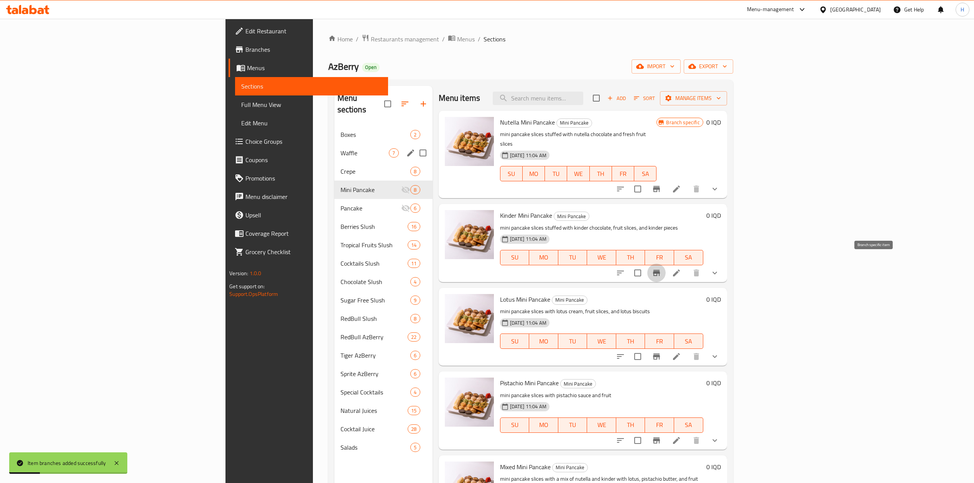
click at [666, 264] on button "Branch-specific-item" at bounding box center [656, 273] width 18 height 18
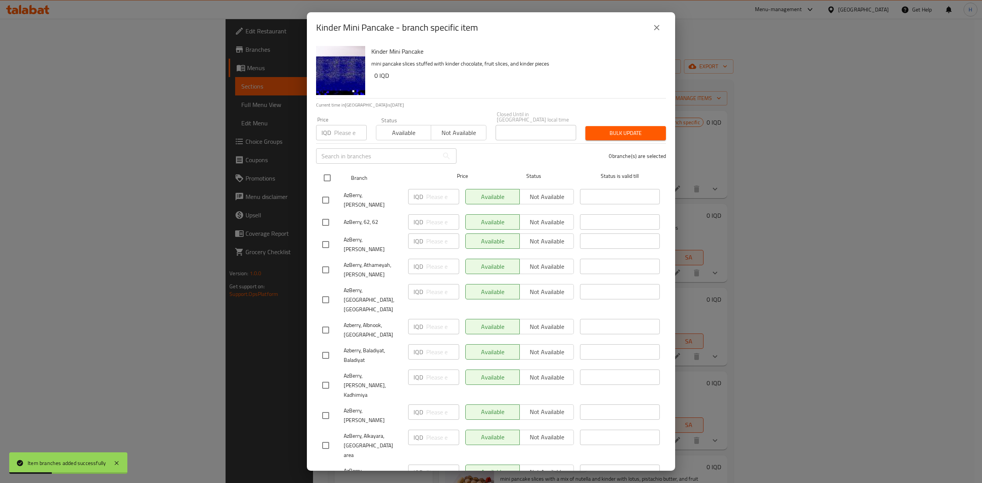
drag, startPoint x: 331, startPoint y: 174, endPoint x: 520, endPoint y: 203, distance: 191.7
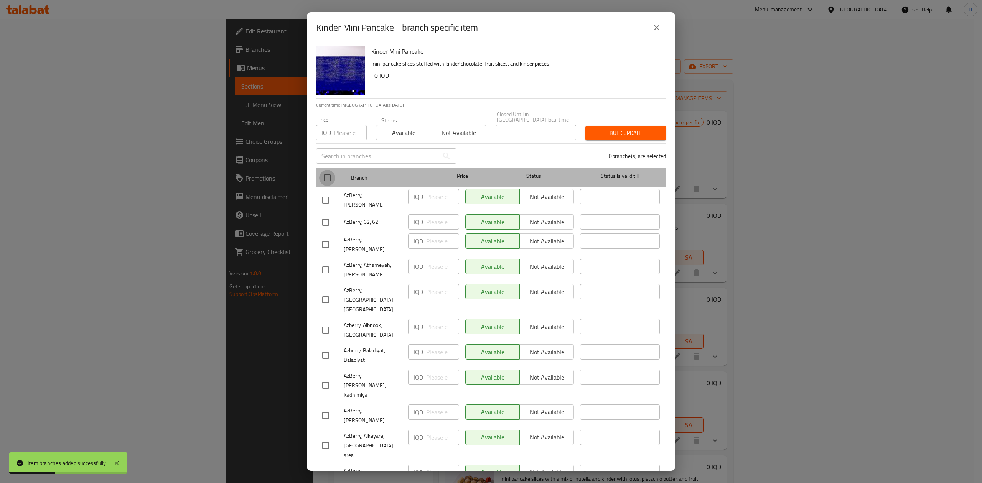
click at [331, 174] on input "checkbox" at bounding box center [327, 178] width 16 height 16
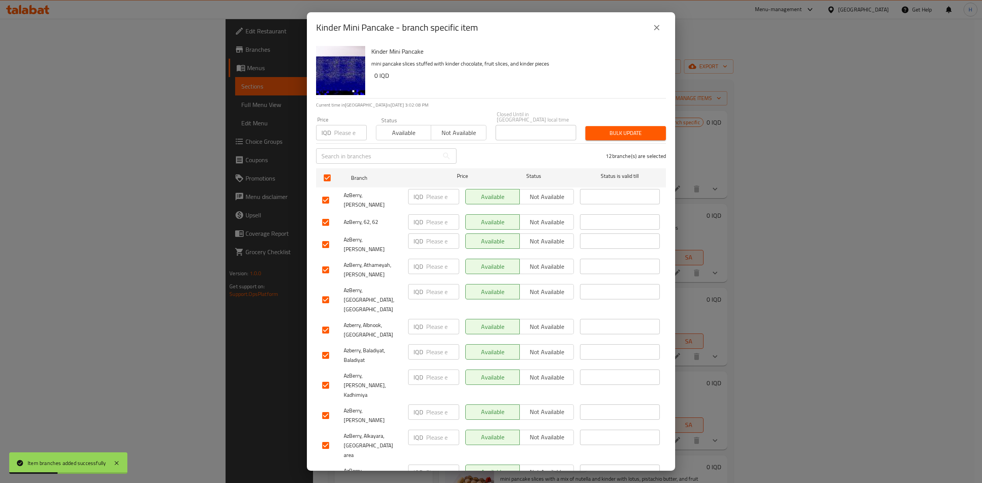
click at [536, 195] on span "Not available" at bounding box center [547, 196] width 48 height 11
click at [545, 217] on span "Not available" at bounding box center [547, 222] width 48 height 11
click at [542, 236] on span "Not available" at bounding box center [547, 241] width 48 height 11
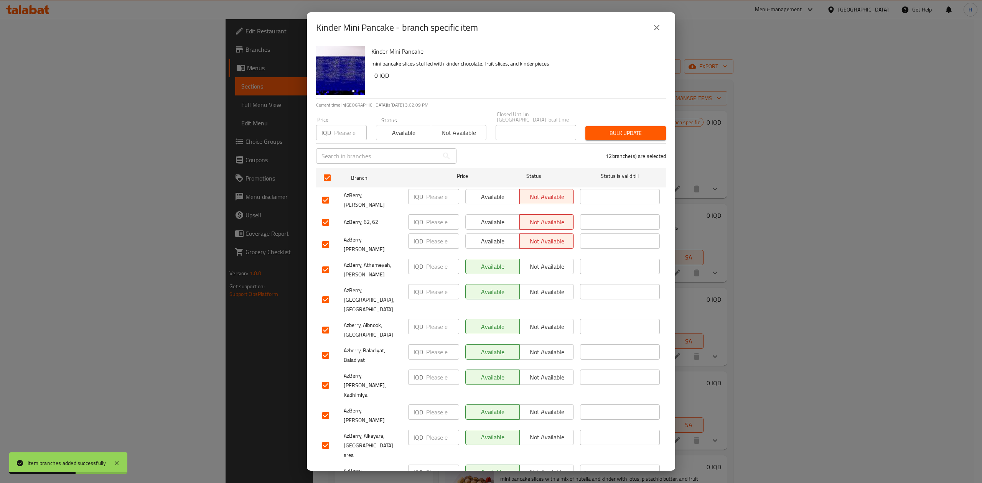
click at [546, 286] on span "Not available" at bounding box center [547, 291] width 48 height 11
drag, startPoint x: 542, startPoint y: 299, endPoint x: 543, endPoint y: 316, distance: 17.3
click at [542, 321] on span "Not available" at bounding box center [547, 326] width 48 height 11
drag, startPoint x: 543, startPoint y: 324, endPoint x: 543, endPoint y: 341, distance: 16.9
click at [543, 347] on span "Not available" at bounding box center [547, 352] width 48 height 11
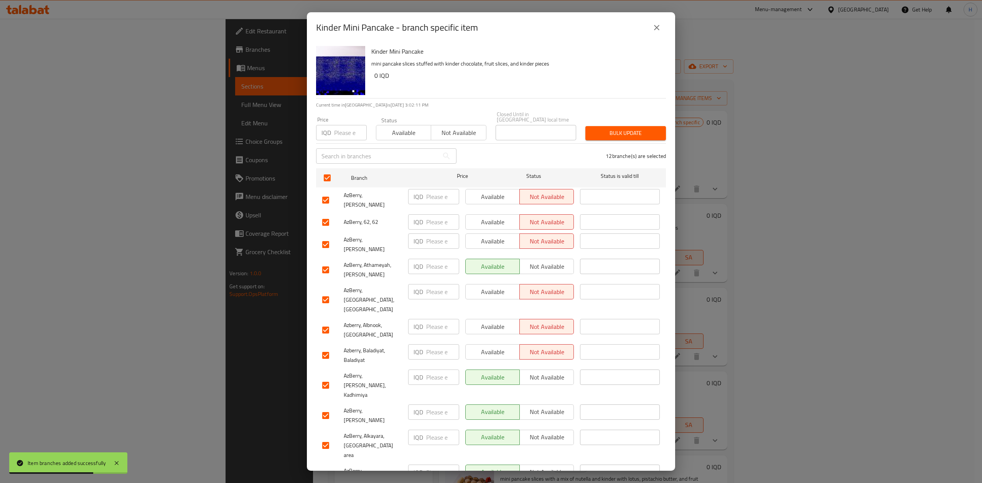
click at [542, 372] on span "Not available" at bounding box center [547, 377] width 48 height 11
click at [542, 432] on span "Not available" at bounding box center [547, 437] width 48 height 11
click at [542, 465] on button "Not available" at bounding box center [546, 472] width 54 height 15
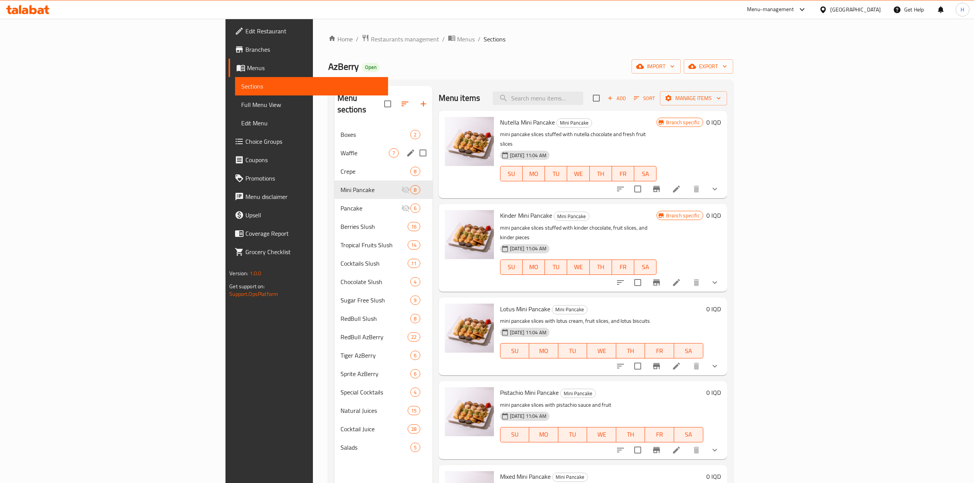
click at [660, 363] on icon "Branch-specific-item" at bounding box center [656, 366] width 7 height 6
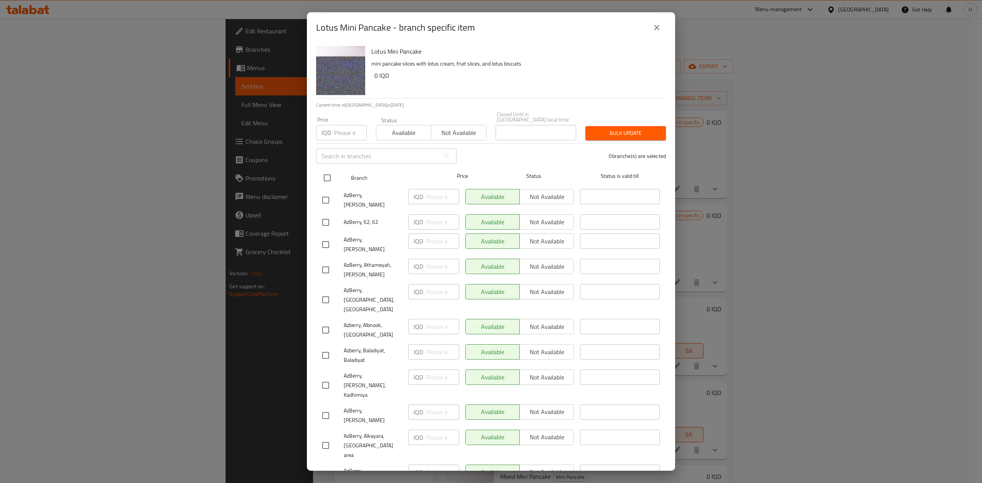
click at [330, 171] on input "checkbox" at bounding box center [327, 178] width 16 height 16
click at [539, 197] on span "Not available" at bounding box center [547, 196] width 48 height 11
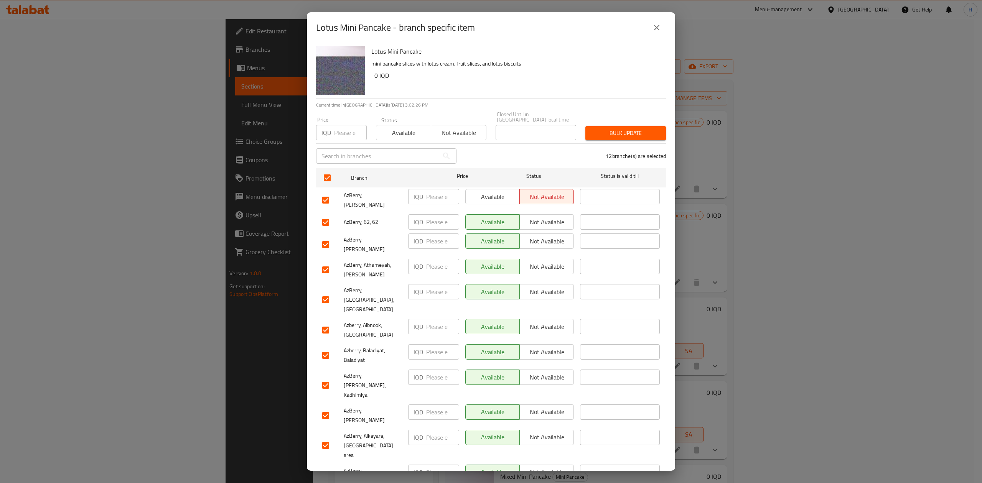
click at [542, 217] on span "Not available" at bounding box center [547, 222] width 48 height 11
click at [540, 236] on span "Not available" at bounding box center [547, 241] width 48 height 11
drag, startPoint x: 550, startPoint y: 275, endPoint x: 550, endPoint y: 281, distance: 6.1
click at [550, 286] on span "Not available" at bounding box center [547, 291] width 48 height 11
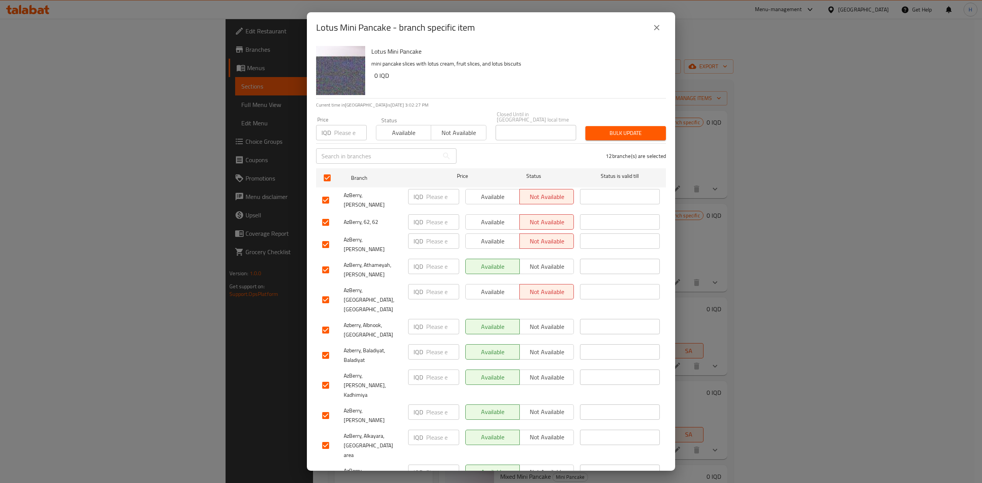
click at [547, 321] on span "Not available" at bounding box center [547, 326] width 48 height 11
click at [543, 347] on span "Not available" at bounding box center [547, 352] width 48 height 11
click at [543, 372] on span "Not available" at bounding box center [547, 377] width 48 height 11
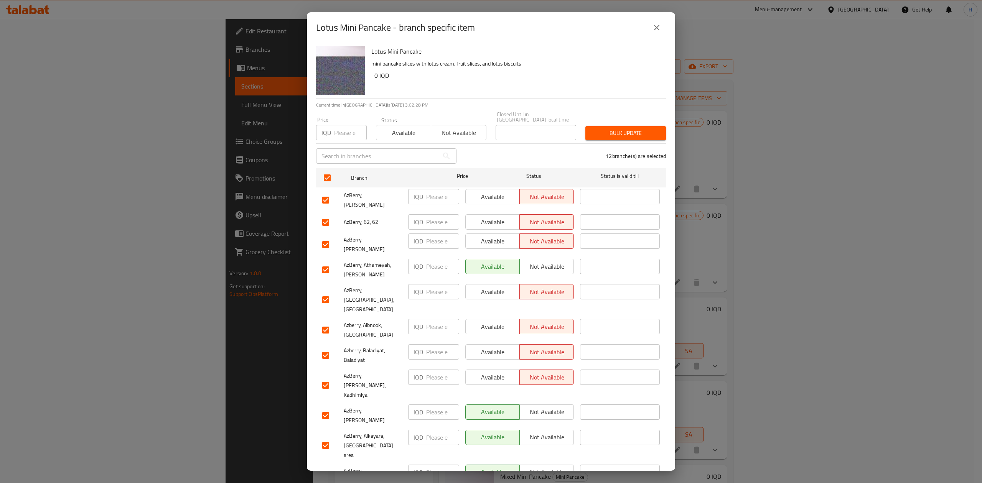
click at [545, 432] on span "Not available" at bounding box center [547, 437] width 48 height 11
click at [545, 467] on span "Not available" at bounding box center [547, 472] width 48 height 11
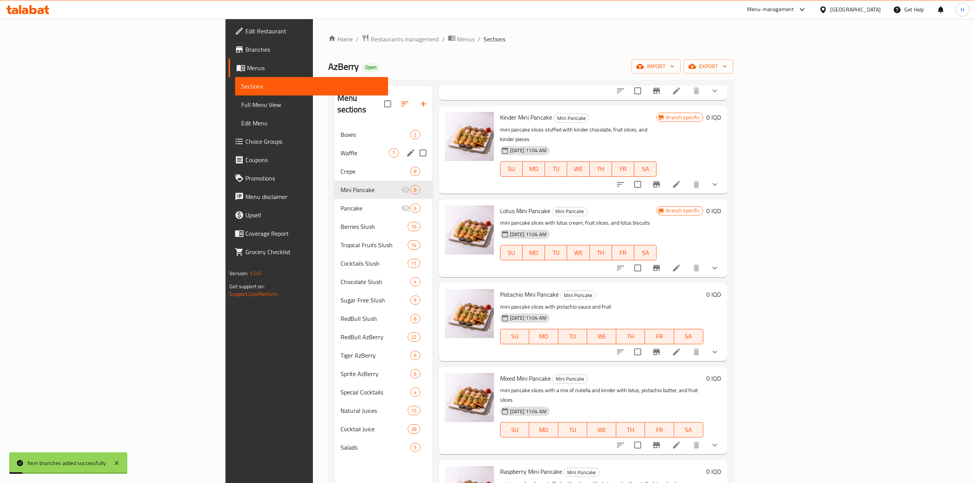
scroll to position [102, 0]
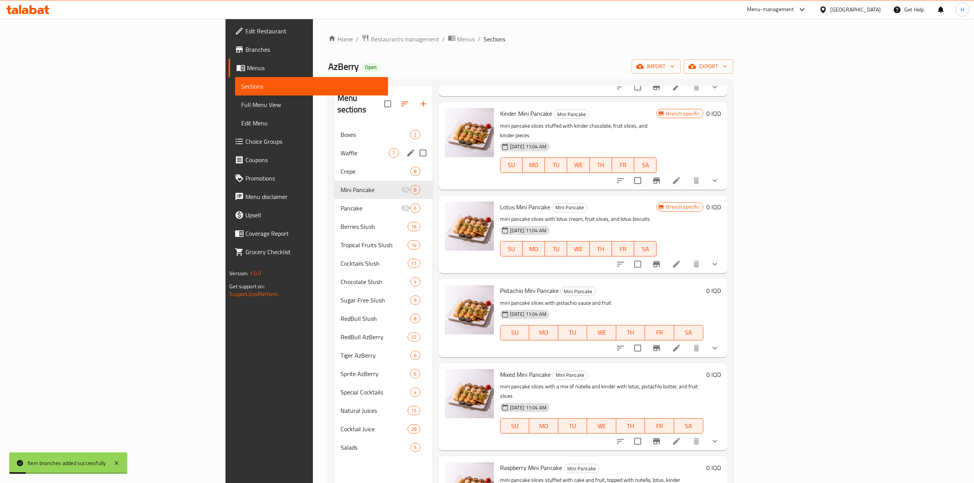
click at [660, 345] on icon "Branch-specific-item" at bounding box center [656, 348] width 7 height 6
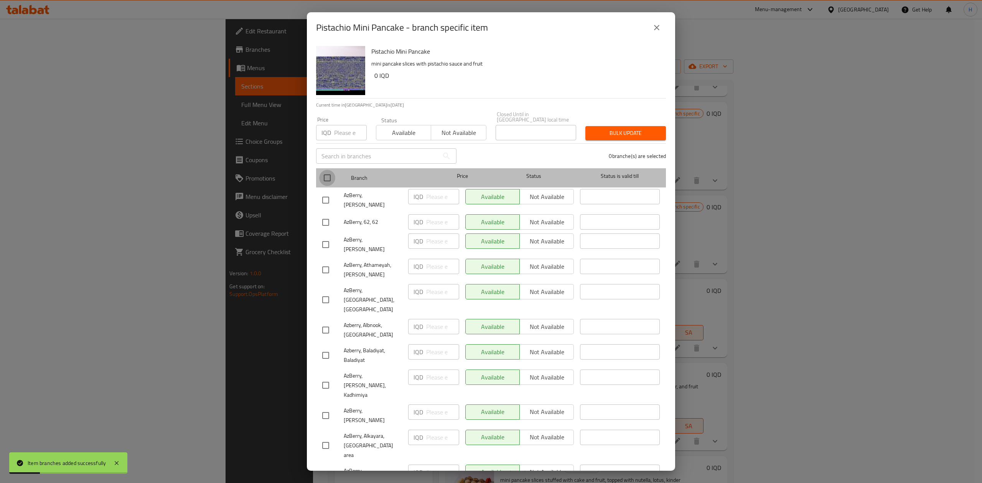
drag, startPoint x: 326, startPoint y: 172, endPoint x: 503, endPoint y: 191, distance: 178.6
click at [326, 172] on input "checkbox" at bounding box center [327, 178] width 16 height 16
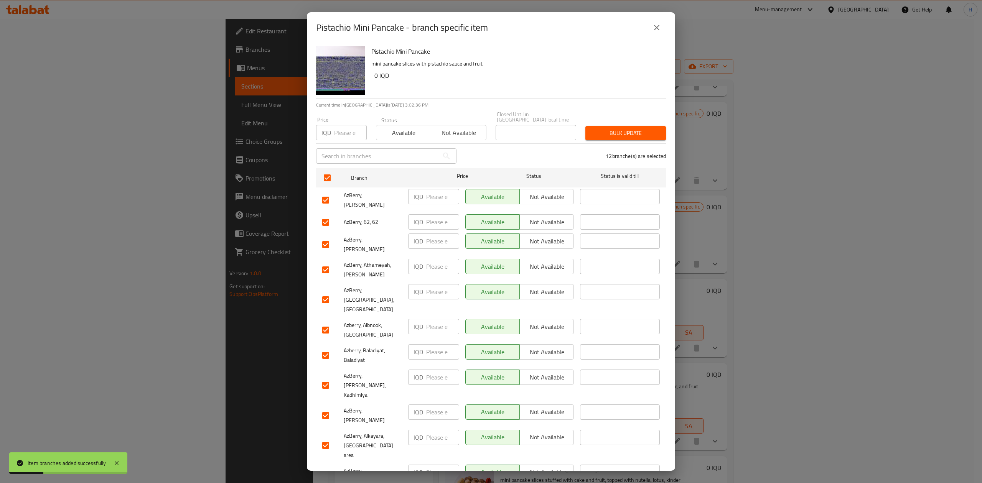
drag, startPoint x: 523, startPoint y: 189, endPoint x: 527, endPoint y: 192, distance: 4.9
click at [525, 191] on span "Not available" at bounding box center [547, 196] width 48 height 11
click at [540, 217] on span "Not available" at bounding box center [547, 222] width 48 height 11
click at [545, 261] on span "Not available" at bounding box center [547, 266] width 48 height 11
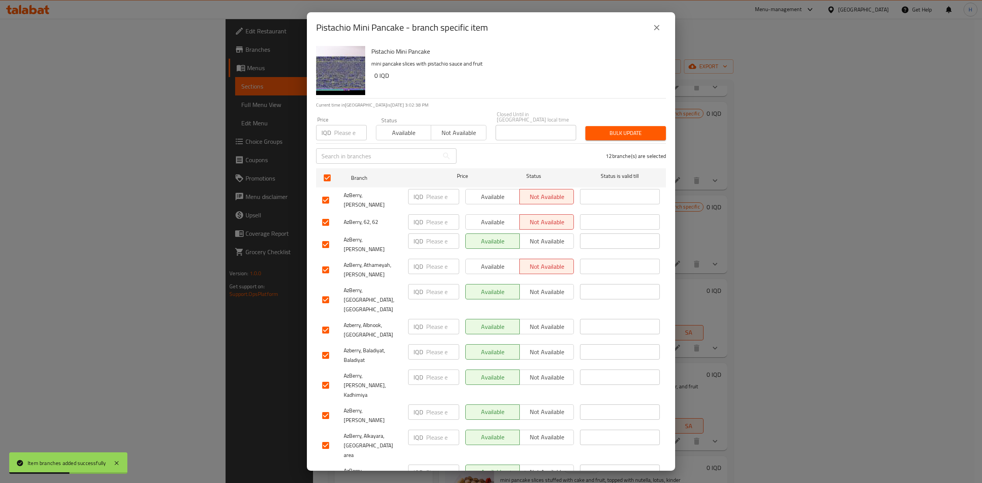
click at [545, 236] on span "Not available" at bounding box center [547, 241] width 48 height 11
click at [496, 261] on span "Available" at bounding box center [493, 266] width 48 height 11
click at [548, 286] on span "Not available" at bounding box center [547, 291] width 48 height 11
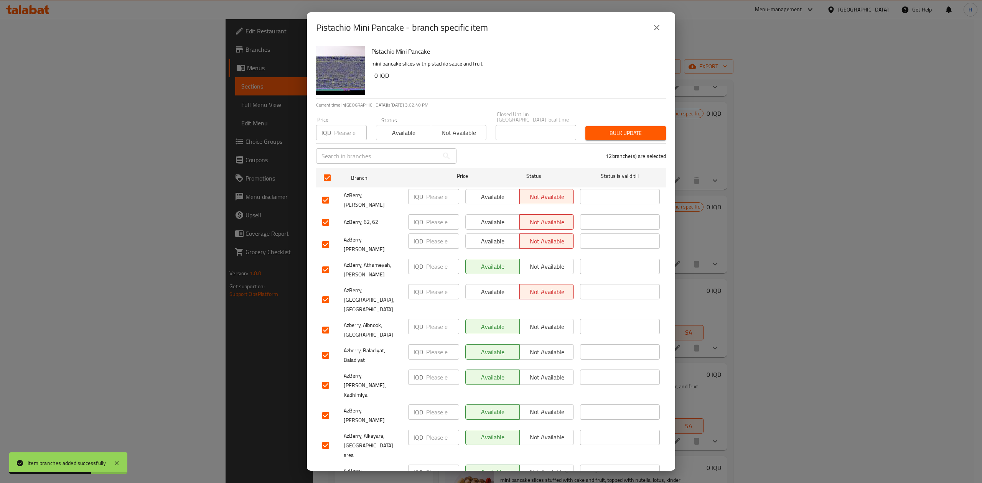
click at [543, 321] on span "Not available" at bounding box center [547, 326] width 48 height 11
click at [542, 347] on span "Not available" at bounding box center [547, 352] width 48 height 11
click at [540, 372] on span "Not available" at bounding box center [547, 377] width 48 height 11
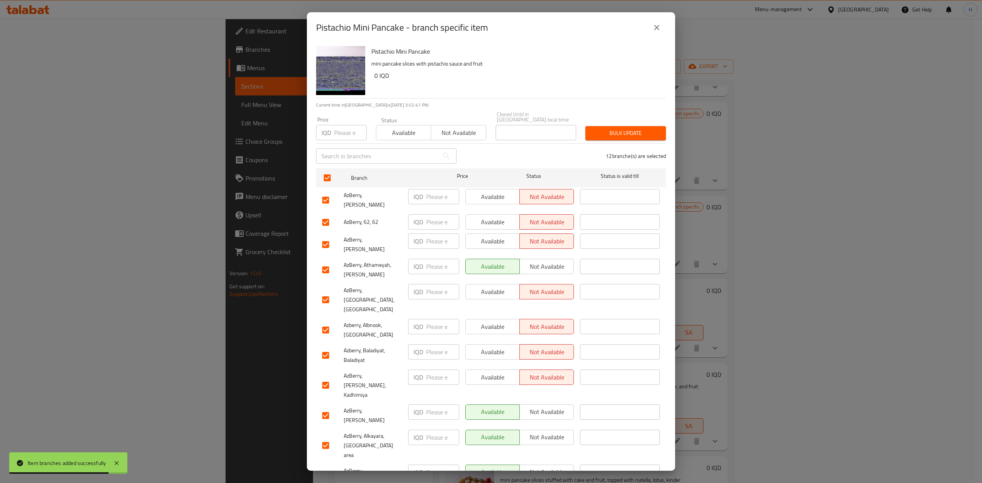
click at [545, 432] on span "Not available" at bounding box center [547, 437] width 48 height 11
click at [545, 467] on span "Not available" at bounding box center [547, 472] width 48 height 11
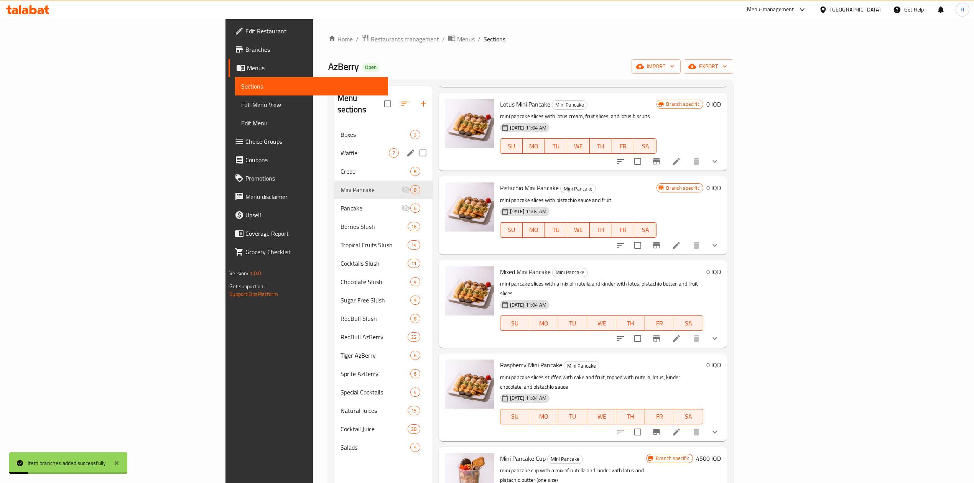
scroll to position [206, 0]
click at [660, 334] on icon "Branch-specific-item" at bounding box center [656, 337] width 7 height 6
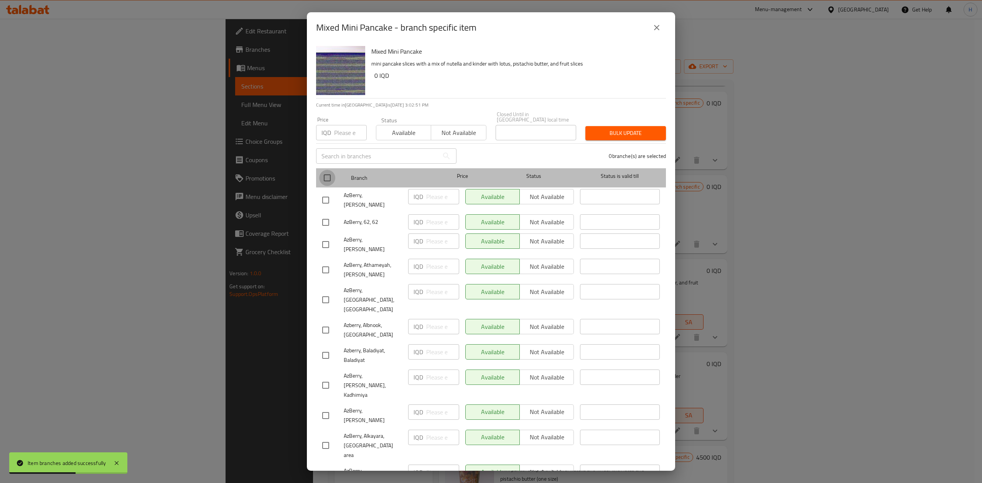
click at [327, 174] on input "checkbox" at bounding box center [327, 178] width 16 height 16
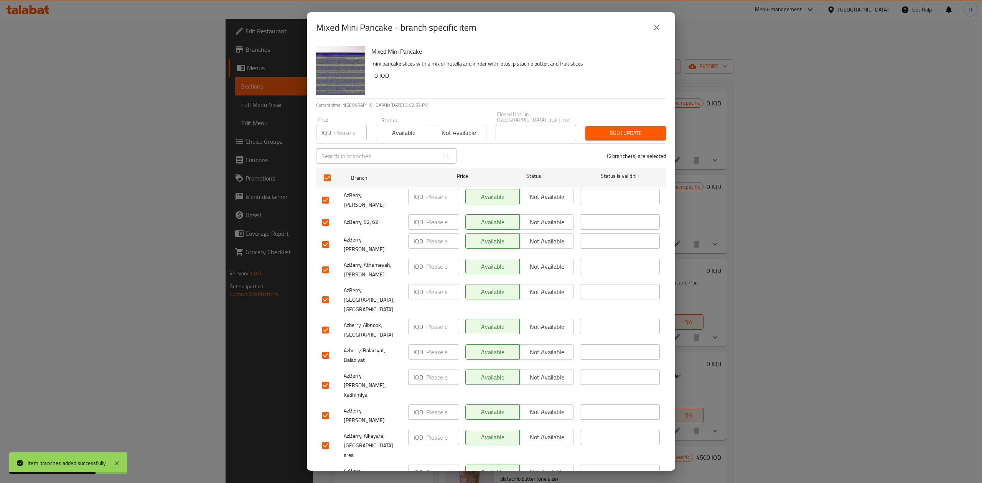
drag, startPoint x: 544, startPoint y: 192, endPoint x: 552, endPoint y: 206, distance: 16.8
click at [545, 194] on span "Not available" at bounding box center [547, 196] width 48 height 11
click at [552, 217] on span "Not available" at bounding box center [547, 222] width 48 height 11
click at [544, 236] on span "Not available" at bounding box center [547, 241] width 48 height 11
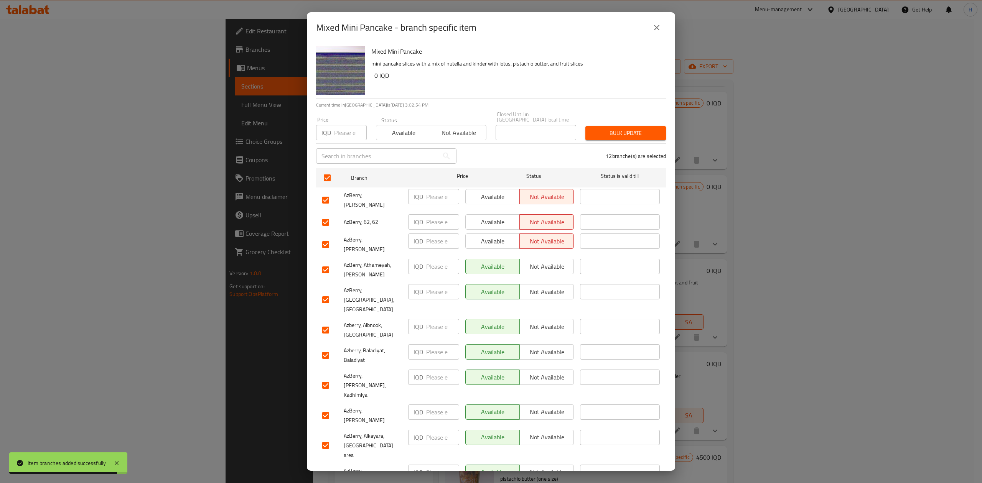
click at [545, 286] on span "Not available" at bounding box center [547, 291] width 48 height 11
click at [546, 316] on div "Available Not available" at bounding box center [519, 330] width 115 height 28
click at [547, 347] on span "Not available" at bounding box center [547, 352] width 48 height 11
click at [551, 321] on span "Not available" at bounding box center [547, 326] width 48 height 11
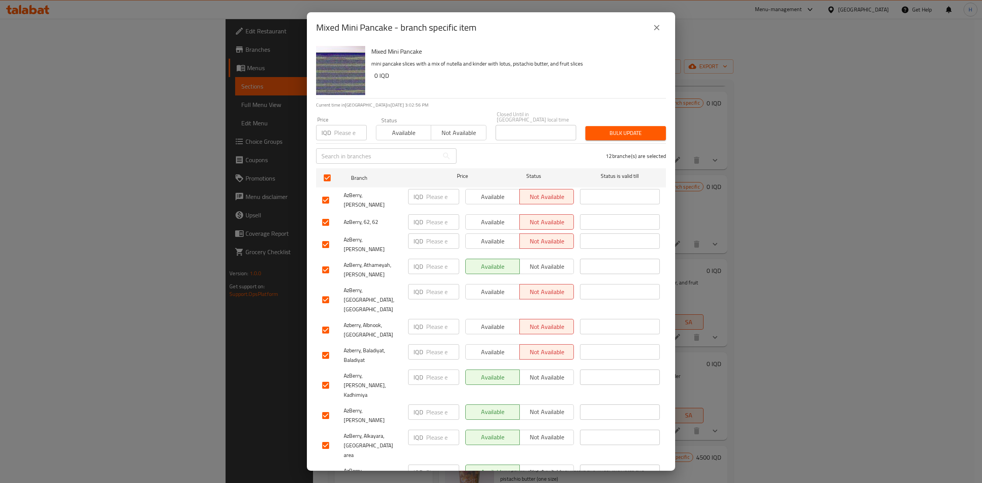
click at [557, 372] on span "Not available" at bounding box center [547, 377] width 48 height 11
click at [551, 432] on span "Not available" at bounding box center [547, 437] width 48 height 11
click at [553, 467] on span "Not available" at bounding box center [547, 472] width 48 height 11
drag, startPoint x: 550, startPoint y: 436, endPoint x: 550, endPoint y: 442, distance: 5.8
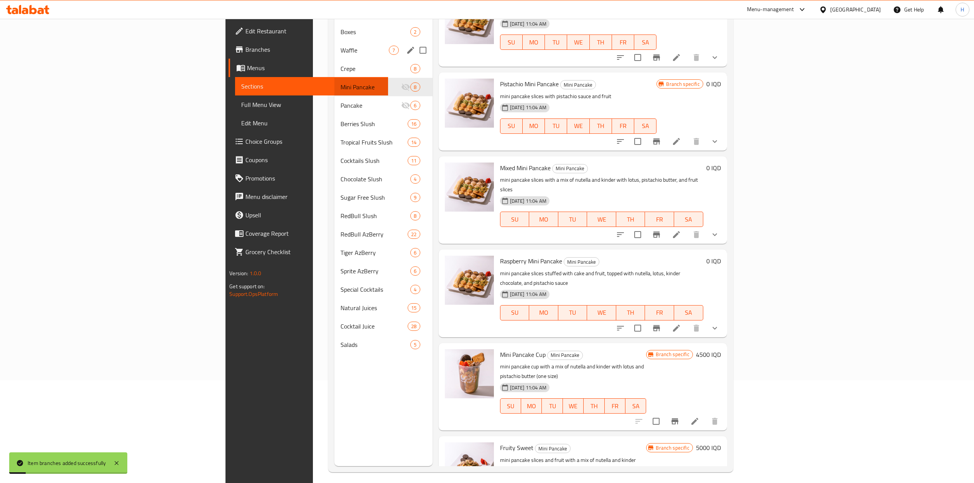
scroll to position [108, 0]
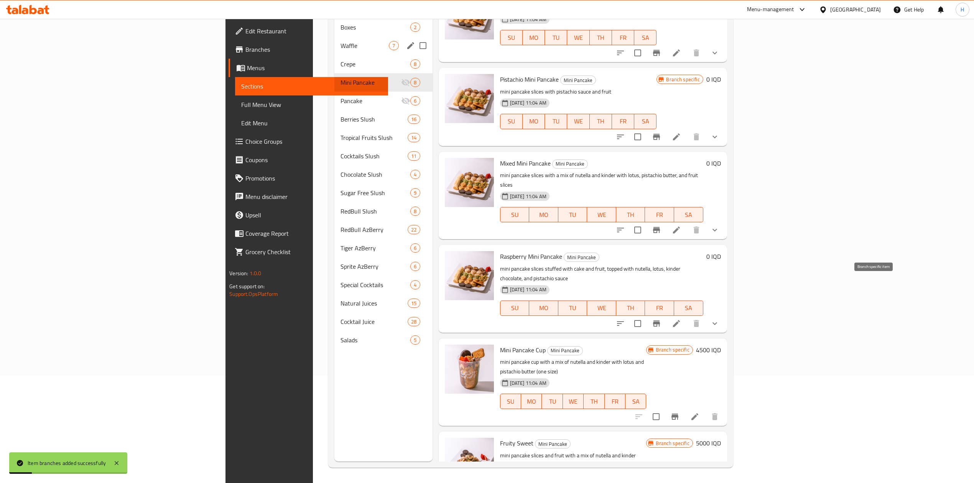
click at [666, 314] on button "Branch-specific-item" at bounding box center [656, 323] width 18 height 18
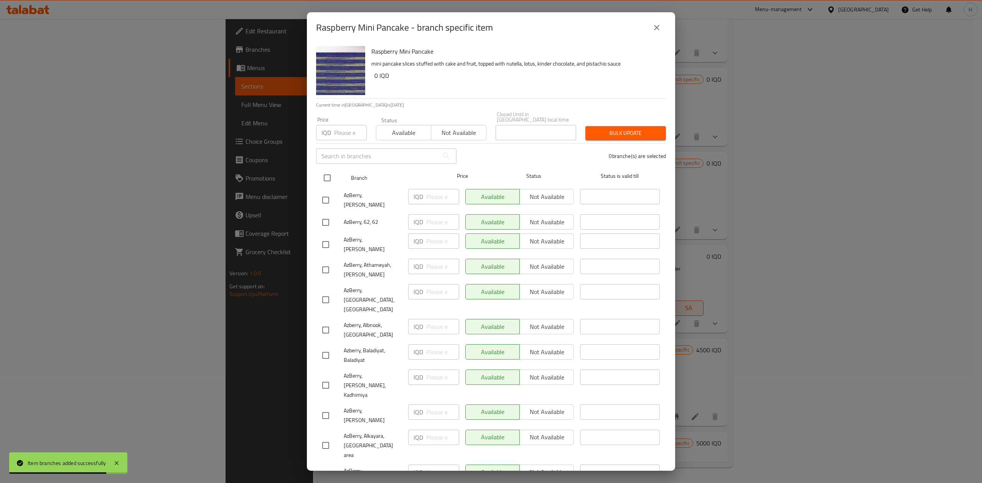
click at [324, 177] on input "checkbox" at bounding box center [327, 178] width 16 height 16
click at [542, 194] on span "Not available" at bounding box center [547, 196] width 48 height 11
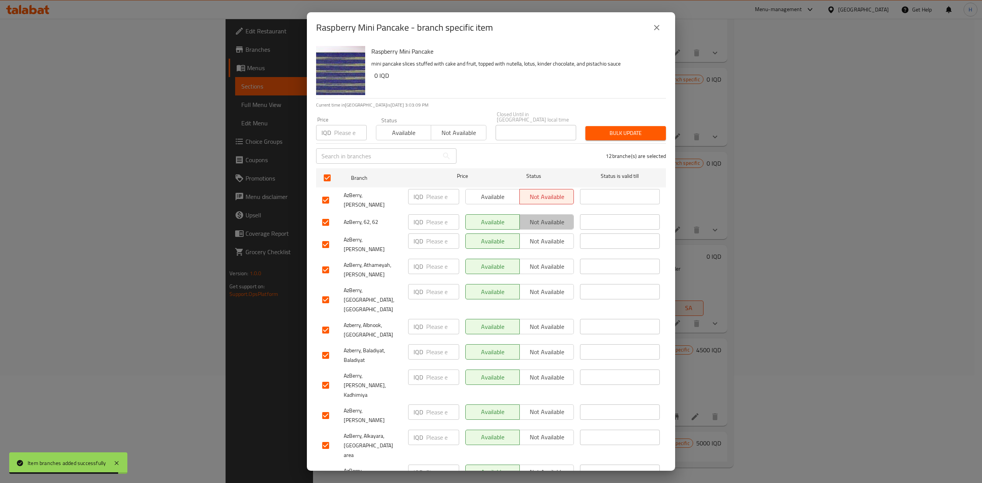
click at [545, 217] on span "Not available" at bounding box center [547, 222] width 48 height 11
click at [545, 230] on div "Available Not available" at bounding box center [519, 244] width 115 height 28
click at [545, 236] on span "Not available" at bounding box center [547, 241] width 48 height 11
click at [542, 286] on span "Not available" at bounding box center [547, 291] width 48 height 11
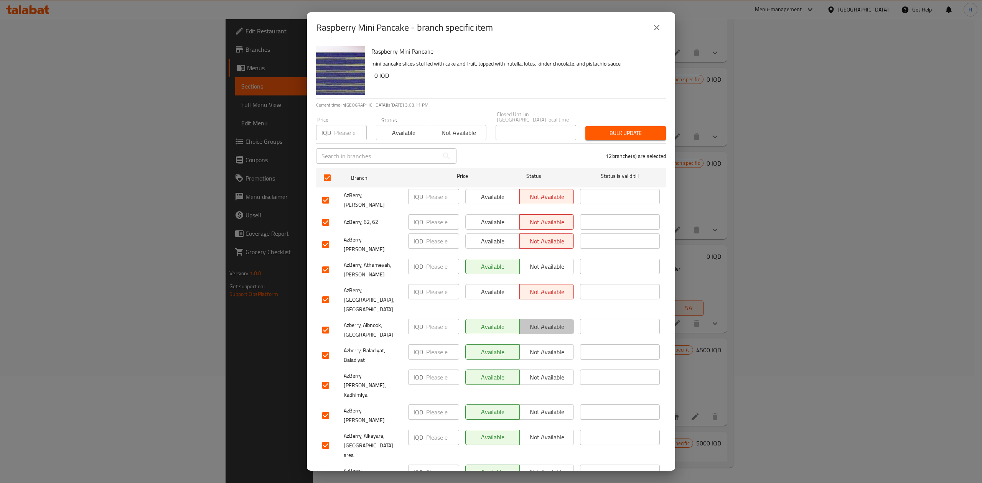
drag, startPoint x: 547, startPoint y: 301, endPoint x: 548, endPoint y: 312, distance: 11.2
click at [547, 321] on span "Not available" at bounding box center [547, 326] width 48 height 11
drag, startPoint x: 547, startPoint y: 324, endPoint x: 548, endPoint y: 331, distance: 6.4
click at [547, 347] on span "Not available" at bounding box center [547, 352] width 48 height 11
drag, startPoint x: 548, startPoint y: 350, endPoint x: 553, endPoint y: 366, distance: 16.7
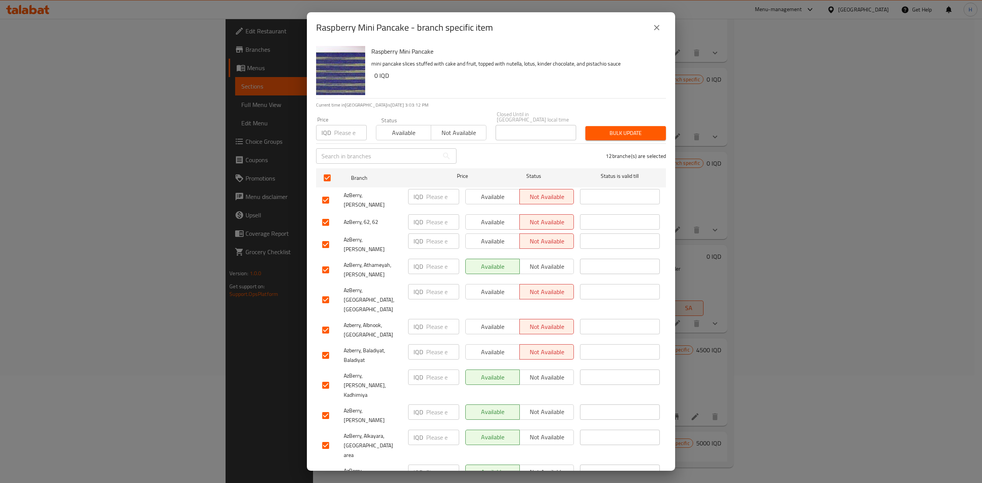
click at [548, 372] on span "Not available" at bounding box center [547, 377] width 48 height 11
click at [553, 432] on span "Not available" at bounding box center [547, 437] width 48 height 11
drag, startPoint x: 548, startPoint y: 421, endPoint x: 548, endPoint y: 426, distance: 4.6
click at [548, 467] on span "Not available" at bounding box center [547, 472] width 48 height 11
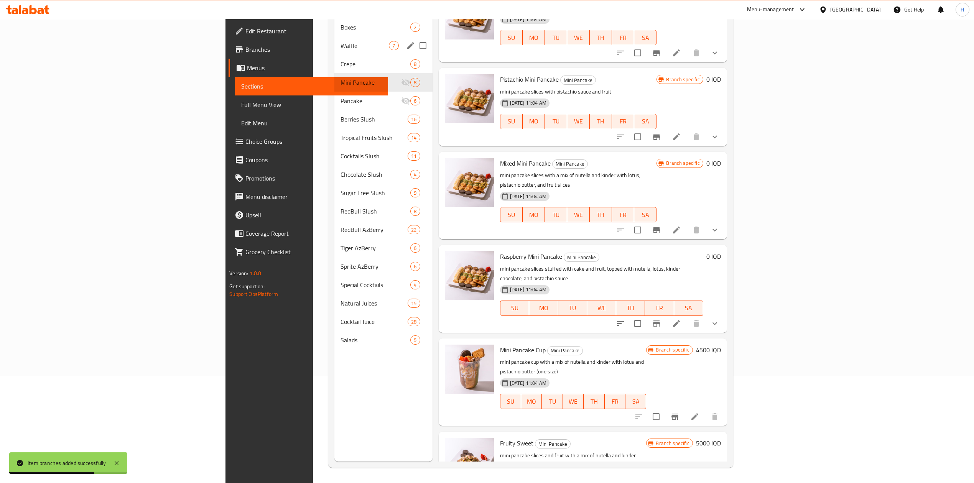
click at [666, 314] on button "Branch-specific-item" at bounding box center [656, 323] width 18 height 18
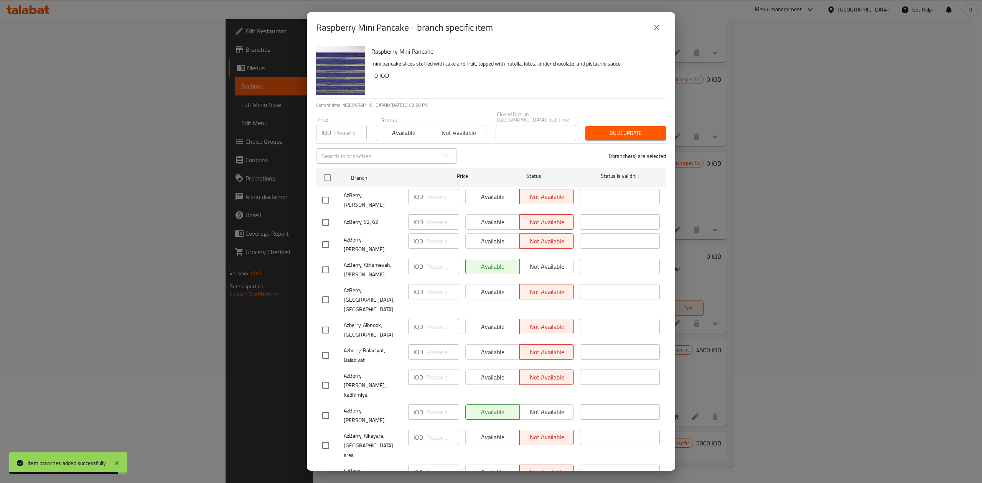
click at [654, 27] on icon "close" at bounding box center [656, 27] width 9 height 9
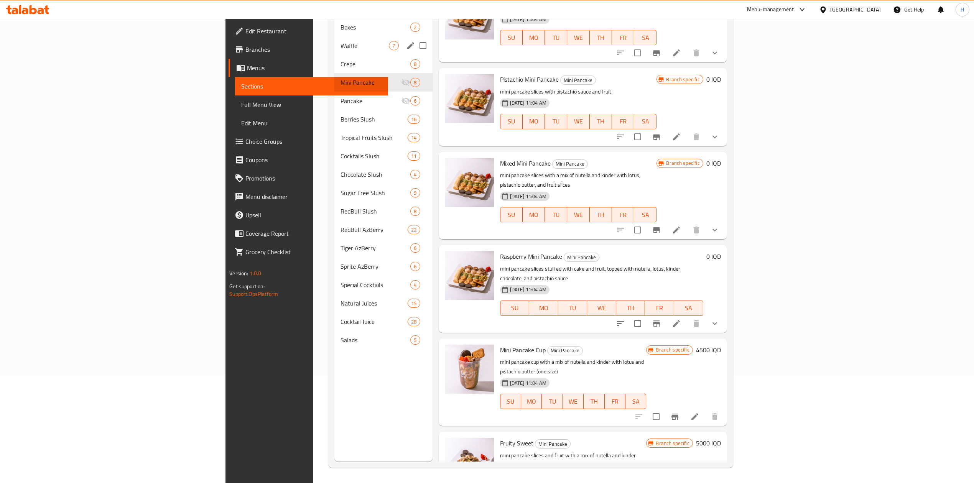
click at [680, 412] on icon "Branch-specific-item" at bounding box center [674, 416] width 9 height 9
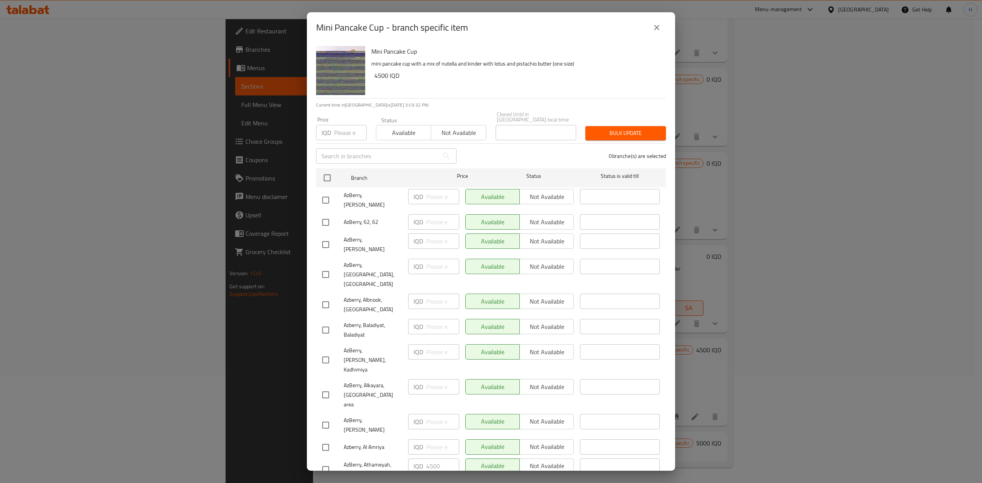
click at [326, 175] on input "checkbox" at bounding box center [327, 178] width 16 height 16
drag, startPoint x: 559, startPoint y: 195, endPoint x: 554, endPoint y: 211, distance: 16.4
click at [559, 197] on span "Not available" at bounding box center [547, 196] width 48 height 11
click at [553, 217] on span "Not available" at bounding box center [547, 222] width 48 height 11
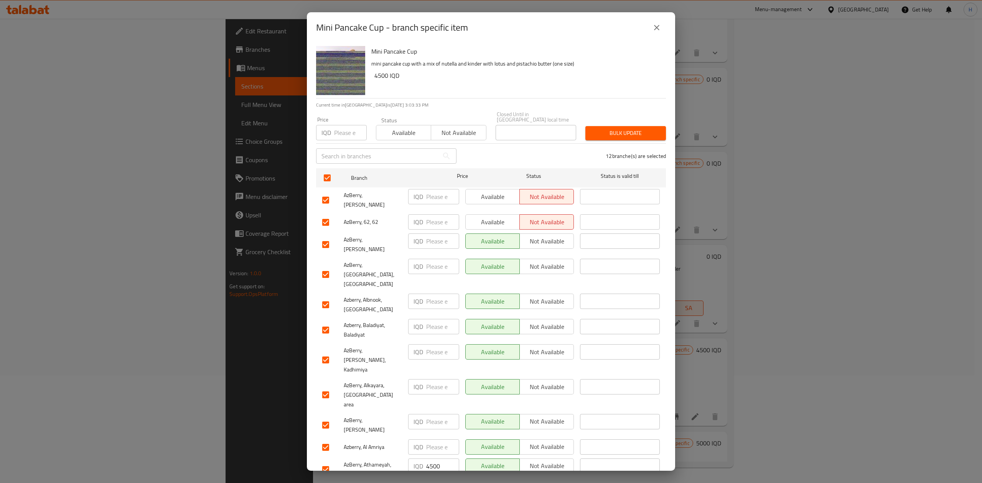
click at [547, 236] on span "Not available" at bounding box center [547, 241] width 48 height 11
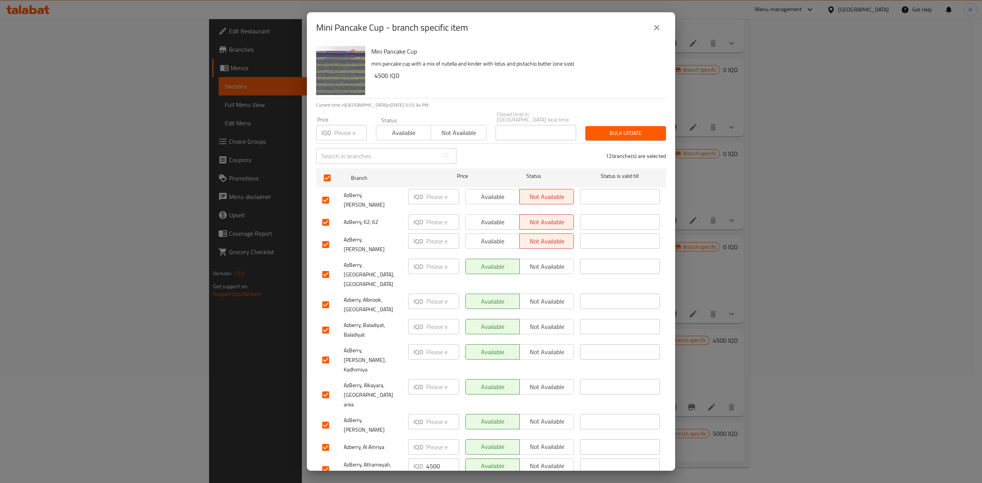
drag, startPoint x: 545, startPoint y: 271, endPoint x: 547, endPoint y: 292, distance: 21.5
click at [545, 296] on span "Not available" at bounding box center [547, 301] width 48 height 11
click at [547, 319] on button "Not available" at bounding box center [546, 326] width 54 height 15
click at [546, 347] on span "Not available" at bounding box center [547, 352] width 48 height 11
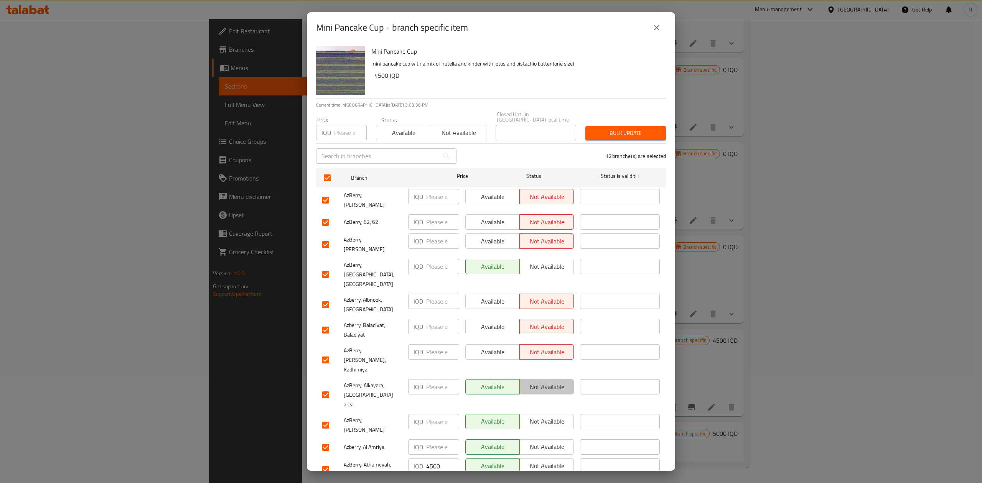
click at [548, 382] on span "Not available" at bounding box center [547, 387] width 48 height 11
click at [548, 441] on span "Not available" at bounding box center [547, 446] width 48 height 11
drag, startPoint x: 548, startPoint y: 408, endPoint x: 542, endPoint y: 419, distance: 12.7
click at [548, 456] on div "Available Not available" at bounding box center [519, 470] width 115 height 28
click at [542, 461] on span "Not available" at bounding box center [547, 466] width 48 height 11
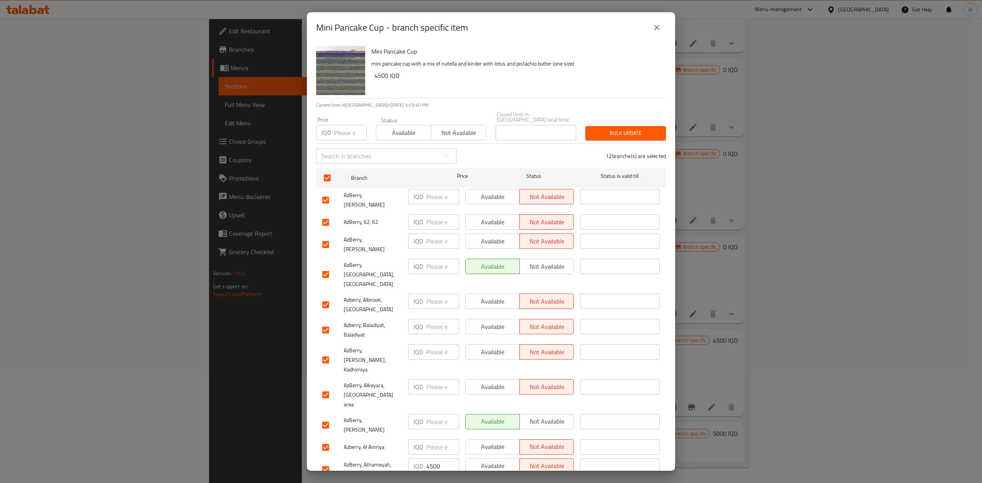
click at [558, 416] on span "Not available" at bounding box center [547, 421] width 48 height 11
click at [538, 261] on span "Not available" at bounding box center [547, 266] width 48 height 11
click at [496, 461] on span "Available" at bounding box center [493, 466] width 48 height 11
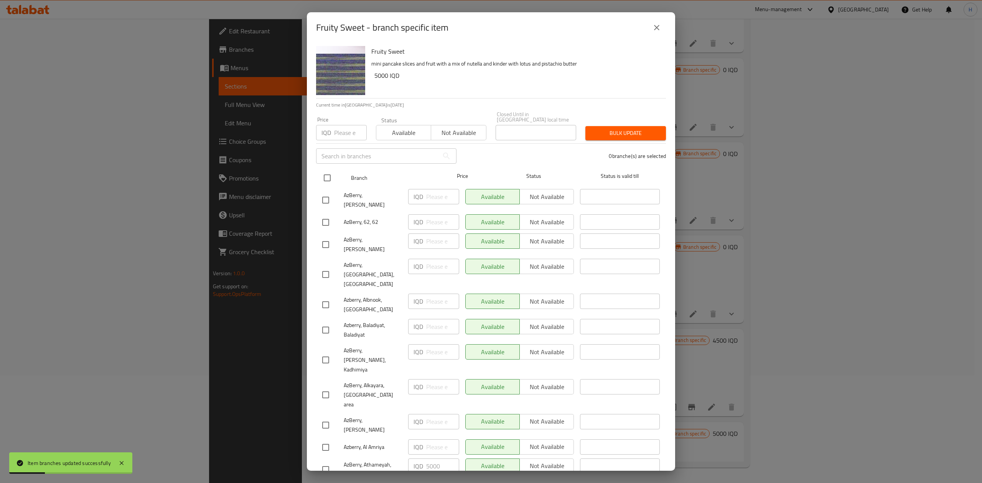
drag, startPoint x: 328, startPoint y: 175, endPoint x: 333, endPoint y: 177, distance: 6.1
click at [328, 176] on input "checkbox" at bounding box center [327, 178] width 16 height 16
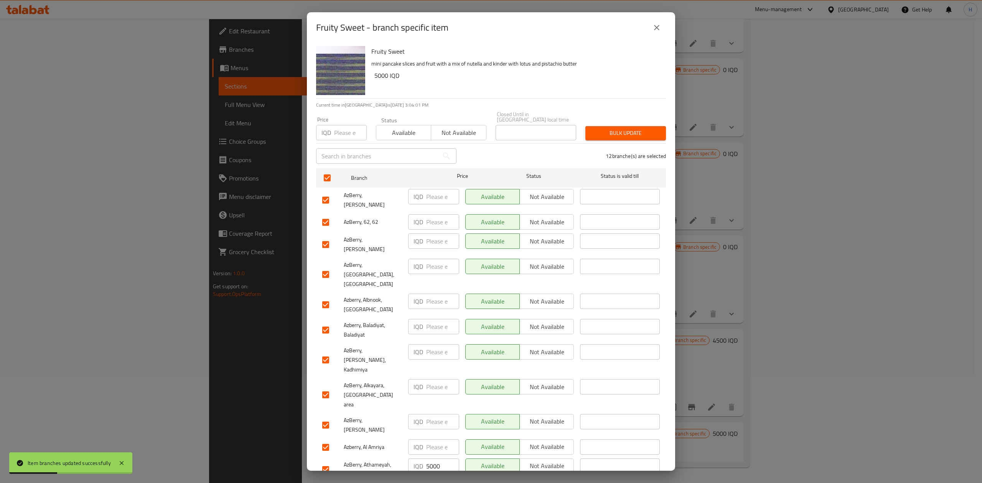
click at [534, 194] on span "Not available" at bounding box center [547, 196] width 48 height 11
click at [542, 217] on span "Not available" at bounding box center [547, 222] width 48 height 11
click at [544, 234] on button "Not available" at bounding box center [546, 241] width 54 height 15
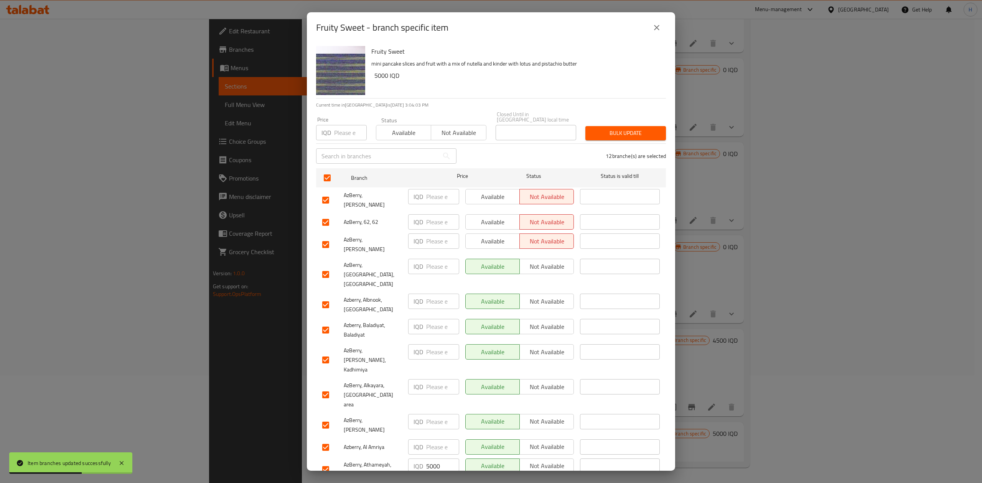
click at [545, 261] on span "Not available" at bounding box center [547, 266] width 48 height 11
click at [548, 296] on span "Not available" at bounding box center [547, 301] width 48 height 11
click at [545, 321] on span "Not available" at bounding box center [547, 326] width 48 height 11
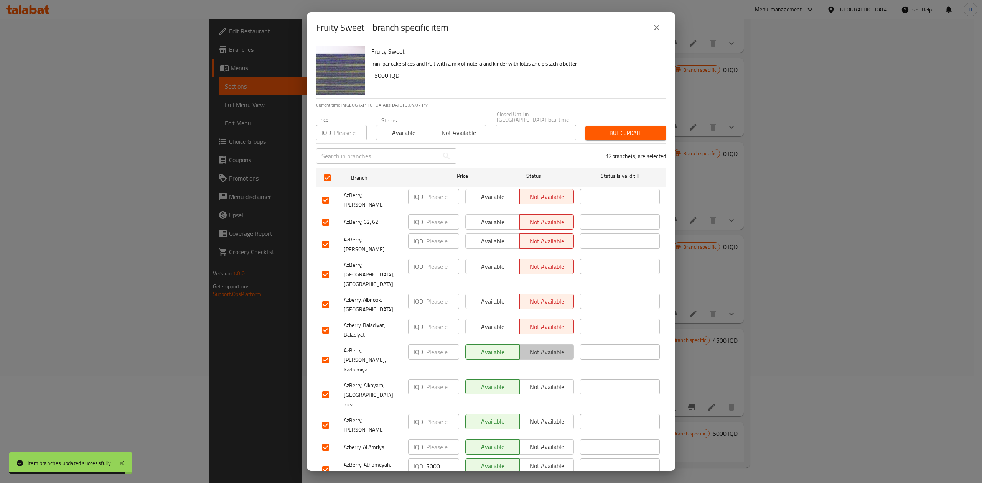
drag, startPoint x: 543, startPoint y: 321, endPoint x: 545, endPoint y: 334, distance: 13.1
click at [543, 347] on span "Not available" at bounding box center [547, 352] width 48 height 11
drag, startPoint x: 545, startPoint y: 339, endPoint x: 545, endPoint y: 347, distance: 7.3
click at [545, 341] on ul "Branch Price Status Status is valid till AzBerry, [PERSON_NAME] IQD ​ Available…" at bounding box center [491, 338] width 350 height 346
click at [545, 382] on span "Not available" at bounding box center [547, 387] width 48 height 11
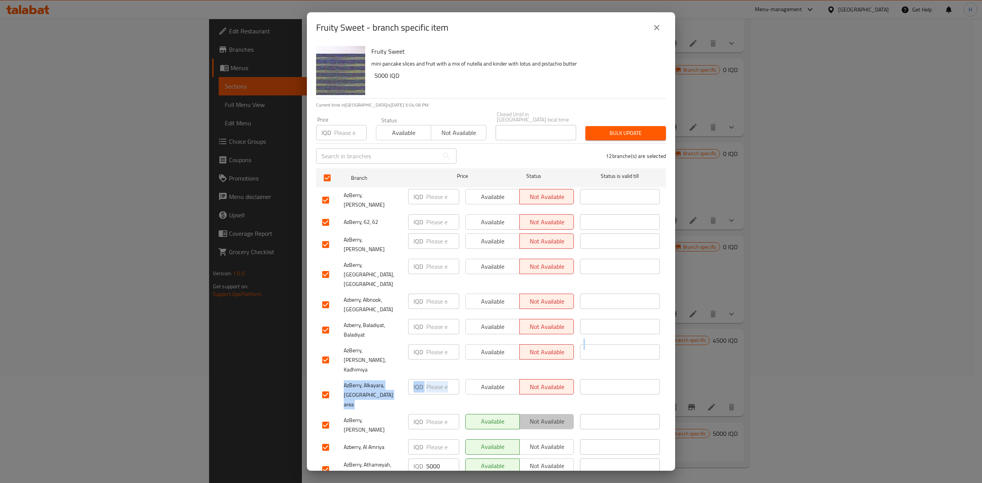
click at [547, 416] on span "Not available" at bounding box center [547, 421] width 48 height 11
click at [547, 441] on span "Not available" at bounding box center [547, 446] width 48 height 11
click at [542, 461] on span "Not available" at bounding box center [547, 466] width 48 height 11
click at [501, 461] on span "Available" at bounding box center [493, 466] width 48 height 11
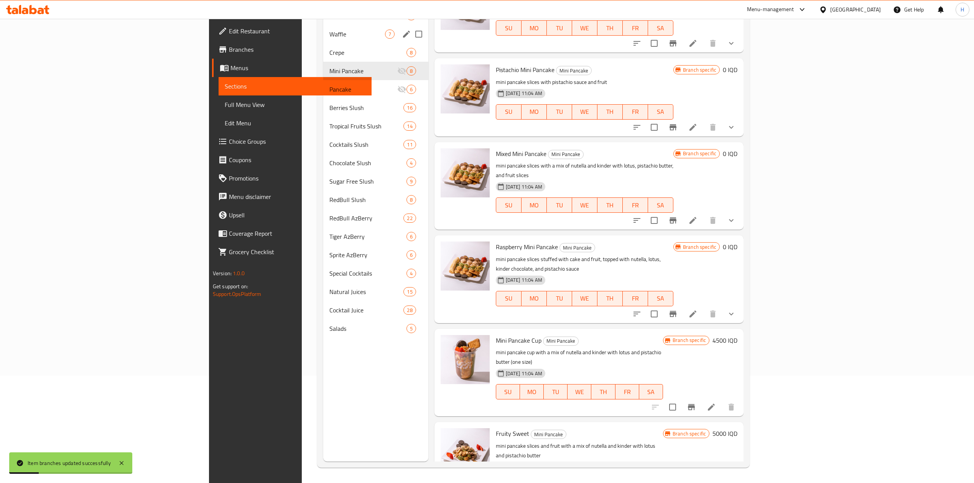
click at [695, 404] on icon "Branch-specific-item" at bounding box center [691, 407] width 7 height 6
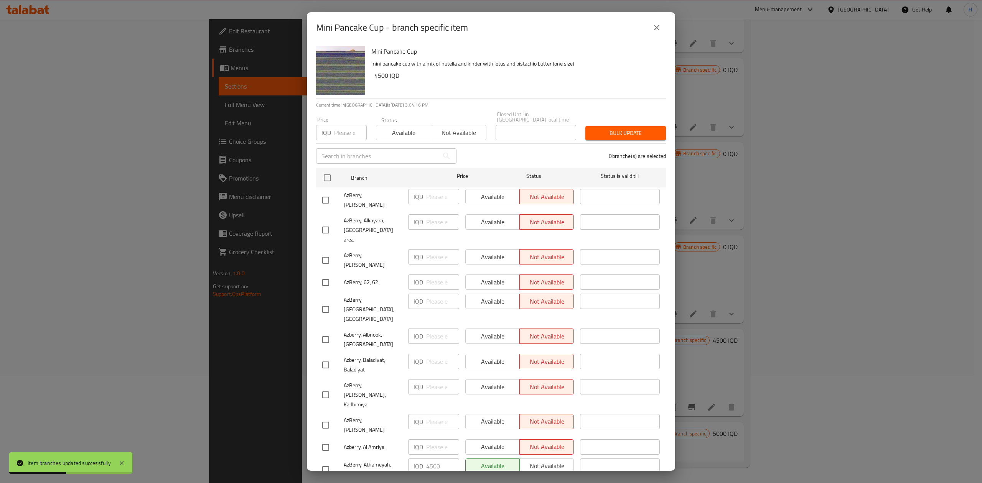
click at [655, 20] on button "close" at bounding box center [656, 27] width 18 height 18
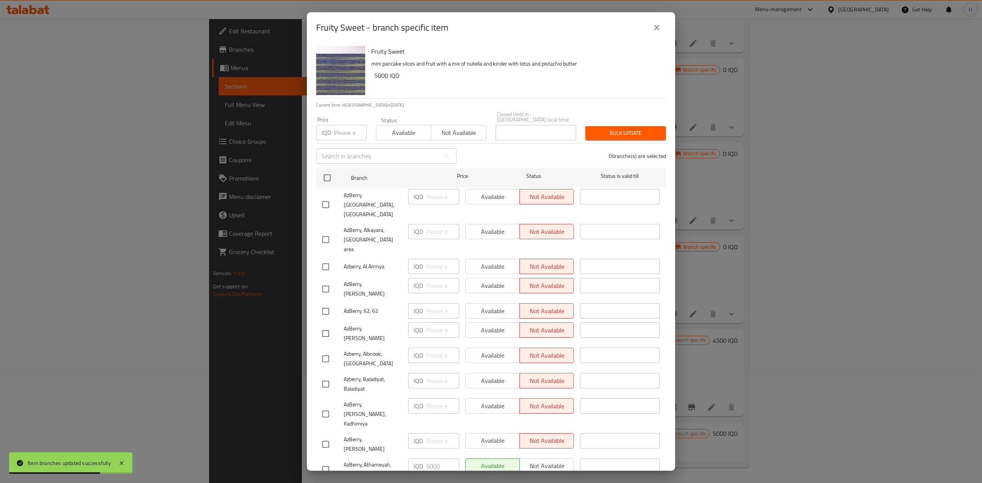
click at [658, 31] on icon "close" at bounding box center [656, 27] width 9 height 9
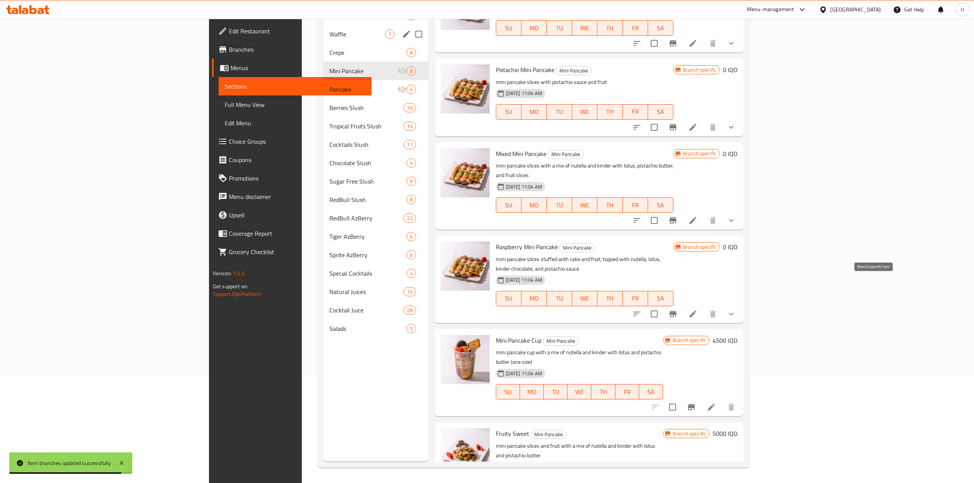
click at [678, 309] on icon "Branch-specific-item" at bounding box center [672, 313] width 9 height 9
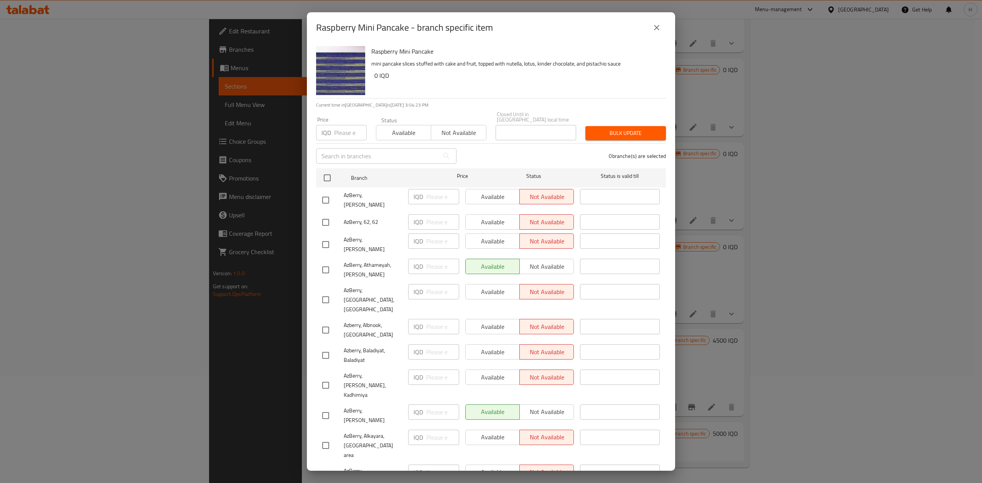
click at [652, 24] on icon "close" at bounding box center [656, 27] width 9 height 9
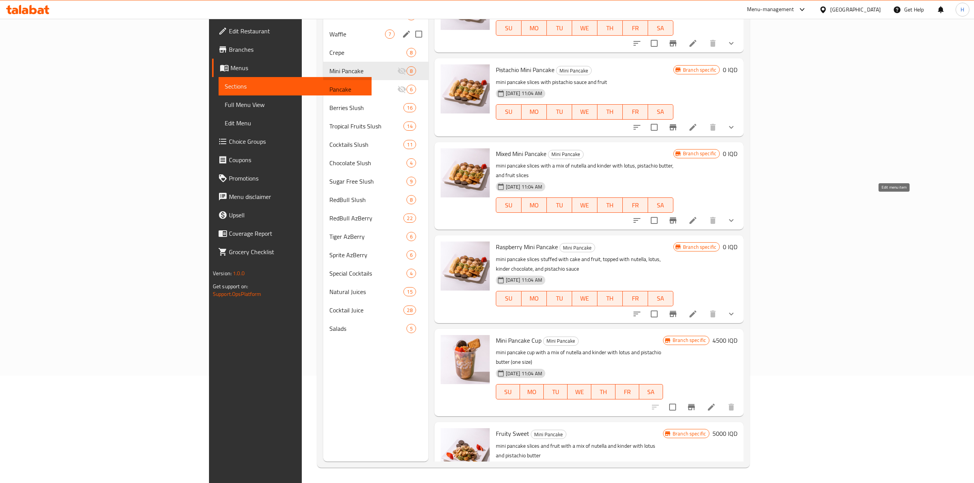
click at [696, 217] on icon at bounding box center [693, 220] width 7 height 7
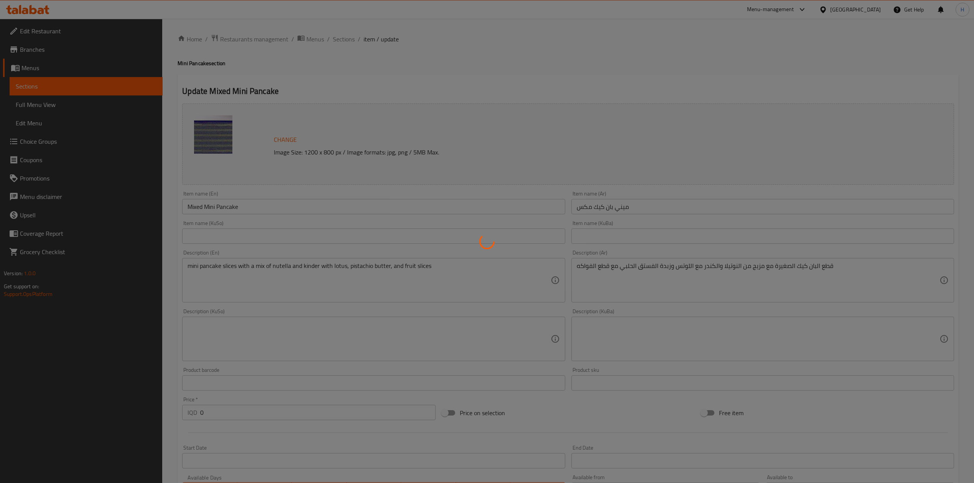
click at [336, 32] on div at bounding box center [487, 241] width 974 height 483
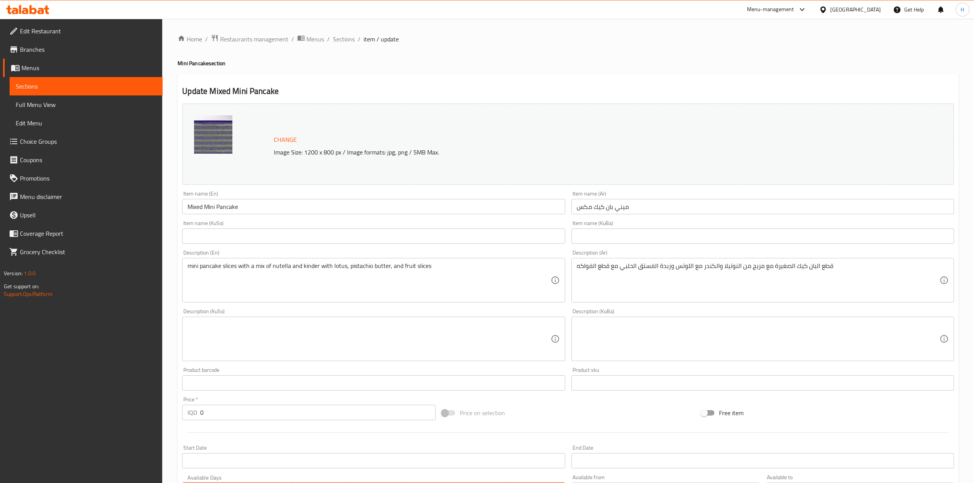
click at [344, 44] on div at bounding box center [487, 241] width 974 height 483
click at [344, 44] on span "Sections" at bounding box center [344, 39] width 22 height 9
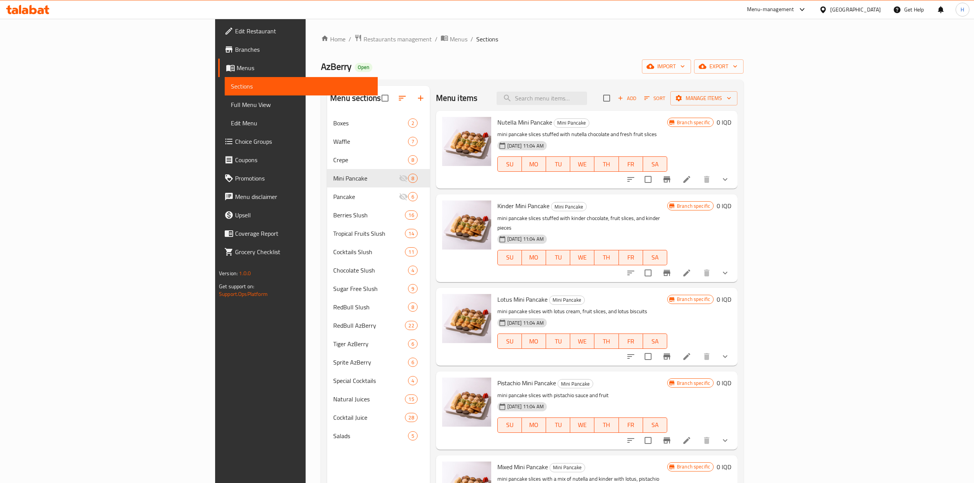
click at [476, 35] on span "Sections" at bounding box center [487, 39] width 22 height 9
click at [676, 179] on button "Branch-specific-item" at bounding box center [667, 179] width 18 height 18
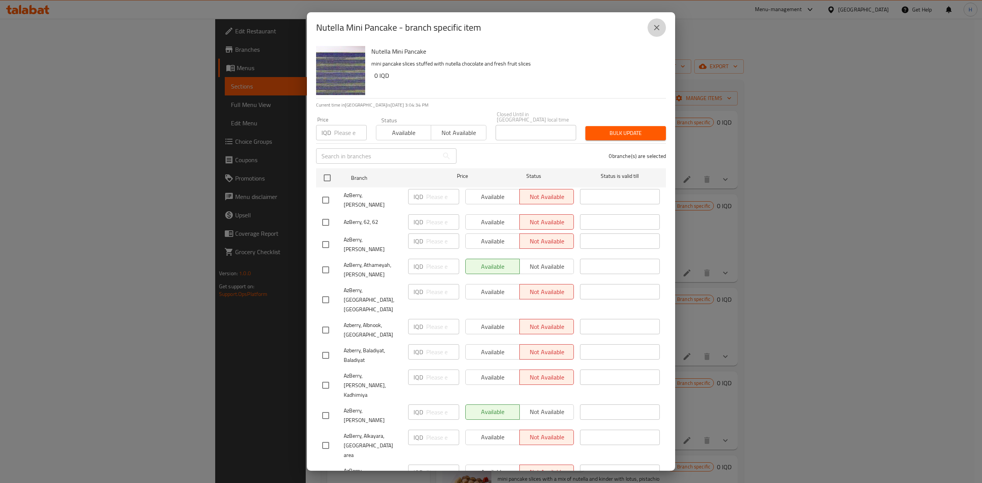
click at [657, 30] on icon "close" at bounding box center [656, 27] width 9 height 9
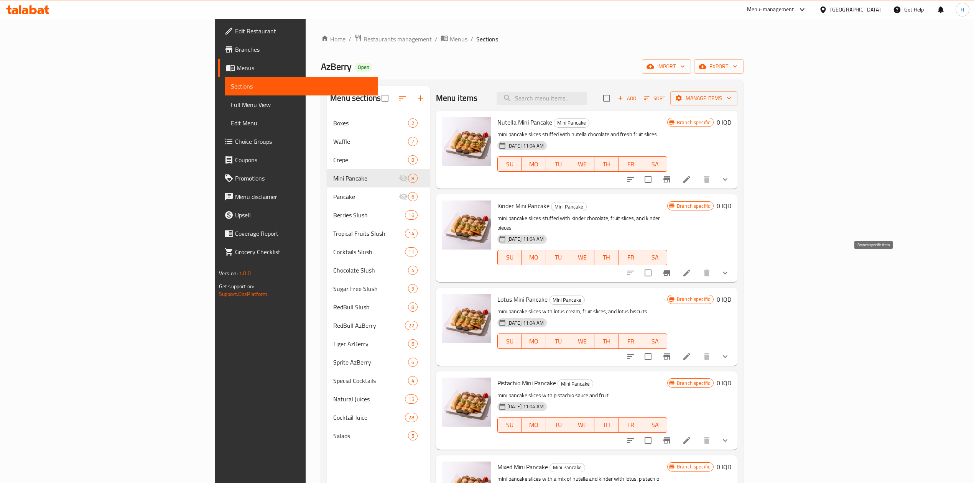
click at [670, 270] on icon "Branch-specific-item" at bounding box center [666, 273] width 7 height 6
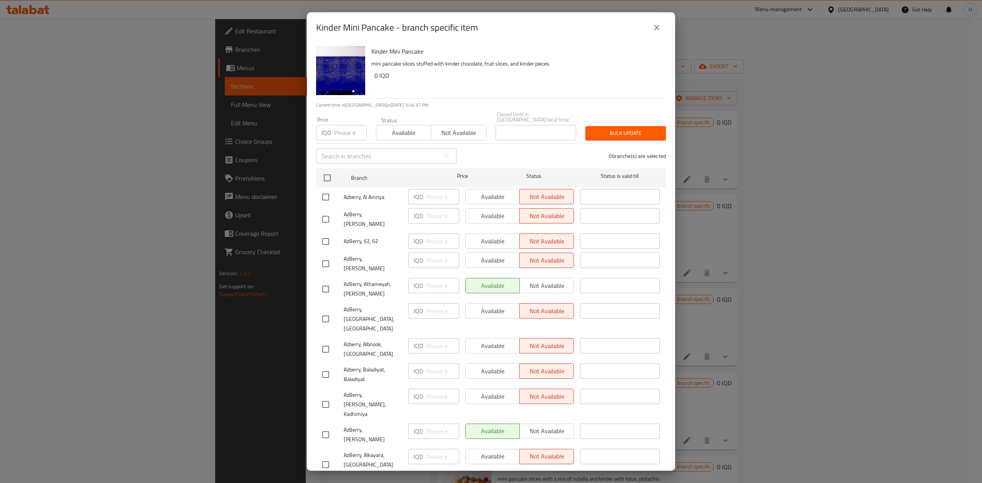
drag, startPoint x: 652, startPoint y: 26, endPoint x: 889, endPoint y: 209, distance: 298.8
click at [653, 26] on icon "close" at bounding box center [656, 27] width 9 height 9
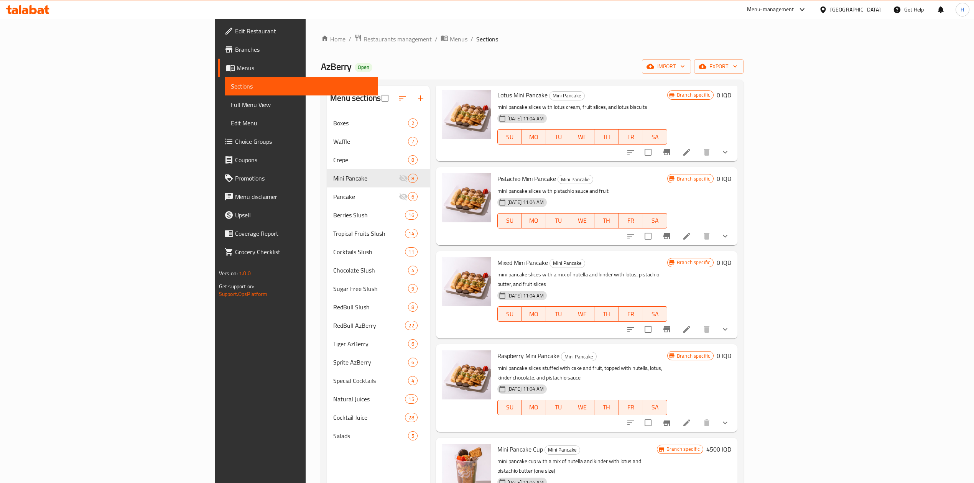
scroll to position [206, 0]
click at [734, 226] on div at bounding box center [678, 235] width 113 height 18
click at [672, 230] on icon "Branch-specific-item" at bounding box center [666, 234] width 9 height 9
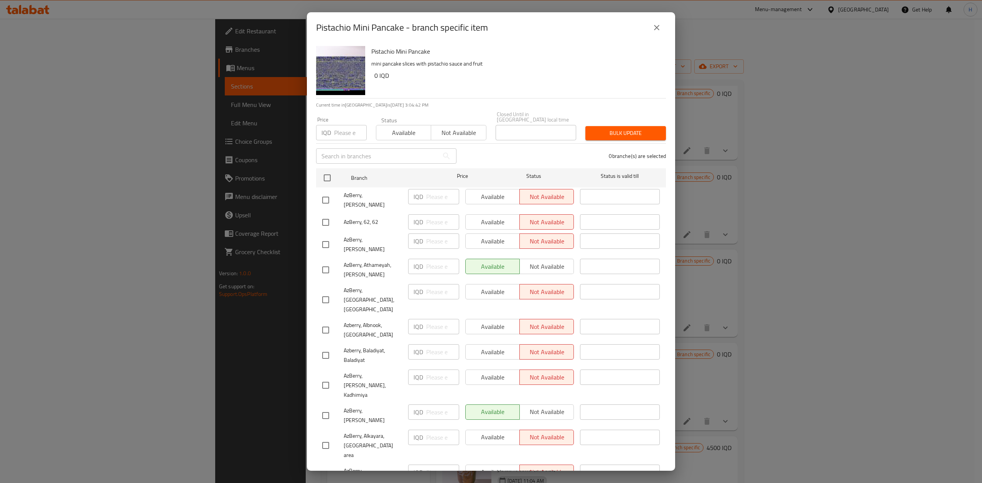
click at [657, 32] on icon "close" at bounding box center [656, 27] width 9 height 9
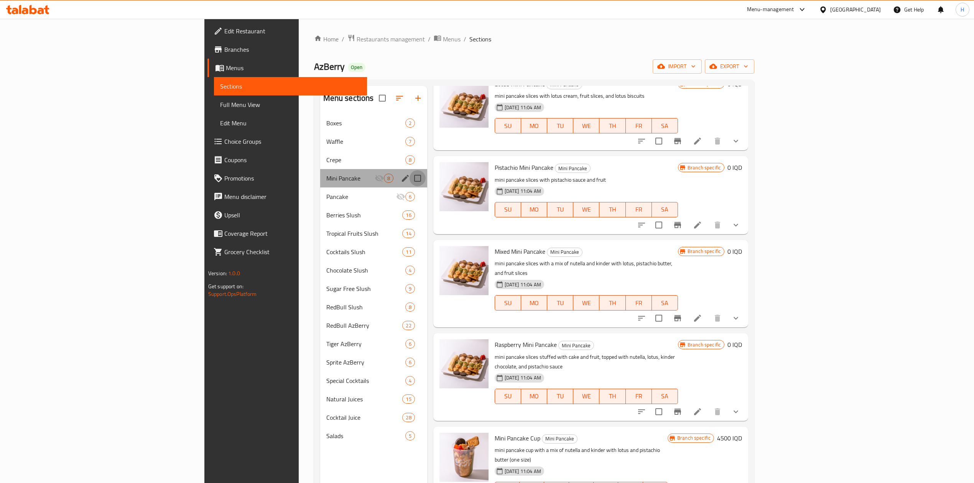
click at [410, 176] on input "Menu sections" at bounding box center [418, 178] width 16 height 16
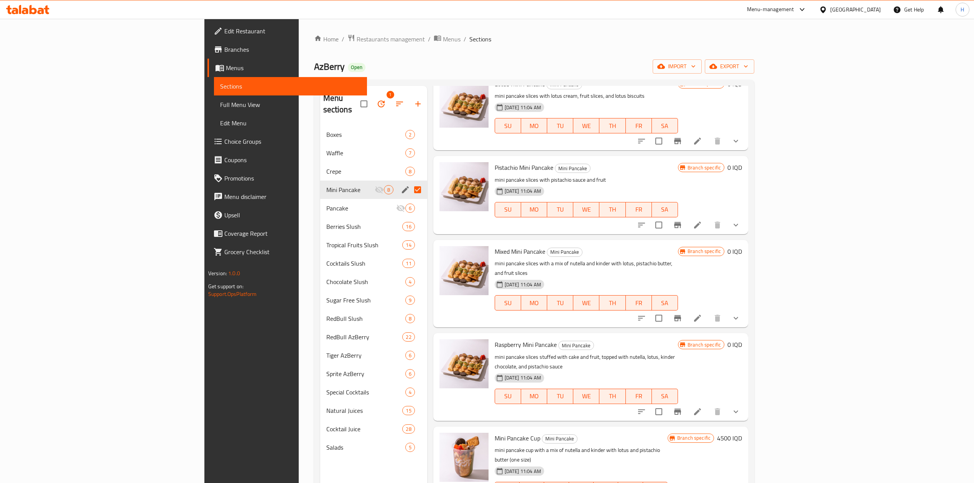
click at [402, 186] on icon "edit" at bounding box center [405, 189] width 7 height 7
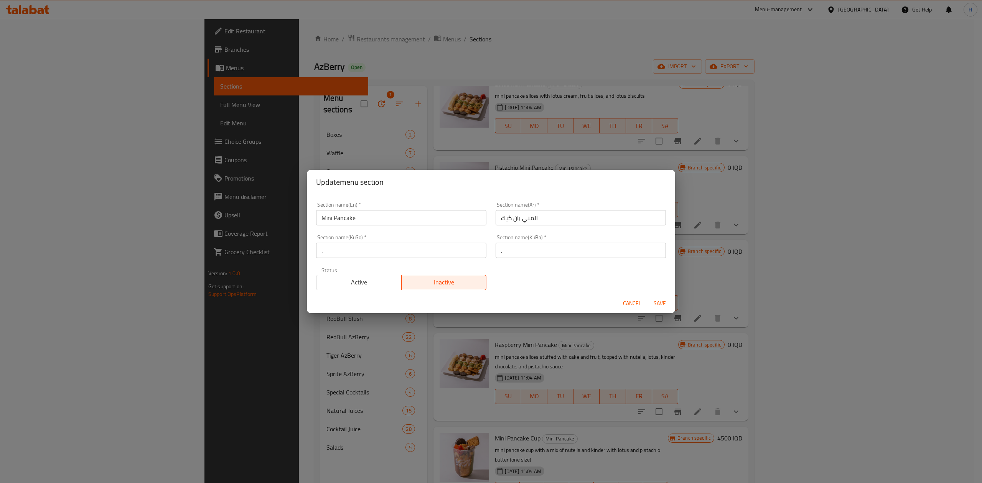
drag, startPoint x: 354, startPoint y: 269, endPoint x: 376, endPoint y: 285, distance: 27.2
click at [355, 272] on div "Active Inactive" at bounding box center [401, 278] width 170 height 23
click at [376, 285] on span "Active" at bounding box center [358, 282] width 79 height 11
click at [667, 303] on span "Save" at bounding box center [659, 304] width 18 height 10
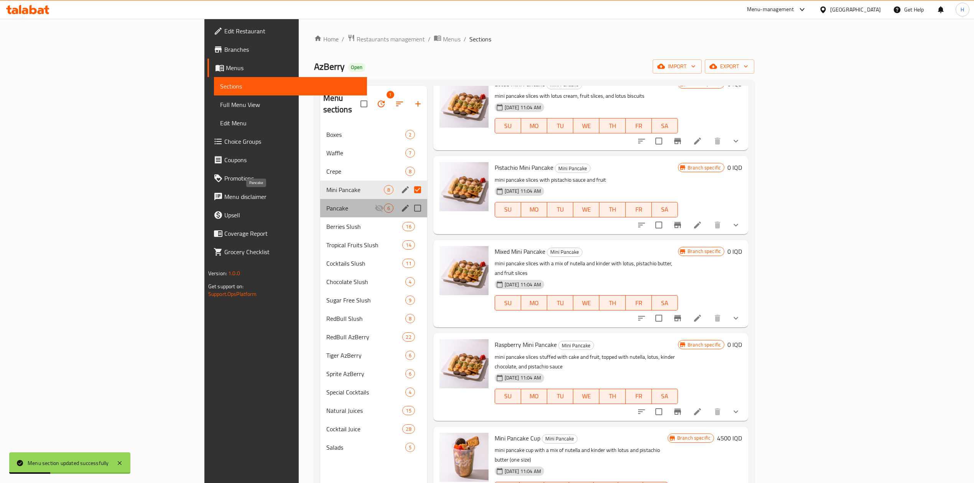
click at [326, 204] on span "Pancake" at bounding box center [350, 208] width 48 height 9
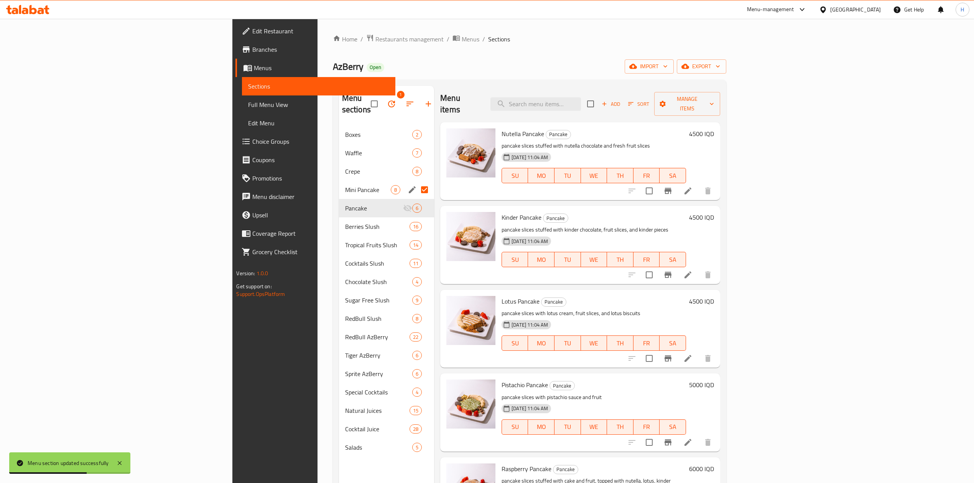
click at [673, 186] on icon "Branch-specific-item" at bounding box center [667, 190] width 9 height 9
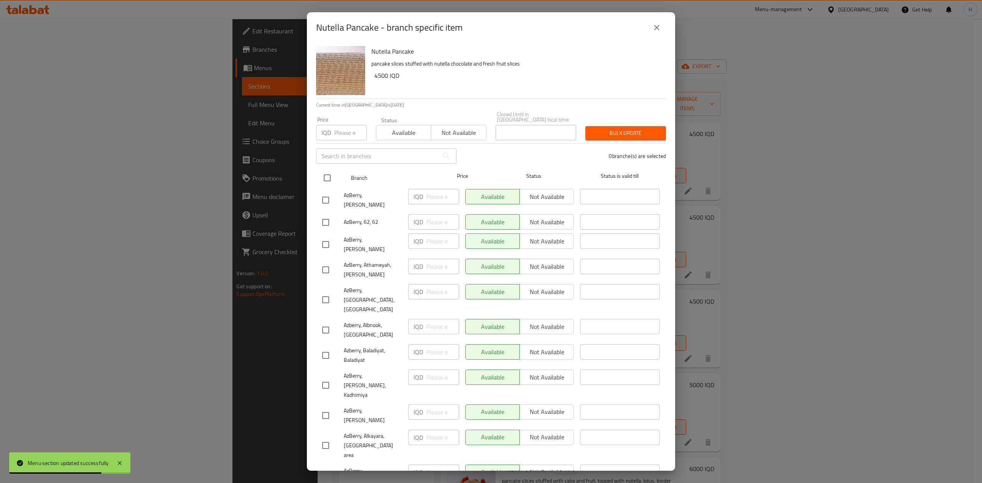
click at [323, 173] on input "checkbox" at bounding box center [327, 178] width 16 height 16
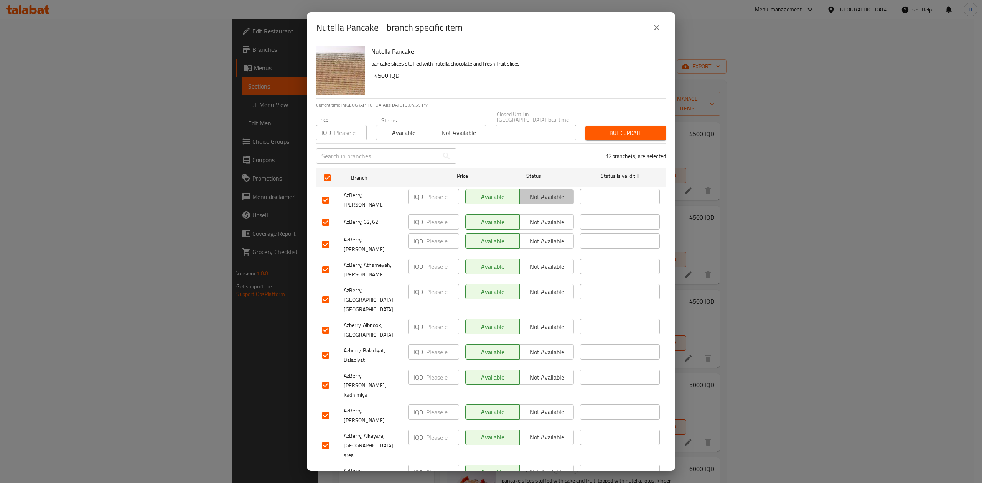
click at [548, 196] on span "Not available" at bounding box center [547, 196] width 48 height 11
click at [540, 217] on span "Not available" at bounding box center [547, 222] width 48 height 11
click at [543, 236] on span "Not available" at bounding box center [547, 241] width 48 height 11
click at [543, 261] on span "Not available" at bounding box center [547, 266] width 48 height 11
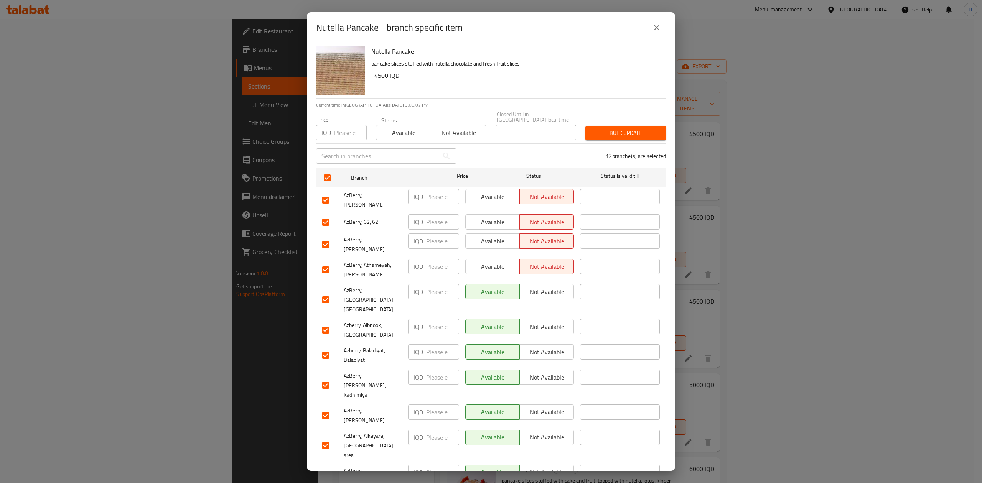
click at [505, 261] on span "Available" at bounding box center [493, 266] width 48 height 11
click at [551, 286] on span "Not available" at bounding box center [547, 291] width 48 height 11
click at [552, 321] on span "Not available" at bounding box center [547, 326] width 48 height 11
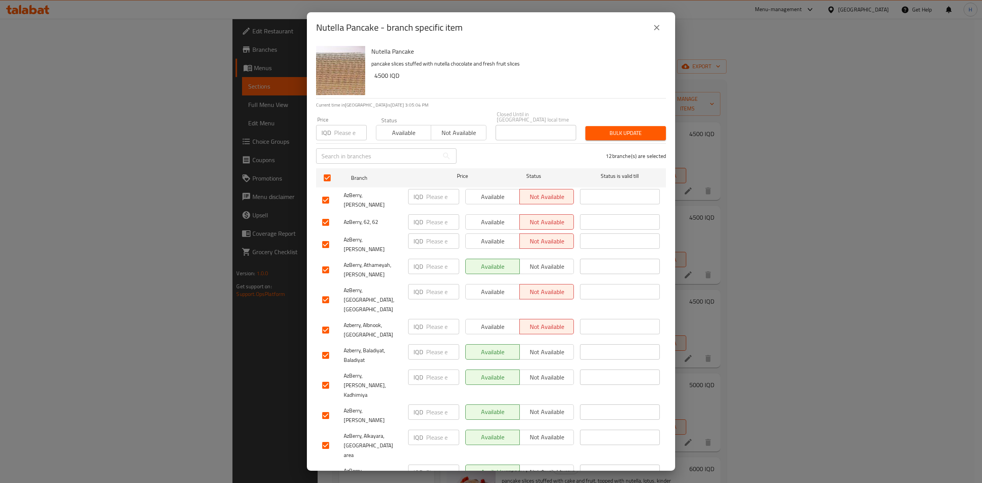
click at [553, 347] on span "Not available" at bounding box center [547, 352] width 48 height 11
click at [553, 367] on div "Available Not available" at bounding box center [519, 386] width 115 height 38
click at [555, 372] on span "Not available" at bounding box center [547, 377] width 48 height 11
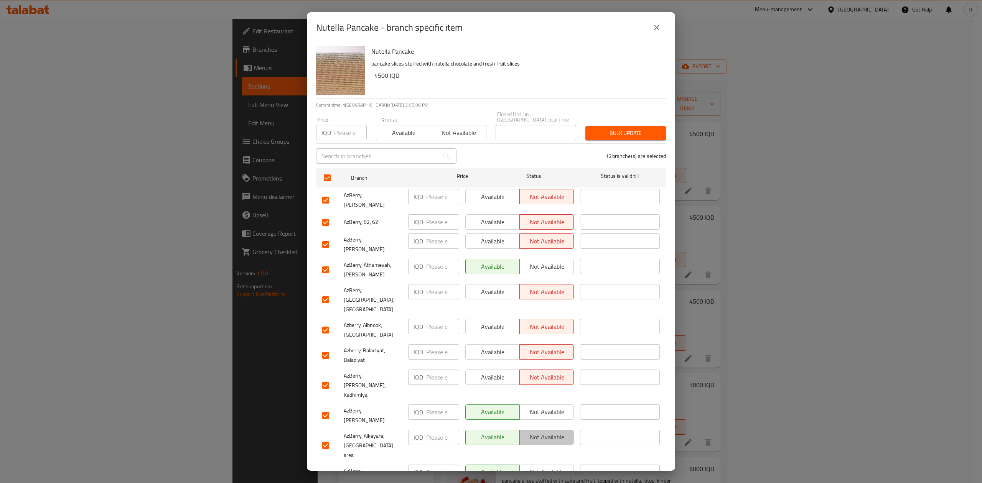
drag, startPoint x: 554, startPoint y: 390, endPoint x: 554, endPoint y: 404, distance: 14.6
click at [554, 432] on span "Not available" at bounding box center [547, 437] width 48 height 11
click at [550, 467] on span "Not available" at bounding box center [547, 472] width 48 height 11
drag, startPoint x: 548, startPoint y: 438, endPoint x: 547, endPoint y: 447, distance: 8.9
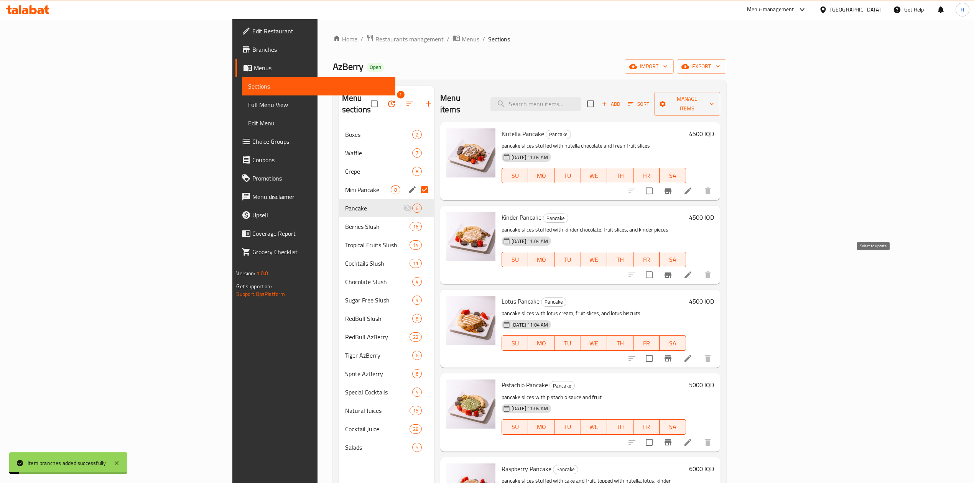
click at [677, 266] on button "Branch-specific-item" at bounding box center [668, 275] width 18 height 18
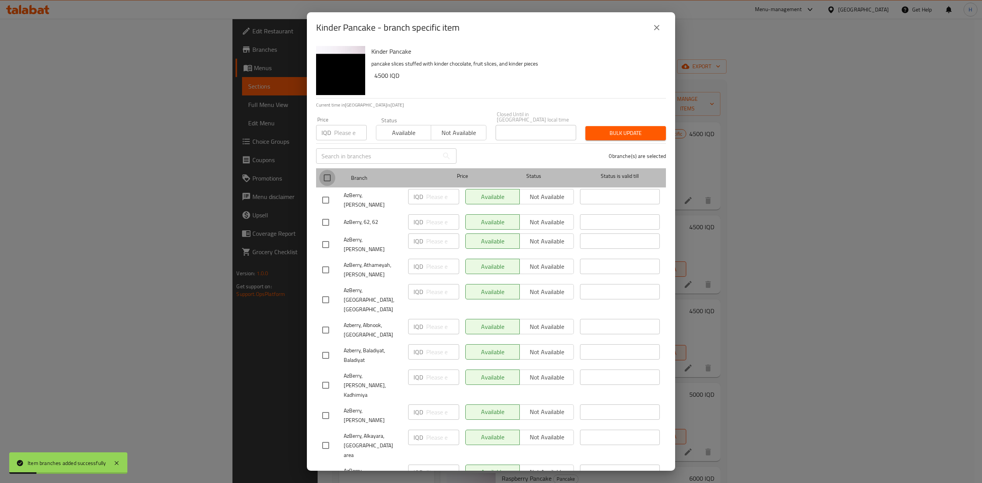
click at [330, 174] on input "checkbox" at bounding box center [327, 178] width 16 height 16
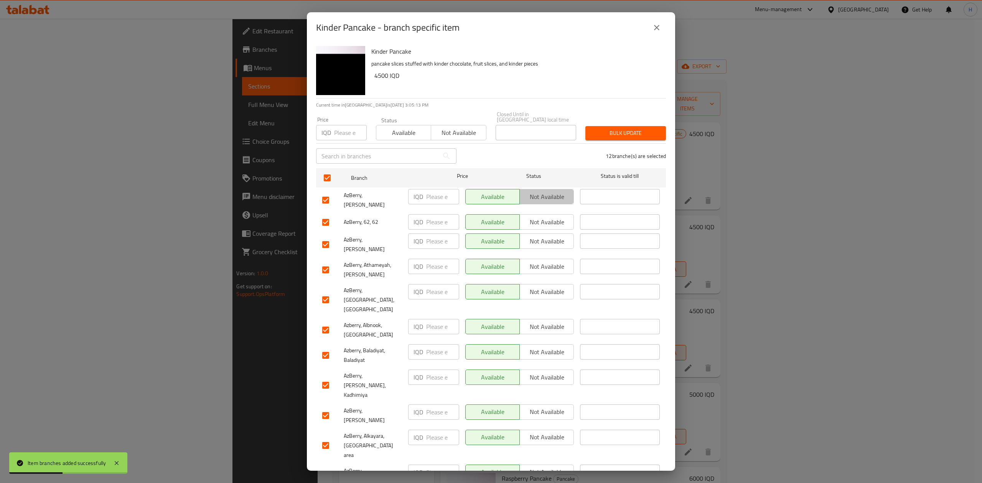
click at [542, 195] on span "Not available" at bounding box center [547, 196] width 48 height 11
click at [543, 217] on span "Not available" at bounding box center [547, 222] width 48 height 11
click at [543, 236] on span "Not available" at bounding box center [547, 241] width 48 height 11
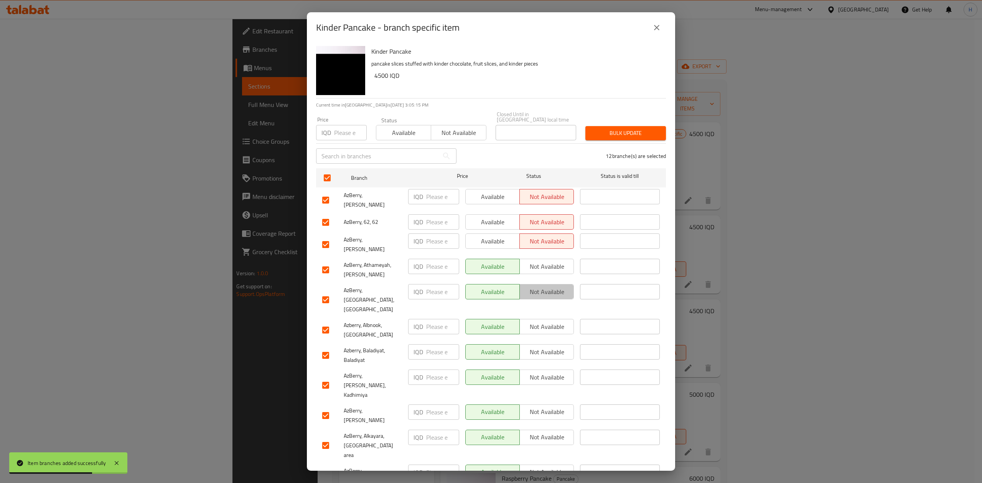
click at [543, 286] on span "Not available" at bounding box center [547, 291] width 48 height 11
click at [543, 321] on span "Not available" at bounding box center [547, 326] width 48 height 11
click at [547, 347] on span "Not available" at bounding box center [547, 352] width 48 height 11
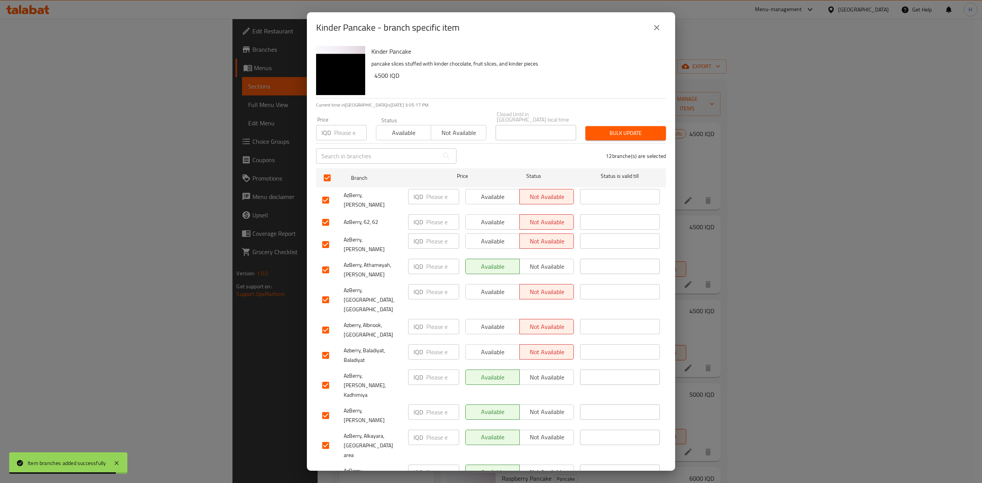
click at [548, 372] on span "Not available" at bounding box center [547, 377] width 48 height 11
drag, startPoint x: 551, startPoint y: 387, endPoint x: 550, endPoint y: 393, distance: 6.6
click at [551, 427] on div "Available Not available" at bounding box center [519, 446] width 115 height 38
click at [550, 432] on span "Not available" at bounding box center [547, 437] width 48 height 11
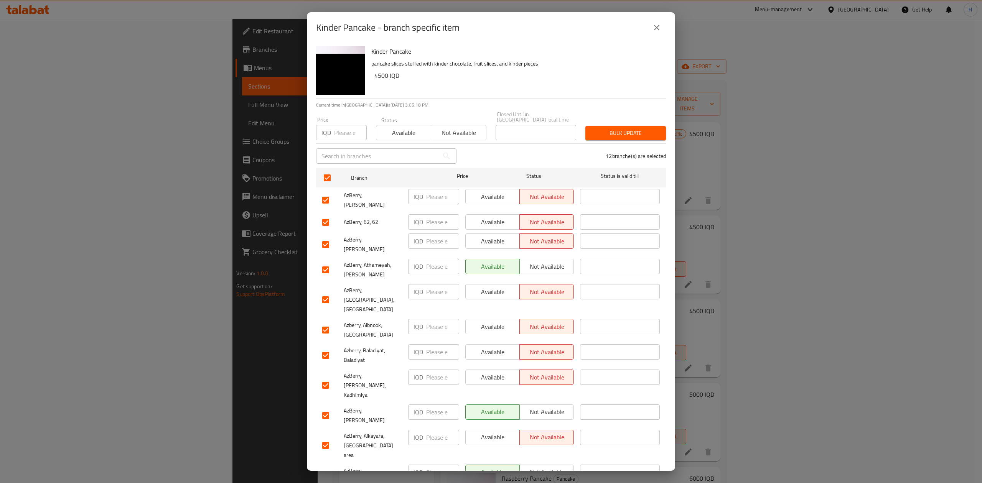
click at [549, 467] on span "Not available" at bounding box center [547, 472] width 48 height 11
drag, startPoint x: 548, startPoint y: 435, endPoint x: 548, endPoint y: 443, distance: 8.8
drag, startPoint x: 542, startPoint y: 455, endPoint x: 535, endPoint y: 453, distance: 7.3
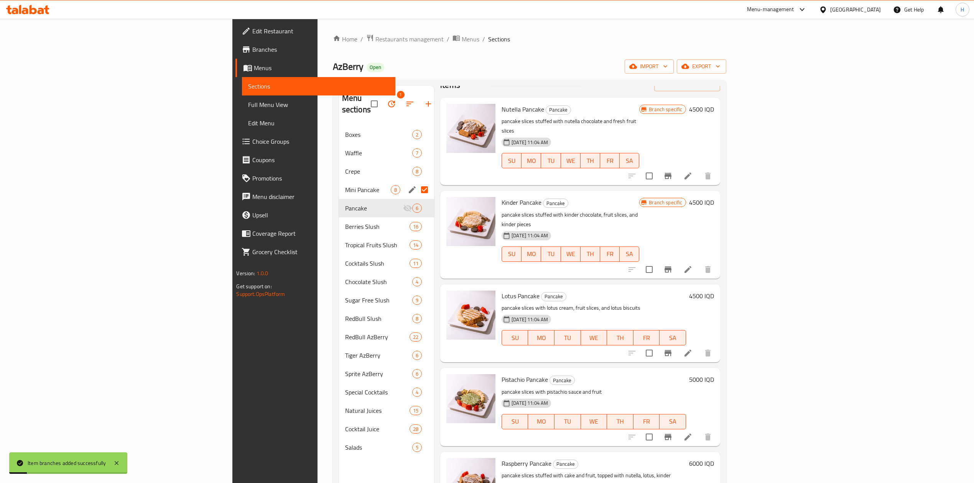
scroll to position [38, 0]
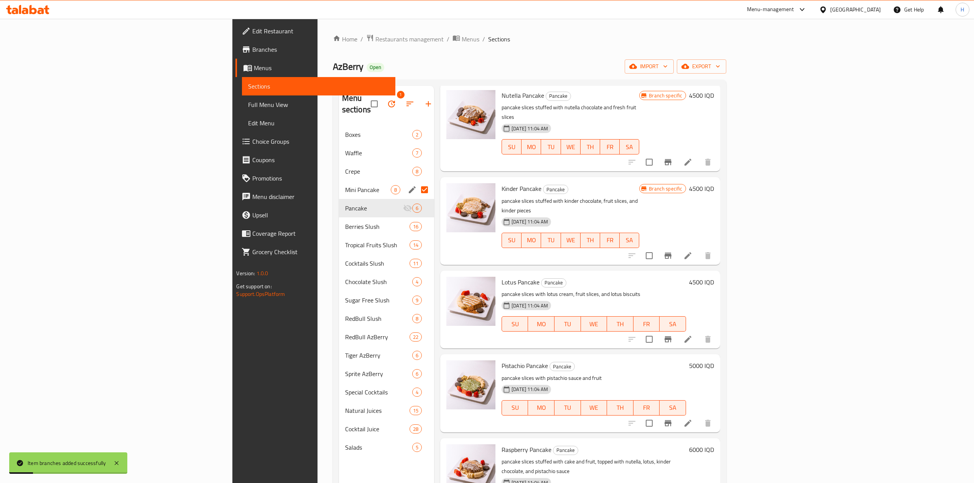
click at [672, 336] on icon "Branch-specific-item" at bounding box center [668, 339] width 7 height 6
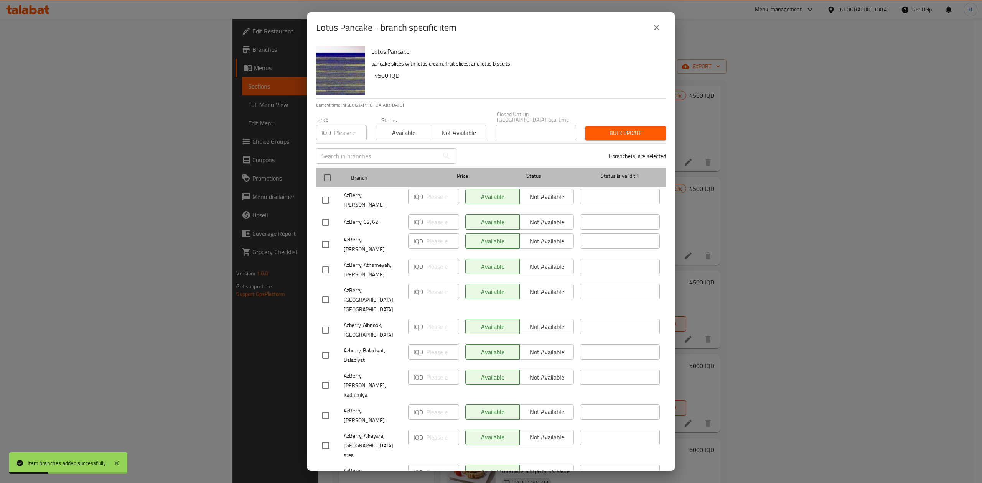
click at [321, 171] on div "Branch Price Status Status is valid till" at bounding box center [491, 177] width 350 height 19
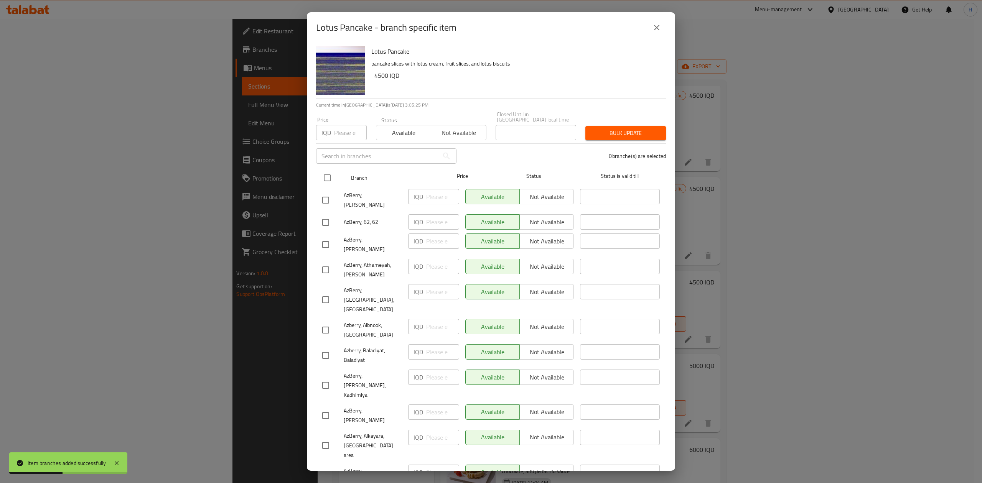
click at [328, 170] on input "checkbox" at bounding box center [327, 178] width 16 height 16
click at [551, 211] on div "Available Not available" at bounding box center [519, 222] width 115 height 22
click at [549, 199] on button "Not available" at bounding box center [546, 196] width 54 height 15
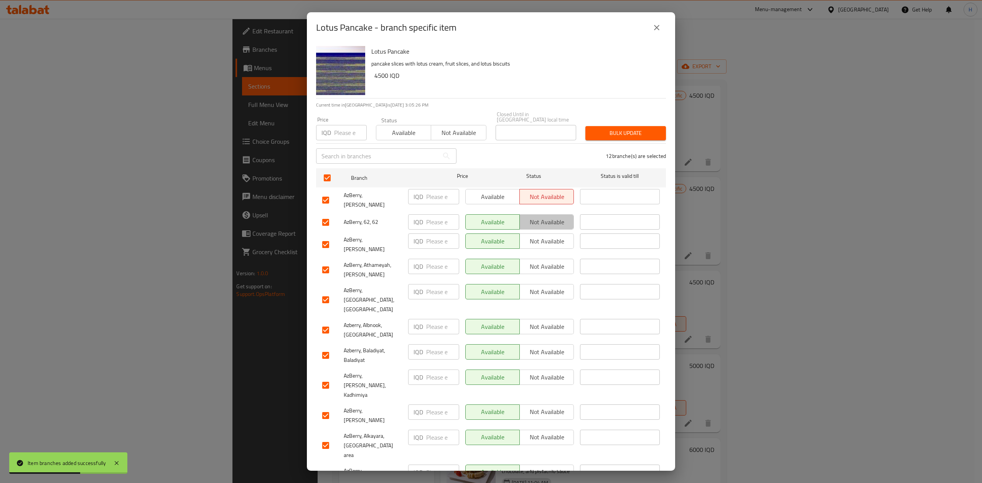
click at [551, 217] on span "Not available" at bounding box center [547, 222] width 48 height 11
click at [551, 236] on span "Not available" at bounding box center [547, 241] width 48 height 11
click at [539, 286] on span "Not available" at bounding box center [547, 291] width 48 height 11
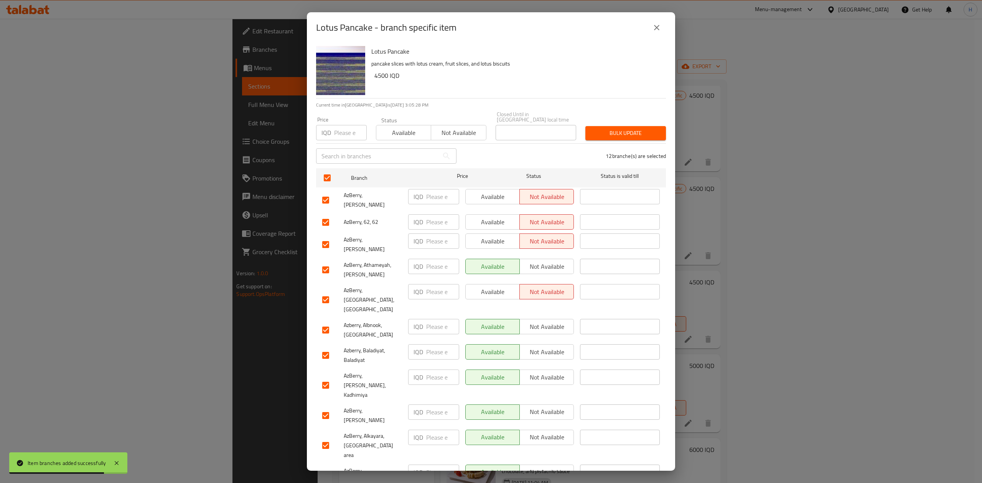
click at [548, 321] on span "Not available" at bounding box center [547, 326] width 48 height 11
click at [546, 347] on span "Not available" at bounding box center [547, 352] width 48 height 11
click at [546, 372] on span "Not available" at bounding box center [547, 377] width 48 height 11
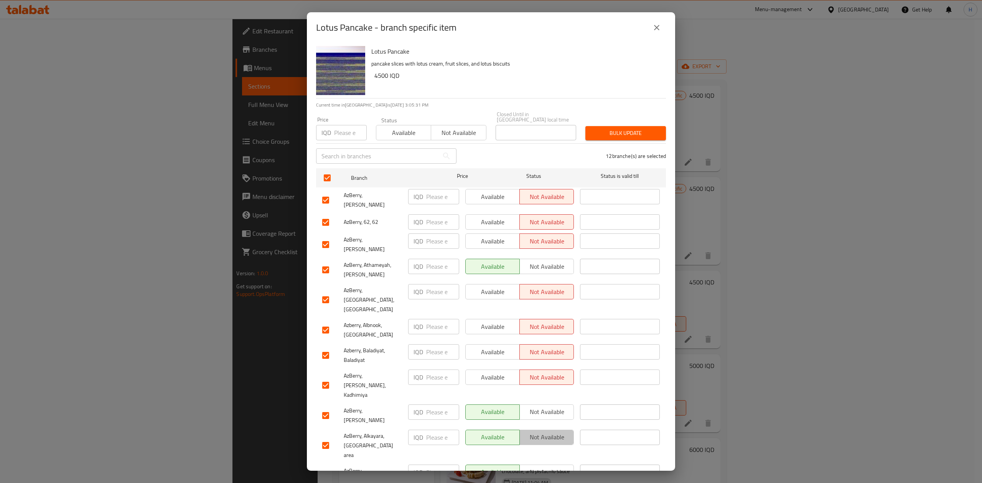
drag, startPoint x: 547, startPoint y: 396, endPoint x: 547, endPoint y: 404, distance: 8.1
click at [547, 432] on span "Not available" at bounding box center [547, 437] width 48 height 11
click at [547, 467] on span "Not available" at bounding box center [547, 472] width 48 height 11
drag, startPoint x: 548, startPoint y: 438, endPoint x: 548, endPoint y: 444, distance: 6.1
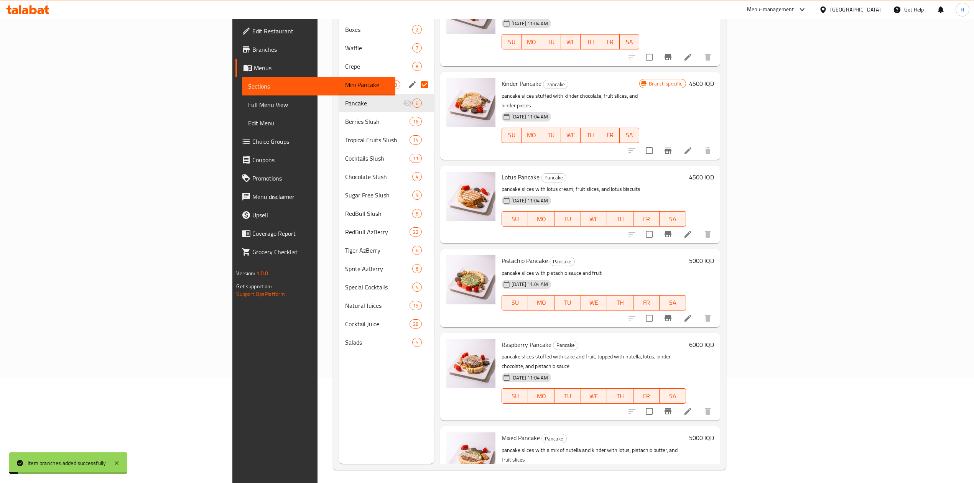
scroll to position [108, 0]
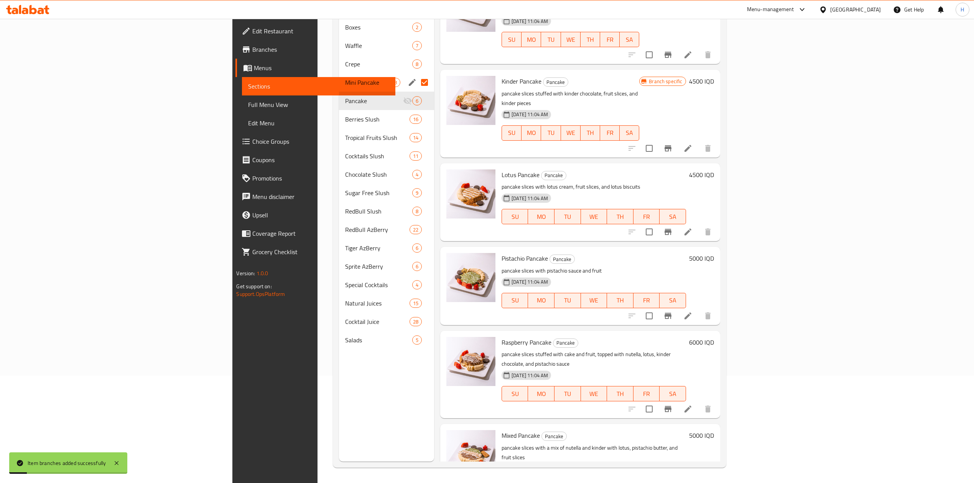
click at [677, 307] on button "Branch-specific-item" at bounding box center [668, 316] width 18 height 18
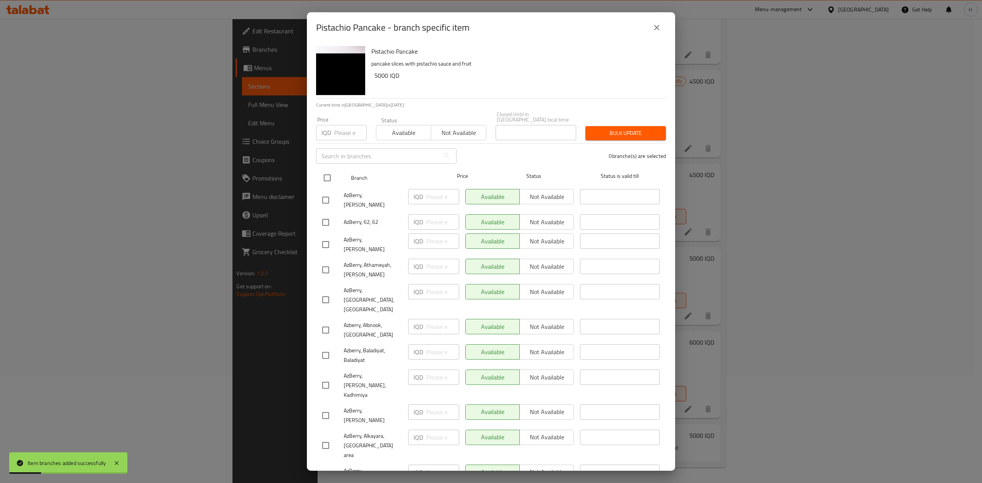
click at [328, 170] on input "checkbox" at bounding box center [327, 178] width 16 height 16
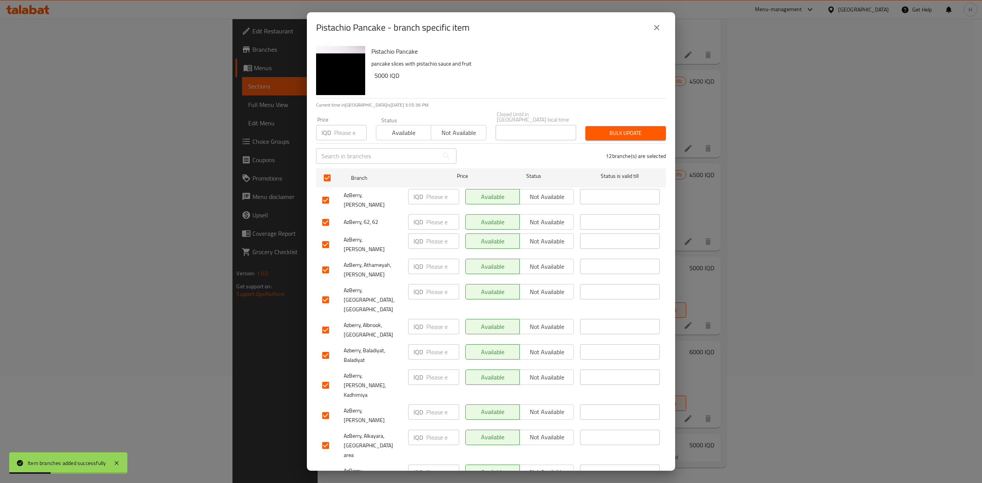
drag, startPoint x: 531, startPoint y: 192, endPoint x: 544, endPoint y: 204, distance: 18.2
click at [532, 192] on span "Not available" at bounding box center [547, 196] width 48 height 11
click at [545, 217] on span "Not available" at bounding box center [547, 222] width 48 height 11
click at [550, 236] on span "Not available" at bounding box center [547, 241] width 48 height 11
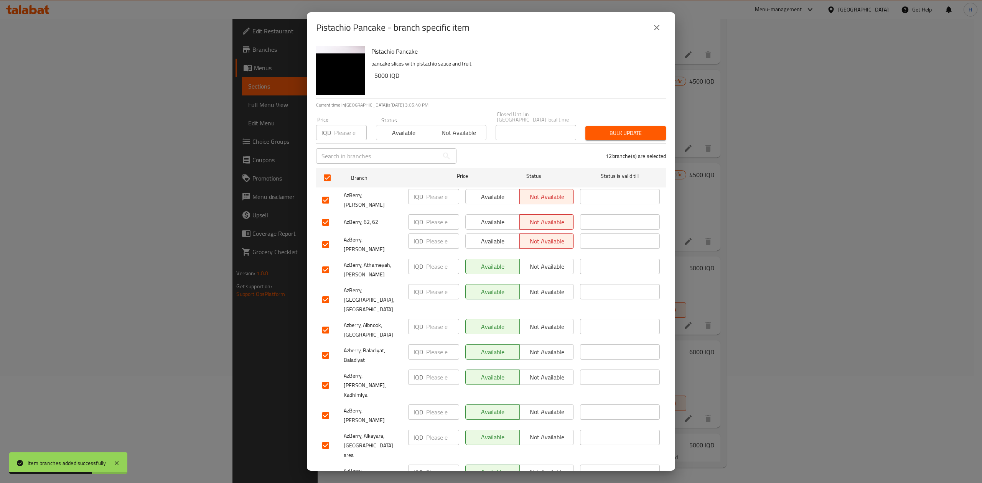
click at [551, 286] on span "Not available" at bounding box center [547, 291] width 48 height 11
click at [545, 321] on span "Not available" at bounding box center [547, 326] width 48 height 11
drag, startPoint x: 543, startPoint y: 324, endPoint x: 543, endPoint y: 335, distance: 10.7
click at [543, 347] on span "Not available" at bounding box center [547, 352] width 48 height 11
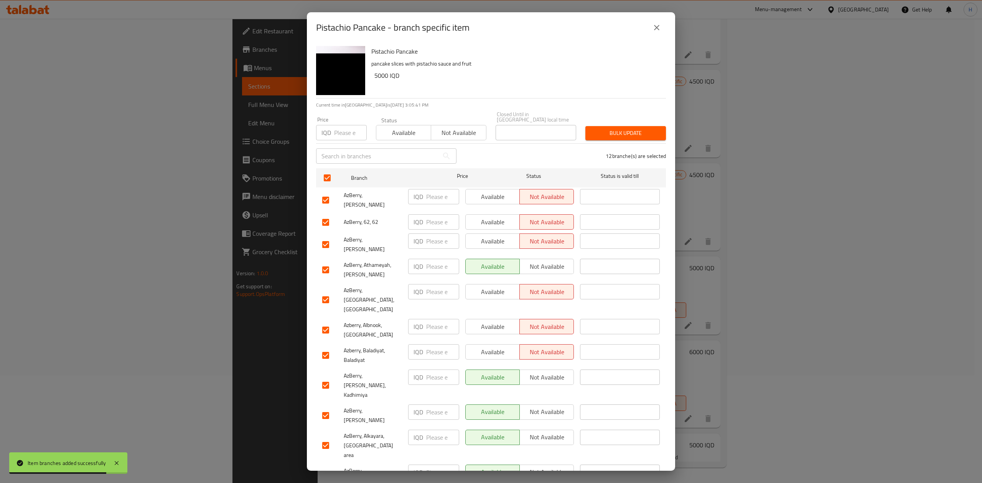
drag, startPoint x: 543, startPoint y: 351, endPoint x: 545, endPoint y: 367, distance: 16.6
click at [543, 372] on span "Not available" at bounding box center [547, 377] width 48 height 11
click at [544, 432] on span "Not available" at bounding box center [547, 437] width 48 height 11
click at [537, 467] on span "Not available" at bounding box center [547, 472] width 48 height 11
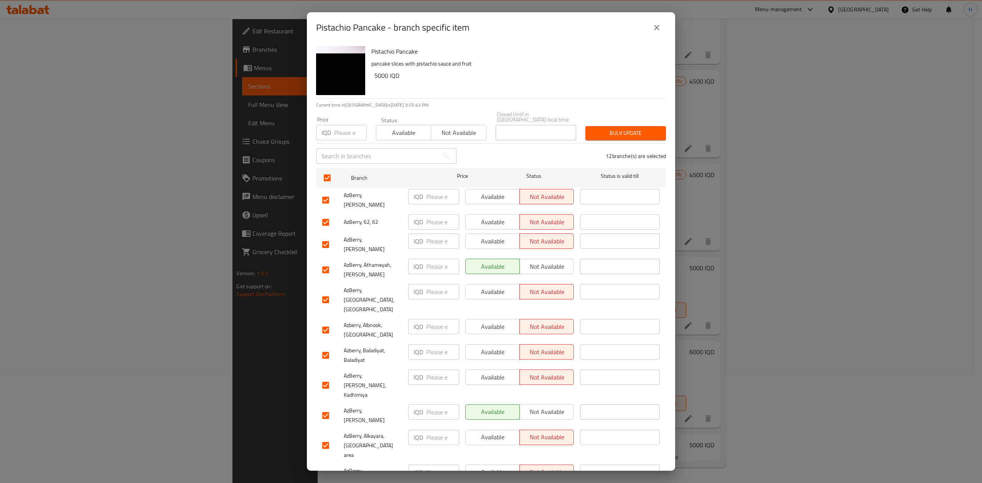
drag, startPoint x: 499, startPoint y: 456, endPoint x: 534, endPoint y: 453, distance: 35.9
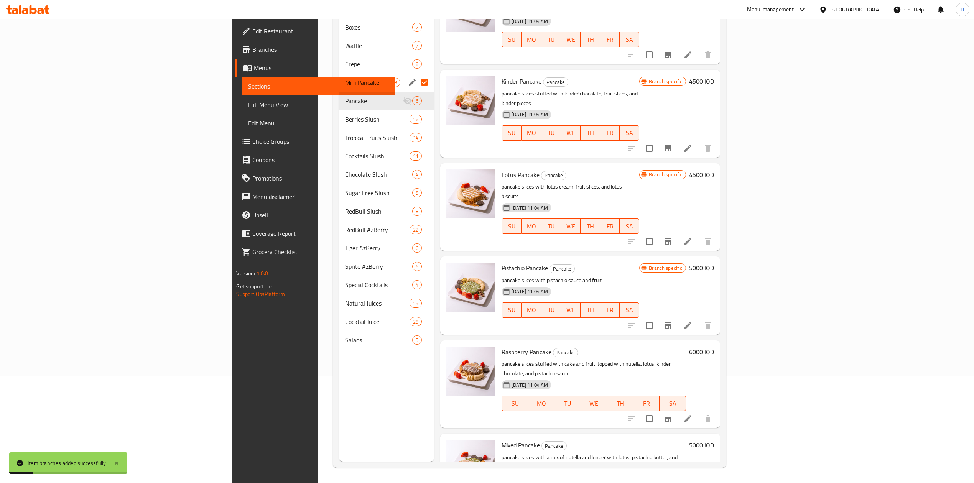
click at [677, 410] on button "Branch-specific-item" at bounding box center [668, 419] width 18 height 18
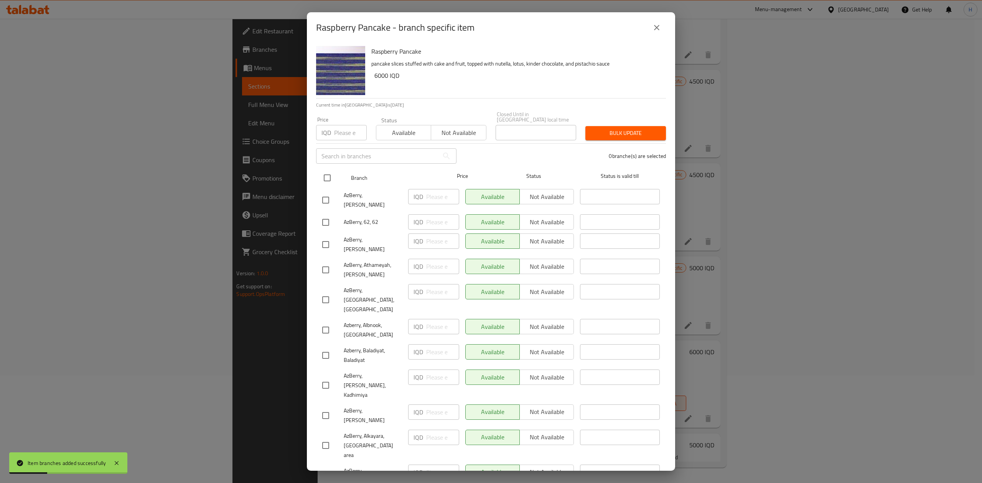
click at [327, 174] on input "checkbox" at bounding box center [327, 178] width 16 height 16
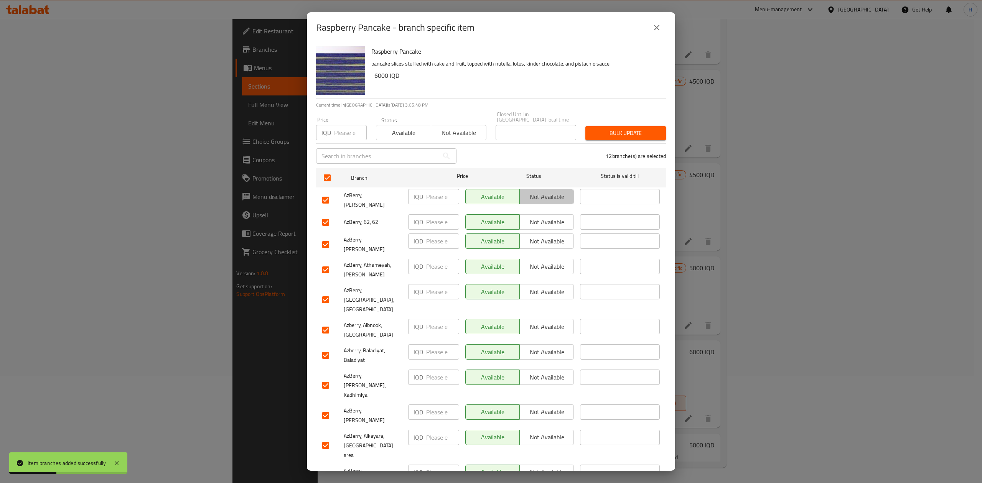
click at [545, 194] on span "Not available" at bounding box center [547, 196] width 48 height 11
click at [548, 217] on span "Not available" at bounding box center [547, 222] width 48 height 11
drag, startPoint x: 547, startPoint y: 225, endPoint x: 546, endPoint y: 230, distance: 5.8
click at [547, 236] on span "Not available" at bounding box center [547, 241] width 48 height 11
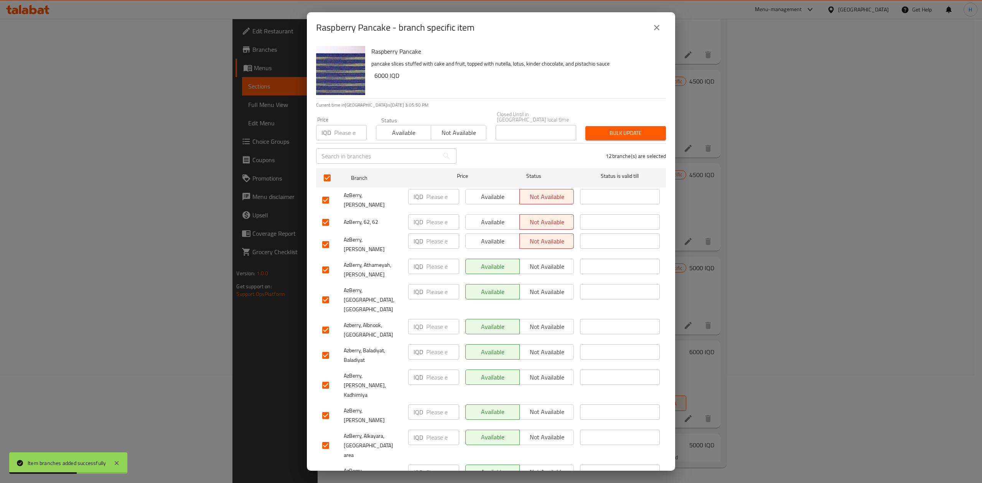
click at [543, 286] on span "Not available" at bounding box center [547, 291] width 48 height 11
click at [546, 321] on span "Not available" at bounding box center [547, 326] width 48 height 11
click at [551, 347] on span "Not available" at bounding box center [547, 352] width 48 height 11
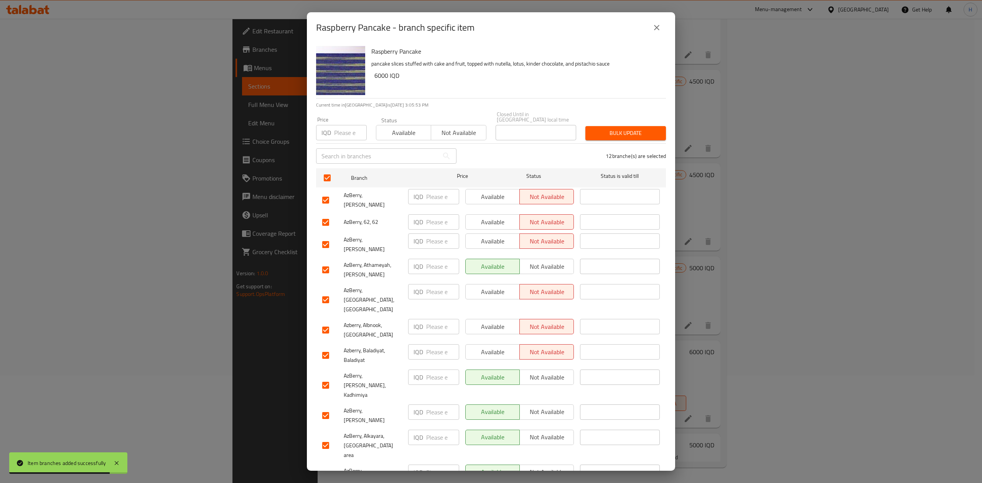
click at [551, 372] on span "Not available" at bounding box center [547, 377] width 48 height 11
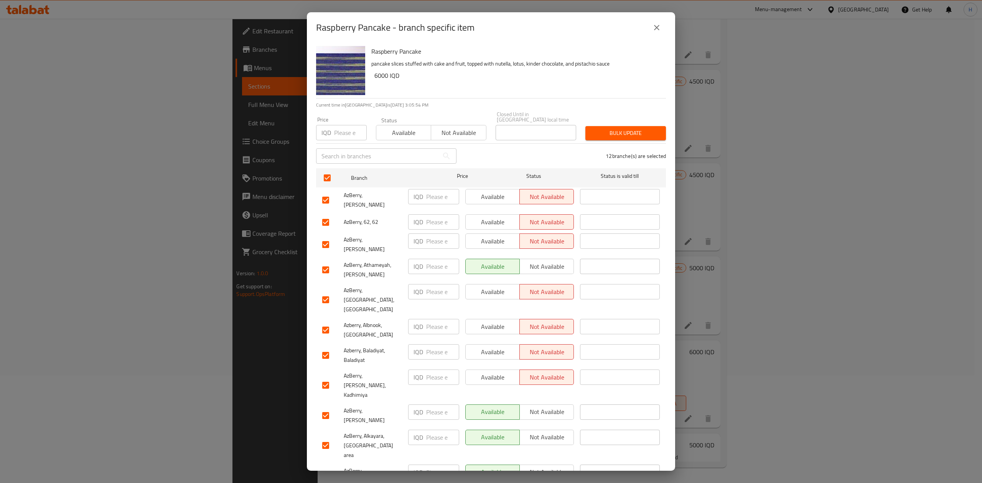
click at [548, 430] on button "Not available" at bounding box center [546, 437] width 54 height 15
click at [543, 467] on span "Not available" at bounding box center [547, 472] width 48 height 11
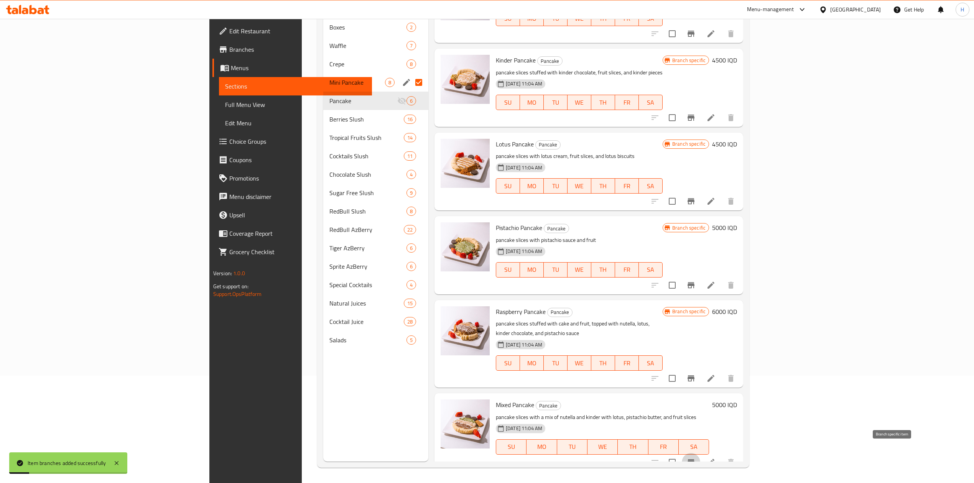
click at [700, 453] on button "Branch-specific-item" at bounding box center [691, 462] width 18 height 18
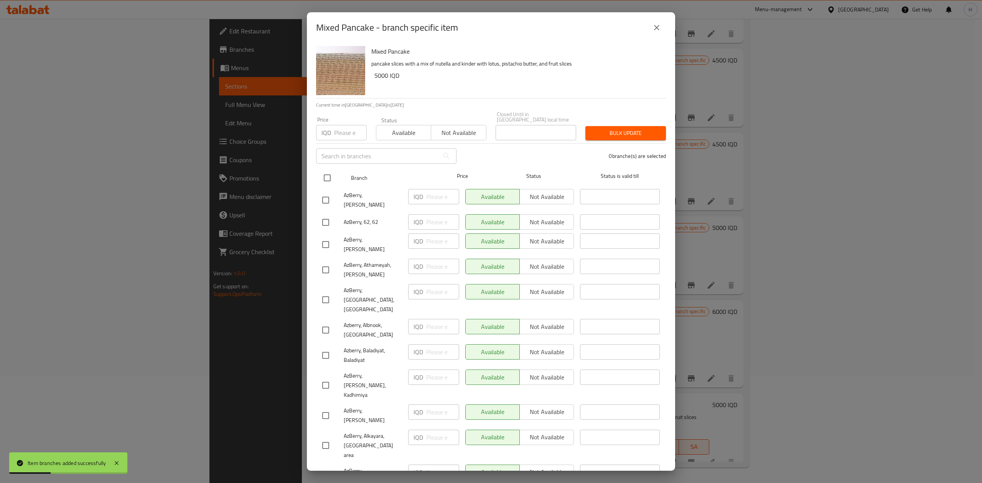
click at [326, 172] on input "checkbox" at bounding box center [327, 178] width 16 height 16
click at [548, 191] on span "Not available" at bounding box center [547, 196] width 48 height 11
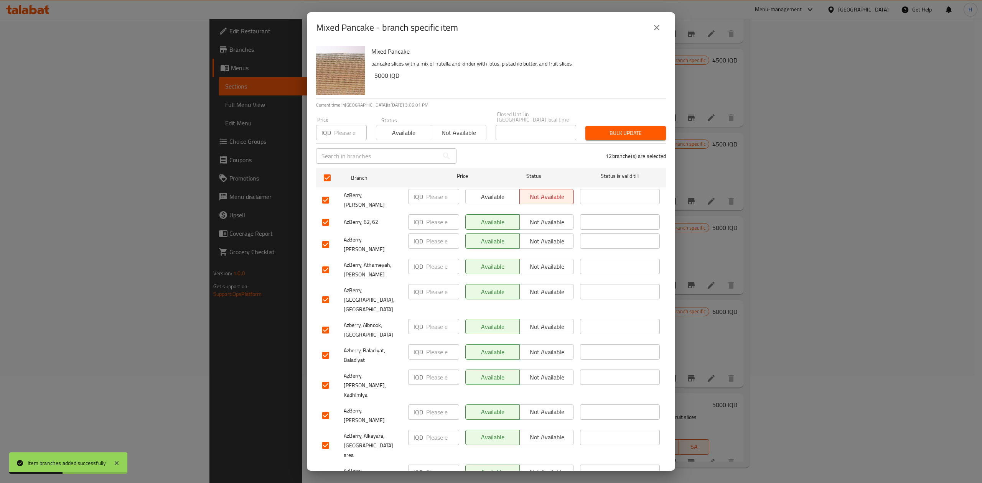
click at [547, 217] on span "Not available" at bounding box center [547, 222] width 48 height 11
click at [544, 236] on span "Not available" at bounding box center [547, 241] width 48 height 11
click at [545, 286] on span "Not available" at bounding box center [547, 291] width 48 height 11
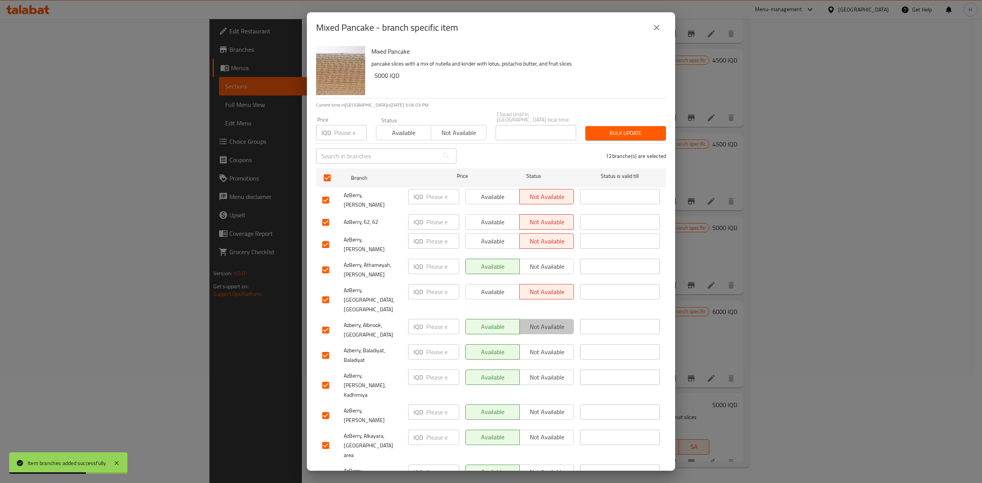
click at [548, 321] on span "Not available" at bounding box center [547, 326] width 48 height 11
click at [548, 347] on span "Not available" at bounding box center [547, 352] width 48 height 11
click at [545, 372] on span "Not available" at bounding box center [547, 377] width 48 height 11
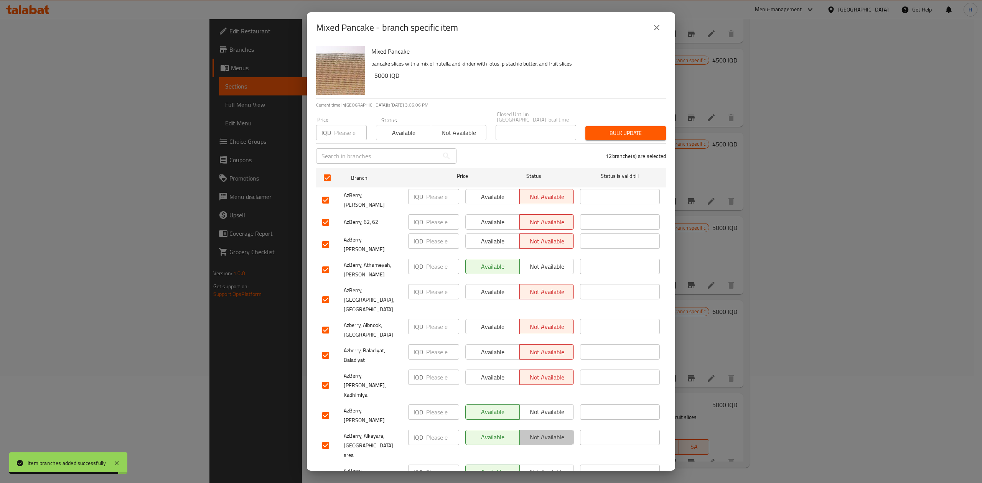
click at [544, 432] on span "Not available" at bounding box center [547, 437] width 48 height 11
click at [547, 467] on span "Not available" at bounding box center [547, 472] width 48 height 11
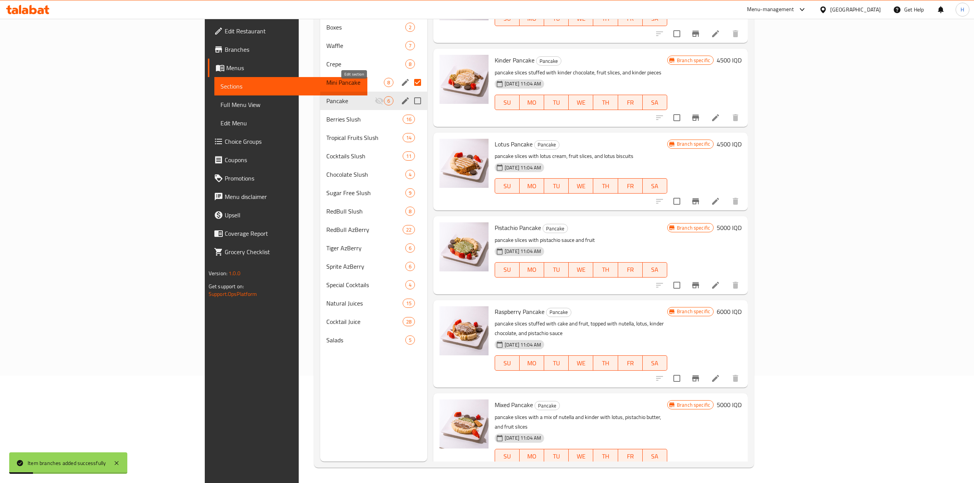
click at [401, 96] on icon "edit" at bounding box center [405, 100] width 9 height 9
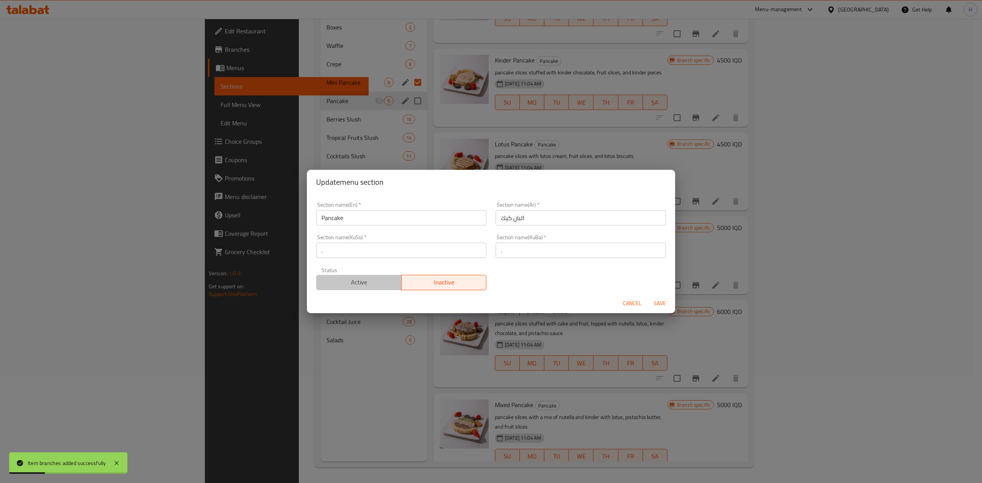
drag, startPoint x: 364, startPoint y: 283, endPoint x: 510, endPoint y: 288, distance: 145.4
click at [365, 283] on span "Active" at bounding box center [358, 282] width 79 height 11
click at [656, 302] on span "Save" at bounding box center [659, 304] width 18 height 10
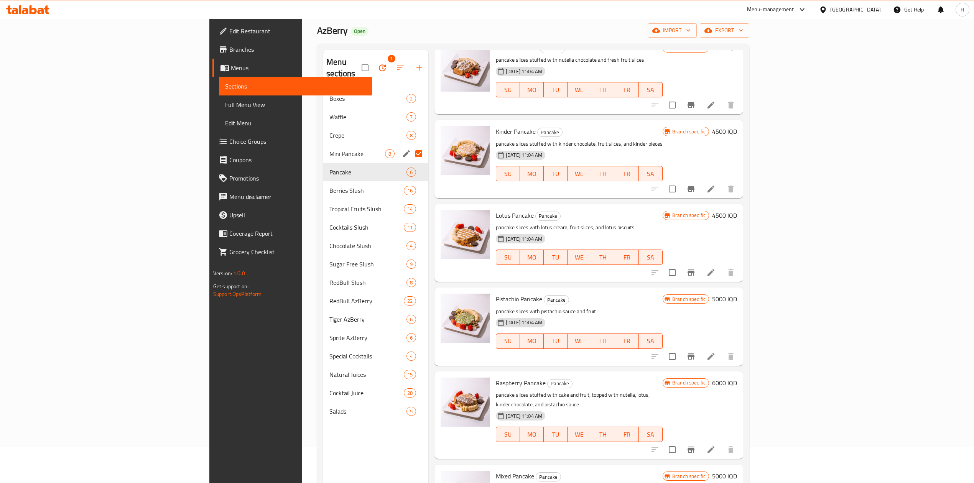
scroll to position [0, 0]
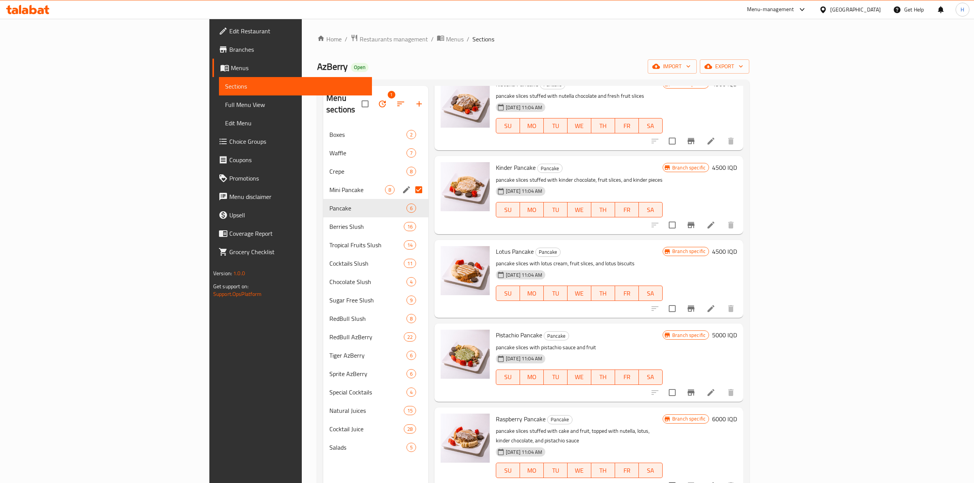
click at [484, 51] on div "Home / Restaurants management / Menus / Sections AzBerry Open import export Men…" at bounding box center [533, 304] width 432 height 541
click at [573, 62] on div "AzBerry Open import export" at bounding box center [533, 66] width 432 height 14
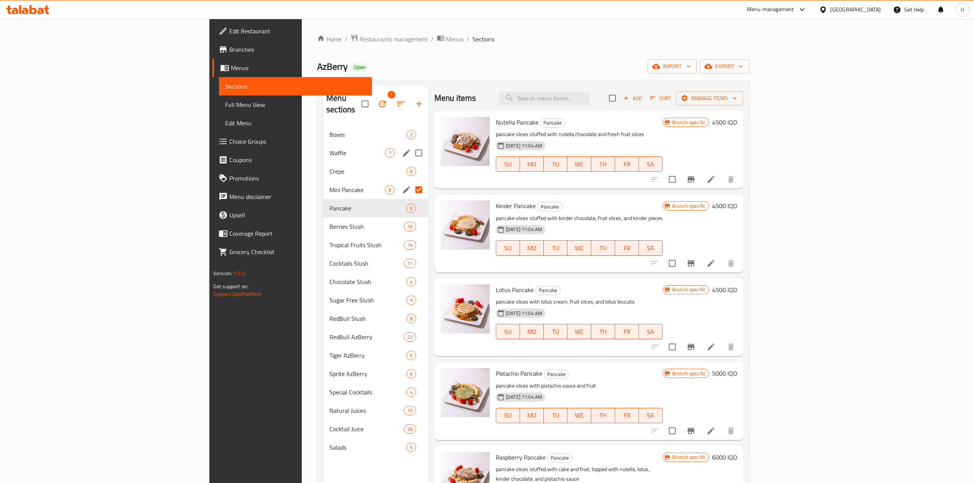
click at [323, 150] on div "Waffle 7" at bounding box center [375, 153] width 105 height 18
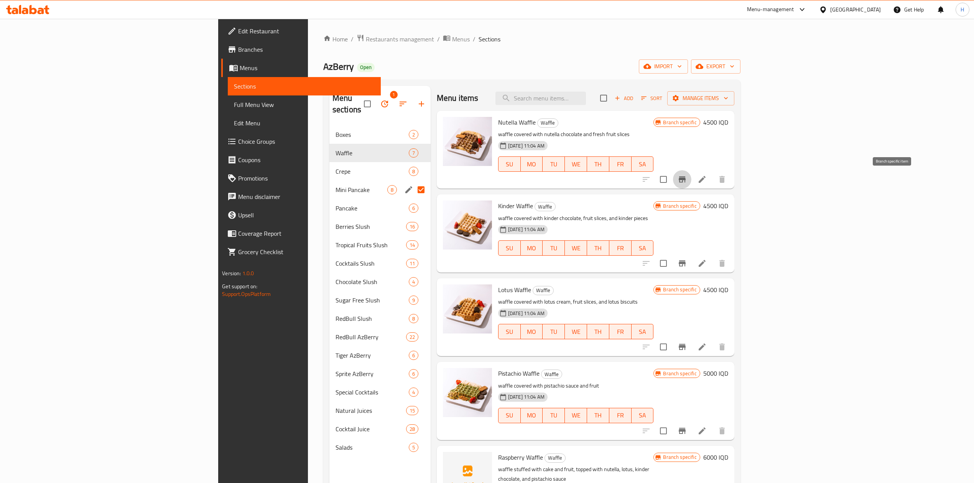
click at [686, 180] on icon "Branch-specific-item" at bounding box center [682, 179] width 7 height 6
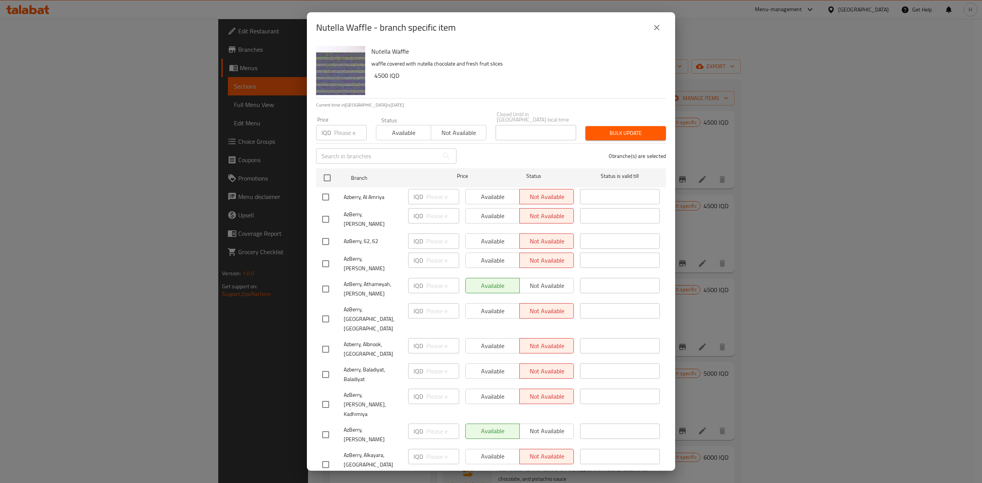
drag, startPoint x: 666, startPoint y: 28, endPoint x: 661, endPoint y: 30, distance: 5.5
click at [663, 29] on div "Nutella Waffle - branch specific item" at bounding box center [491, 27] width 368 height 31
click at [660, 30] on icon "close" at bounding box center [656, 27] width 9 height 9
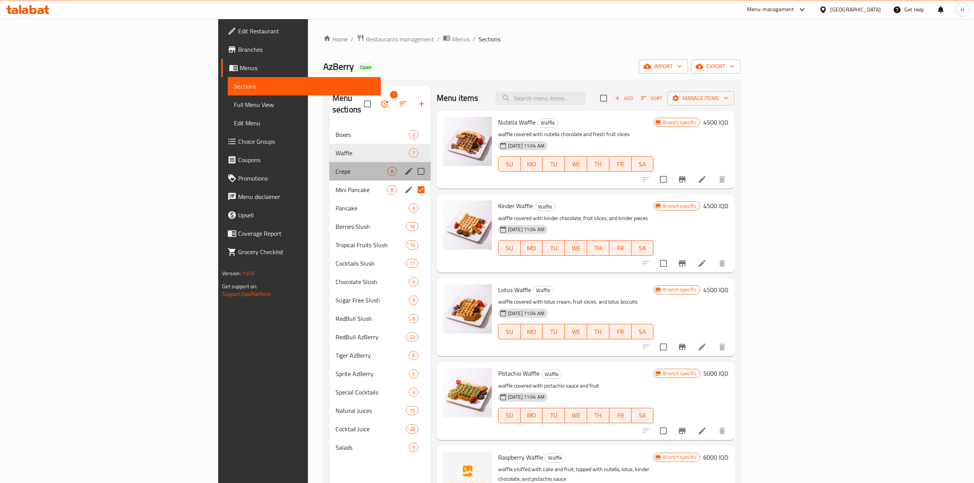
click at [329, 162] on div "Crepe 8" at bounding box center [379, 171] width 101 height 18
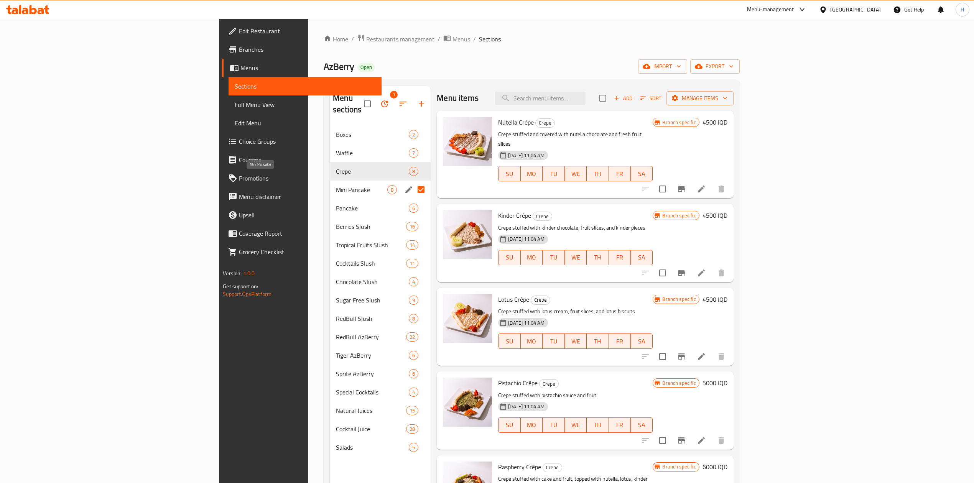
click at [330, 181] on div "Mini Pancake 8" at bounding box center [380, 190] width 101 height 18
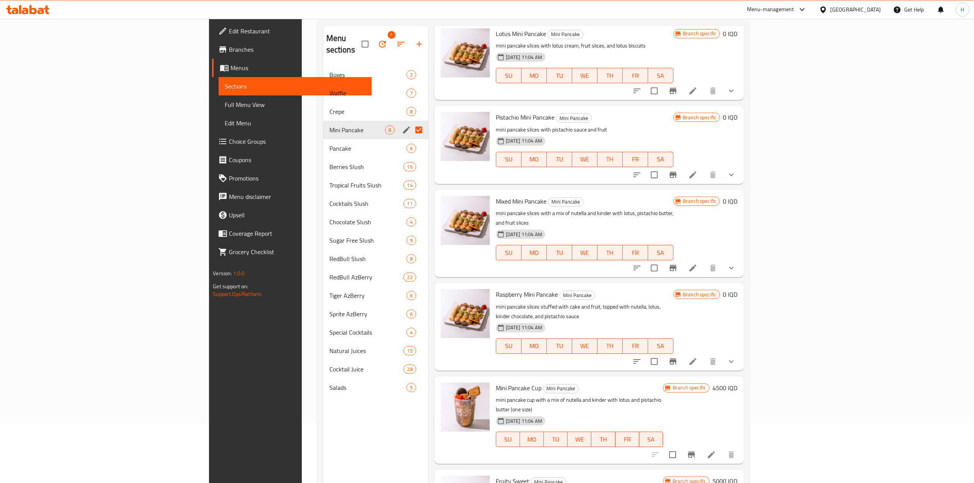
scroll to position [108, 0]
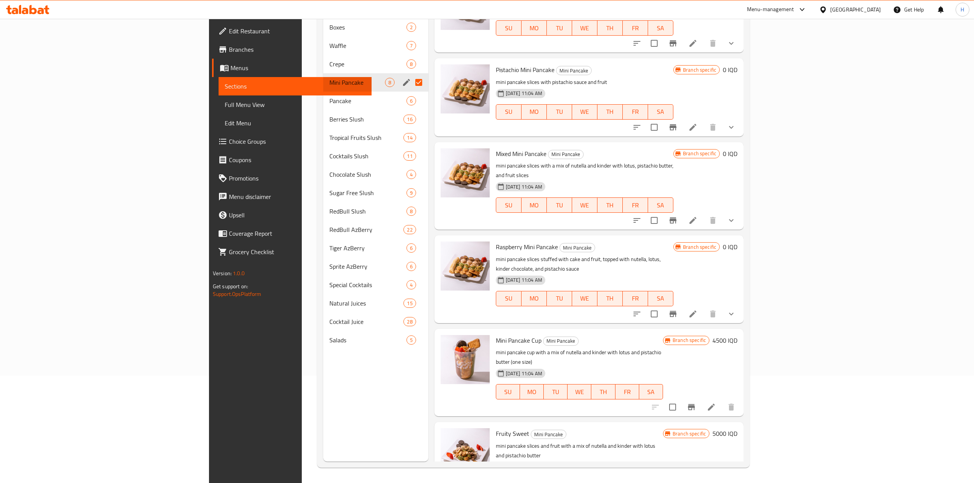
click at [736, 216] on icon "show more" at bounding box center [731, 220] width 9 height 9
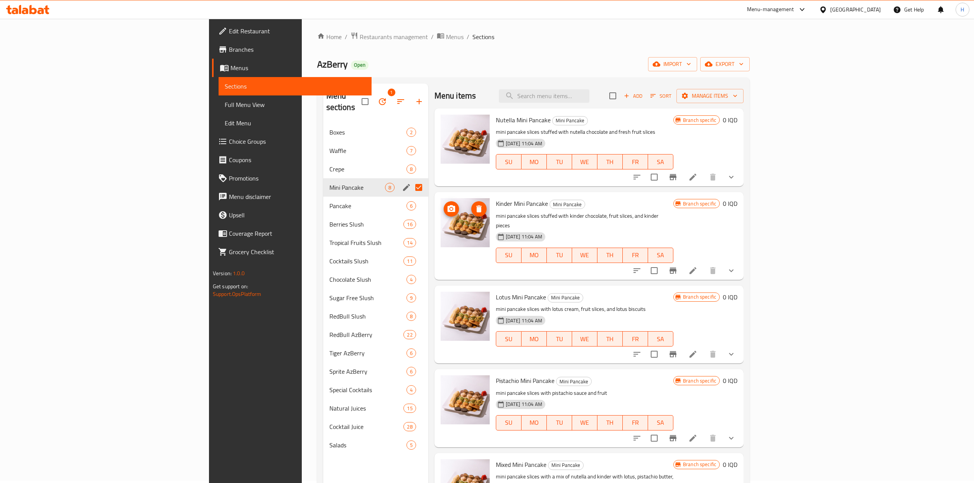
scroll to position [0, 0]
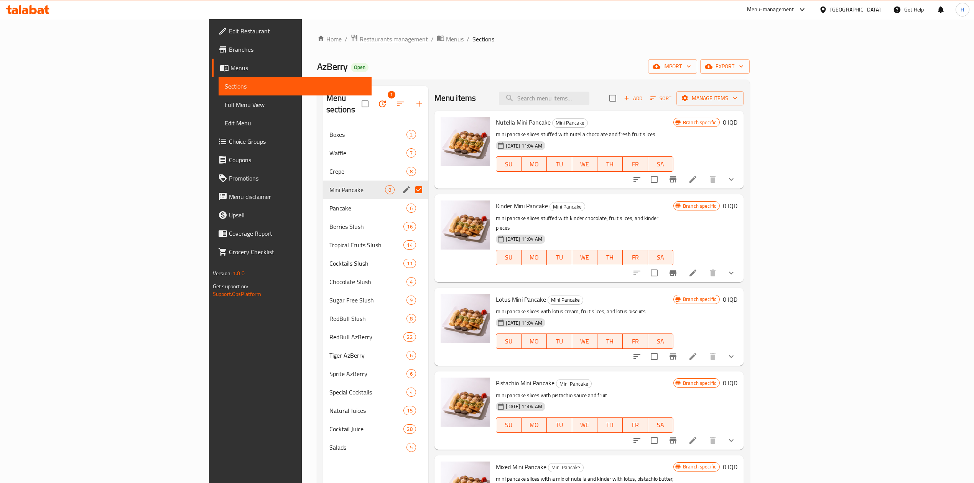
click at [360, 40] on span "Restaurants management" at bounding box center [394, 39] width 68 height 9
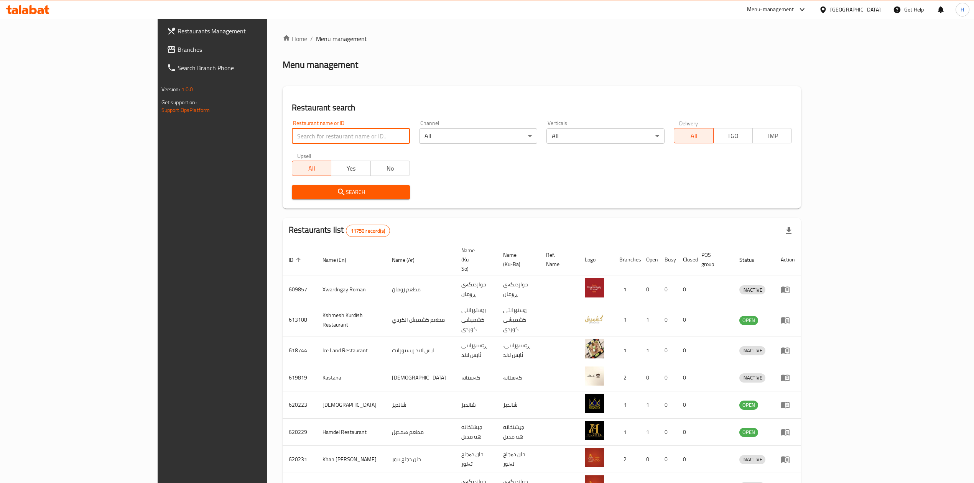
click at [292, 135] on input "search" at bounding box center [351, 135] width 118 height 15
paste input "696816"
click button "Search" at bounding box center [351, 192] width 118 height 14
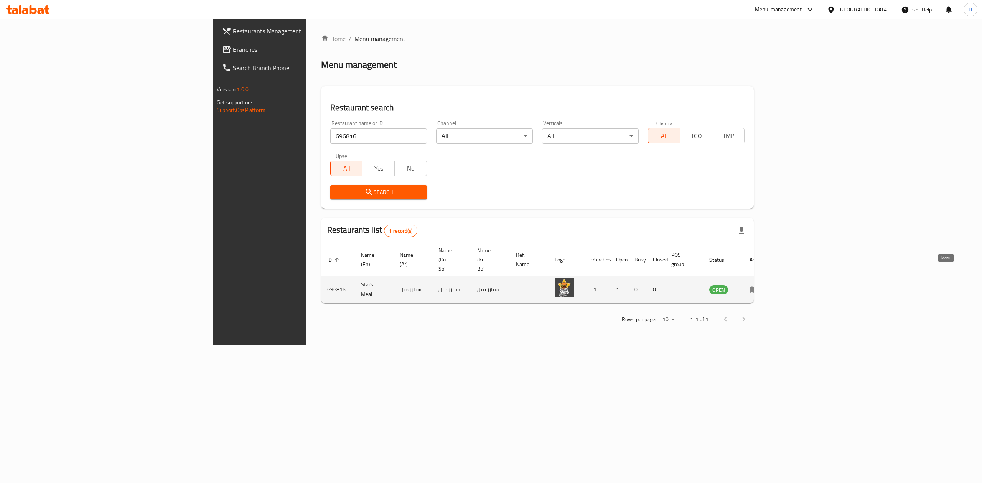
click at [759, 285] on icon "enhanced table" at bounding box center [753, 289] width 9 height 9
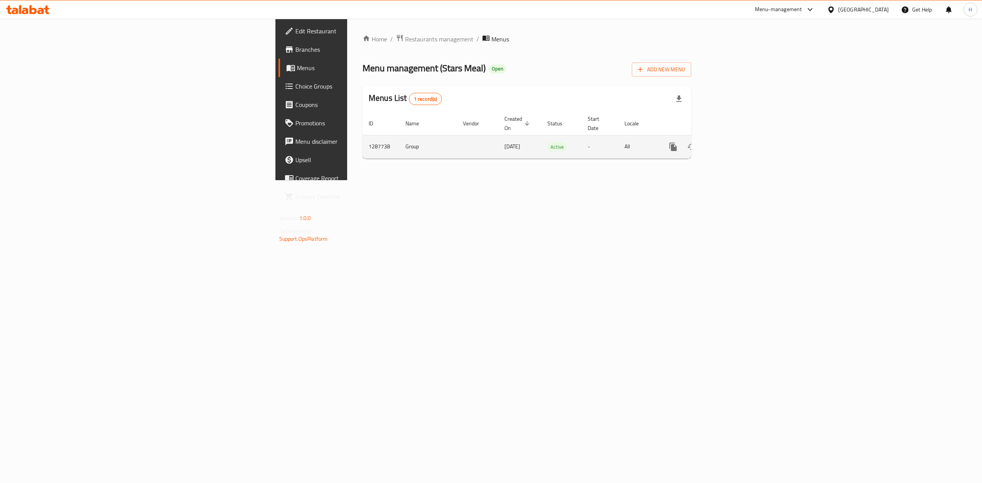
click at [737, 143] on link "enhanced table" at bounding box center [728, 147] width 18 height 18
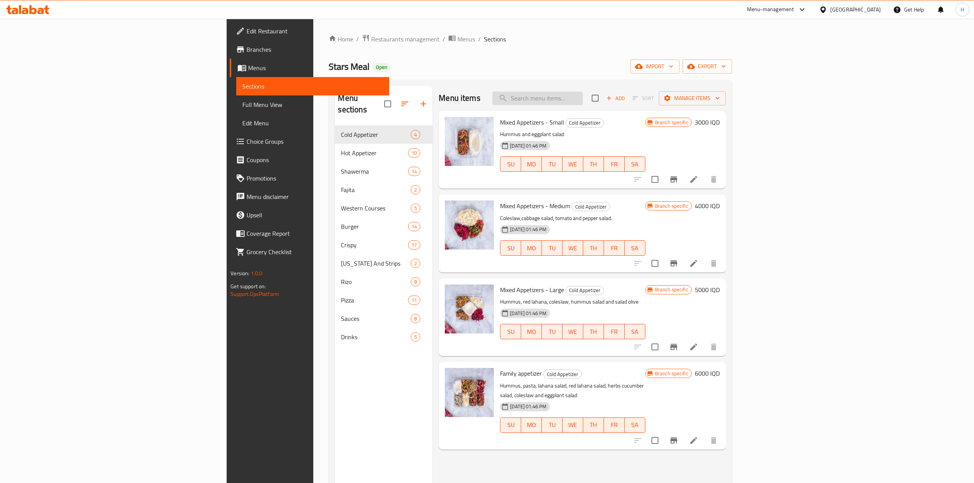
click at [583, 99] on input "search" at bounding box center [537, 98] width 91 height 13
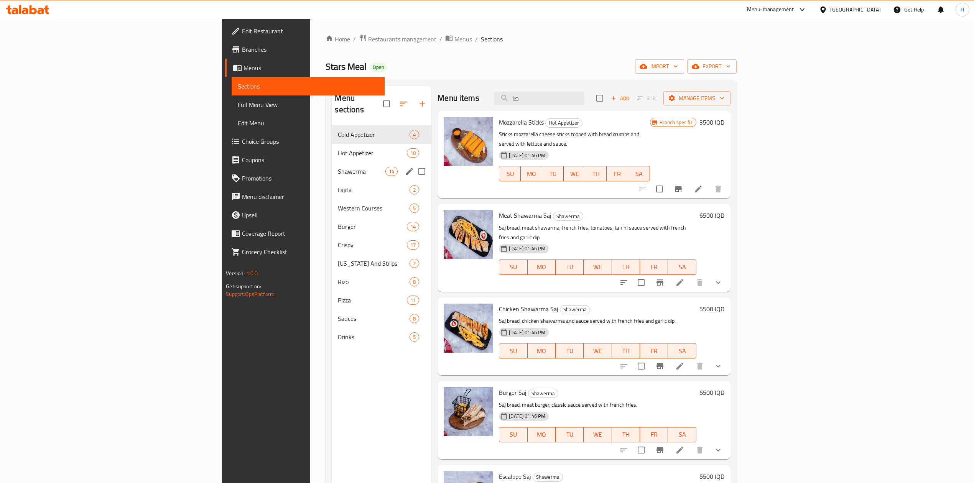
click at [338, 167] on span "Shawerma" at bounding box center [362, 171] width 48 height 9
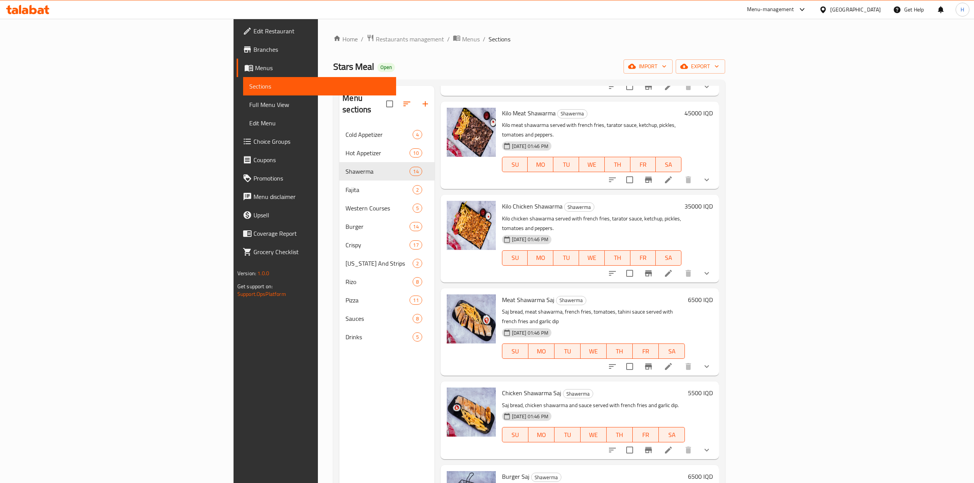
scroll to position [562, 0]
click at [658, 357] on button "Branch-specific-item" at bounding box center [648, 366] width 18 height 18
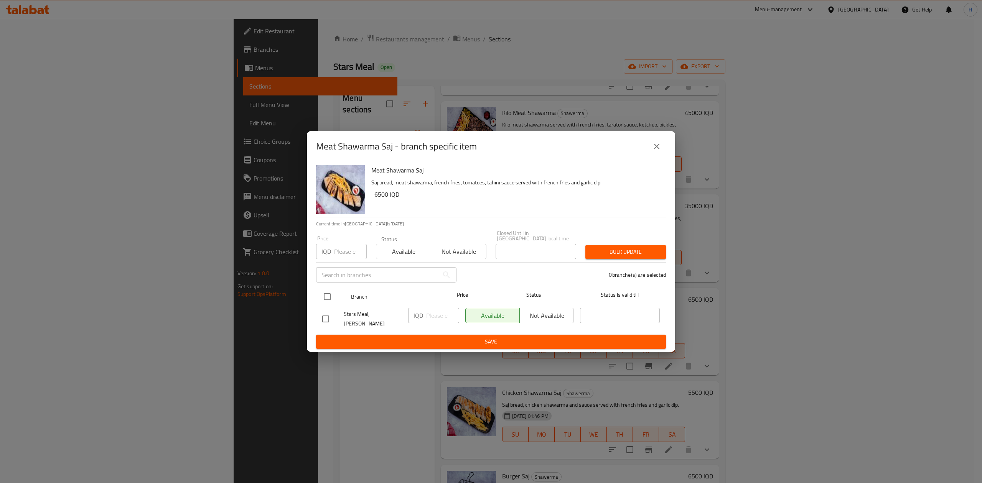
click at [328, 294] on input "checkbox" at bounding box center [327, 297] width 16 height 16
click at [438, 318] on input "number" at bounding box center [442, 315] width 33 height 15
click at [441, 341] on button "Save" at bounding box center [491, 342] width 350 height 14
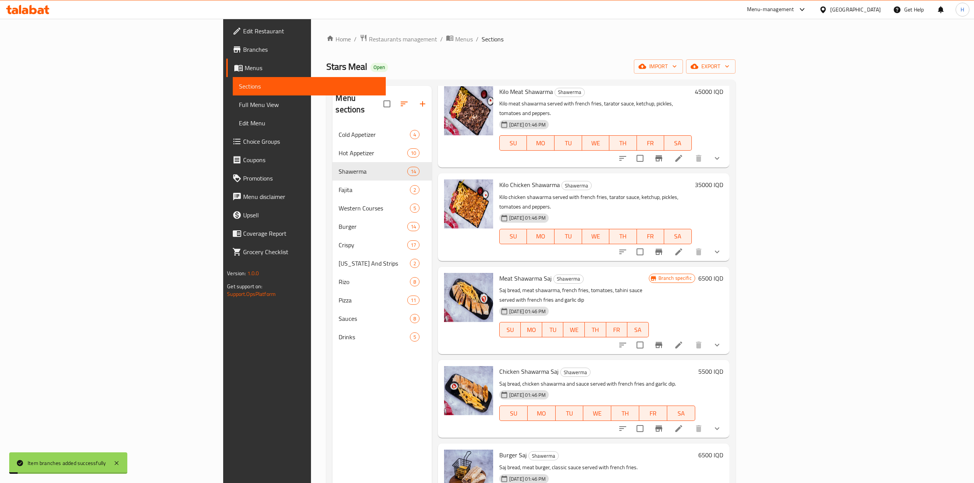
click at [723, 273] on h6 "6500 IQD" at bounding box center [710, 278] width 25 height 11
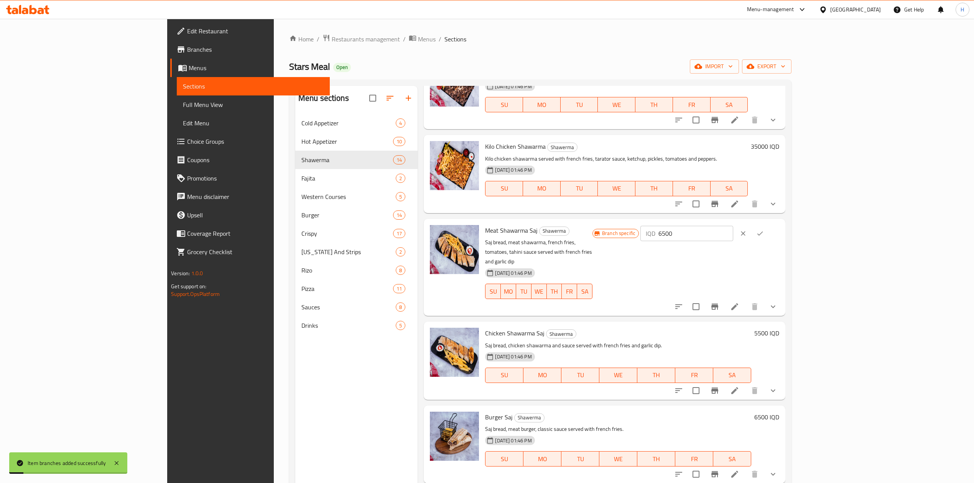
click at [733, 236] on input "6500" at bounding box center [695, 233] width 74 height 15
click at [764, 232] on icon "ok" at bounding box center [760, 234] width 8 height 8
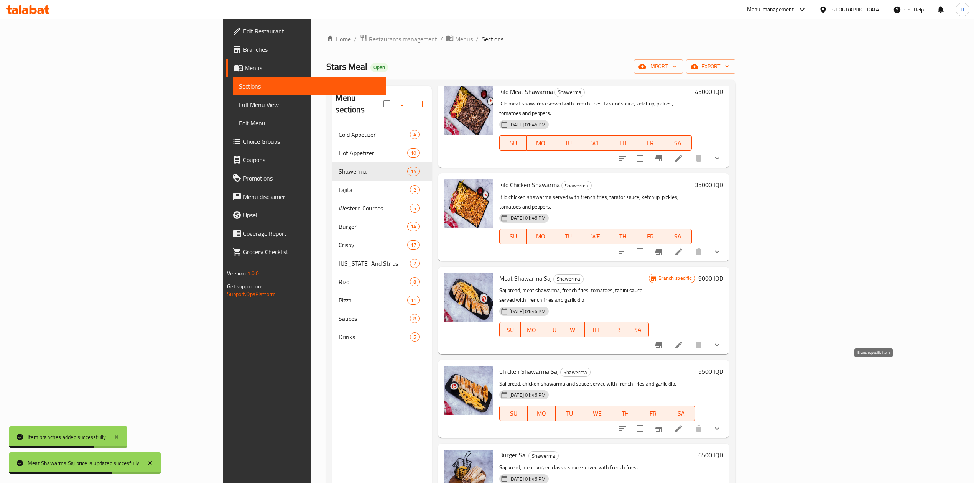
click at [663, 424] on icon "Branch-specific-item" at bounding box center [658, 428] width 9 height 9
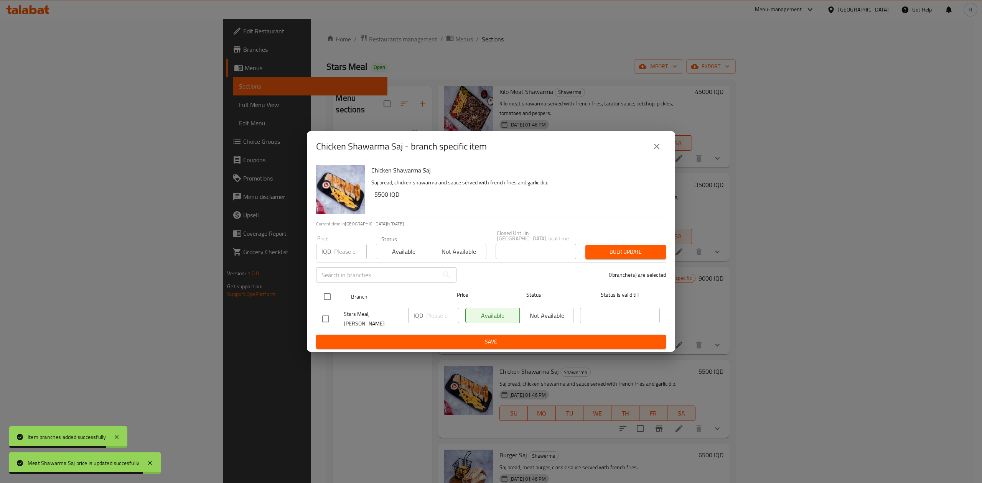
click at [325, 296] on input "checkbox" at bounding box center [327, 297] width 16 height 16
click at [436, 314] on input "number" at bounding box center [442, 315] width 33 height 15
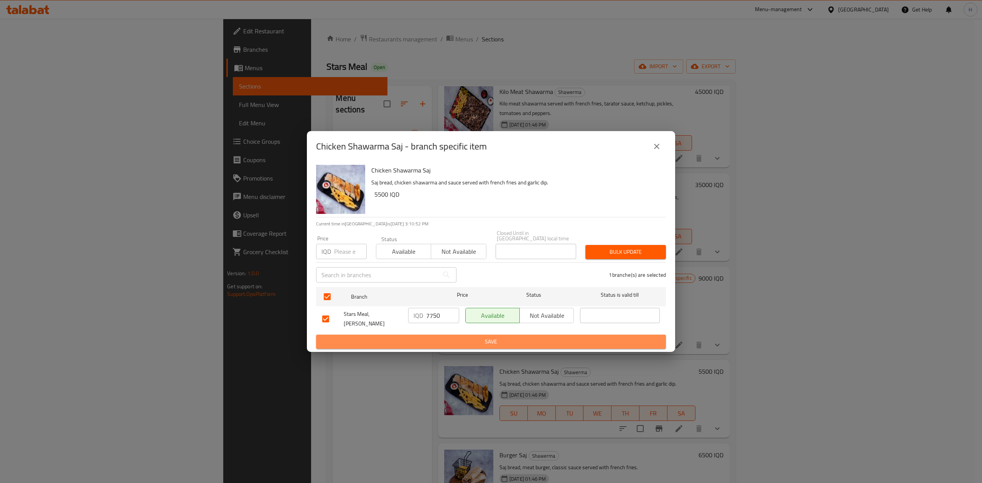
click at [450, 341] on button "Save" at bounding box center [491, 342] width 350 height 14
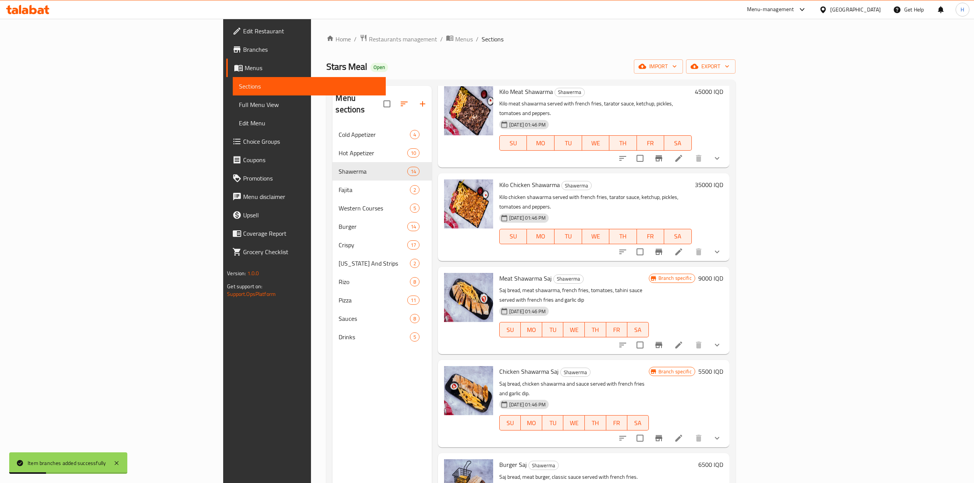
click at [723, 366] on div "Branch specific 5500 IQD" at bounding box center [686, 371] width 74 height 11
click at [723, 366] on h6 "5500 IQD" at bounding box center [710, 371] width 25 height 11
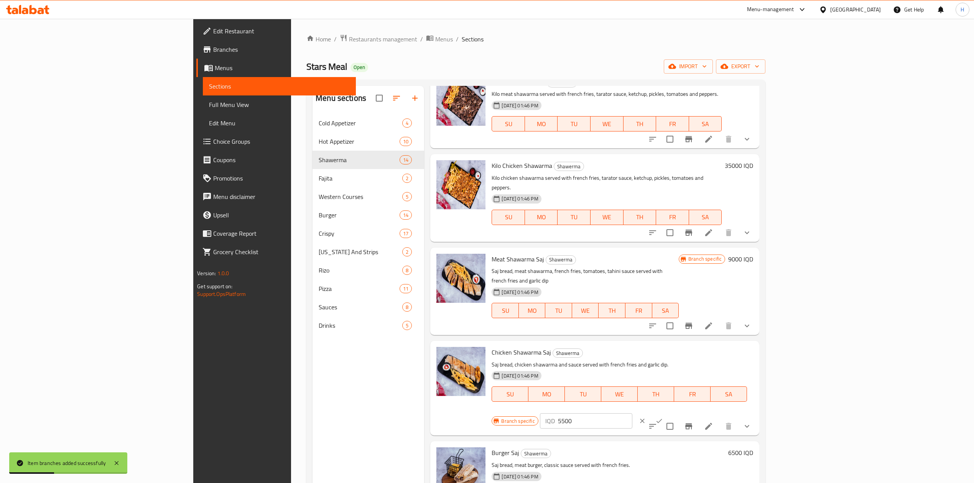
click at [632, 413] on input "5500" at bounding box center [595, 420] width 74 height 15
click at [668, 413] on button "ok" at bounding box center [659, 421] width 17 height 17
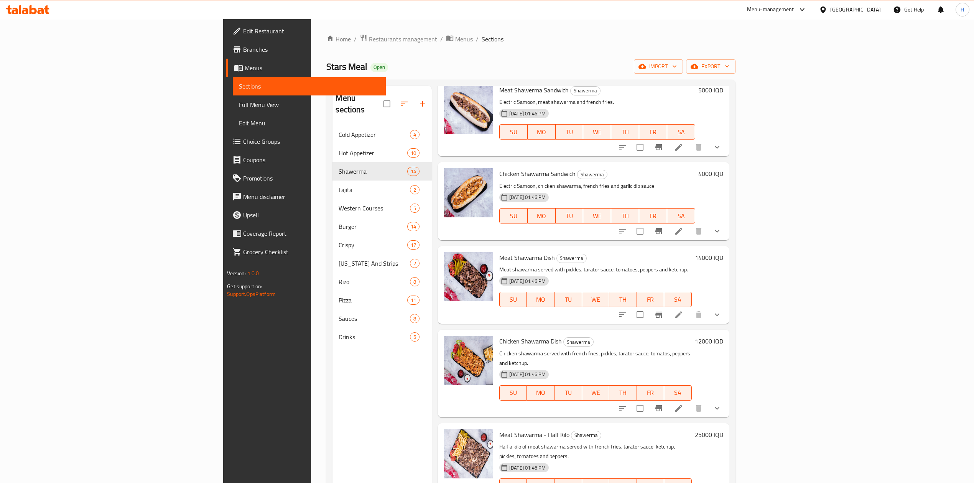
scroll to position [0, 0]
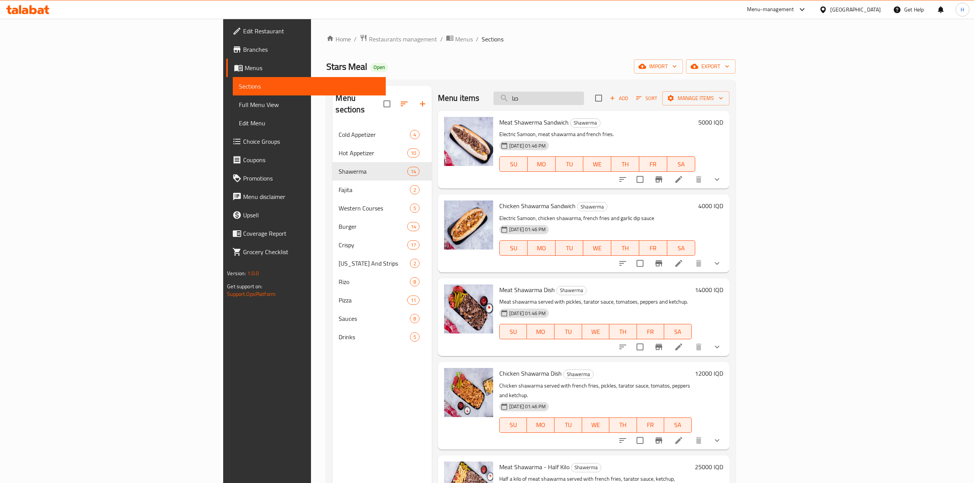
click at [584, 102] on input "صا" at bounding box center [539, 98] width 91 height 13
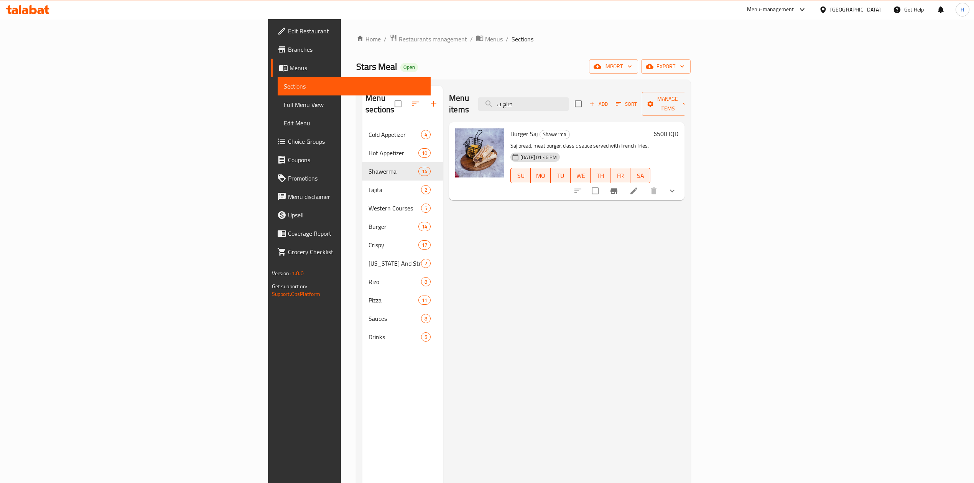
click at [619, 186] on icon "Branch-specific-item" at bounding box center [613, 190] width 9 height 9
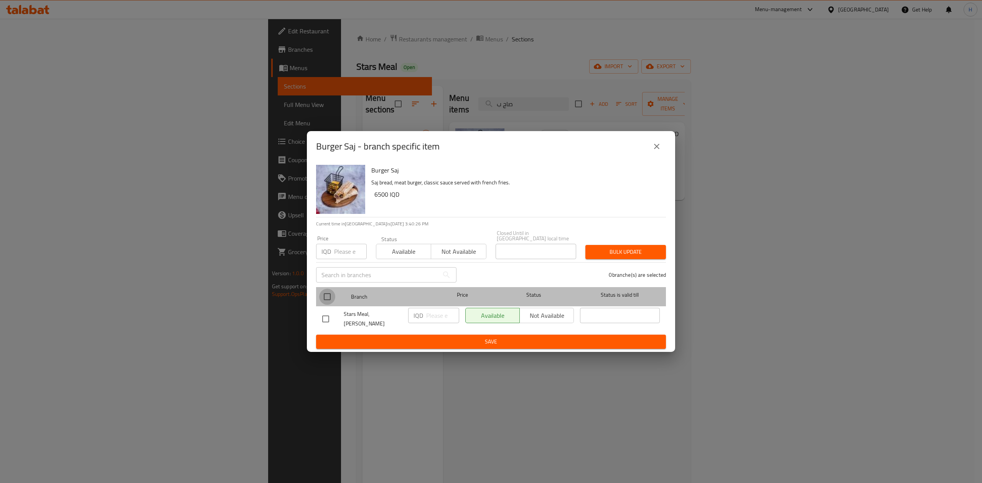
click at [331, 301] on input "checkbox" at bounding box center [327, 297] width 16 height 16
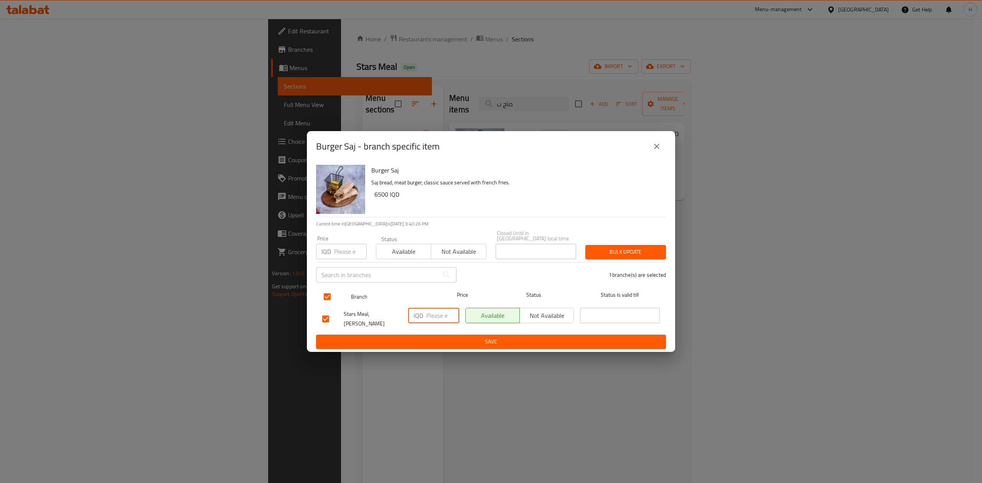
drag, startPoint x: 431, startPoint y: 317, endPoint x: 419, endPoint y: 299, distance: 21.7
click at [432, 317] on input "number" at bounding box center [442, 315] width 33 height 15
click at [414, 344] on div "Burger Saj Saj bread, meat burger, classic sauce served with french fries. 6500…" at bounding box center [491, 257] width 368 height 190
drag, startPoint x: 449, startPoint y: 352, endPoint x: 459, endPoint y: 342, distance: 13.3
click at [450, 352] on div "Burger Saj - branch specific item Burger Saj Saj bread, meat burger, classic sa…" at bounding box center [491, 241] width 982 height 483
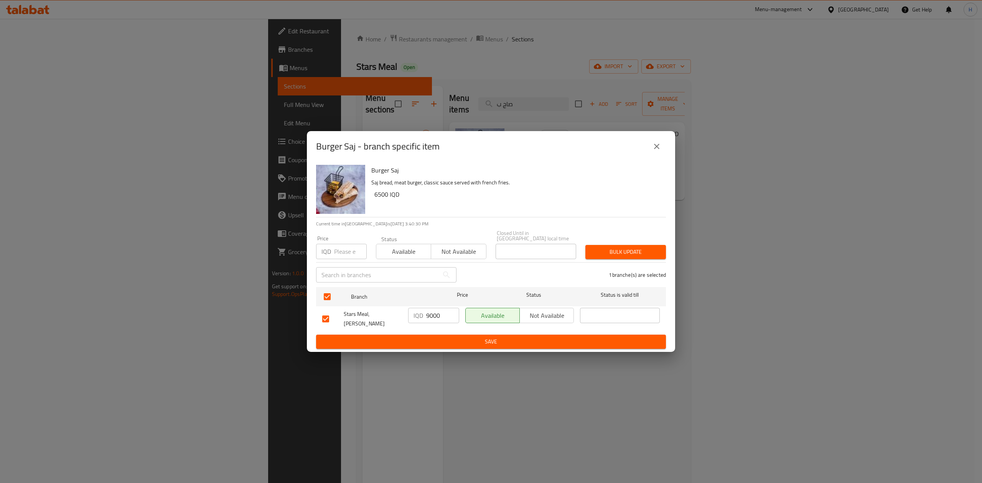
click at [459, 341] on button "Save" at bounding box center [491, 342] width 350 height 14
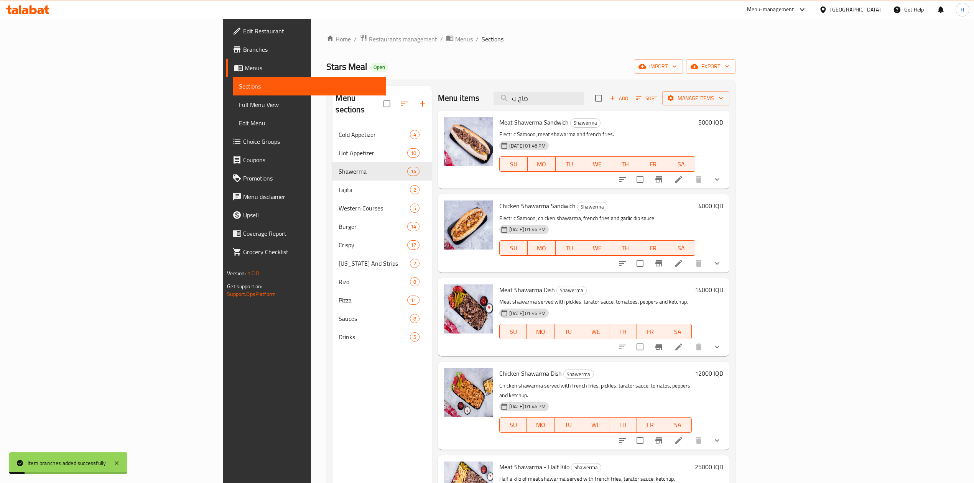
click at [723, 120] on h6 "5000 IQD" at bounding box center [710, 122] width 25 height 11
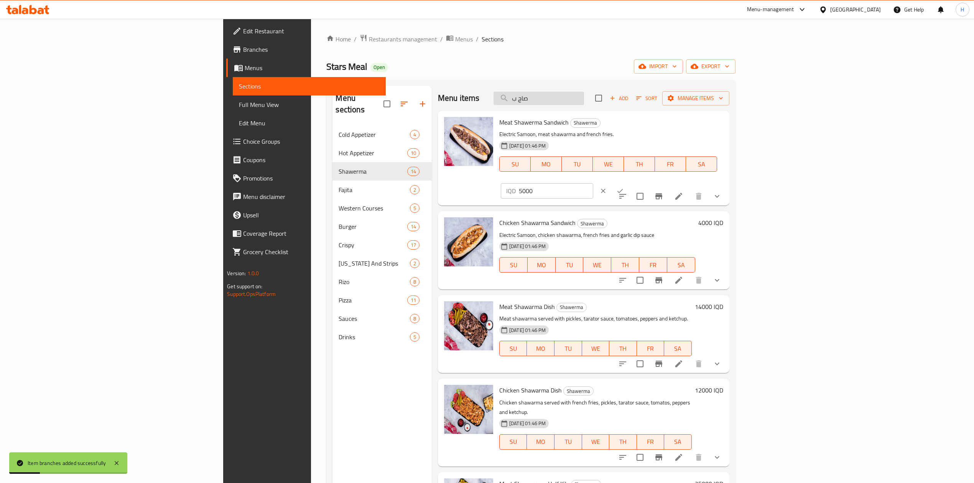
click at [584, 100] on input "صاج ب" at bounding box center [539, 98] width 91 height 13
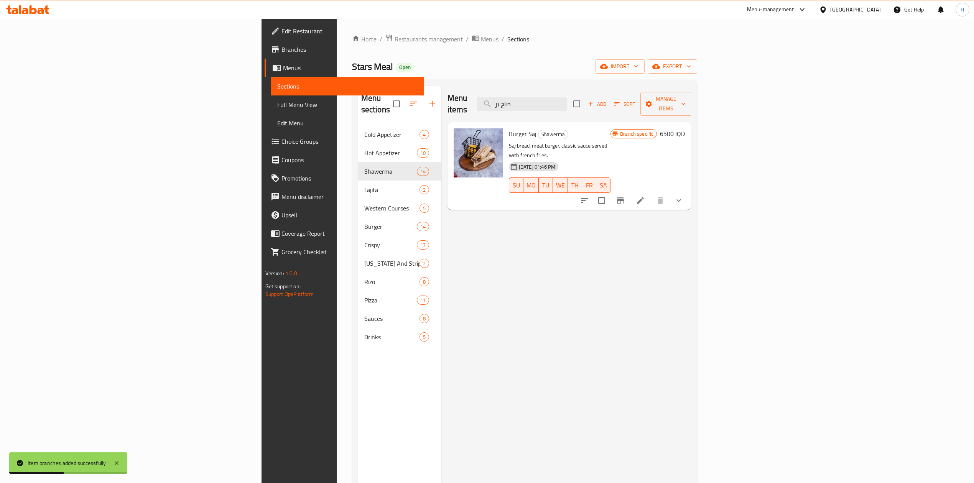
click at [685, 128] on h6 "6500 IQD" at bounding box center [672, 133] width 25 height 11
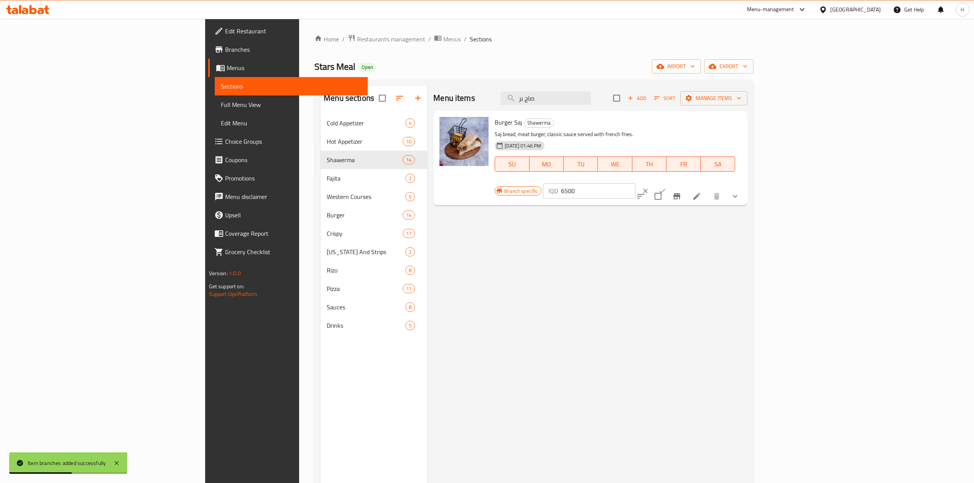
click at [635, 183] on input "6500" at bounding box center [598, 190] width 74 height 15
click at [666, 187] on icon "ok" at bounding box center [662, 191] width 8 height 8
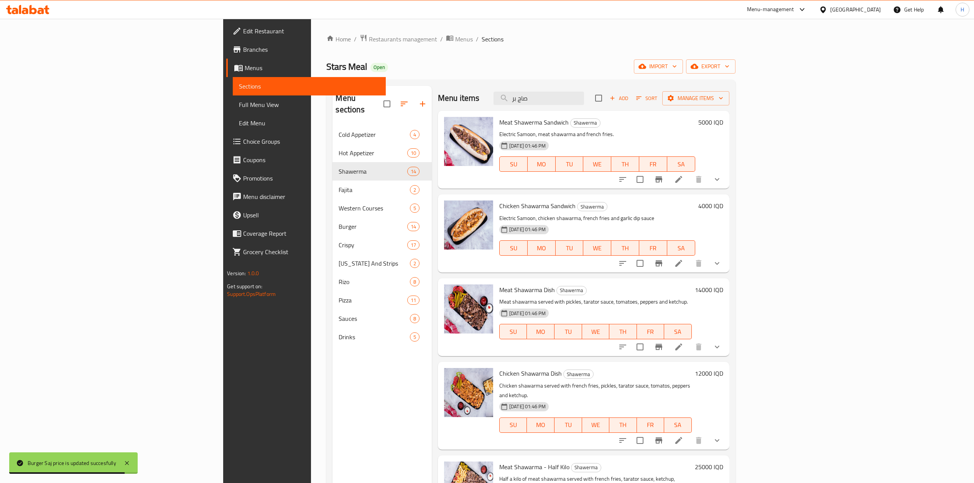
click at [643, 112] on div "Meat Shawerma Sandwich Shawerma Electric Samoon, meat shawarma and french fries…" at bounding box center [583, 150] width 291 height 78
click at [584, 100] on input "صاج بر" at bounding box center [539, 98] width 91 height 13
drag, startPoint x: 638, startPoint y: 100, endPoint x: 658, endPoint y: 81, distance: 27.9
click at [584, 97] on input "صاج بر" at bounding box center [539, 98] width 91 height 13
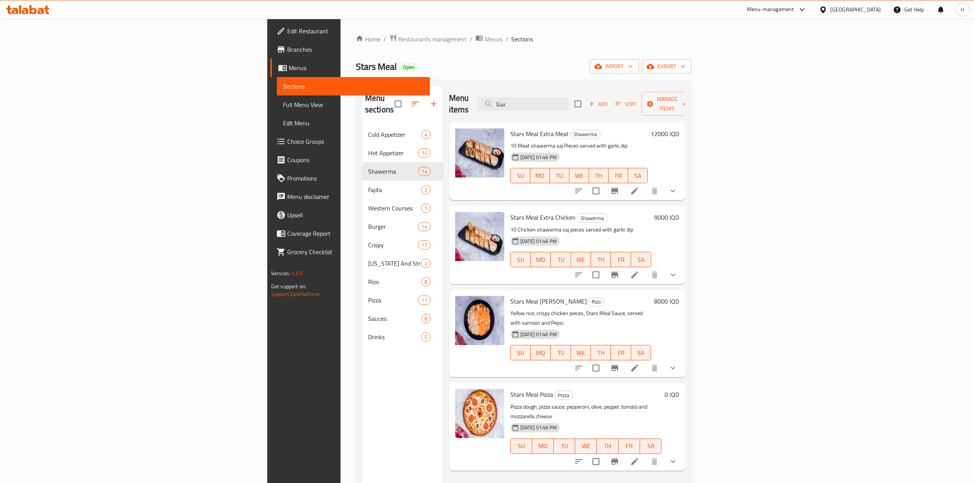
click at [624, 182] on button "Branch-specific-item" at bounding box center [615, 191] width 18 height 18
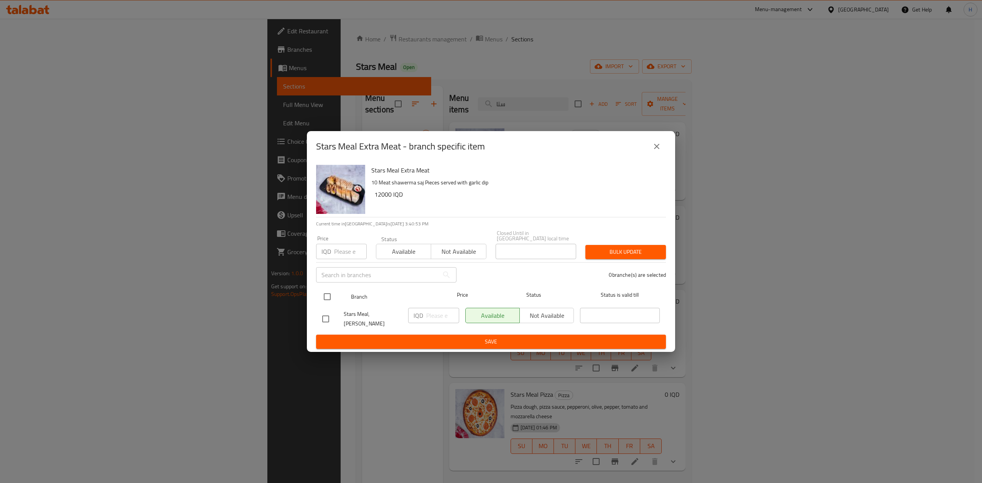
click at [326, 296] on input "checkbox" at bounding box center [327, 297] width 16 height 16
click at [451, 318] on input "-1" at bounding box center [442, 315] width 33 height 15
click at [442, 317] on input "-1" at bounding box center [442, 315] width 33 height 15
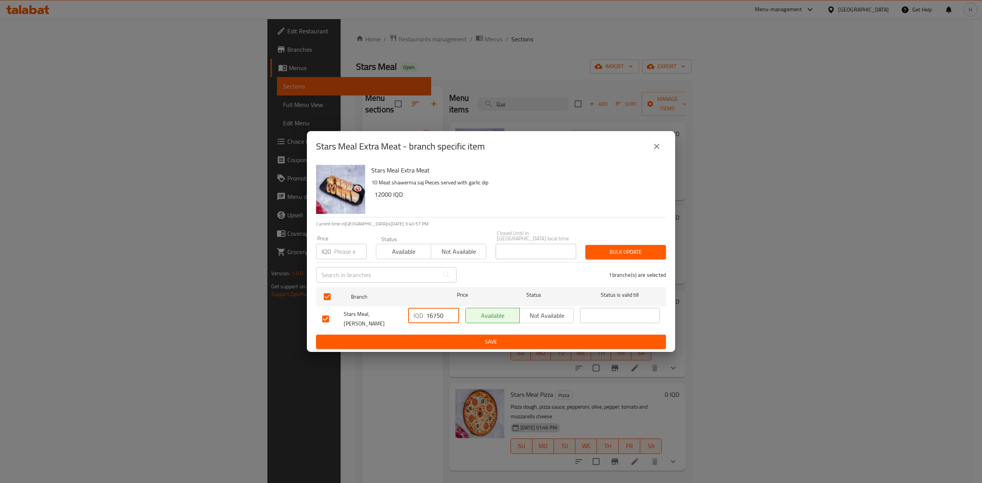
click at [456, 341] on span "Save" at bounding box center [490, 342] width 337 height 10
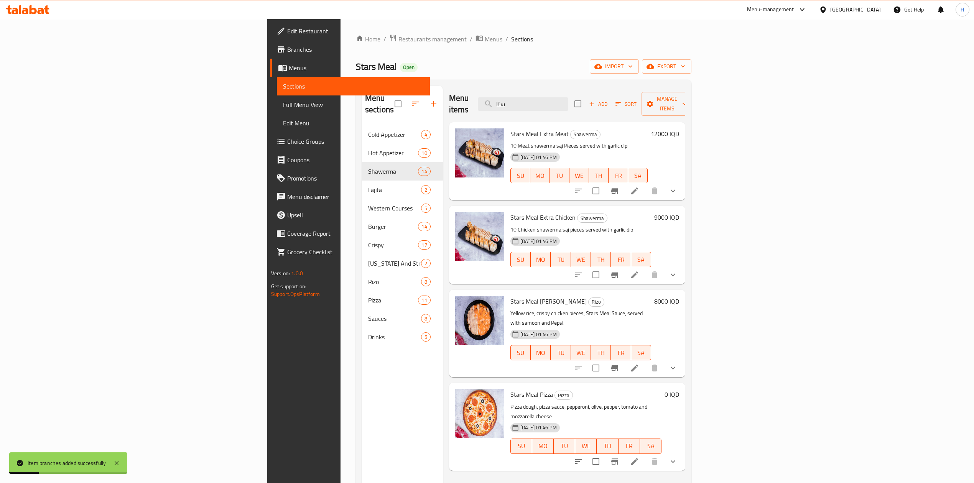
click at [679, 128] on h6 "12000 IQD" at bounding box center [665, 133] width 28 height 11
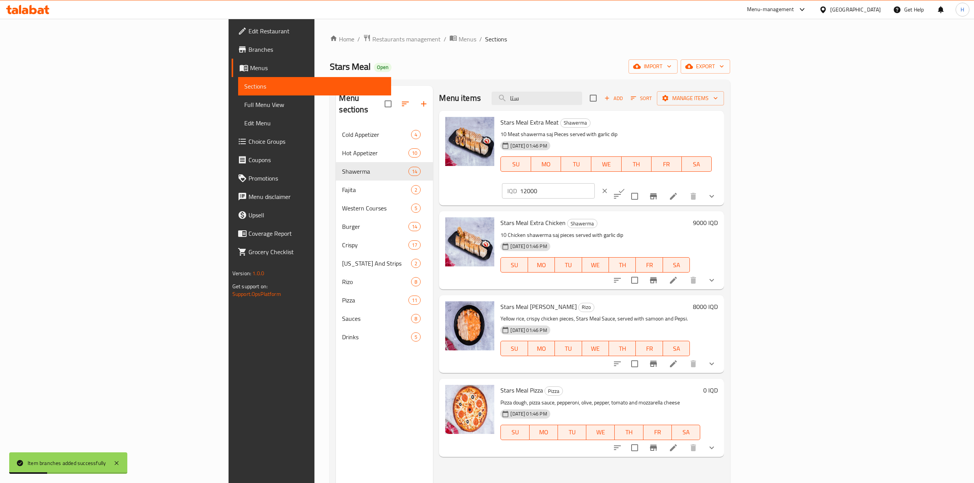
click at [594, 183] on input "12000" at bounding box center [557, 190] width 74 height 15
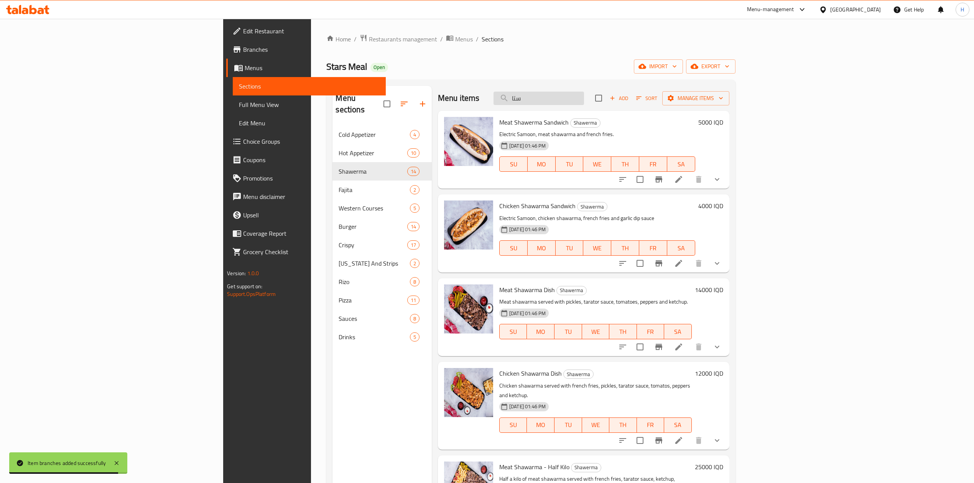
click at [584, 100] on input "ستا" at bounding box center [539, 98] width 91 height 13
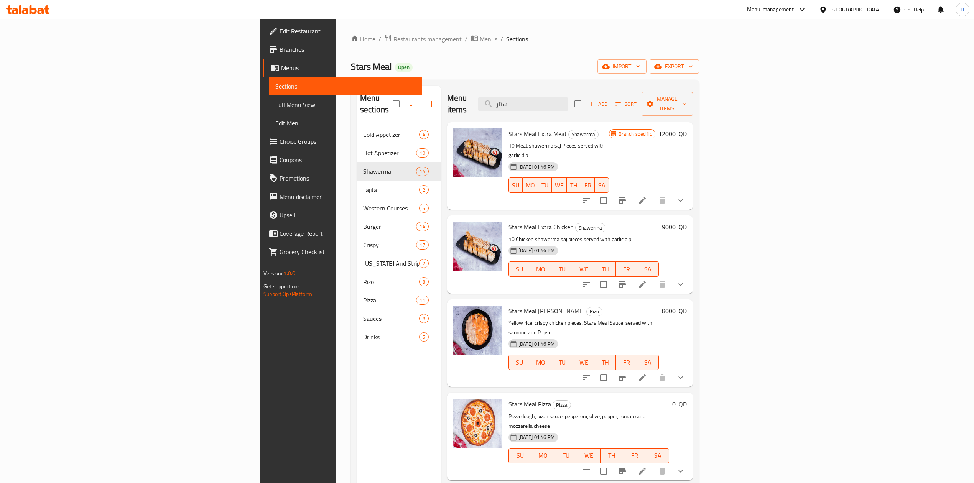
click at [693, 124] on div "Stars Meal Extra Meat Shawerma 10 Meat shawerma saj Pieces served with garlic d…" at bounding box center [570, 165] width 246 height 87
click at [687, 128] on h6 "12000 IQD" at bounding box center [672, 133] width 28 height 11
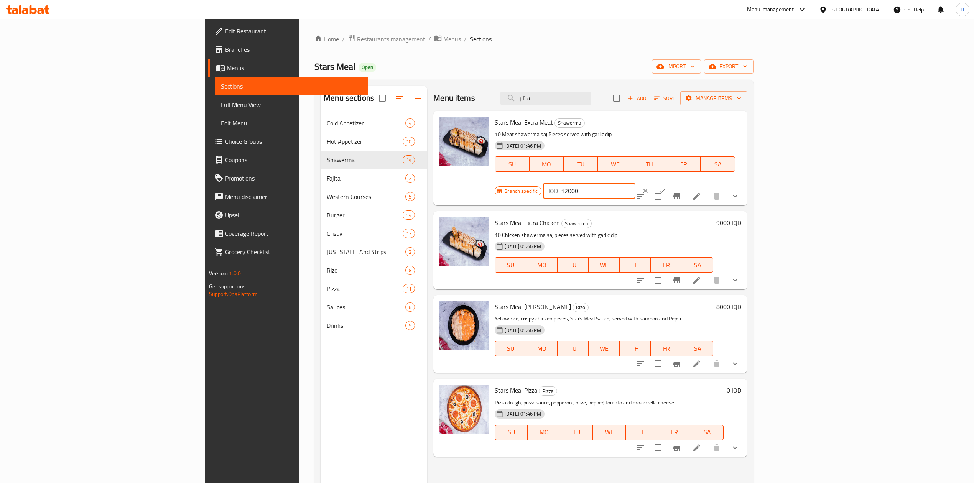
click at [635, 183] on input "12000" at bounding box center [598, 190] width 74 height 15
click at [671, 183] on button "ok" at bounding box center [662, 191] width 17 height 17
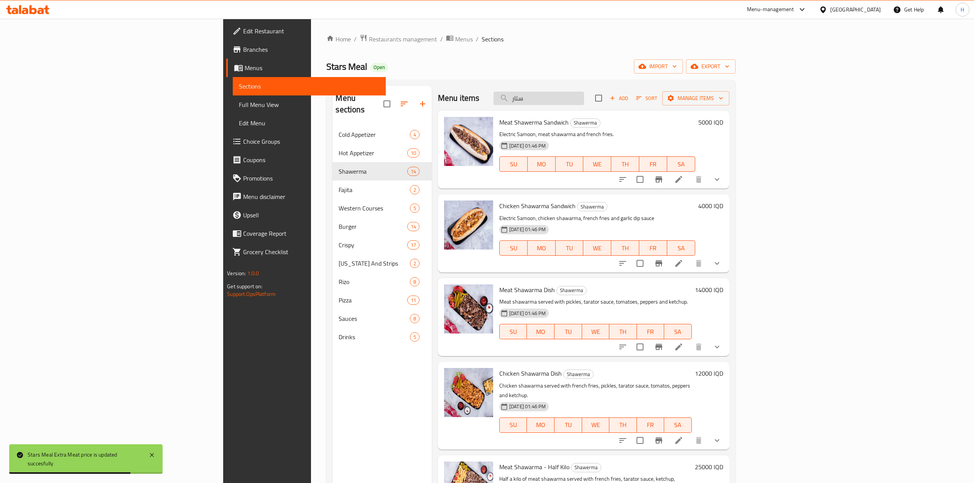
click at [584, 94] on input "ستار" at bounding box center [539, 98] width 91 height 13
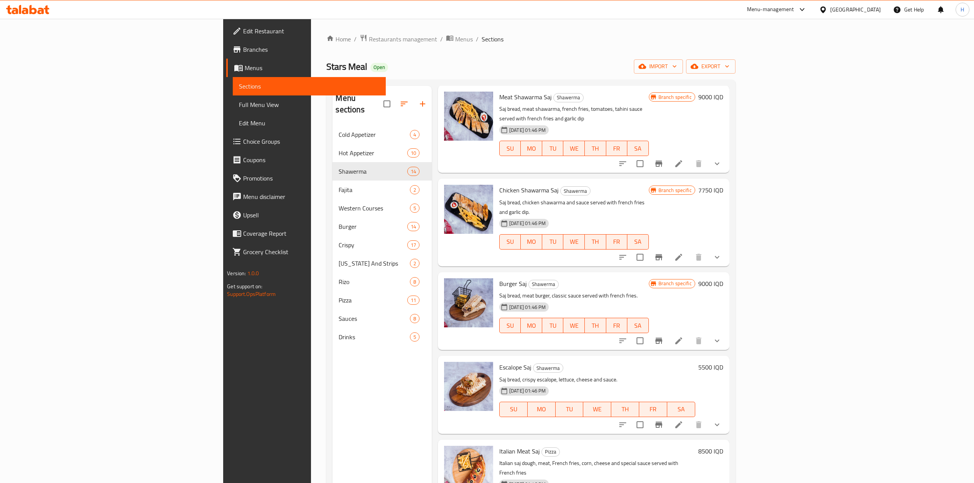
scroll to position [38, 0]
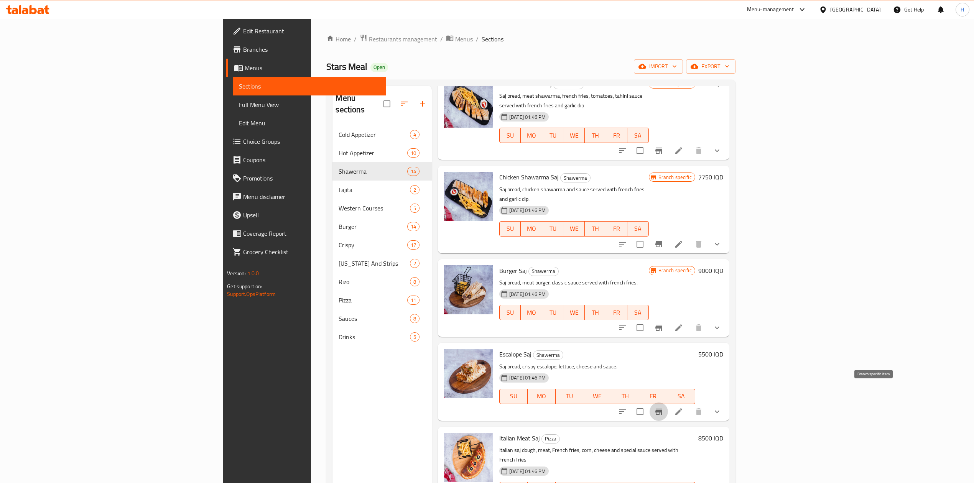
click at [663, 407] on icon "Branch-specific-item" at bounding box center [658, 411] width 9 height 9
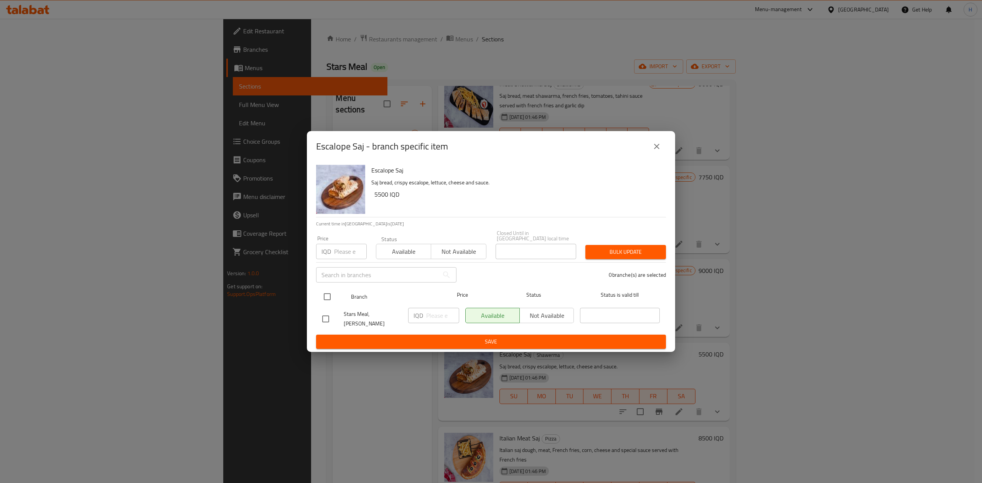
click at [330, 300] on input "checkbox" at bounding box center [327, 297] width 16 height 16
click at [439, 313] on input "number" at bounding box center [442, 315] width 33 height 15
click at [461, 337] on span "Save" at bounding box center [490, 342] width 337 height 10
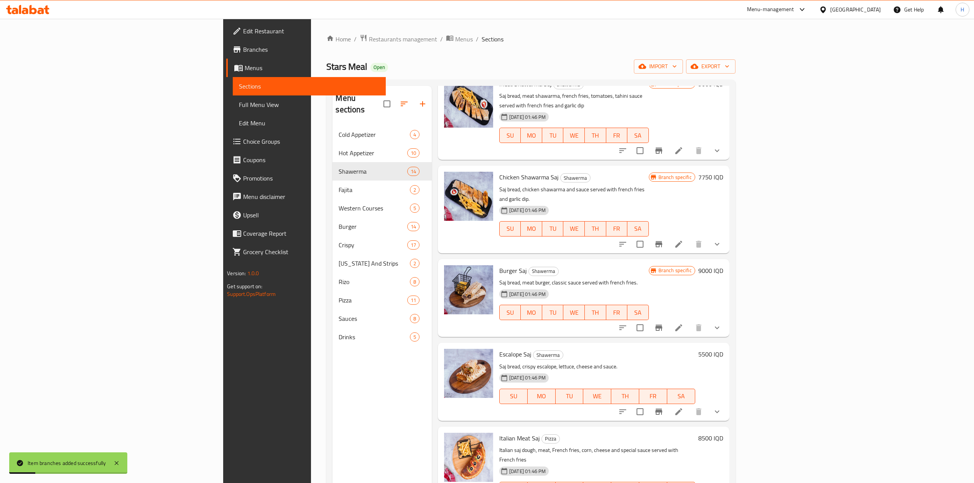
click at [723, 349] on h6 "5500 IQD" at bounding box center [710, 354] width 25 height 11
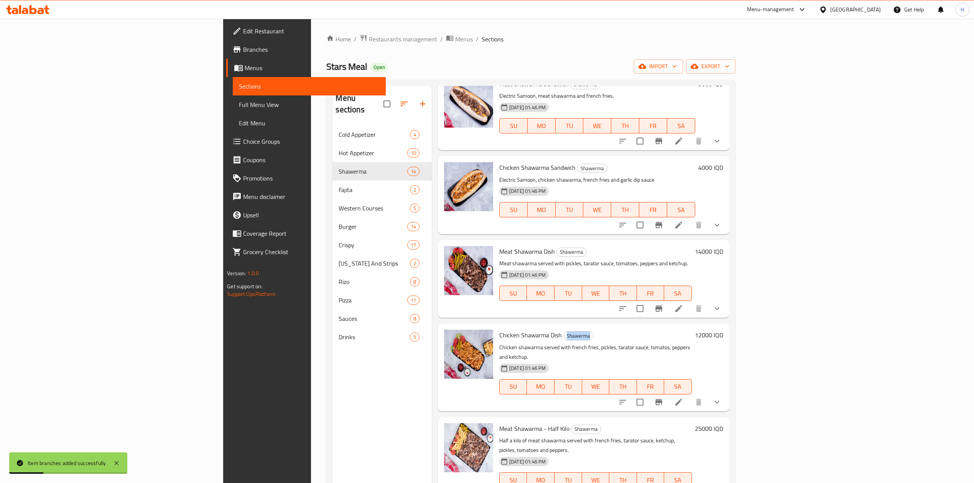
click at [692, 339] on h6 "Chicken Shawarma Dish Shawerma" at bounding box center [595, 335] width 193 height 11
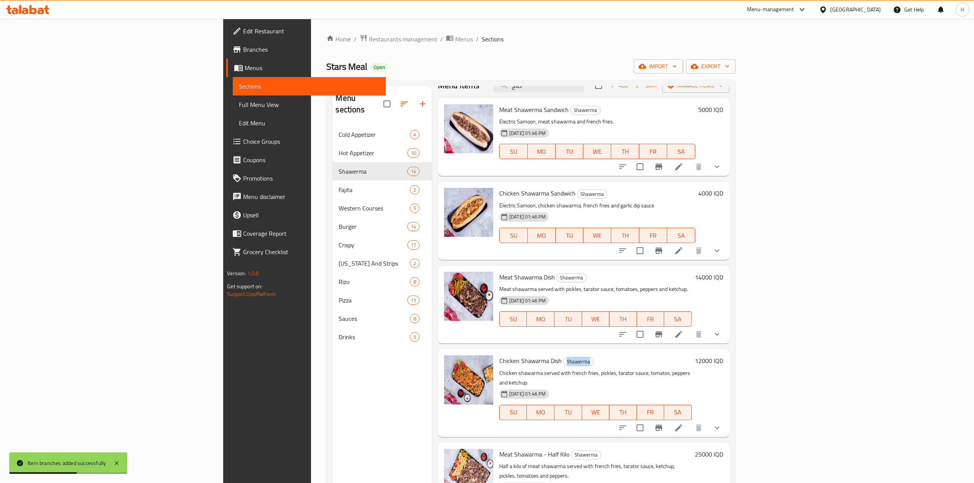
scroll to position [0, 0]
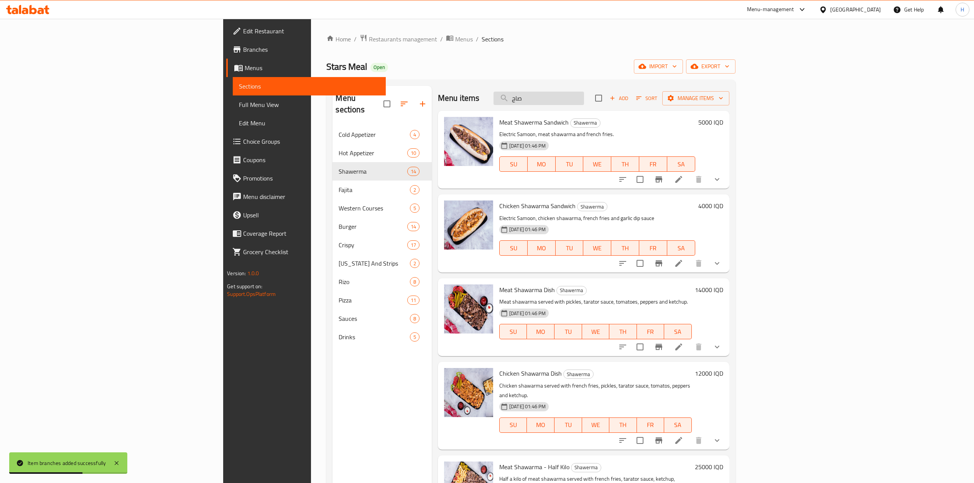
click at [584, 94] on input "صاج" at bounding box center [539, 98] width 91 height 13
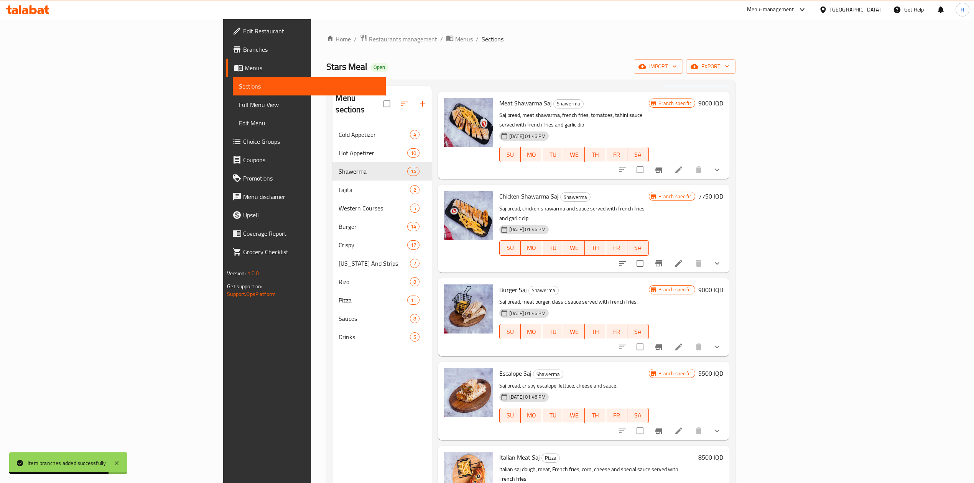
scroll to position [38, 0]
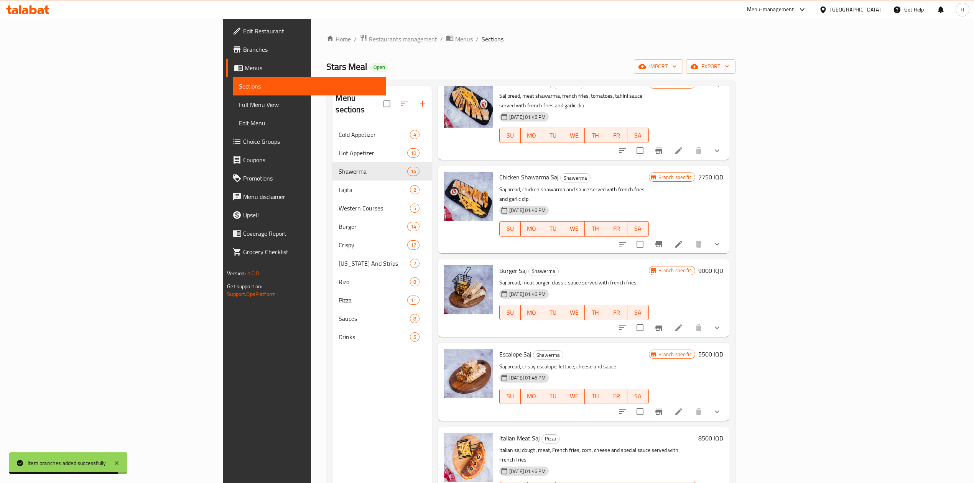
click at [723, 349] on h6 "5500 IQD" at bounding box center [710, 354] width 25 height 11
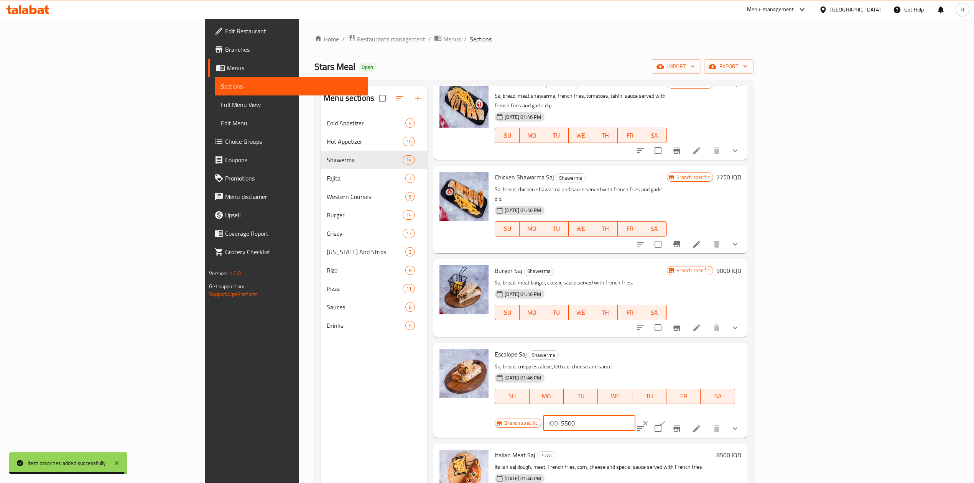
click at [635, 416] on input "5500" at bounding box center [598, 423] width 74 height 15
click at [666, 420] on icon "ok" at bounding box center [662, 424] width 8 height 8
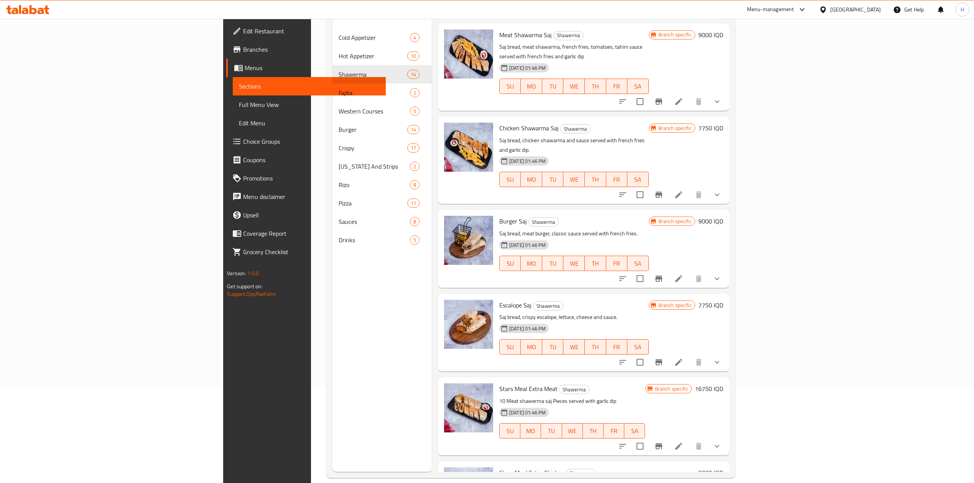
scroll to position [108, 0]
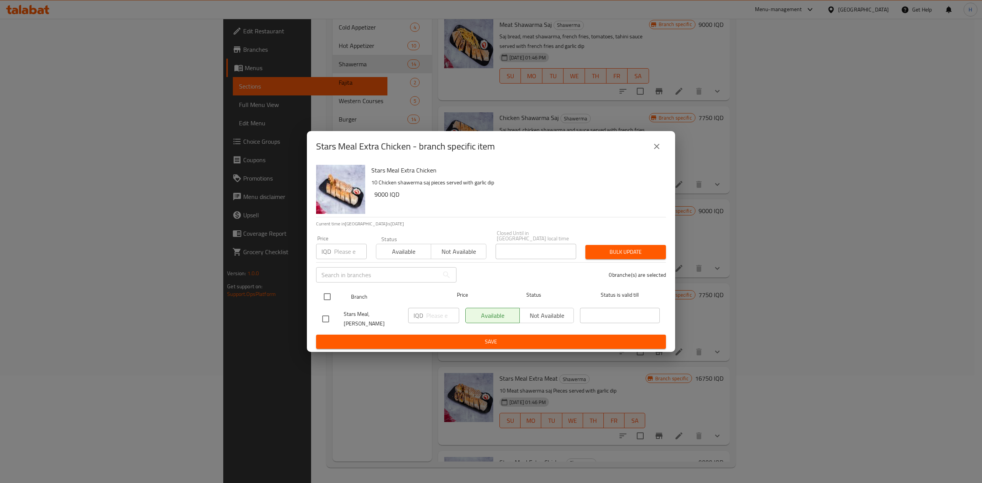
drag, startPoint x: 329, startPoint y: 296, endPoint x: 456, endPoint y: 321, distance: 130.1
click at [333, 298] on input "checkbox" at bounding box center [327, 297] width 16 height 16
click at [440, 319] on input "number" at bounding box center [442, 315] width 33 height 15
click at [448, 344] on div "Stars Meal Extra Chicken 10 Chicken shawerma saj pieces served with garlic dip …" at bounding box center [491, 257] width 368 height 190
click at [466, 339] on span "Save" at bounding box center [490, 342] width 337 height 10
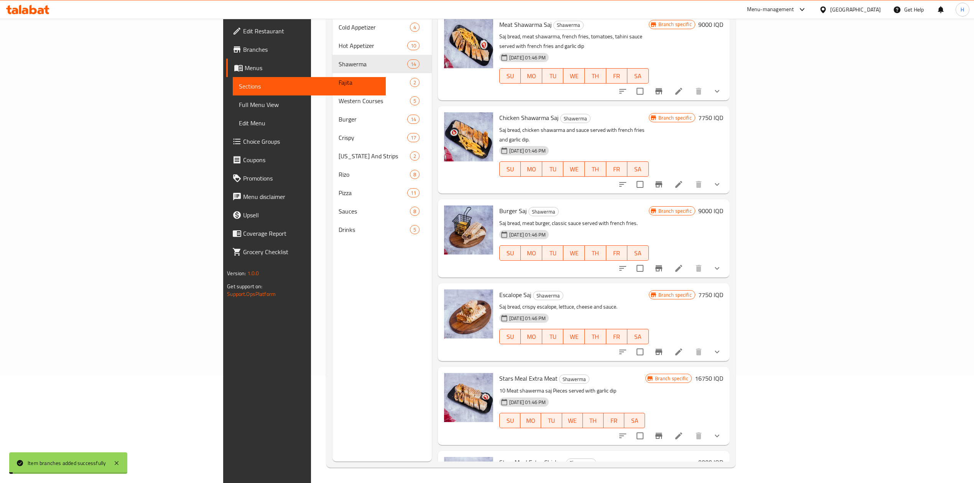
click at [723, 457] on h6 "9000 IQD" at bounding box center [710, 462] width 25 height 11
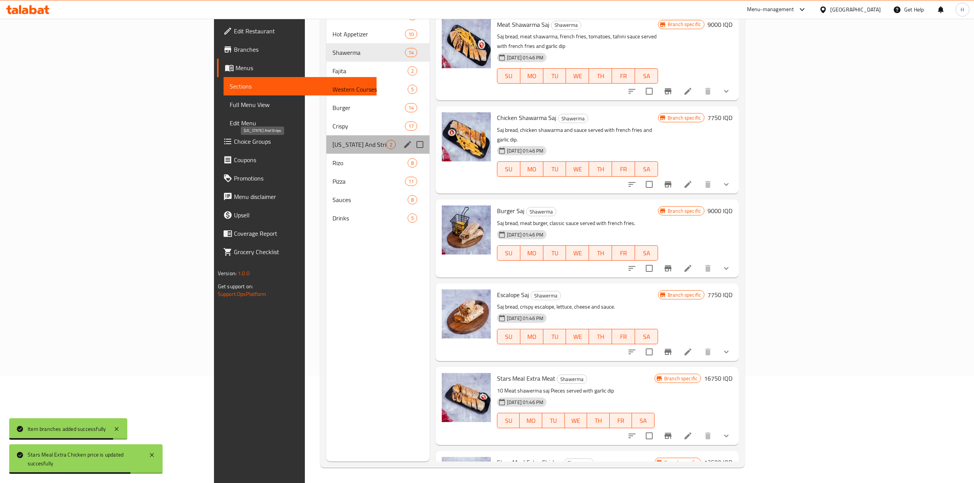
click at [333, 143] on span "[US_STATE] And Strips" at bounding box center [360, 144] width 54 height 9
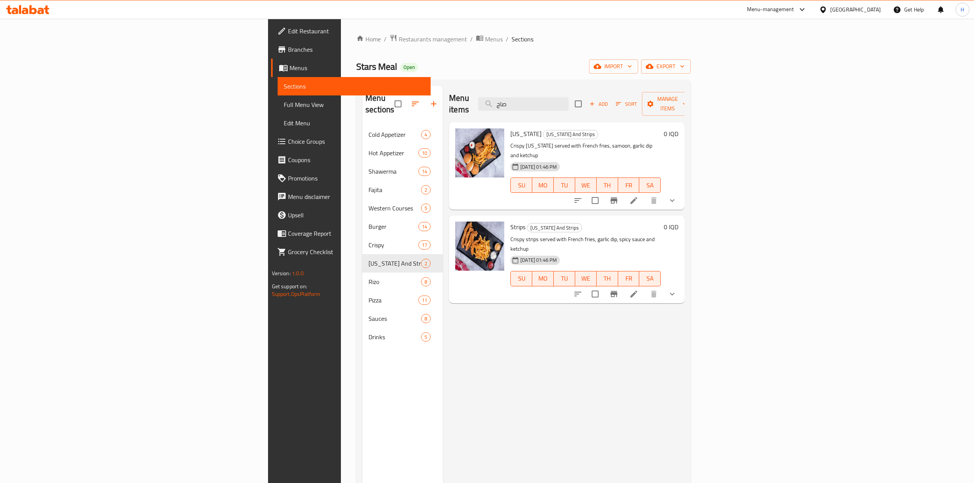
click at [645, 194] on li at bounding box center [633, 201] width 21 height 14
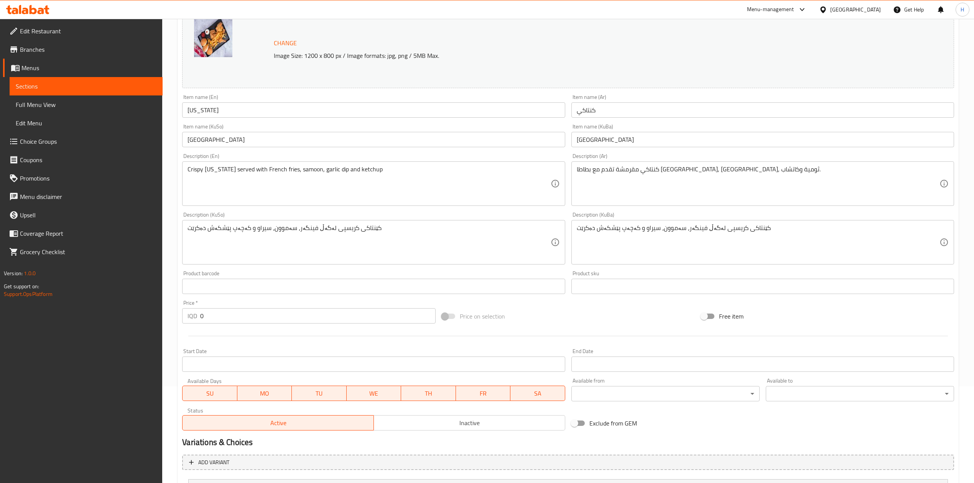
scroll to position [240, 0]
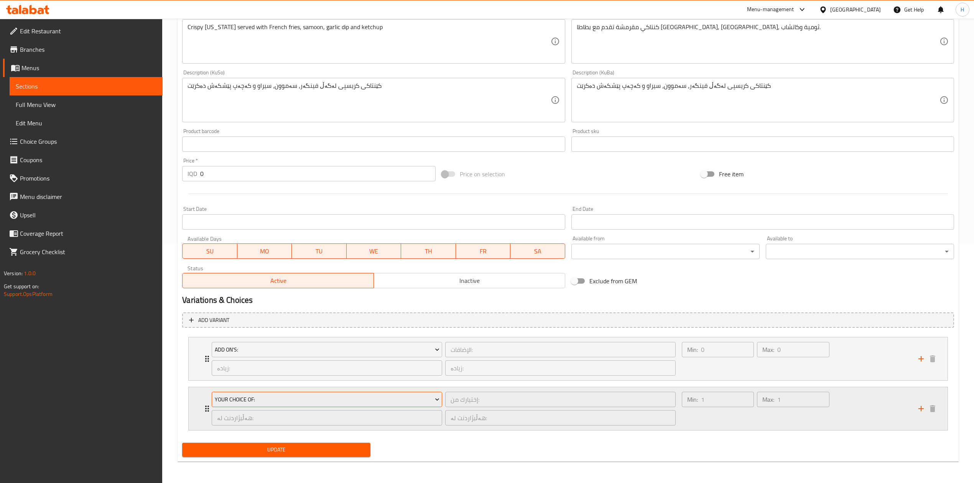
click at [218, 402] on span "Your Choice Of:" at bounding box center [327, 400] width 225 height 10
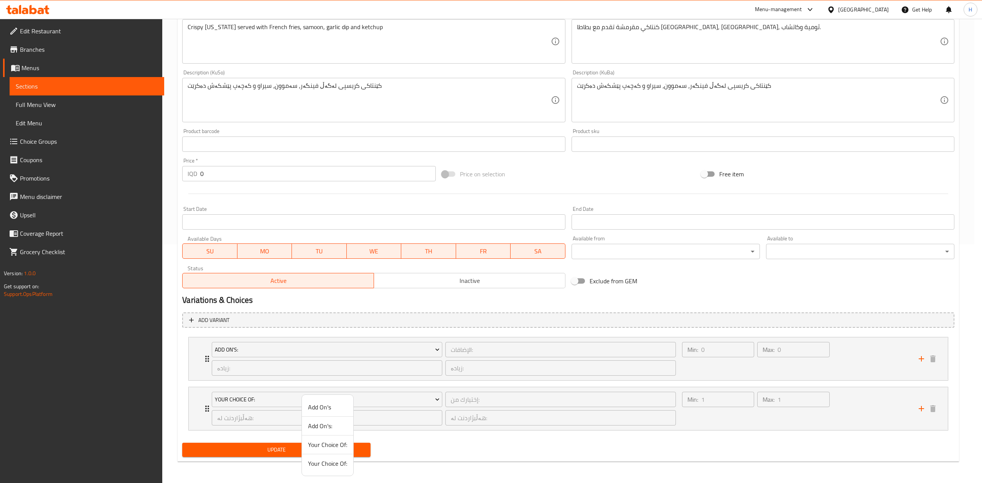
click at [201, 404] on div at bounding box center [491, 241] width 982 height 483
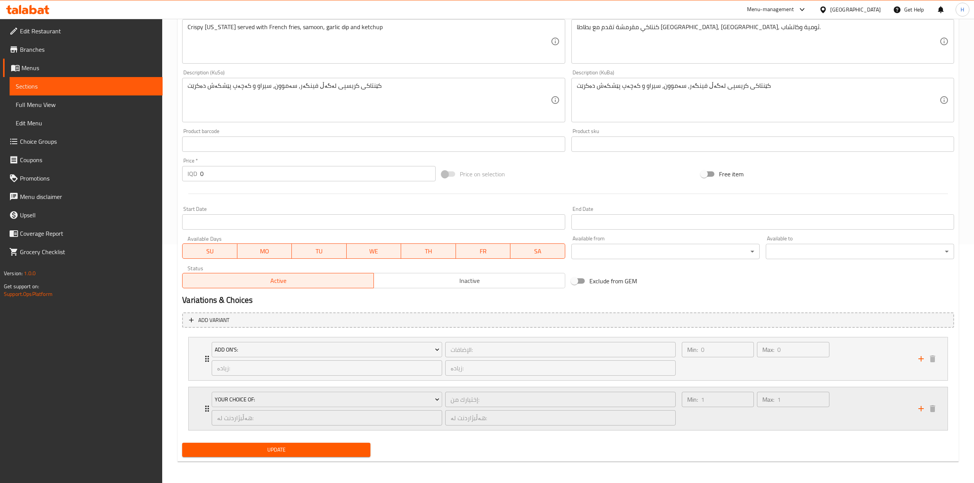
click at [199, 399] on div "Your Choice Of: إختيارك من: ​ هەڵبژاردنت لە: ​ هەڵبژاردنت لە: ​ Min: 1 ​ Max: 1…" at bounding box center [568, 408] width 759 height 43
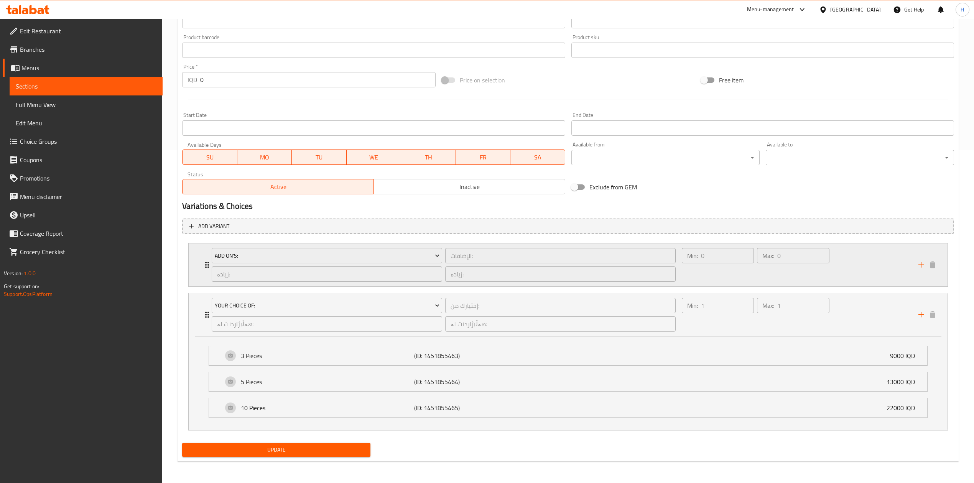
scroll to position [0, 0]
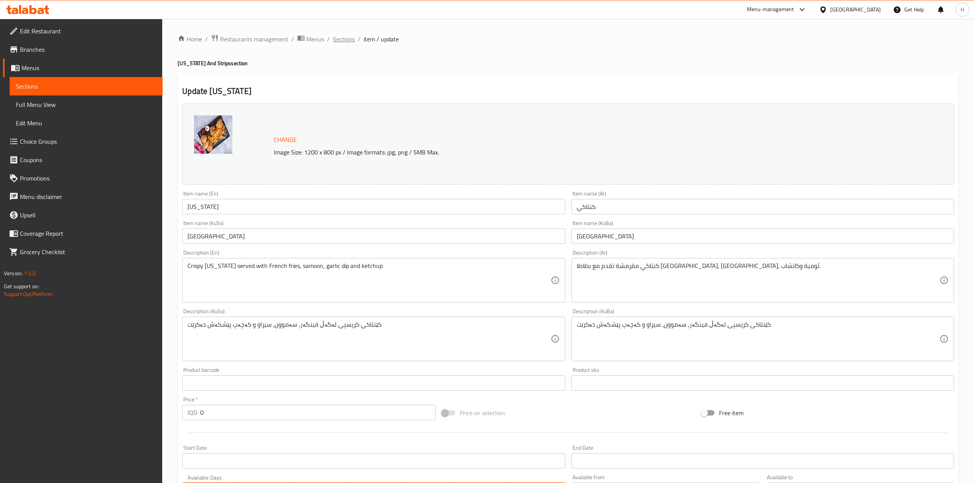
click at [338, 38] on span "Sections" at bounding box center [344, 39] width 22 height 9
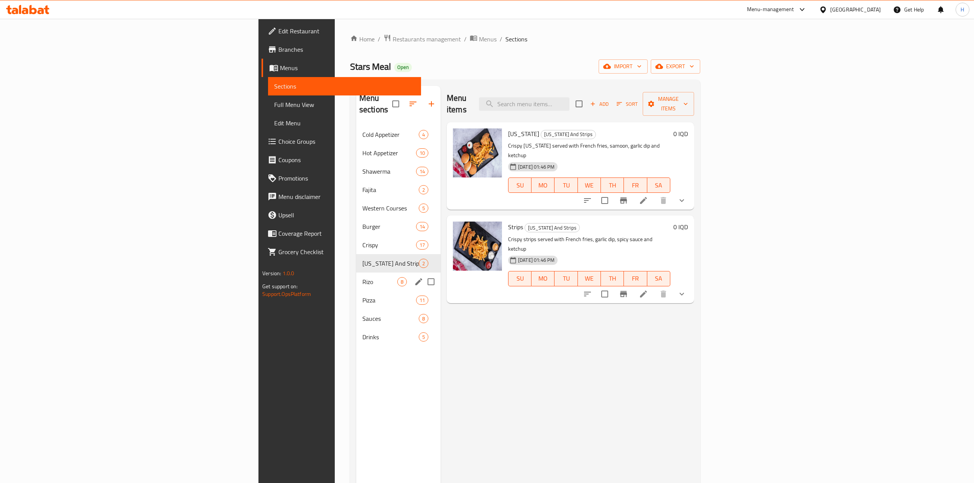
click at [362, 277] on span "Rizo" at bounding box center [379, 281] width 35 height 9
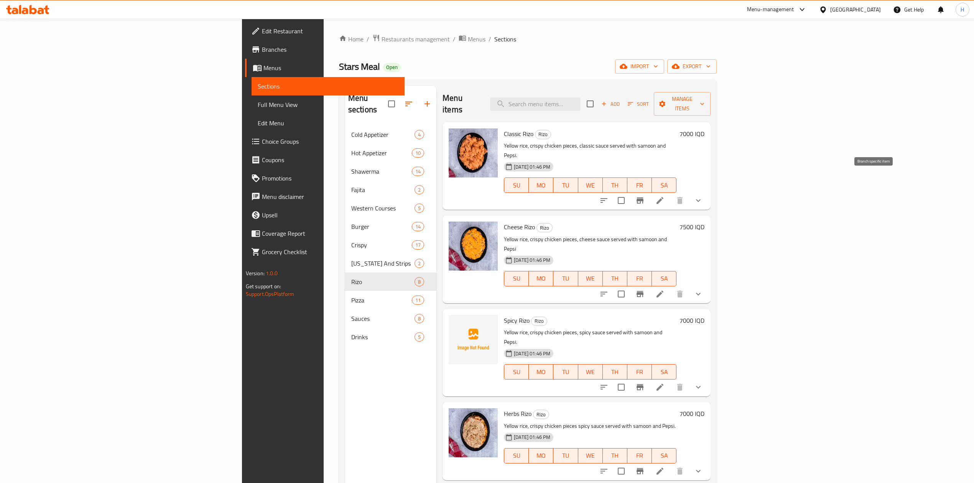
click at [645, 196] on icon "Branch-specific-item" at bounding box center [639, 200] width 9 height 9
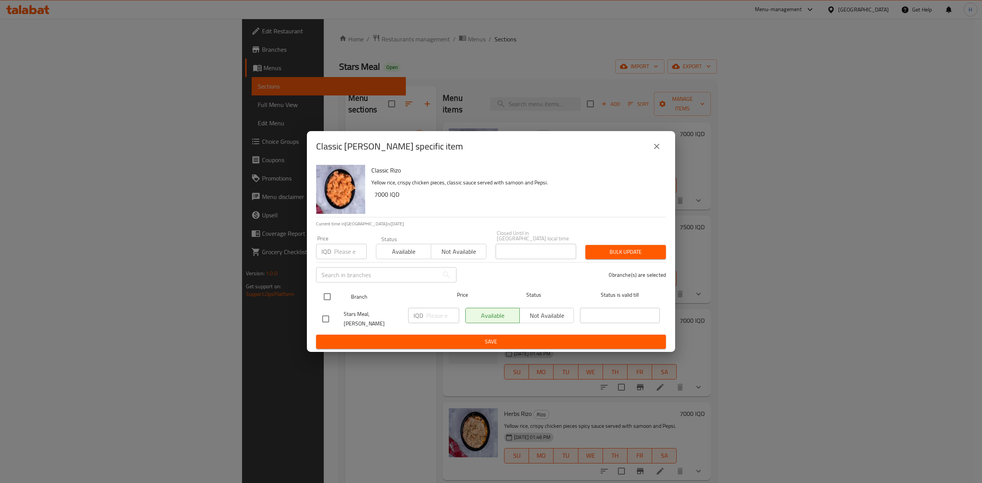
click at [328, 298] on input "checkbox" at bounding box center [327, 297] width 16 height 16
click at [424, 315] on div "IQD ​" at bounding box center [433, 315] width 51 height 15
drag, startPoint x: 465, startPoint y: 336, endPoint x: 453, endPoint y: 326, distance: 15.8
click at [465, 337] on span "Save" at bounding box center [490, 342] width 337 height 10
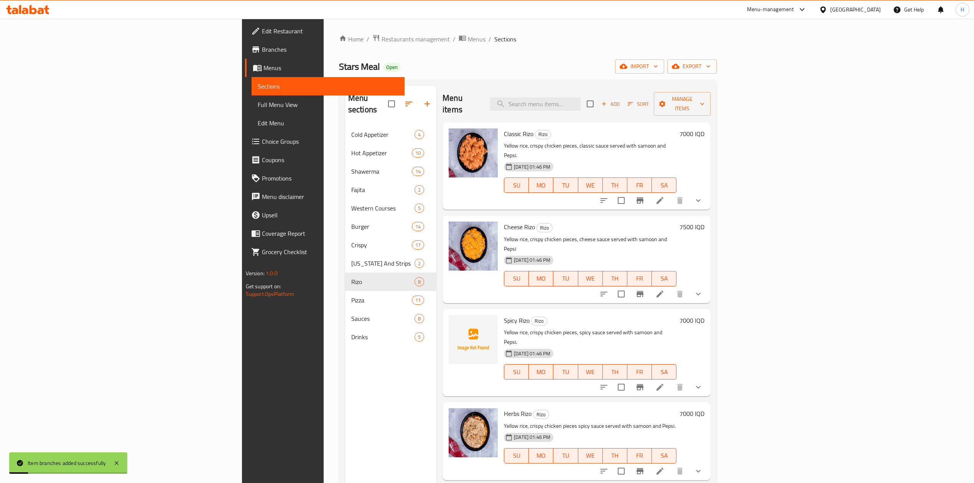
click at [705, 128] on h6 "7000 IQD" at bounding box center [692, 133] width 25 height 11
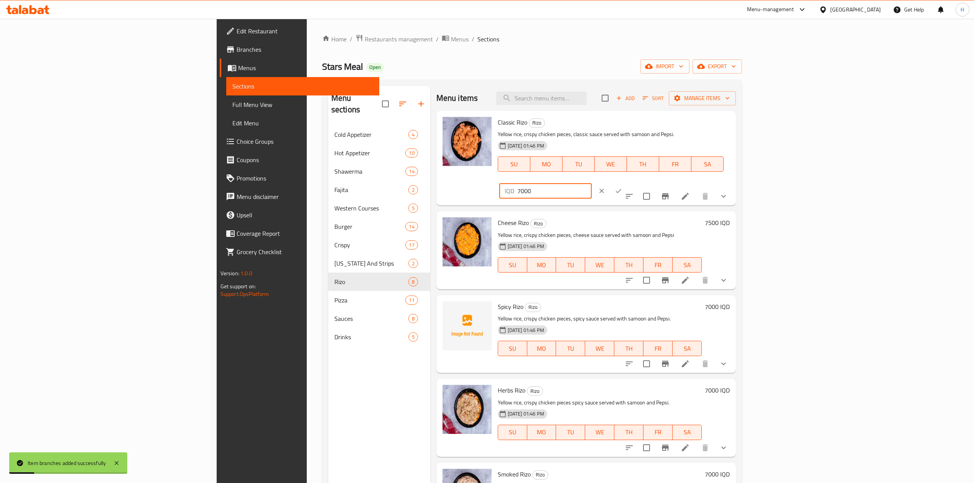
click at [592, 183] on input "7000" at bounding box center [554, 190] width 74 height 15
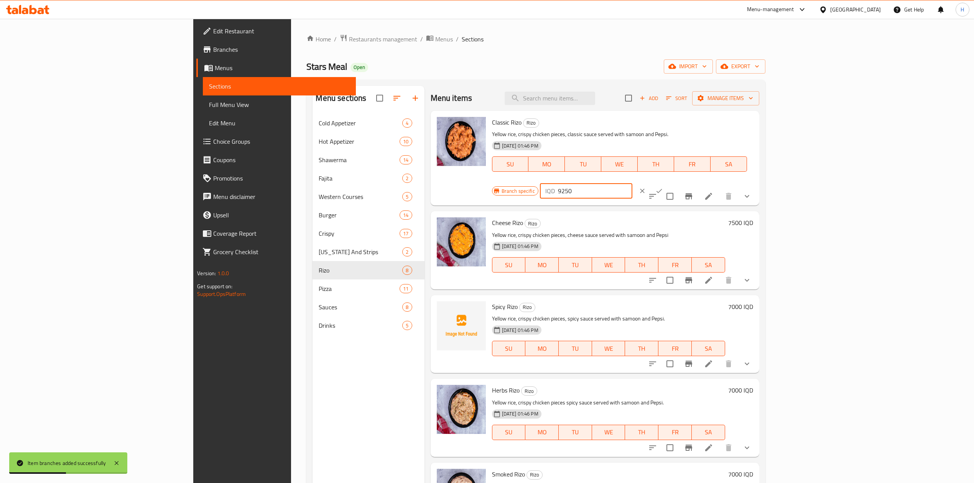
click at [663, 187] on icon "ok" at bounding box center [659, 191] width 8 height 8
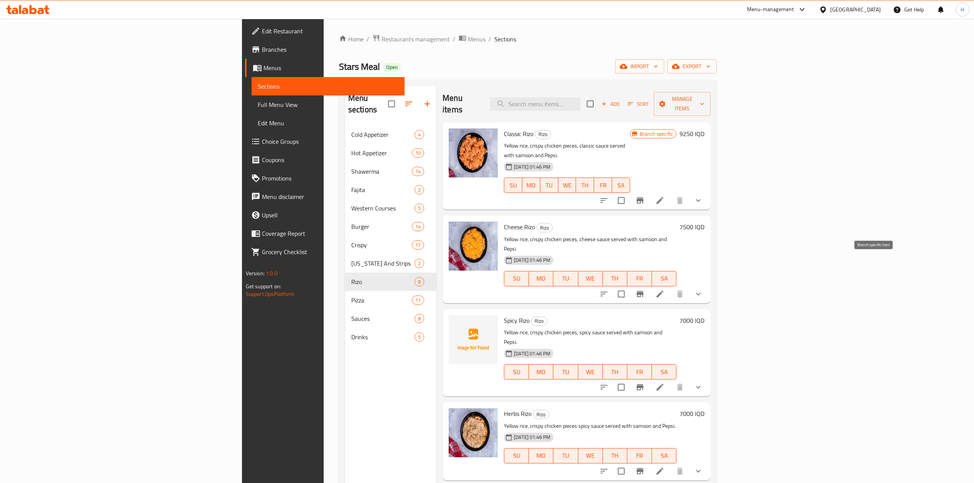
click at [644, 291] on icon "Branch-specific-item" at bounding box center [640, 294] width 7 height 6
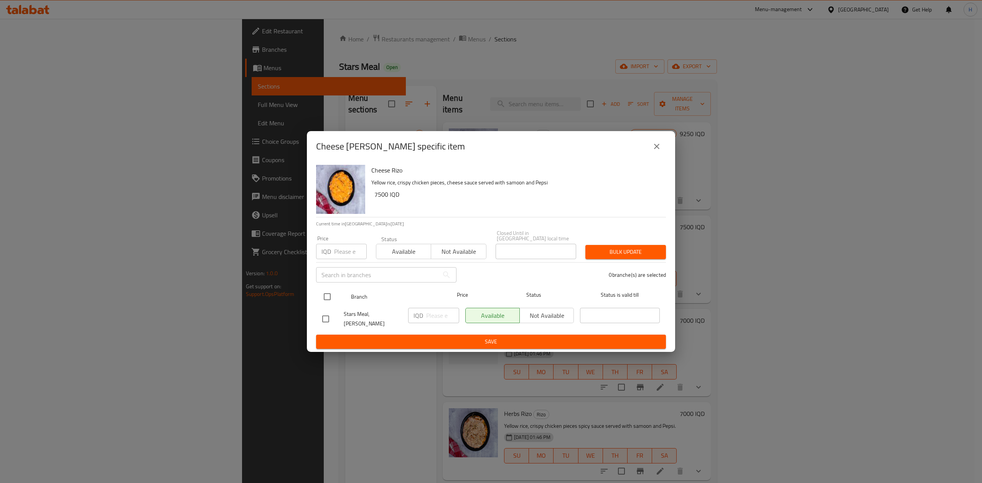
click at [323, 301] on input "checkbox" at bounding box center [327, 297] width 16 height 16
click at [438, 319] on input "number" at bounding box center [442, 315] width 33 height 15
click at [438, 316] on input "975" at bounding box center [442, 315] width 33 height 15
click at [466, 337] on span "Save" at bounding box center [490, 342] width 337 height 10
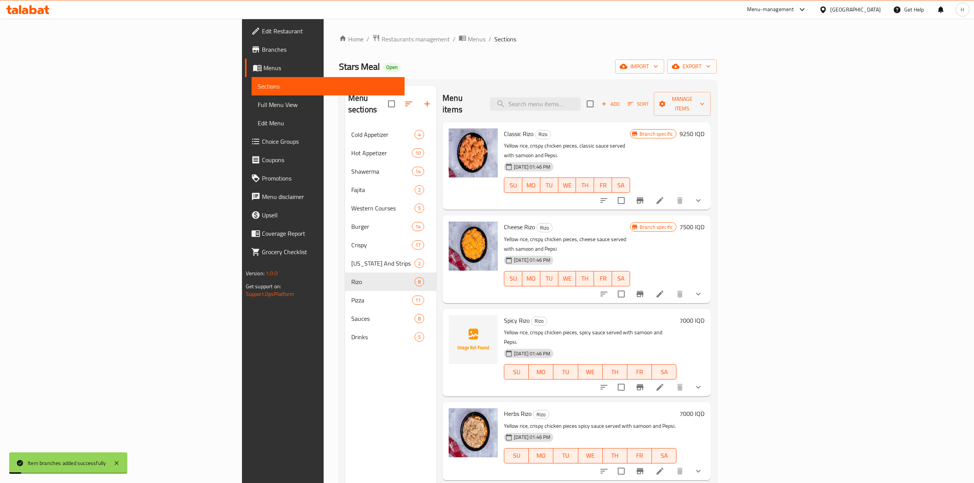
click at [705, 222] on h6 "7500 IQD" at bounding box center [692, 227] width 25 height 11
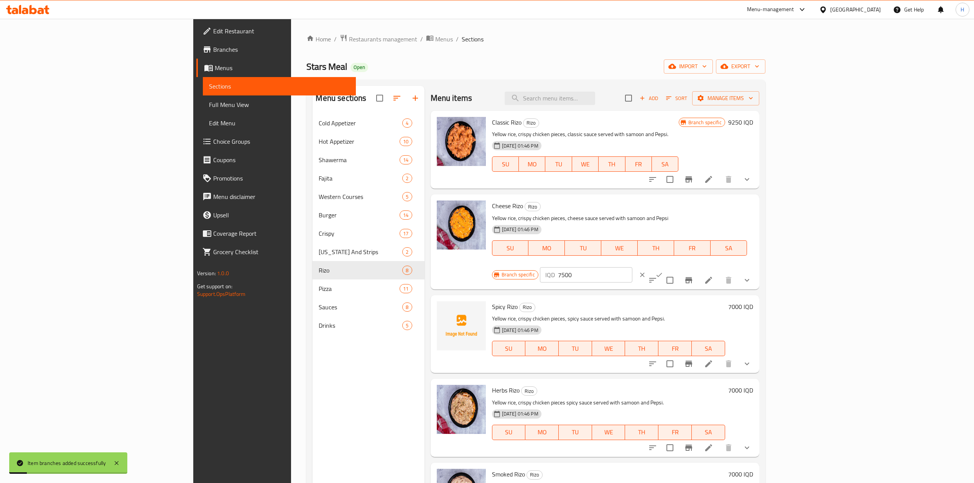
click at [632, 267] on input "7500" at bounding box center [595, 274] width 74 height 15
click at [668, 267] on button "ok" at bounding box center [659, 275] width 17 height 17
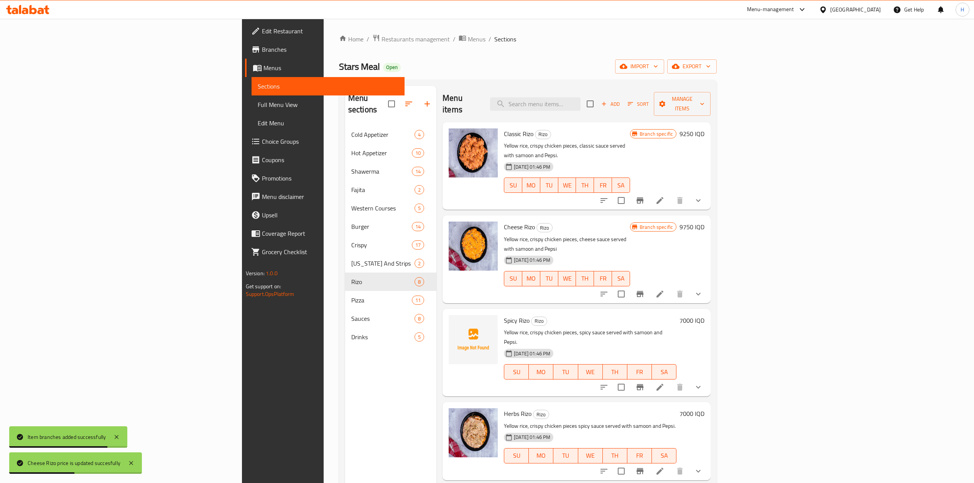
click at [649, 378] on button "Branch-specific-item" at bounding box center [640, 387] width 18 height 18
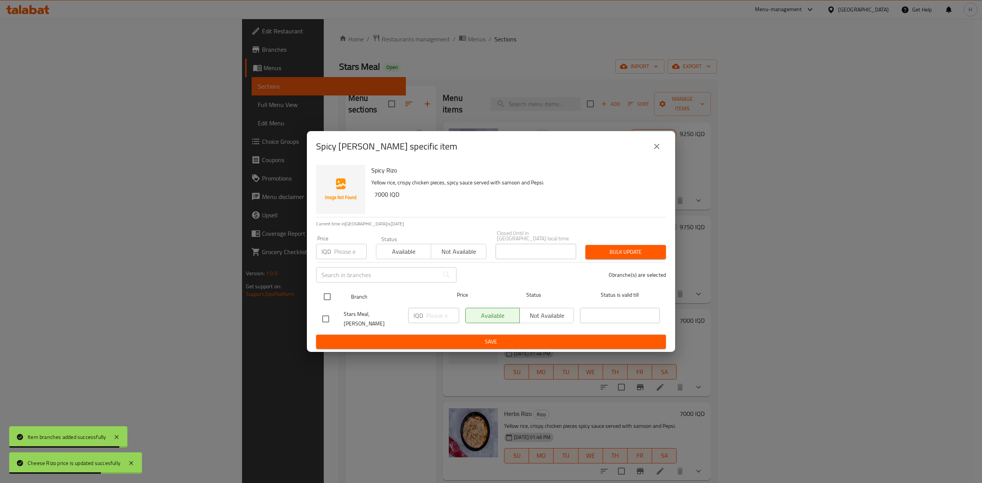
click at [333, 296] on input "checkbox" at bounding box center [327, 297] width 16 height 16
click at [434, 321] on input "number" at bounding box center [442, 315] width 33 height 15
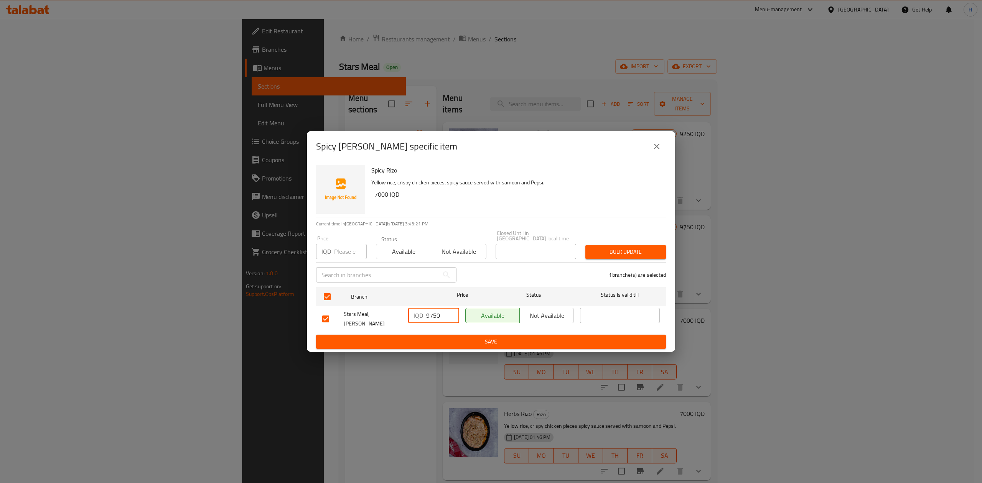
click at [433, 338] on span "Save" at bounding box center [490, 342] width 337 height 10
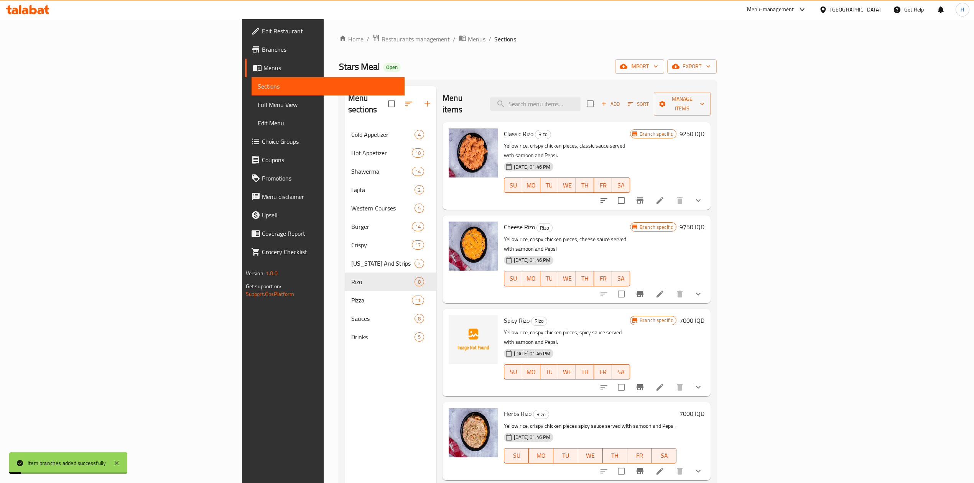
click at [705, 315] on h6 "7000 IQD" at bounding box center [692, 320] width 25 height 11
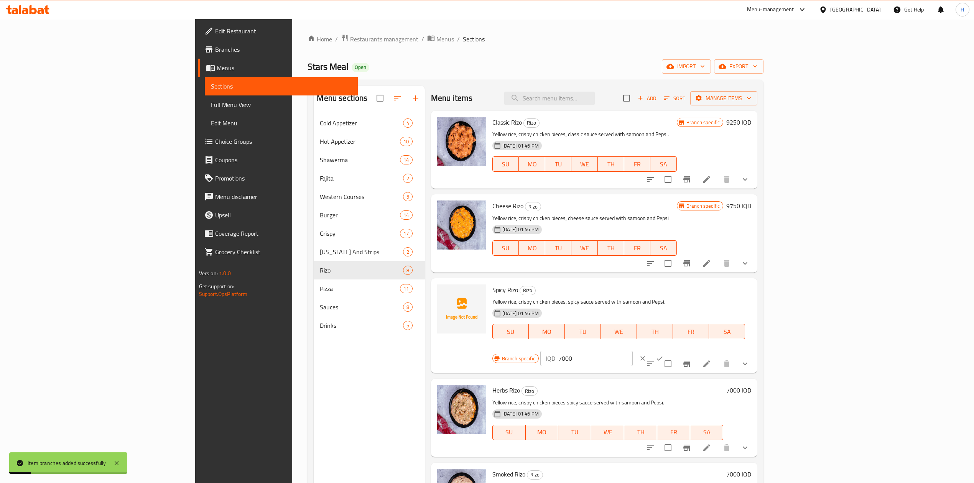
click at [633, 351] on input "7000" at bounding box center [595, 358] width 74 height 15
click at [663, 355] on icon "ok" at bounding box center [660, 359] width 8 height 8
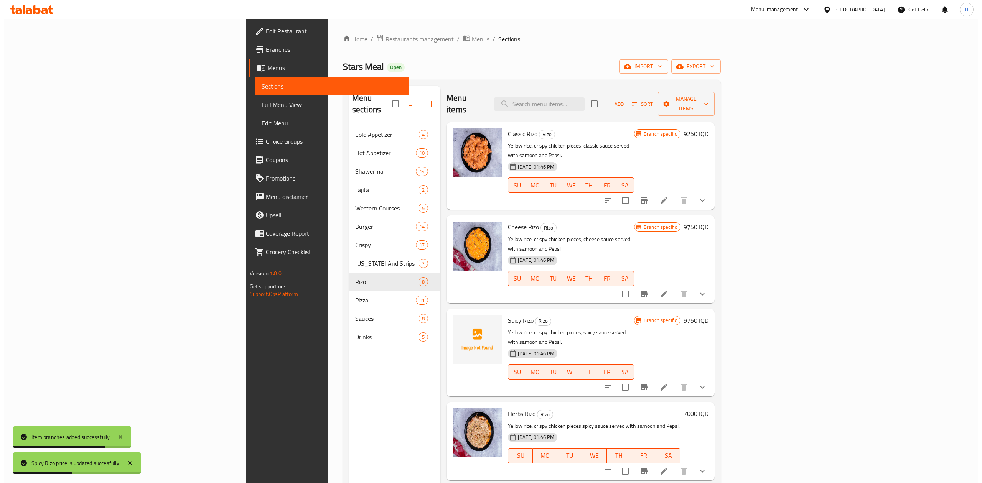
scroll to position [102, 0]
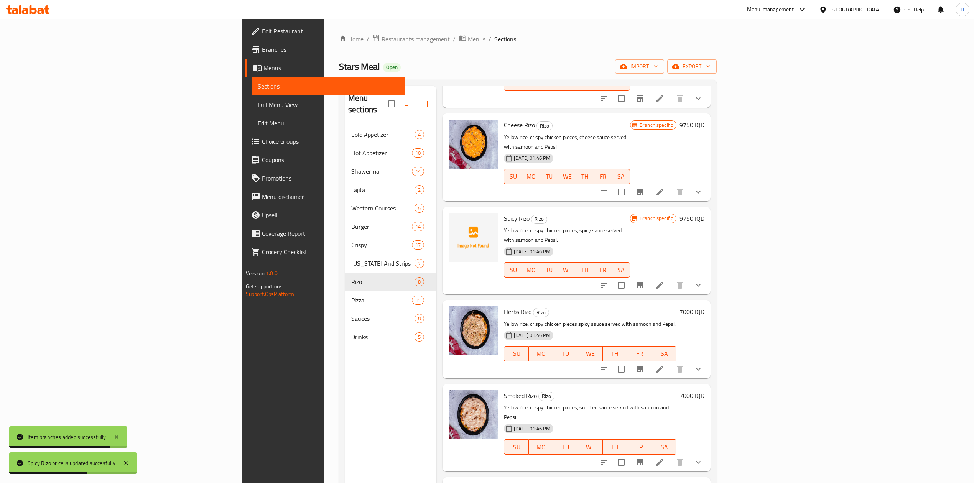
click at [645, 365] on icon "Branch-specific-item" at bounding box center [639, 369] width 9 height 9
